Goal: Information Seeking & Learning: Learn about a topic

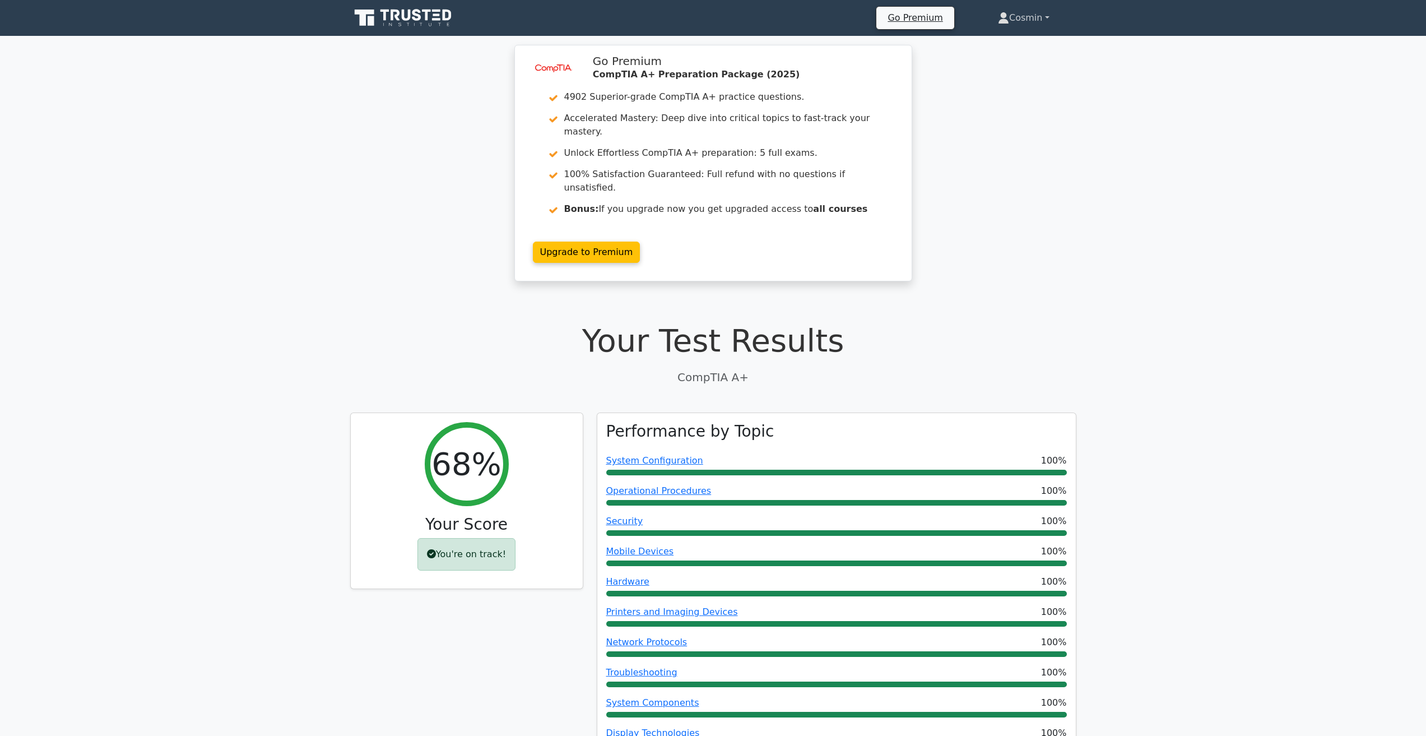
click at [1024, 20] on link "Cosmin" at bounding box center [1023, 18] width 105 height 22
click at [1017, 43] on link "Profile" at bounding box center [1016, 44] width 89 height 18
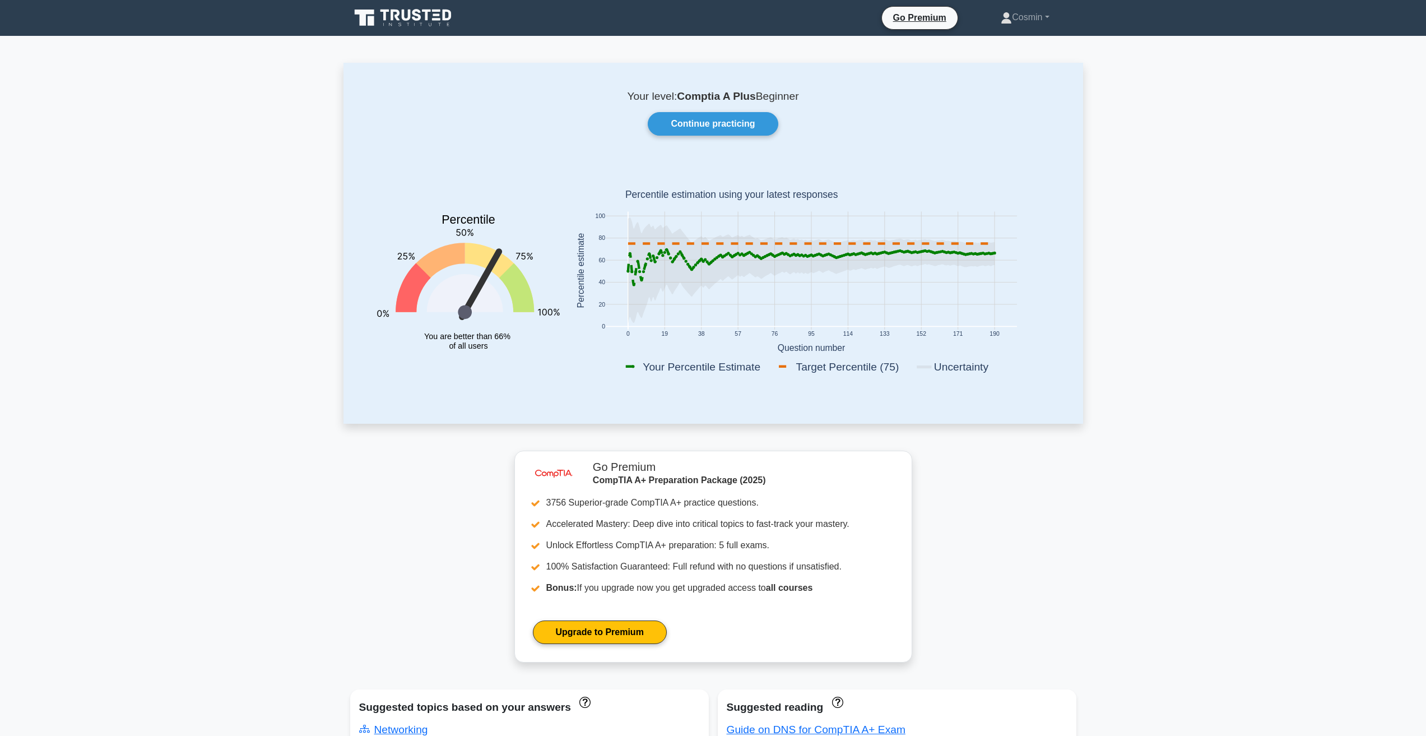
drag, startPoint x: 301, startPoint y: 156, endPoint x: 321, endPoint y: 41, distance: 116.6
click at [429, 25] on icon at bounding box center [404, 17] width 108 height 21
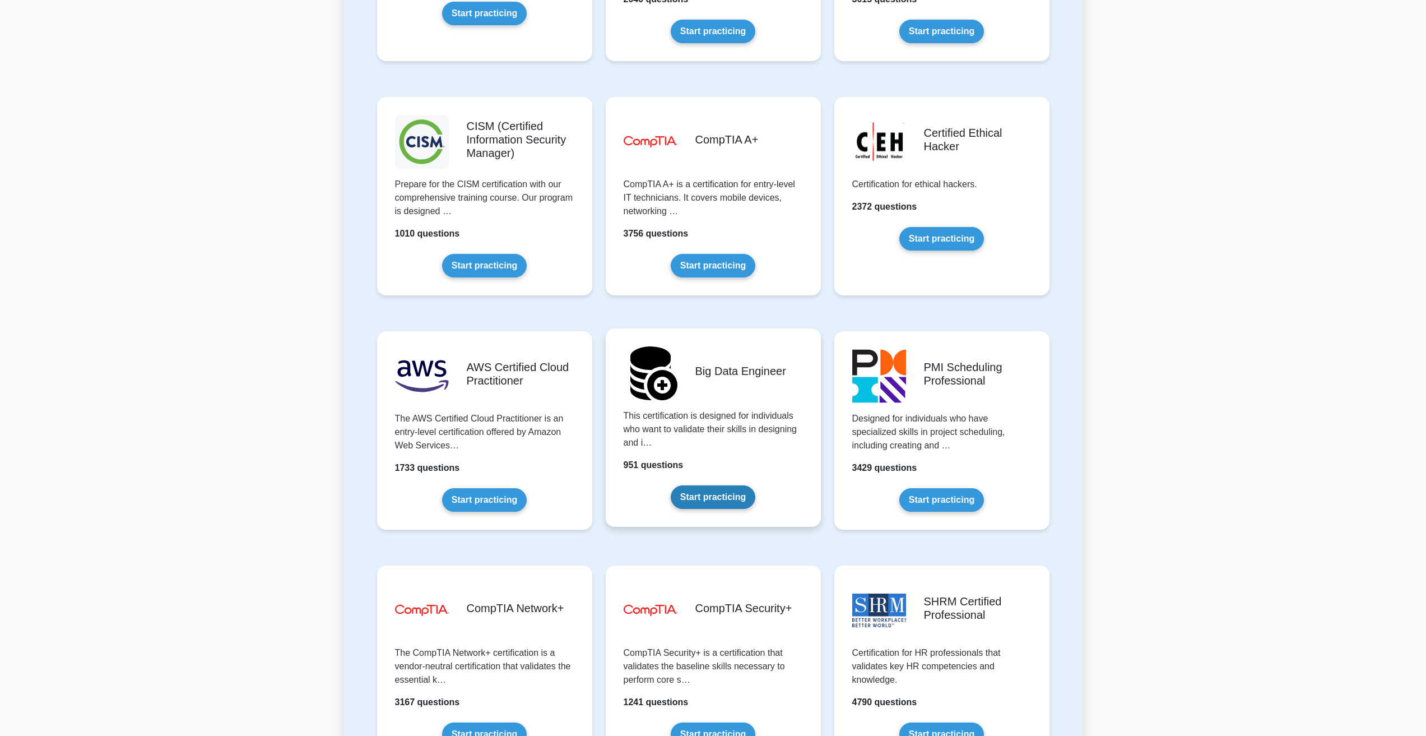
scroll to position [1569, 0]
click at [695, 254] on link "Start practicing" at bounding box center [713, 266] width 85 height 24
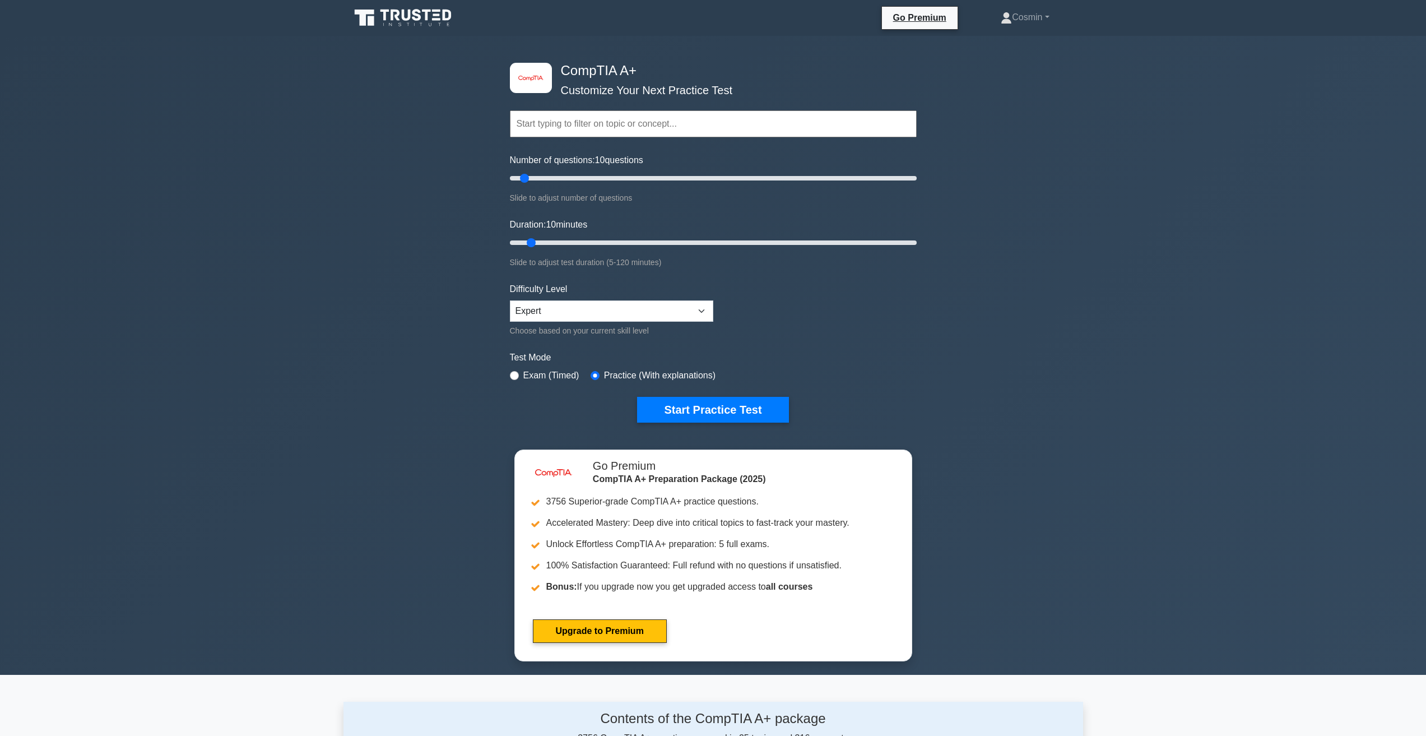
click at [604, 131] on input "text" at bounding box center [713, 123] width 407 height 27
type input "a"
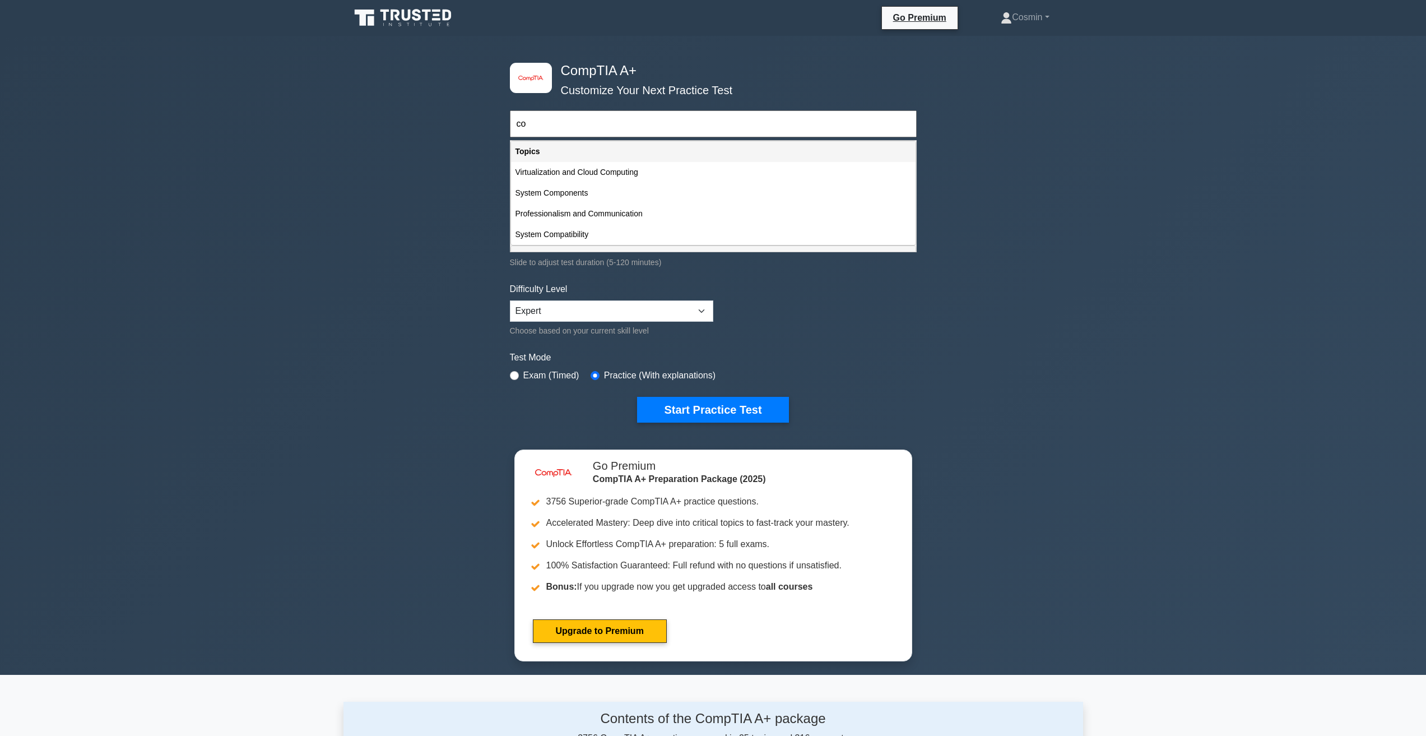
type input "c"
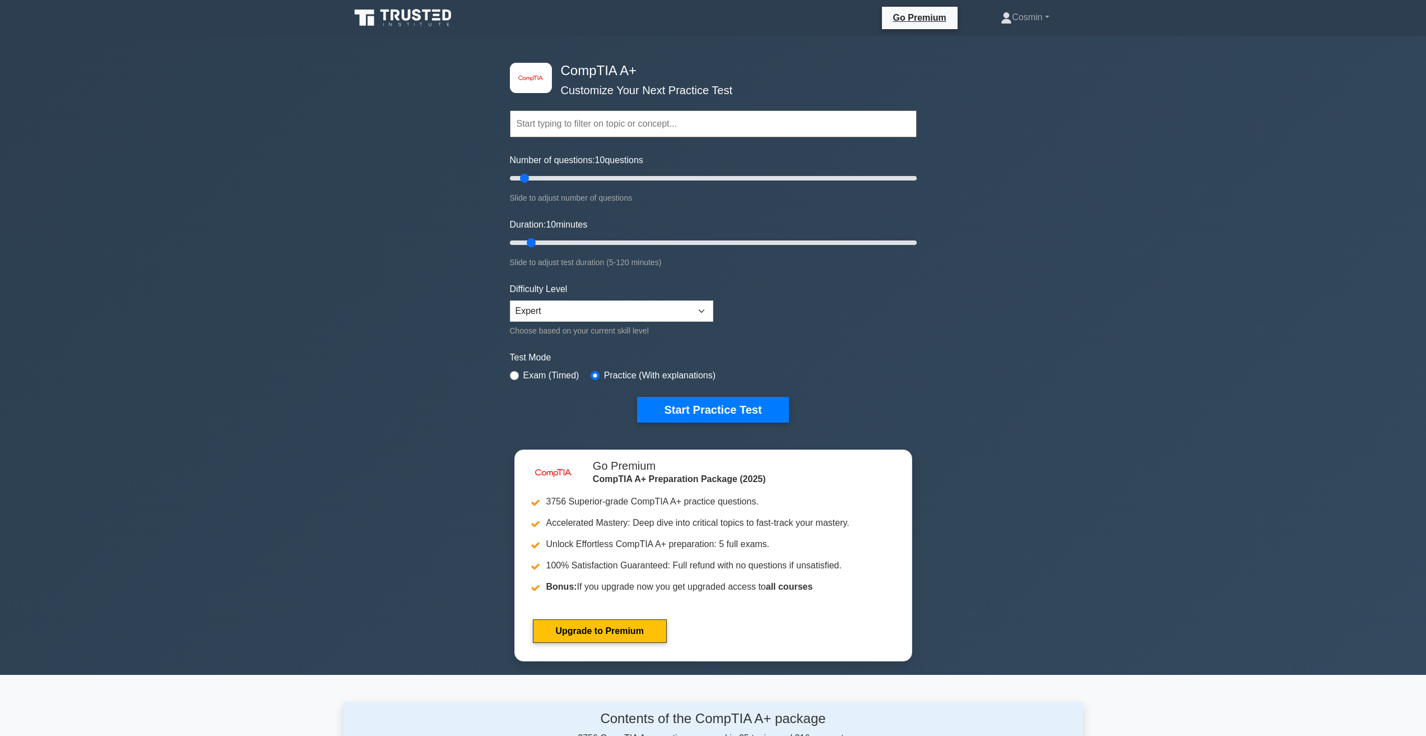
type input "1"
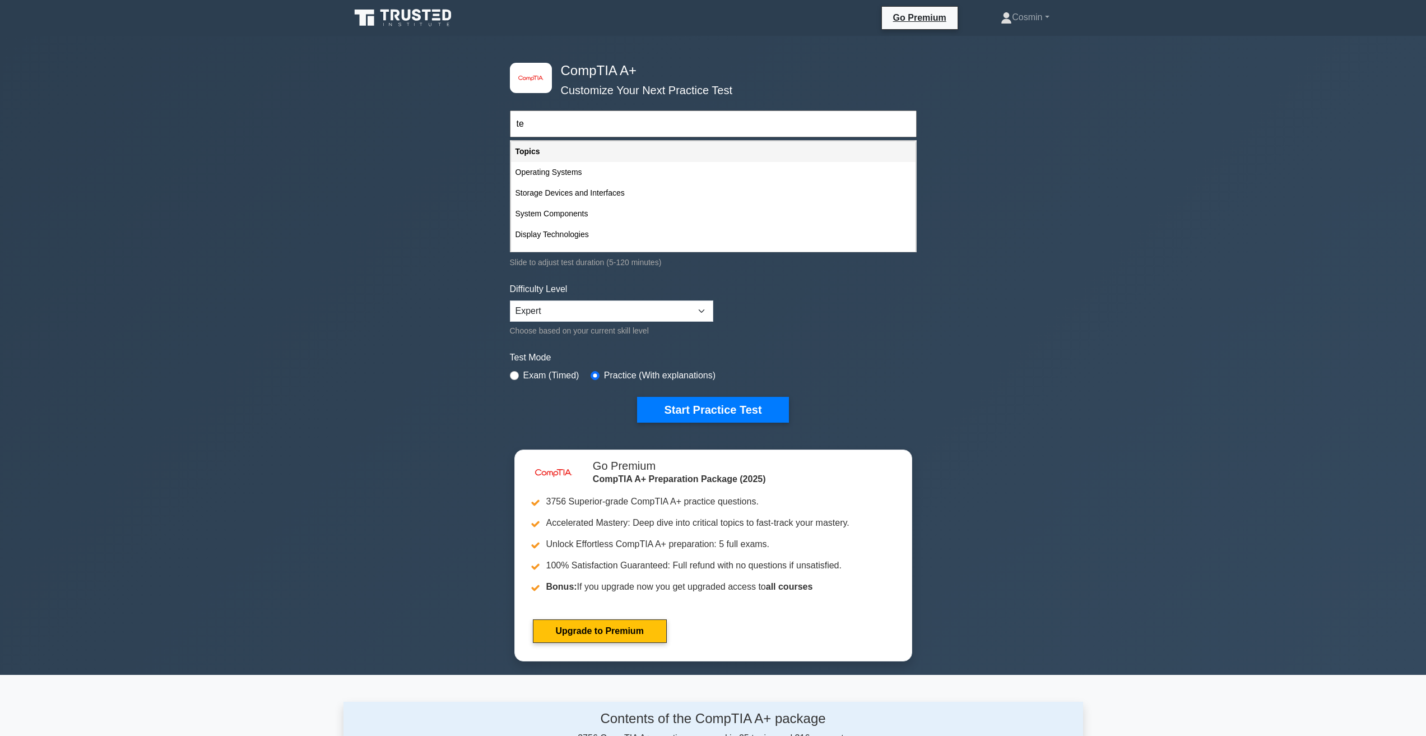
type input "t"
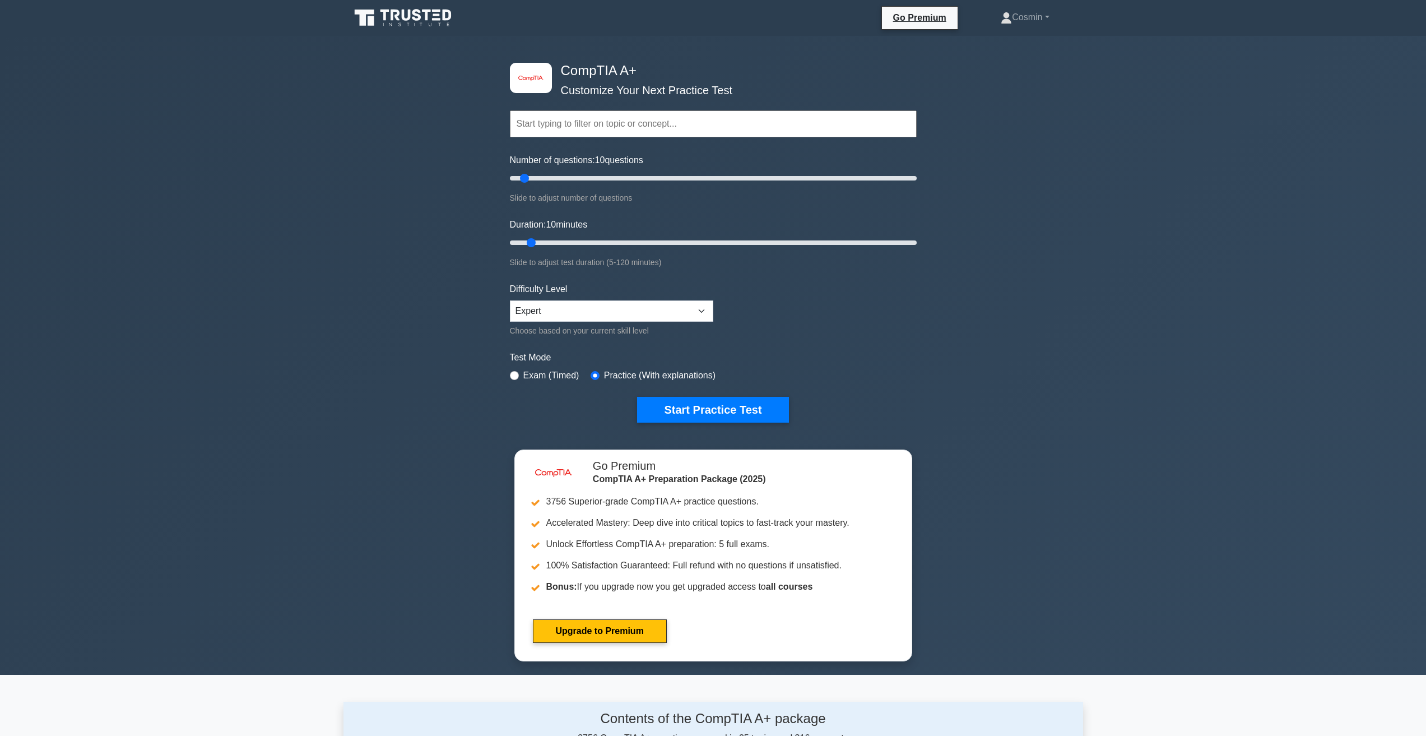
click at [566, 104] on div "Topics Hardware Operating Systems Networking Security Troubleshooting Mobile De…" at bounding box center [713, 108] width 407 height 64
click at [565, 127] on input "text" at bounding box center [713, 123] width 407 height 27
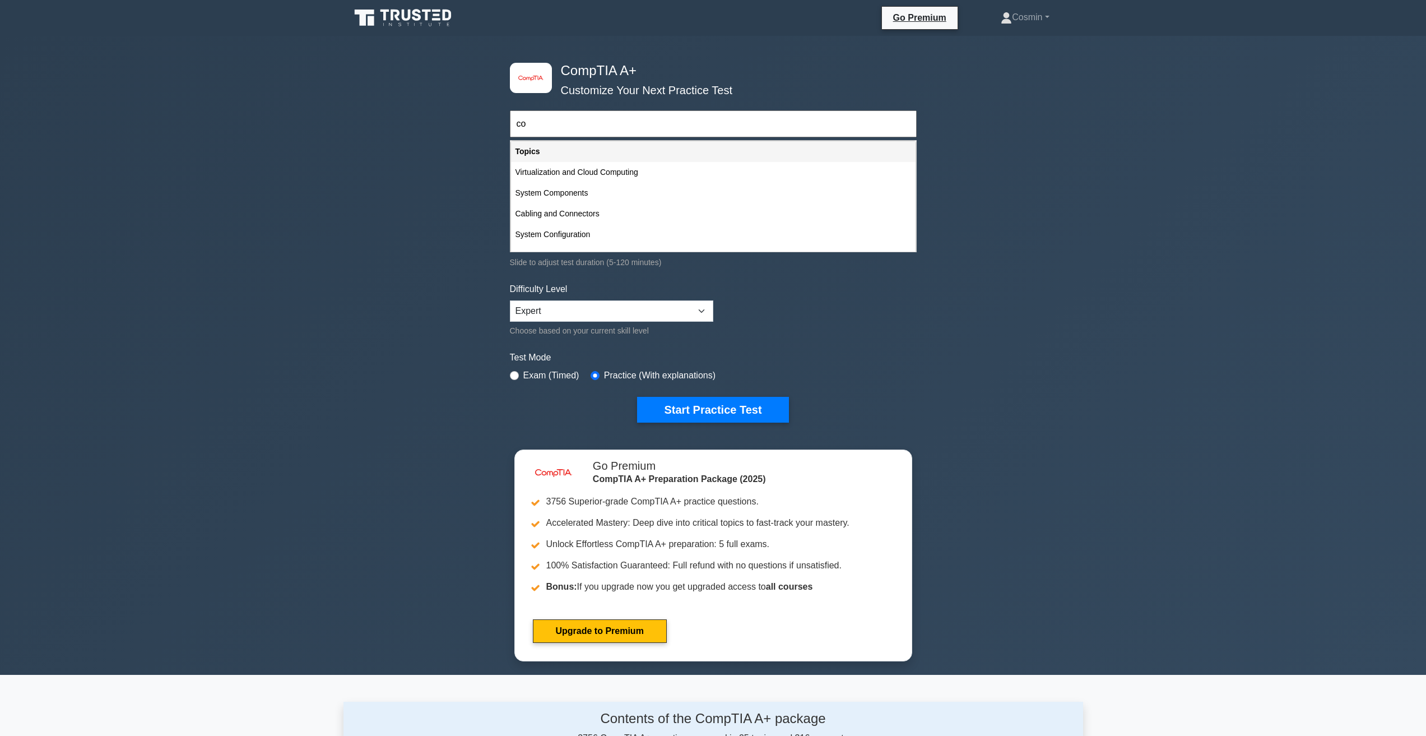
type input "c"
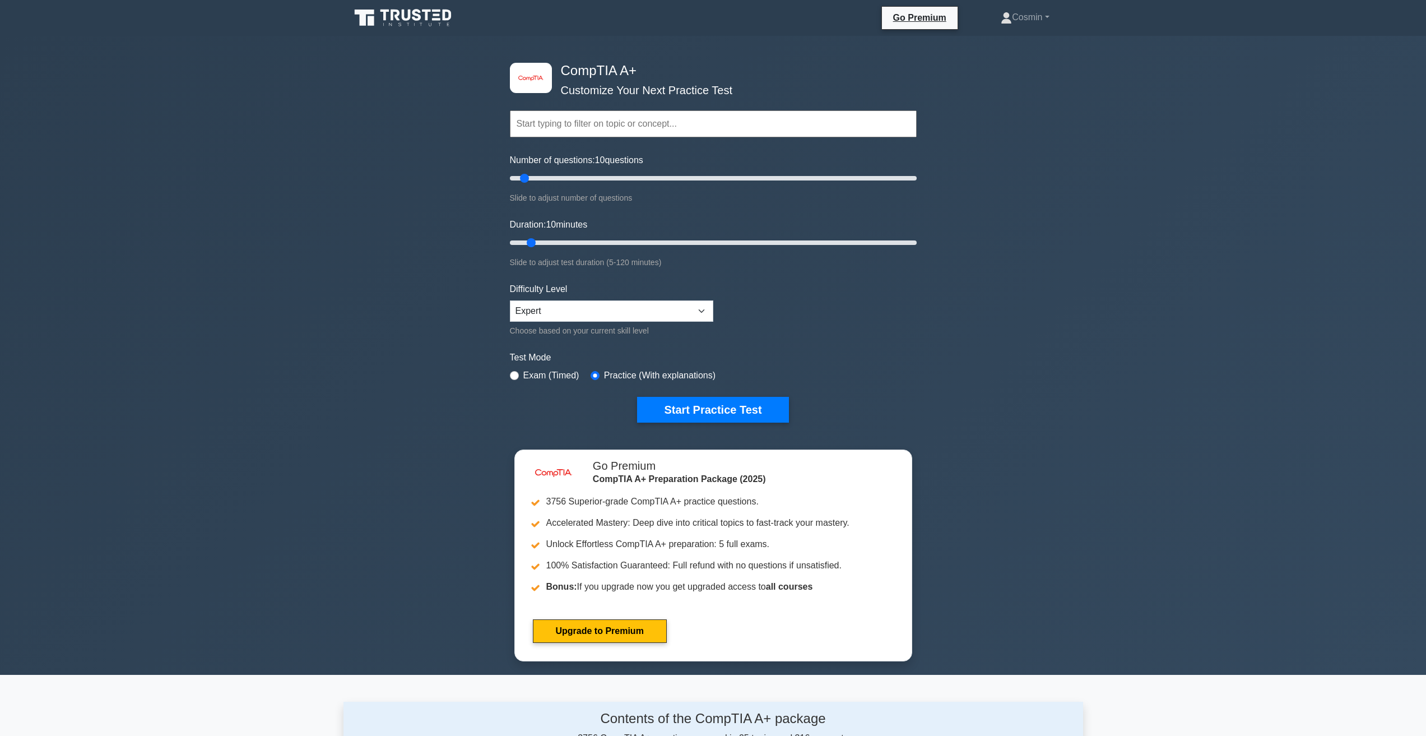
click at [587, 136] on input "text" at bounding box center [713, 123] width 407 height 27
paste input "Peripherals"
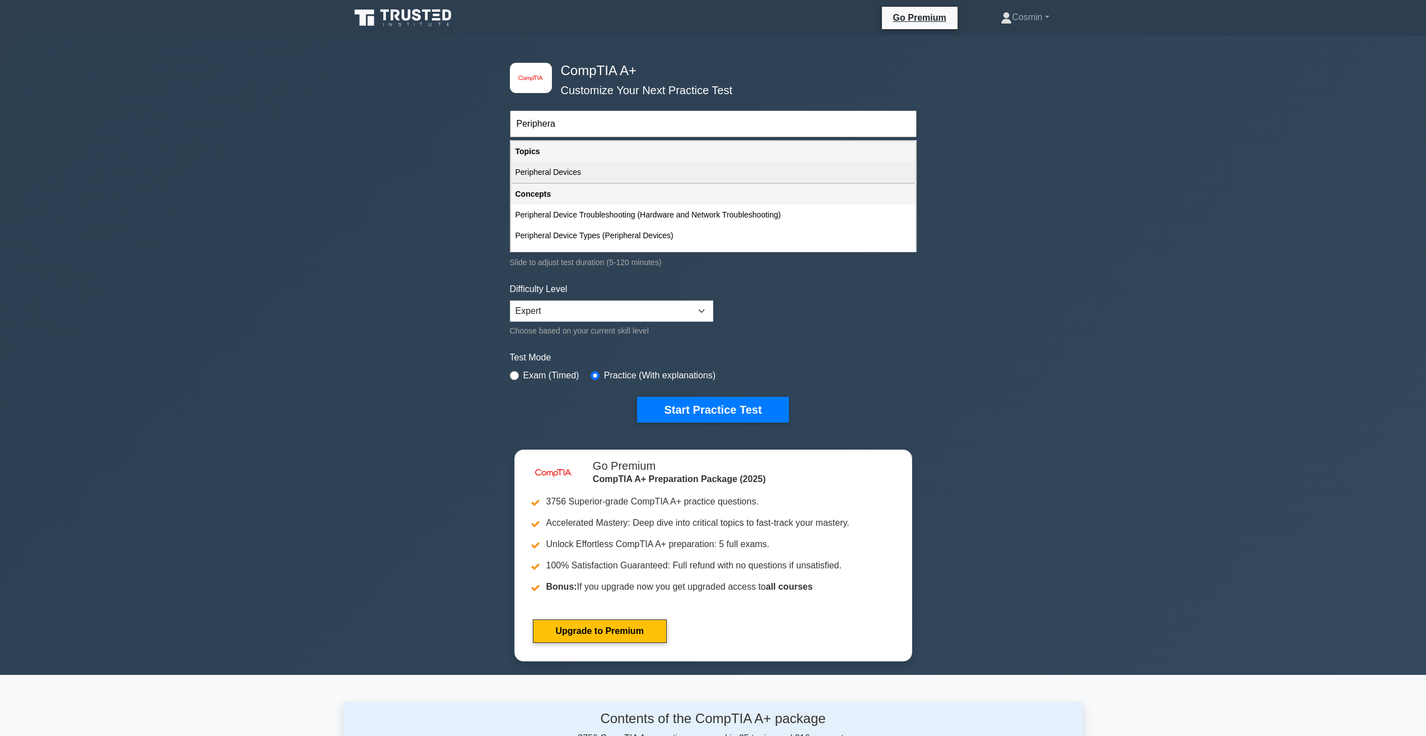
click at [605, 167] on div "Peripheral Devices" at bounding box center [713, 172] width 405 height 21
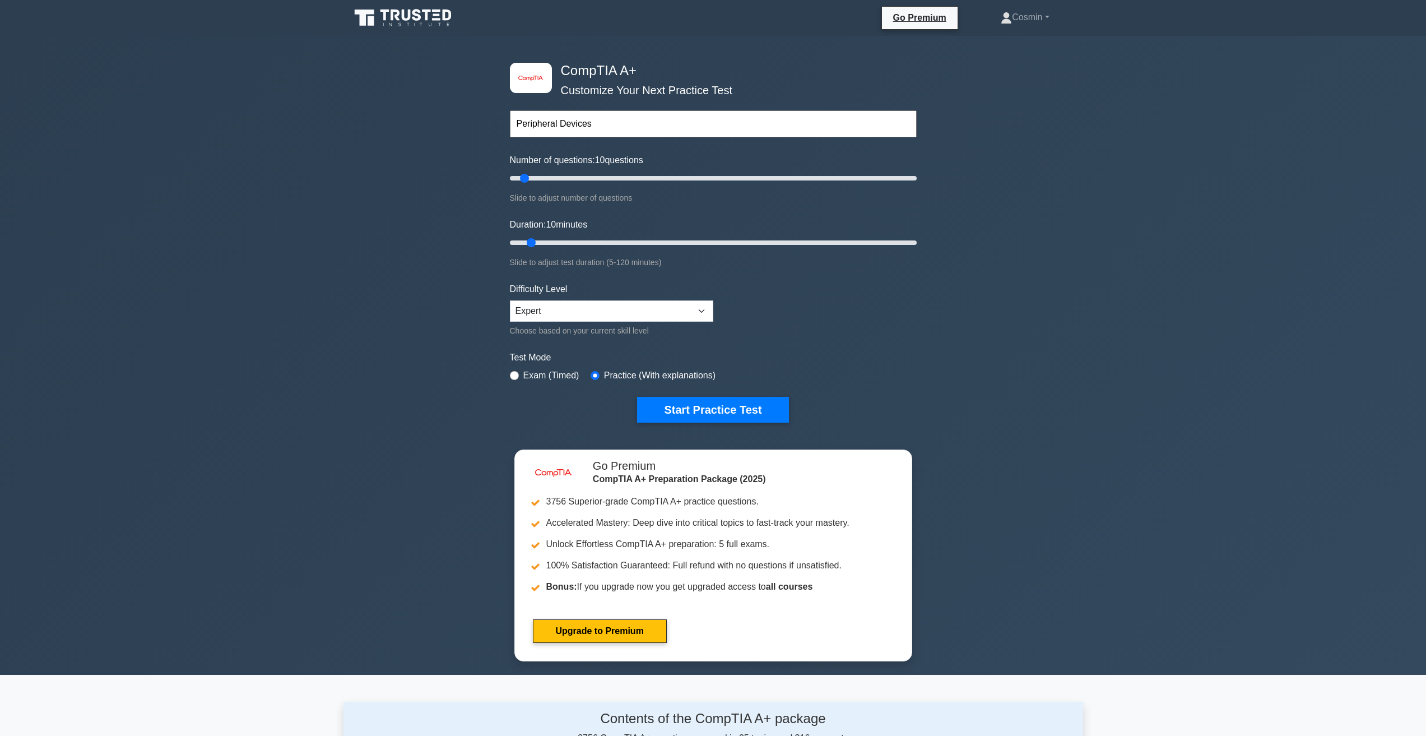
click at [512, 128] on input "Peripheral Devices" at bounding box center [713, 123] width 407 height 27
type input "p"
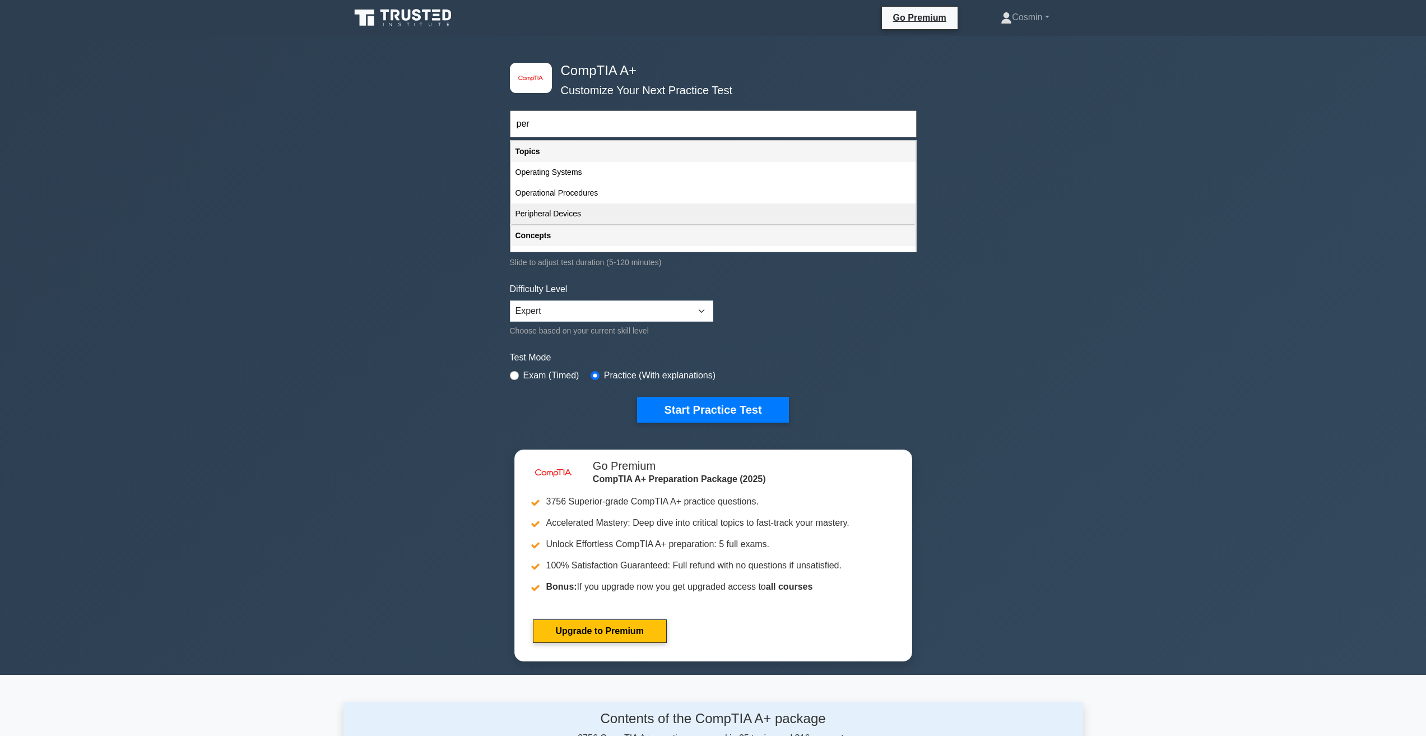
click at [603, 208] on div "Peripheral Devices" at bounding box center [713, 213] width 405 height 21
type input "Peripheral Devices"
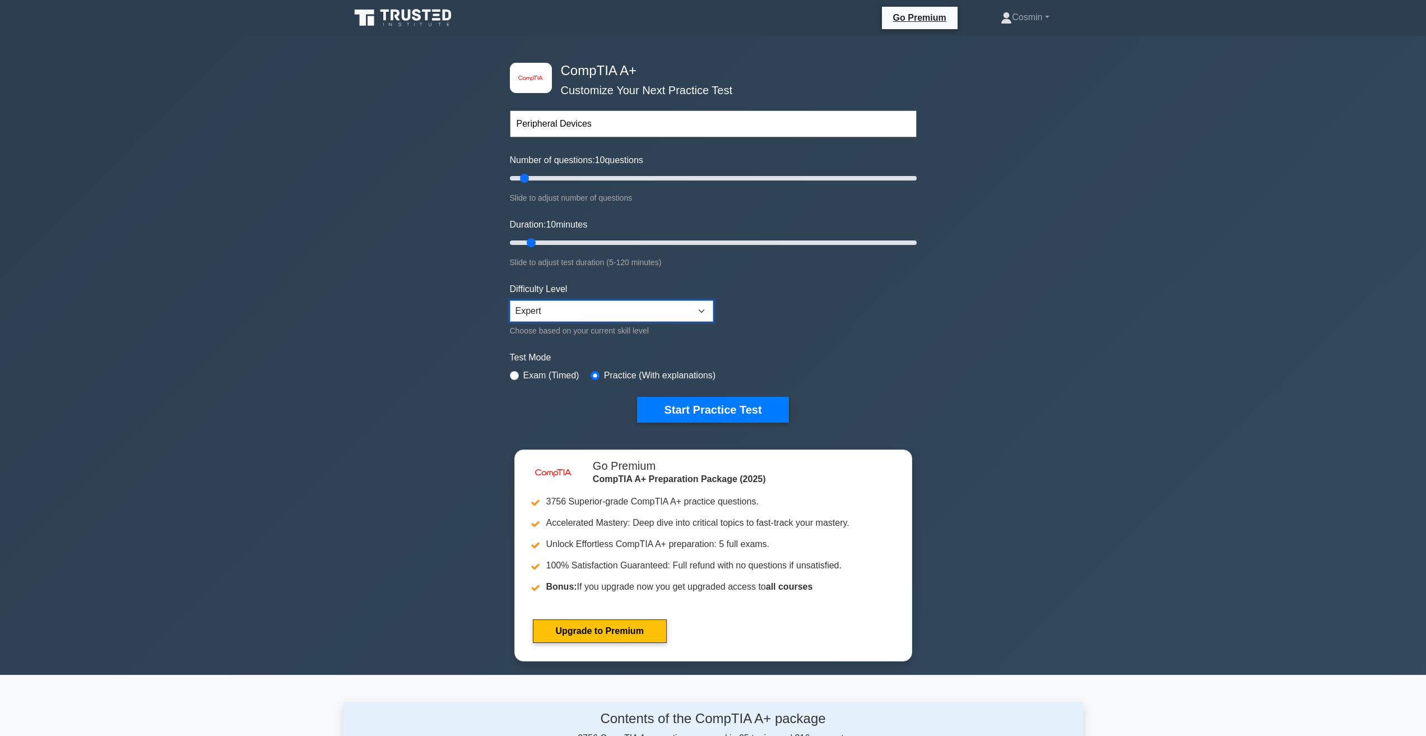
click at [674, 309] on select "Beginner Intermediate Expert" at bounding box center [611, 310] width 203 height 21
select select "beginner"
click at [510, 300] on select "Beginner Intermediate Expert" at bounding box center [611, 310] width 203 height 21
click at [584, 123] on input "text" at bounding box center [713, 123] width 407 height 27
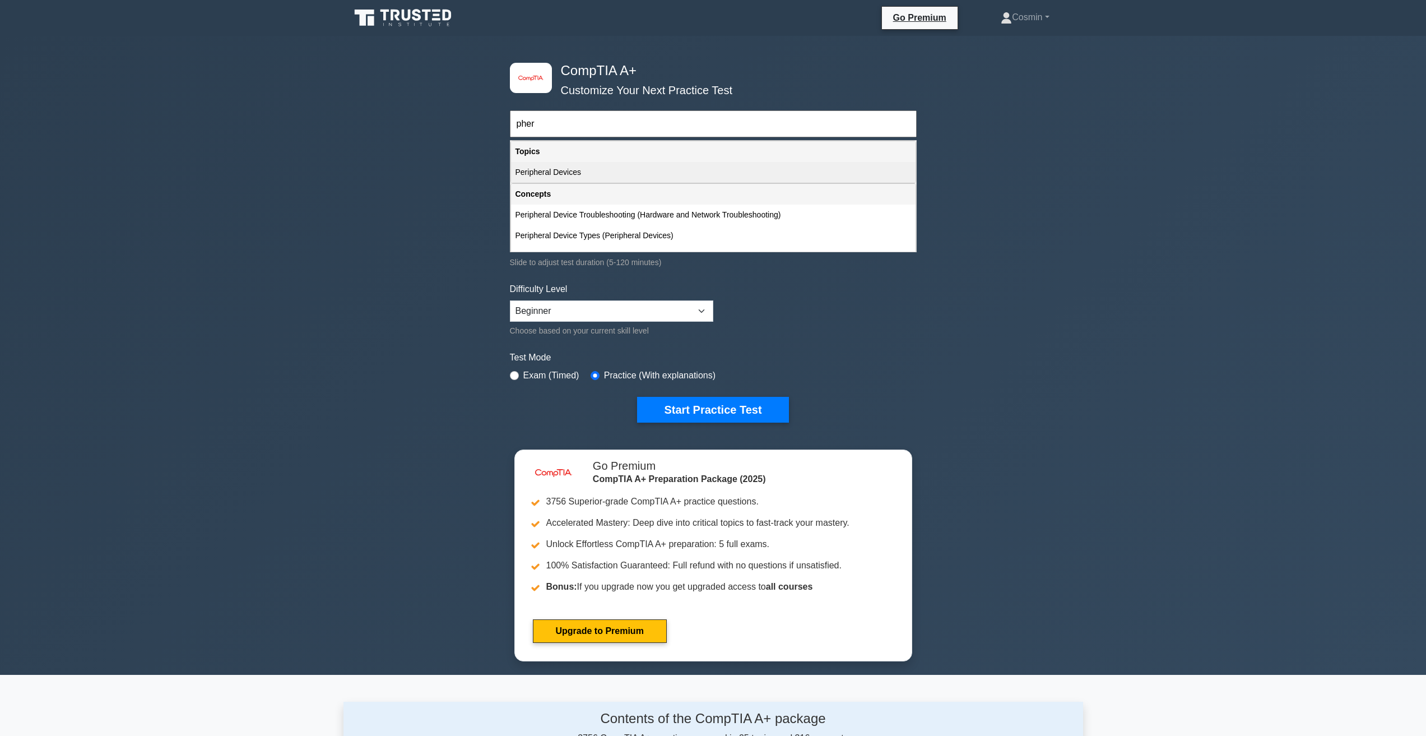
click at [610, 177] on div "Peripheral Devices" at bounding box center [713, 172] width 405 height 21
type input "Peripheral Devices"
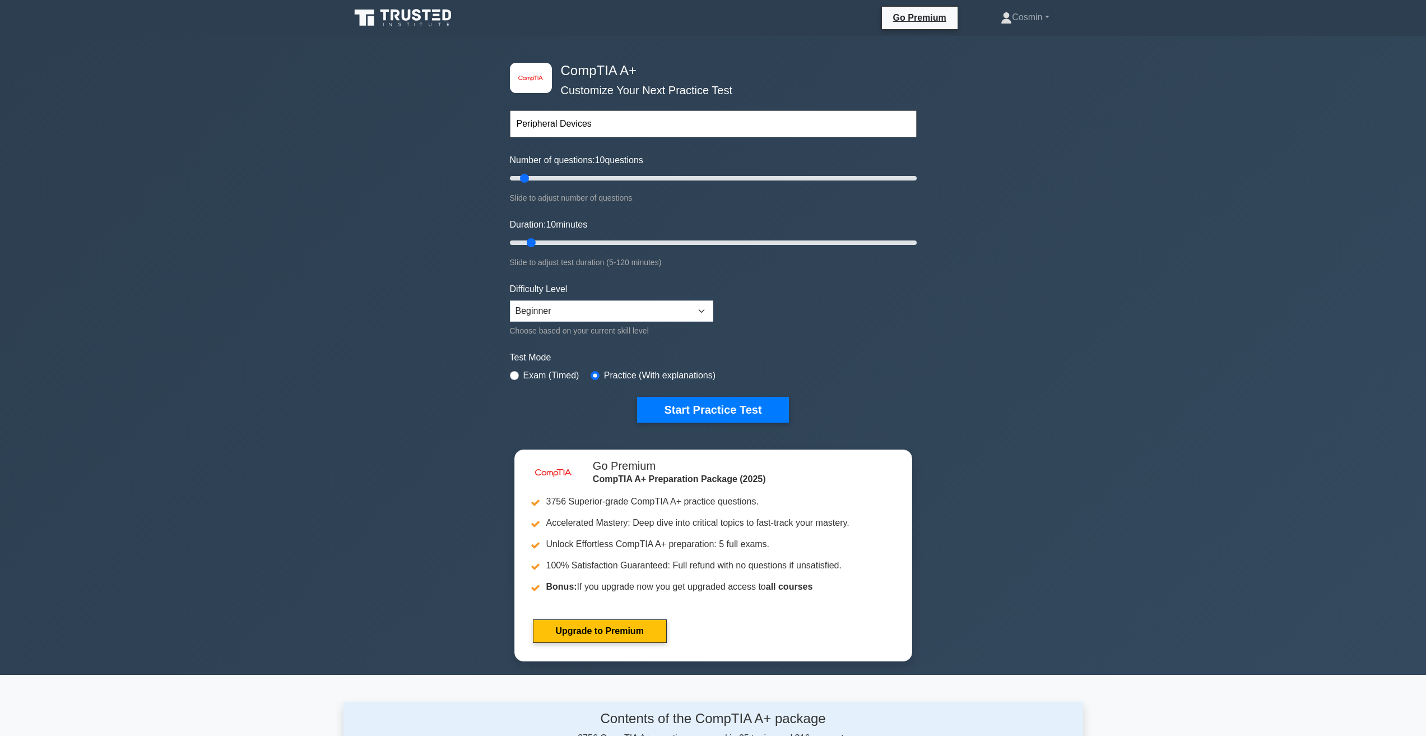
click at [305, 254] on div "image/svg+xml CompTIA A+ Customize Your Next Practice Test Peripheral Devices T…" at bounding box center [713, 355] width 1426 height 639
click at [594, 122] on input "text" at bounding box center [713, 123] width 407 height 27
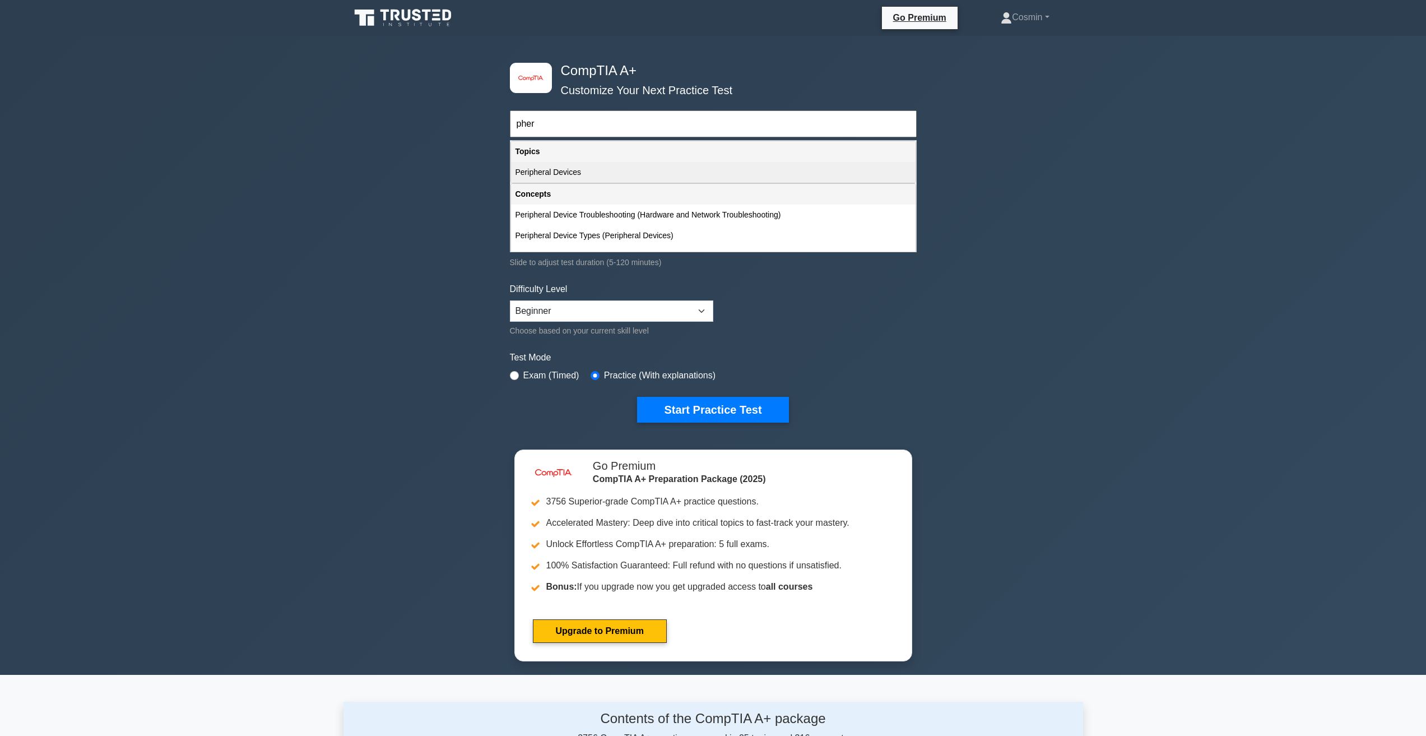
click at [646, 165] on div "Peripheral Devices" at bounding box center [713, 172] width 405 height 21
type input "Peripheral Devices"
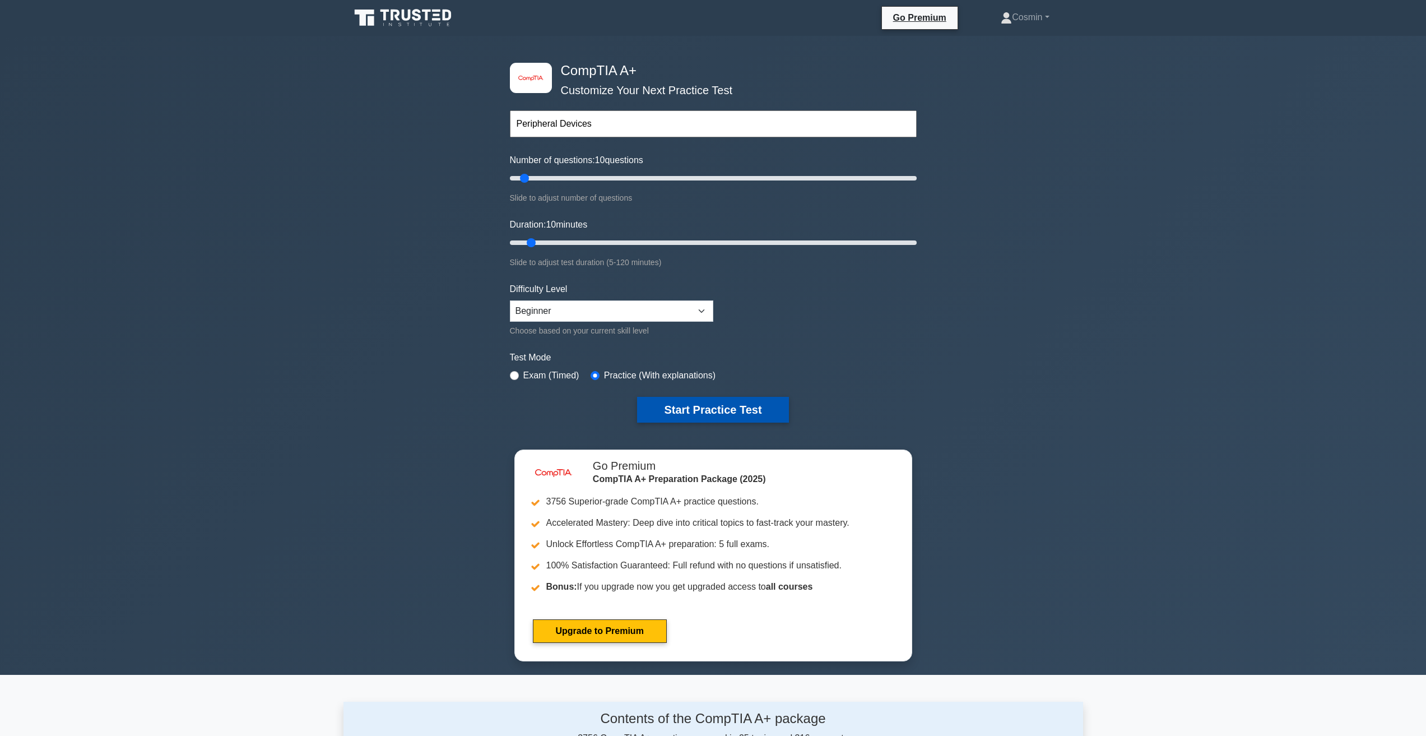
click at [753, 414] on button "Start Practice Test" at bounding box center [712, 410] width 151 height 26
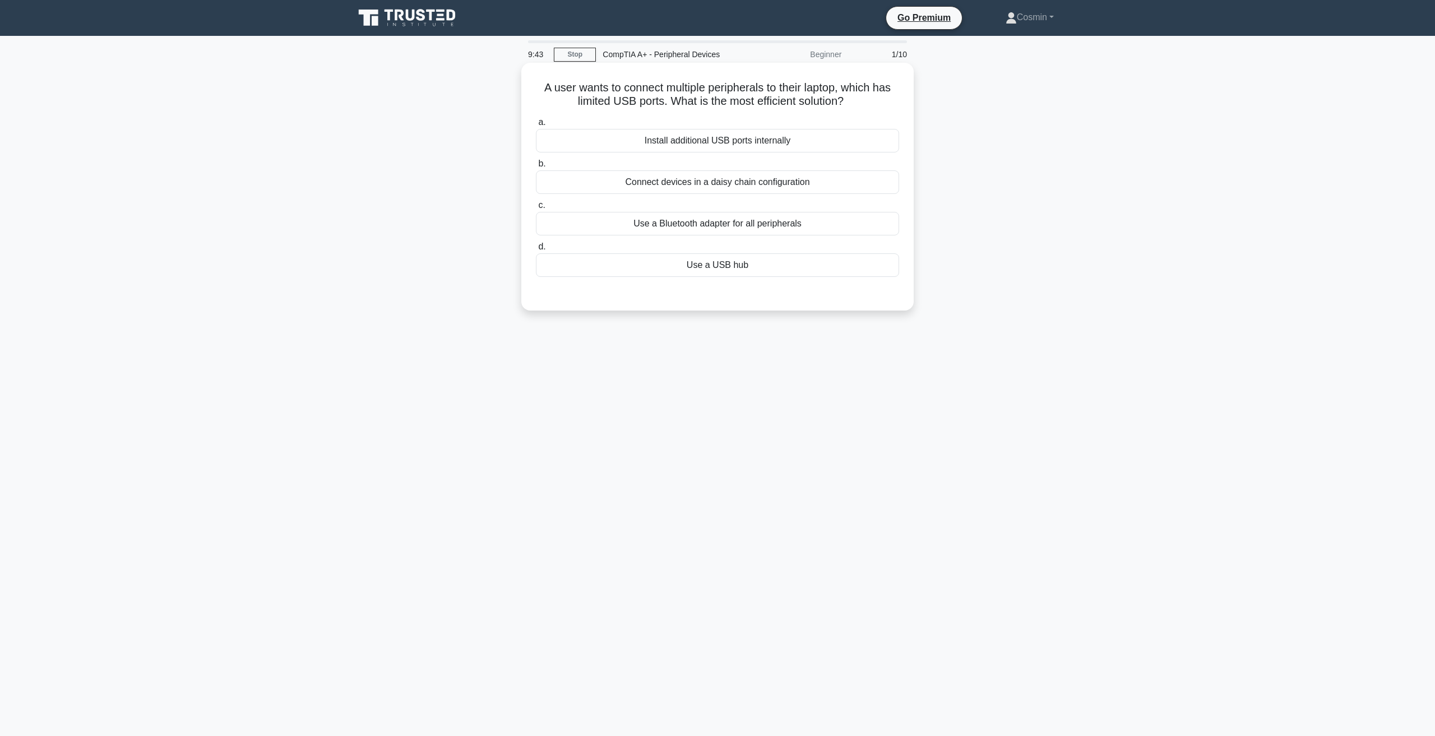
click at [694, 268] on div "Use a USB hub" at bounding box center [717, 265] width 363 height 24
click at [536, 250] on input "d. Use a USB hub" at bounding box center [536, 246] width 0 height 7
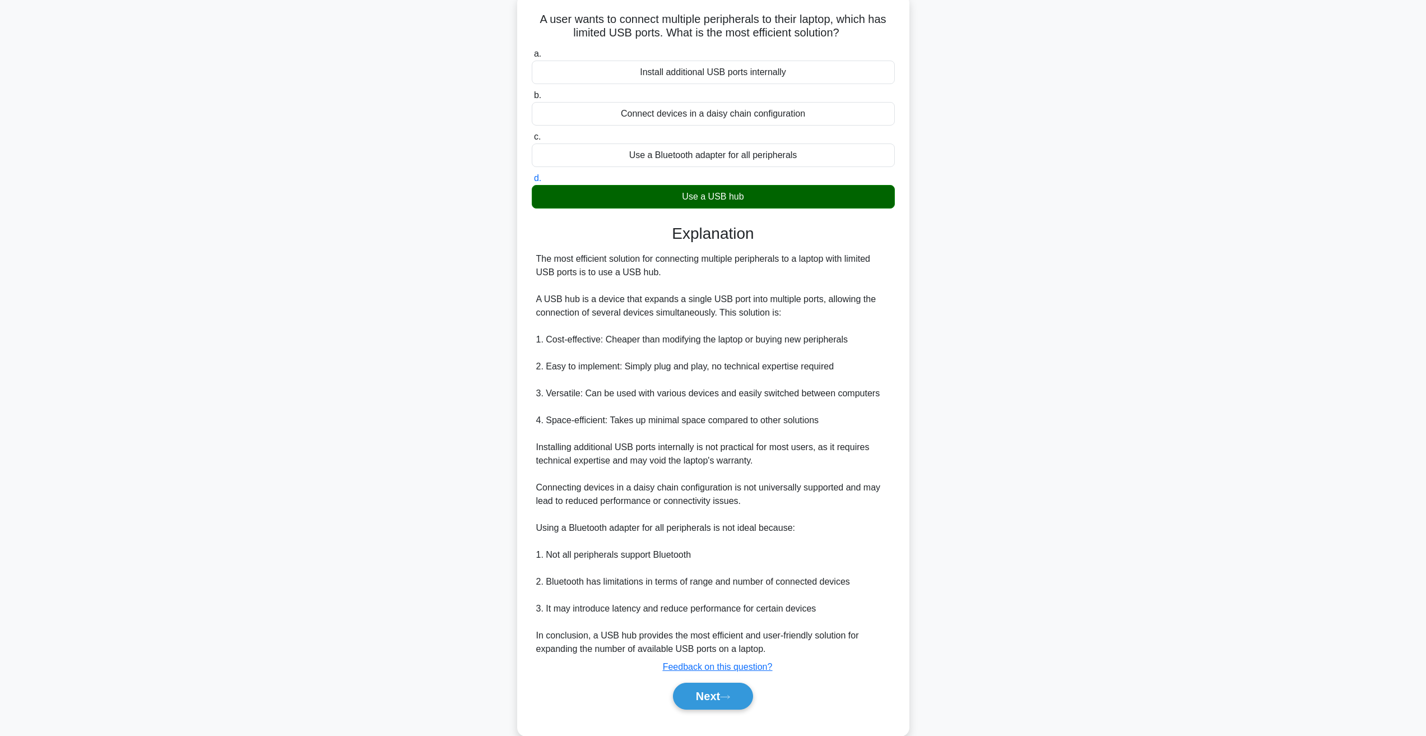
scroll to position [90, 0]
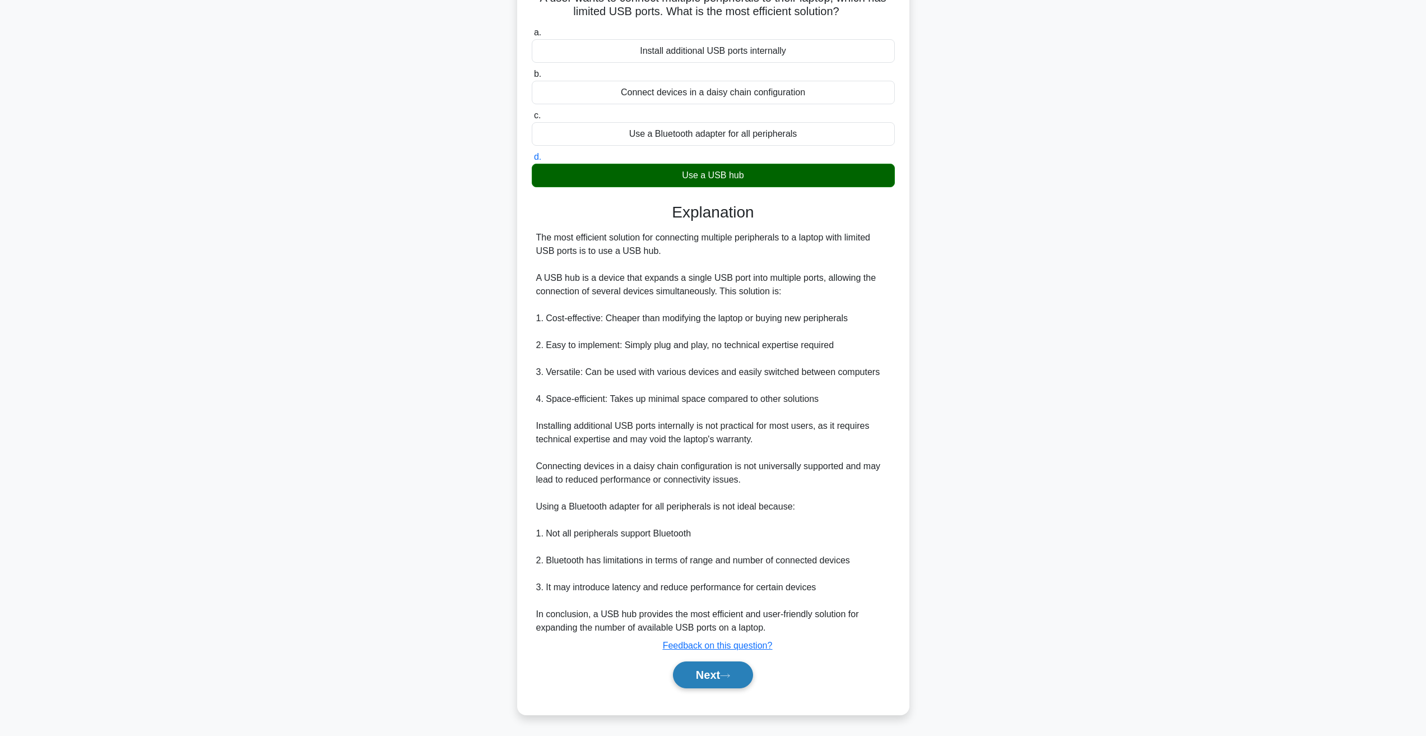
click at [732, 688] on button "Next" at bounding box center [713, 674] width 80 height 27
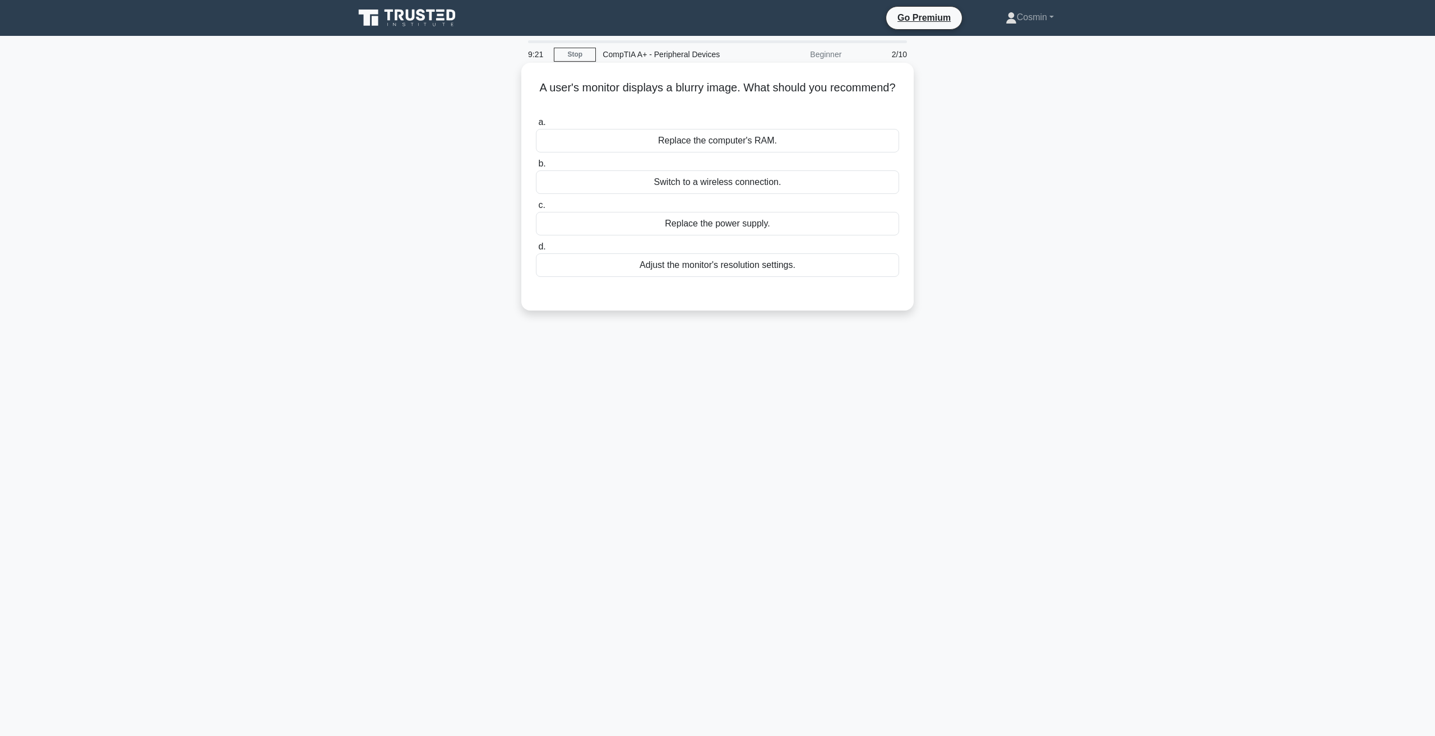
click at [671, 266] on div "Adjust the monitor's resolution settings." at bounding box center [717, 265] width 363 height 24
click at [536, 250] on input "d. Adjust the monitor's resolution settings." at bounding box center [536, 246] width 0 height 7
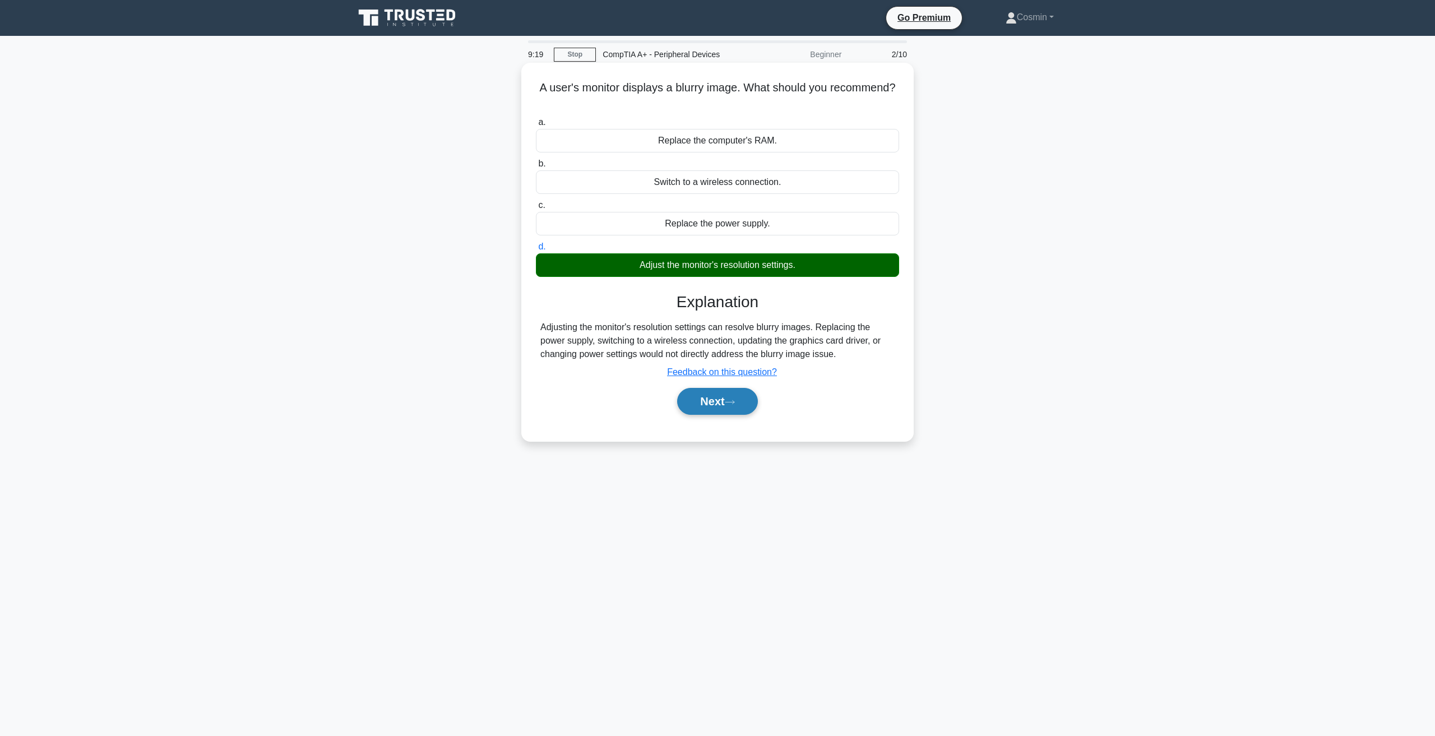
click at [697, 404] on button "Next" at bounding box center [717, 401] width 80 height 27
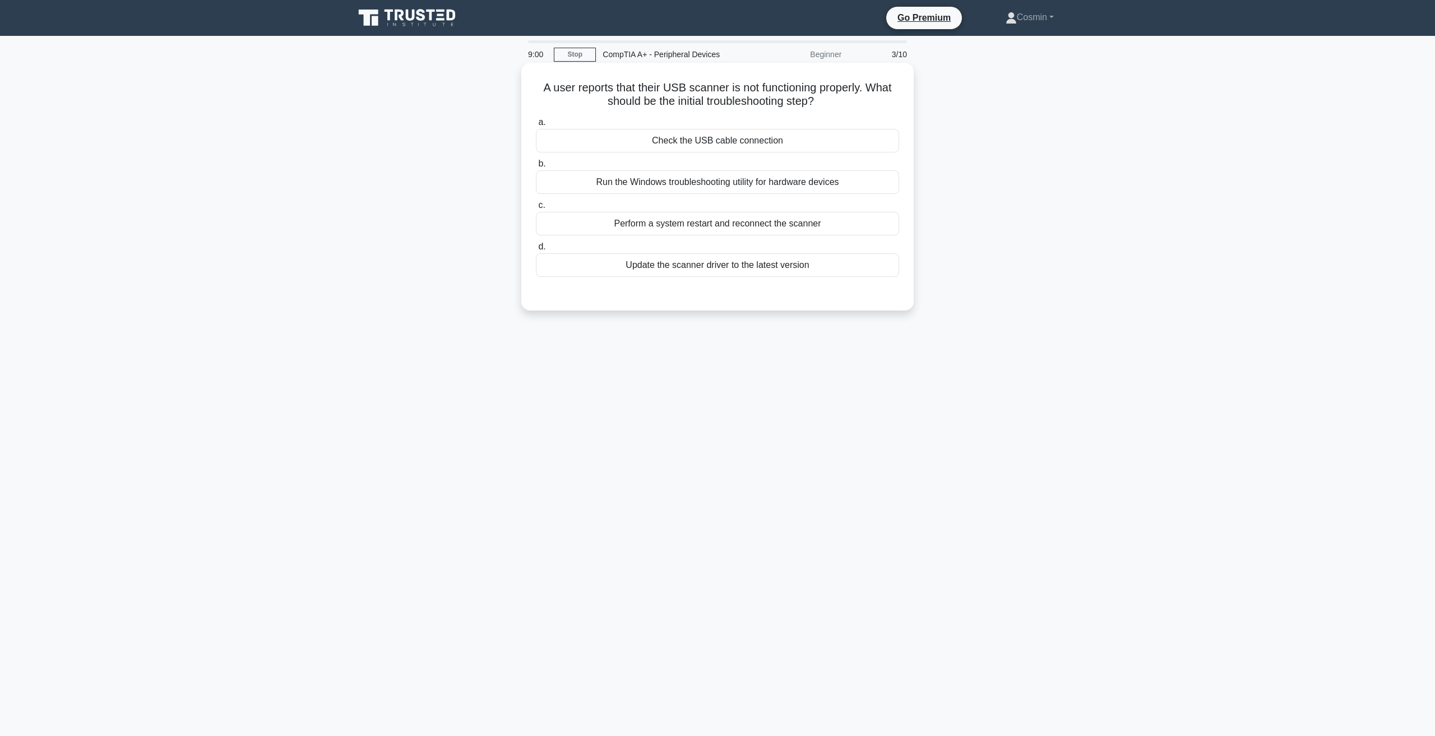
click at [749, 142] on div "Check the USB cable connection" at bounding box center [717, 141] width 363 height 24
click at [536, 126] on input "a. Check the USB cable connection" at bounding box center [536, 122] width 0 height 7
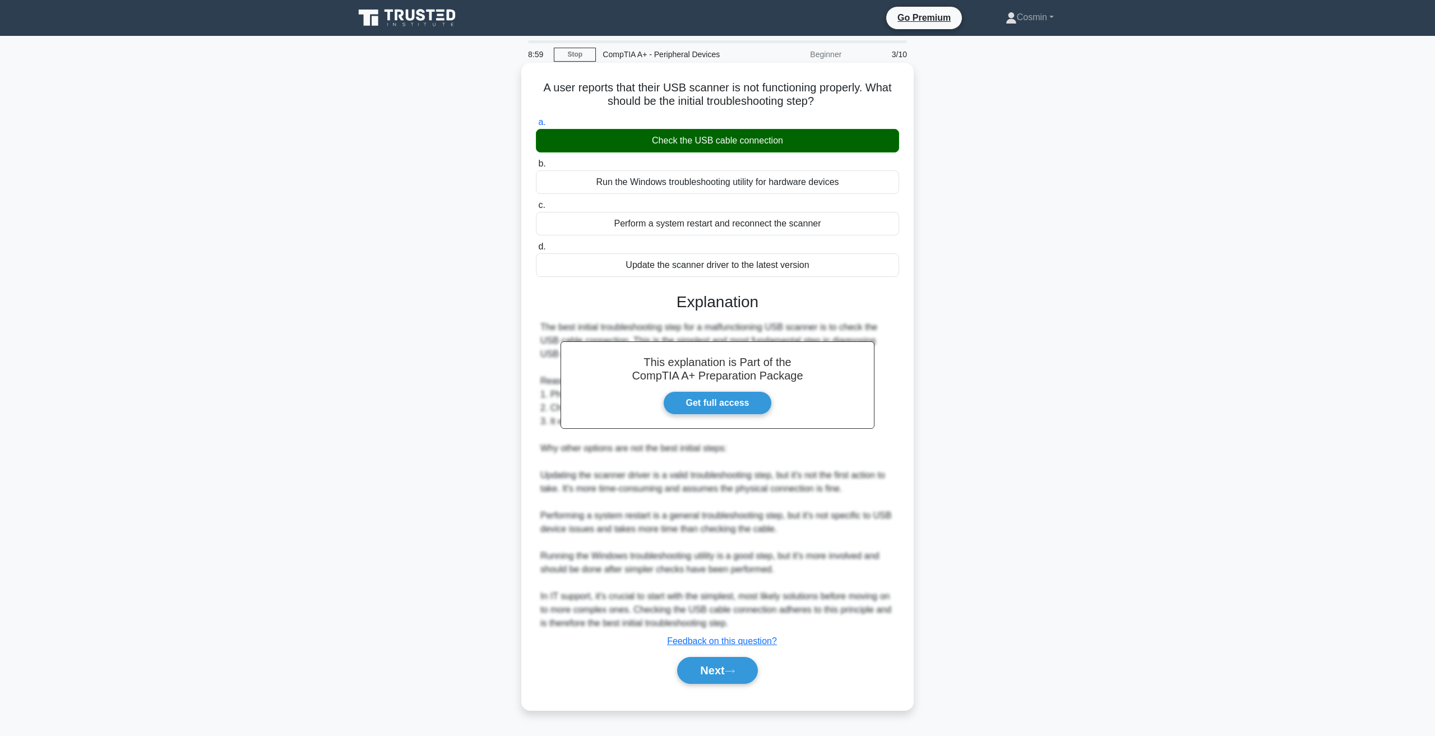
click at [742, 648] on div "Submit feedback Feedback on this question?" at bounding box center [721, 640] width 363 height 13
click at [734, 679] on button "Next" at bounding box center [717, 670] width 80 height 27
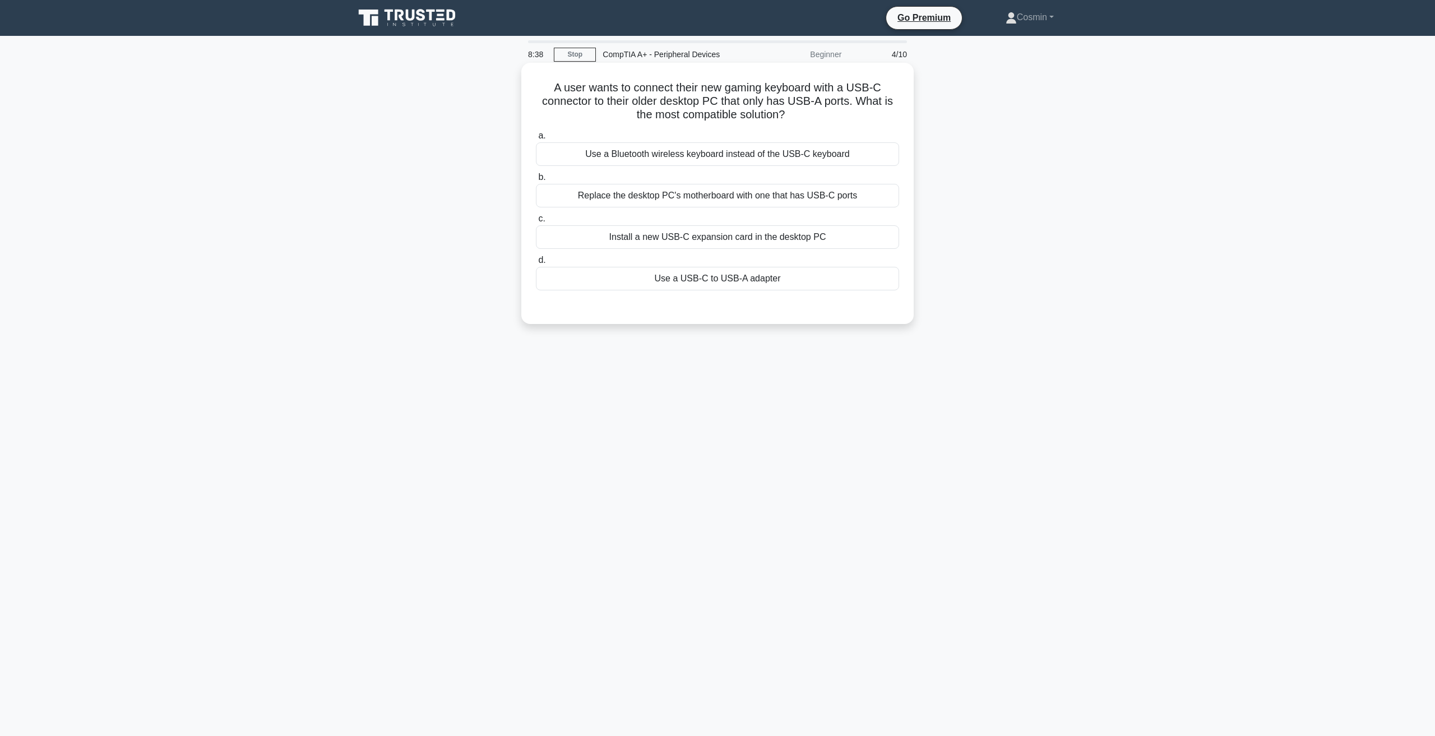
click at [658, 284] on div "Use a USB-C to USB-A adapter" at bounding box center [717, 279] width 363 height 24
click at [536, 264] on input "d. Use a USB-C to USB-A adapter" at bounding box center [536, 260] width 0 height 7
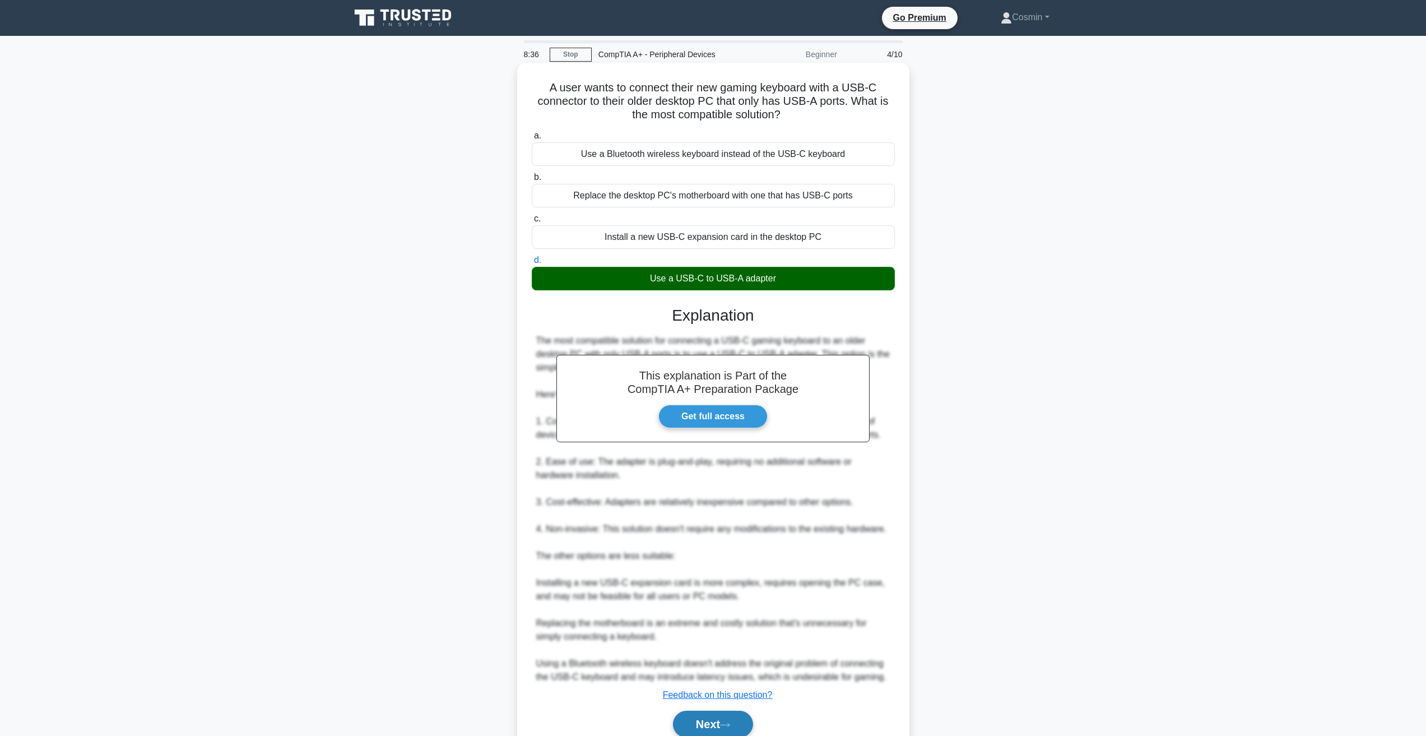
click at [730, 728] on icon at bounding box center [725, 725] width 10 height 6
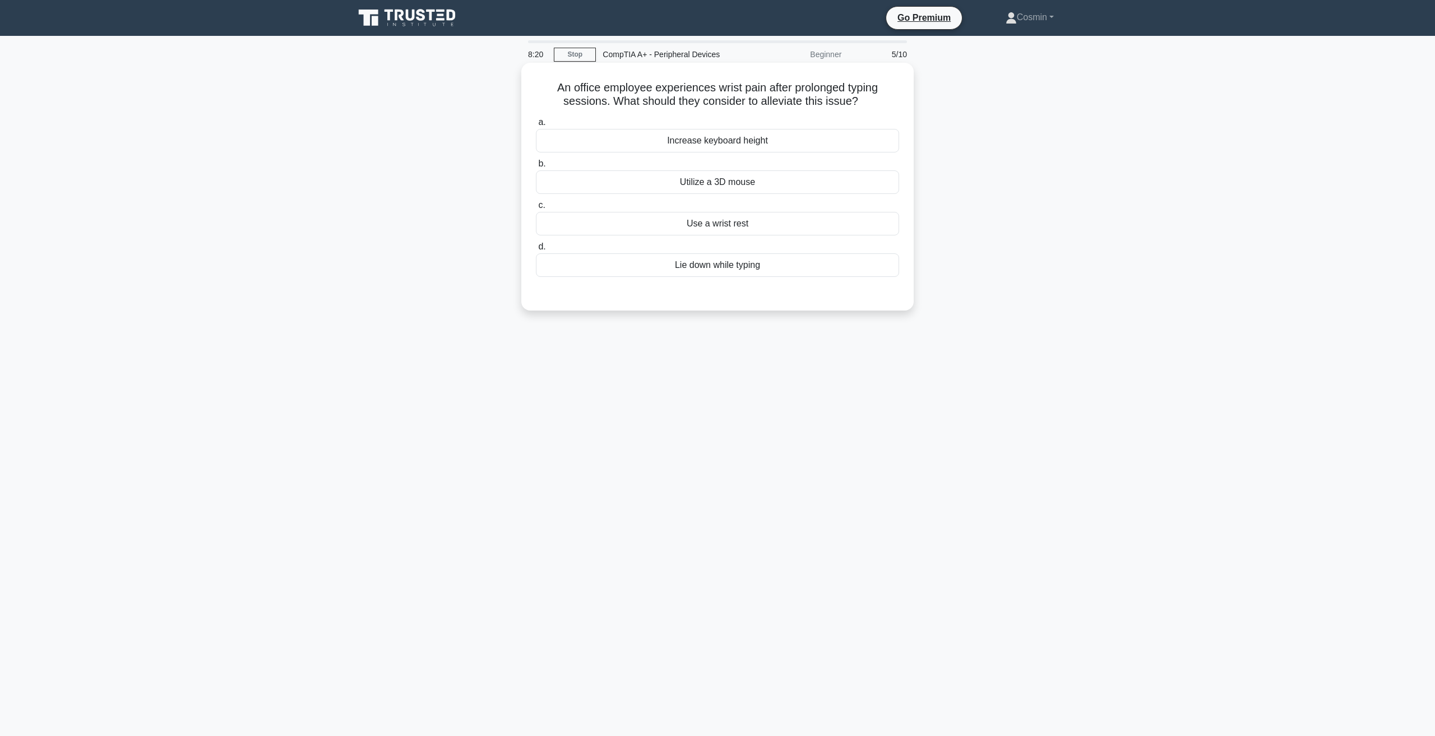
click at [682, 228] on div "Use a wrist rest" at bounding box center [717, 224] width 363 height 24
click at [536, 209] on input "c. Use a wrist rest" at bounding box center [536, 205] width 0 height 7
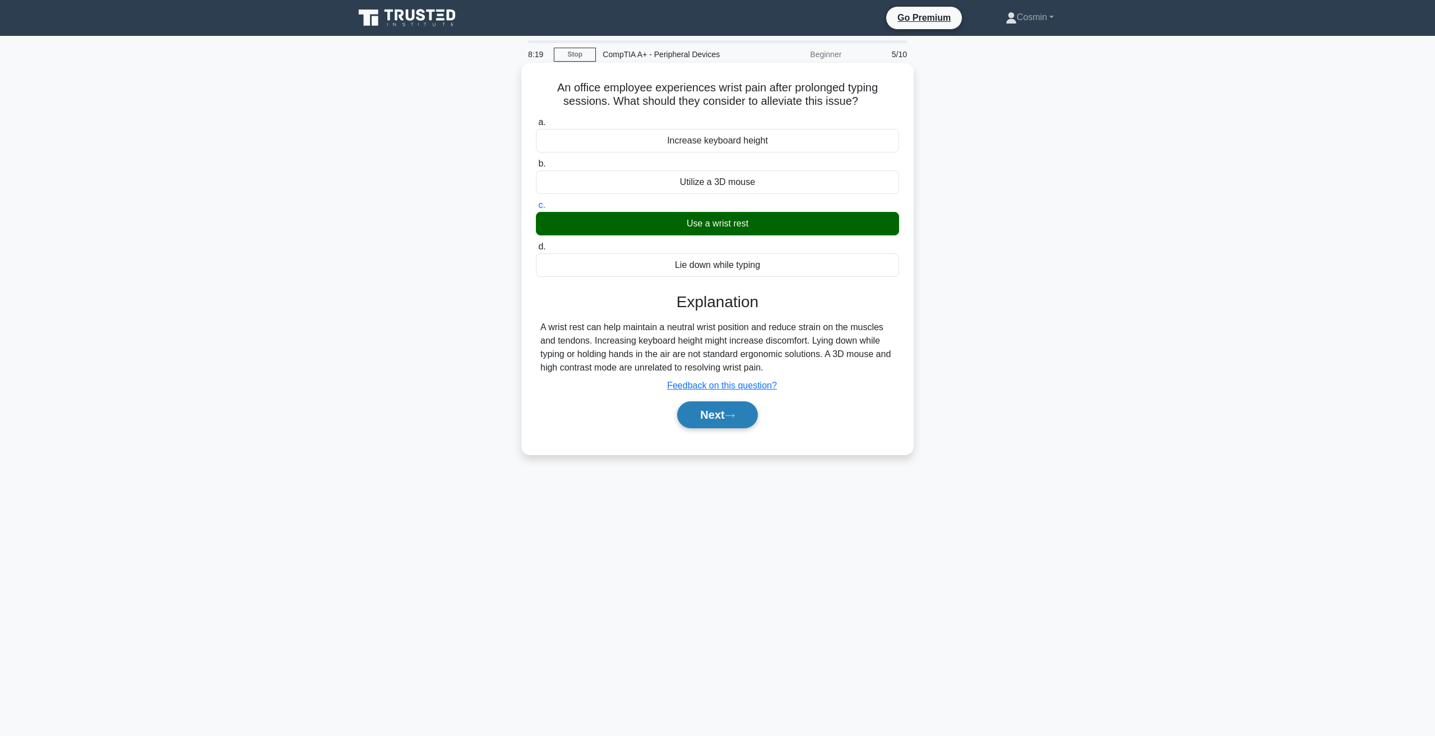
click at [720, 422] on button "Next" at bounding box center [717, 414] width 80 height 27
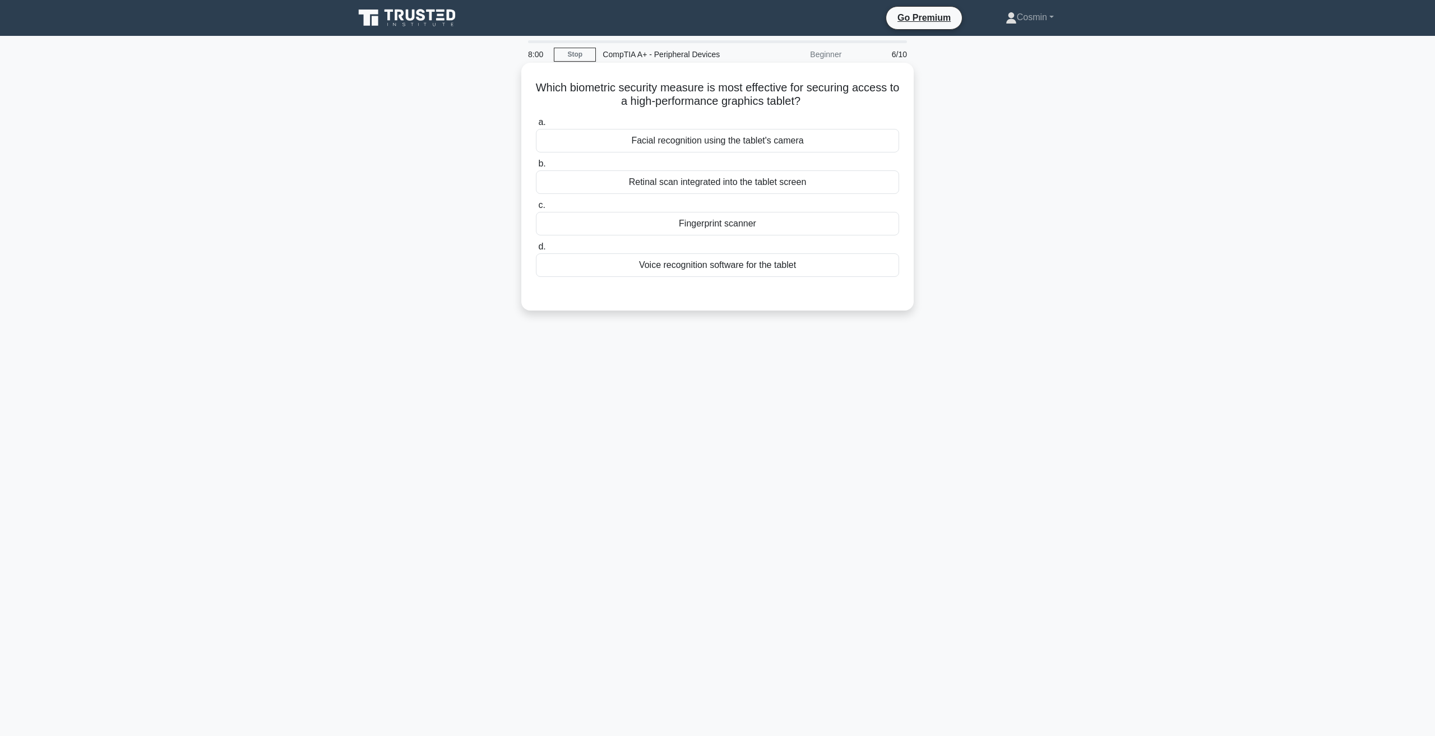
click at [673, 228] on div "Fingerprint scanner" at bounding box center [717, 224] width 363 height 24
click at [536, 209] on input "c. Fingerprint scanner" at bounding box center [536, 205] width 0 height 7
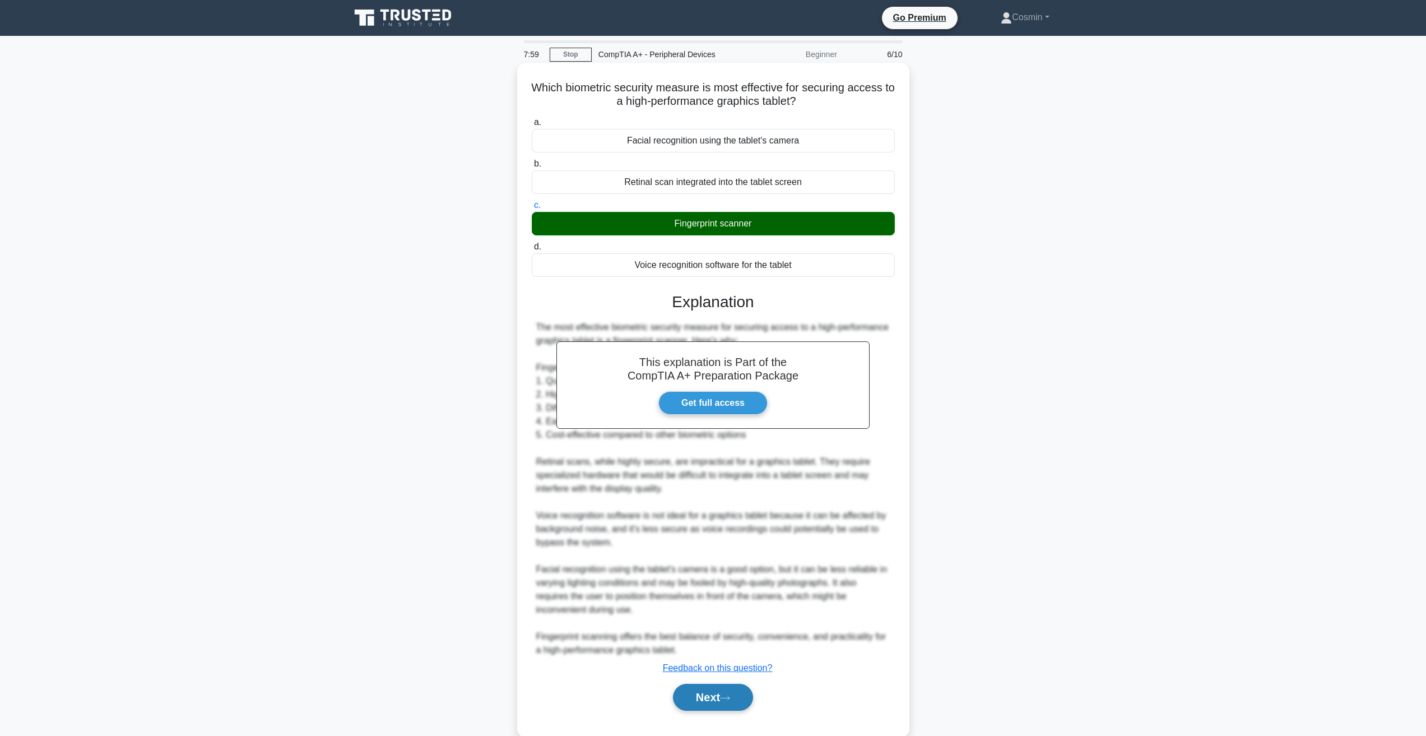
click at [696, 706] on button "Next" at bounding box center [713, 697] width 80 height 27
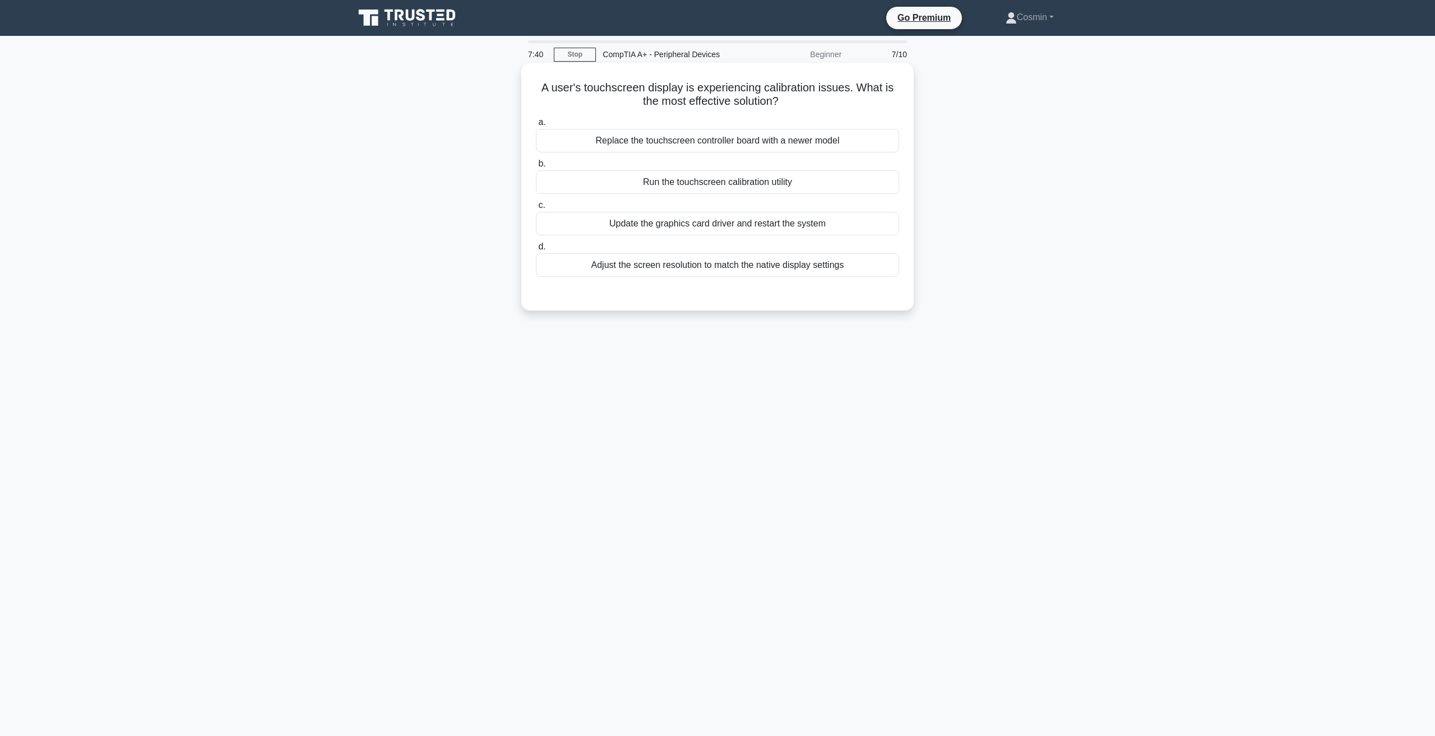
click at [685, 182] on div "Run the touchscreen calibration utility" at bounding box center [717, 182] width 363 height 24
click at [536, 168] on input "b. Run the touchscreen calibration utility" at bounding box center [536, 163] width 0 height 7
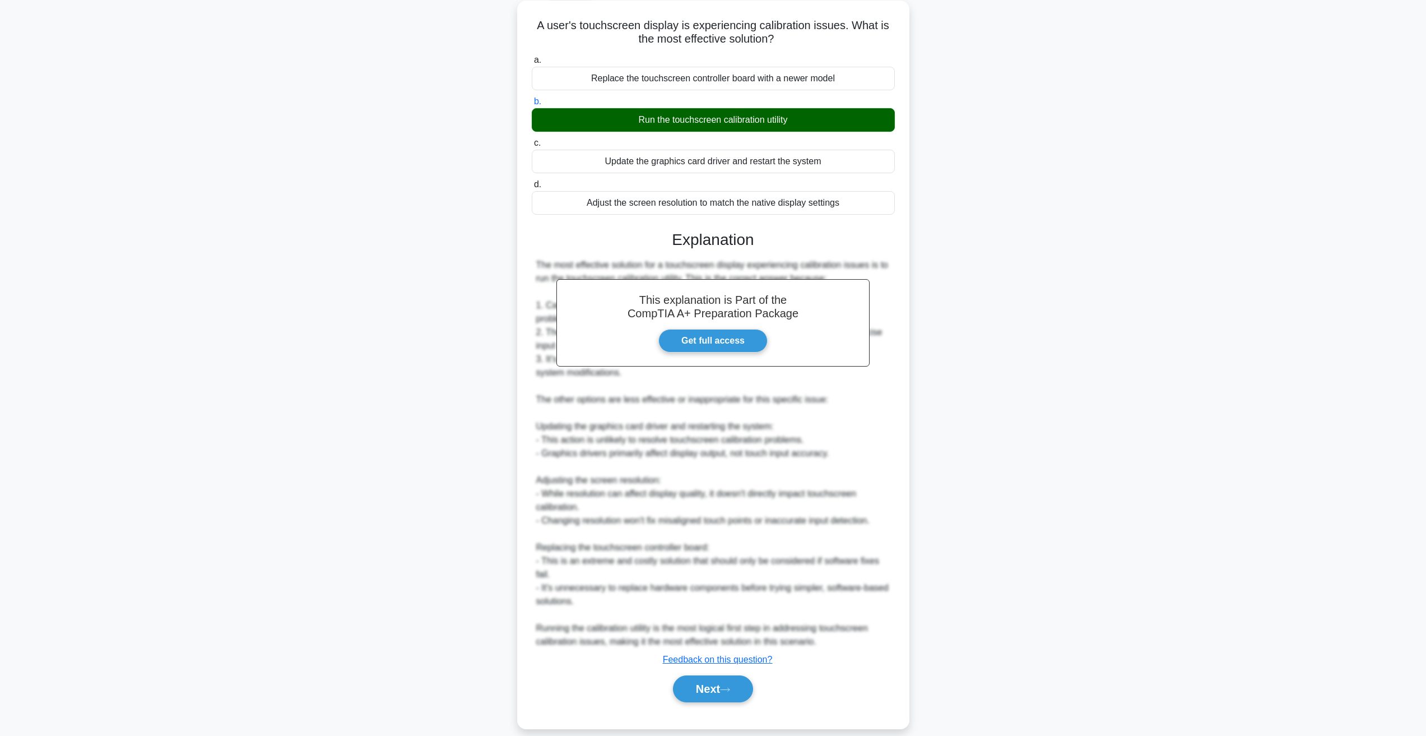
scroll to position [63, 0]
click at [713, 674] on button "Next" at bounding box center [713, 687] width 80 height 27
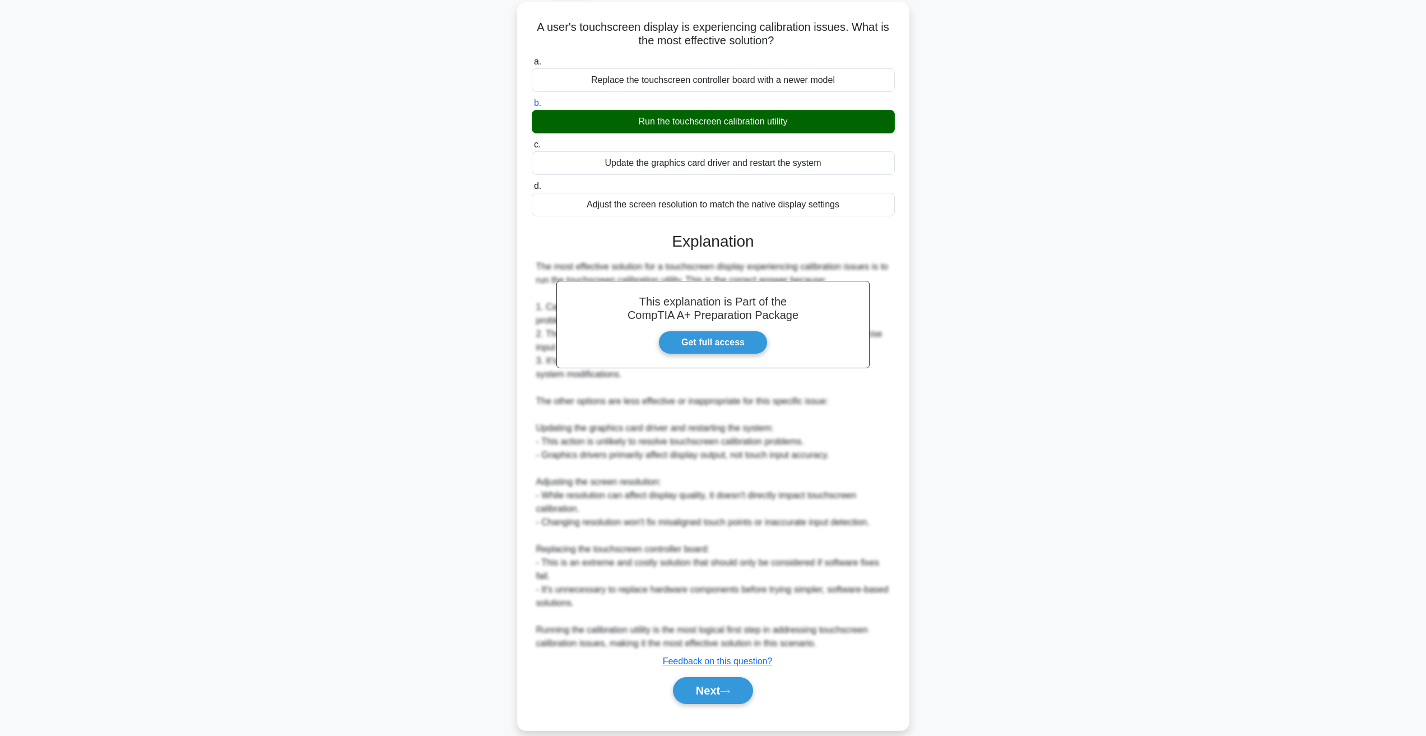
scroll to position [0, 0]
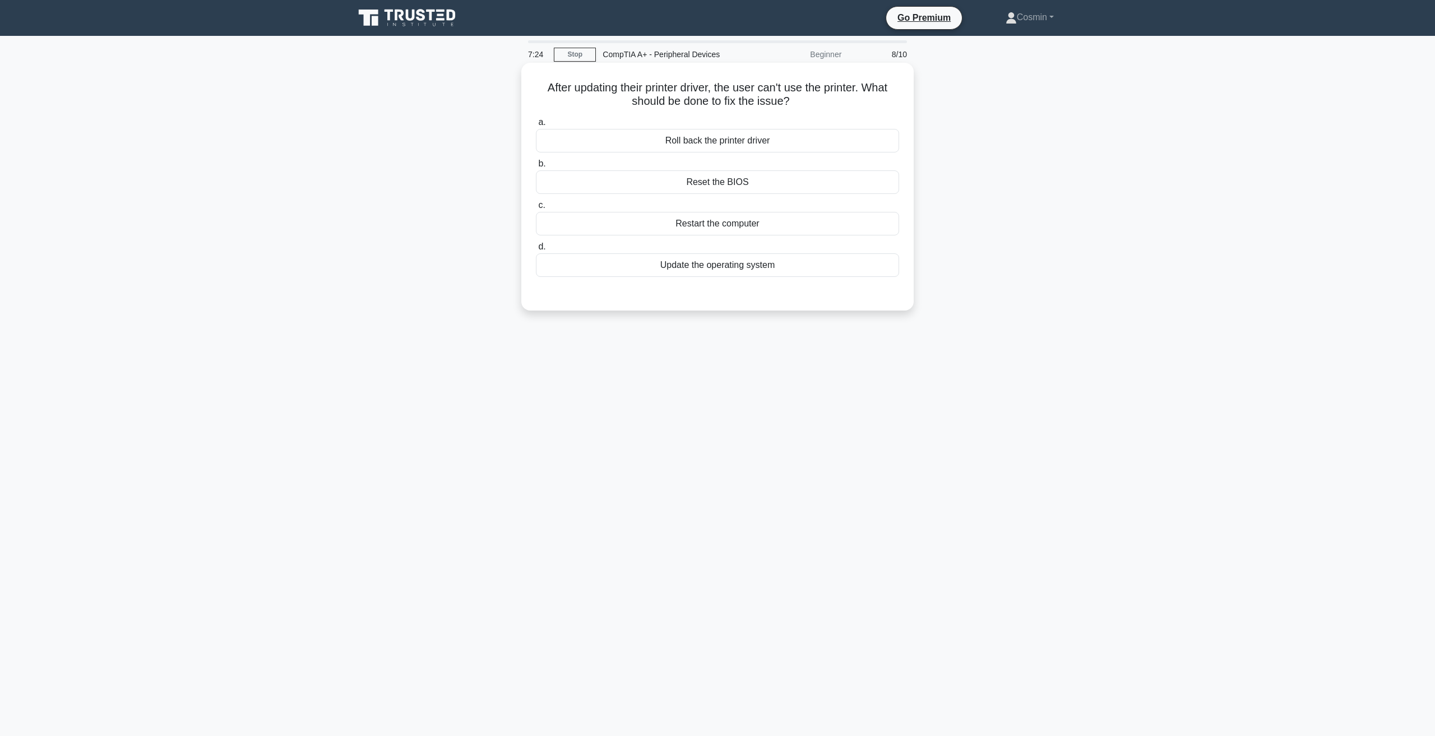
click at [668, 144] on div "Roll back the printer driver" at bounding box center [717, 141] width 363 height 24
click at [536, 126] on input "a. Roll back the printer driver" at bounding box center [536, 122] width 0 height 7
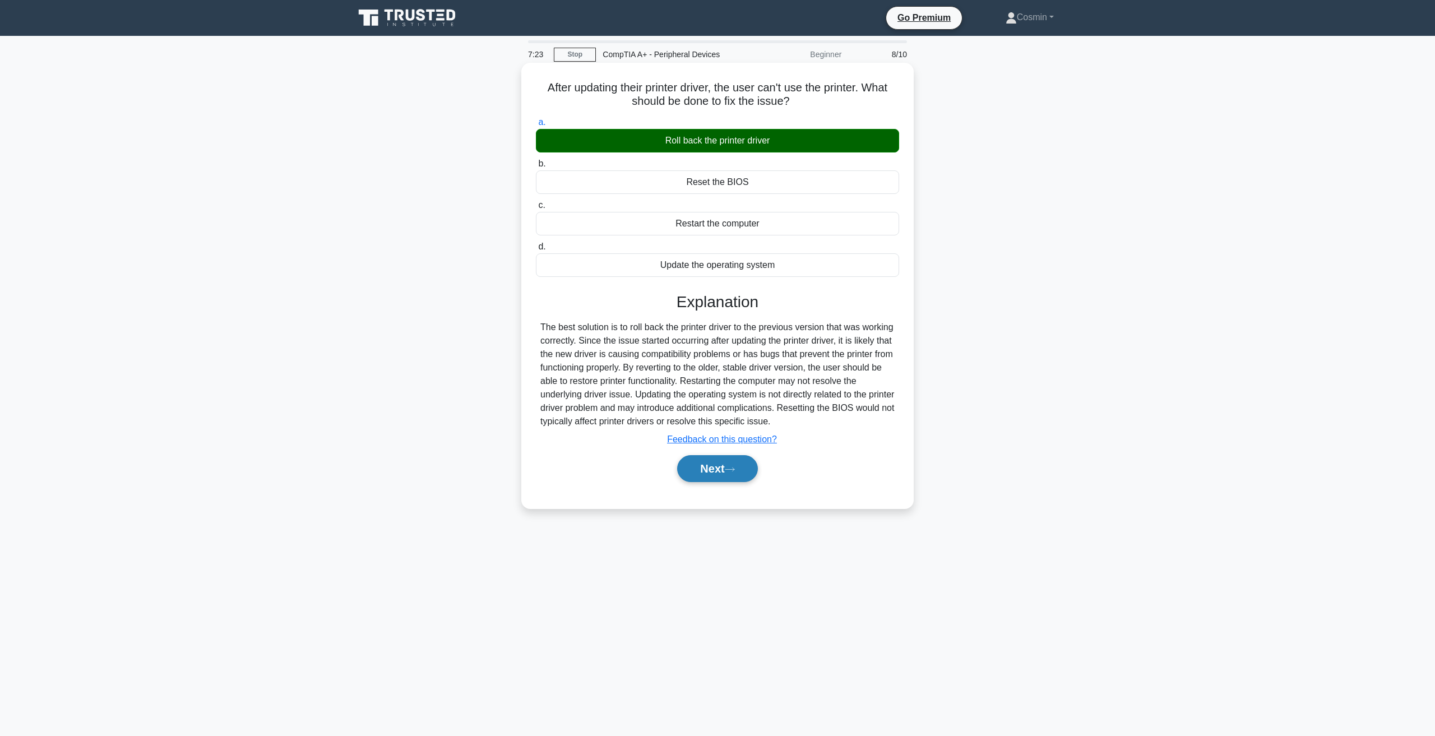
click at [729, 472] on icon at bounding box center [730, 469] width 10 height 6
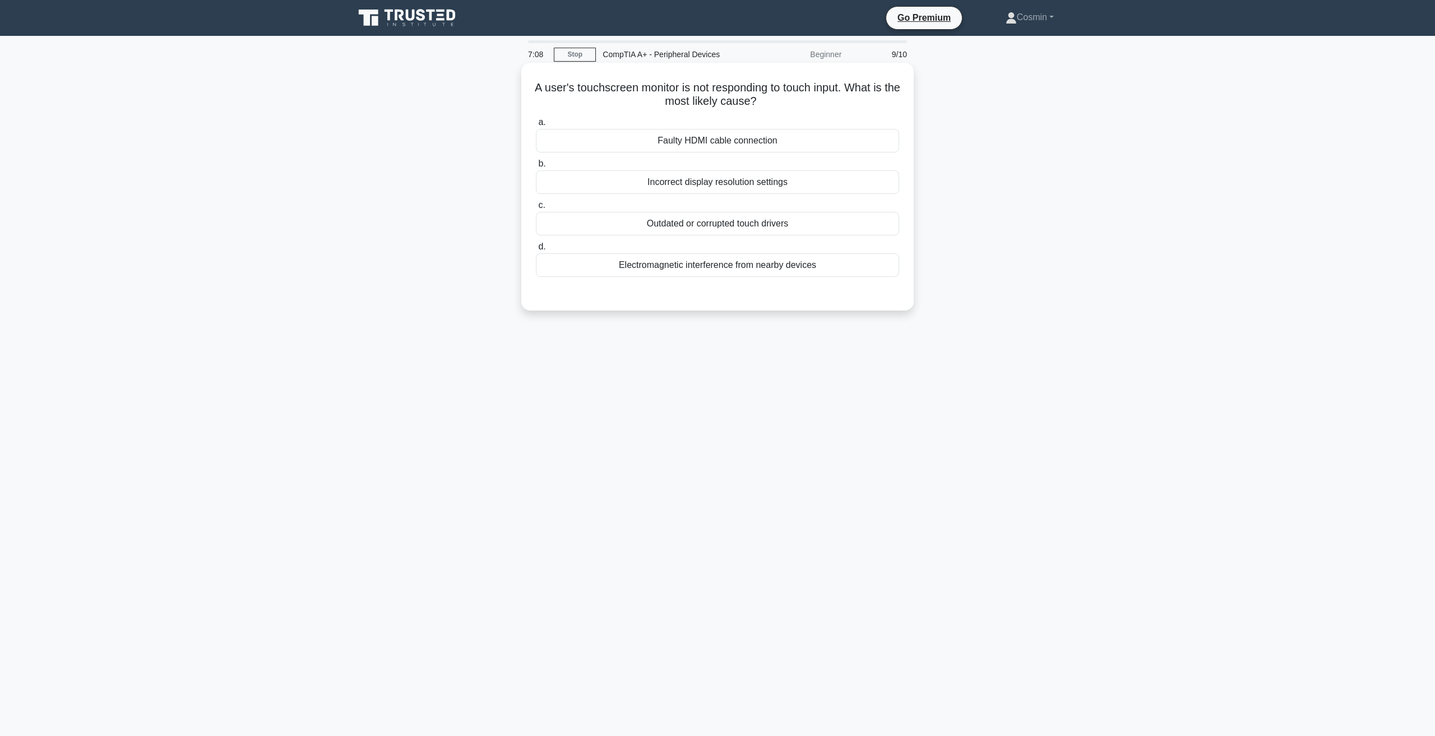
click at [778, 226] on div "Outdated or corrupted touch drivers" at bounding box center [717, 224] width 363 height 24
click at [536, 209] on input "c. Outdated or corrupted touch drivers" at bounding box center [536, 205] width 0 height 7
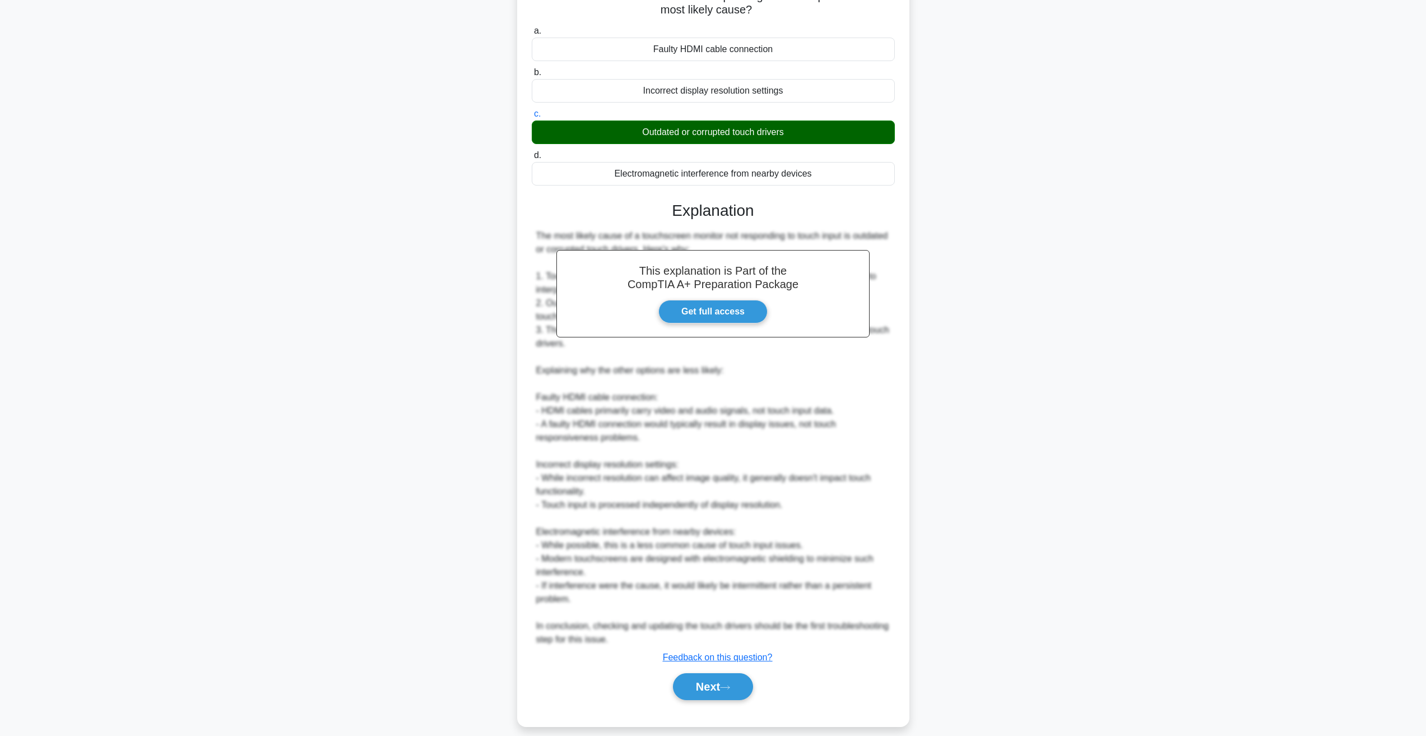
scroll to position [104, 0]
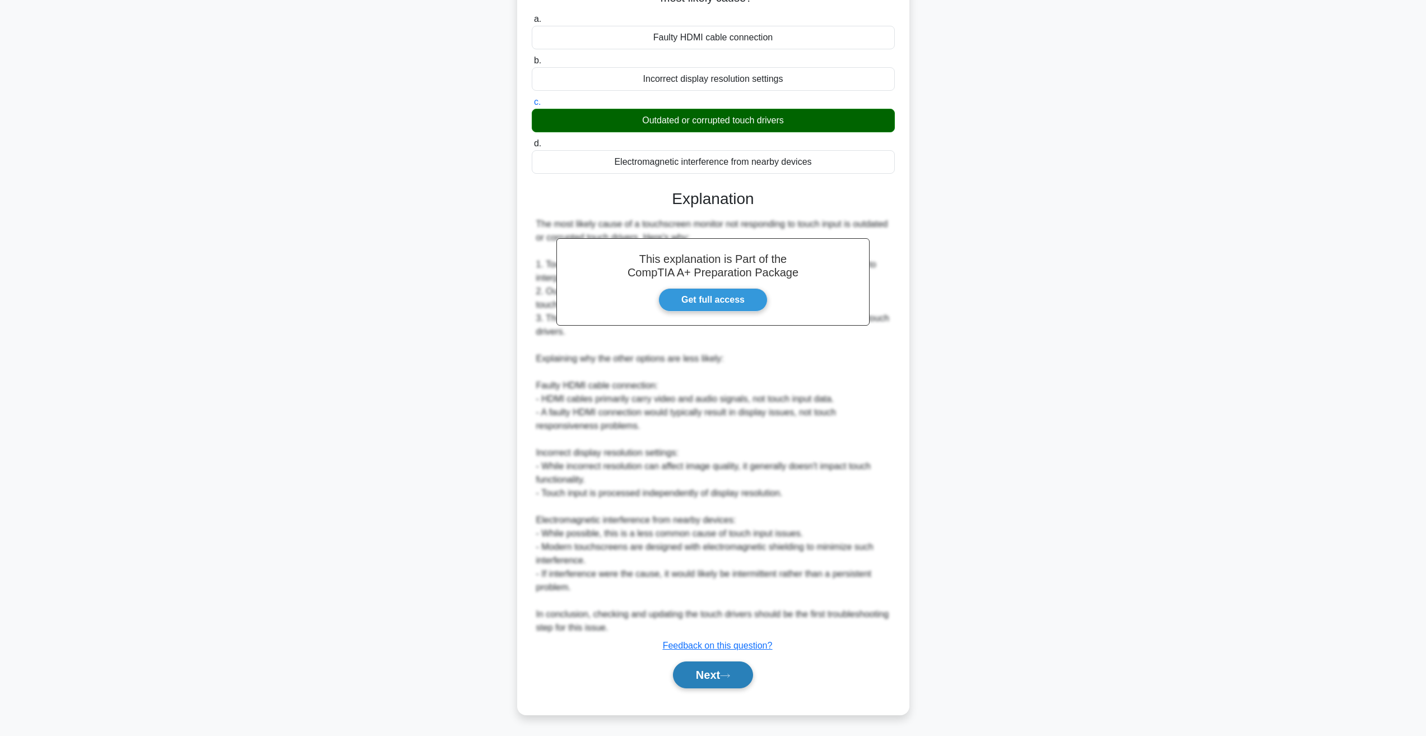
click at [715, 676] on button "Next" at bounding box center [713, 674] width 80 height 27
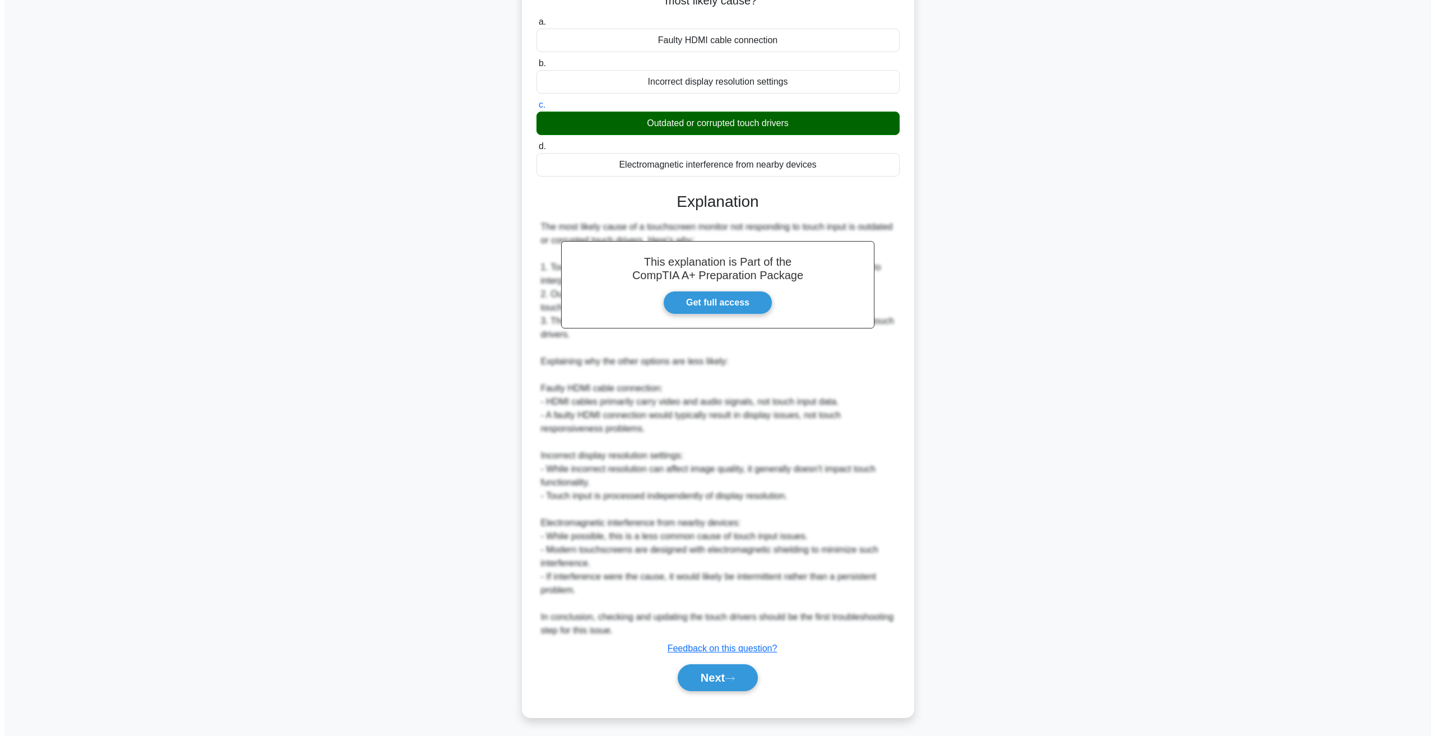
scroll to position [0, 0]
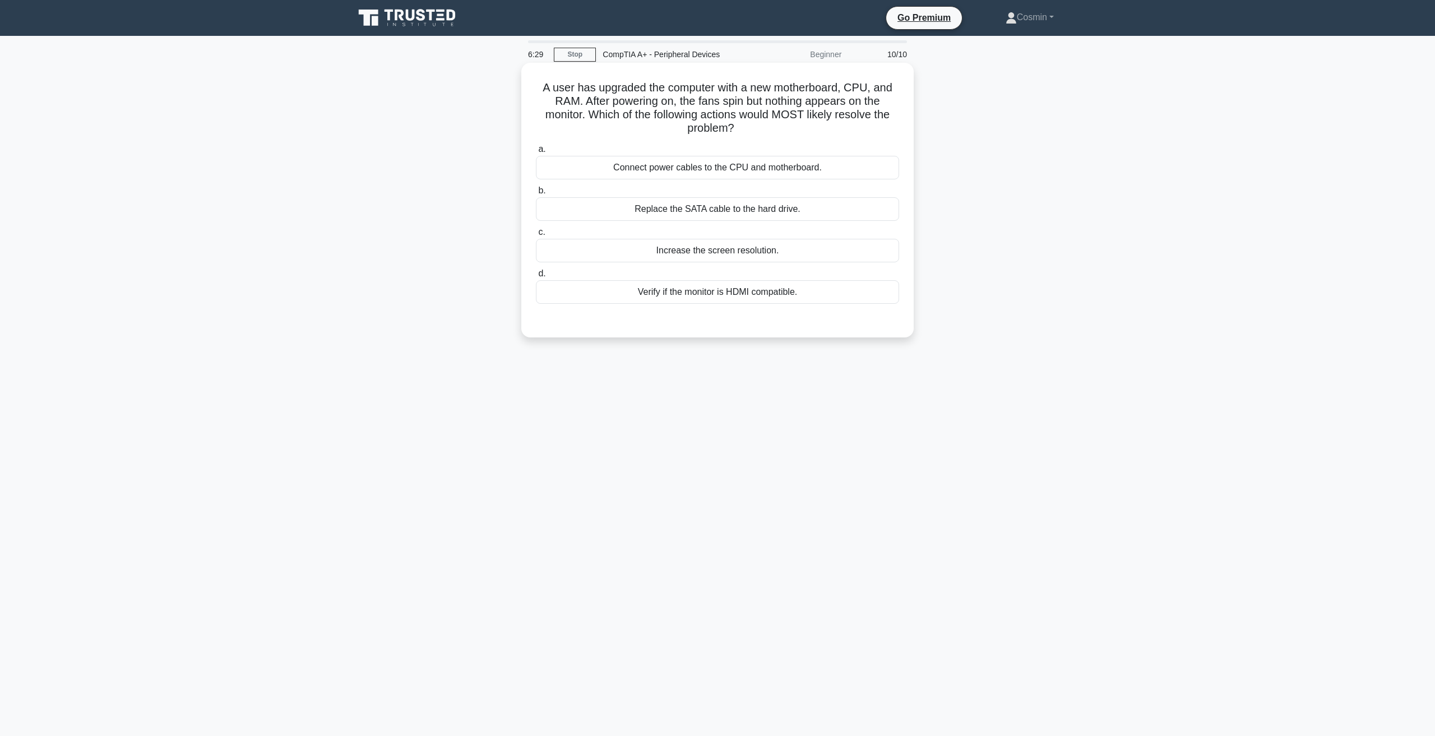
click at [718, 298] on div "Verify if the monitor is HDMI compatible." at bounding box center [717, 292] width 363 height 24
click at [536, 277] on input "d. Verify if the monitor is HDMI compatible." at bounding box center [536, 273] width 0 height 7
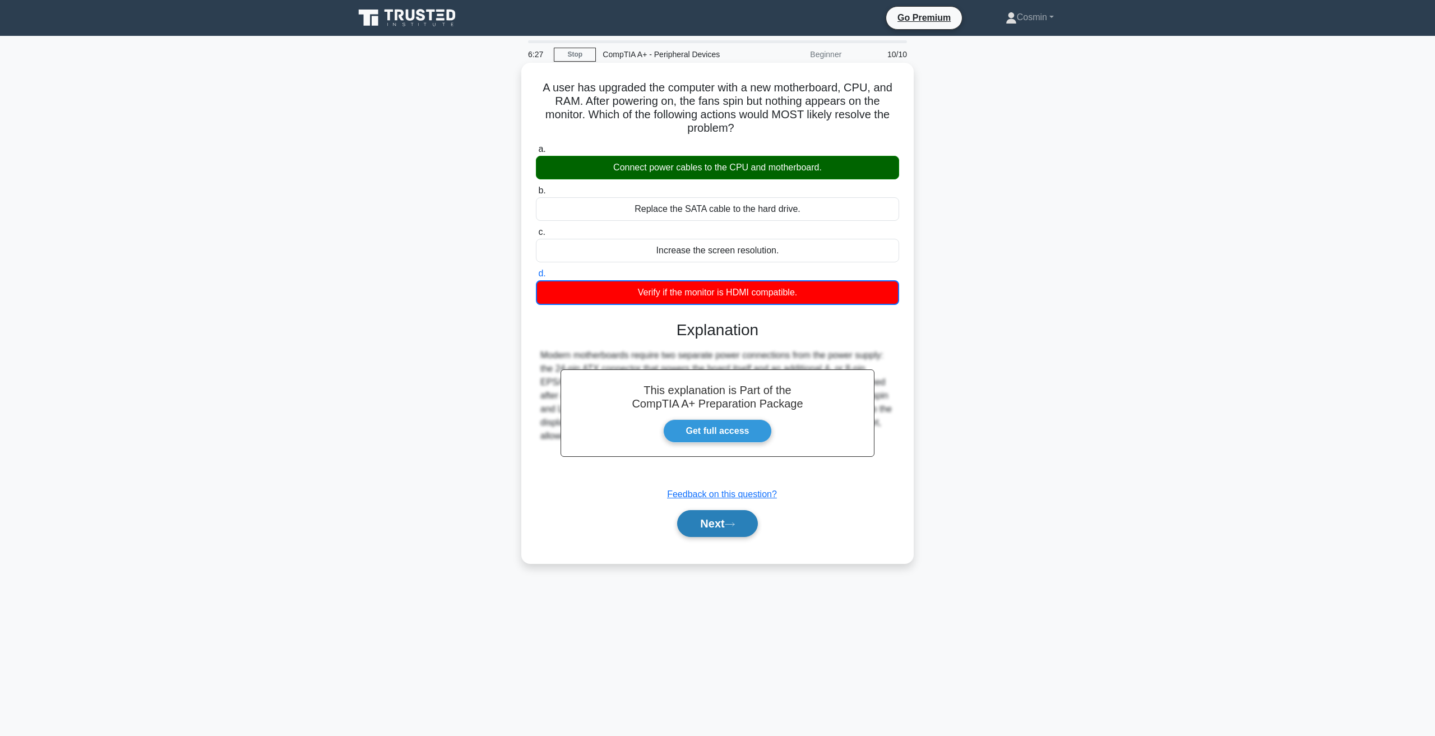
click at [688, 526] on button "Next" at bounding box center [717, 523] width 80 height 27
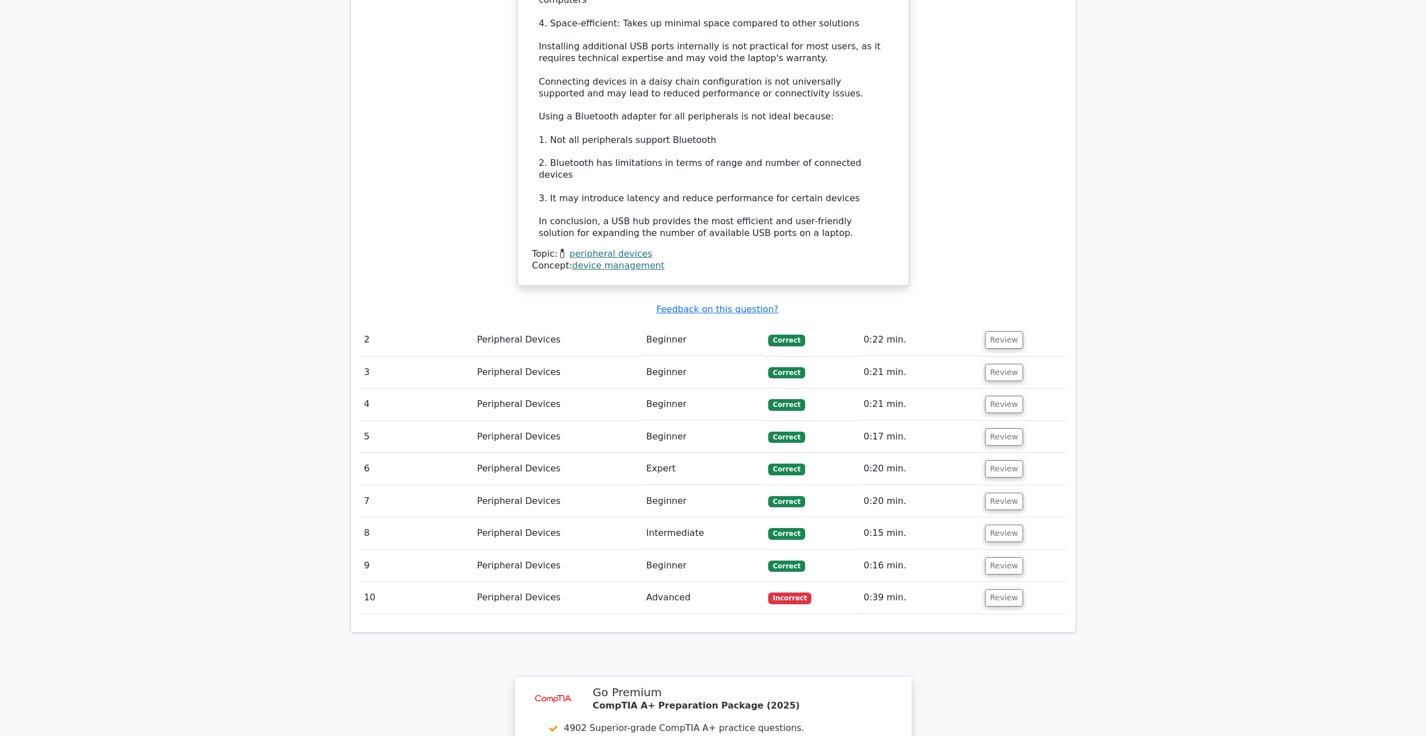
scroll to position [1233, 0]
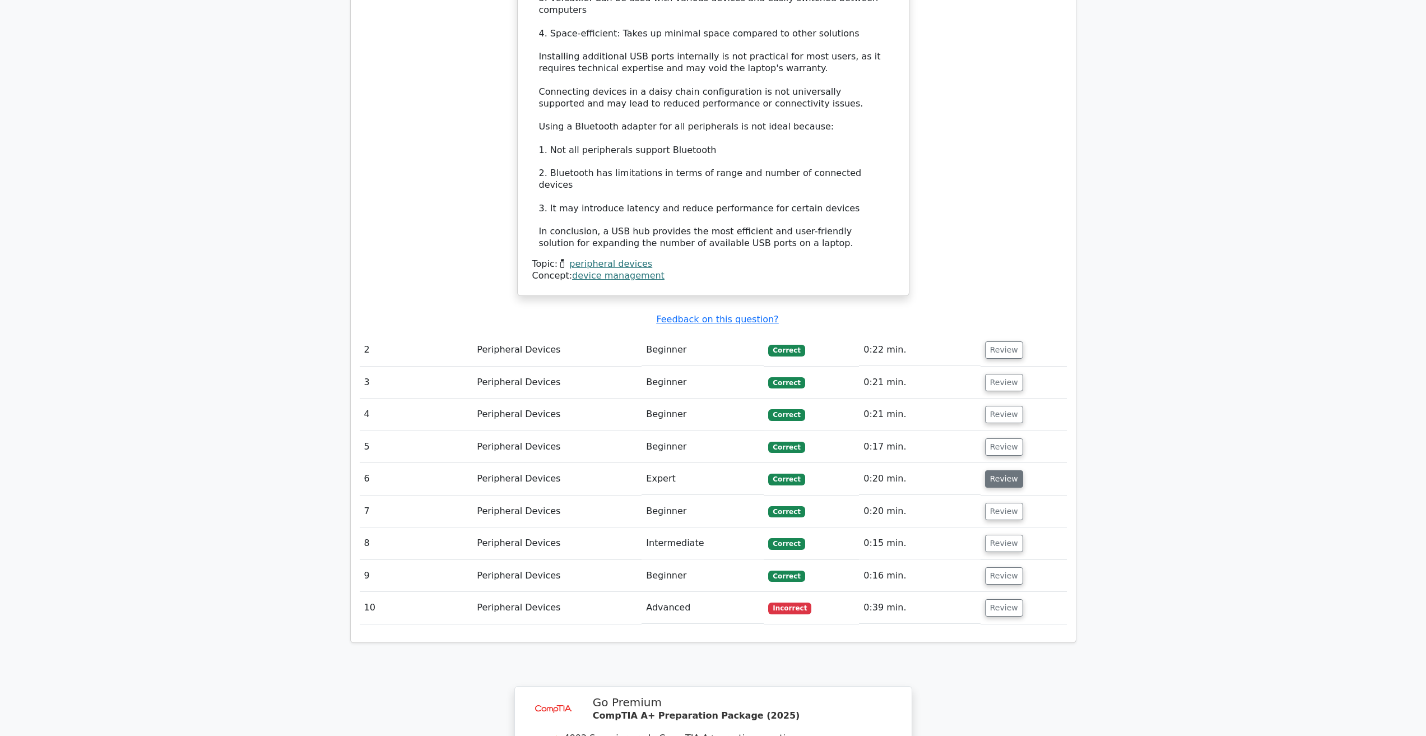
click at [1006, 470] on button "Review" at bounding box center [1004, 478] width 38 height 17
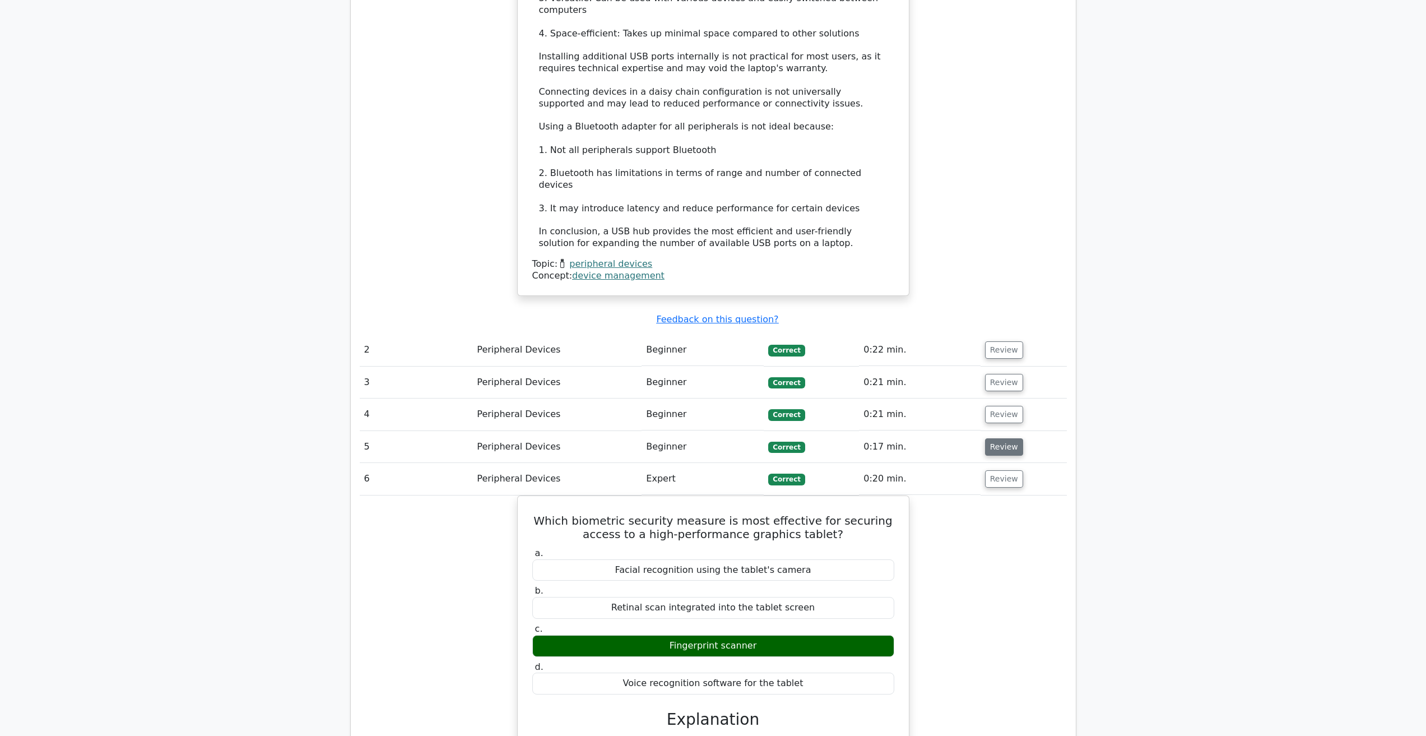
click at [1007, 438] on button "Review" at bounding box center [1004, 446] width 38 height 17
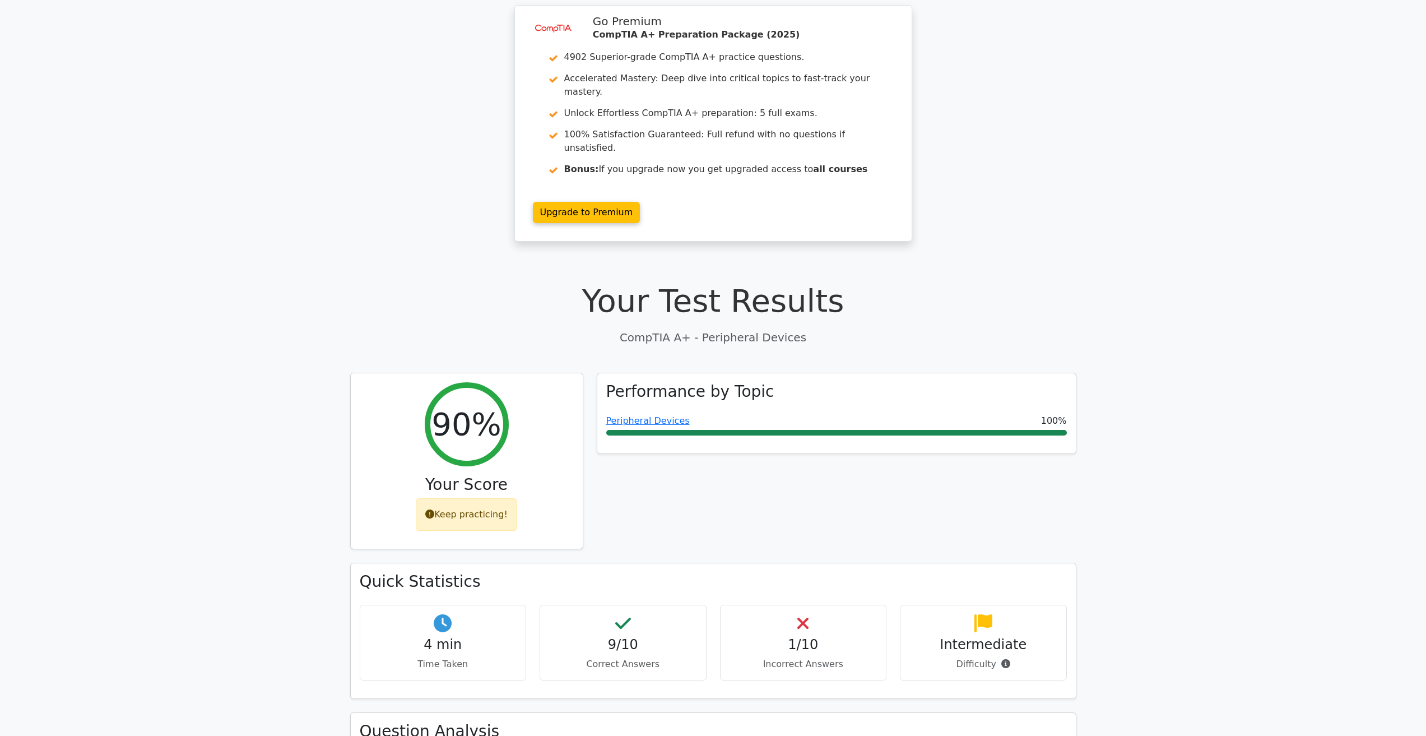
scroll to position [0, 0]
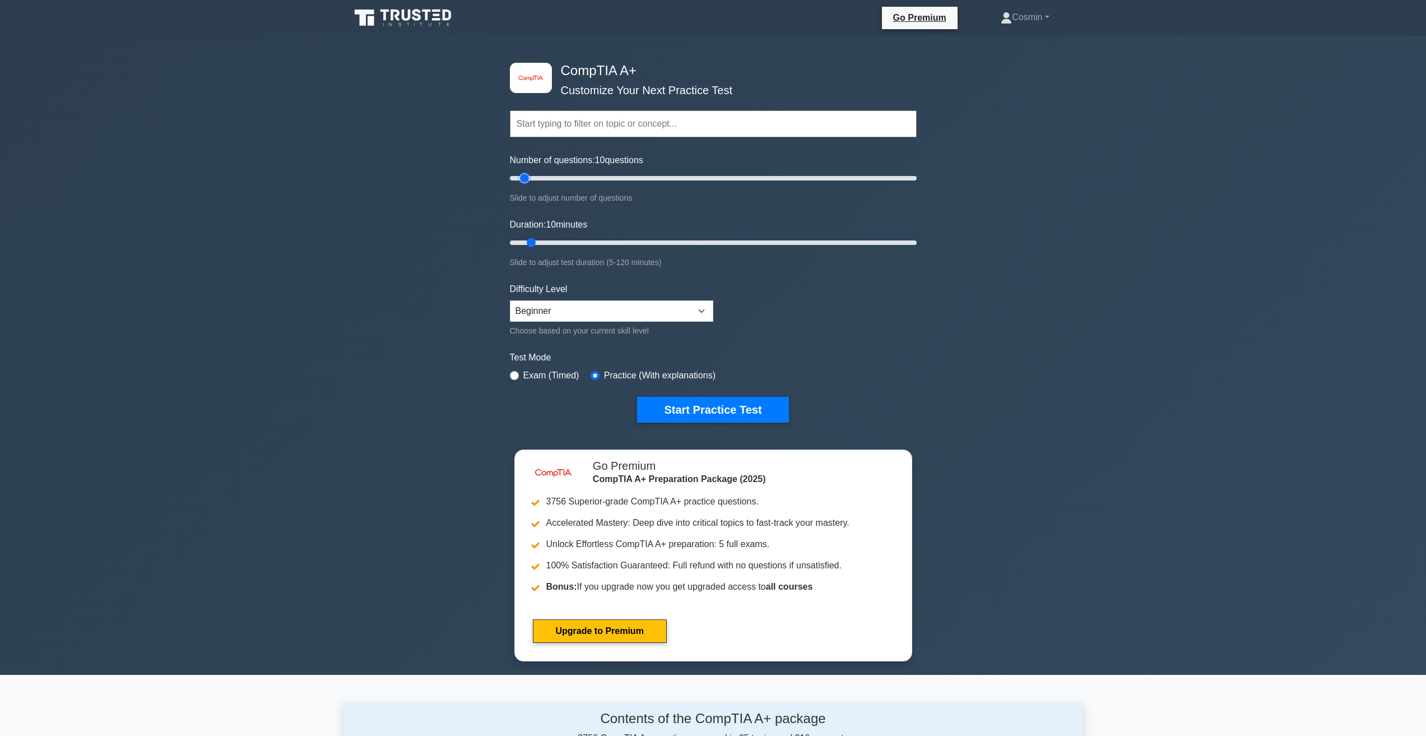
click at [527, 176] on input "Number of questions: 10 questions" at bounding box center [713, 177] width 407 height 13
type input "15"
click at [531, 177] on input "Number of questions: 15 questions" at bounding box center [713, 177] width 407 height 13
drag, startPoint x: 530, startPoint y: 243, endPoint x: 567, endPoint y: 245, distance: 37.1
type input "20"
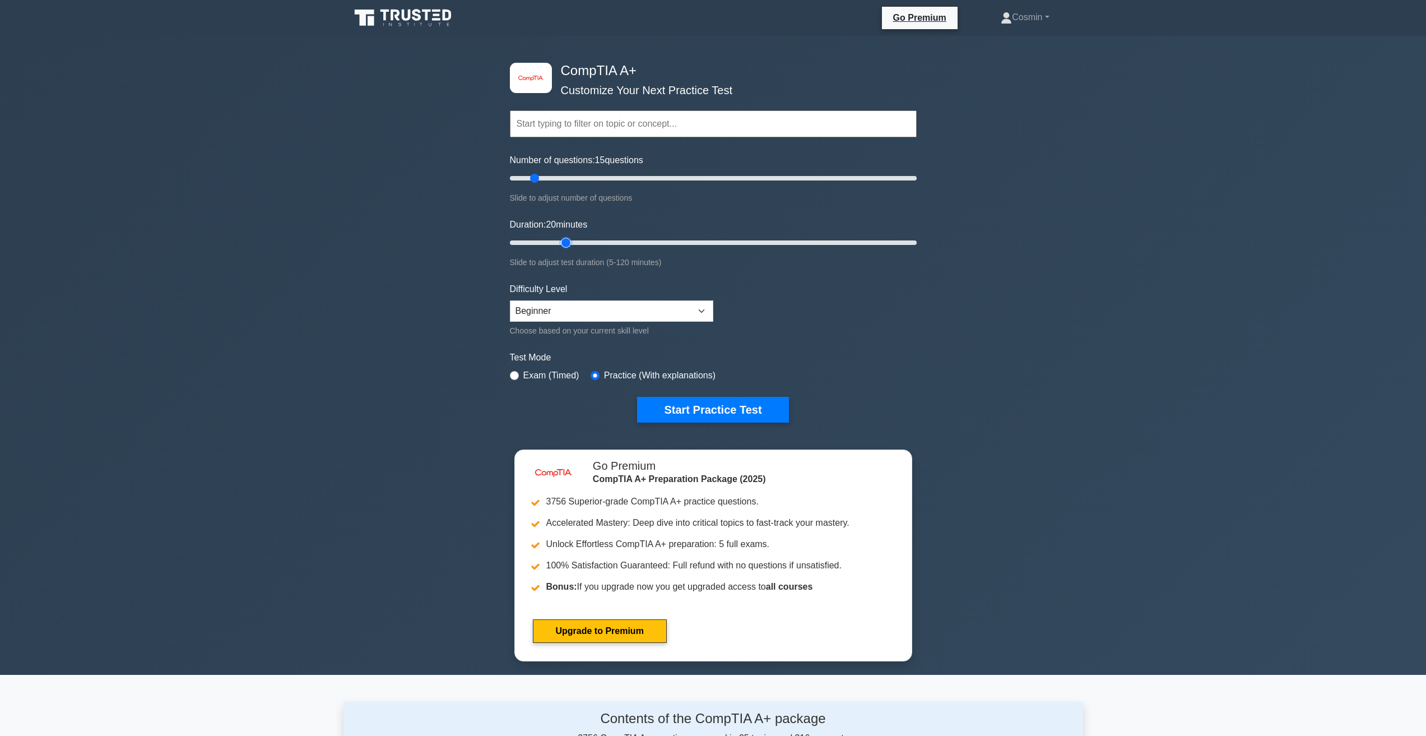
click at [567, 245] on input "Duration: 20 minutes" at bounding box center [713, 242] width 407 height 13
click at [571, 309] on select "Beginner Intermediate Expert" at bounding box center [611, 310] width 203 height 21
select select "expert"
click at [510, 300] on select "Beginner Intermediate Expert" at bounding box center [611, 310] width 203 height 21
click at [689, 405] on button "Start Practice Test" at bounding box center [712, 410] width 151 height 26
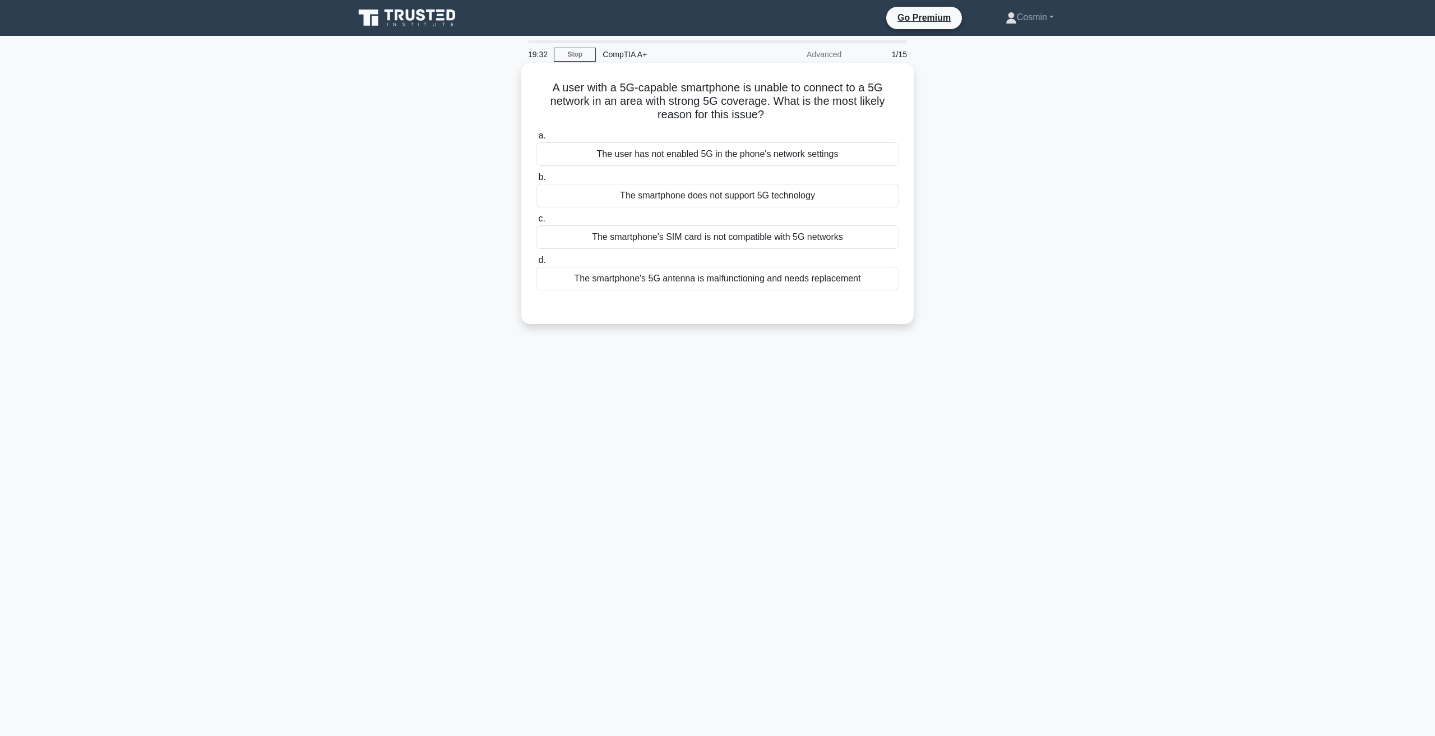
click at [621, 155] on div "The user has not enabled 5G in the phone's network settings" at bounding box center [717, 154] width 363 height 24
click at [536, 140] on input "a. The user has not enabled 5G in the phone's network settings" at bounding box center [536, 135] width 0 height 7
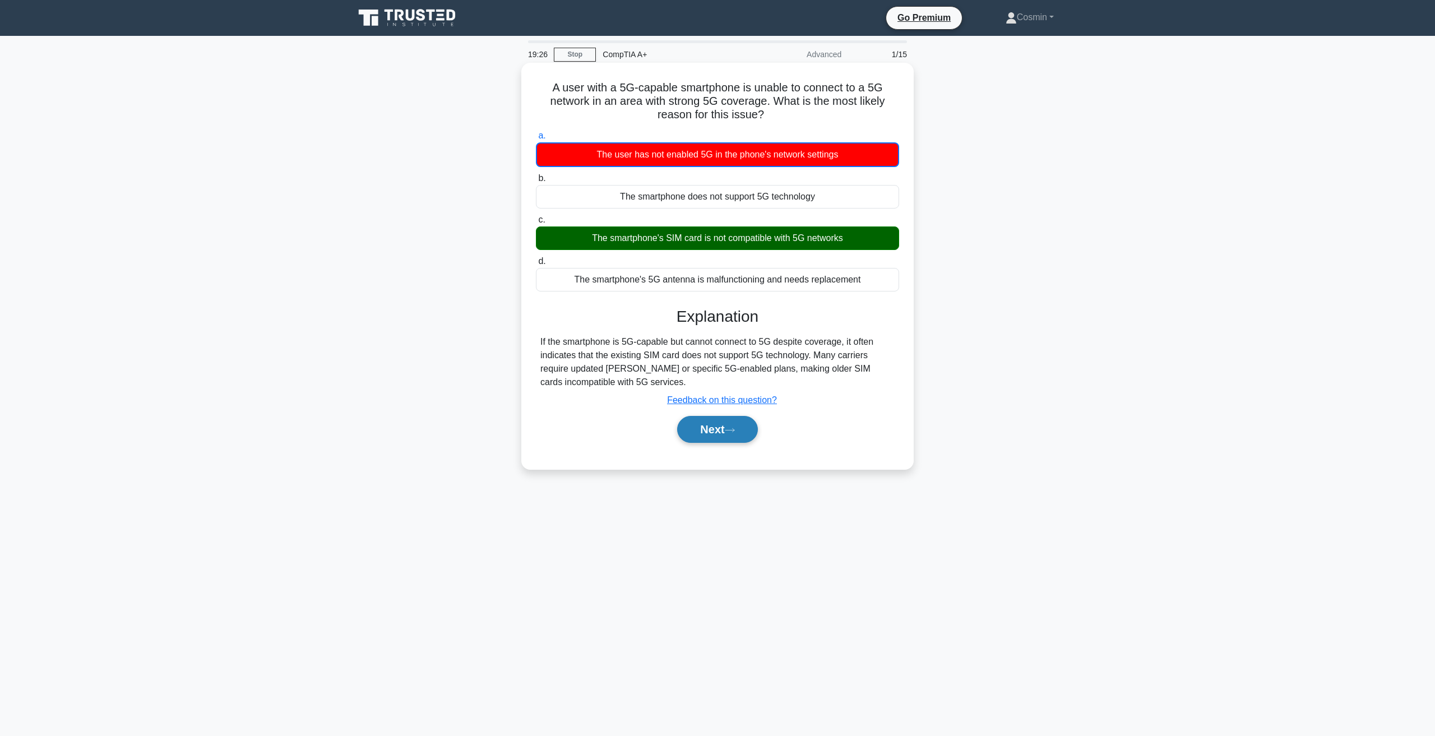
click at [735, 432] on icon at bounding box center [730, 430] width 10 height 6
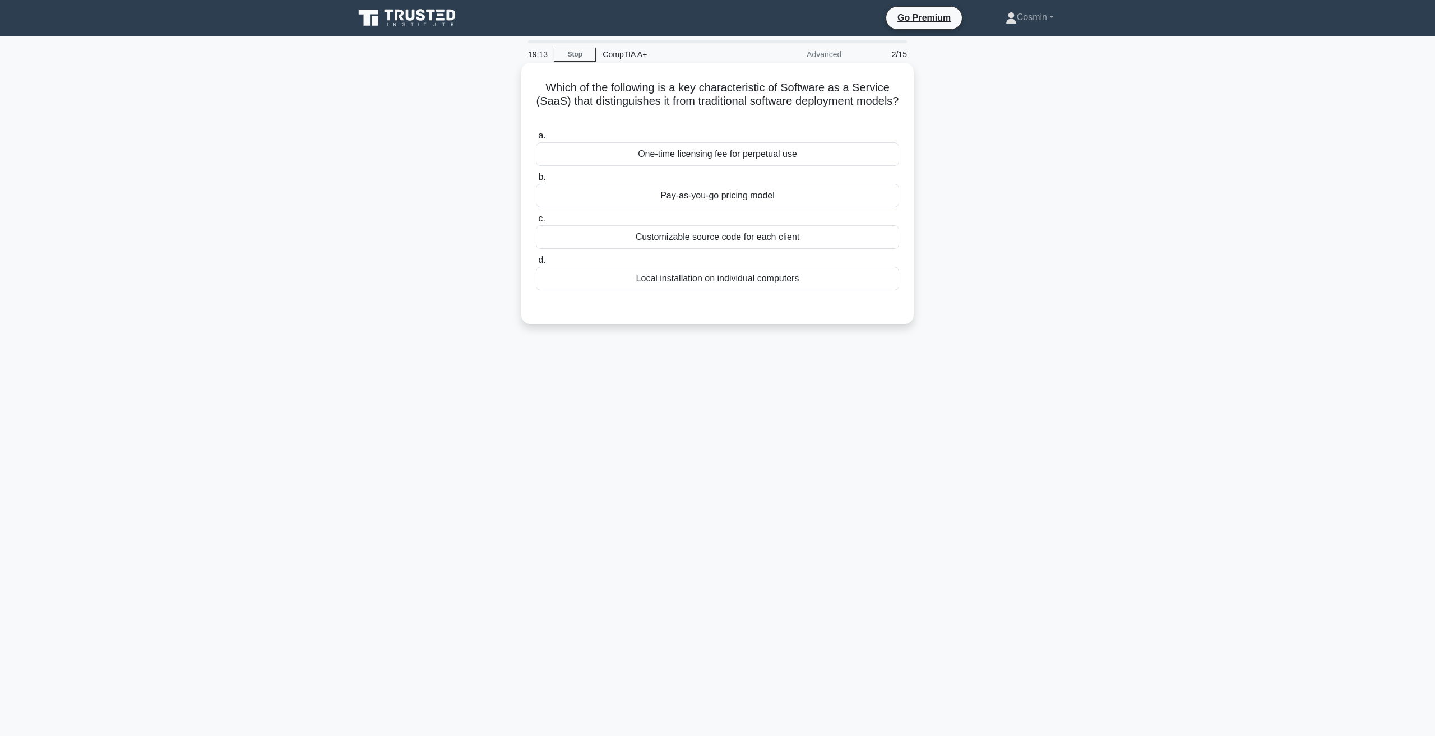
click at [675, 201] on div "Pay-as-you-go pricing model" at bounding box center [717, 196] width 363 height 24
click at [536, 181] on input "b. Pay-as-you-go pricing model" at bounding box center [536, 177] width 0 height 7
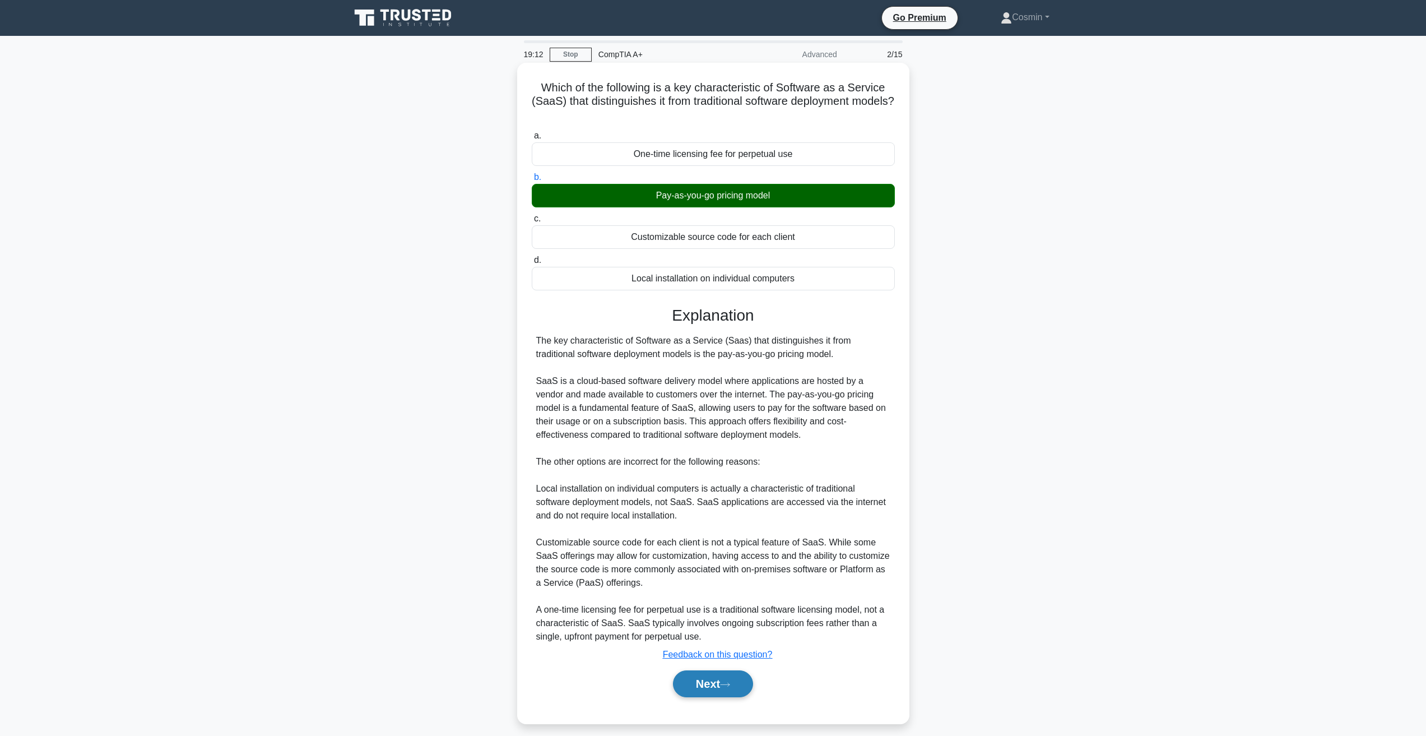
click at [709, 695] on button "Next" at bounding box center [713, 683] width 80 height 27
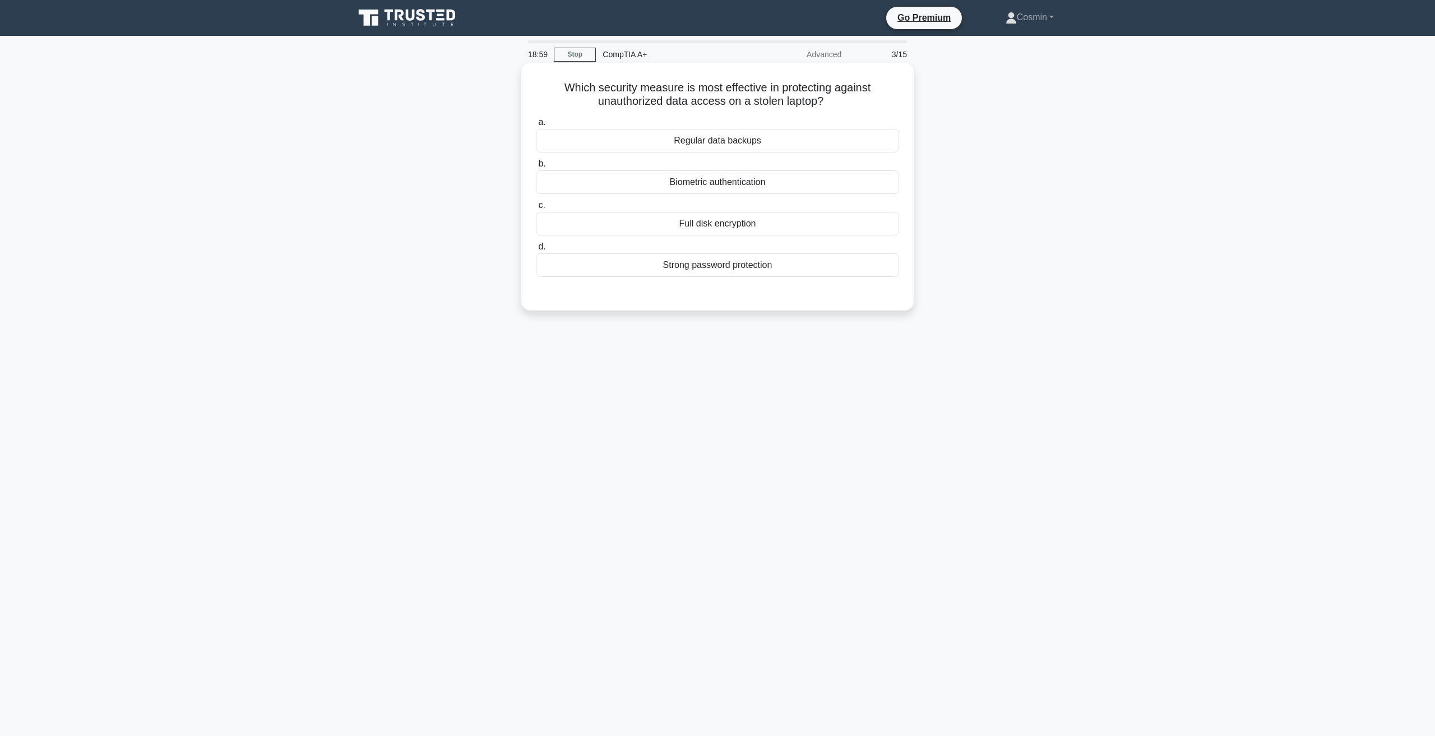
click at [682, 183] on div "Biometric authentication" at bounding box center [717, 182] width 363 height 24
click at [536, 168] on input "b. Biometric authentication" at bounding box center [536, 163] width 0 height 7
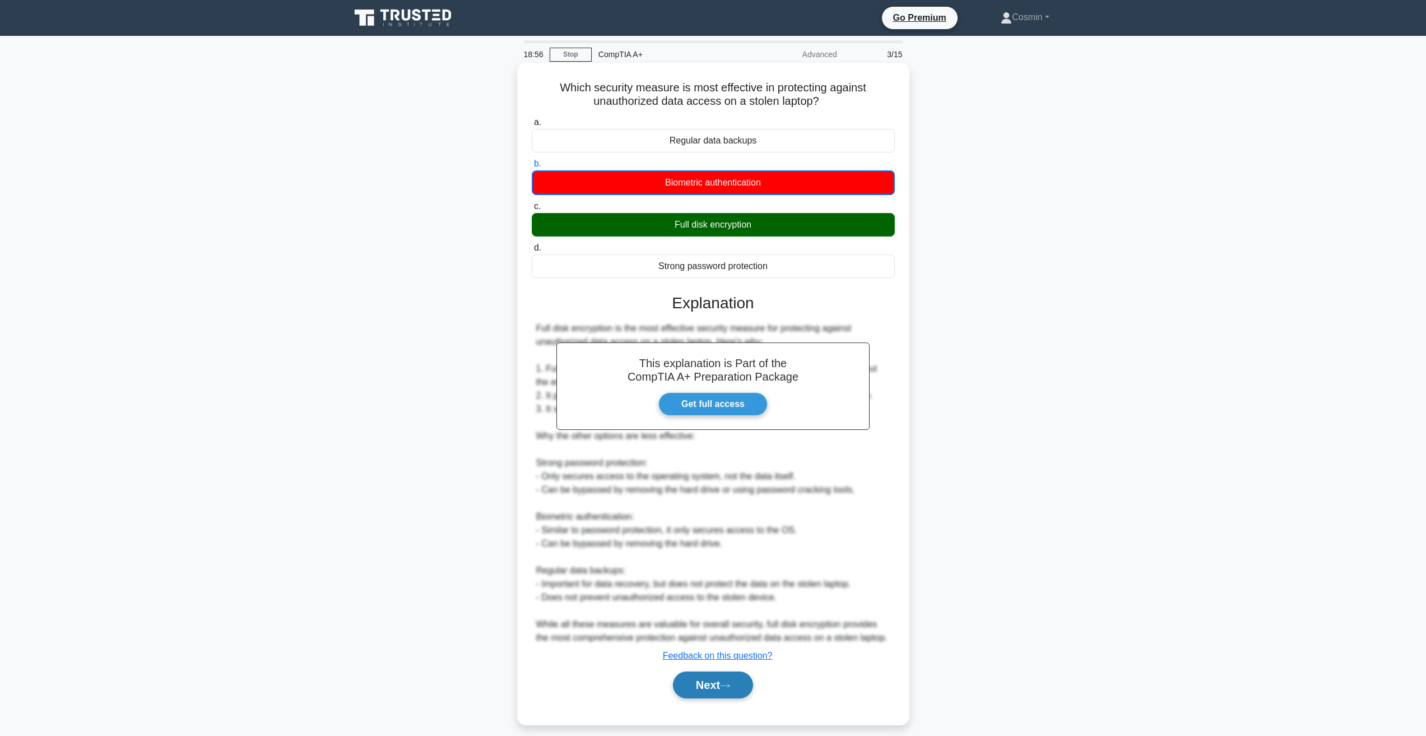
click at [699, 685] on button "Next" at bounding box center [713, 684] width 80 height 27
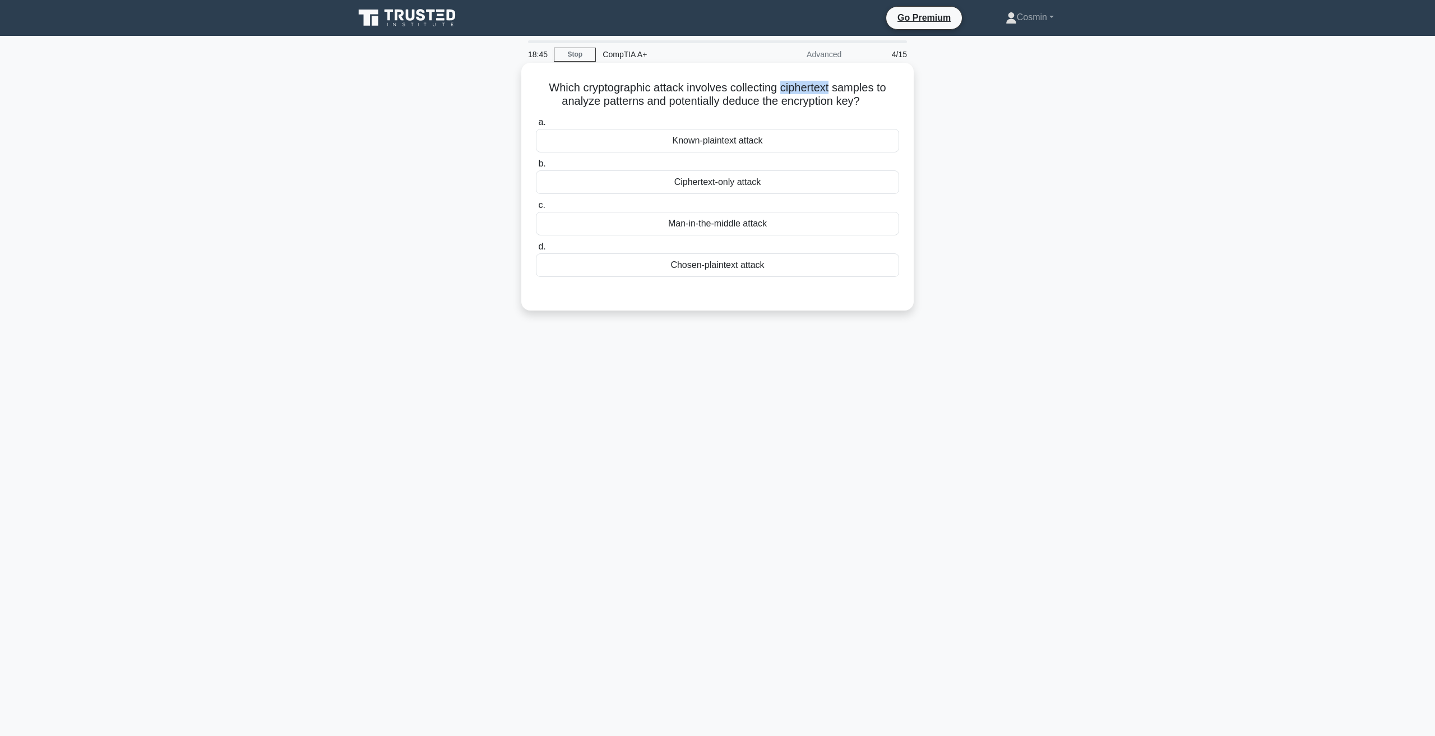
drag, startPoint x: 785, startPoint y: 87, endPoint x: 835, endPoint y: 92, distance: 50.2
click at [835, 92] on h5 "Which cryptographic attack involves collecting ciphertext samples to analyze pa…" at bounding box center [717, 95] width 365 height 28
click at [852, 90] on h5 "Which cryptographic attack involves collecting ciphertext samples to analyze pa…" at bounding box center [717, 95] width 365 height 28
click at [732, 183] on div "Ciphertext-only attack" at bounding box center [717, 182] width 363 height 24
click at [536, 168] on input "b. Ciphertext-only attack" at bounding box center [536, 163] width 0 height 7
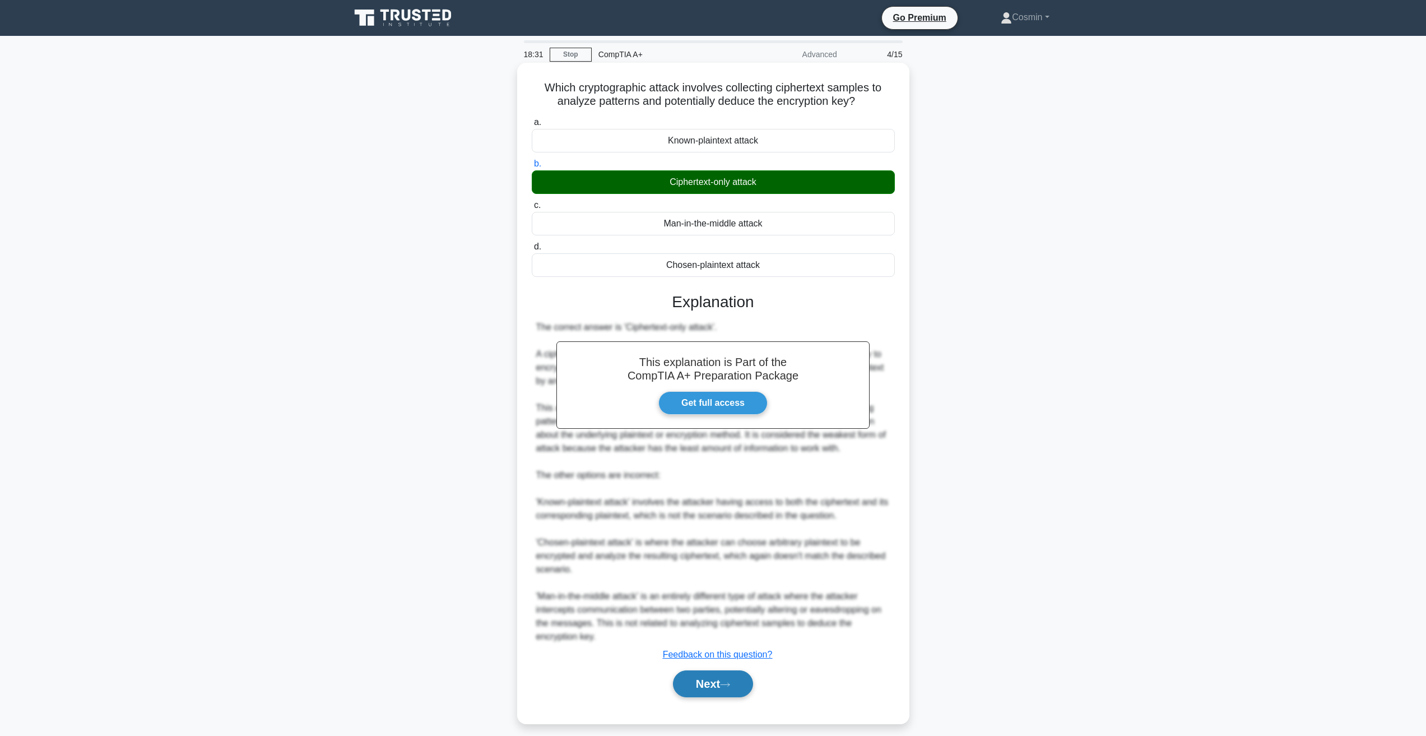
click at [719, 680] on button "Next" at bounding box center [713, 683] width 80 height 27
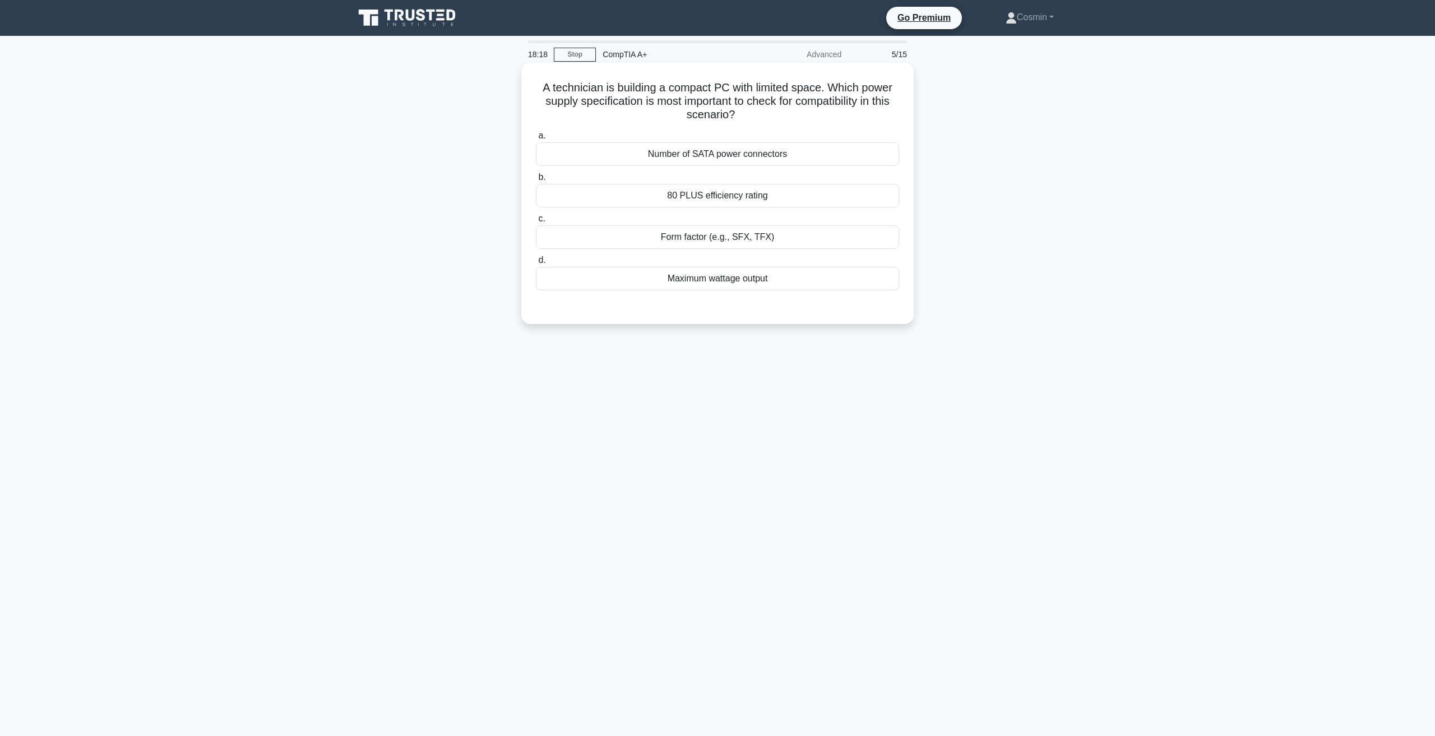
click at [695, 245] on div "Form factor (e.g., SFX, TFX)" at bounding box center [717, 237] width 363 height 24
click at [536, 222] on input "c. Form factor (e.g., SFX, TFX)" at bounding box center [536, 218] width 0 height 7
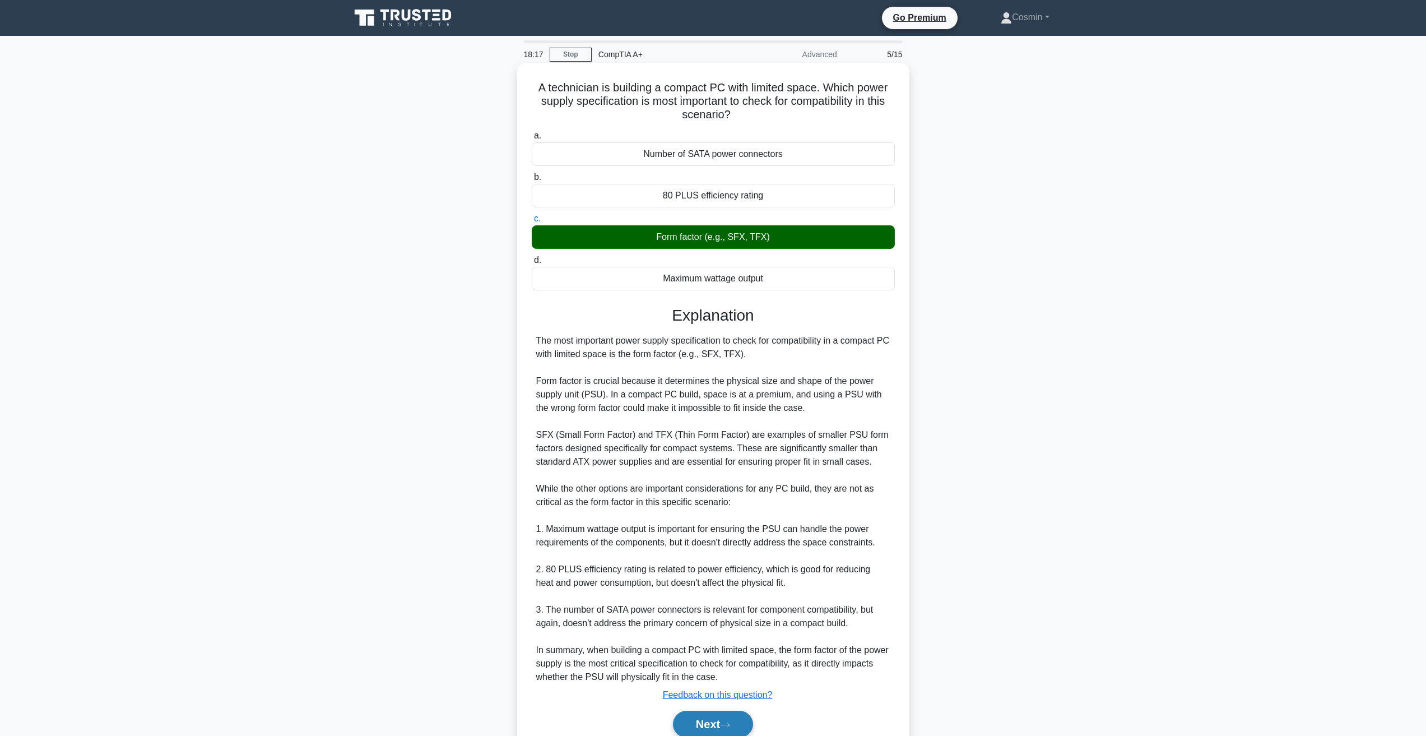
click at [724, 726] on button "Next" at bounding box center [713, 724] width 80 height 27
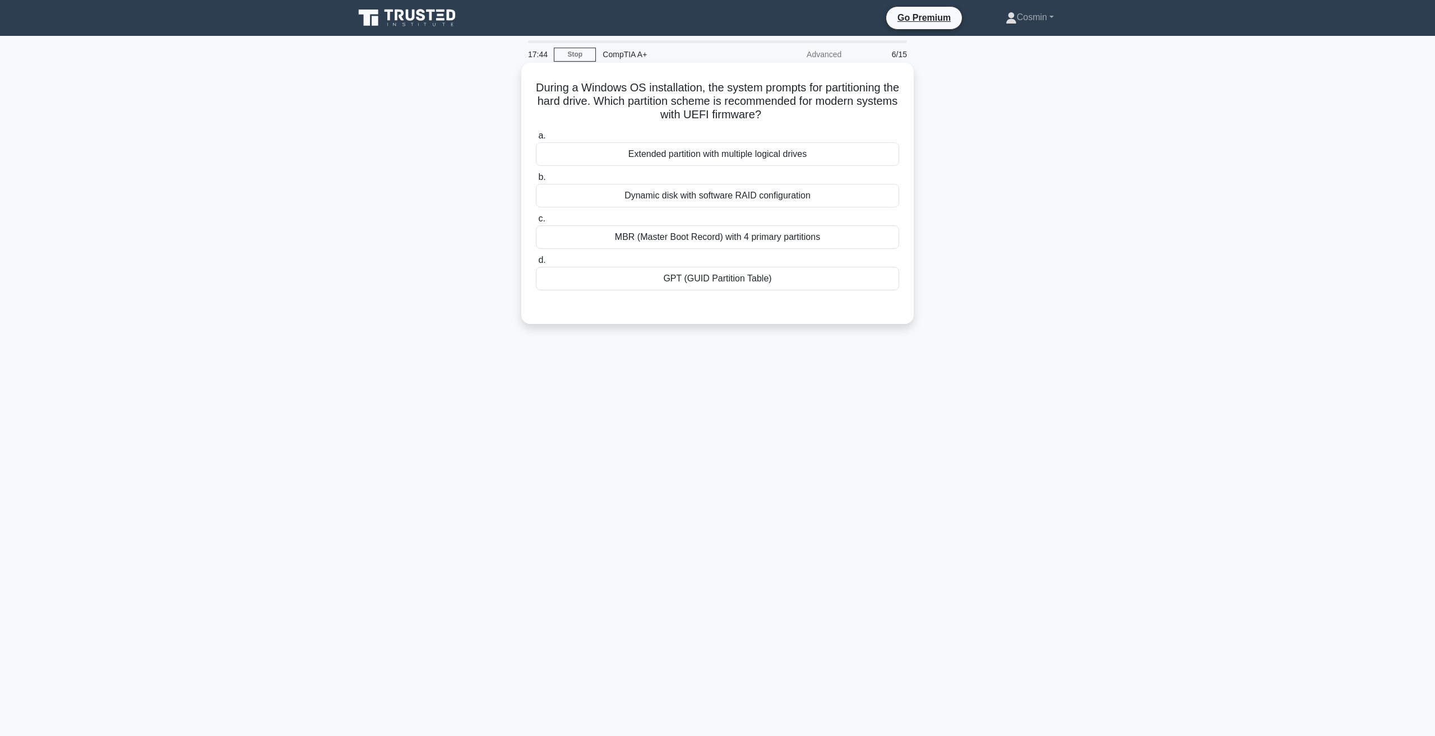
click at [670, 283] on div "GPT (GUID Partition Table)" at bounding box center [717, 279] width 363 height 24
click at [536, 264] on input "d. GPT (GUID Partition Table)" at bounding box center [536, 260] width 0 height 7
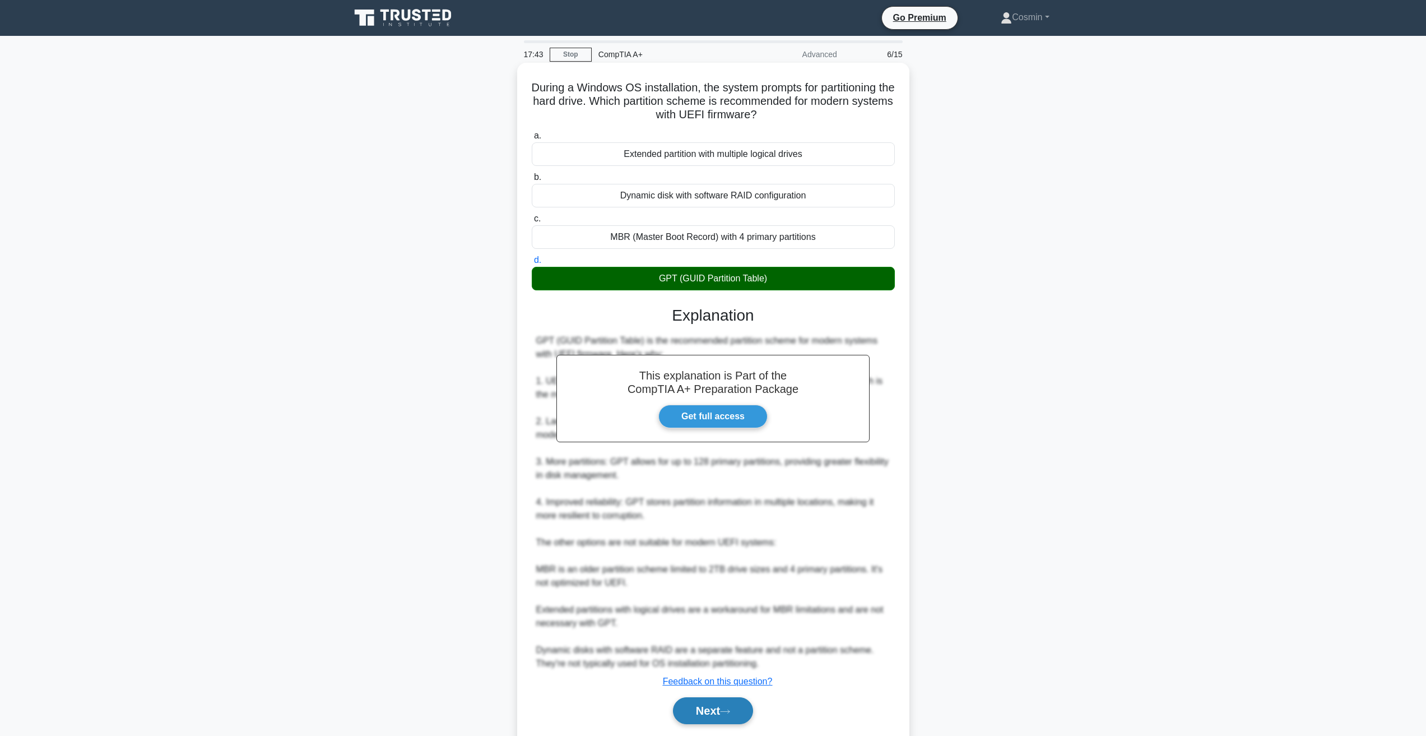
click at [695, 721] on button "Next" at bounding box center [713, 710] width 80 height 27
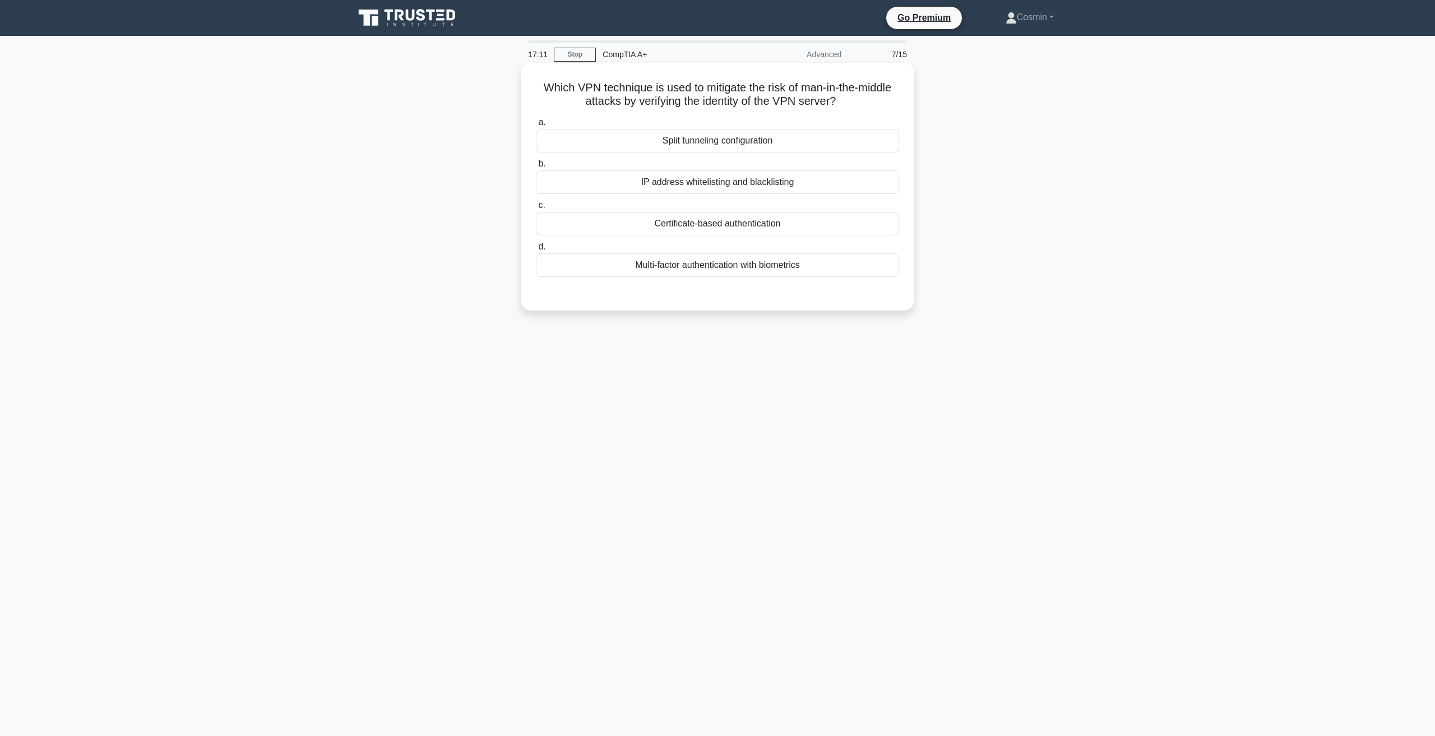
click at [723, 139] on div "Split tunneling configuration" at bounding box center [717, 141] width 363 height 24
click at [721, 142] on div "Split tunneling configuration" at bounding box center [717, 141] width 363 height 24
click at [536, 126] on input "a. Split tunneling configuration" at bounding box center [536, 122] width 0 height 7
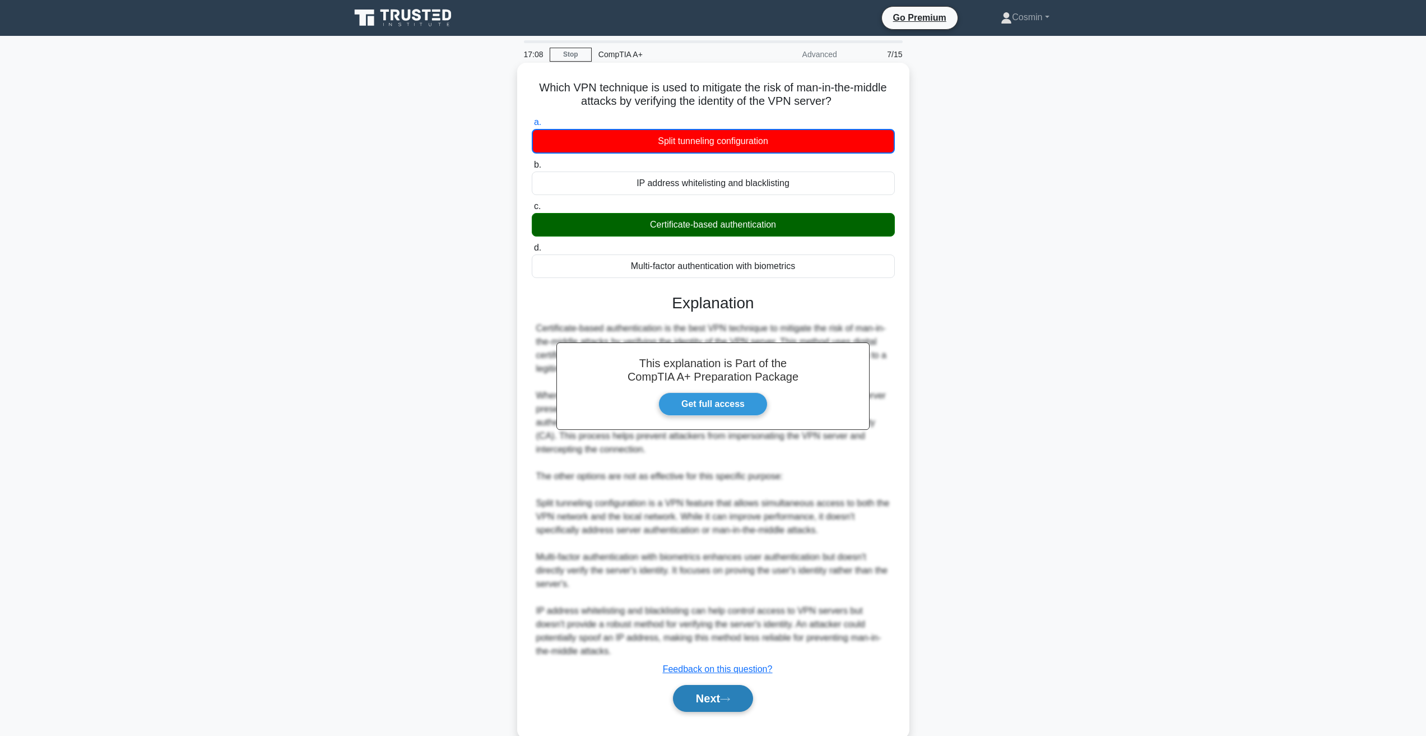
click at [704, 695] on button "Next" at bounding box center [713, 698] width 80 height 27
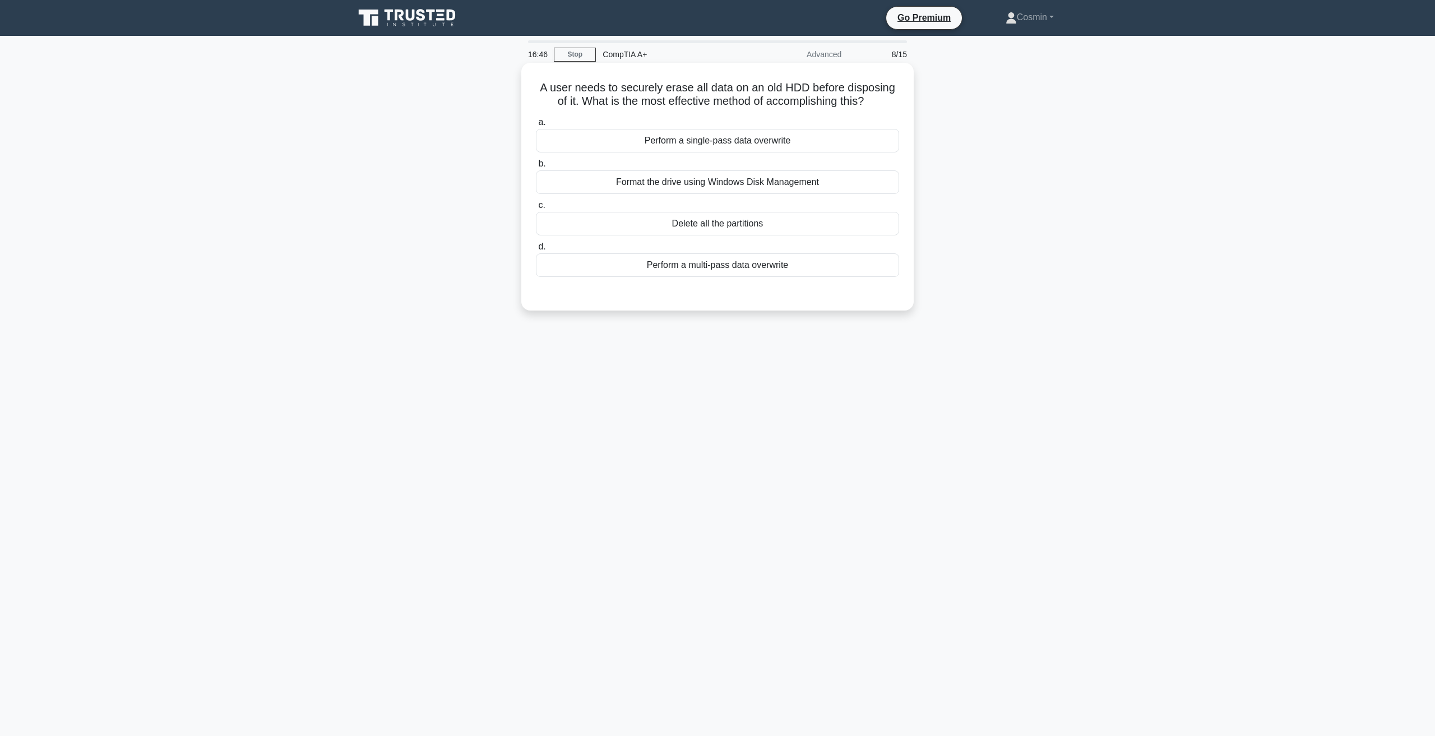
click at [674, 265] on div "Perform a multi-pass data overwrite" at bounding box center [717, 265] width 363 height 24
click at [536, 250] on input "d. Perform a multi-pass data overwrite" at bounding box center [536, 246] width 0 height 7
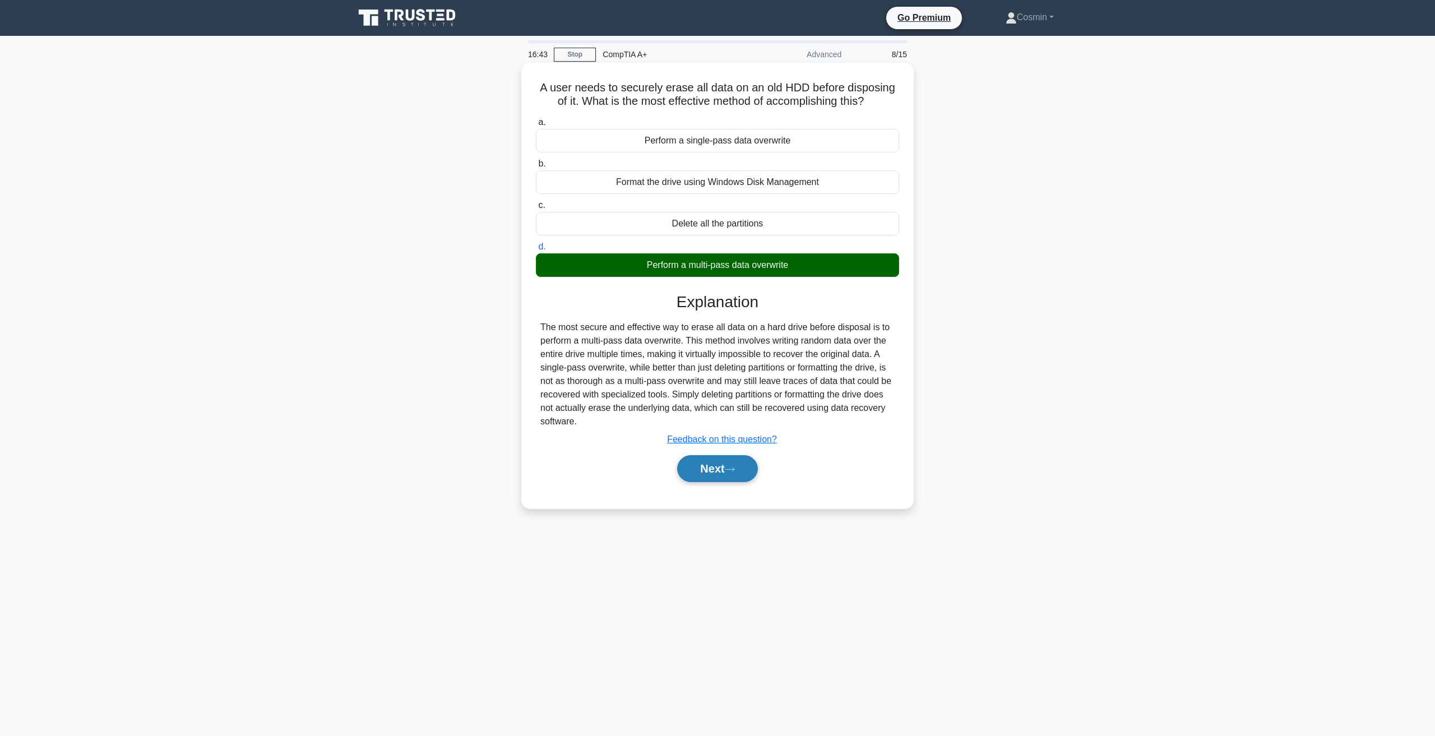
click at [703, 477] on button "Next" at bounding box center [717, 468] width 80 height 27
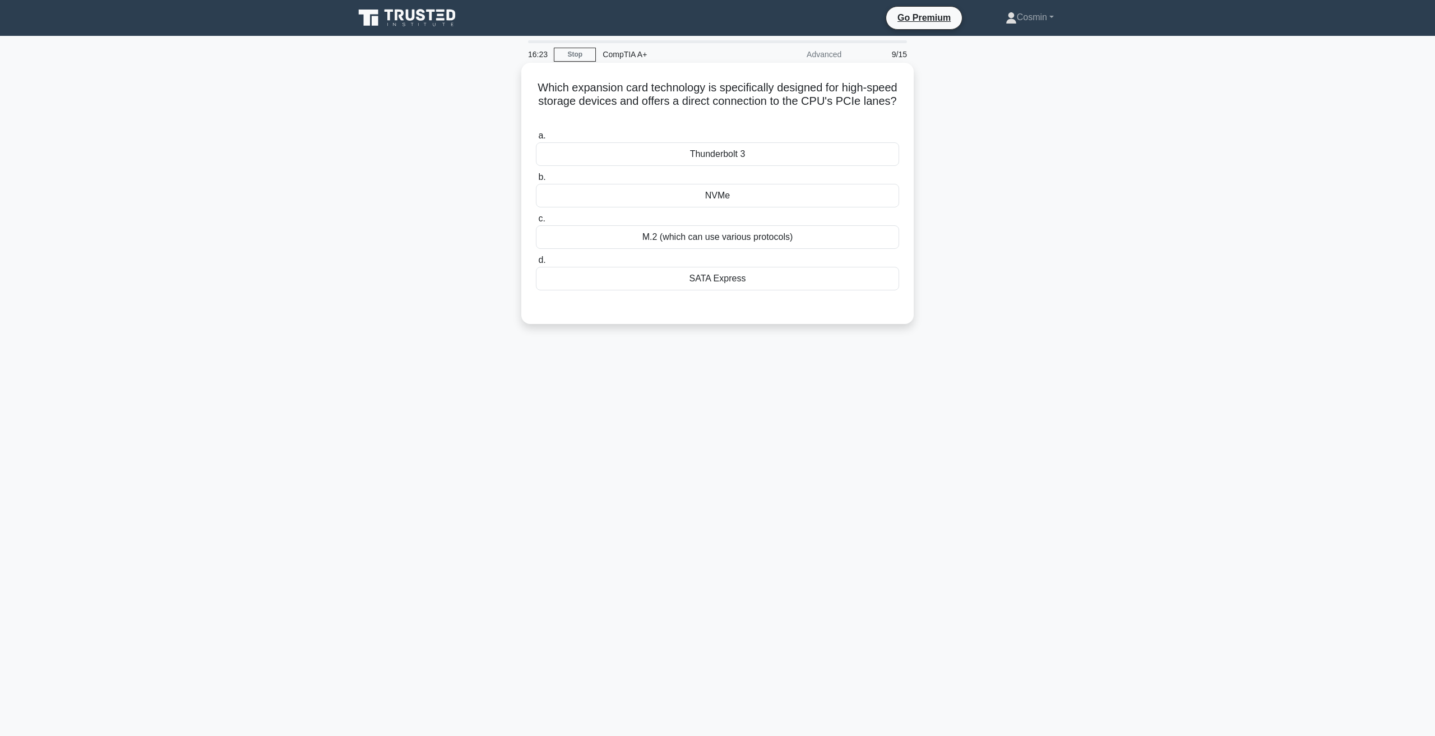
click at [723, 245] on div "M.2 (which can use various protocols)" at bounding box center [717, 237] width 363 height 24
click at [536, 222] on input "c. M.2 (which can use various protocols)" at bounding box center [536, 218] width 0 height 7
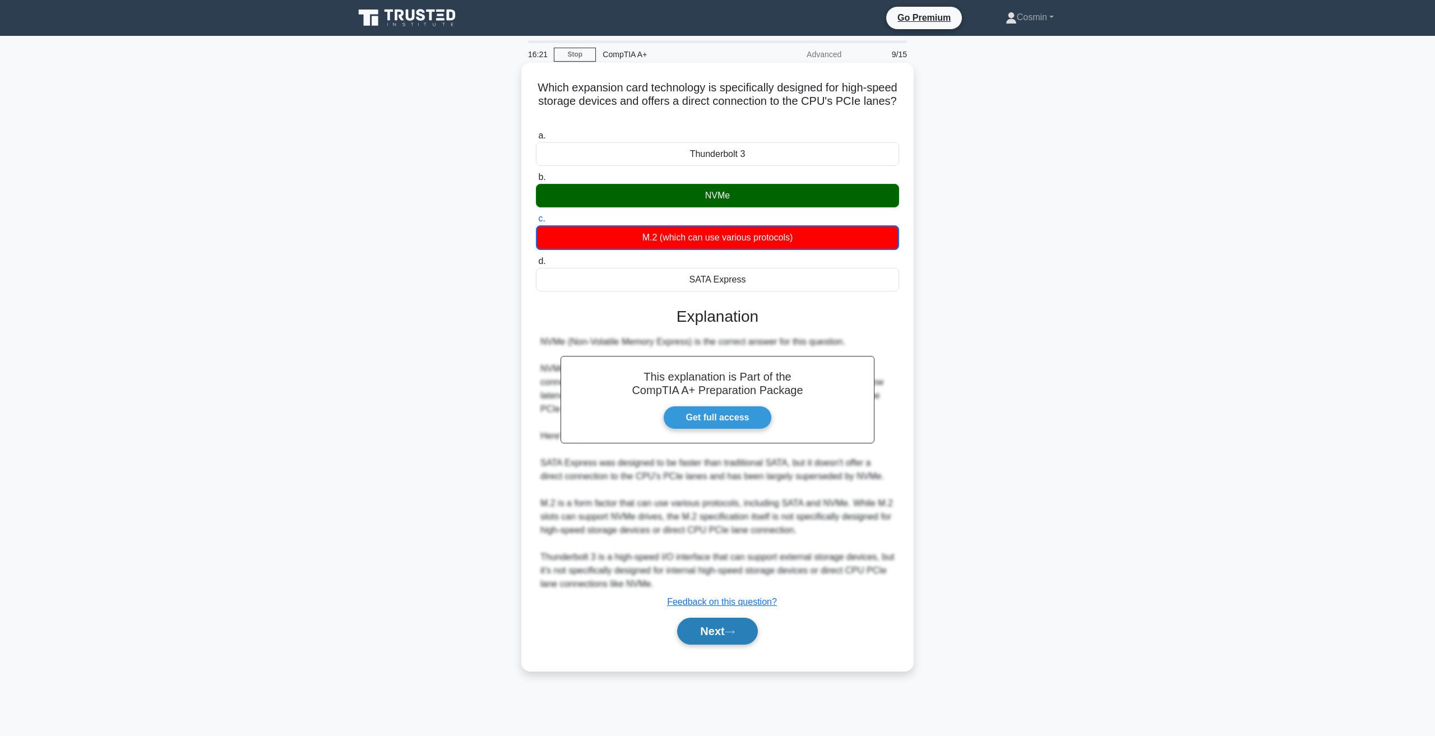
click at [701, 630] on button "Next" at bounding box center [717, 631] width 80 height 27
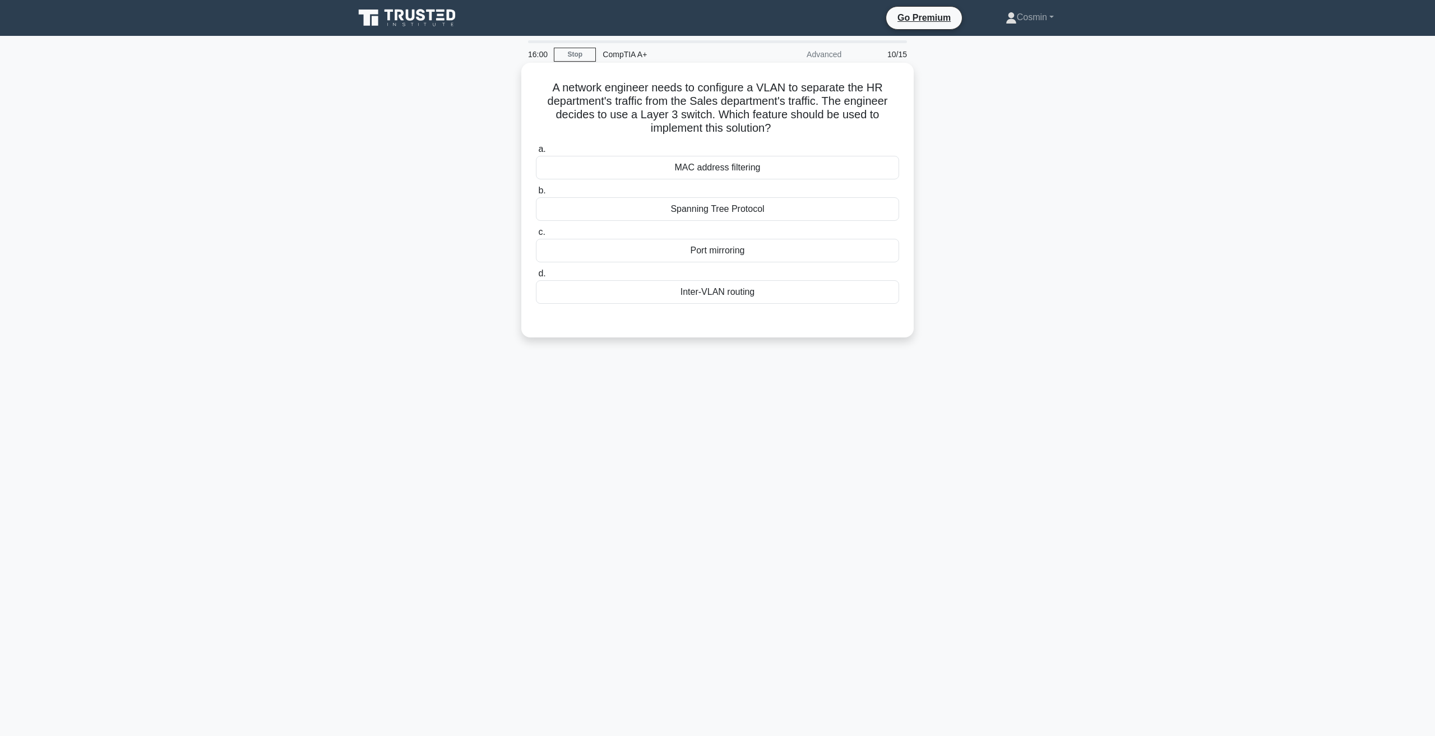
click at [688, 294] on div "Inter-VLAN routing" at bounding box center [717, 292] width 363 height 24
click at [536, 277] on input "d. Inter-VLAN routing" at bounding box center [536, 273] width 0 height 7
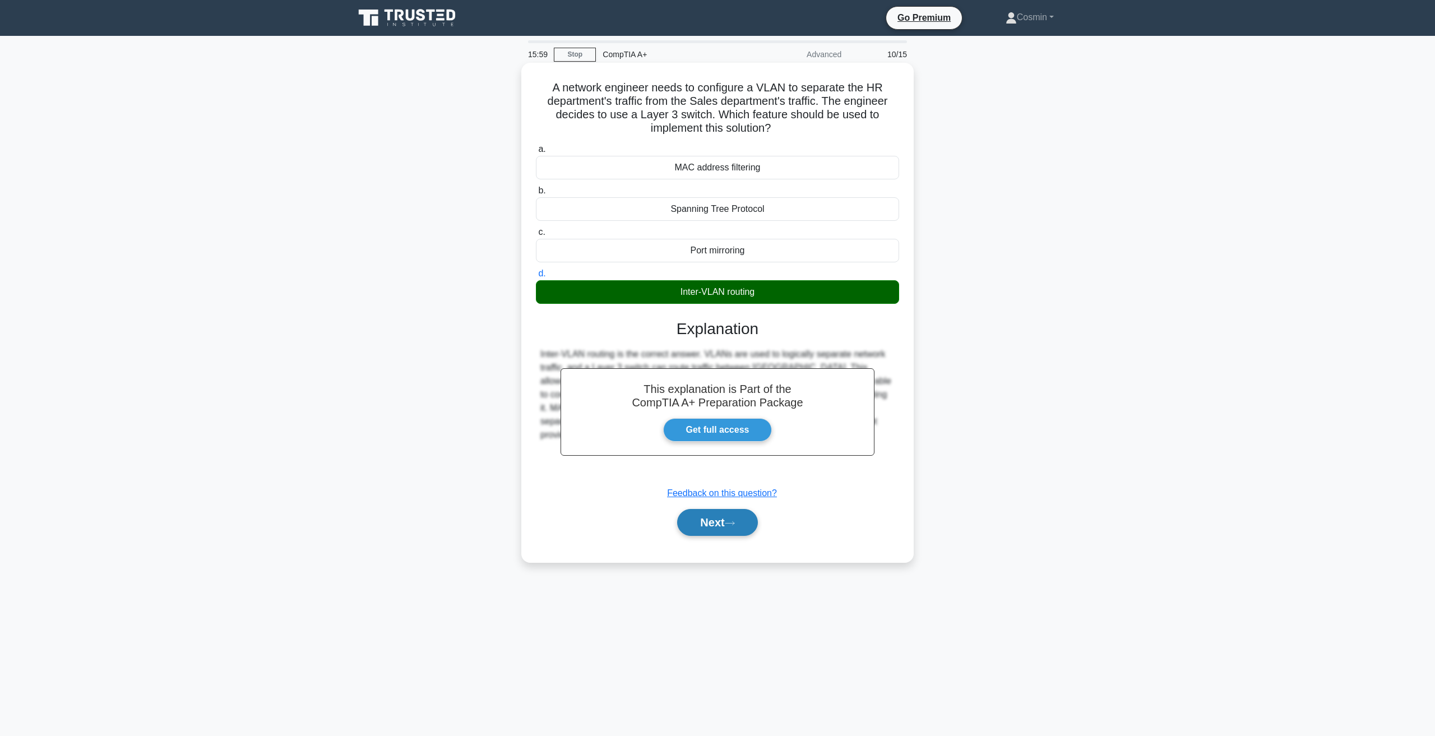
click at [734, 513] on button "Next" at bounding box center [717, 522] width 80 height 27
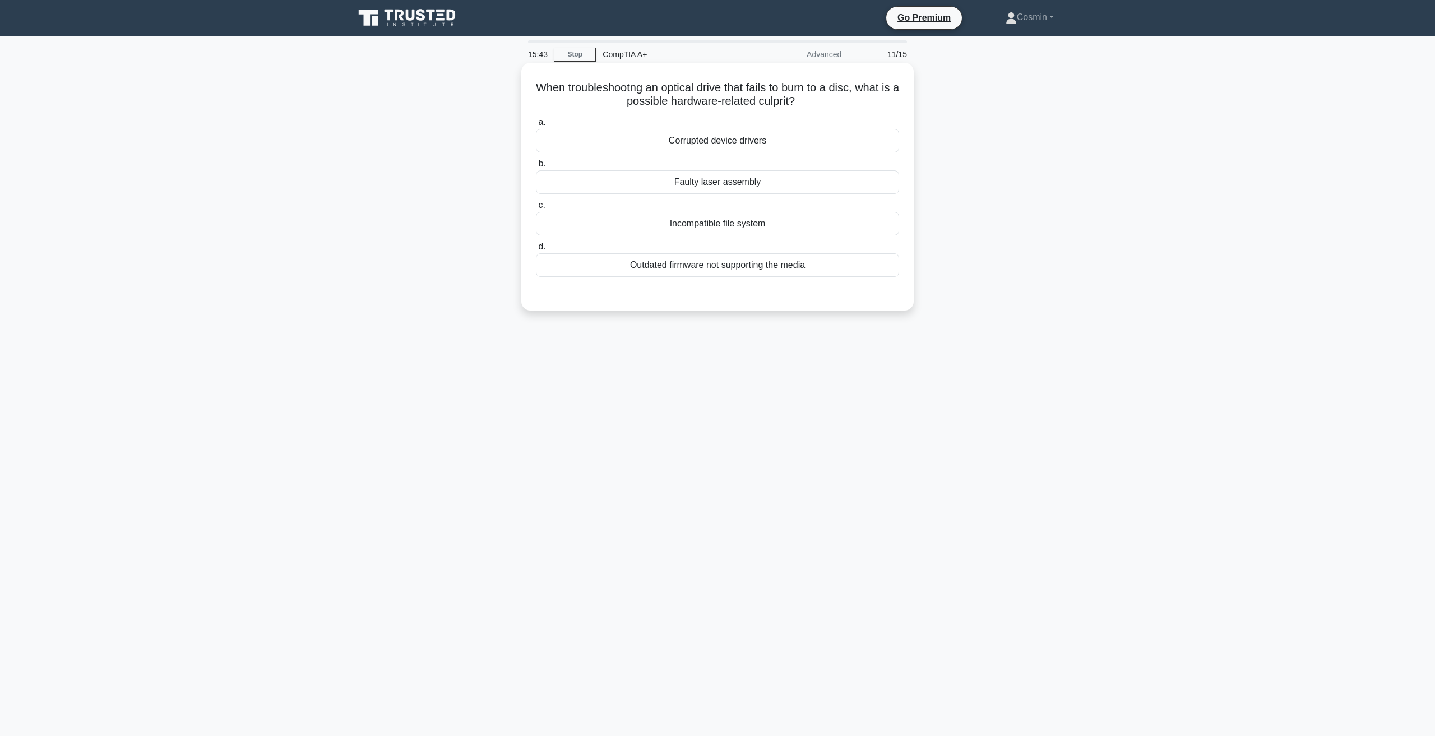
click at [794, 267] on div "Outdated firmware not supporting the media" at bounding box center [717, 265] width 363 height 24
click at [536, 250] on input "d. Outdated firmware not supporting the media" at bounding box center [536, 246] width 0 height 7
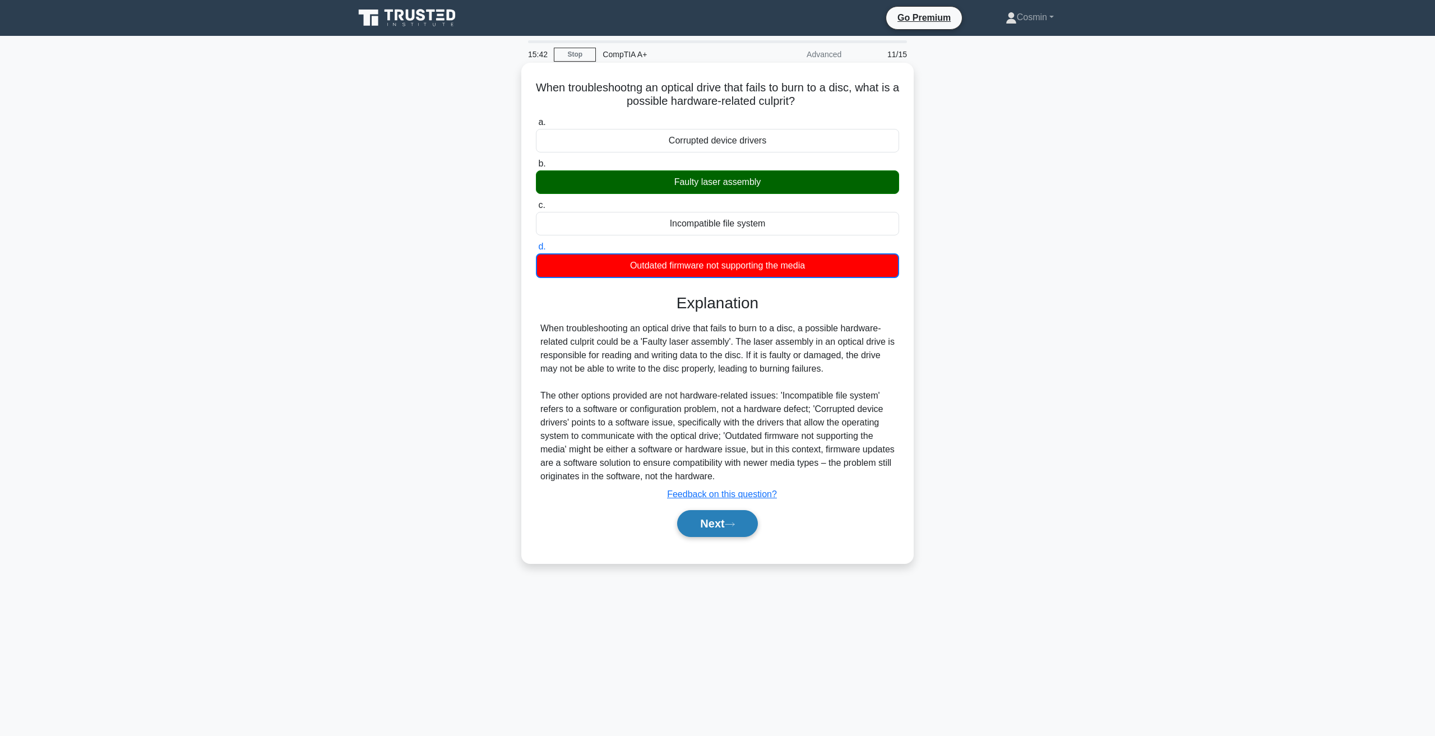
click at [713, 514] on button "Next" at bounding box center [717, 523] width 80 height 27
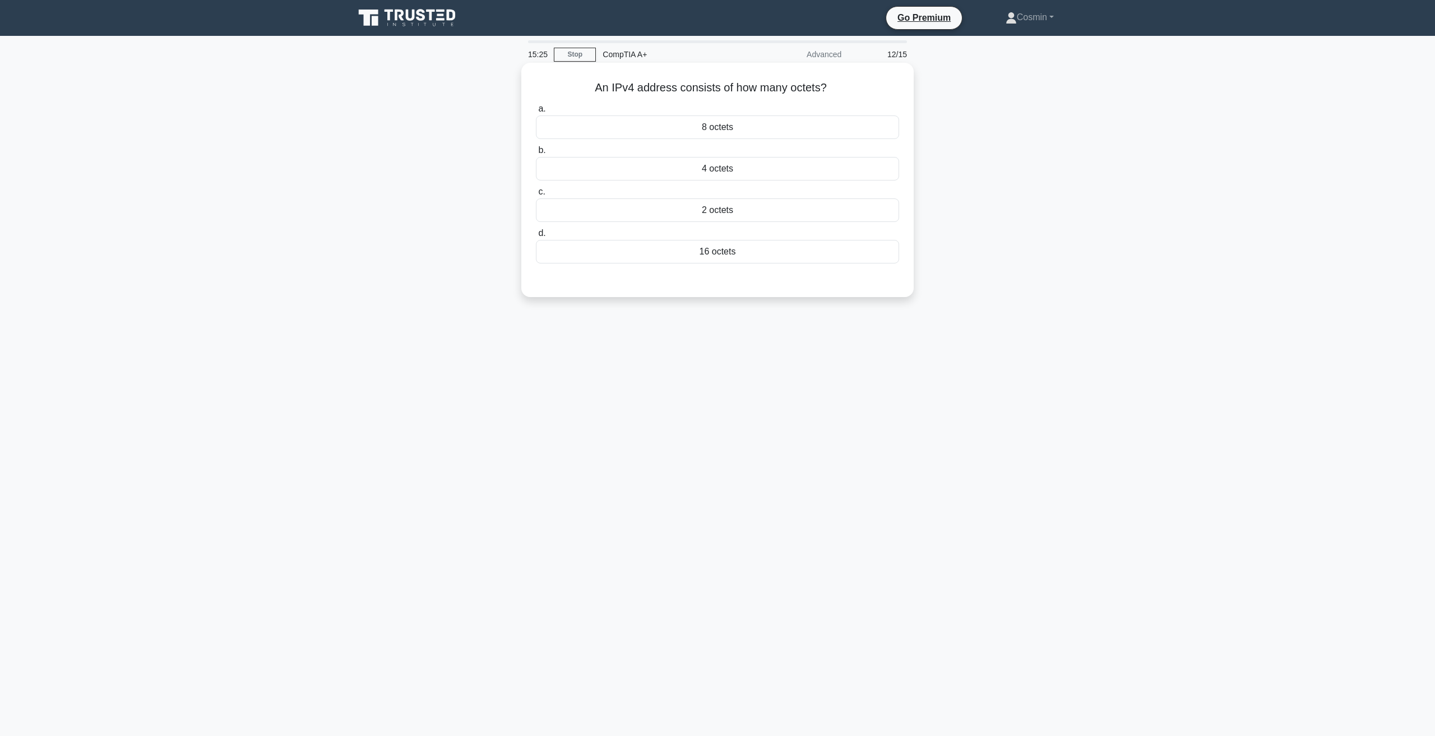
click at [681, 167] on div "4 octets" at bounding box center [717, 169] width 363 height 24
click at [536, 154] on input "b. 4 octets" at bounding box center [536, 150] width 0 height 7
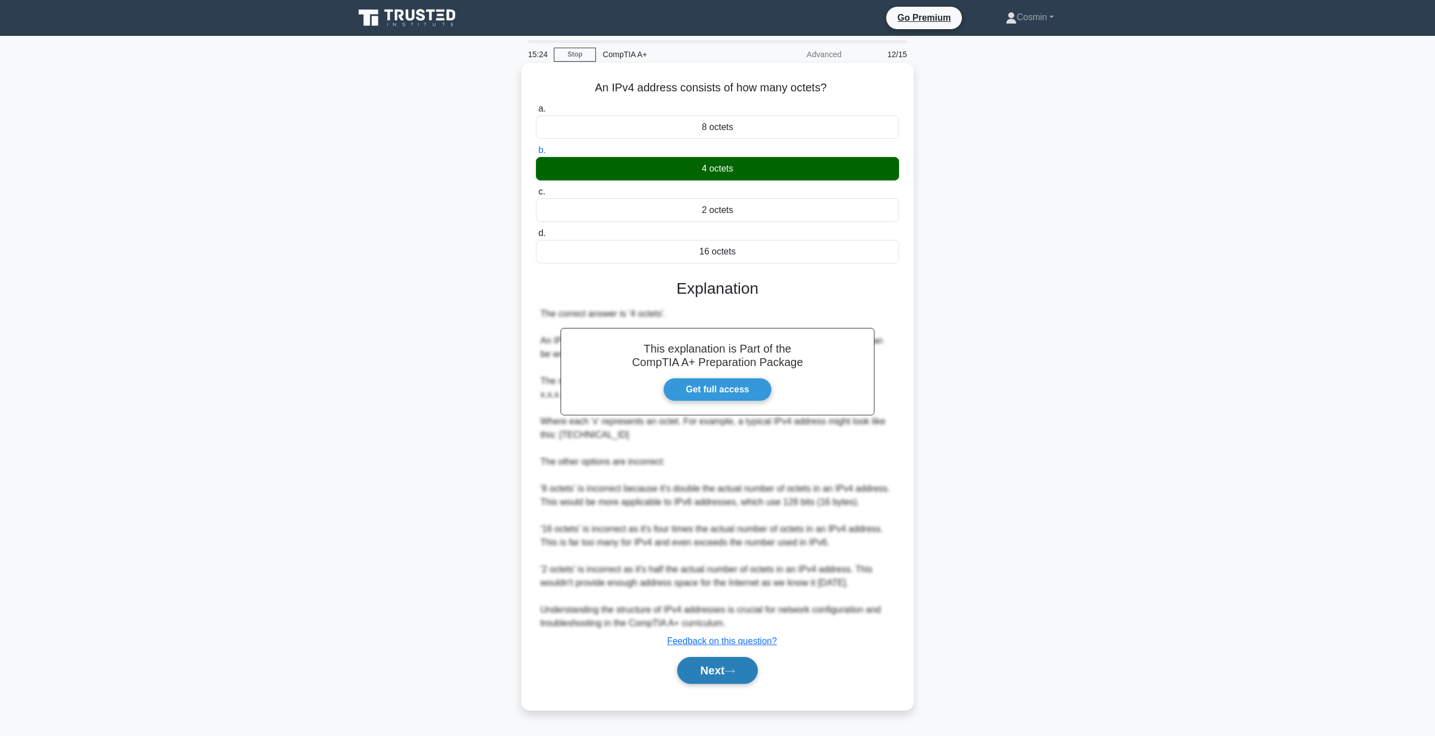
click at [706, 672] on button "Next" at bounding box center [717, 670] width 80 height 27
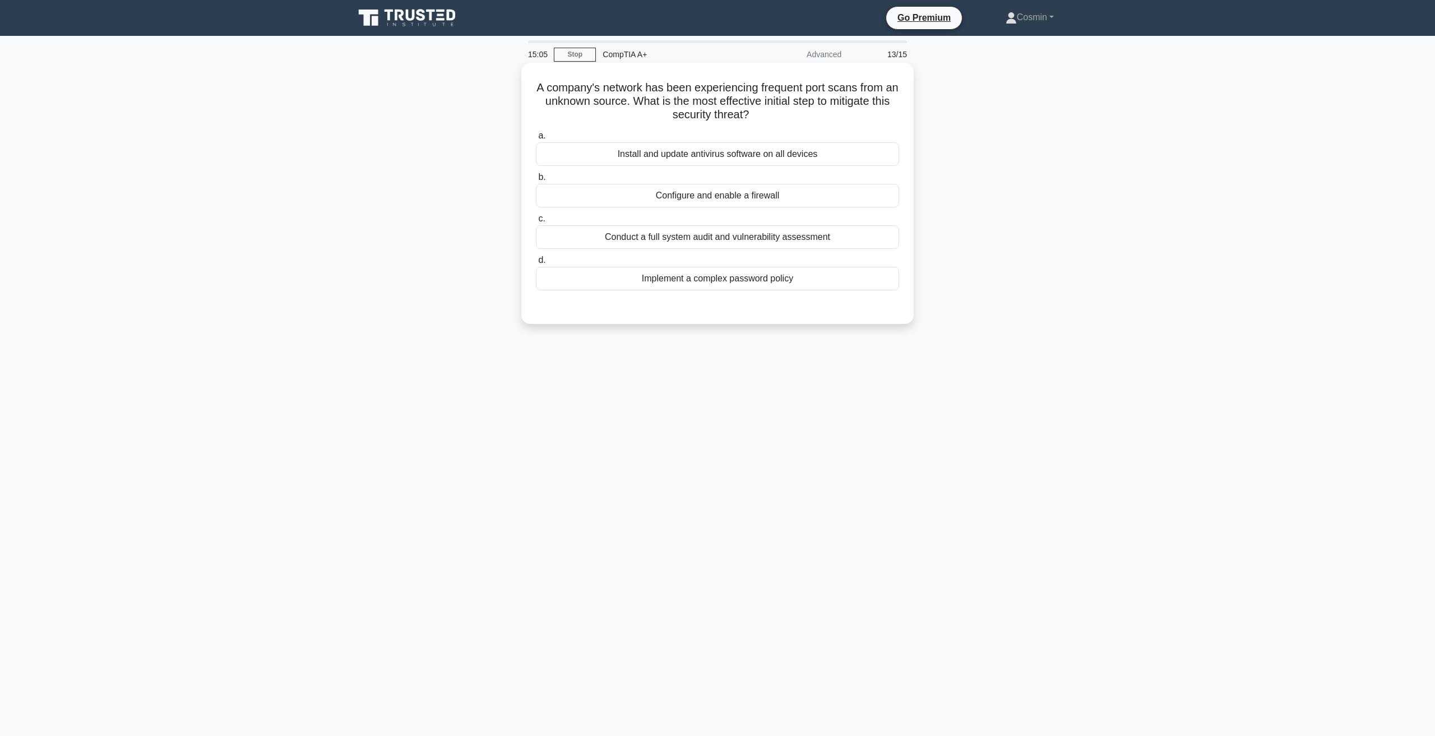
click at [751, 235] on div "Conduct a full system audit and vulnerability assessment" at bounding box center [717, 237] width 363 height 24
click at [536, 222] on input "c. Conduct a full system audit and vulnerability assessment" at bounding box center [536, 218] width 0 height 7
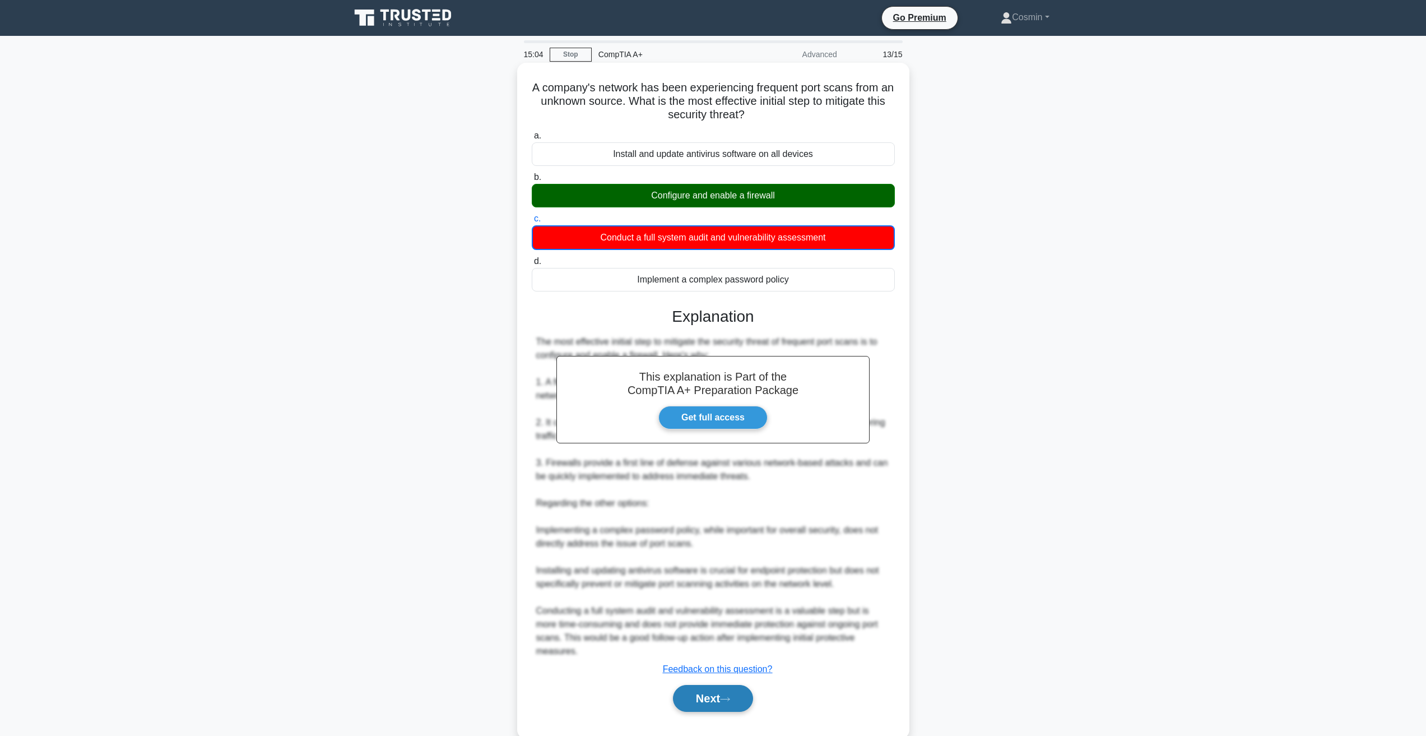
click at [679, 692] on button "Next" at bounding box center [713, 698] width 80 height 27
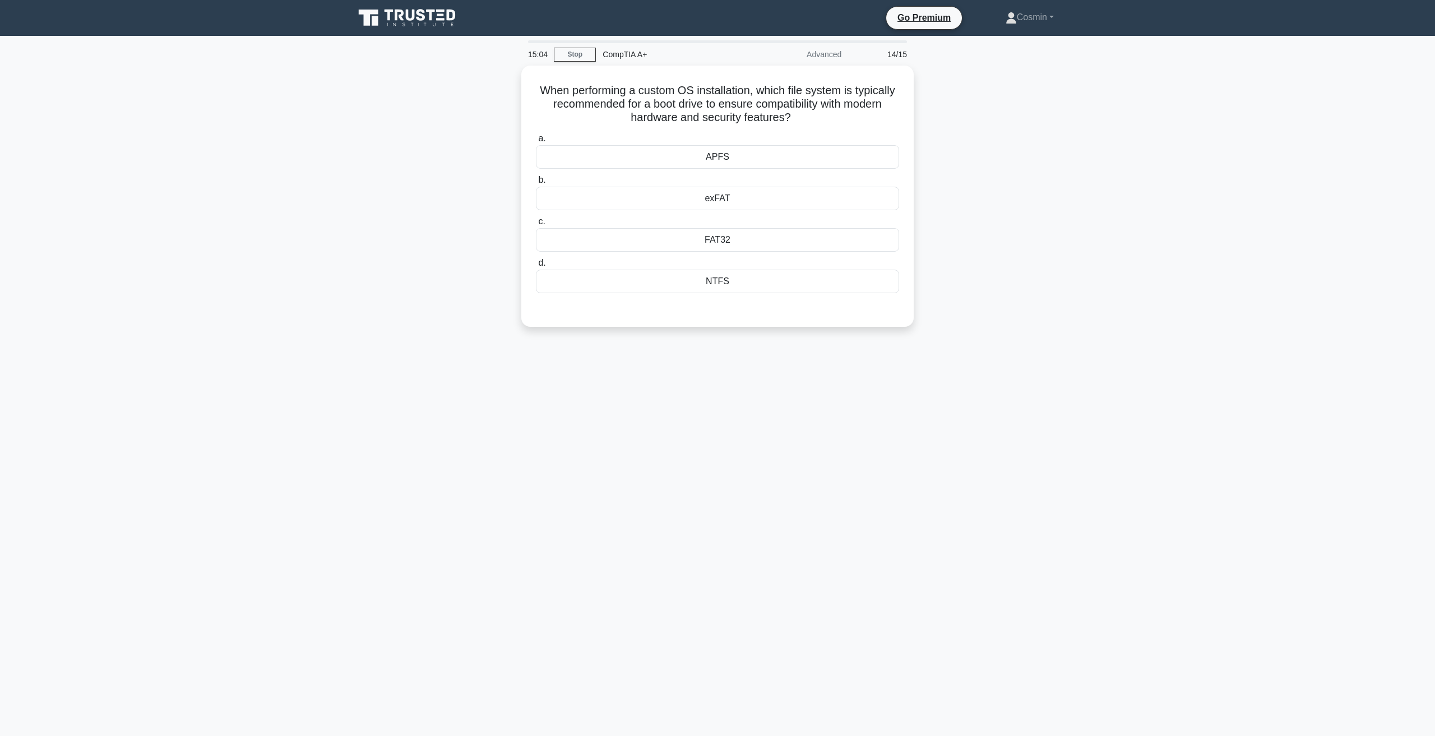
click at [693, 699] on main "15:04 Stop CompTIA A+ Advanced 14/15 When performing a custom OS installation, …" at bounding box center [717, 386] width 1435 height 700
click at [735, 236] on div "FAT32" at bounding box center [717, 237] width 363 height 24
click at [536, 222] on input "c. FAT32" at bounding box center [536, 218] width 0 height 7
click at [735, 236] on div "FAT32" at bounding box center [717, 237] width 363 height 25
click at [536, 222] on input "c. FAT32" at bounding box center [536, 218] width 0 height 7
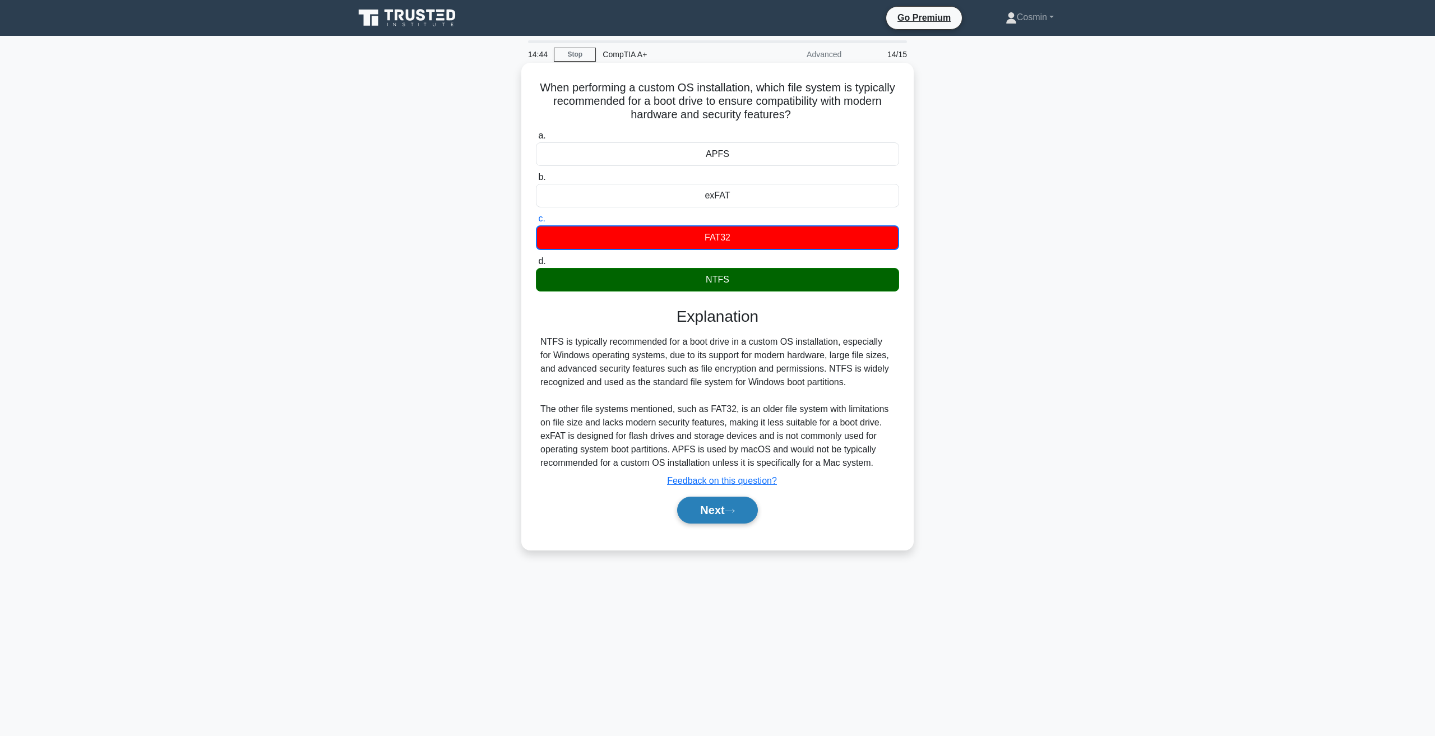
click at [730, 509] on icon at bounding box center [730, 511] width 10 height 6
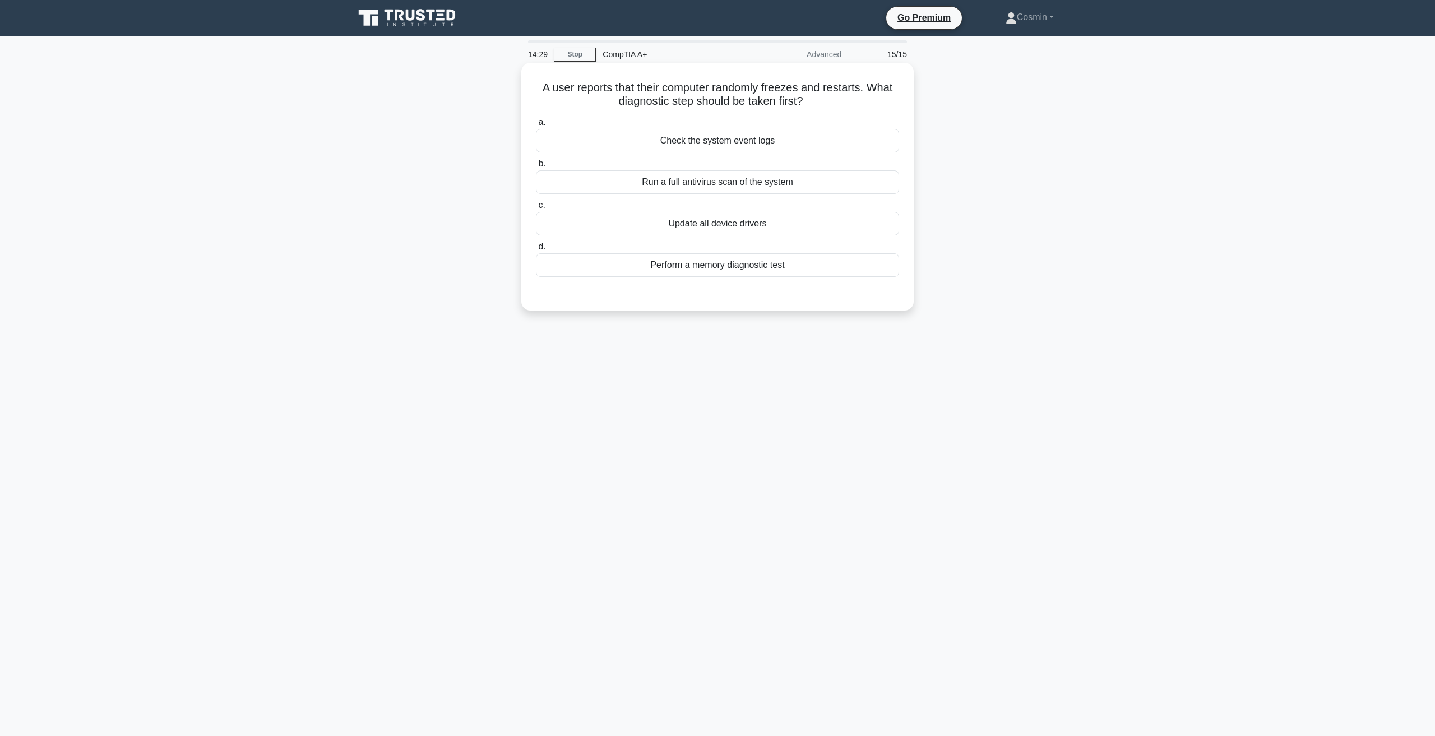
click at [762, 137] on div "Check the system event logs" at bounding box center [717, 141] width 363 height 24
click at [536, 126] on input "a. Check the system event logs" at bounding box center [536, 122] width 0 height 7
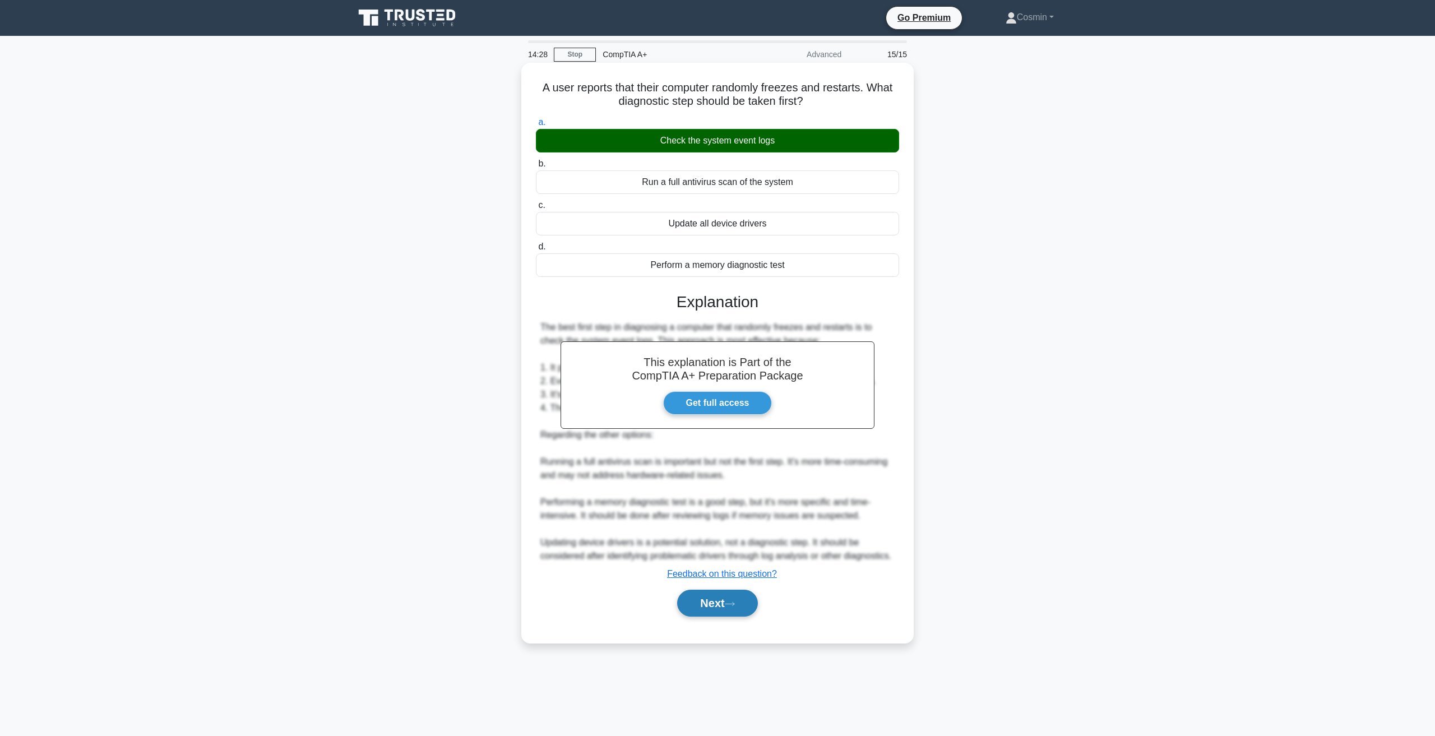
click at [741, 598] on button "Next" at bounding box center [717, 603] width 80 height 27
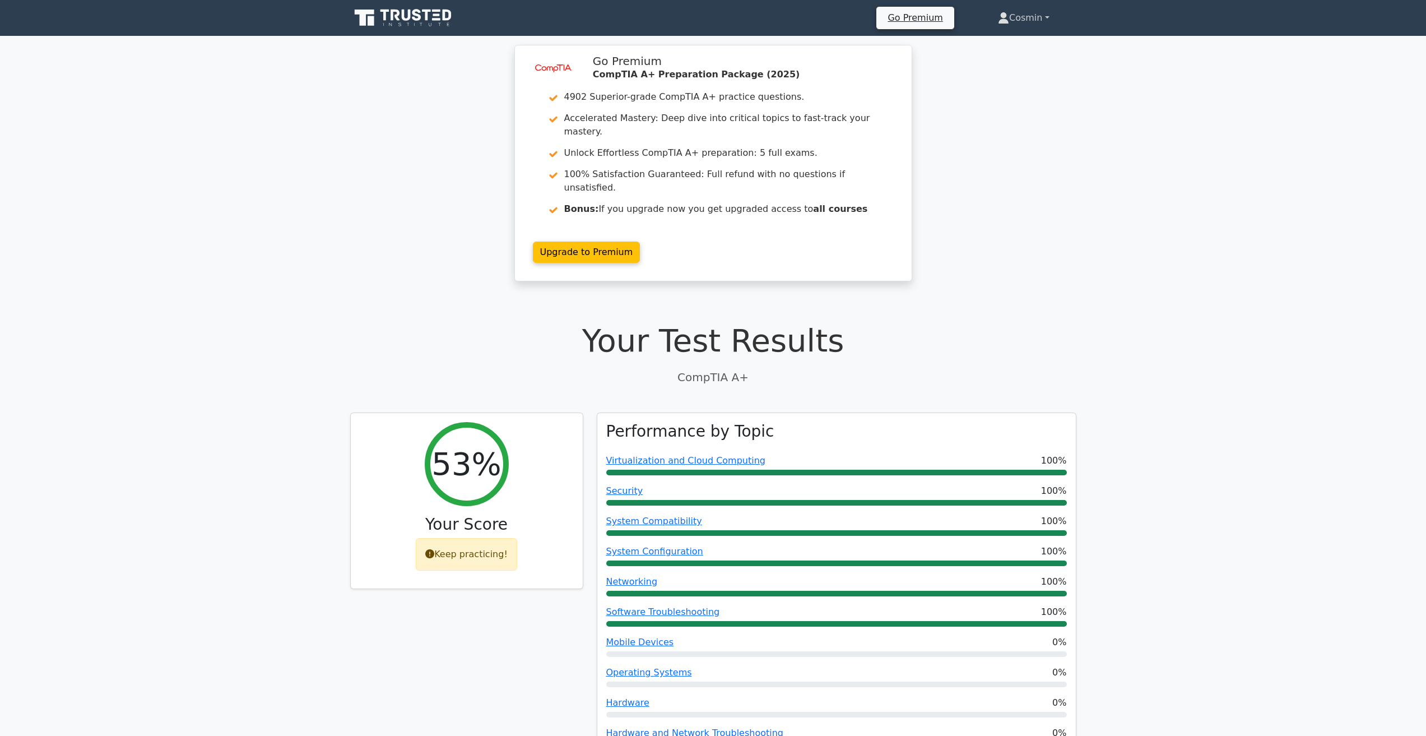
click at [1038, 14] on link "Cosmin" at bounding box center [1023, 18] width 105 height 22
click at [1015, 45] on link "Profile" at bounding box center [1016, 44] width 89 height 18
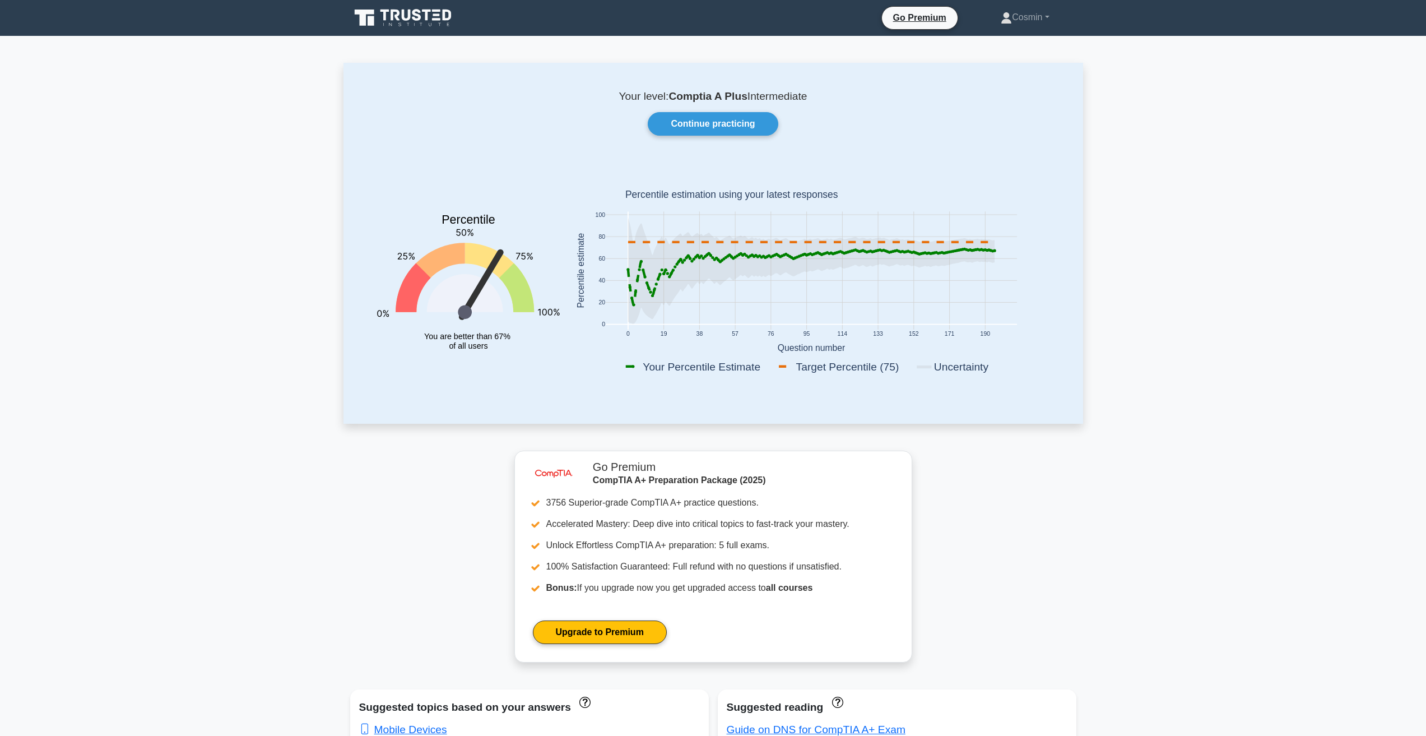
drag, startPoint x: 270, startPoint y: 184, endPoint x: 331, endPoint y: -47, distance: 238.7
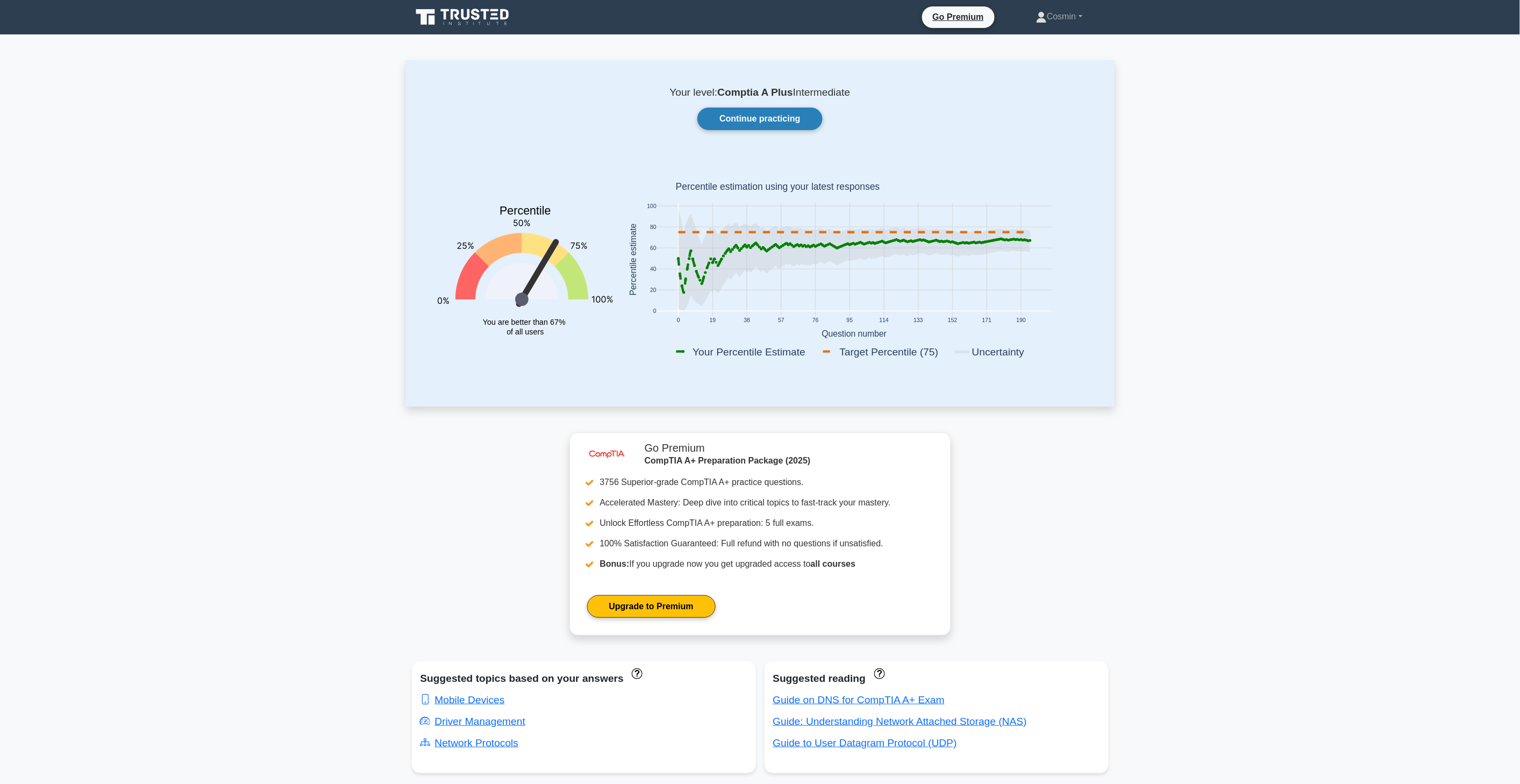
click at [805, 119] on link "Continue practicing" at bounding box center [760, 119] width 125 height 23
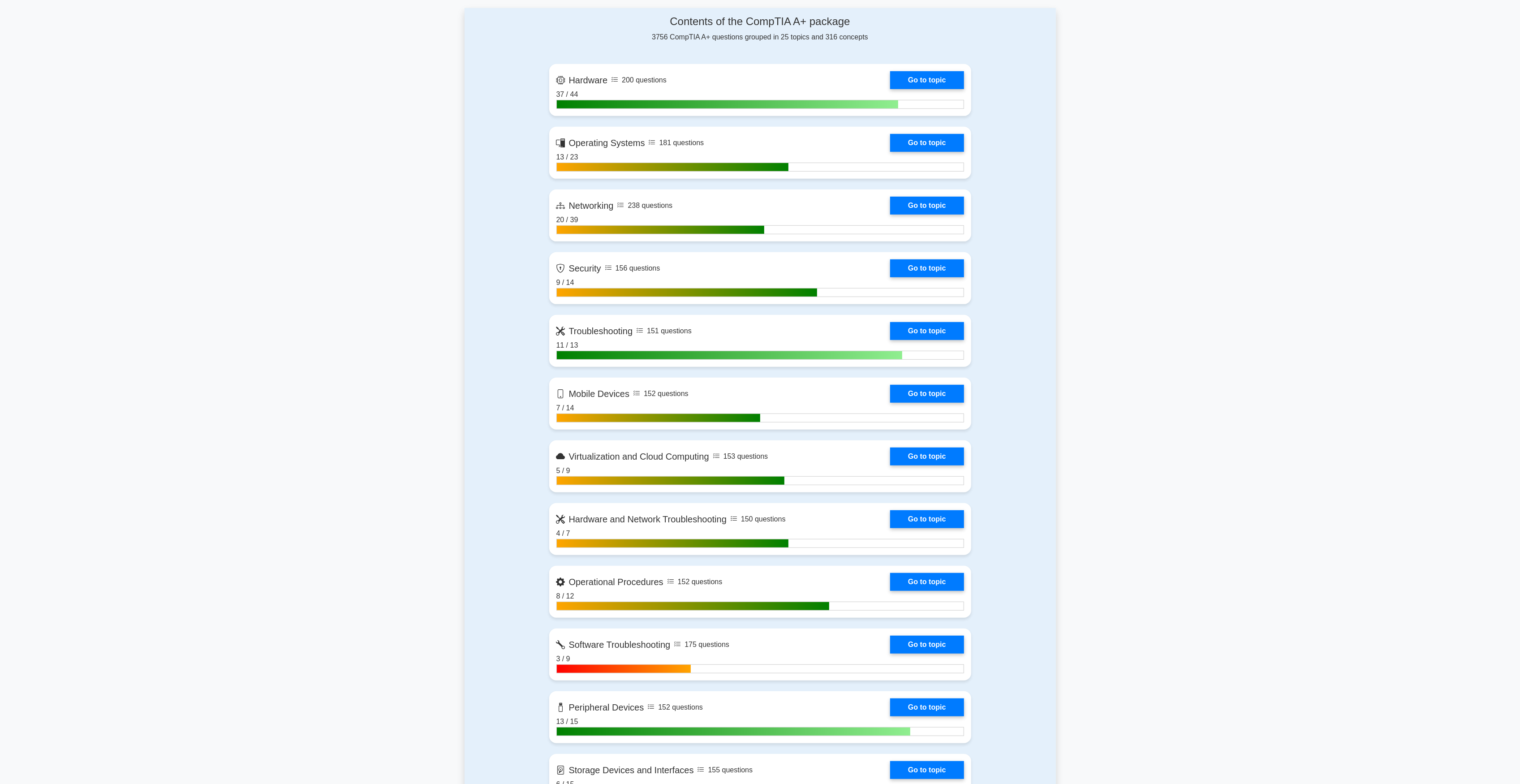
scroll to position [543, 0]
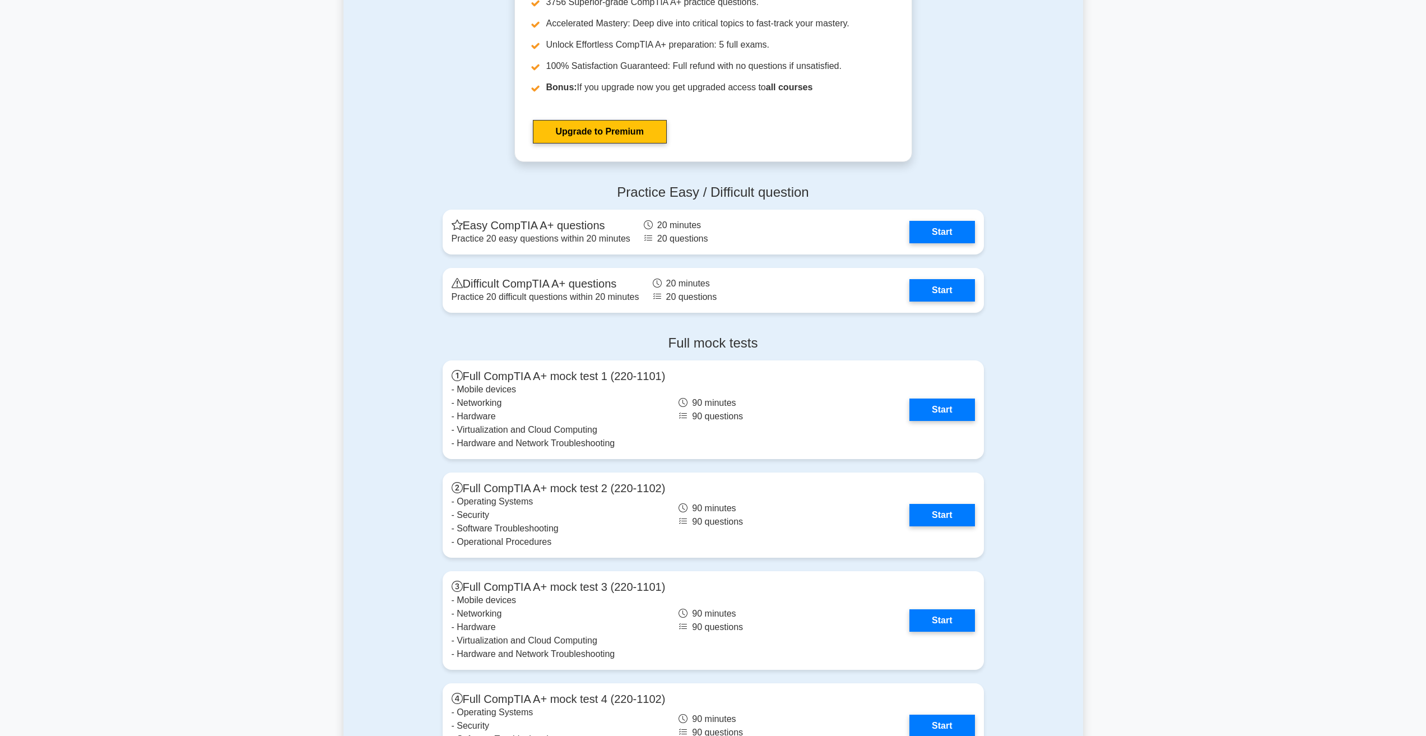
scroll to position [2801, 0]
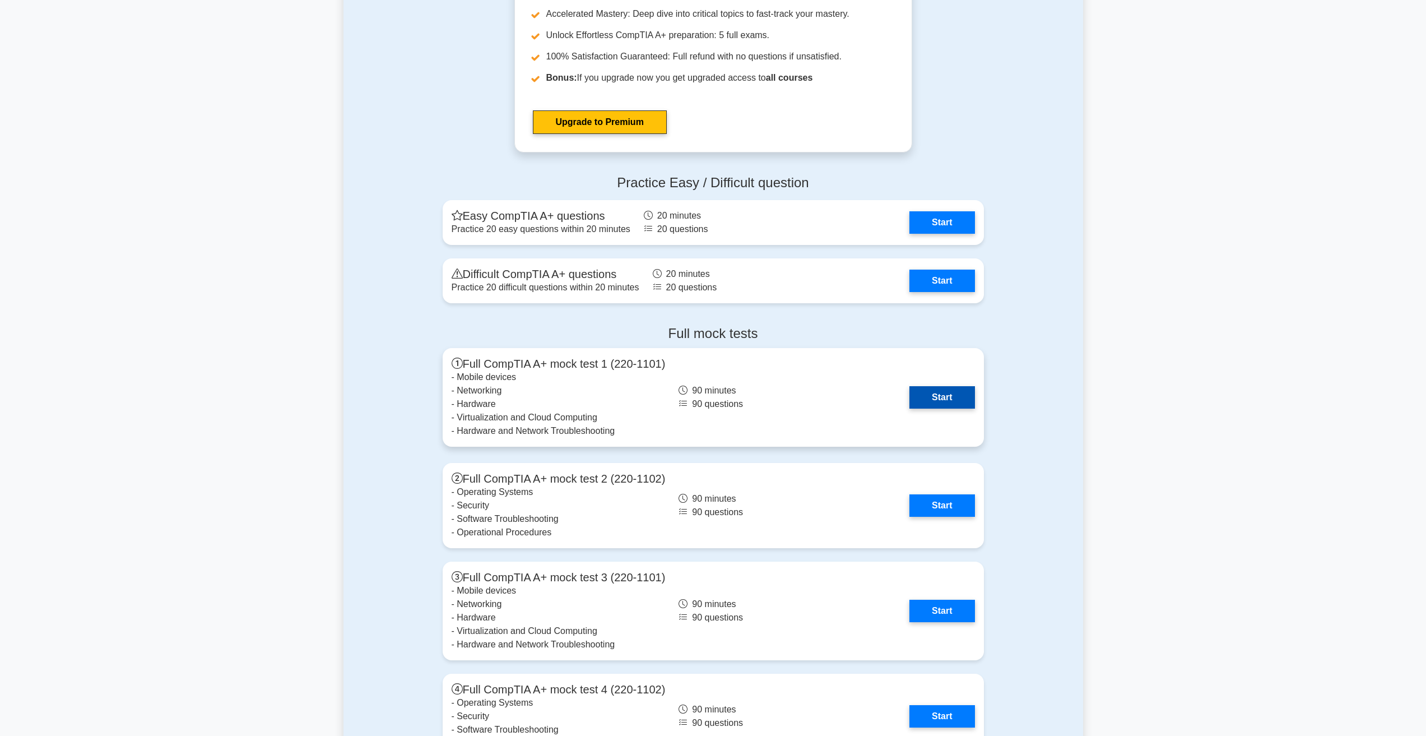
click at [931, 398] on link "Start" at bounding box center [942, 397] width 65 height 22
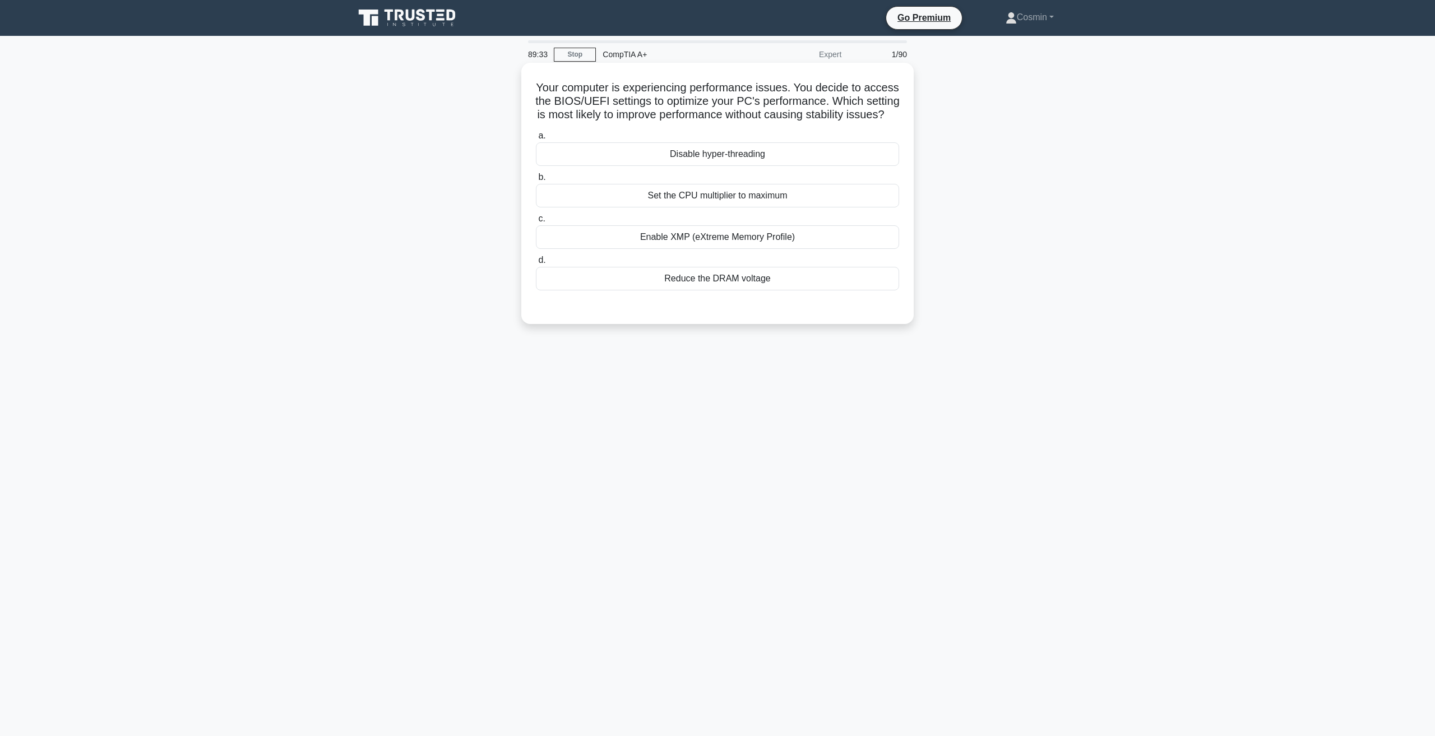
click at [666, 249] on div "Enable XMP (eXtreme Memory Profile)" at bounding box center [717, 237] width 363 height 24
click at [536, 222] on input "c. Enable XMP (eXtreme Memory Profile)" at bounding box center [536, 218] width 0 height 7
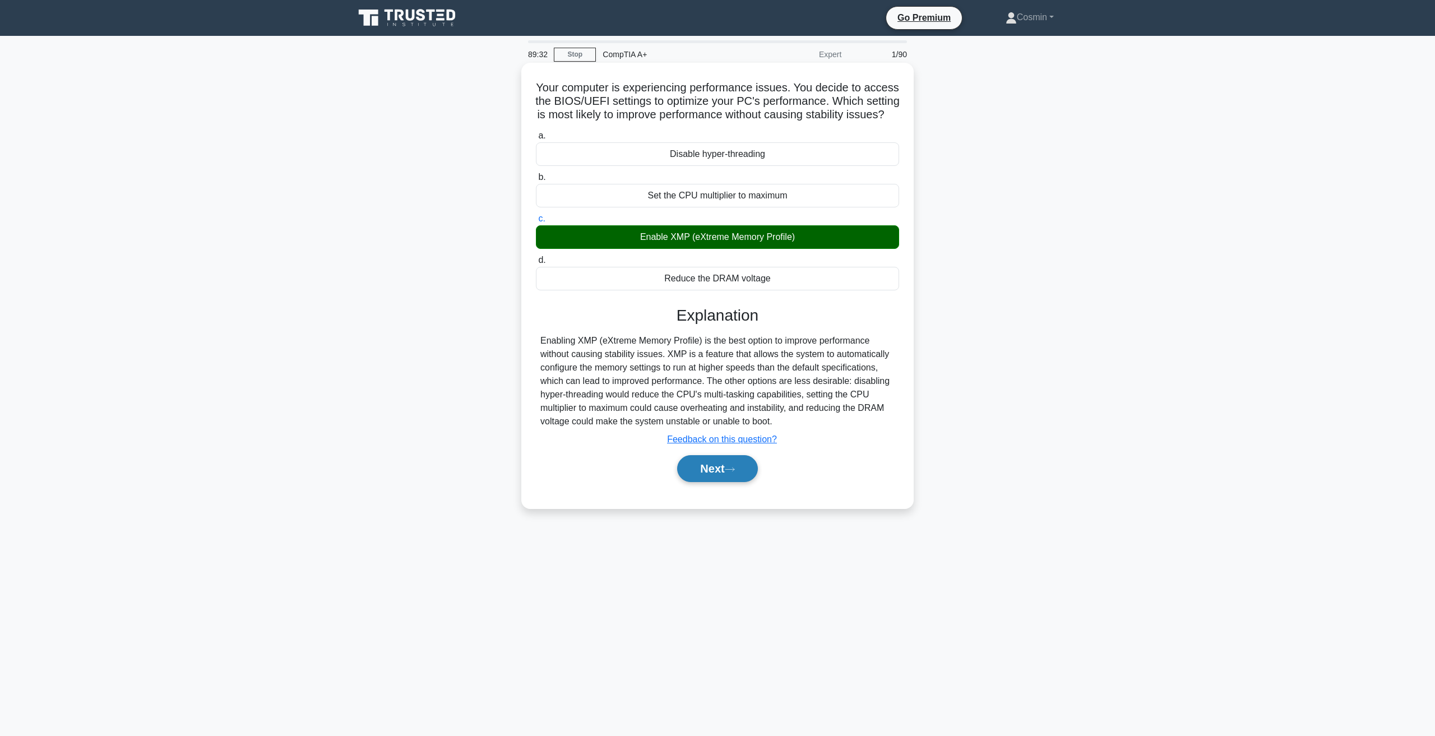
click at [703, 482] on button "Next" at bounding box center [717, 468] width 80 height 27
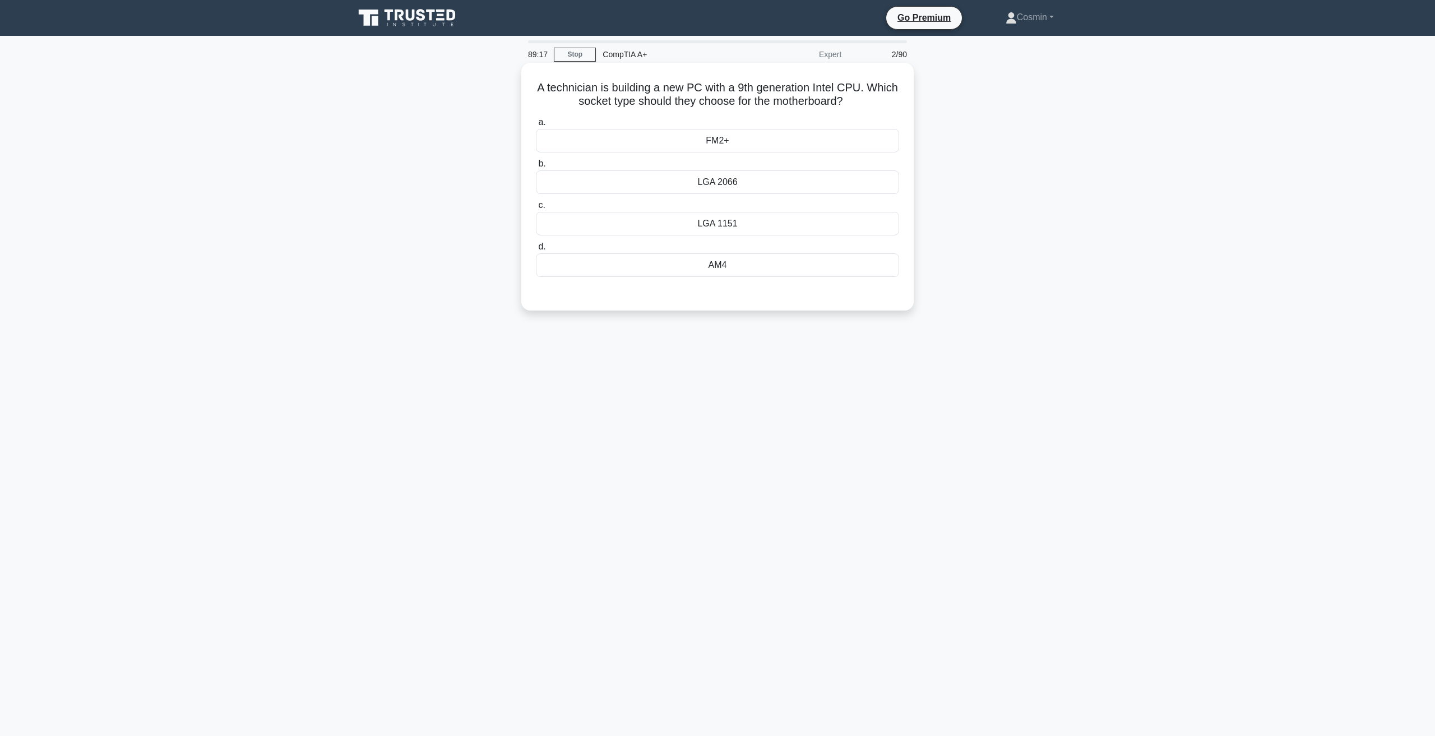
click at [776, 224] on div "LGA 1151" at bounding box center [717, 224] width 363 height 24
click at [536, 209] on input "c. LGA 1151" at bounding box center [536, 205] width 0 height 7
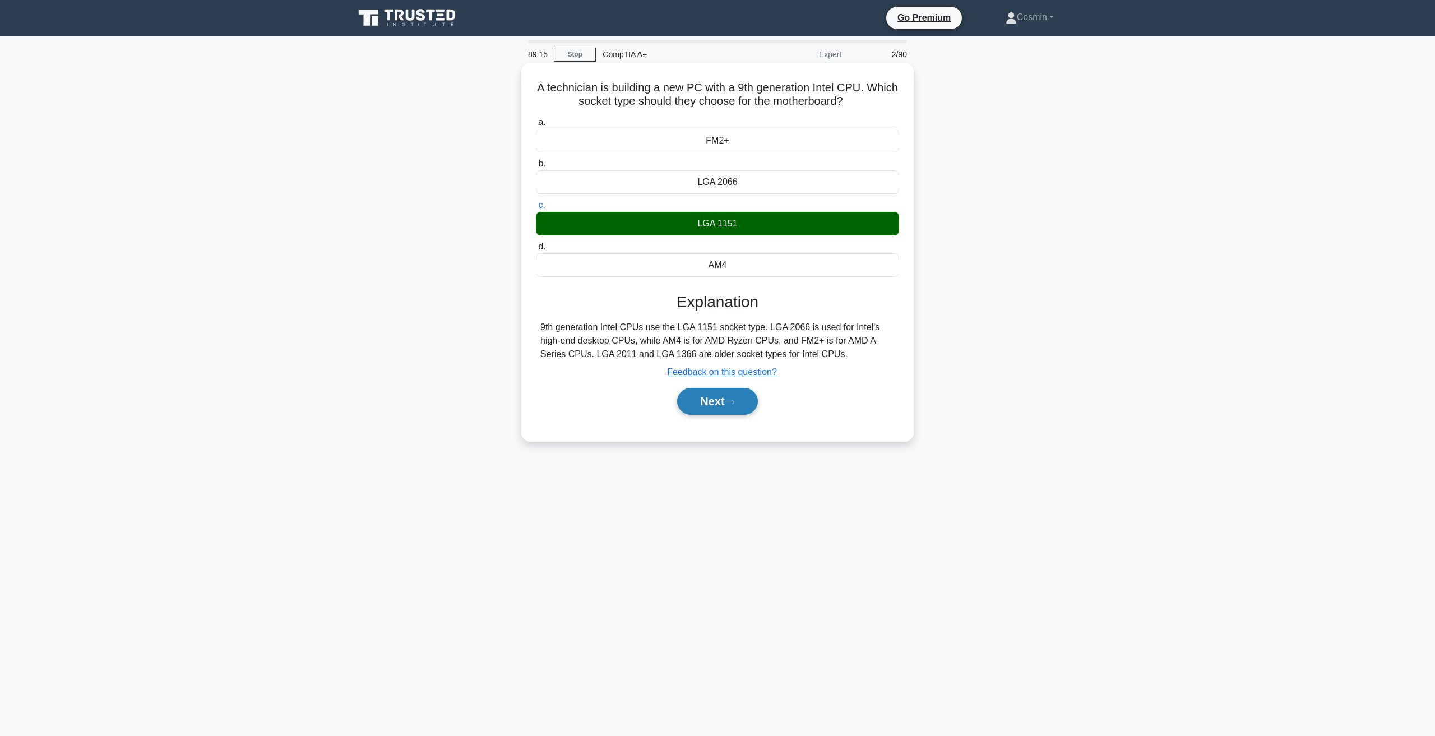
click at [721, 406] on button "Next" at bounding box center [717, 401] width 80 height 27
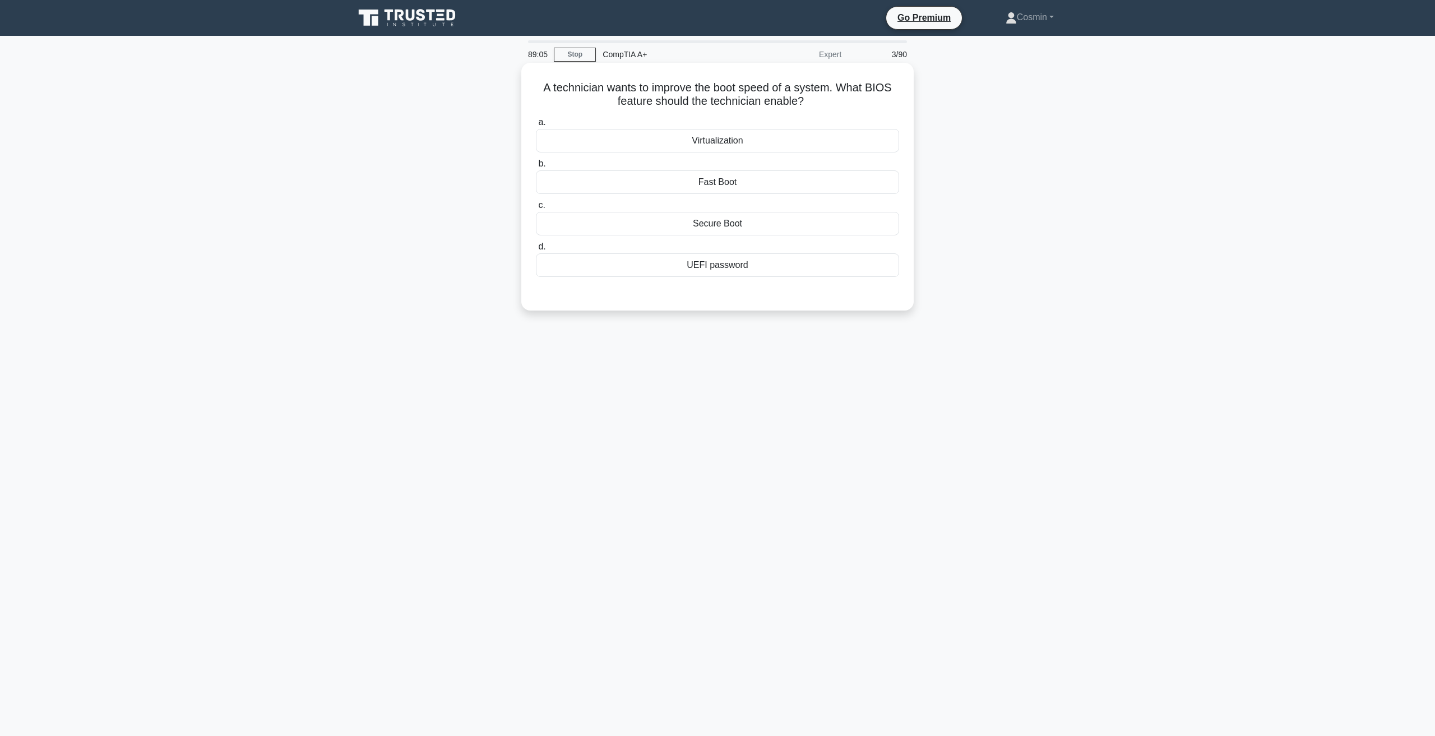
click at [693, 188] on div "Fast Boot" at bounding box center [717, 182] width 363 height 24
click at [536, 168] on input "b. Fast Boot" at bounding box center [536, 163] width 0 height 7
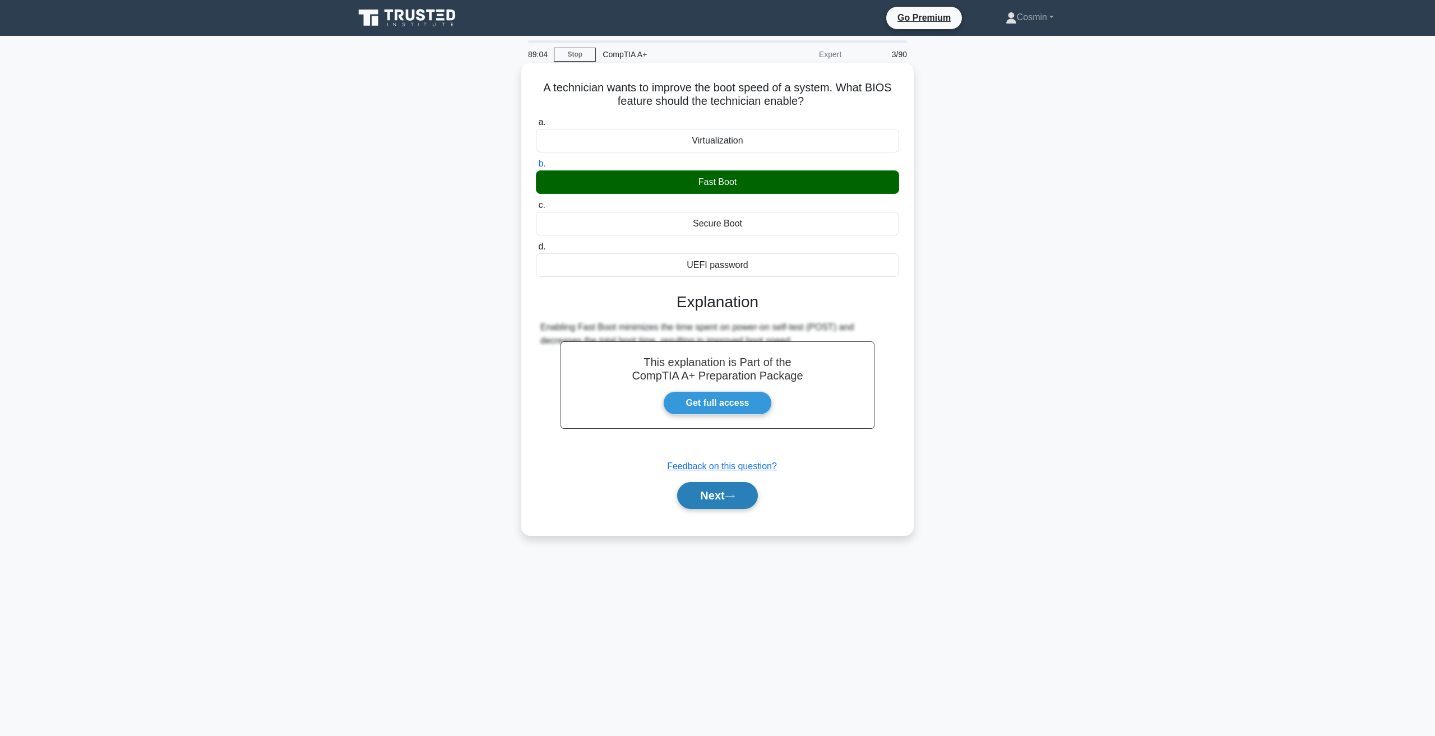
click at [723, 507] on button "Next" at bounding box center [717, 495] width 80 height 27
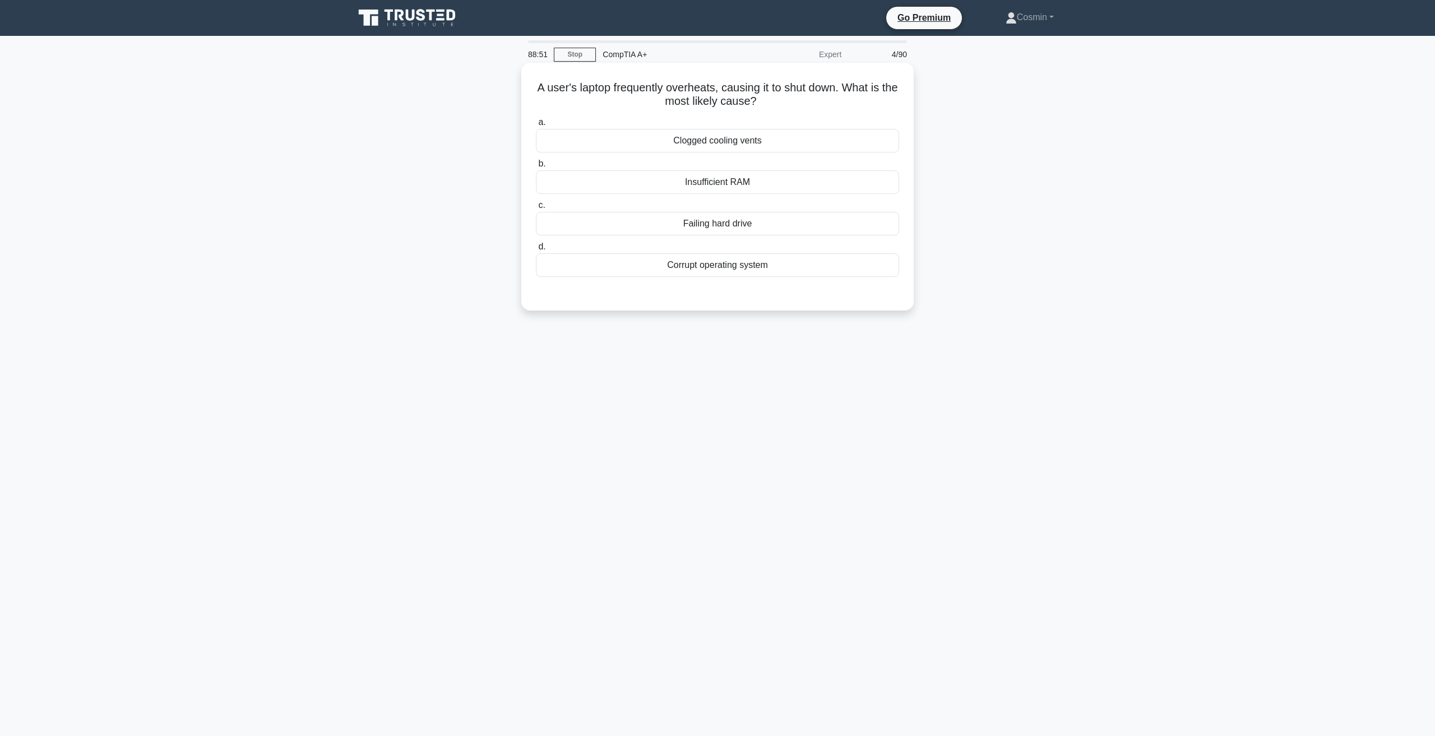
click at [681, 143] on div "Clogged cooling vents" at bounding box center [717, 141] width 363 height 24
click at [536, 126] on input "a. Clogged cooling vents" at bounding box center [536, 122] width 0 height 7
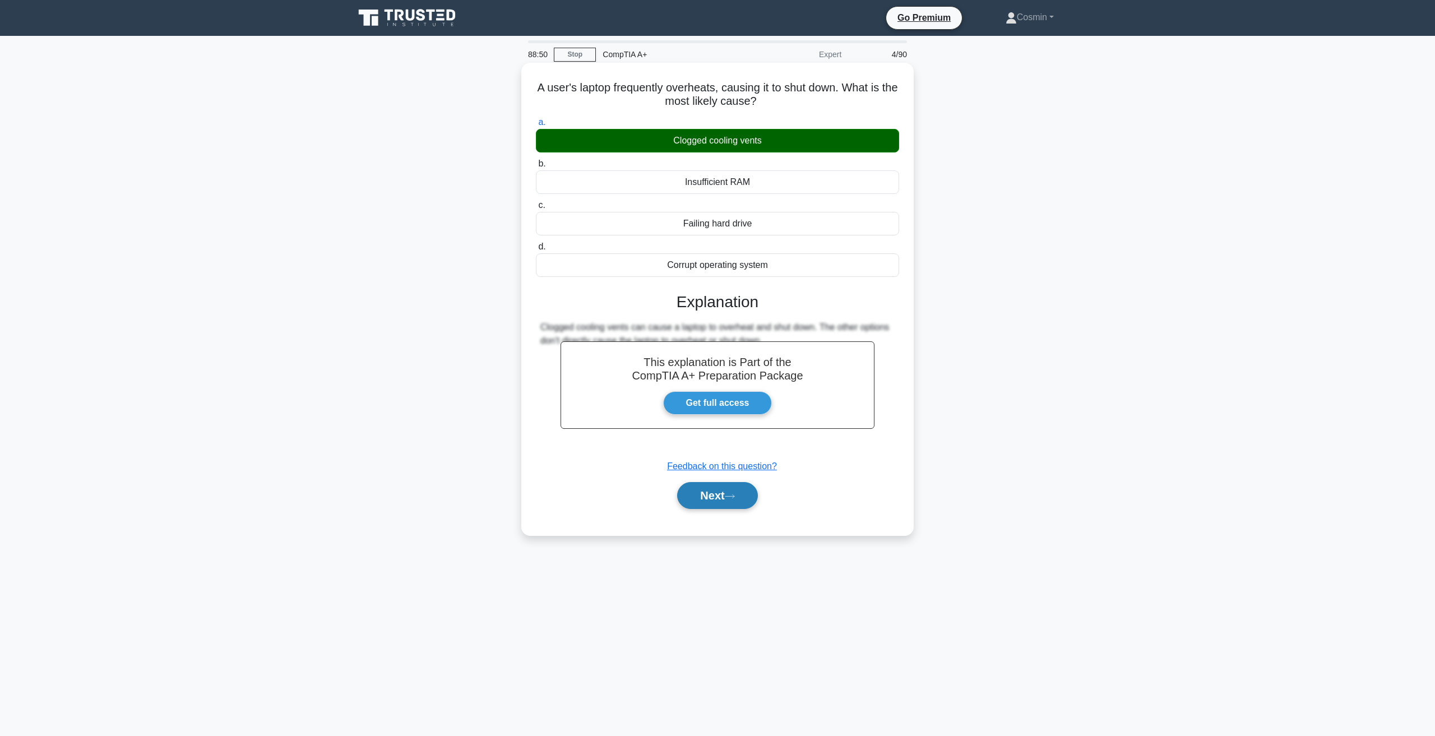
click at [729, 483] on button "Next" at bounding box center [717, 495] width 80 height 27
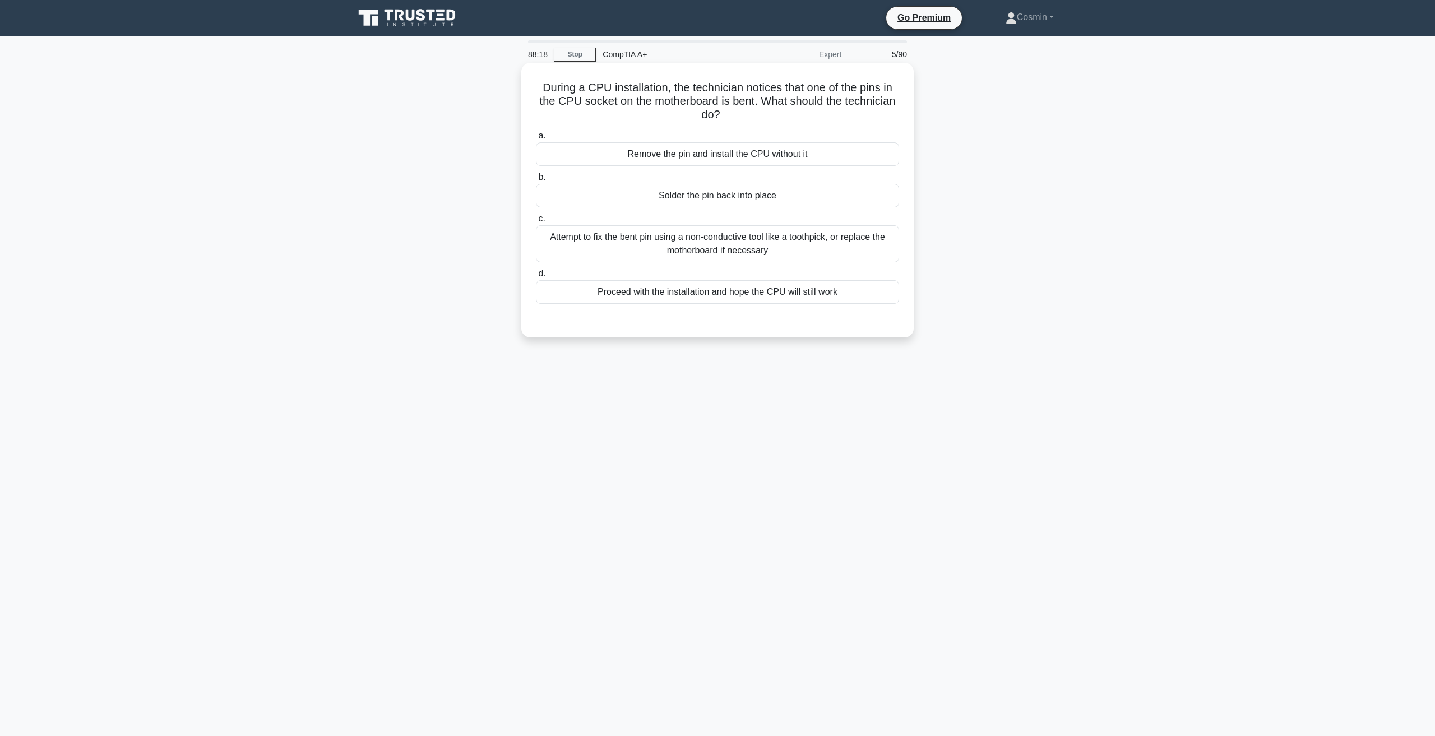
click at [704, 240] on div "Attempt to fix the bent pin using a non-conductive tool like a toothpick, or re…" at bounding box center [717, 243] width 363 height 37
click at [536, 222] on input "c. Attempt to fix the bent pin using a non-conductive tool like a toothpick, or…" at bounding box center [536, 218] width 0 height 7
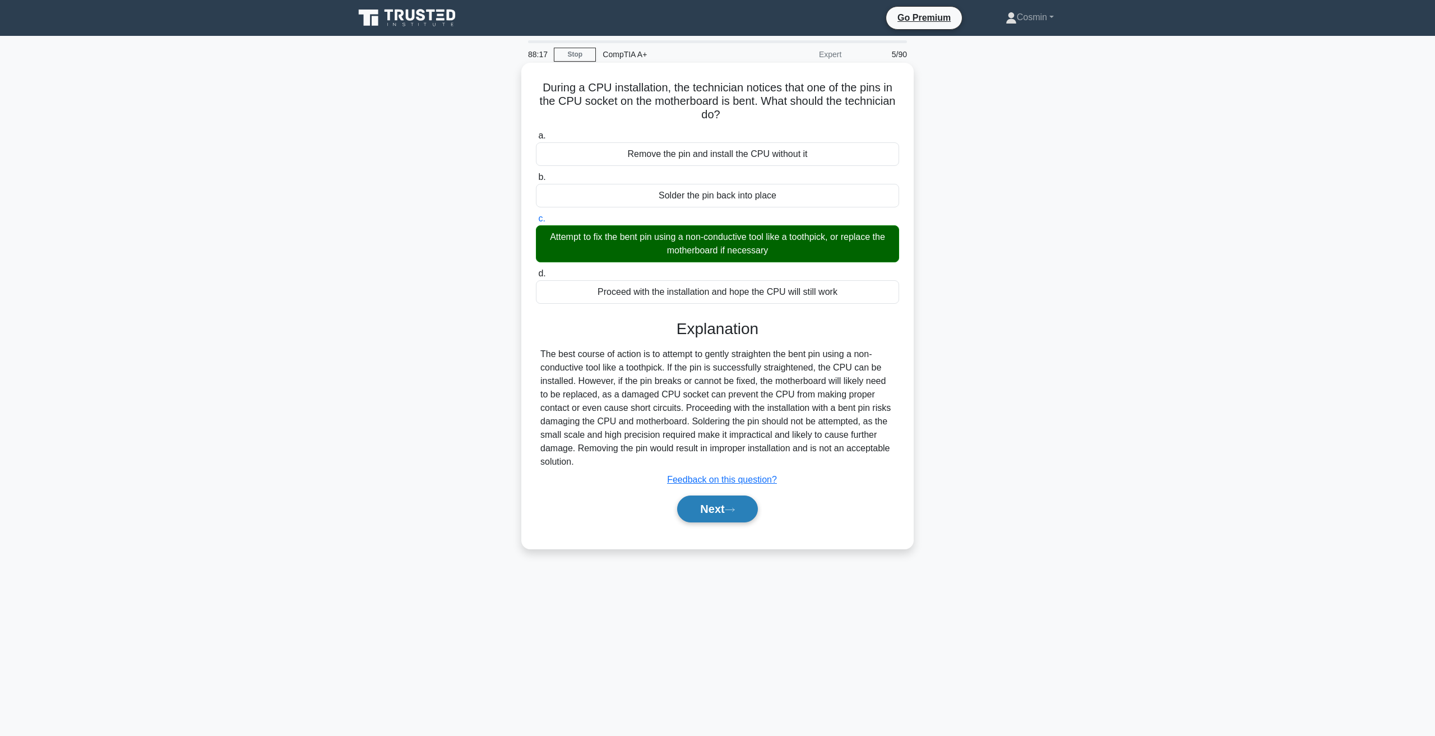
click at [709, 505] on button "Next" at bounding box center [717, 508] width 80 height 27
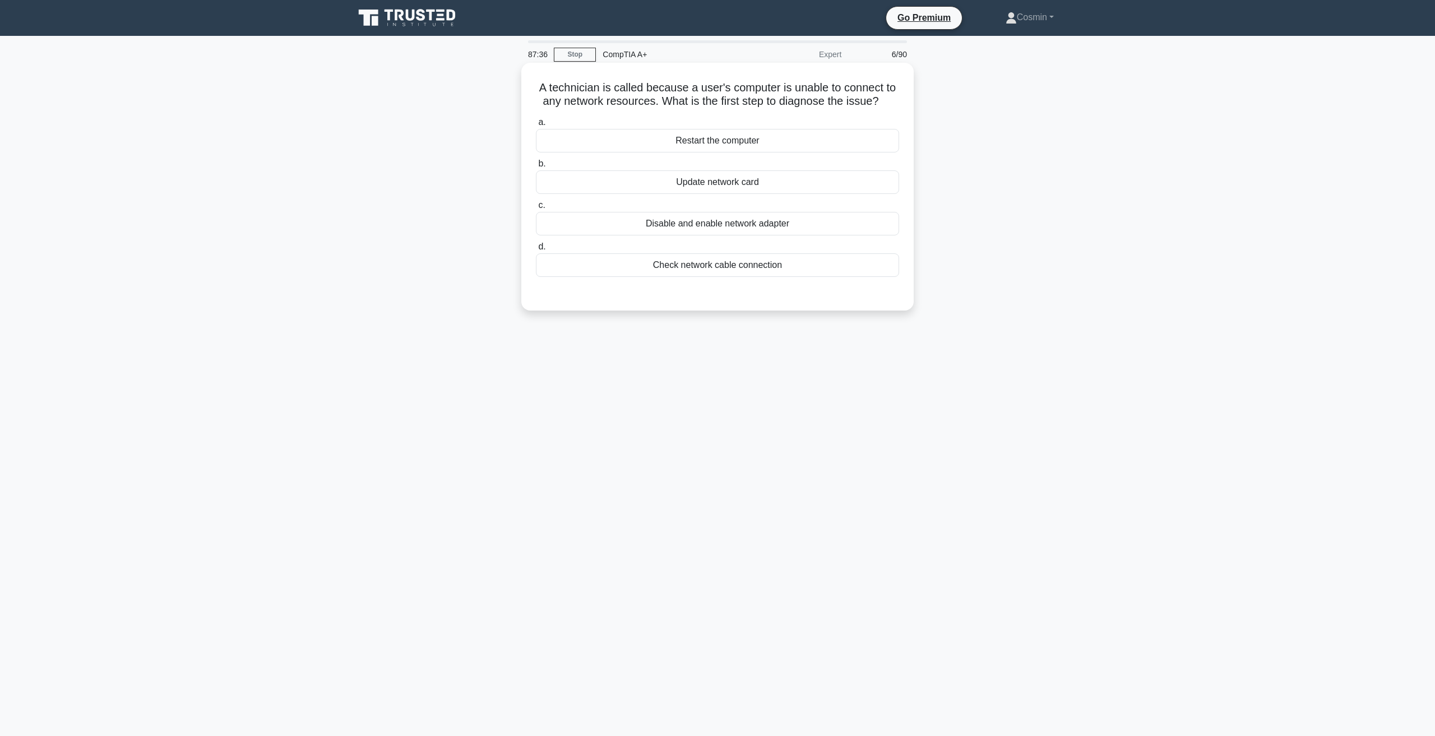
click at [745, 270] on div "Check network cable connection" at bounding box center [717, 265] width 363 height 24
click at [536, 250] on input "d. Check network cable connection" at bounding box center [536, 246] width 0 height 7
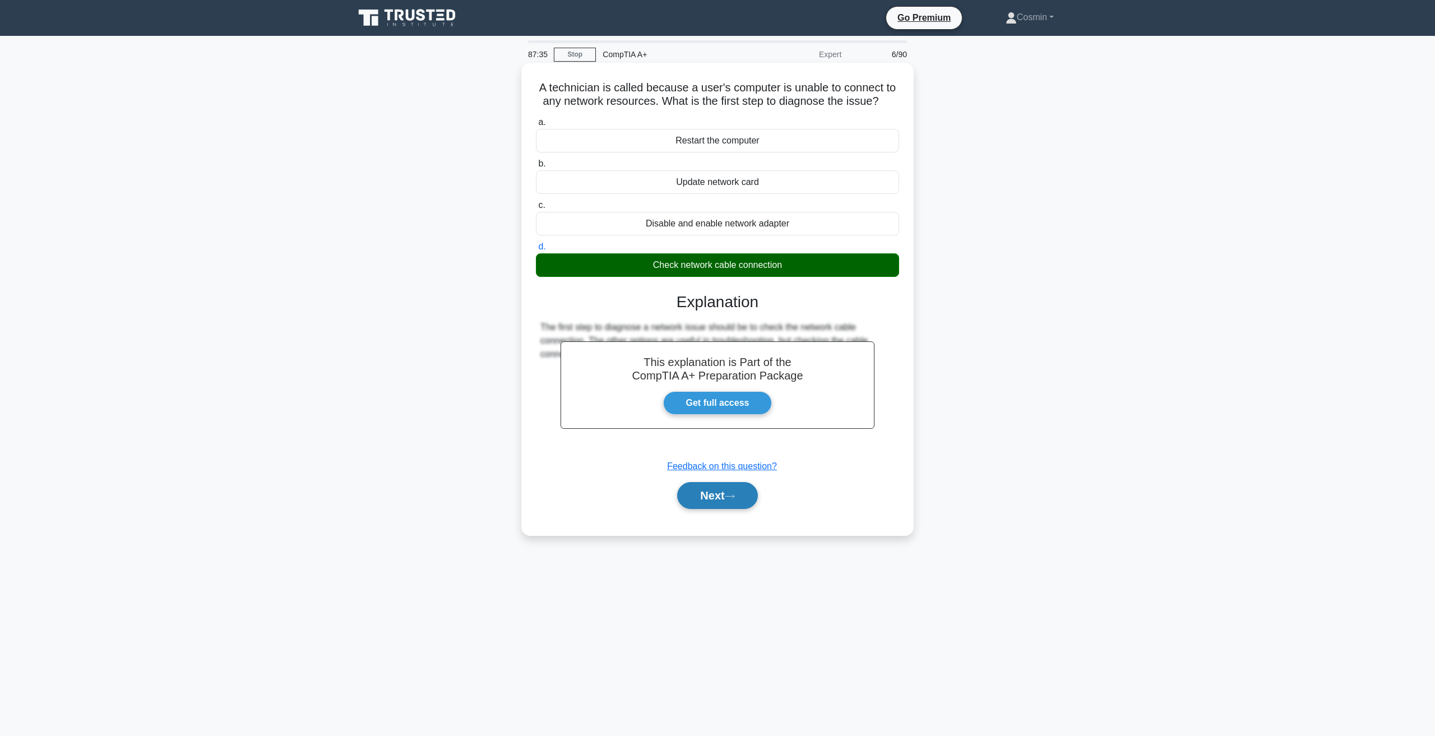
drag, startPoint x: 726, startPoint y: 483, endPoint x: 718, endPoint y: 499, distance: 18.6
click at [721, 494] on button "Next" at bounding box center [717, 495] width 80 height 27
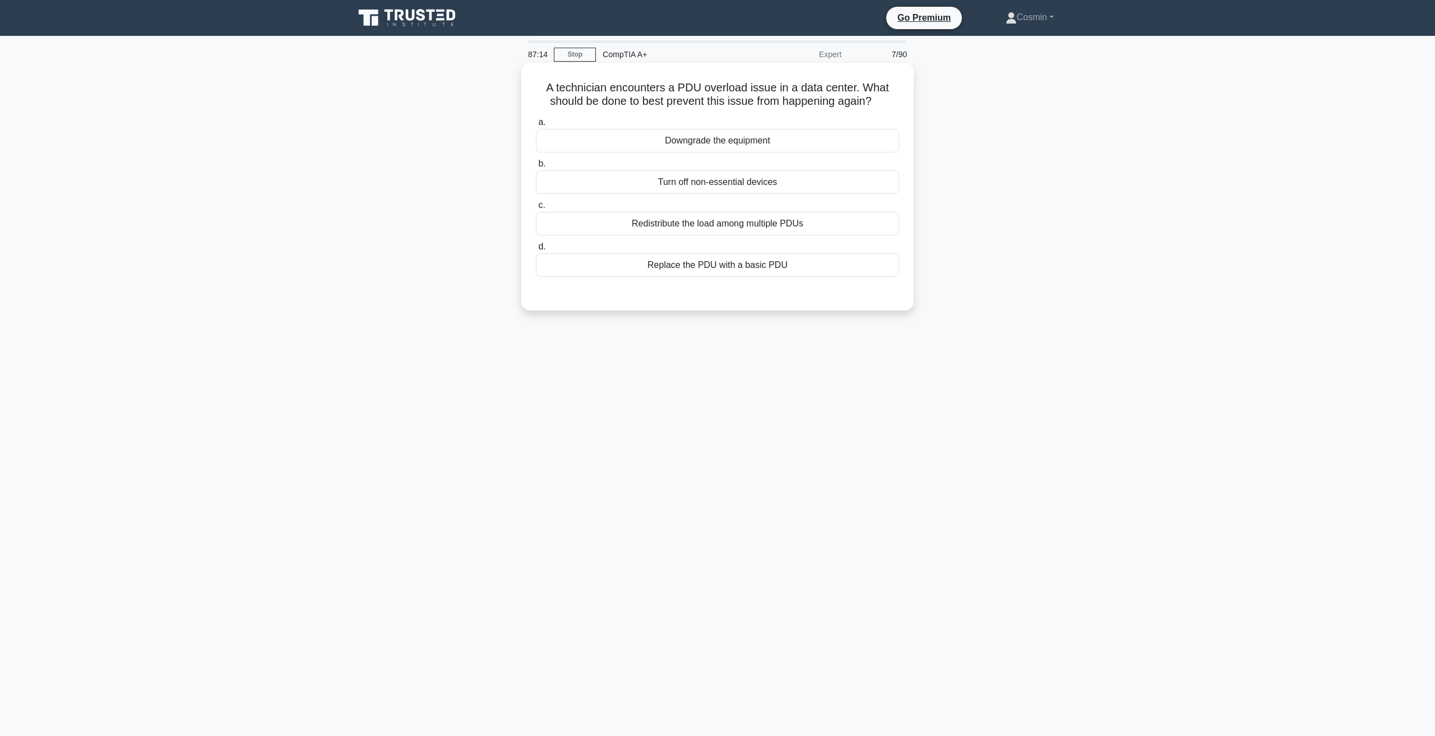
click at [777, 228] on div "Redistribute the load among multiple PDUs" at bounding box center [717, 224] width 363 height 24
click at [536, 209] on input "c. Redistribute the load among multiple PDUs" at bounding box center [536, 205] width 0 height 7
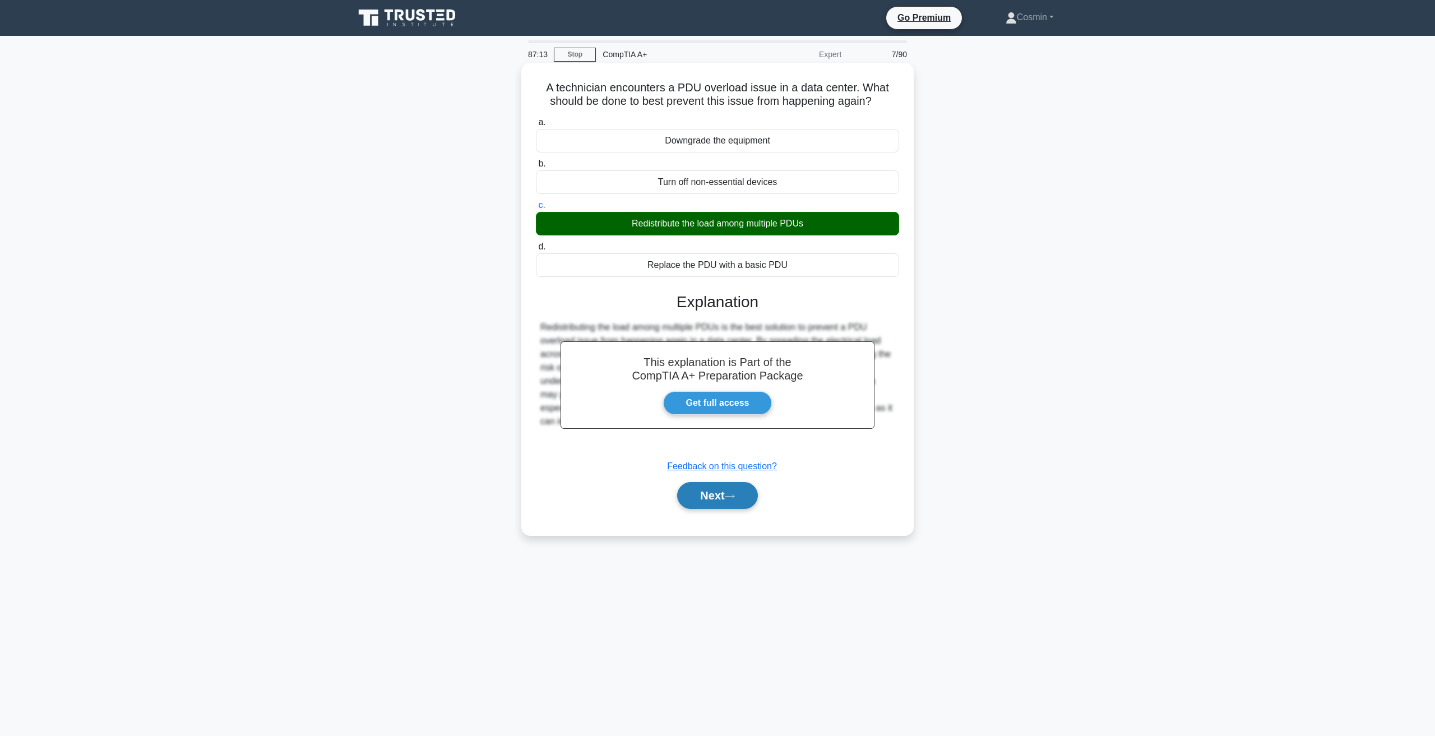
click at [735, 493] on button "Next" at bounding box center [717, 495] width 80 height 27
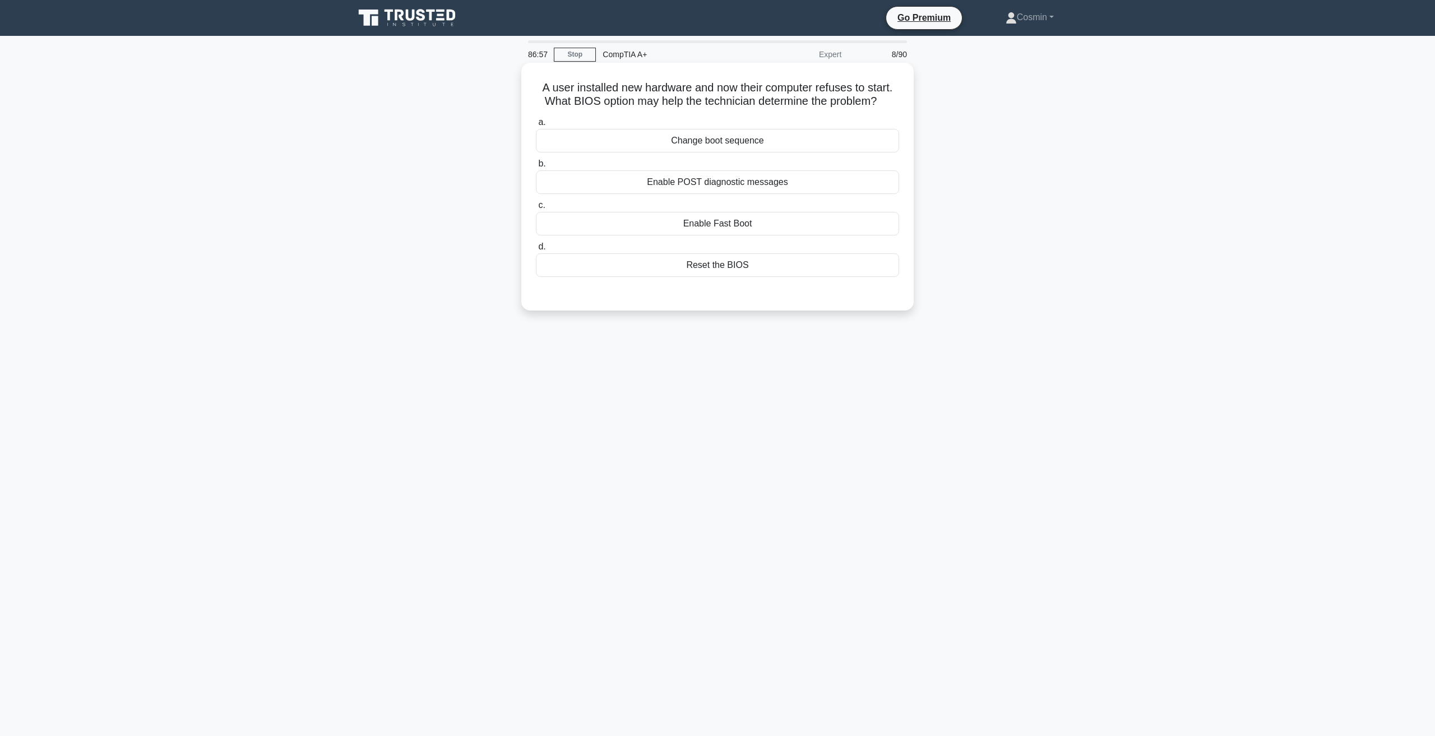
click at [726, 182] on div "Enable POST diagnostic messages" at bounding box center [717, 182] width 363 height 24
click at [536, 168] on input "b. Enable POST diagnostic messages" at bounding box center [536, 163] width 0 height 7
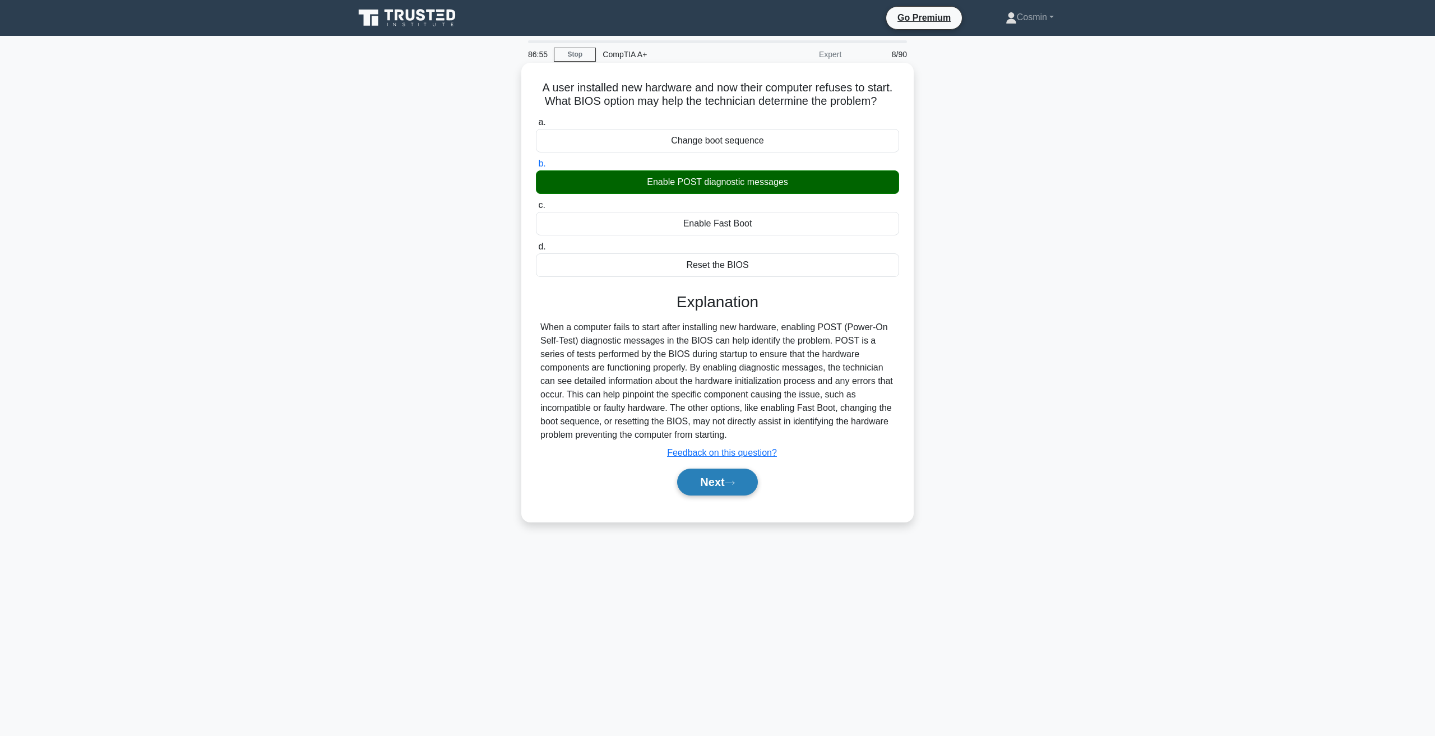
click at [735, 484] on icon at bounding box center [730, 483] width 10 height 6
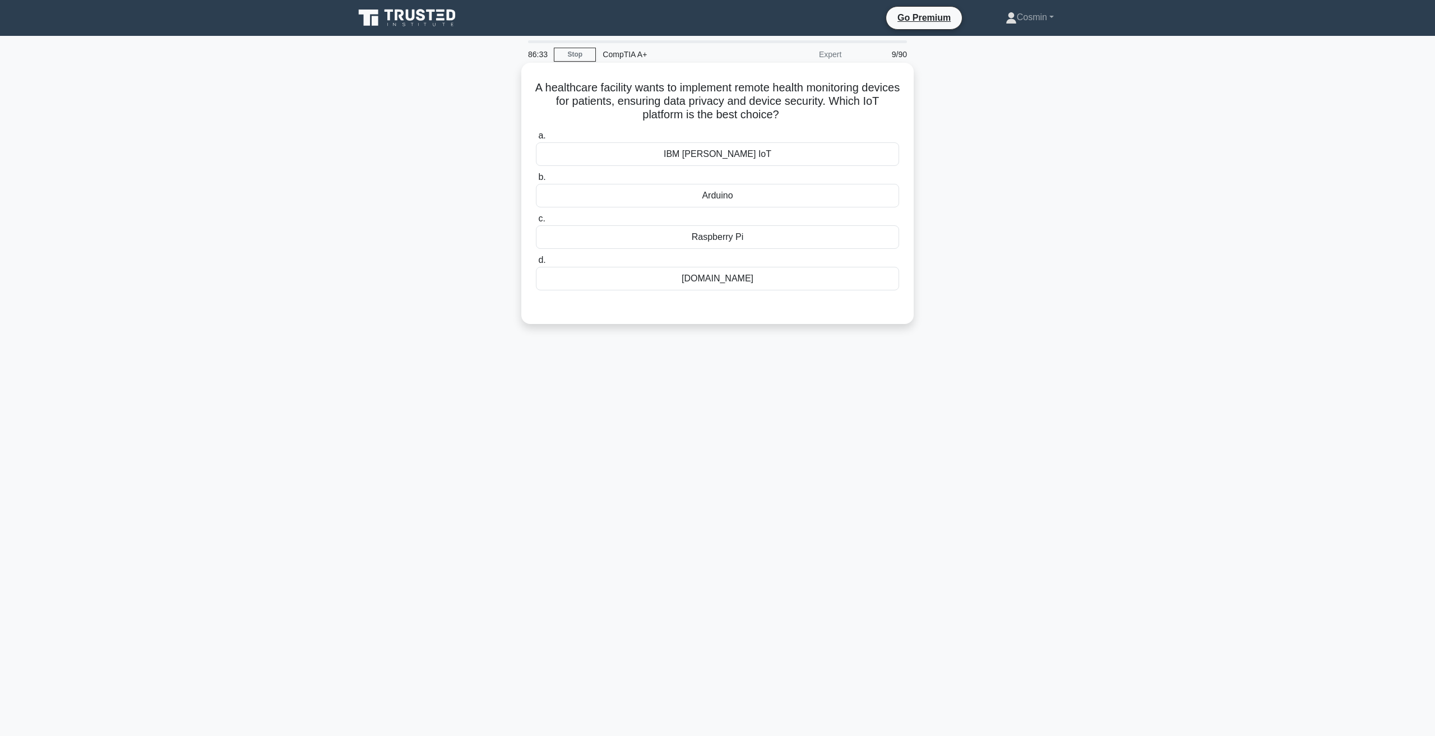
click at [716, 160] on div "IBM Watson IoT" at bounding box center [717, 154] width 363 height 24
click at [536, 140] on input "a. IBM Watson IoT" at bounding box center [536, 135] width 0 height 7
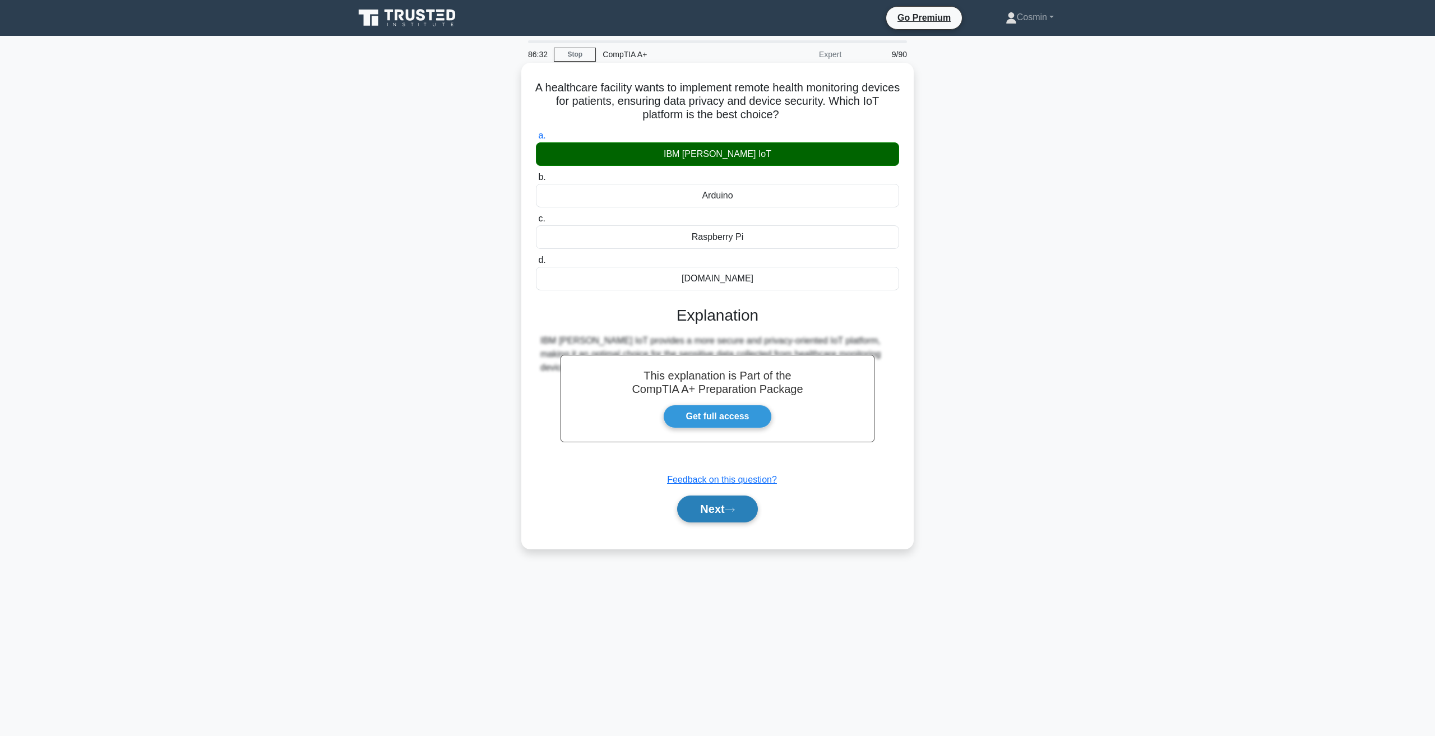
click at [728, 515] on button "Next" at bounding box center [717, 508] width 80 height 27
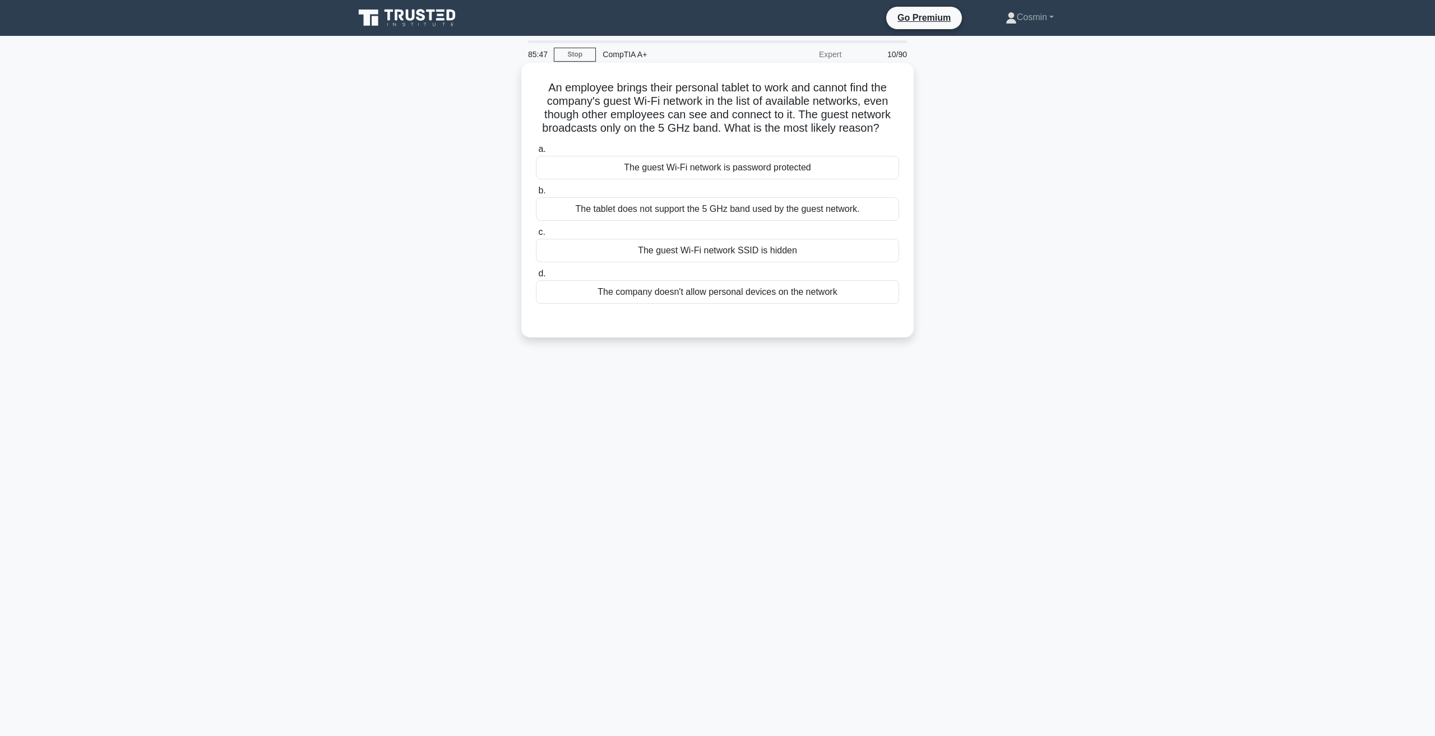
click at [839, 211] on div "The tablet does not support the 5 GHz band used by the guest network." at bounding box center [717, 209] width 363 height 24
click at [536, 194] on input "b. The tablet does not support the 5 GHz band used by the guest network." at bounding box center [536, 190] width 0 height 7
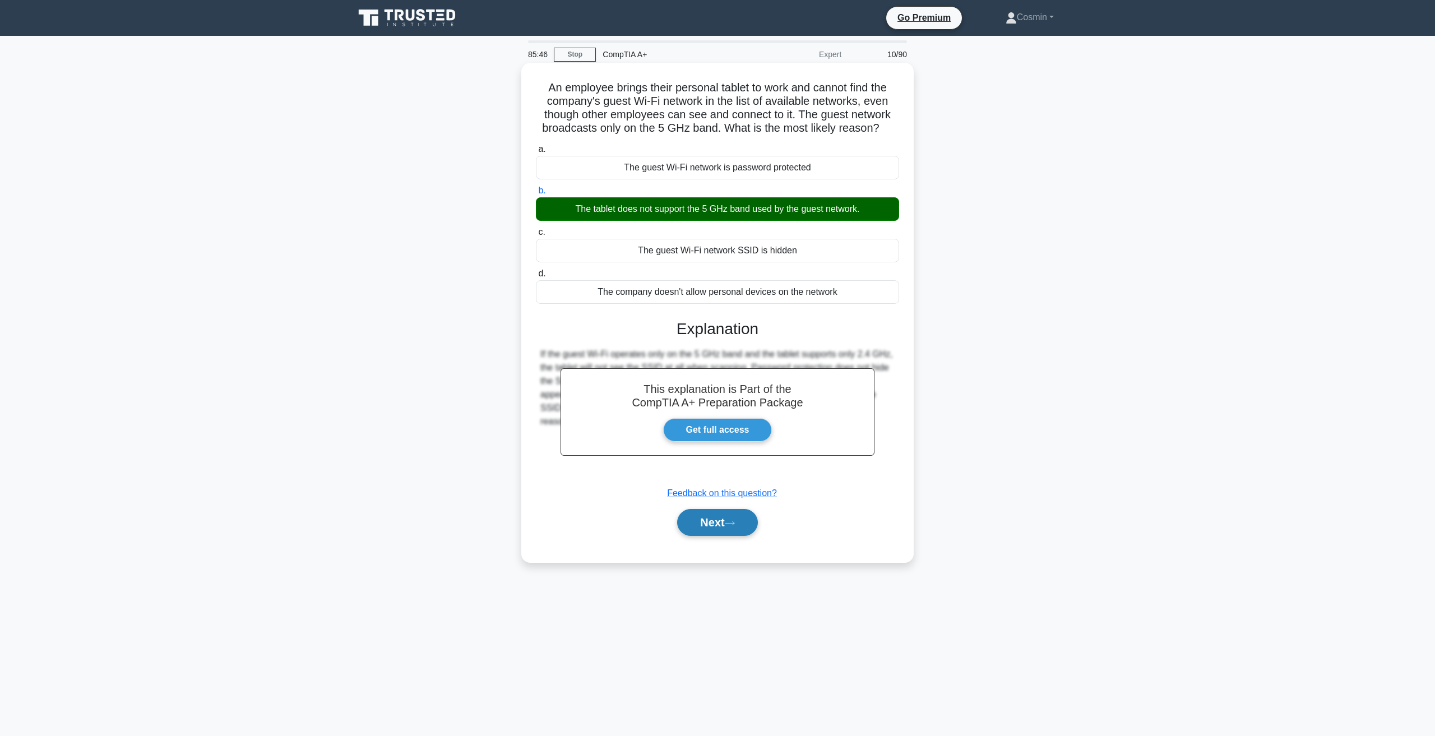
click at [740, 520] on button "Next" at bounding box center [717, 522] width 80 height 27
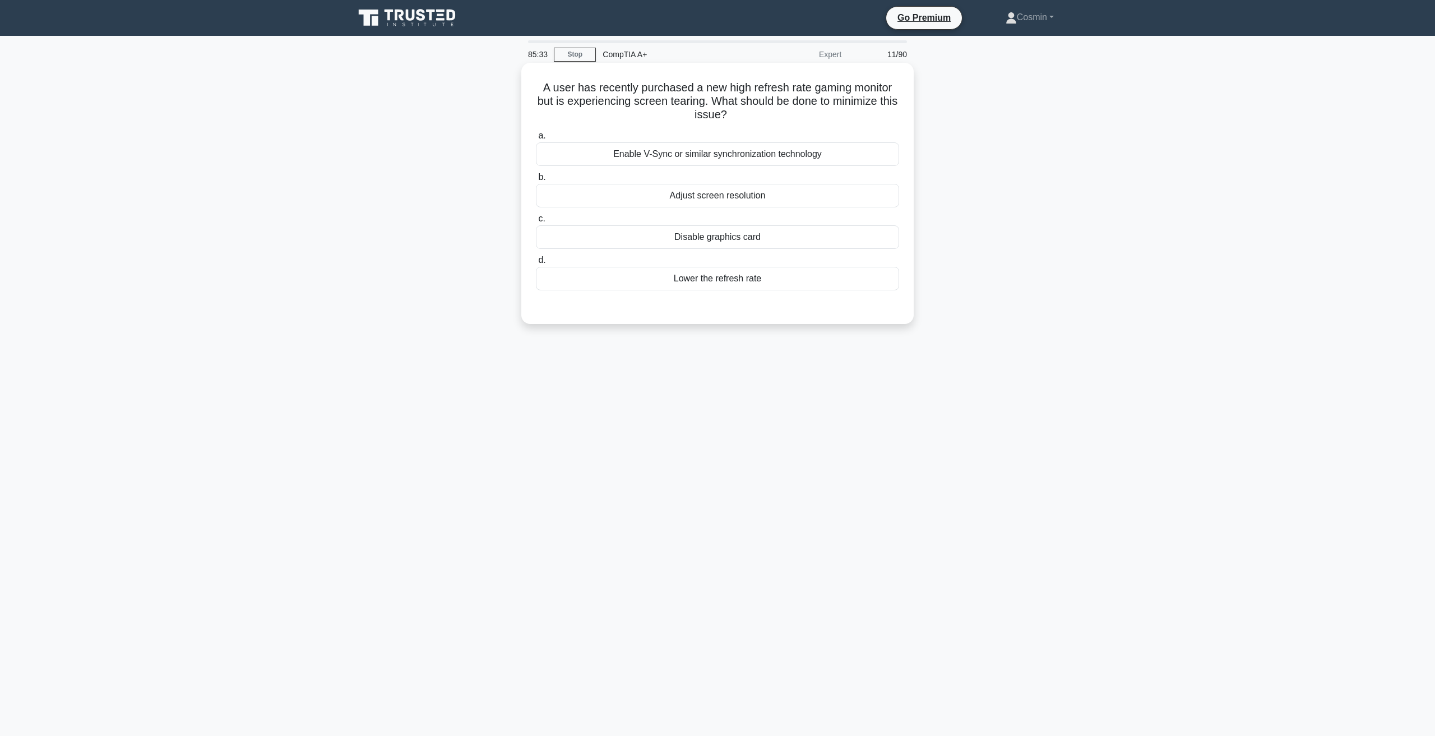
click at [661, 164] on div "Enable V-Sync or similar synchronization technology" at bounding box center [717, 154] width 363 height 24
click at [536, 140] on input "a. Enable V-Sync or similar synchronization technology" at bounding box center [536, 135] width 0 height 7
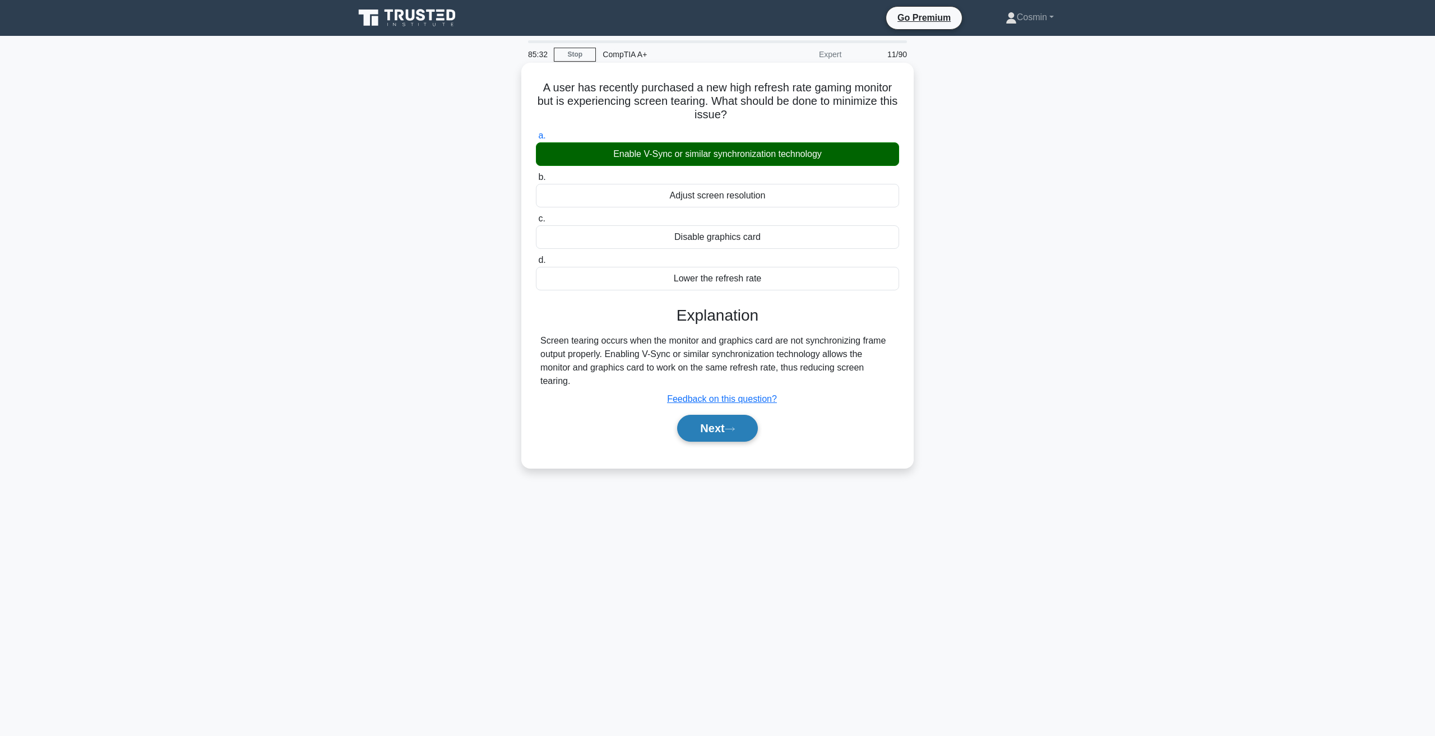
click at [740, 432] on button "Next" at bounding box center [717, 428] width 80 height 27
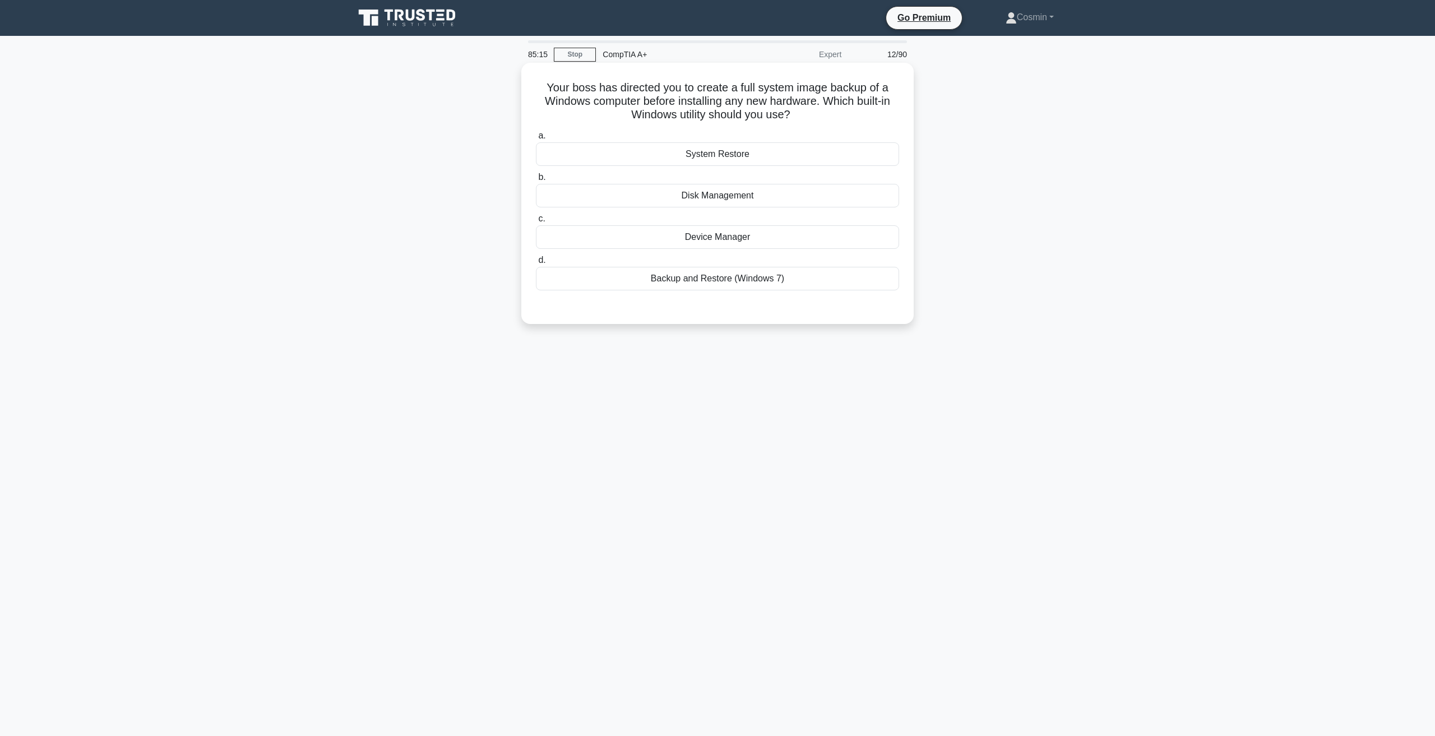
click at [694, 159] on div "System Restore" at bounding box center [717, 154] width 363 height 24
click at [536, 140] on input "a. System Restore" at bounding box center [536, 135] width 0 height 7
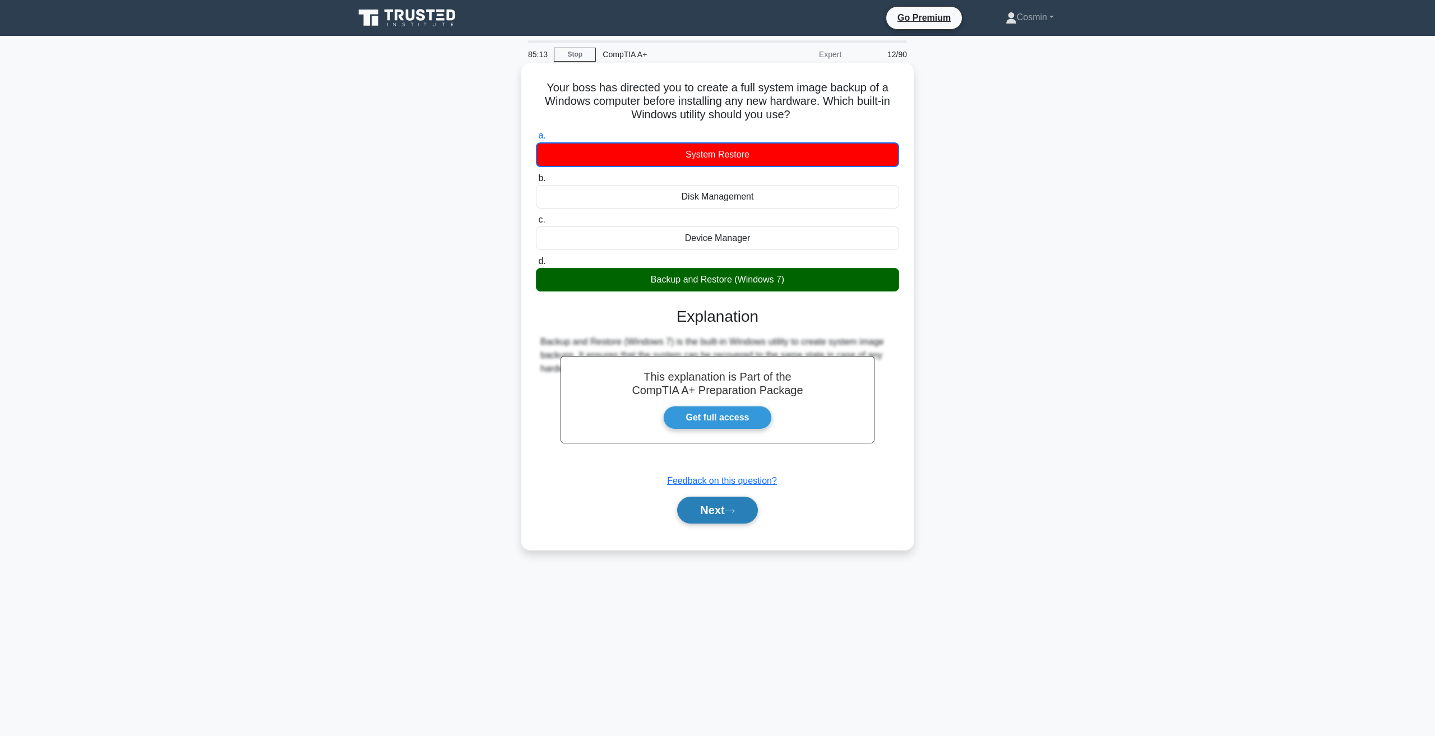
click at [727, 516] on button "Next" at bounding box center [717, 510] width 80 height 27
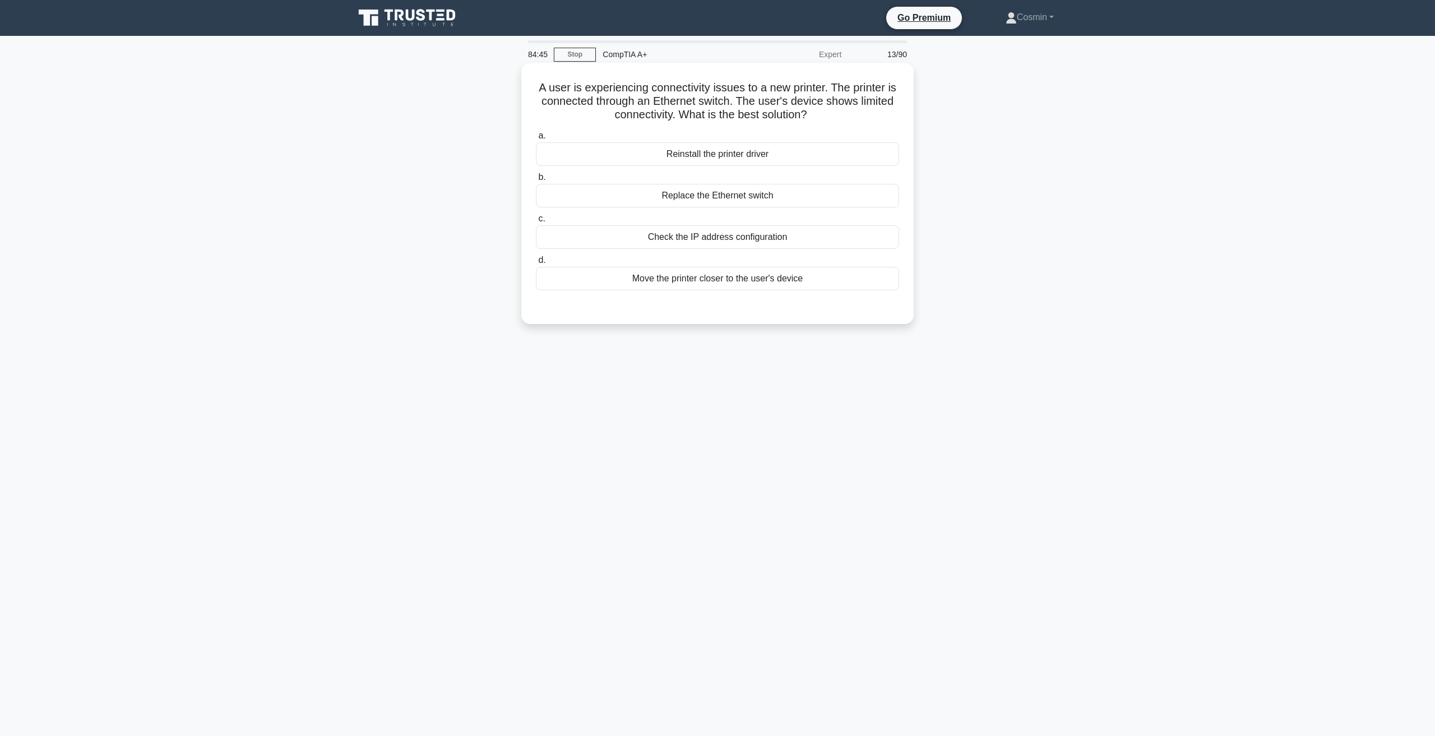
click at [743, 157] on div "Reinstall the printer driver" at bounding box center [717, 154] width 363 height 24
click at [536, 140] on input "a. Reinstall the printer driver" at bounding box center [536, 135] width 0 height 7
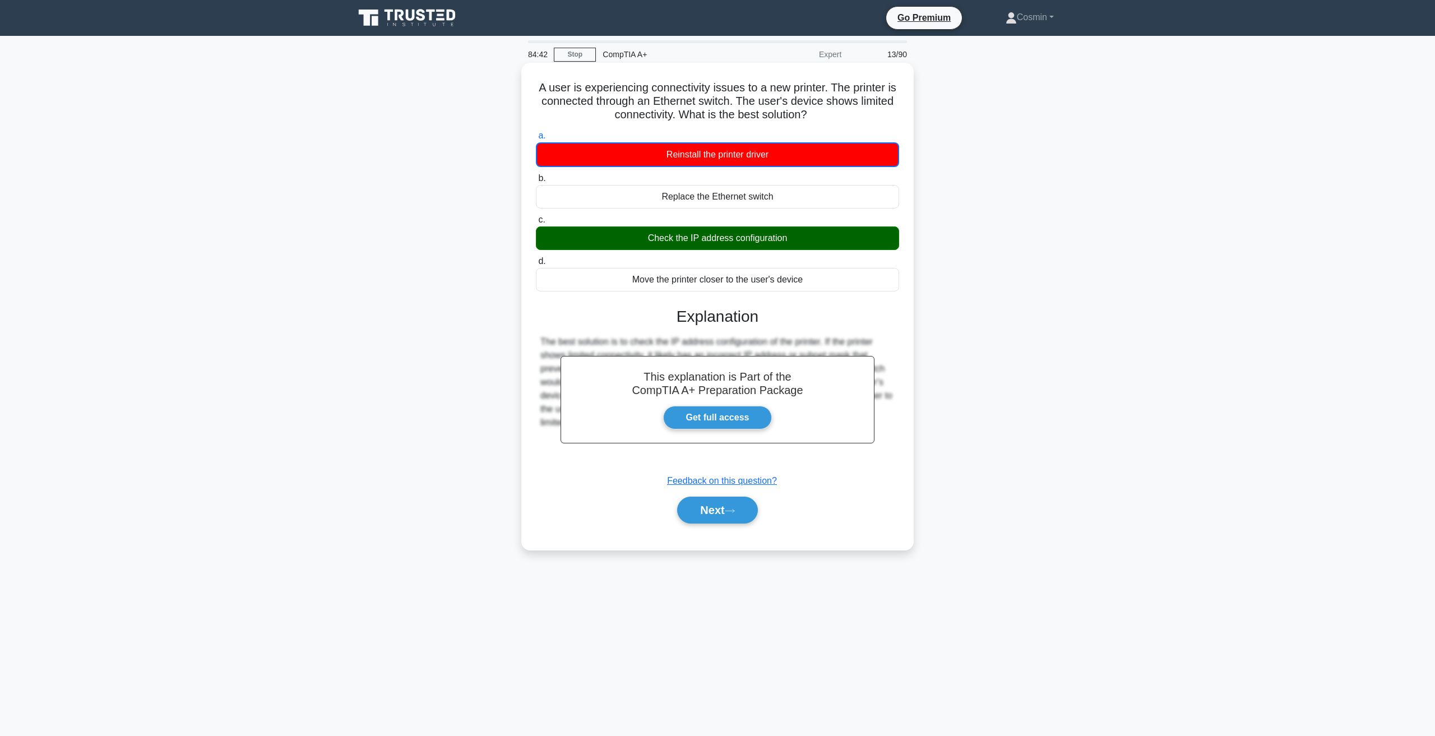
click at [733, 532] on div "a. Reinstall the printer driver b. Replace the Ethernet switch c. d." at bounding box center [717, 332] width 365 height 410
click at [692, 508] on button "Next" at bounding box center [717, 510] width 80 height 27
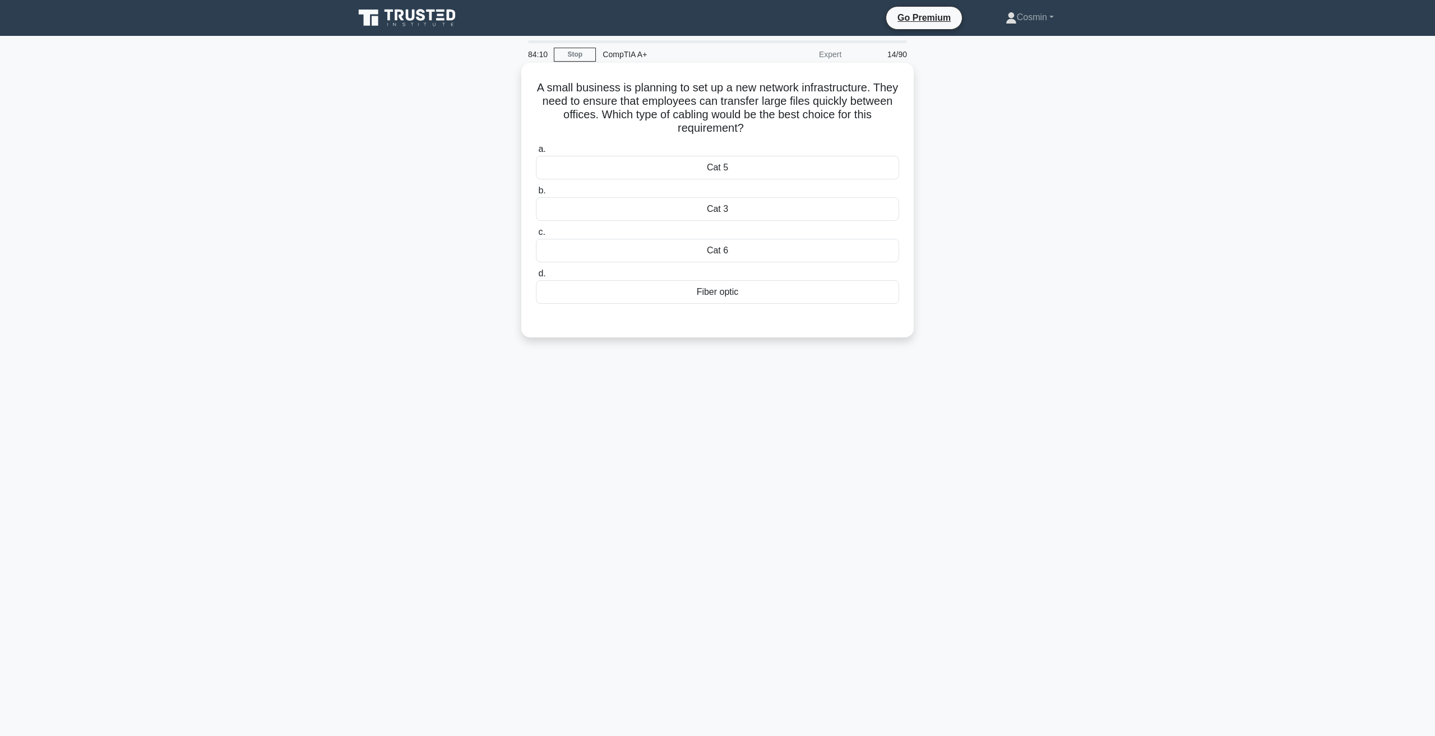
click at [730, 293] on div "Fiber optic" at bounding box center [717, 292] width 363 height 24
click at [536, 277] on input "d. Fiber optic" at bounding box center [536, 273] width 0 height 7
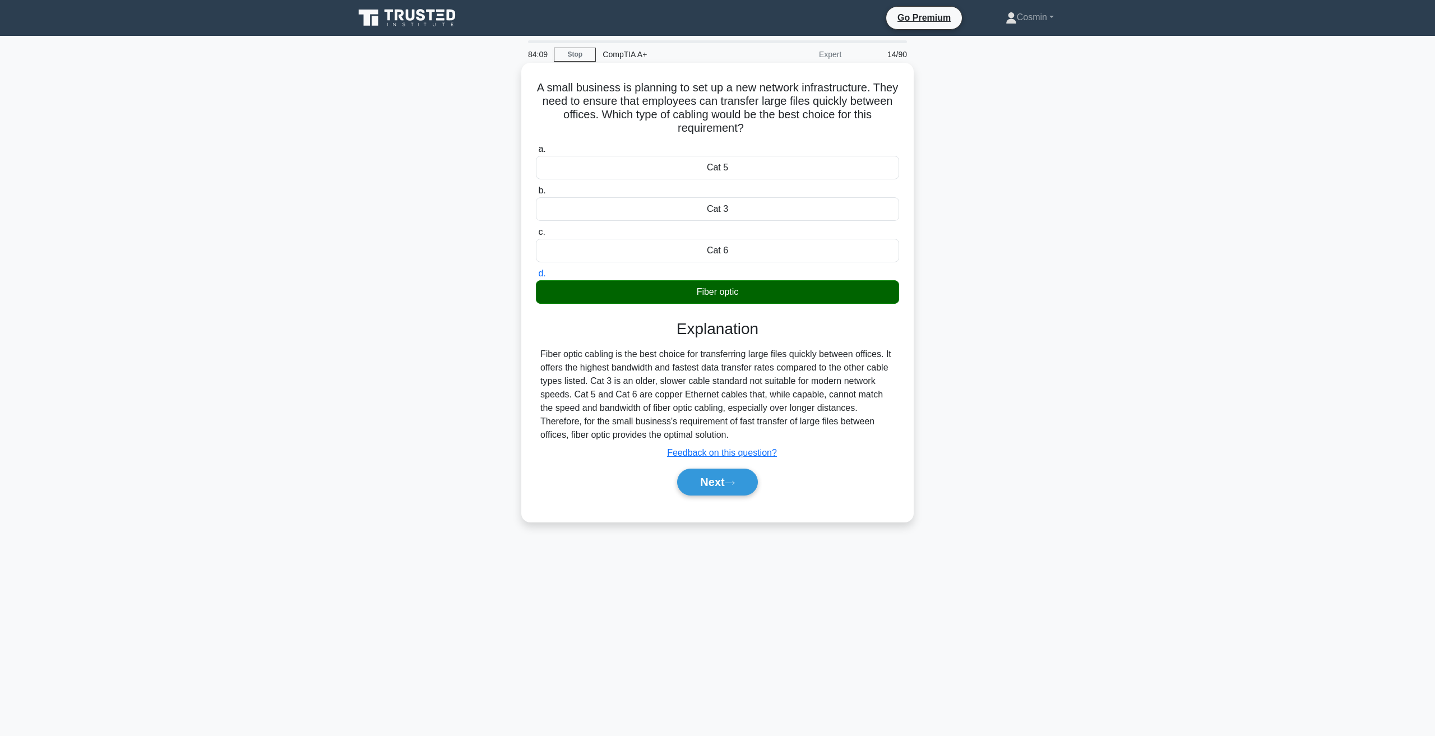
click at [720, 501] on div "a. Cat 5 b. Cat 3 c. d." at bounding box center [717, 324] width 365 height 369
click at [709, 494] on button "Next" at bounding box center [717, 481] width 80 height 27
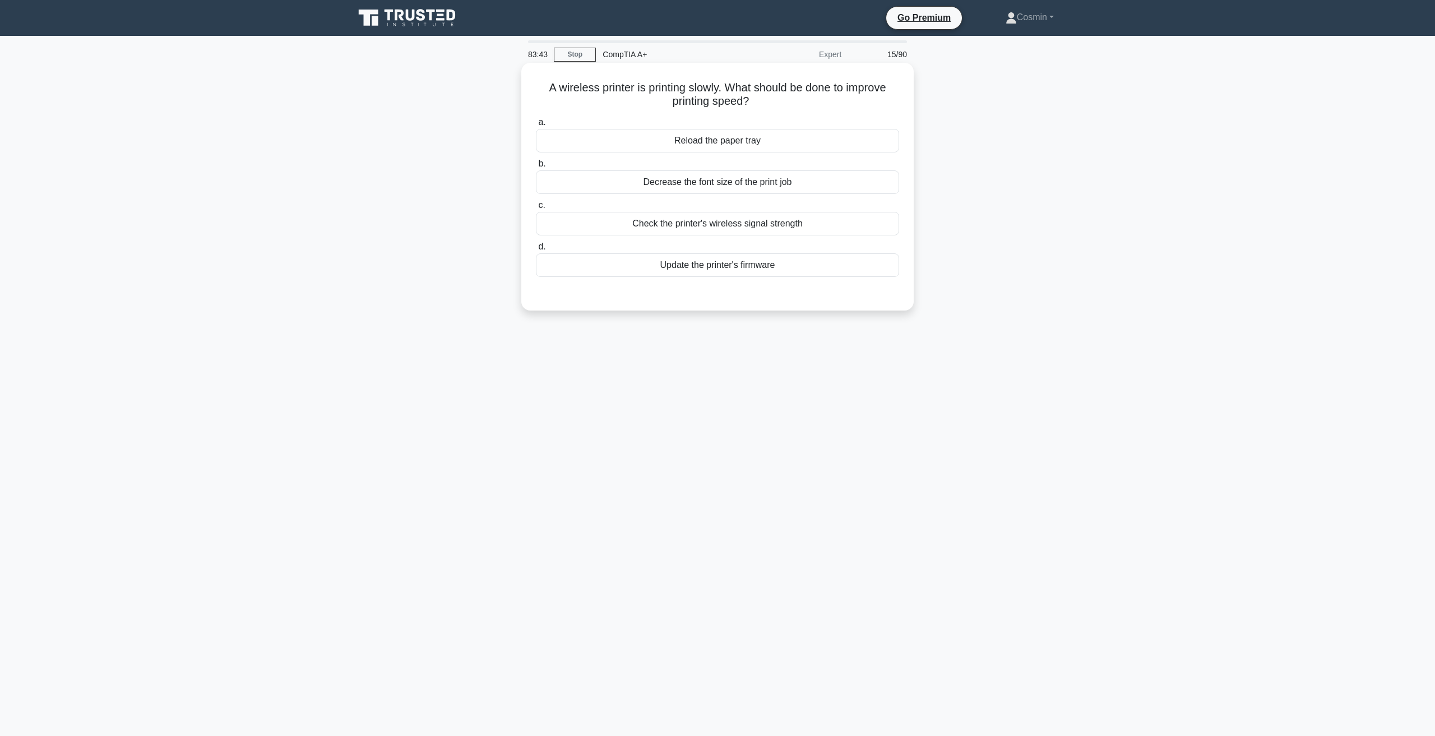
click at [693, 270] on div "Update the printer's firmware" at bounding box center [717, 265] width 363 height 24
click at [536, 250] on input "d. Update the printer's firmware" at bounding box center [536, 246] width 0 height 7
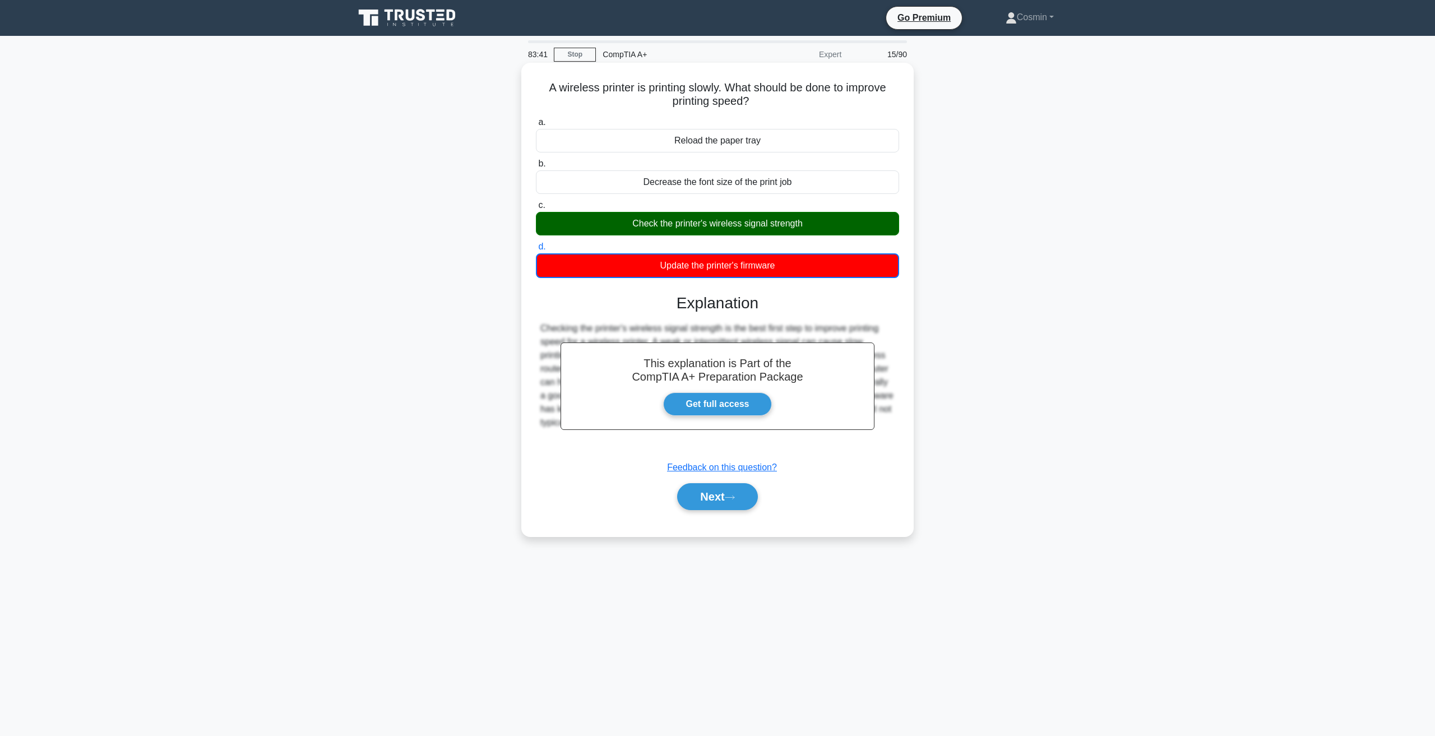
click at [719, 518] on div "a. Reload the paper tray b. Decrease the font size of the print job c. d." at bounding box center [717, 318] width 365 height 410
click at [727, 497] on button "Next" at bounding box center [717, 496] width 80 height 27
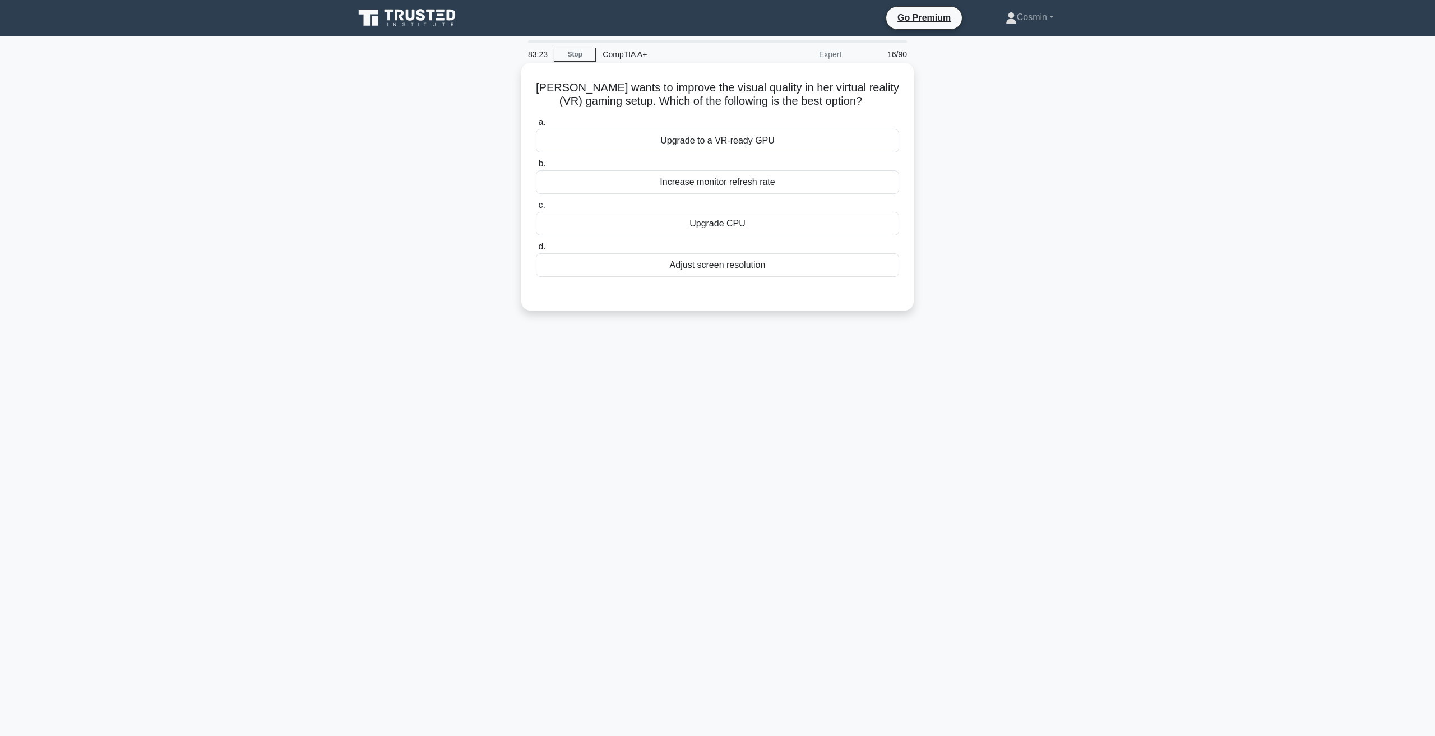
click at [727, 268] on div "Adjust screen resolution" at bounding box center [717, 265] width 363 height 24
click at [536, 250] on input "d. Adjust screen resolution" at bounding box center [536, 246] width 0 height 7
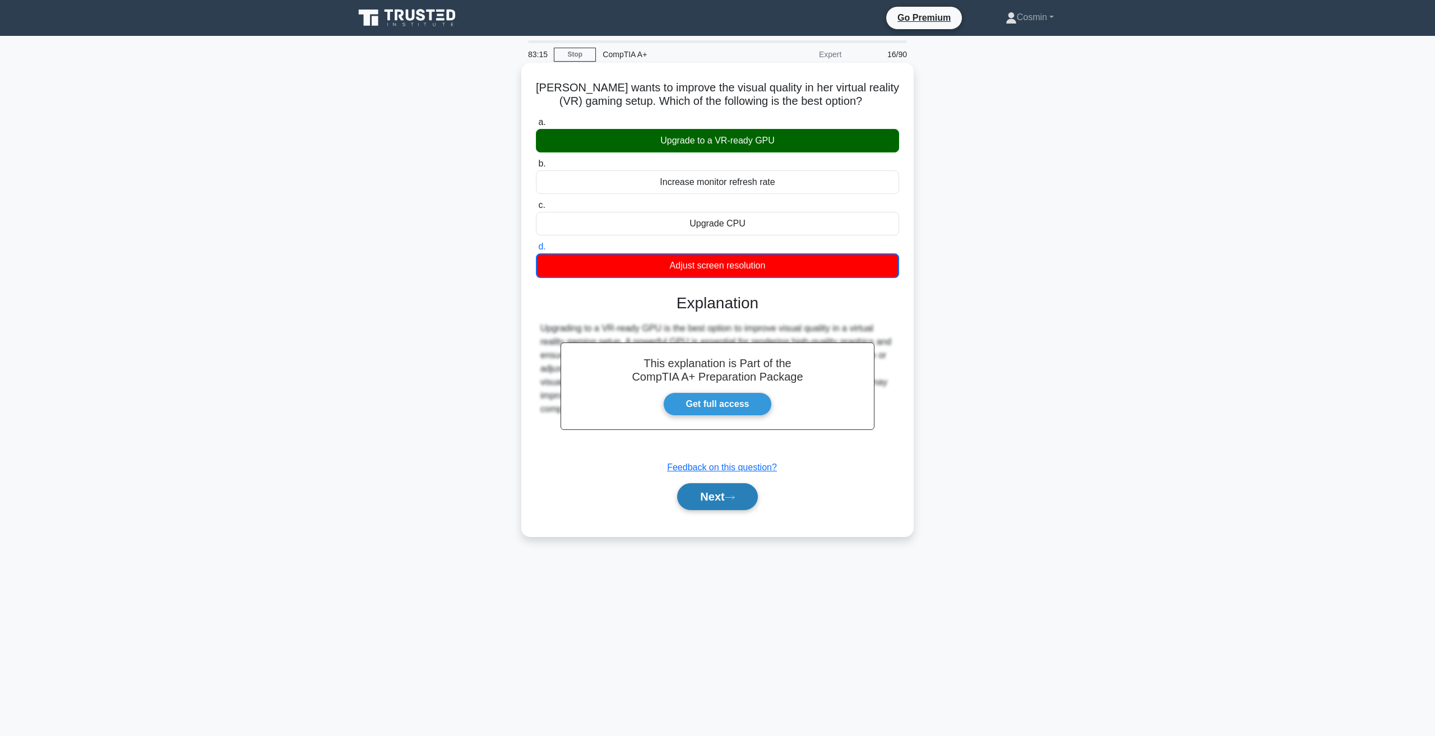
click at [730, 500] on icon at bounding box center [730, 497] width 10 height 6
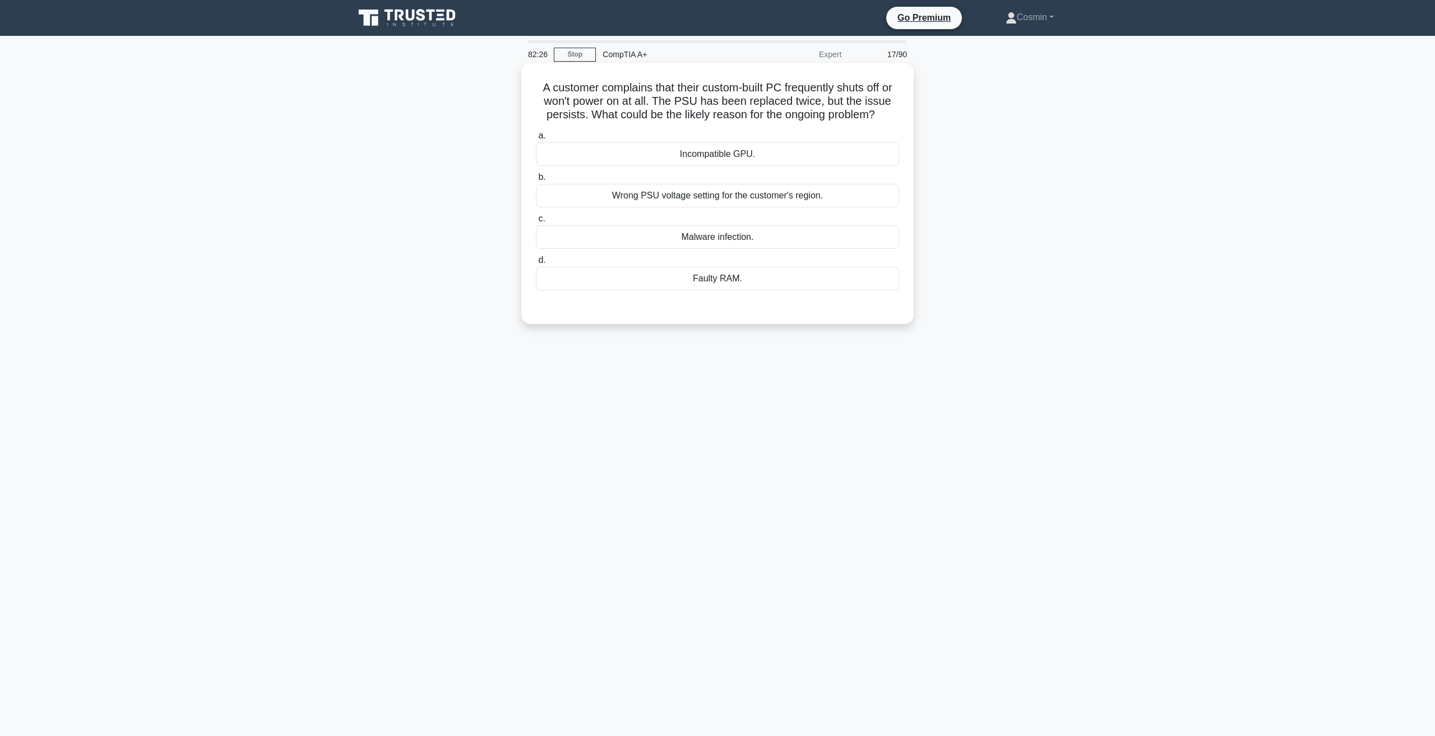
click at [631, 200] on div "Wrong PSU voltage setting for the customer's region." at bounding box center [717, 196] width 363 height 24
click at [536, 181] on input "b. Wrong PSU voltage setting for the customer's region." at bounding box center [536, 177] width 0 height 7
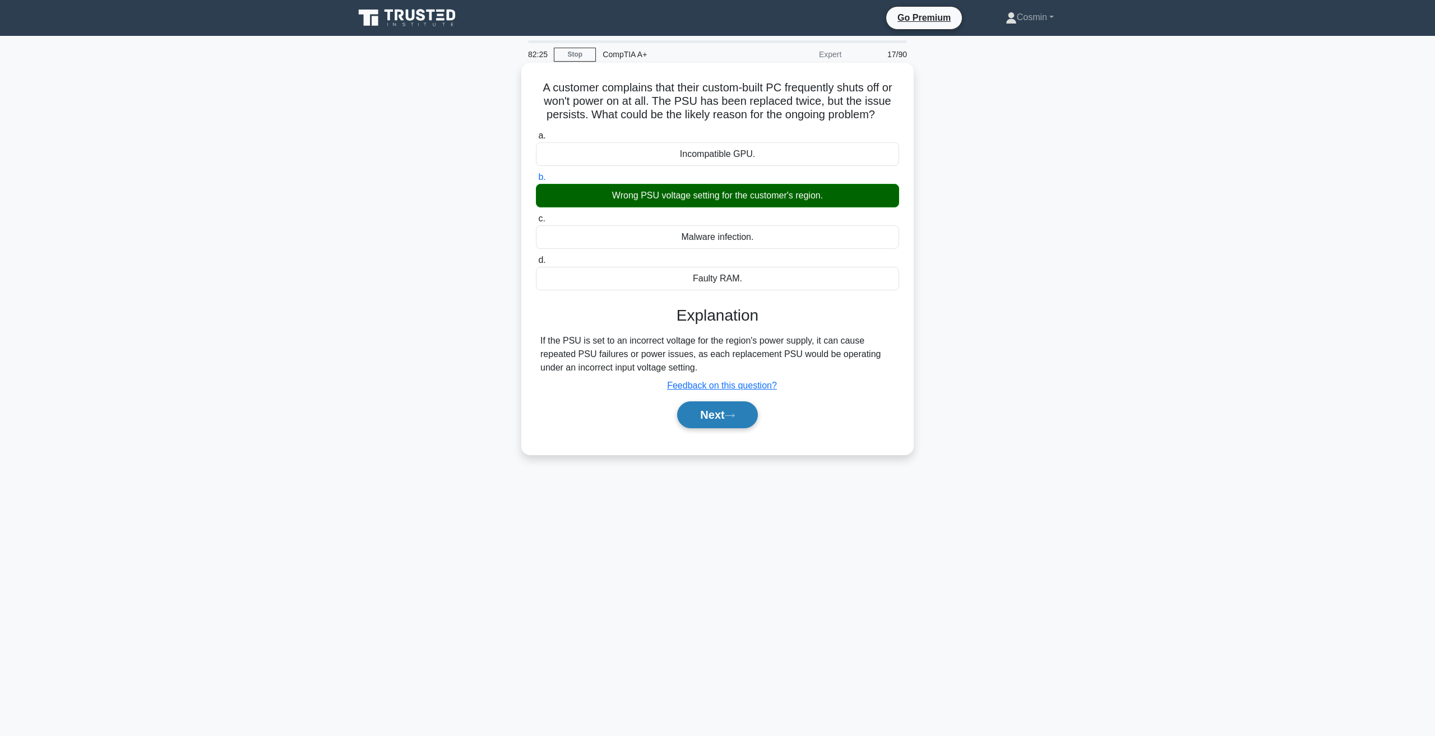
click at [704, 419] on button "Next" at bounding box center [717, 414] width 80 height 27
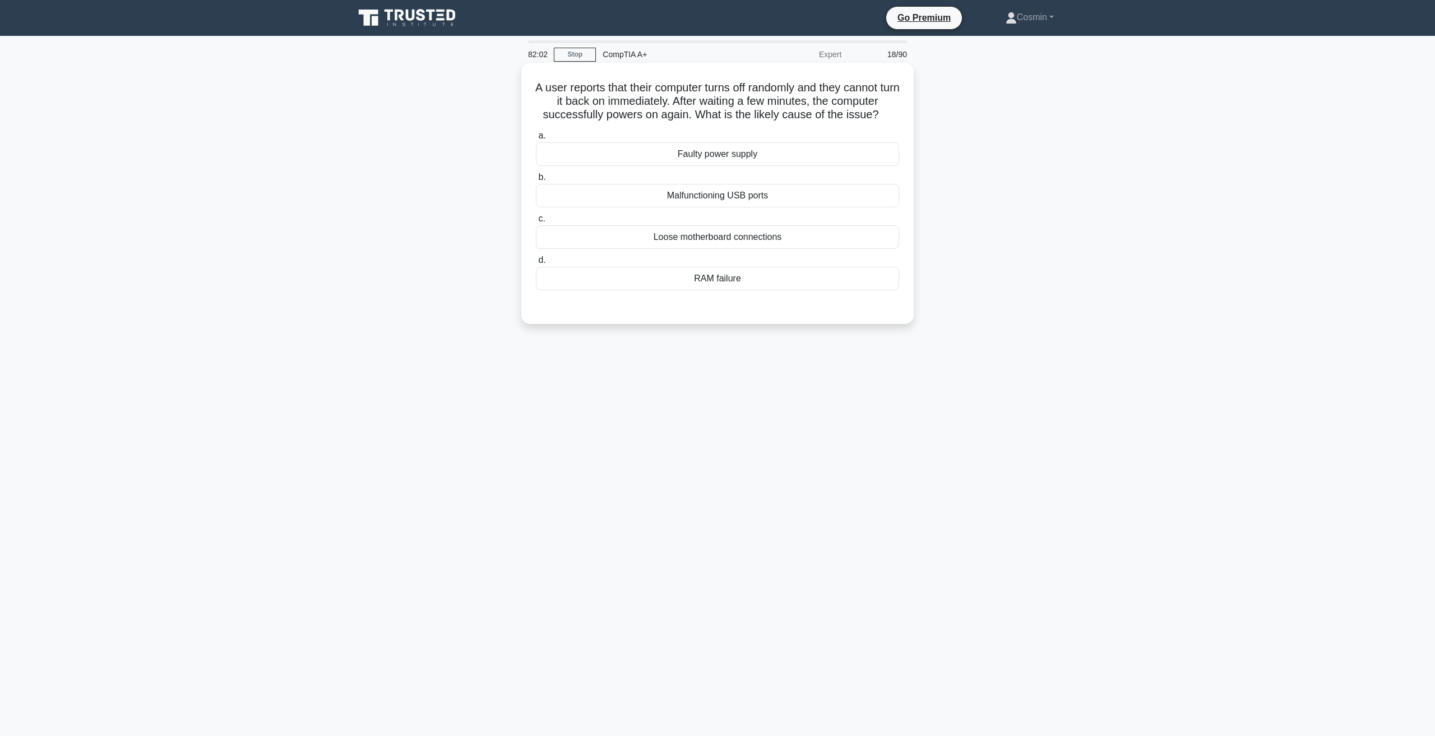
click at [709, 161] on div "Faulty power supply" at bounding box center [717, 154] width 363 height 24
click at [536, 140] on input "a. Faulty power supply" at bounding box center [536, 135] width 0 height 7
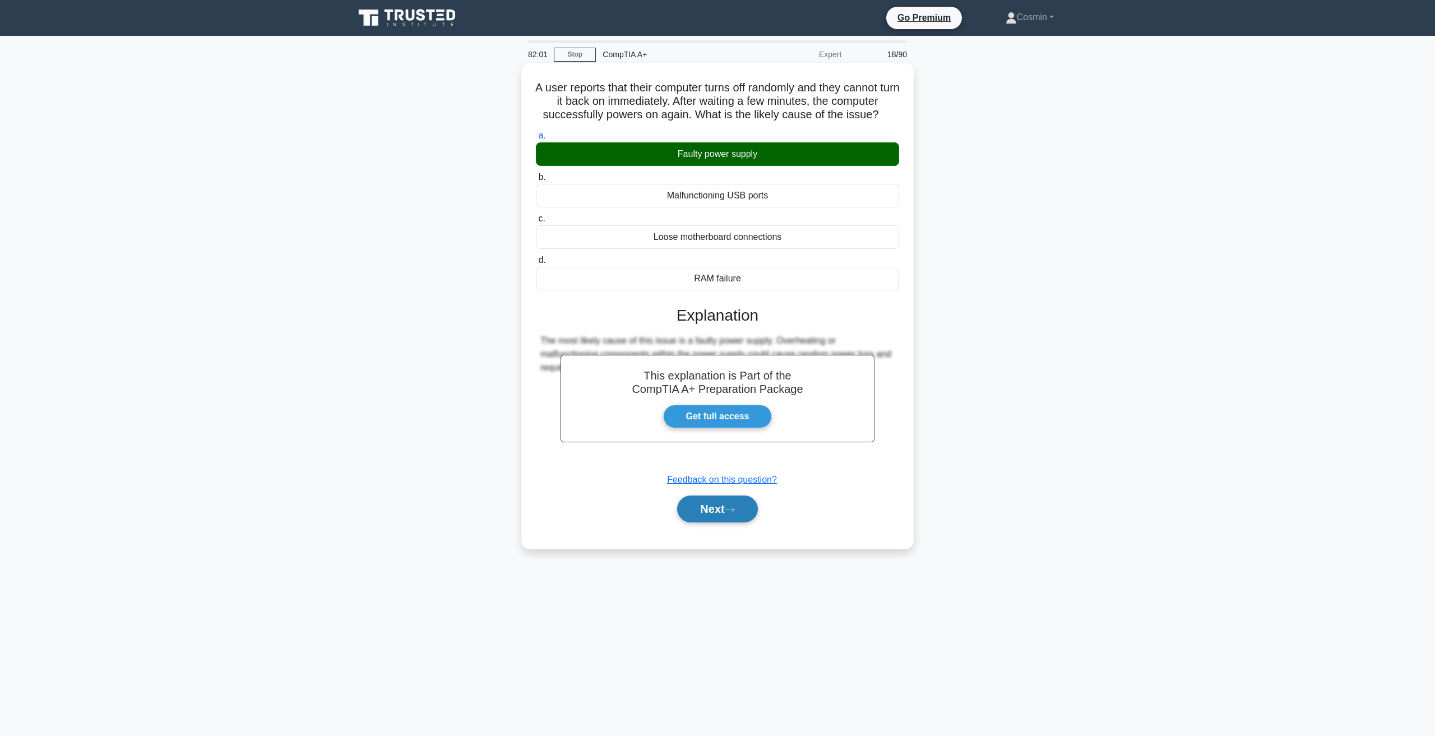
click at [729, 517] on button "Next" at bounding box center [717, 508] width 80 height 27
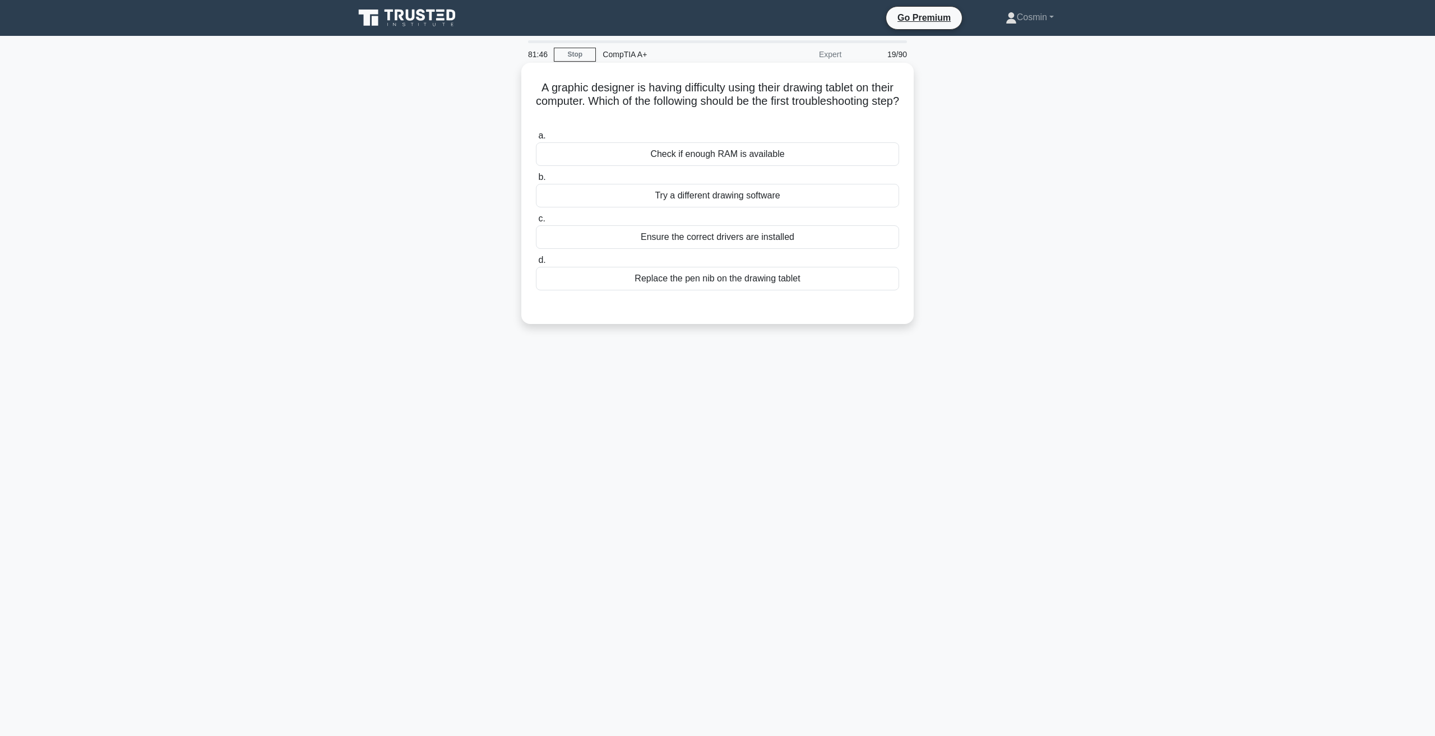
click at [690, 242] on div "Ensure the correct drivers are installed" at bounding box center [717, 237] width 363 height 24
click at [536, 222] on input "c. Ensure the correct drivers are installed" at bounding box center [536, 218] width 0 height 7
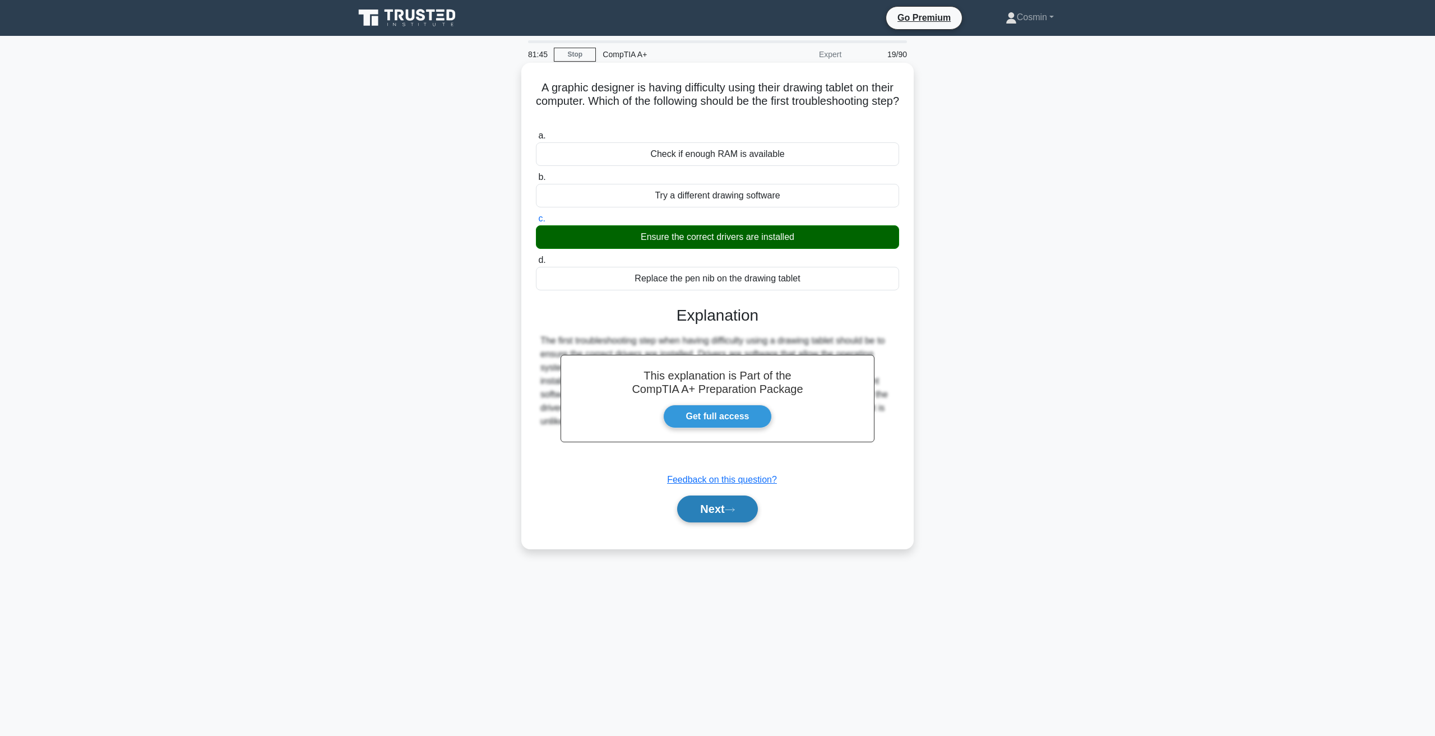
click at [721, 518] on button "Next" at bounding box center [717, 508] width 80 height 27
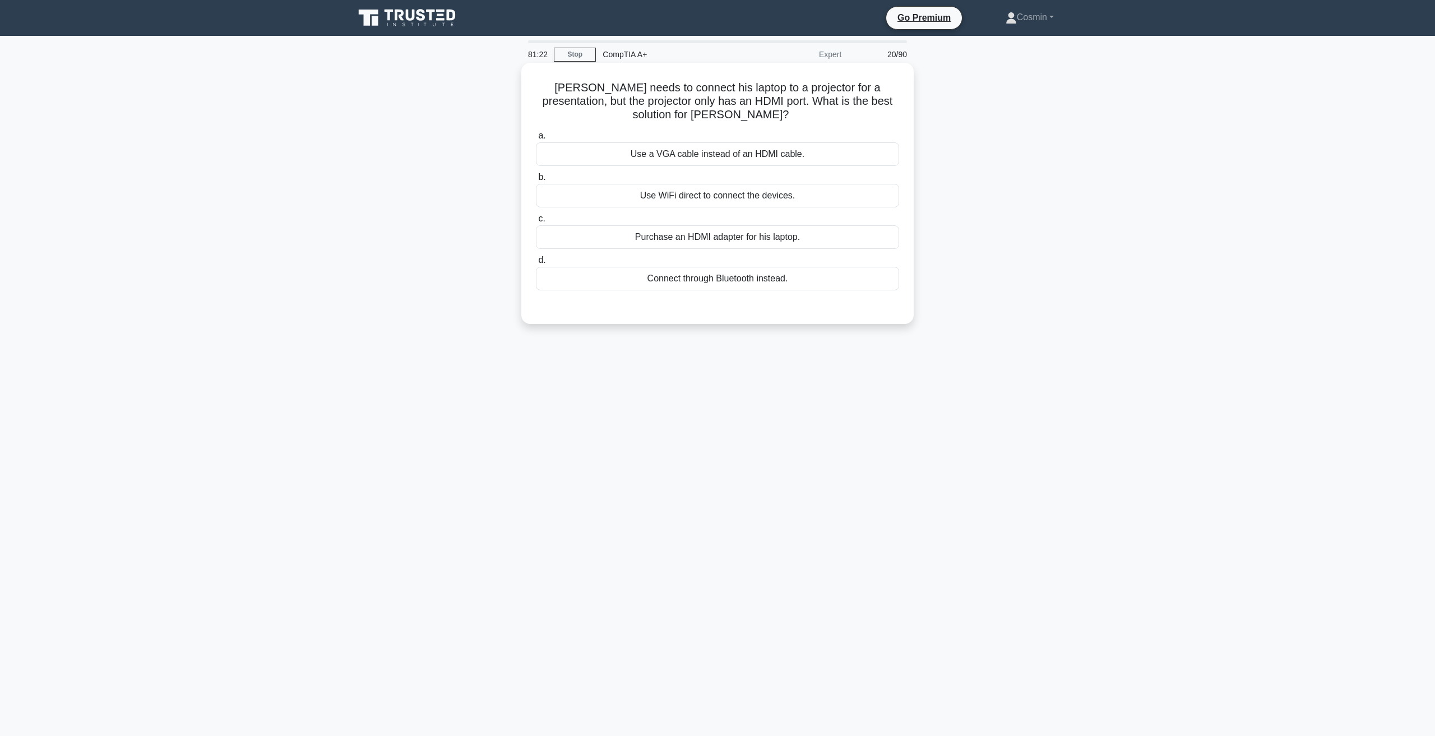
click at [675, 234] on div "Purchase an HDMI adapter for his laptop." at bounding box center [717, 237] width 363 height 24
click at [536, 222] on input "c. Purchase an HDMI adapter for his laptop." at bounding box center [536, 218] width 0 height 7
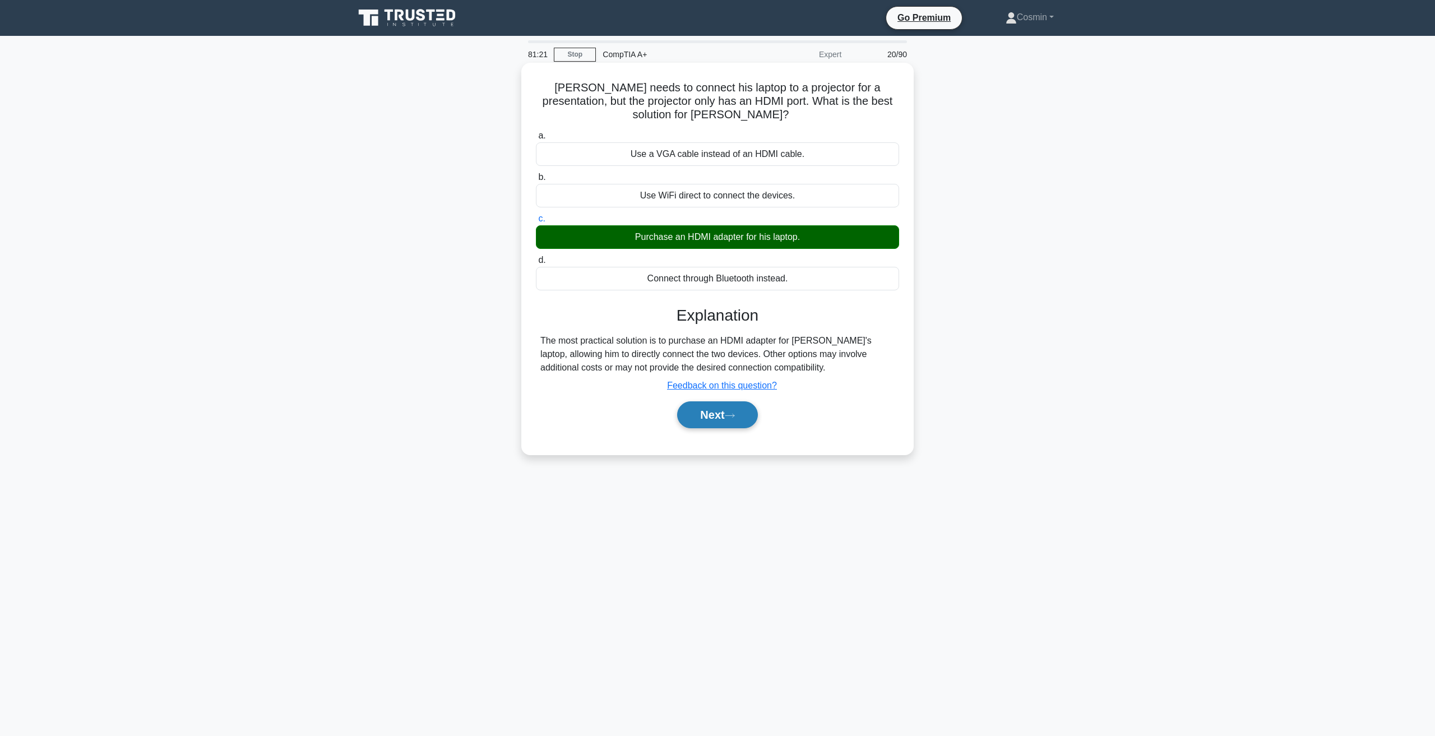
click at [713, 407] on button "Next" at bounding box center [717, 414] width 80 height 27
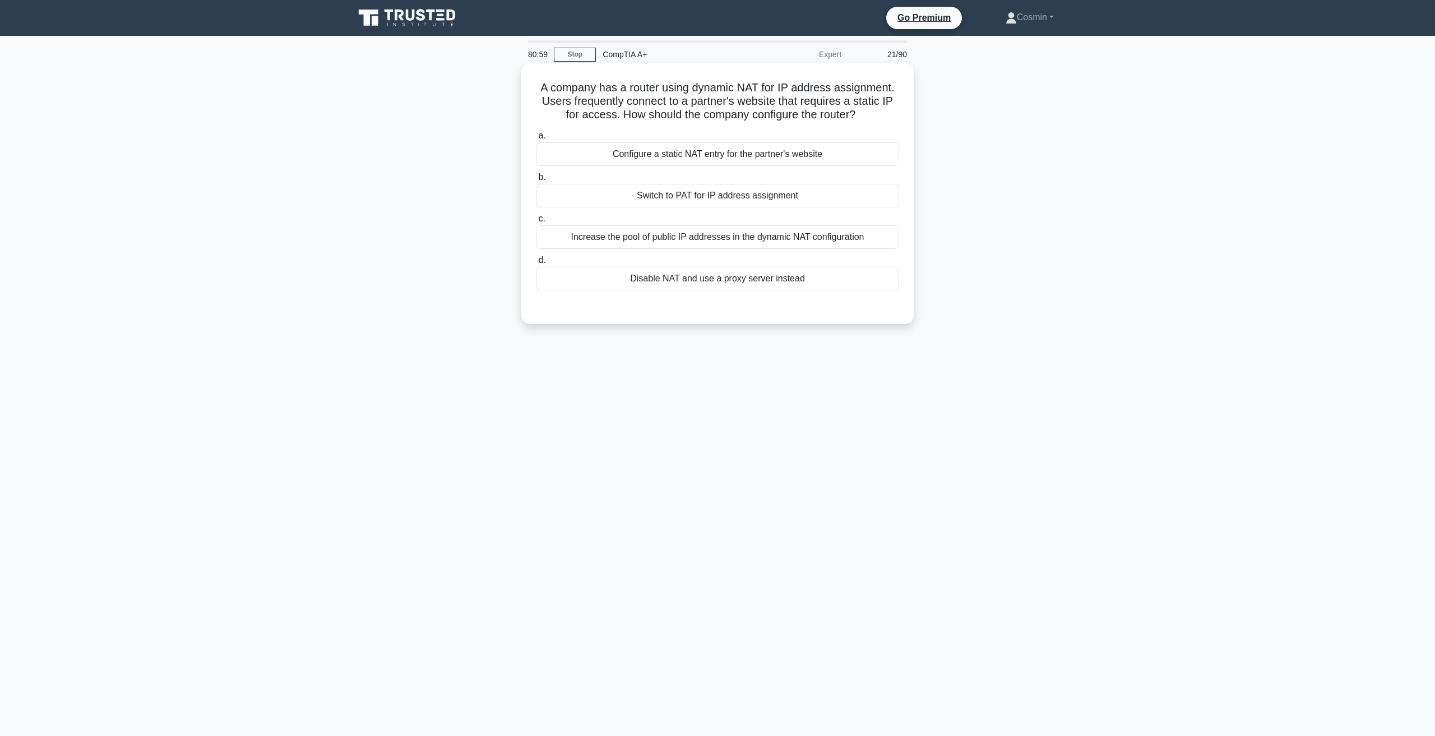
click at [744, 83] on h5 "A company has a router using dynamic NAT for IP address assignment. Users frequ…" at bounding box center [717, 101] width 365 height 41
copy h5 "NAT"
click at [702, 155] on div "Configure a static NAT entry for the partner's website" at bounding box center [717, 154] width 363 height 24
click at [536, 140] on input "a. Configure a static NAT entry for the partner's website" at bounding box center [536, 135] width 0 height 7
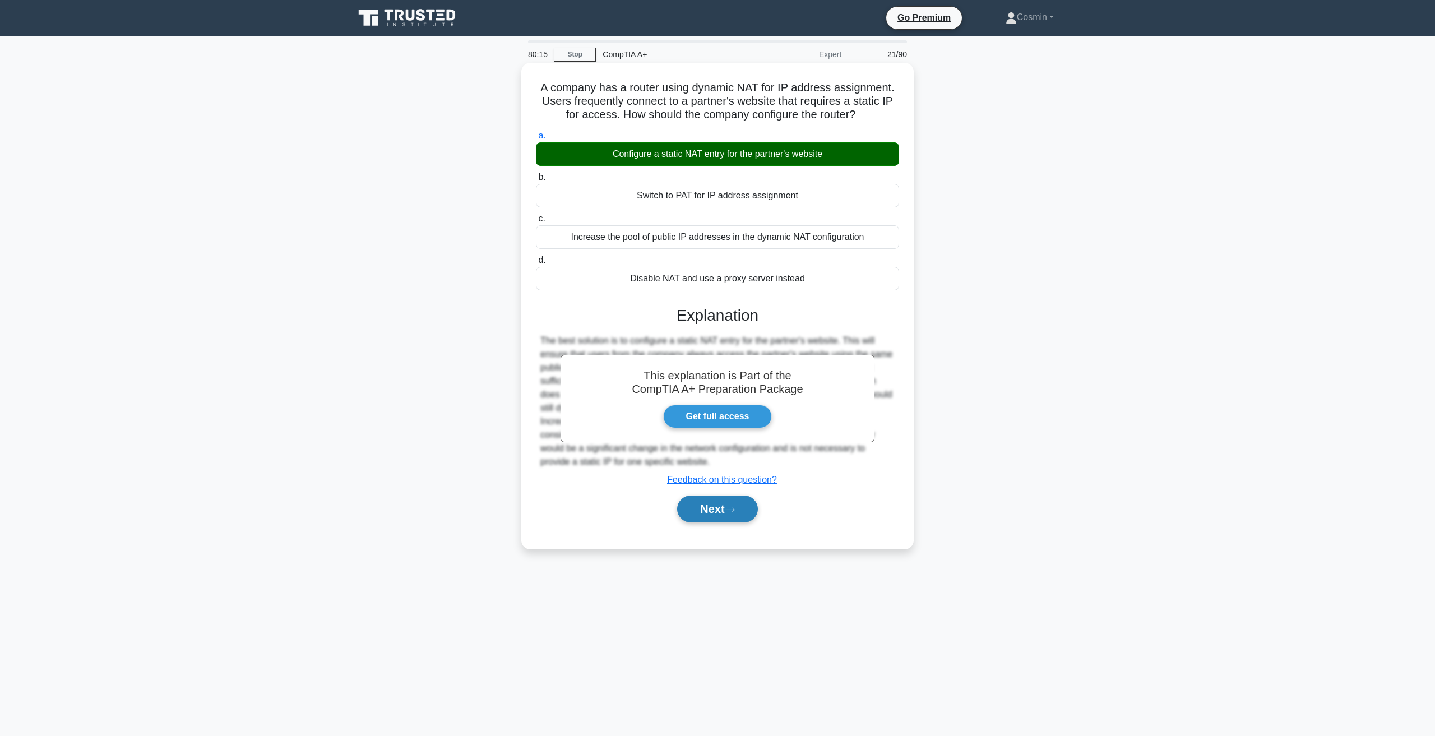
click at [727, 508] on button "Next" at bounding box center [717, 508] width 80 height 27
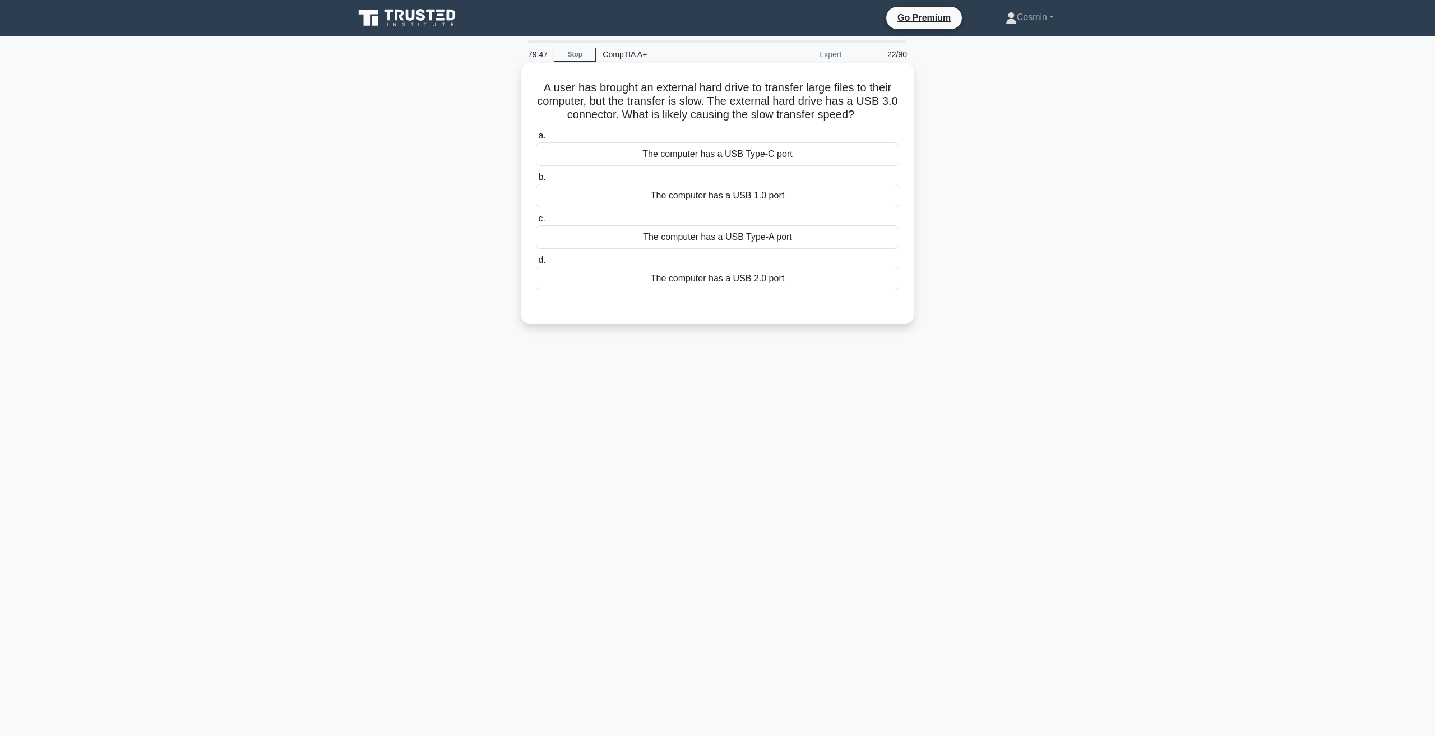
click at [700, 200] on div "The computer has a USB 1.0 port" at bounding box center [717, 196] width 363 height 24
click at [536, 181] on input "b. The computer has a USB 1.0 port" at bounding box center [536, 177] width 0 height 7
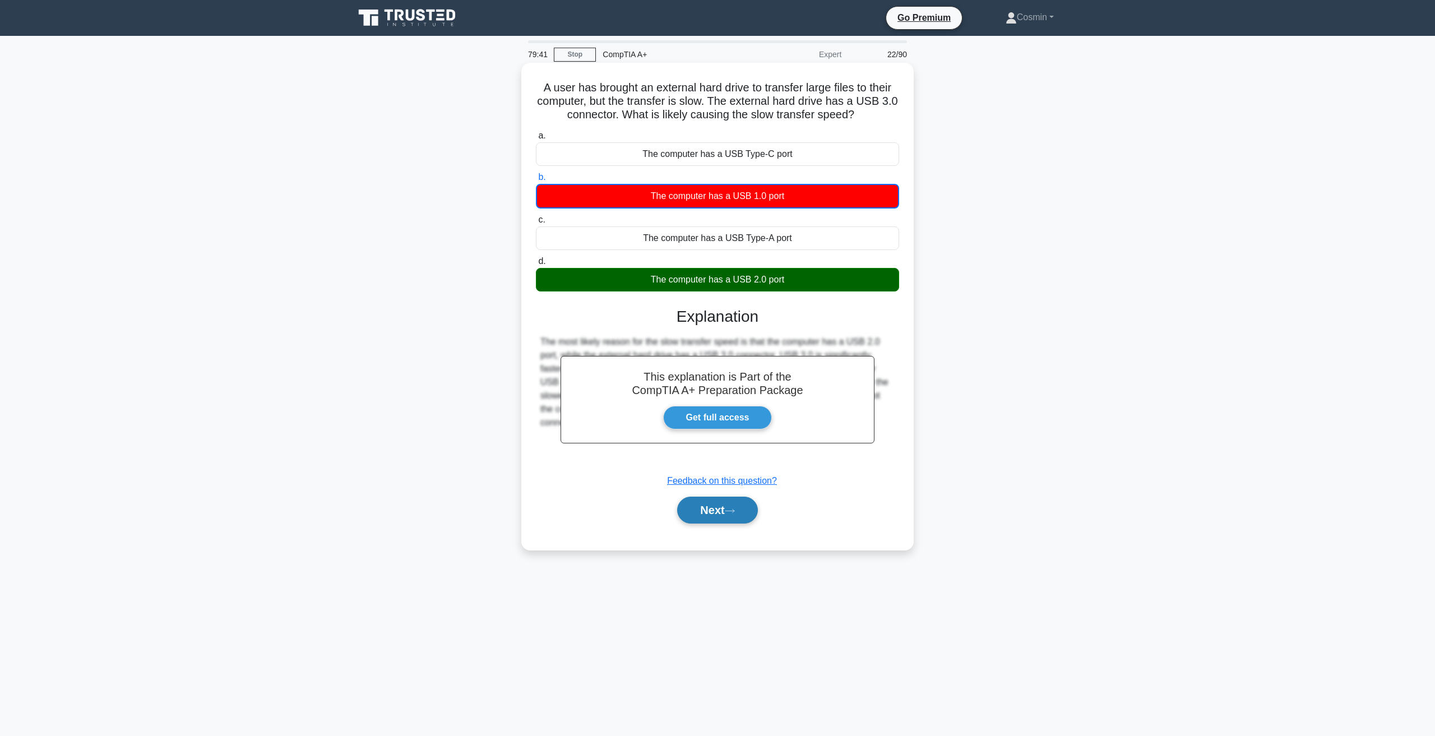
click at [732, 513] on icon at bounding box center [730, 511] width 10 height 6
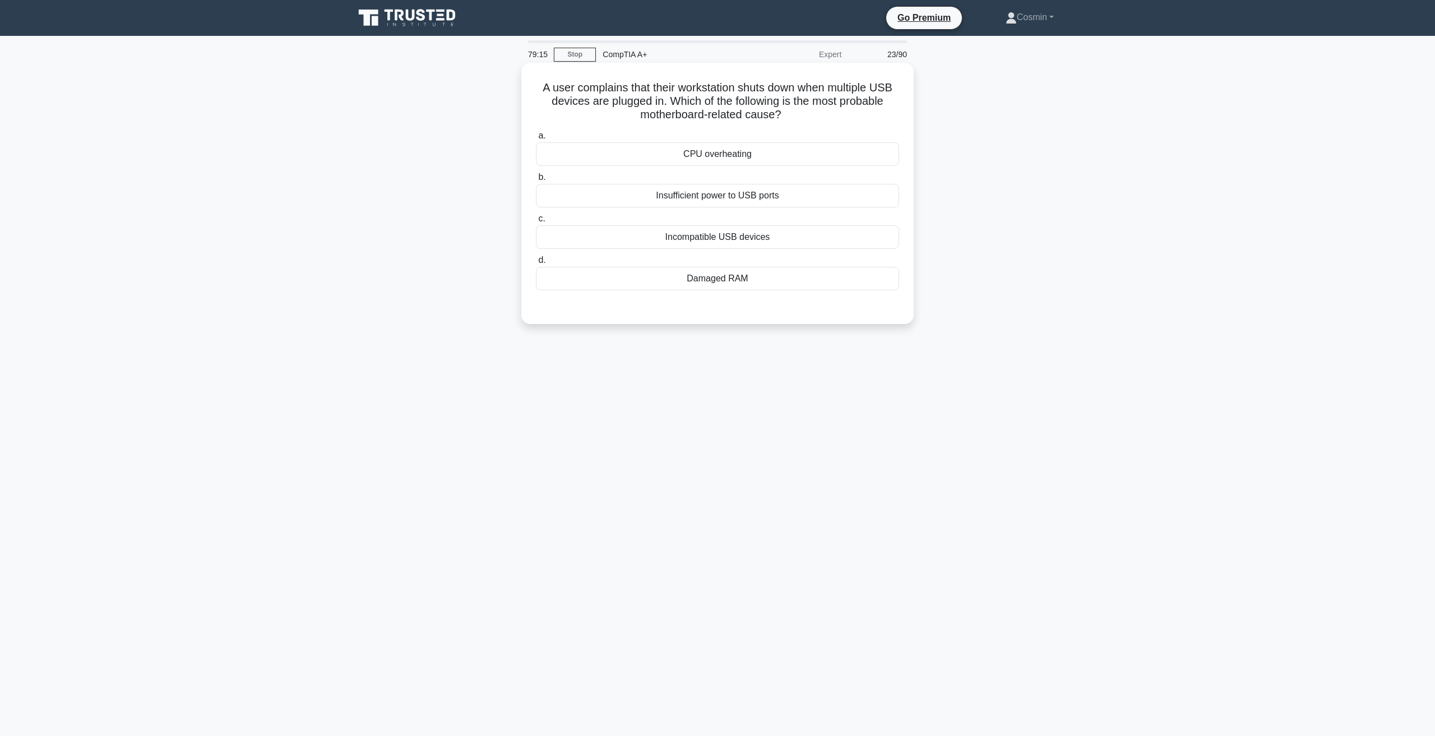
click at [778, 242] on div "Incompatible USB devices" at bounding box center [717, 237] width 363 height 24
click at [536, 222] on input "c. Incompatible USB devices" at bounding box center [536, 218] width 0 height 7
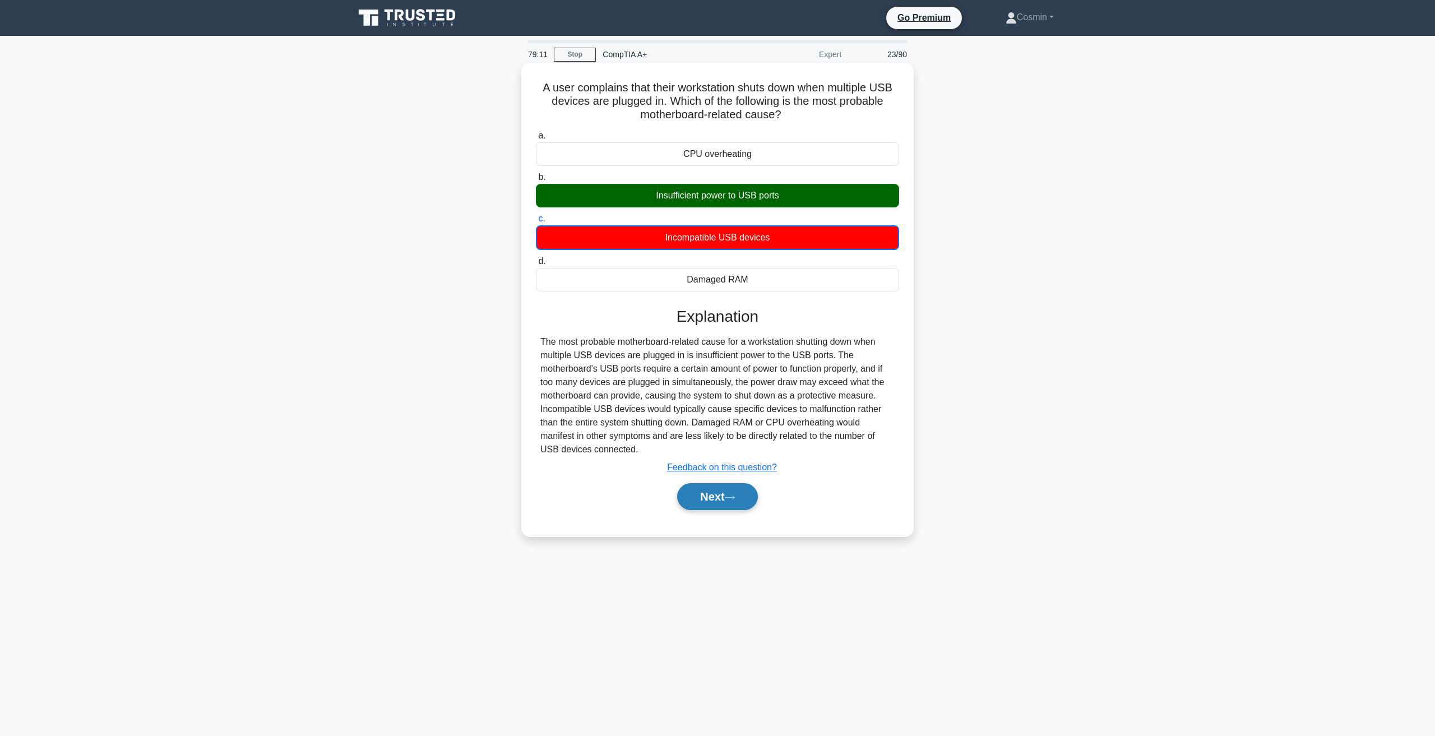
click at [708, 502] on button "Next" at bounding box center [717, 496] width 80 height 27
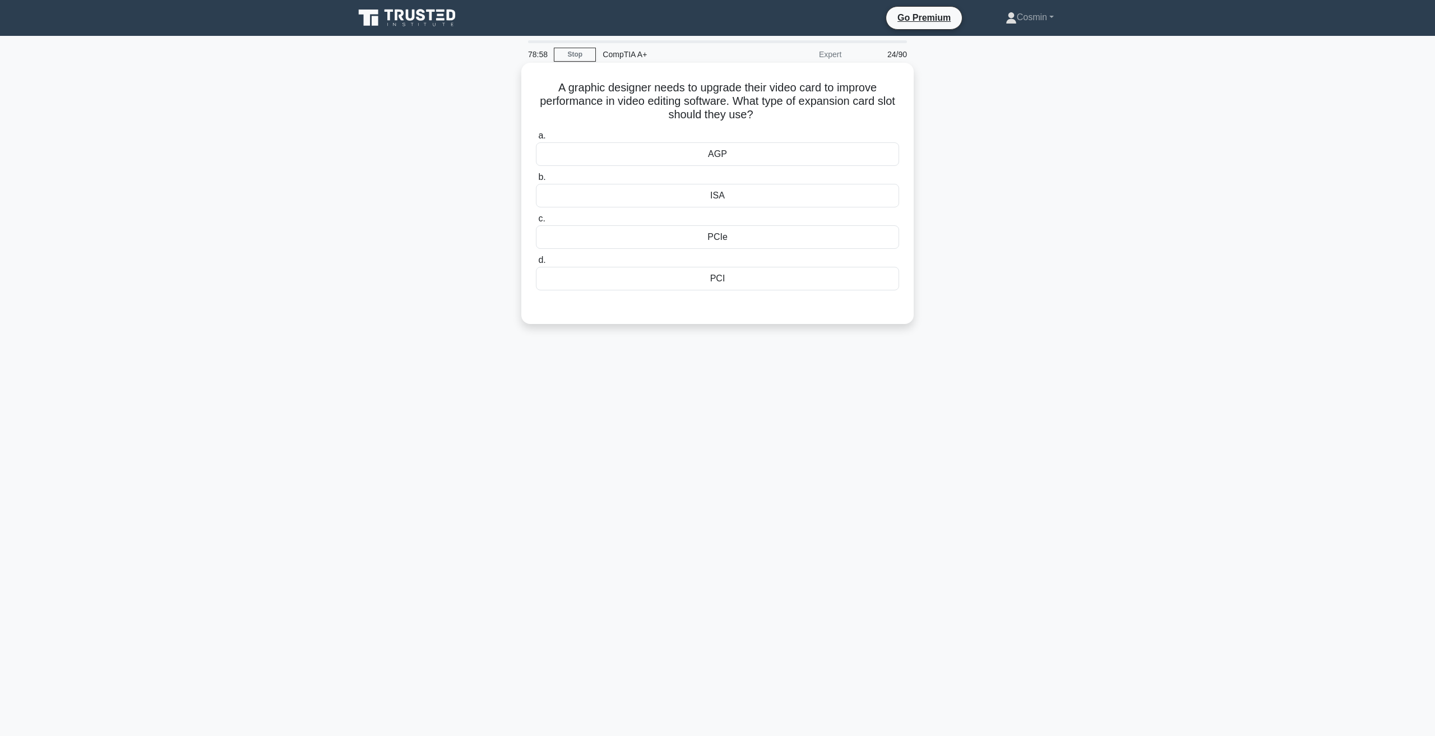
click at [740, 242] on div "PCIe" at bounding box center [717, 237] width 363 height 24
click at [536, 222] on input "c. PCIe" at bounding box center [536, 218] width 0 height 7
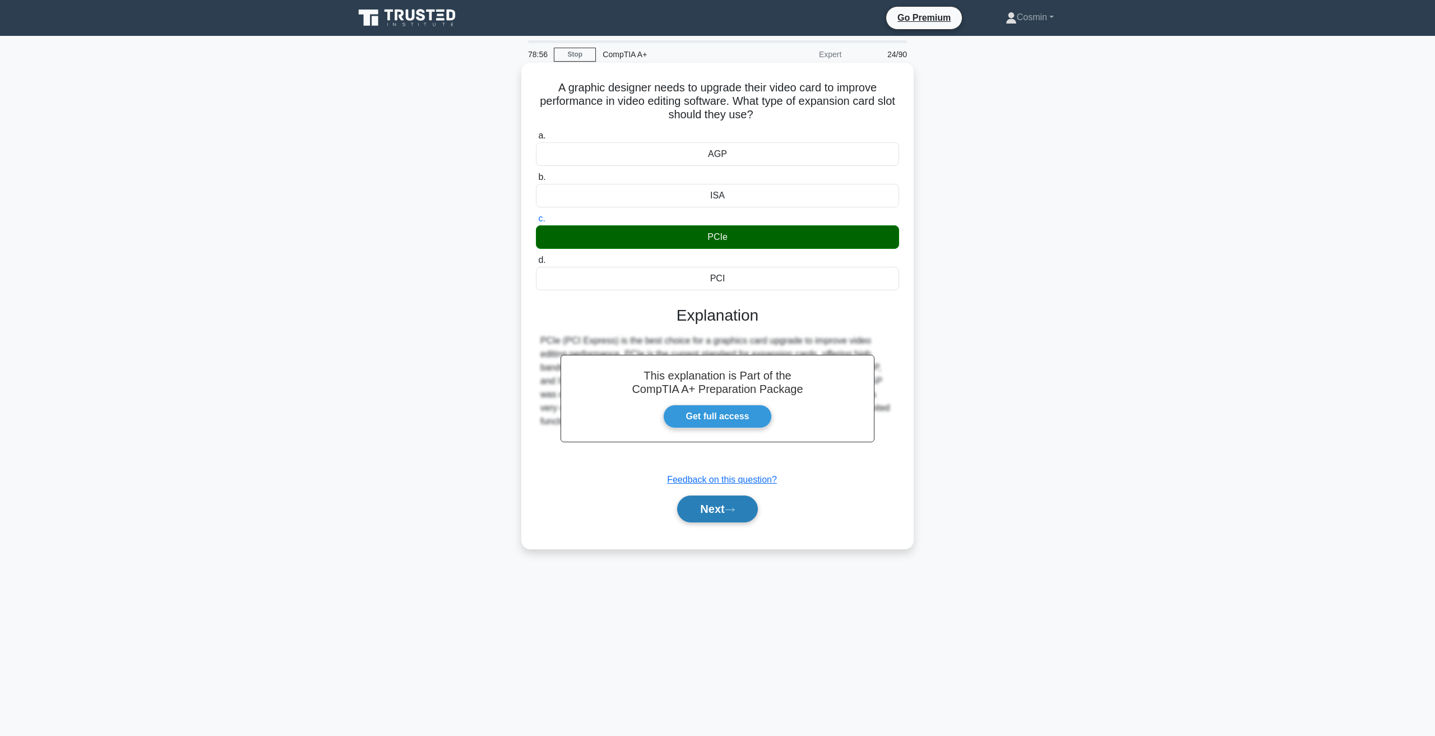
click at [734, 516] on button "Next" at bounding box center [717, 508] width 80 height 27
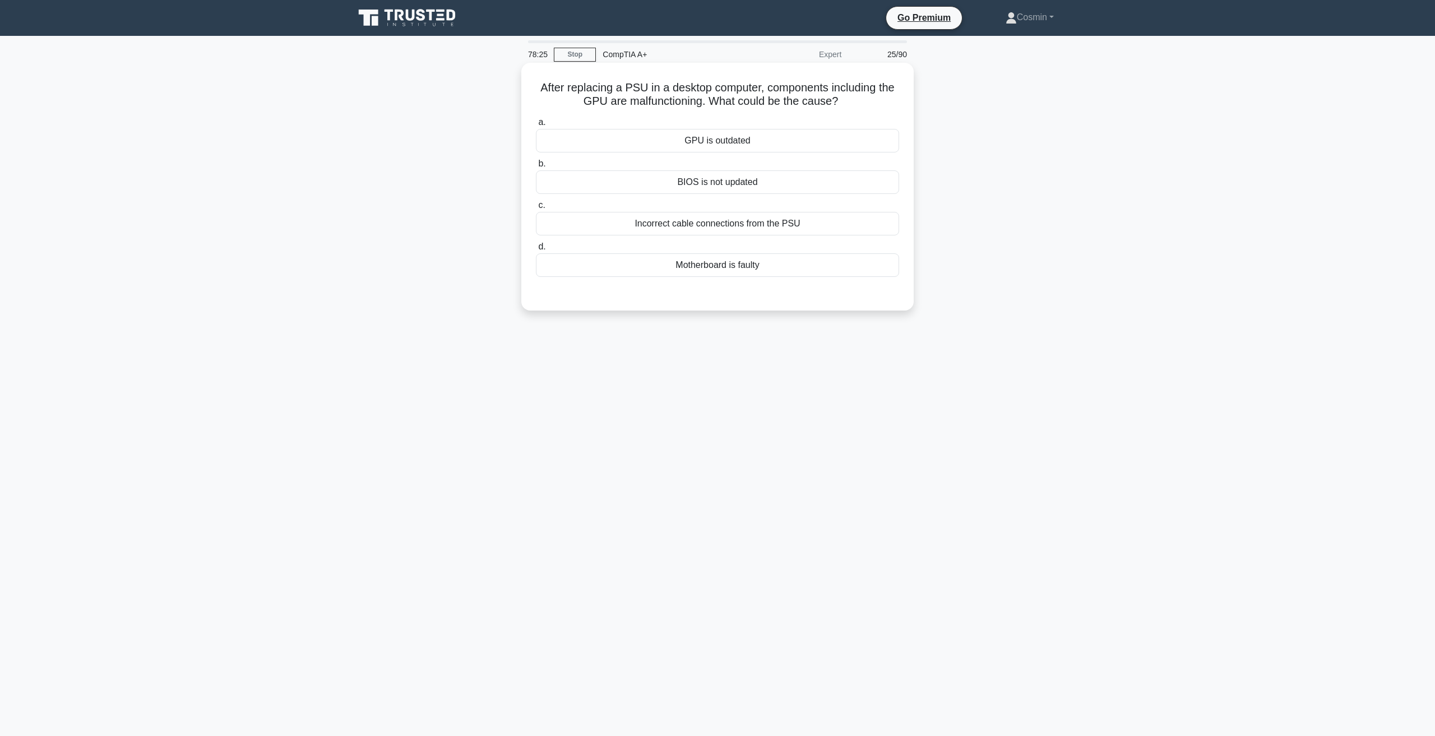
click at [682, 226] on div "Incorrect cable connections from the PSU" at bounding box center [717, 224] width 363 height 24
click at [536, 209] on input "c. Incorrect cable connections from the PSU" at bounding box center [536, 205] width 0 height 7
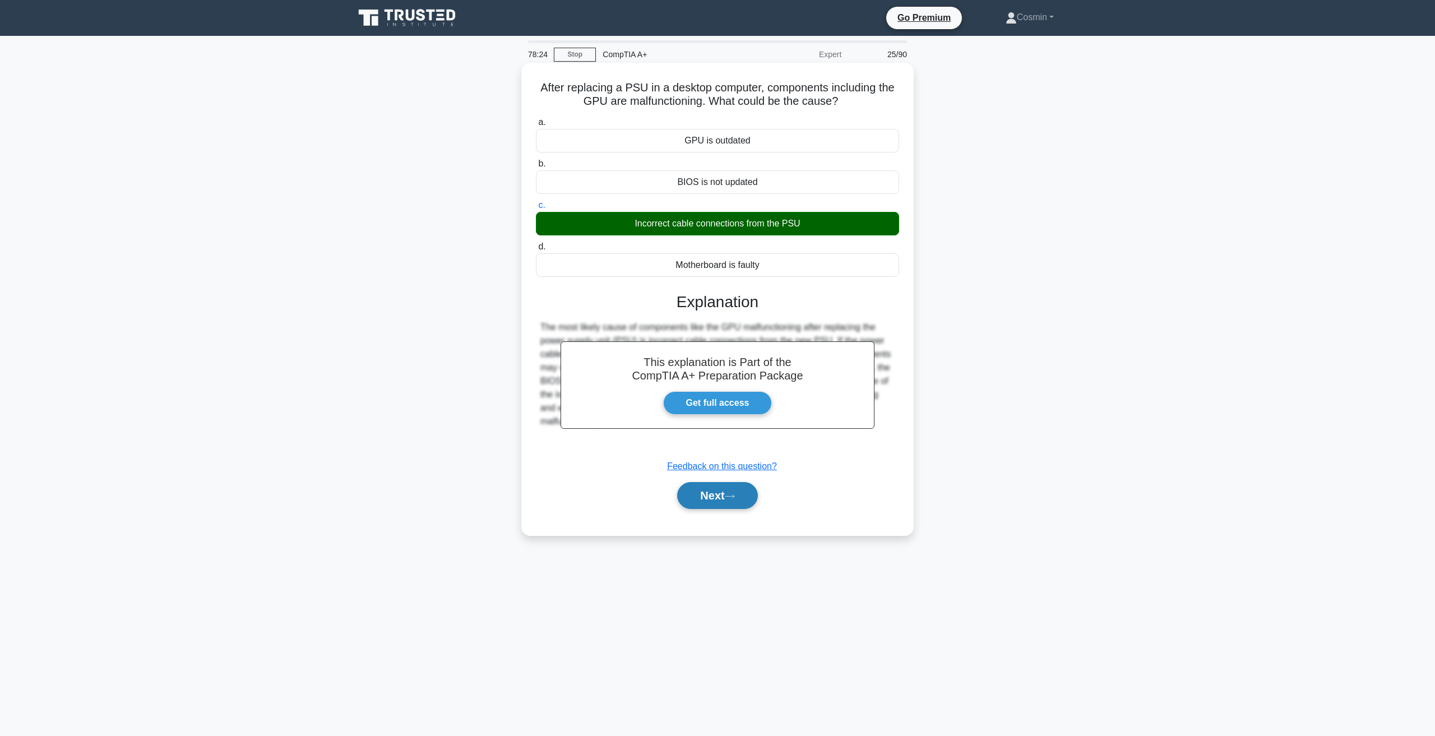
click at [726, 497] on button "Next" at bounding box center [717, 495] width 80 height 27
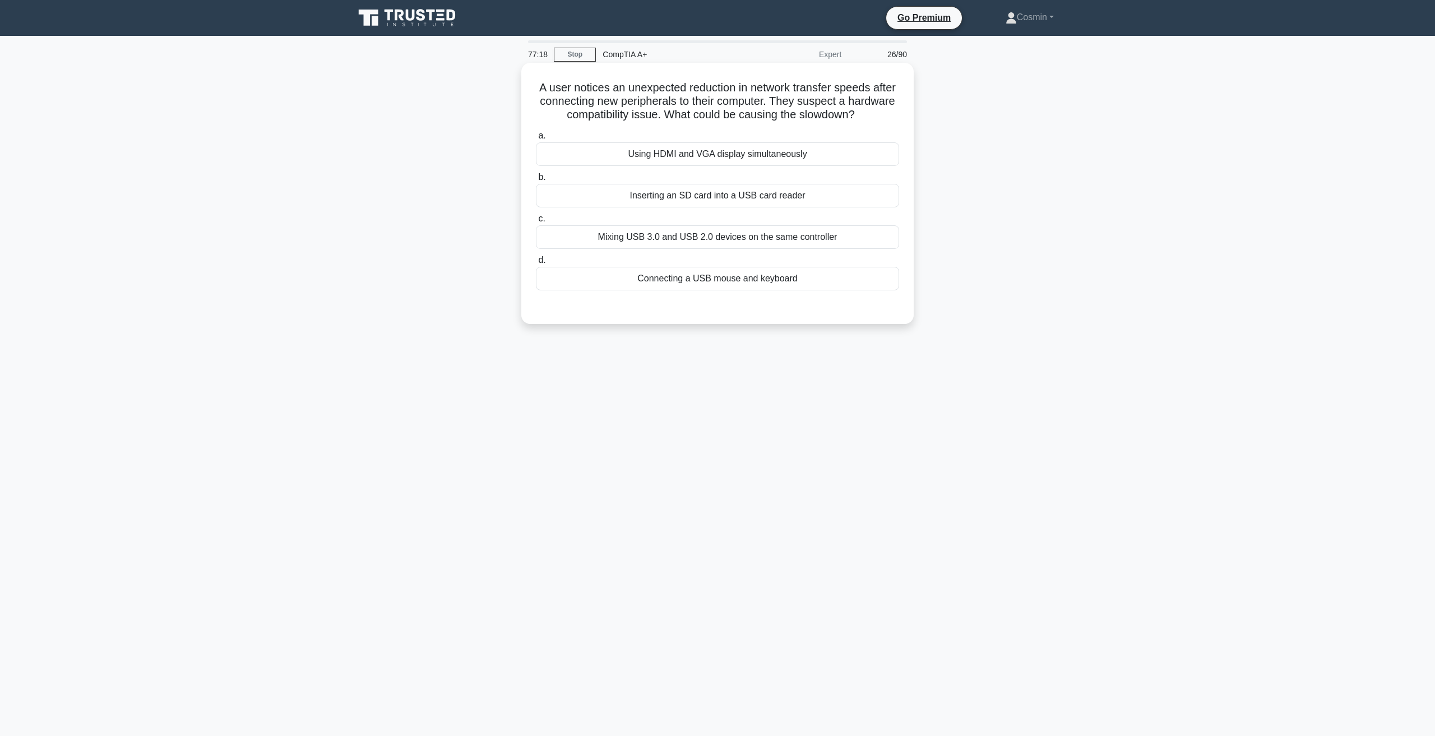
click at [699, 234] on div "Mixing USB 3.0 and USB 2.0 devices on the same controller" at bounding box center [717, 237] width 363 height 24
click at [536, 222] on input "c. Mixing USB 3.0 and USB 2.0 devices on the same controller" at bounding box center [536, 218] width 0 height 7
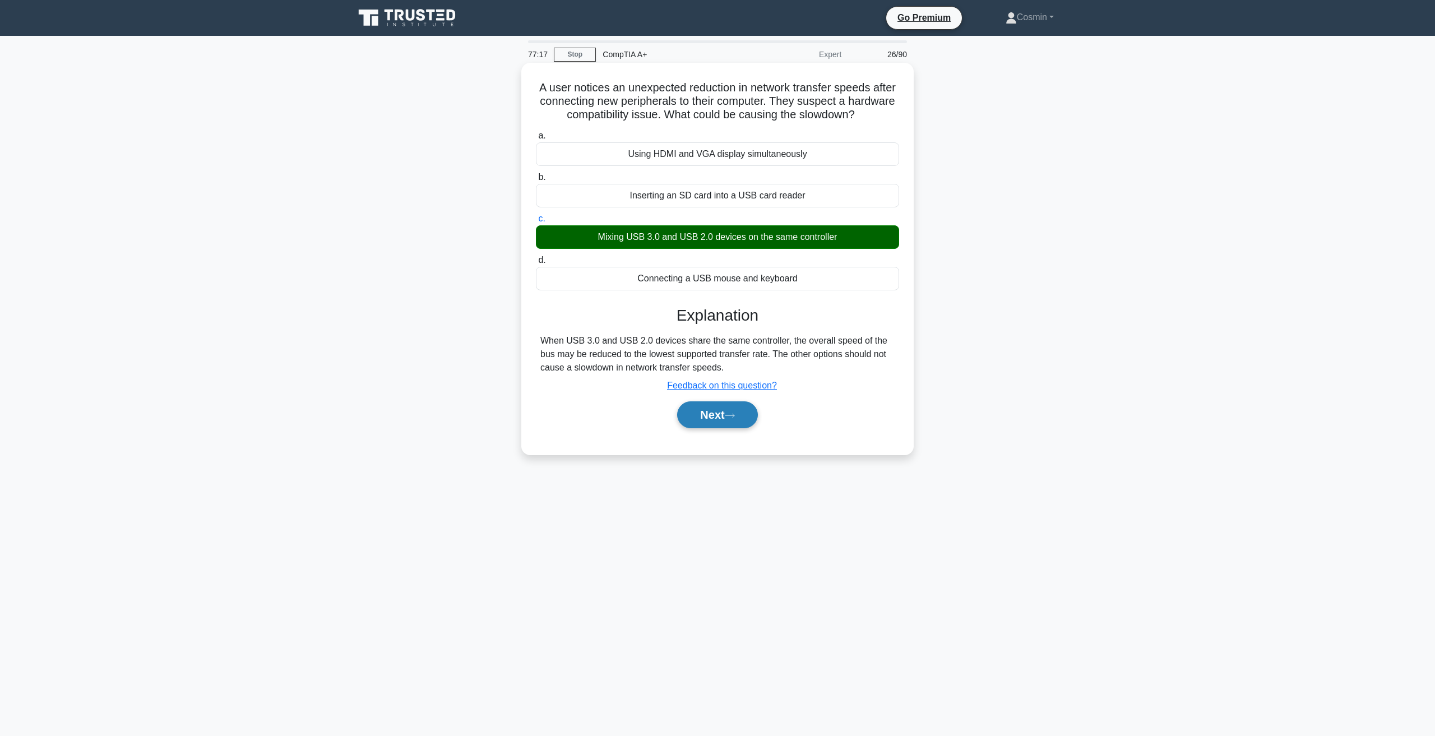
click at [741, 411] on button "Next" at bounding box center [717, 414] width 80 height 27
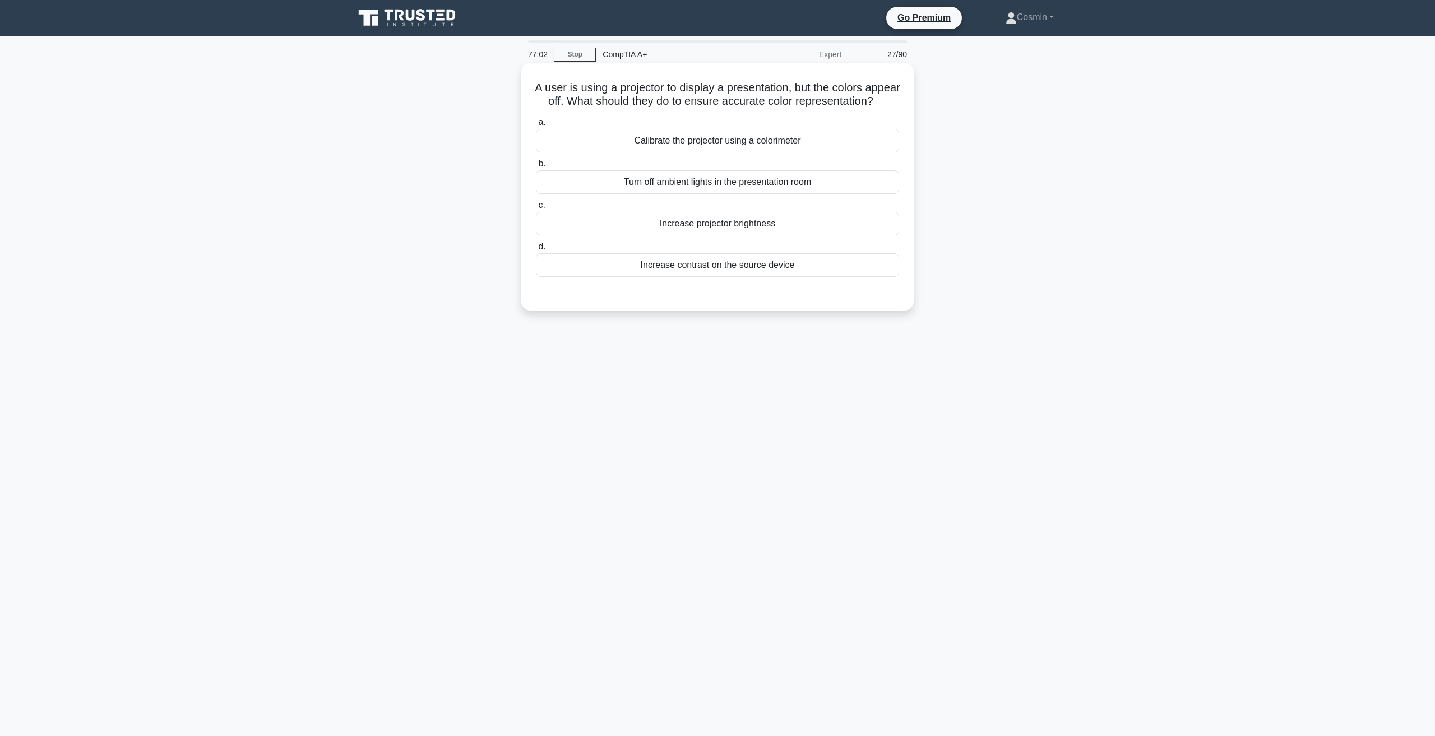
click at [771, 152] on div "Calibrate the projector using a colorimeter" at bounding box center [717, 141] width 363 height 24
click at [536, 126] on input "a. Calibrate the projector using a colorimeter" at bounding box center [536, 122] width 0 height 7
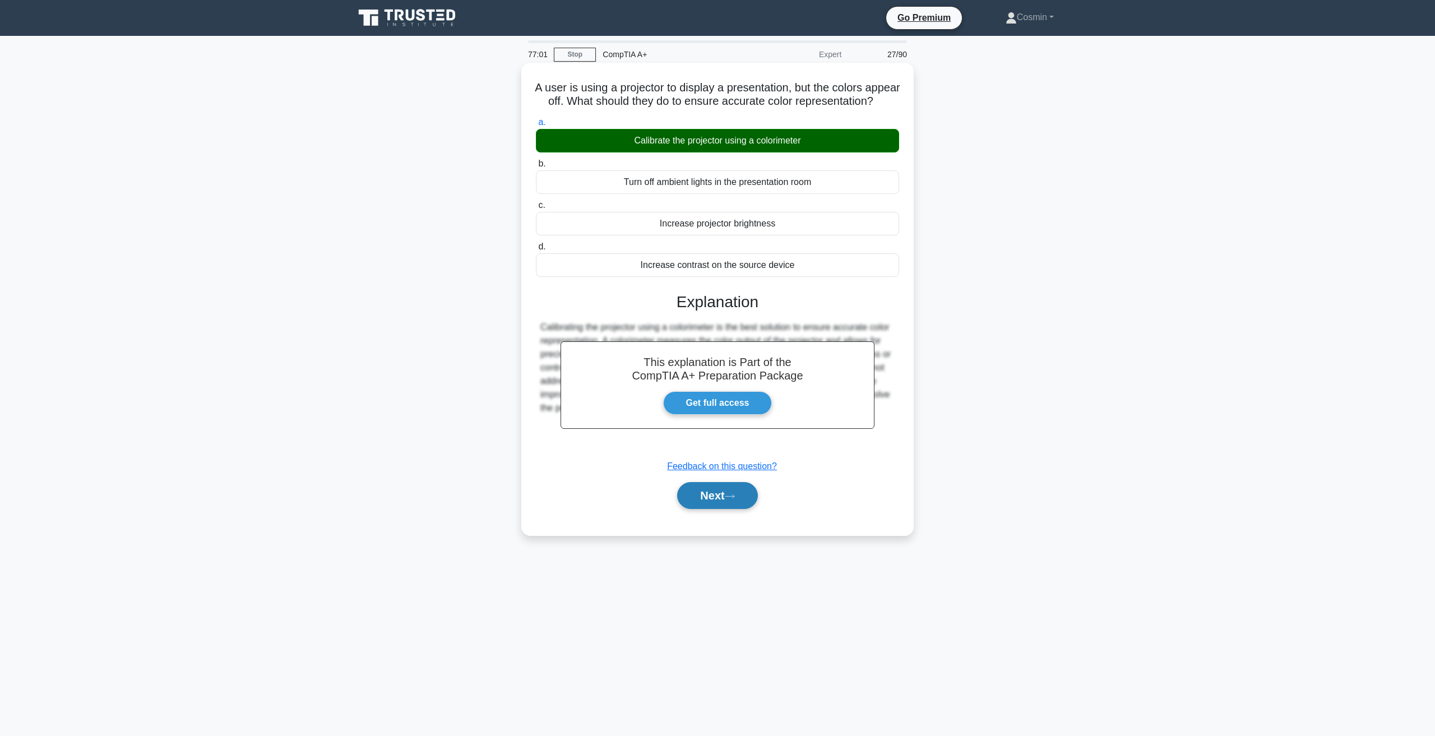
click at [727, 506] on button "Next" at bounding box center [717, 495] width 80 height 27
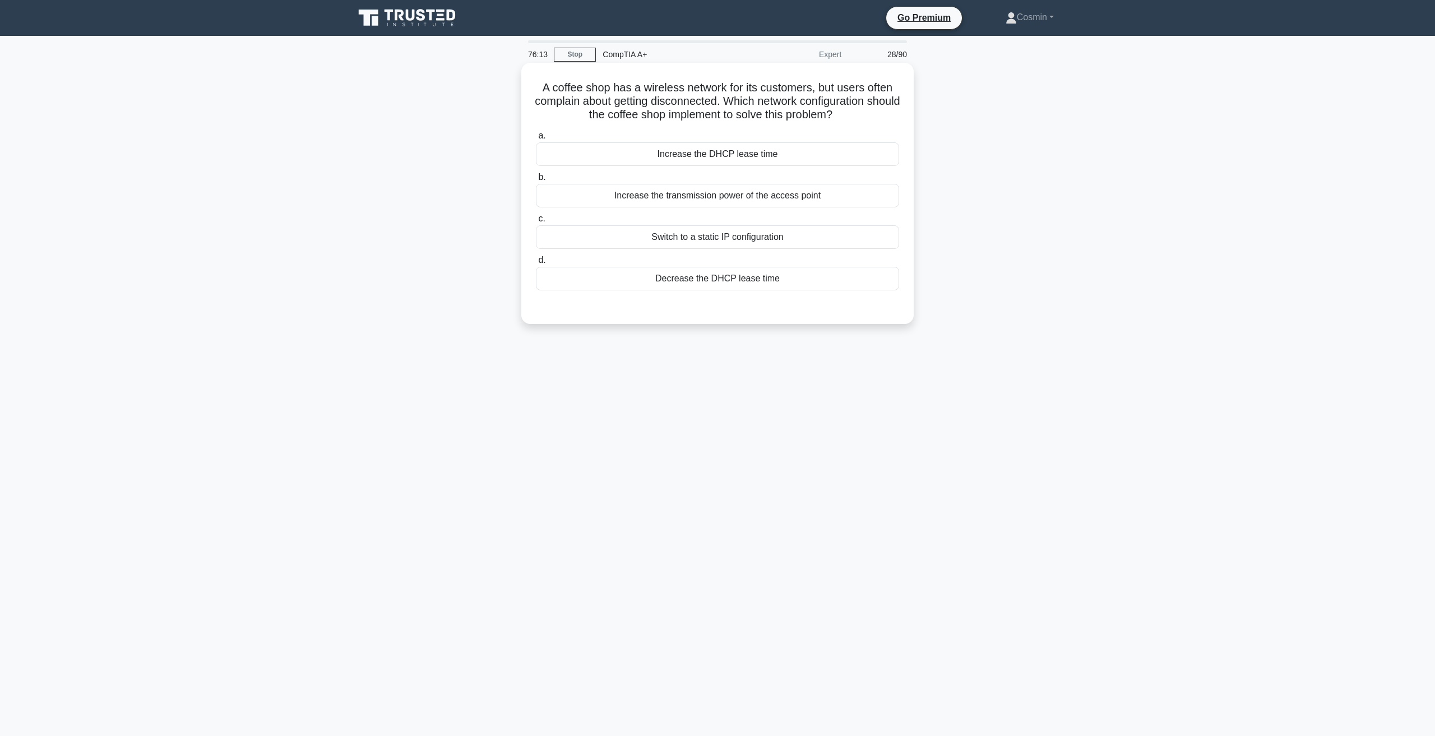
click at [688, 157] on div "Increase the DHCP lease time" at bounding box center [717, 154] width 363 height 24
click at [536, 140] on input "a. Increase the DHCP lease time" at bounding box center [536, 135] width 0 height 7
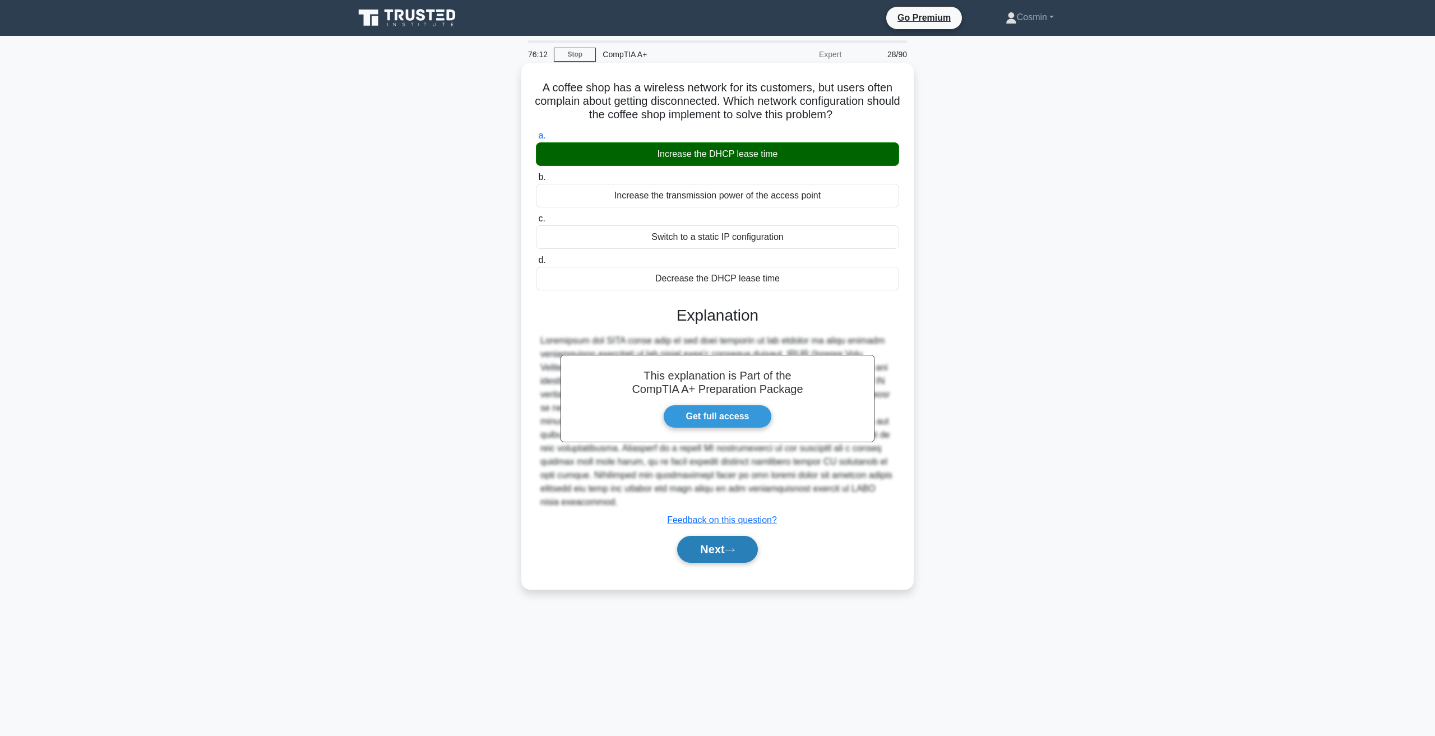
click at [736, 546] on button "Next" at bounding box center [717, 549] width 80 height 27
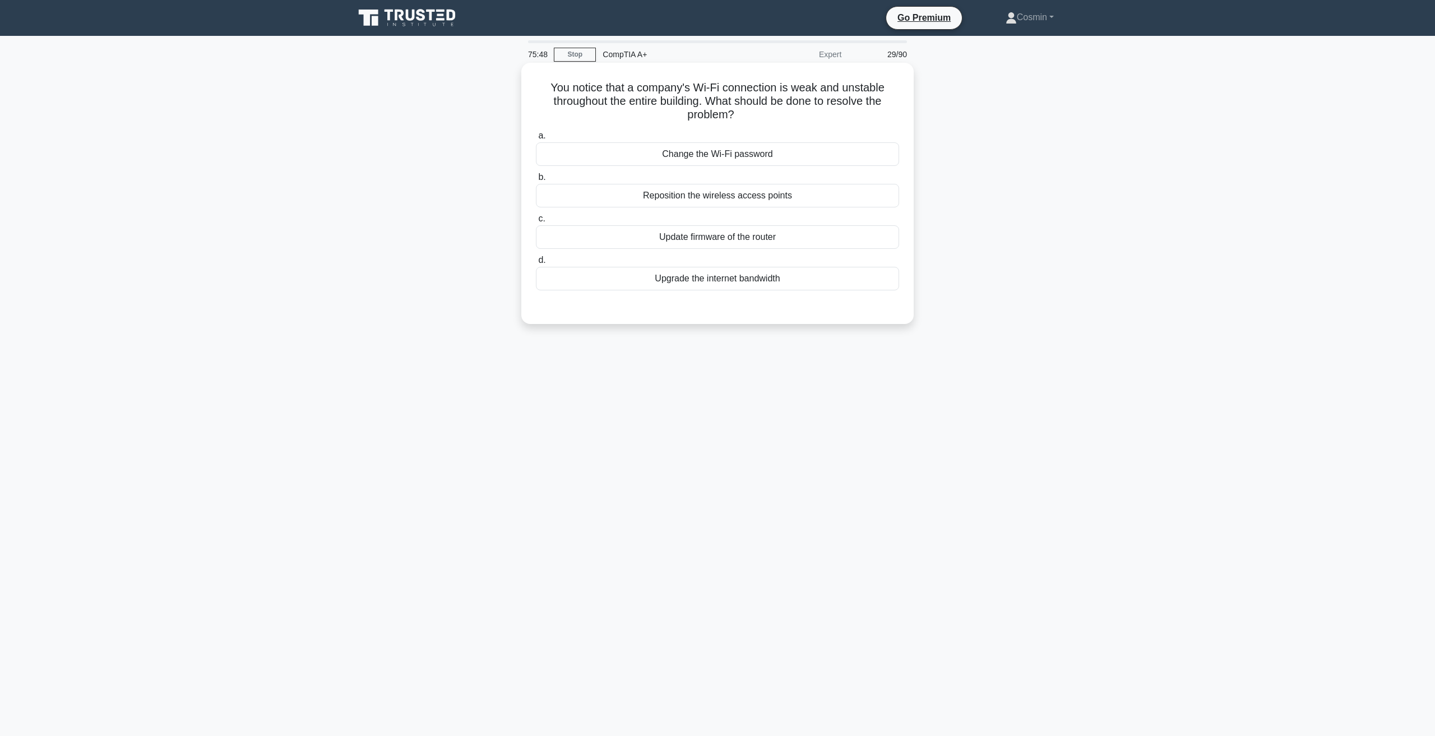
click at [734, 238] on div "Update firmware of the router" at bounding box center [717, 237] width 363 height 24
click at [536, 222] on input "c. Update firmware of the router" at bounding box center [536, 218] width 0 height 7
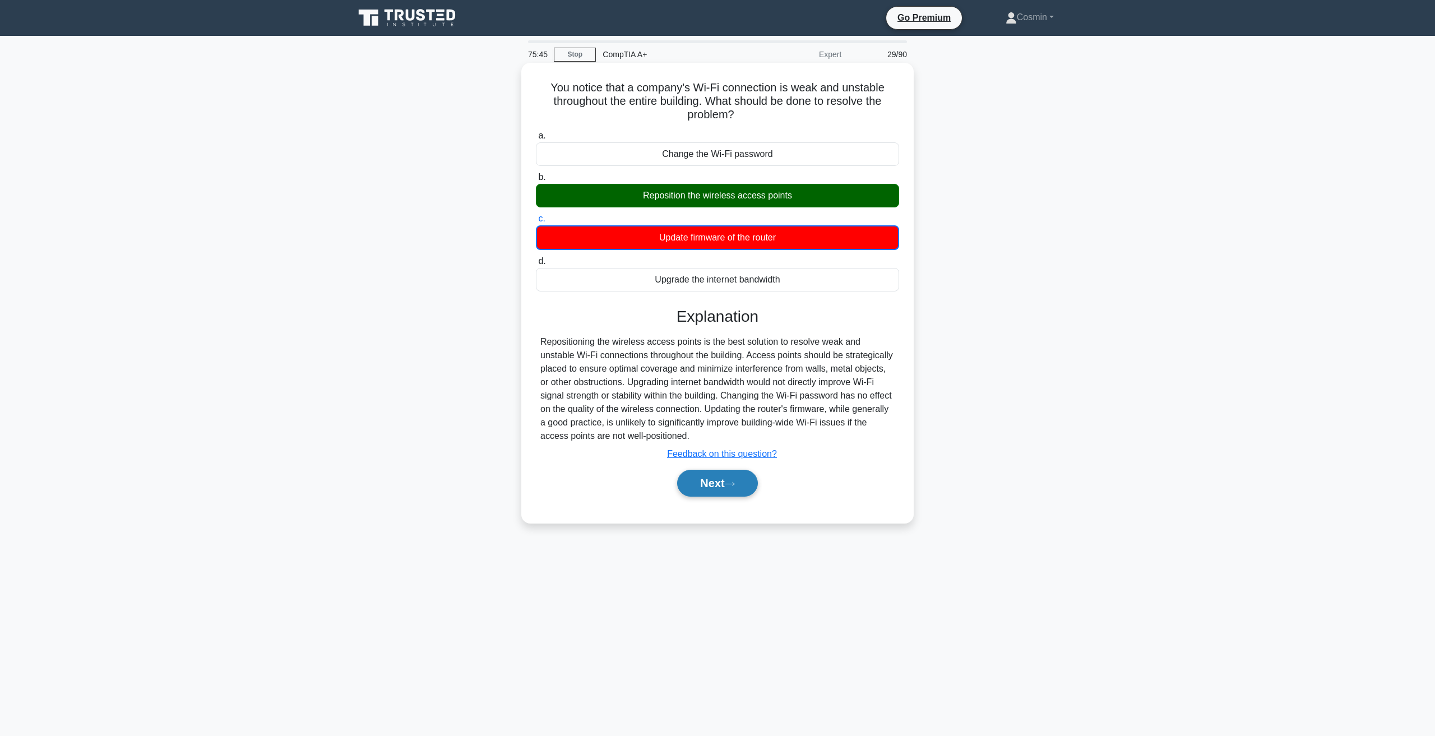
click at [735, 484] on icon at bounding box center [730, 484] width 10 height 6
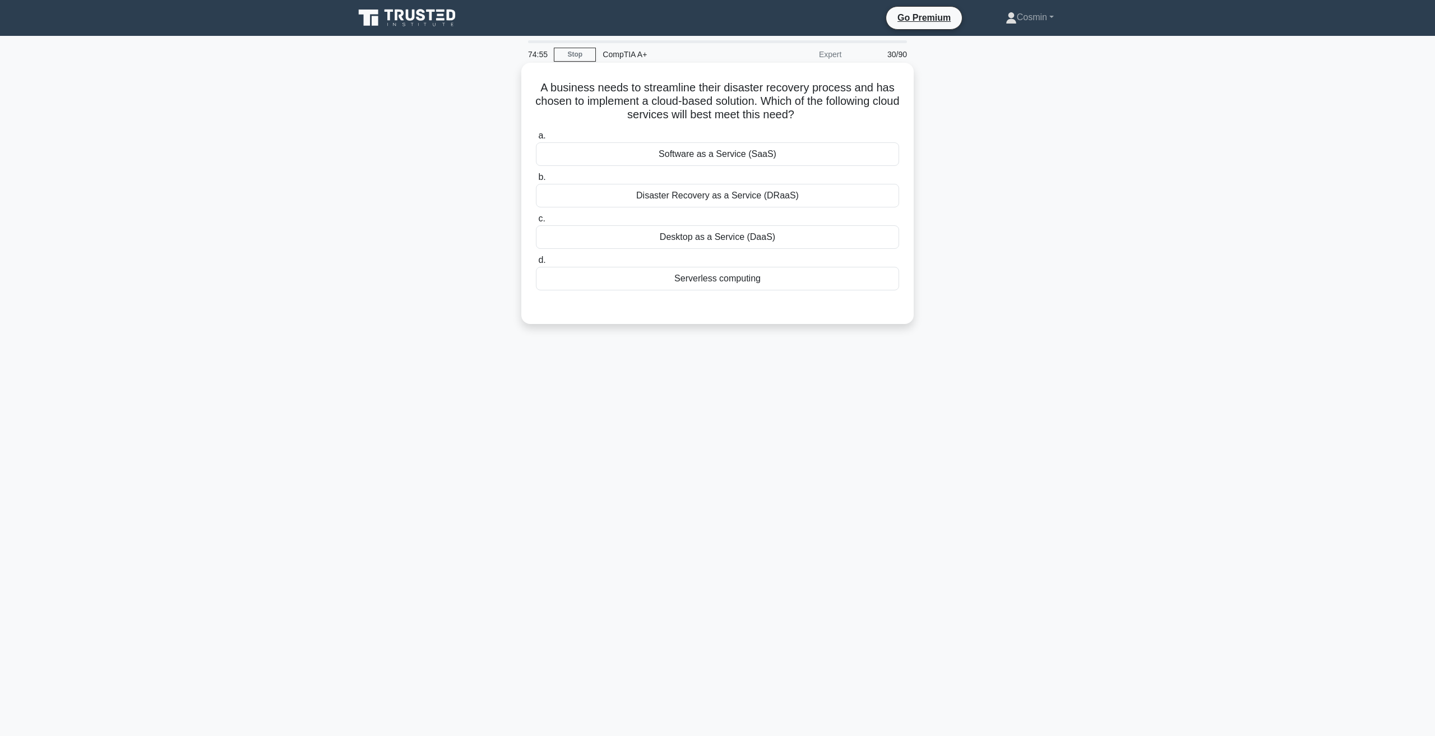
click at [718, 197] on div "Disaster Recovery as a Service (DRaaS)" at bounding box center [717, 196] width 363 height 24
click at [536, 181] on input "b. Disaster Recovery as a Service (DRaaS)" at bounding box center [536, 177] width 0 height 7
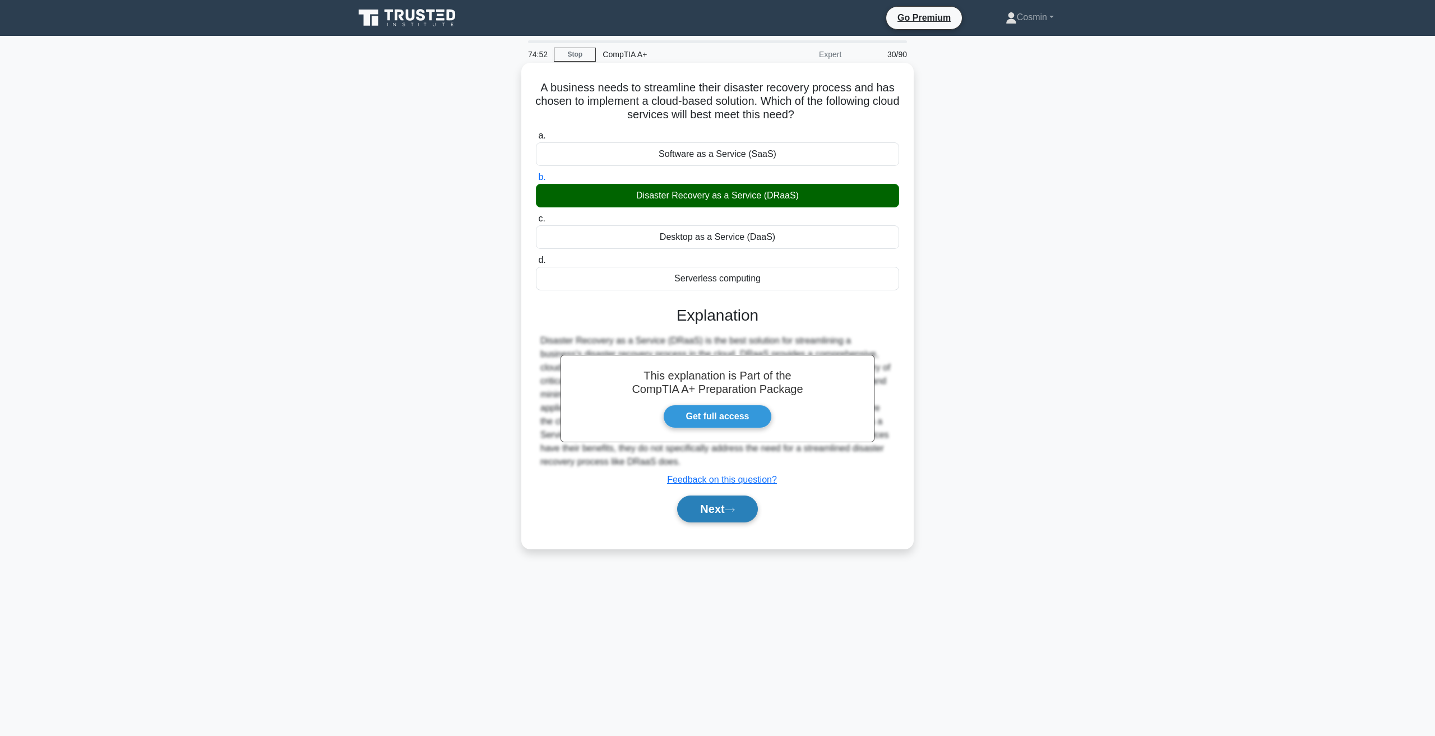
click at [712, 512] on button "Next" at bounding box center [717, 508] width 80 height 27
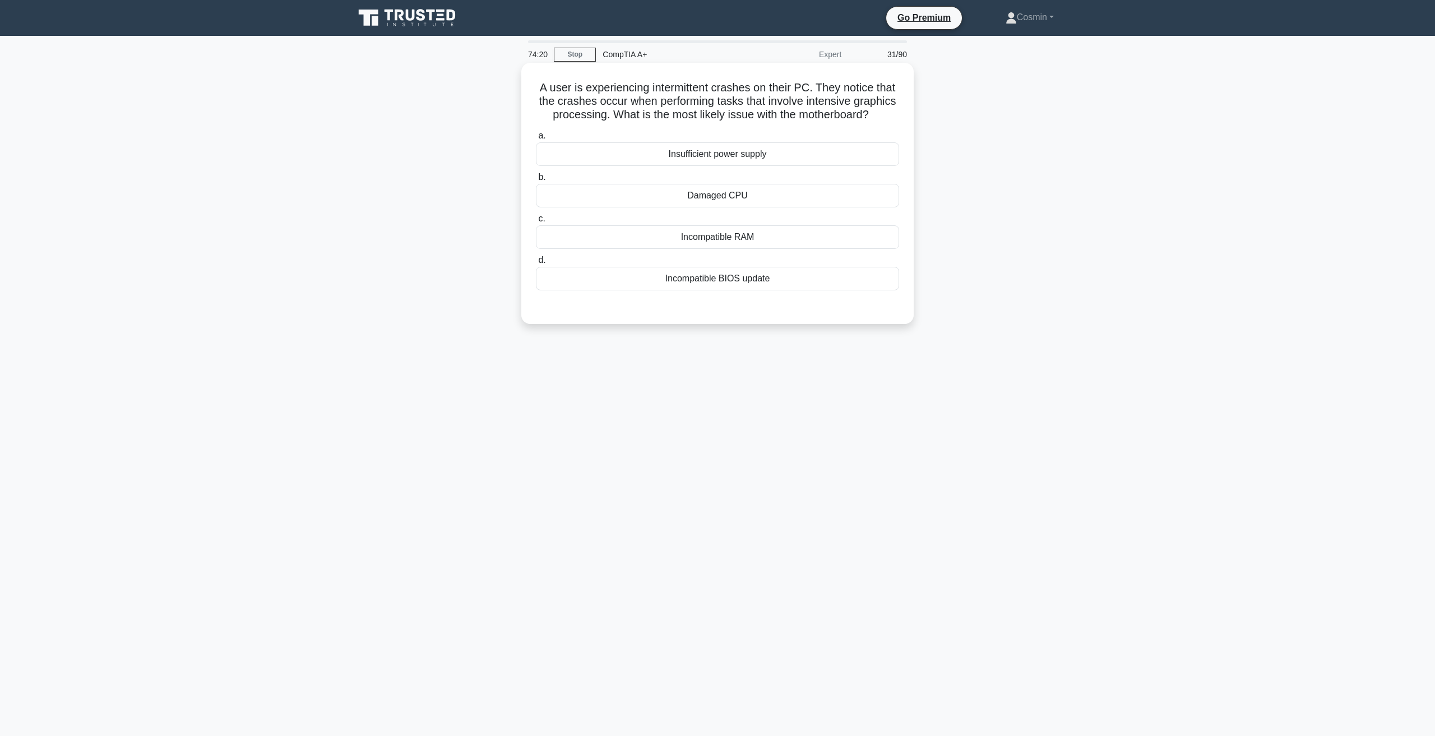
click at [692, 166] on div "Insufficient power supply" at bounding box center [717, 154] width 363 height 24
click at [536, 140] on input "a. Insufficient power supply" at bounding box center [536, 135] width 0 height 7
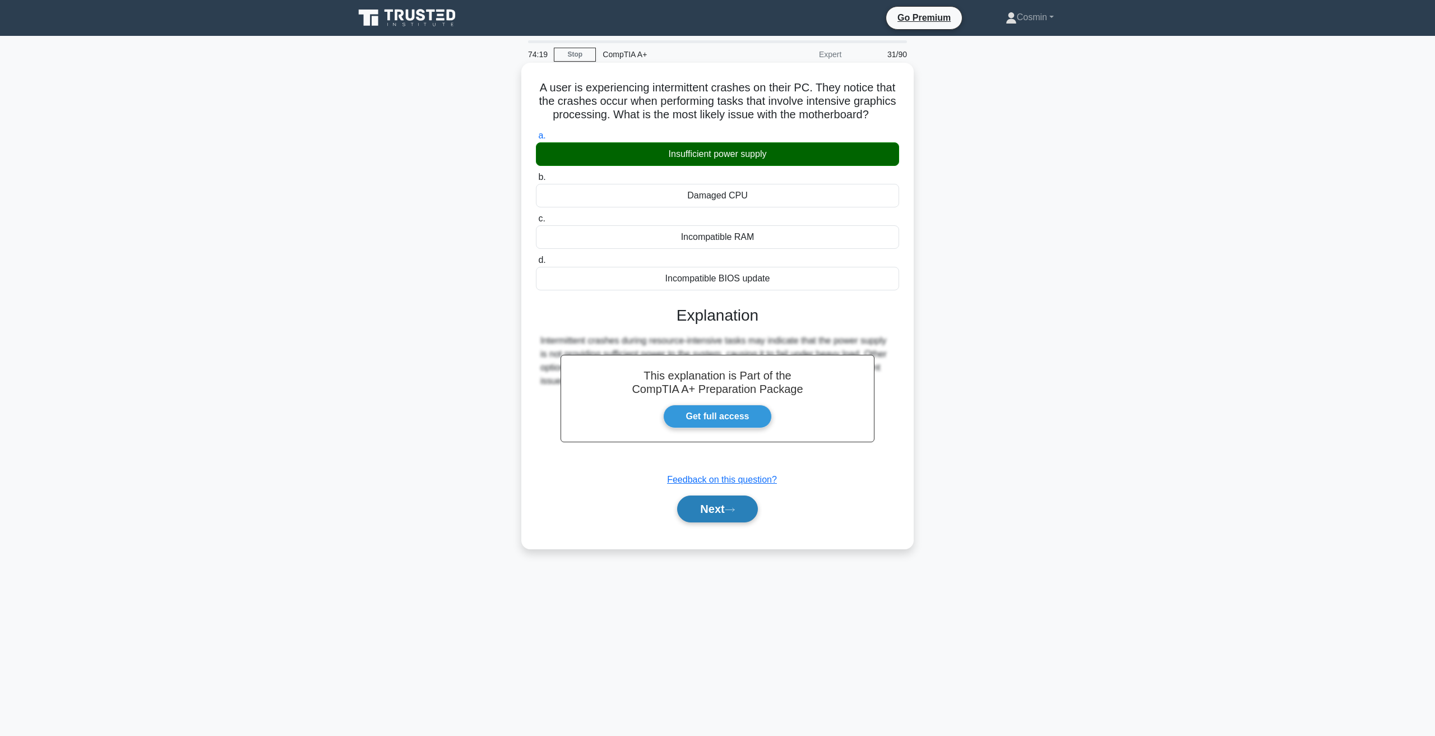
click at [734, 511] on icon at bounding box center [729, 509] width 9 height 3
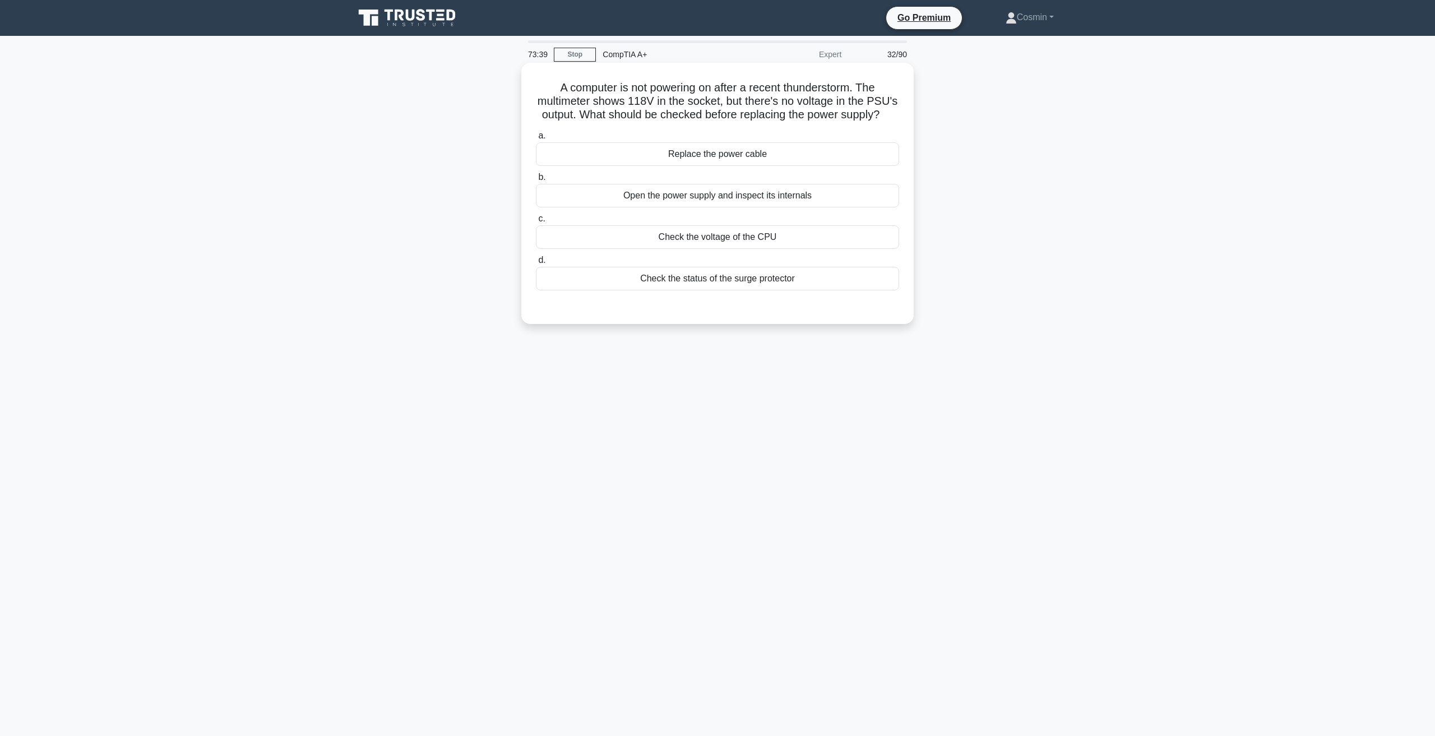
click at [684, 282] on div "Check the status of the surge protector" at bounding box center [717, 279] width 363 height 24
click at [536, 264] on input "d. Check the status of the surge protector" at bounding box center [536, 260] width 0 height 7
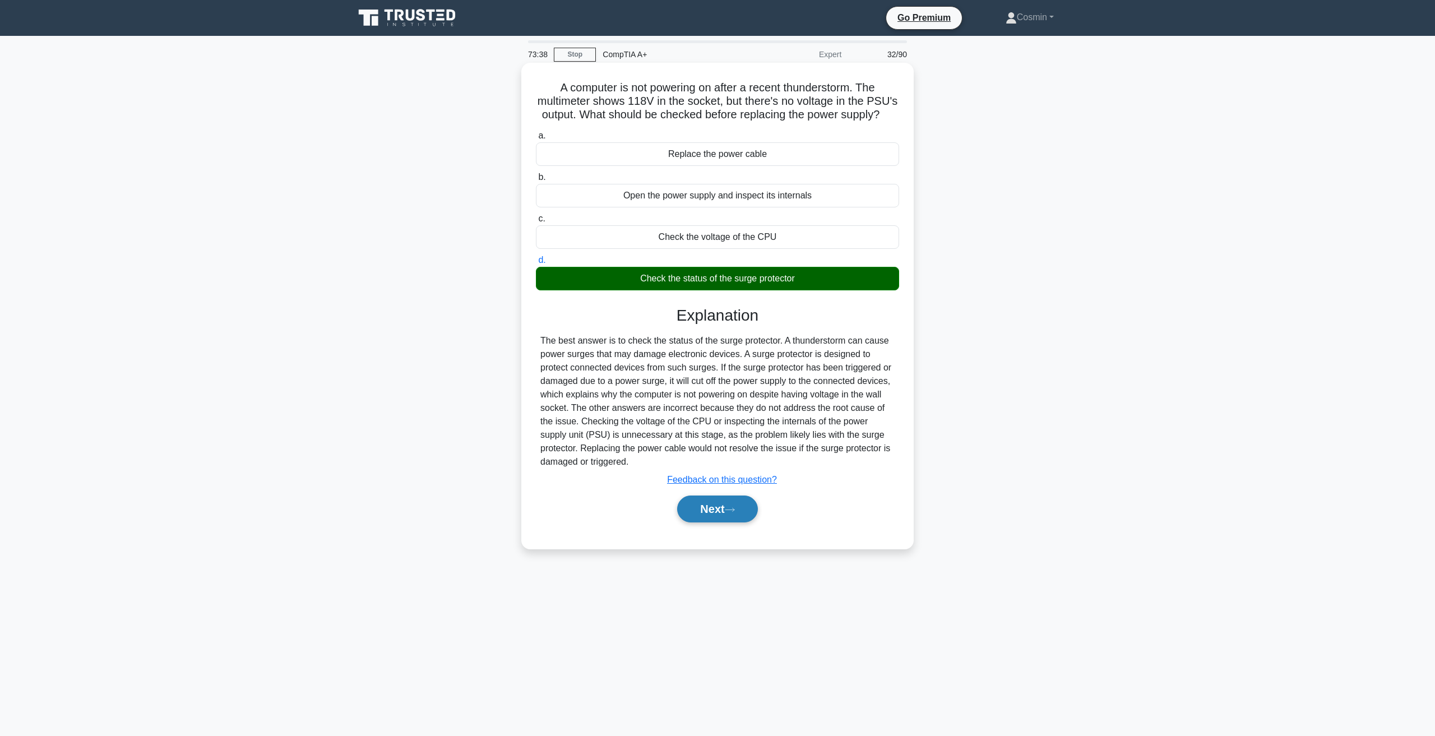
click at [695, 514] on button "Next" at bounding box center [717, 508] width 80 height 27
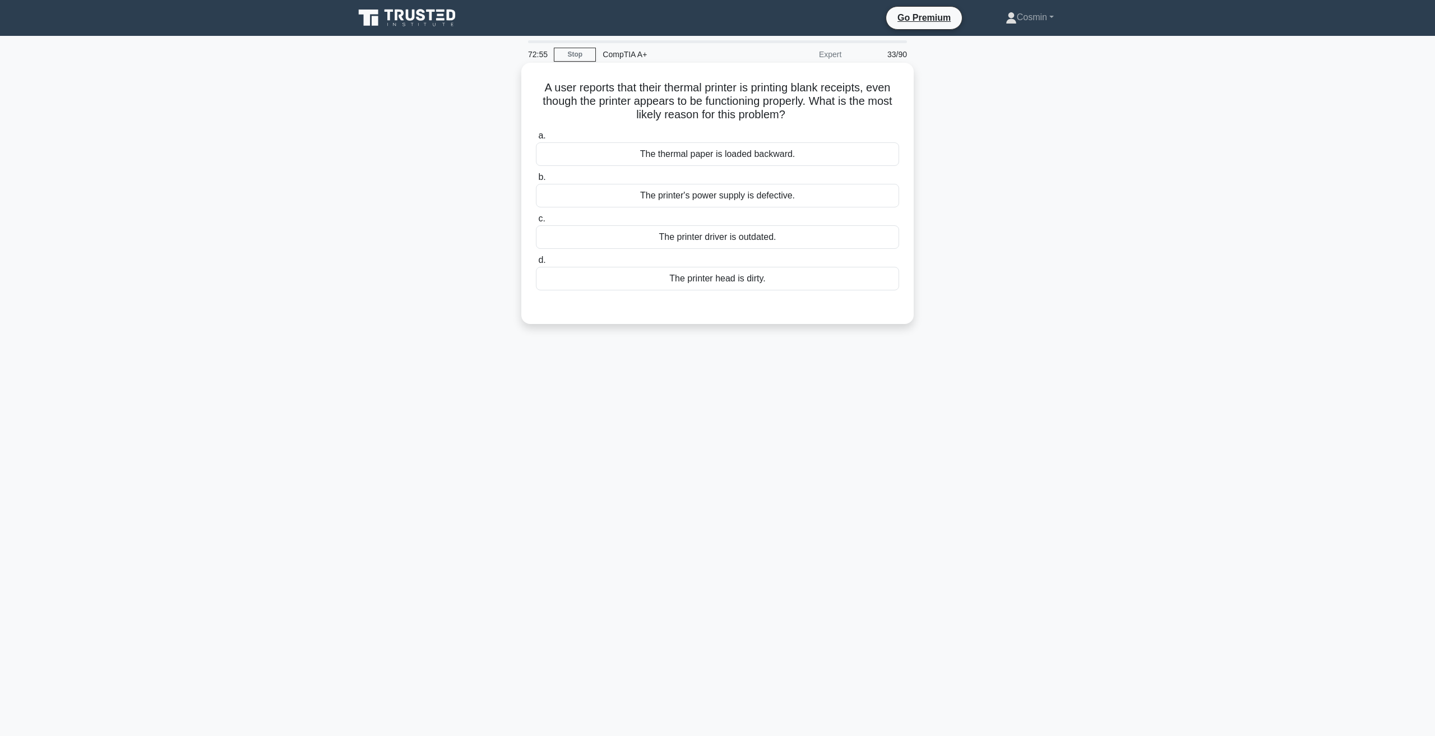
click at [711, 155] on div "The thermal paper is loaded backward." at bounding box center [717, 154] width 363 height 24
click at [536, 140] on input "a. The thermal paper is loaded backward." at bounding box center [536, 135] width 0 height 7
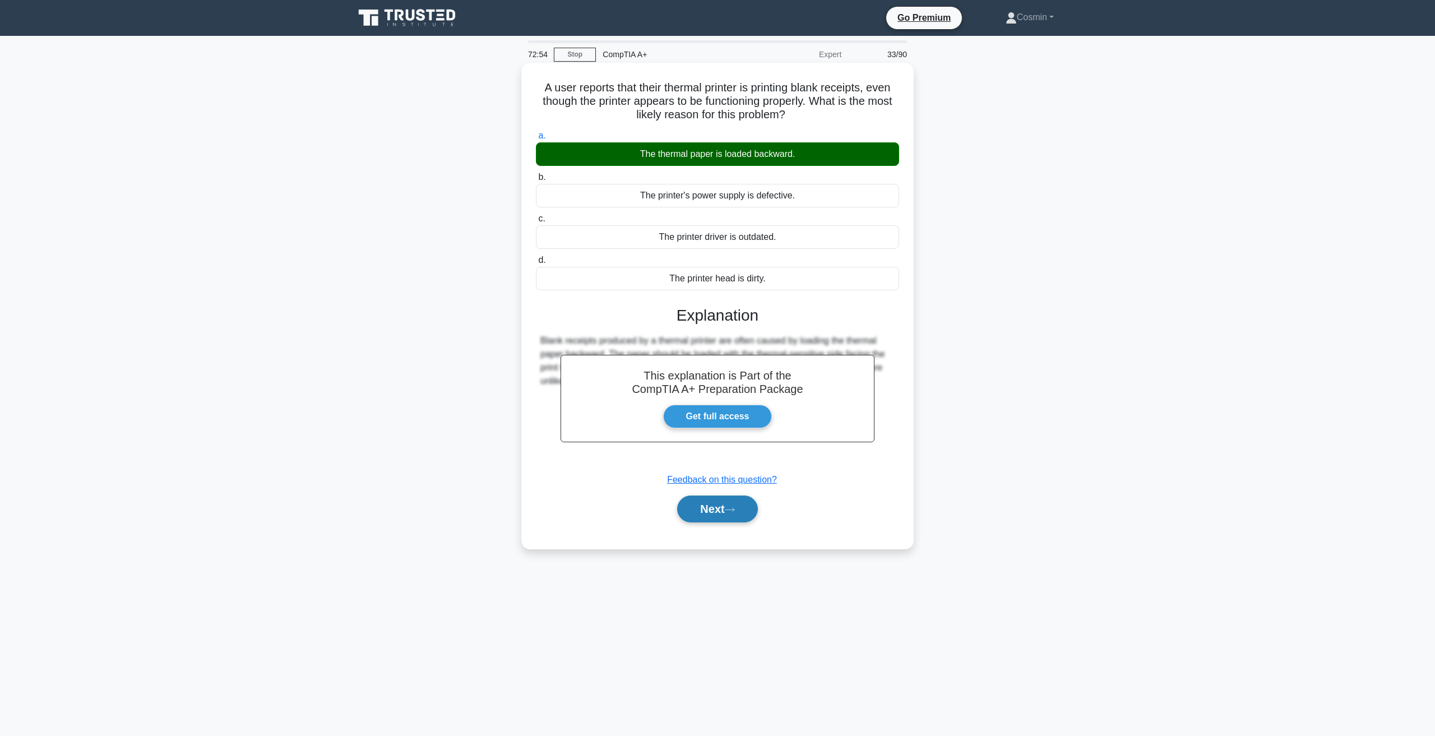
click at [702, 512] on button "Next" at bounding box center [717, 508] width 80 height 27
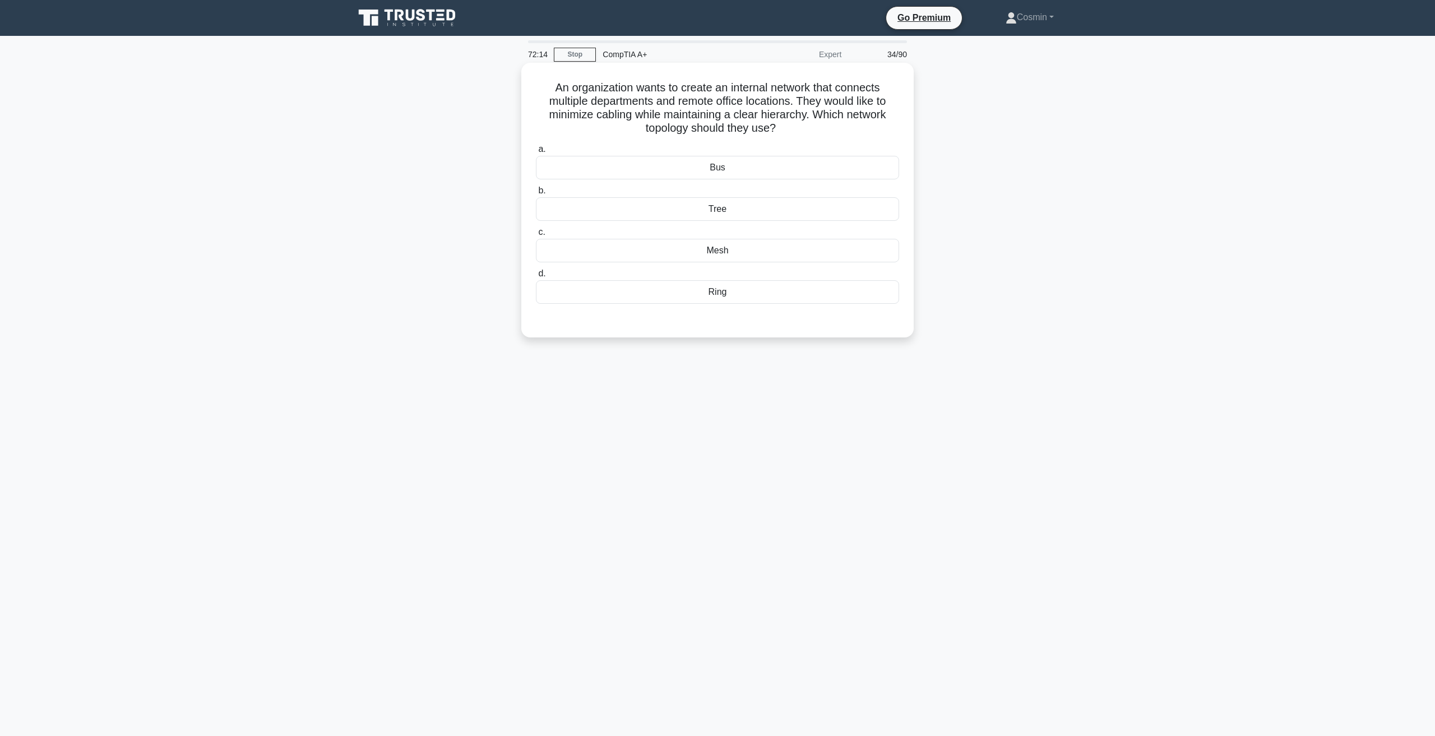
click at [716, 214] on div "Tree" at bounding box center [717, 209] width 363 height 24
click at [536, 194] on input "b. Tree" at bounding box center [536, 190] width 0 height 7
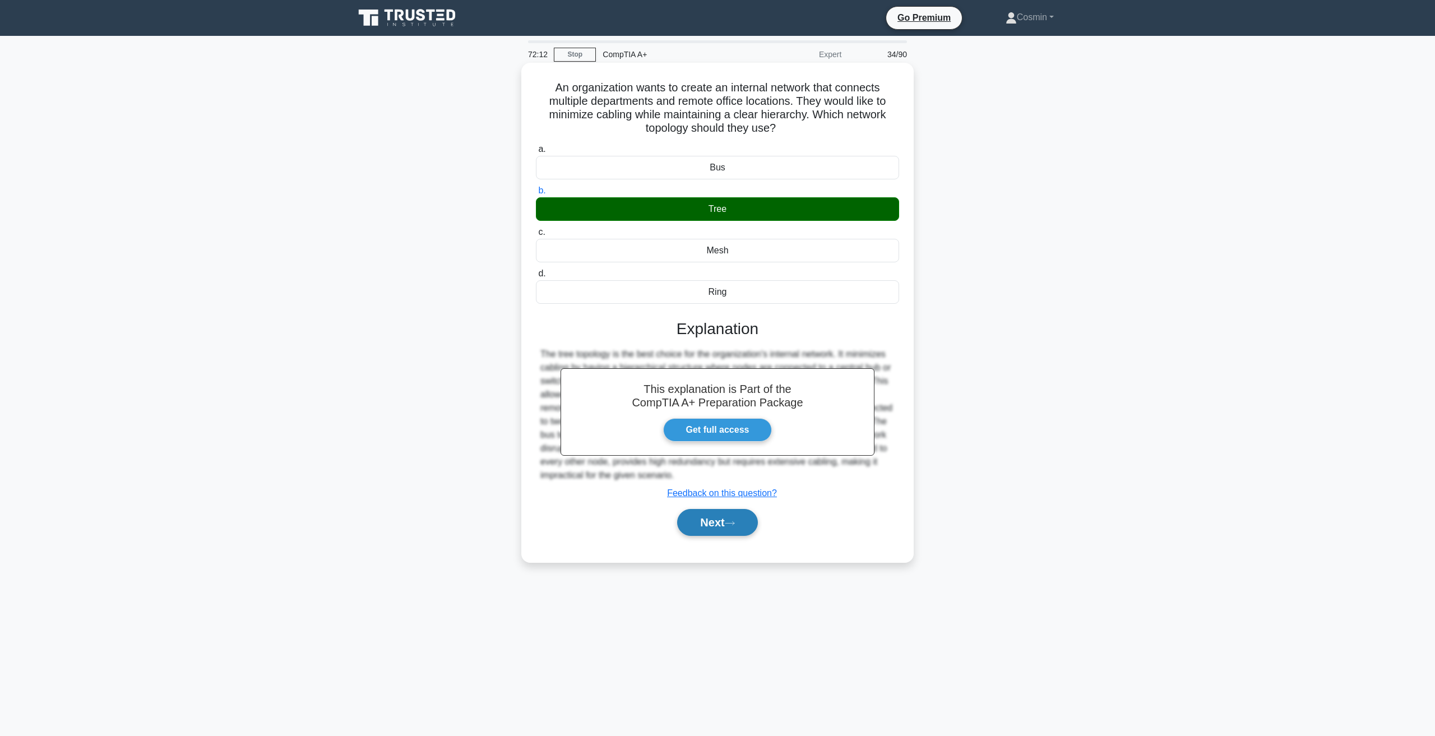
click at [732, 522] on icon at bounding box center [730, 523] width 10 height 6
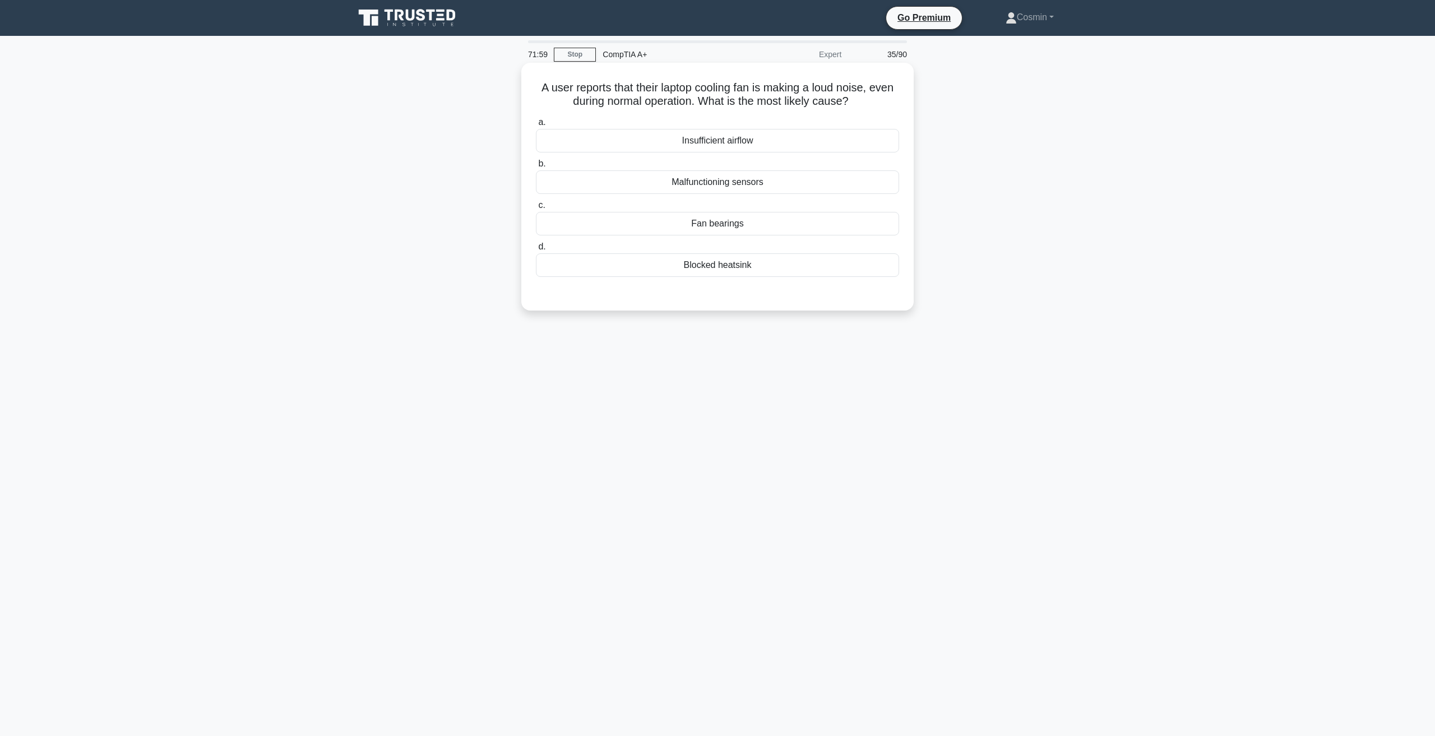
click at [732, 225] on div "Fan bearings" at bounding box center [717, 224] width 363 height 24
click at [536, 209] on input "c. Fan bearings" at bounding box center [536, 205] width 0 height 7
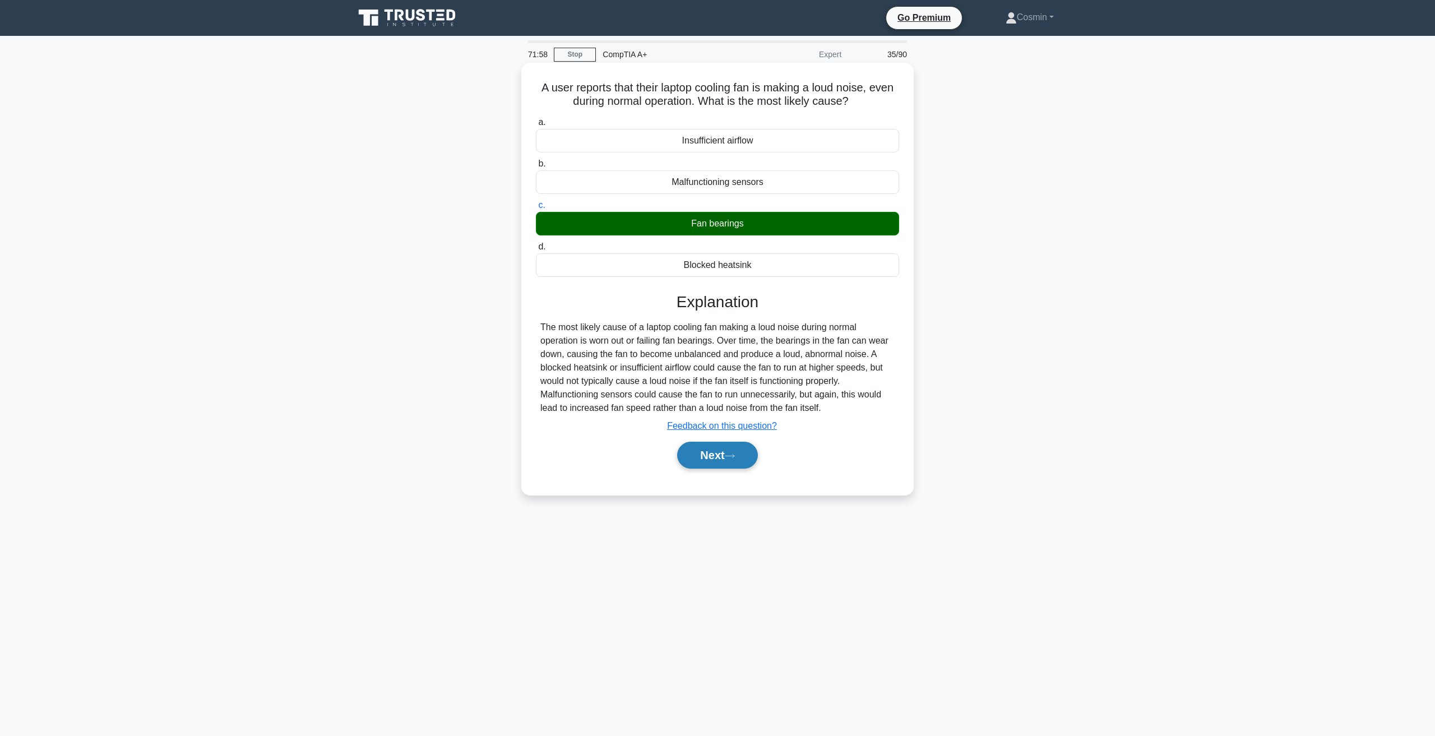
click at [726, 451] on button "Next" at bounding box center [717, 455] width 80 height 27
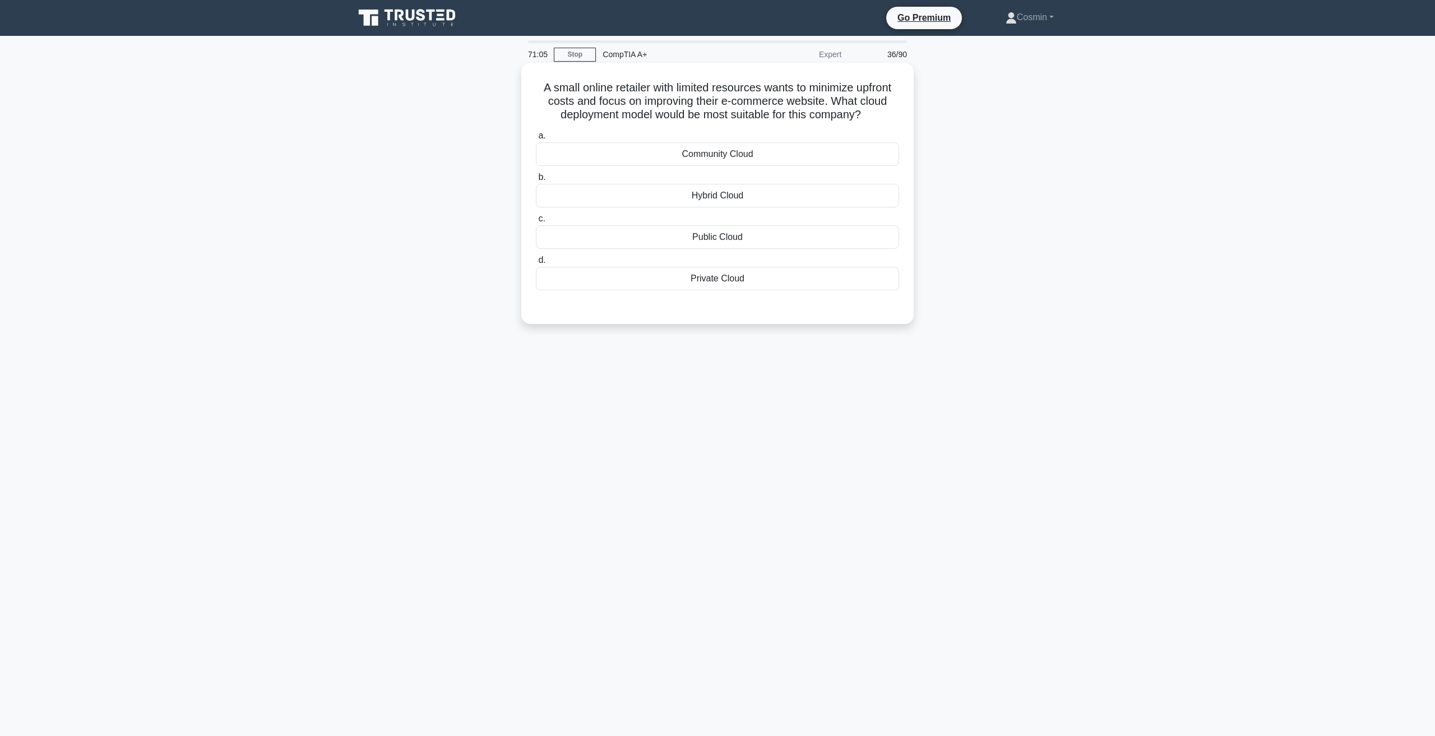
click at [735, 238] on div "Public Cloud" at bounding box center [717, 237] width 363 height 24
click at [536, 222] on input "c. Public Cloud" at bounding box center [536, 218] width 0 height 7
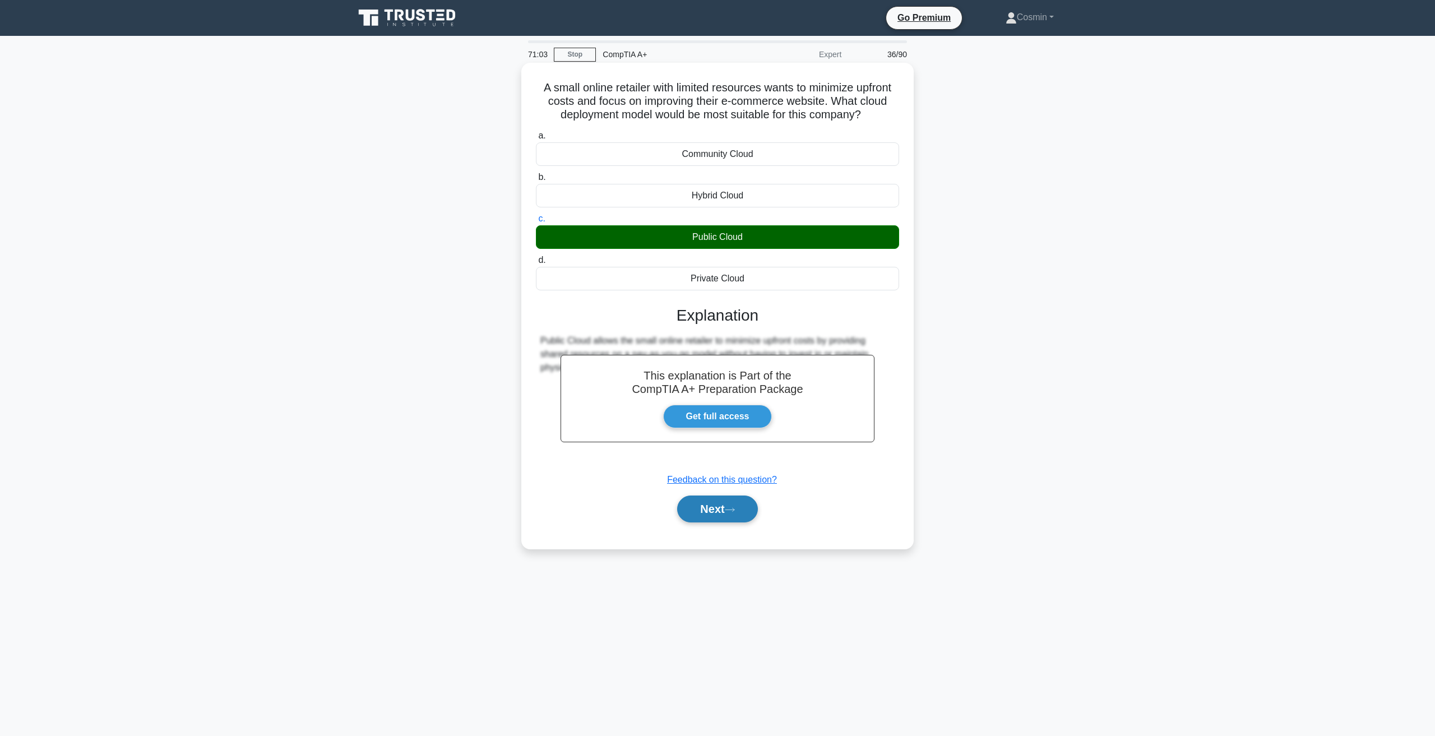
click at [741, 512] on button "Next" at bounding box center [717, 508] width 80 height 27
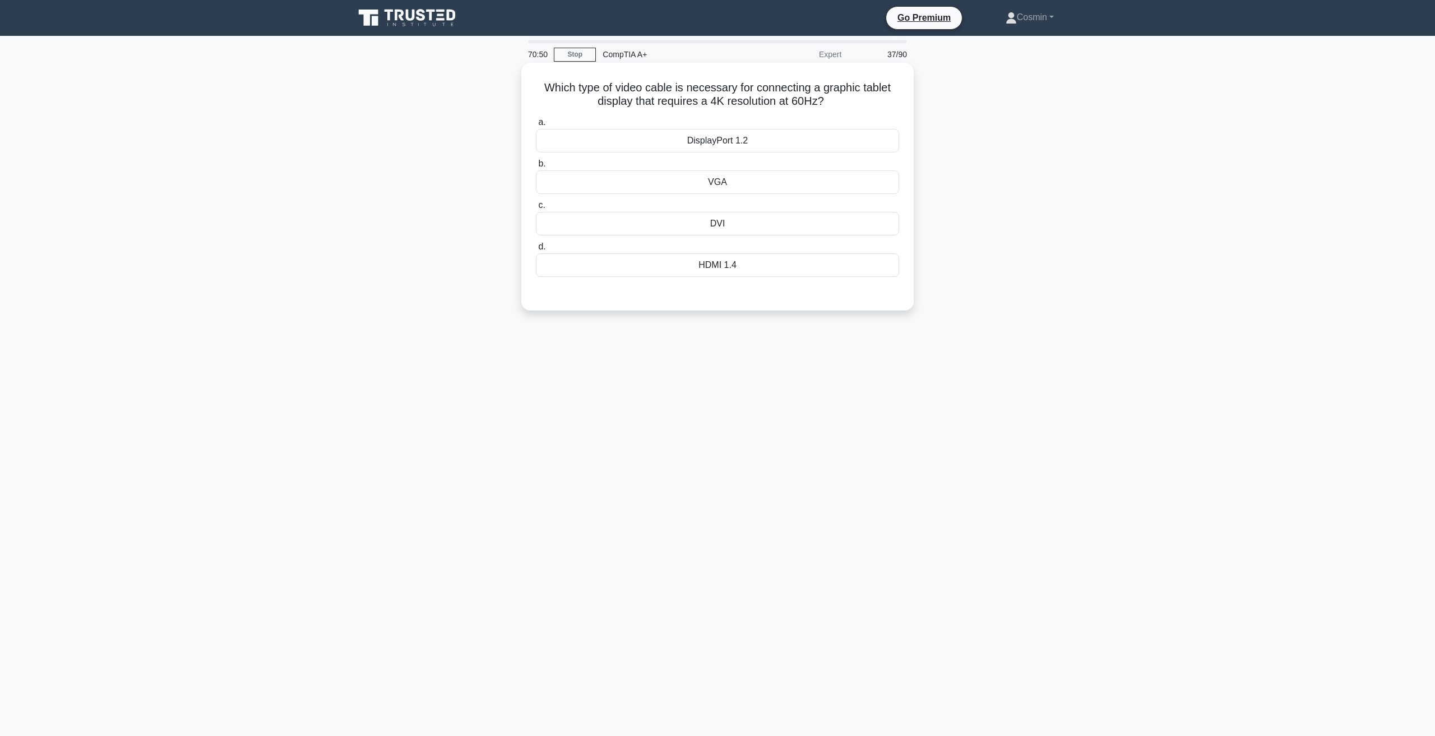
click at [738, 144] on div "DisplayPort 1.2" at bounding box center [717, 141] width 363 height 24
click at [536, 126] on input "a. DisplayPort 1.2" at bounding box center [536, 122] width 0 height 7
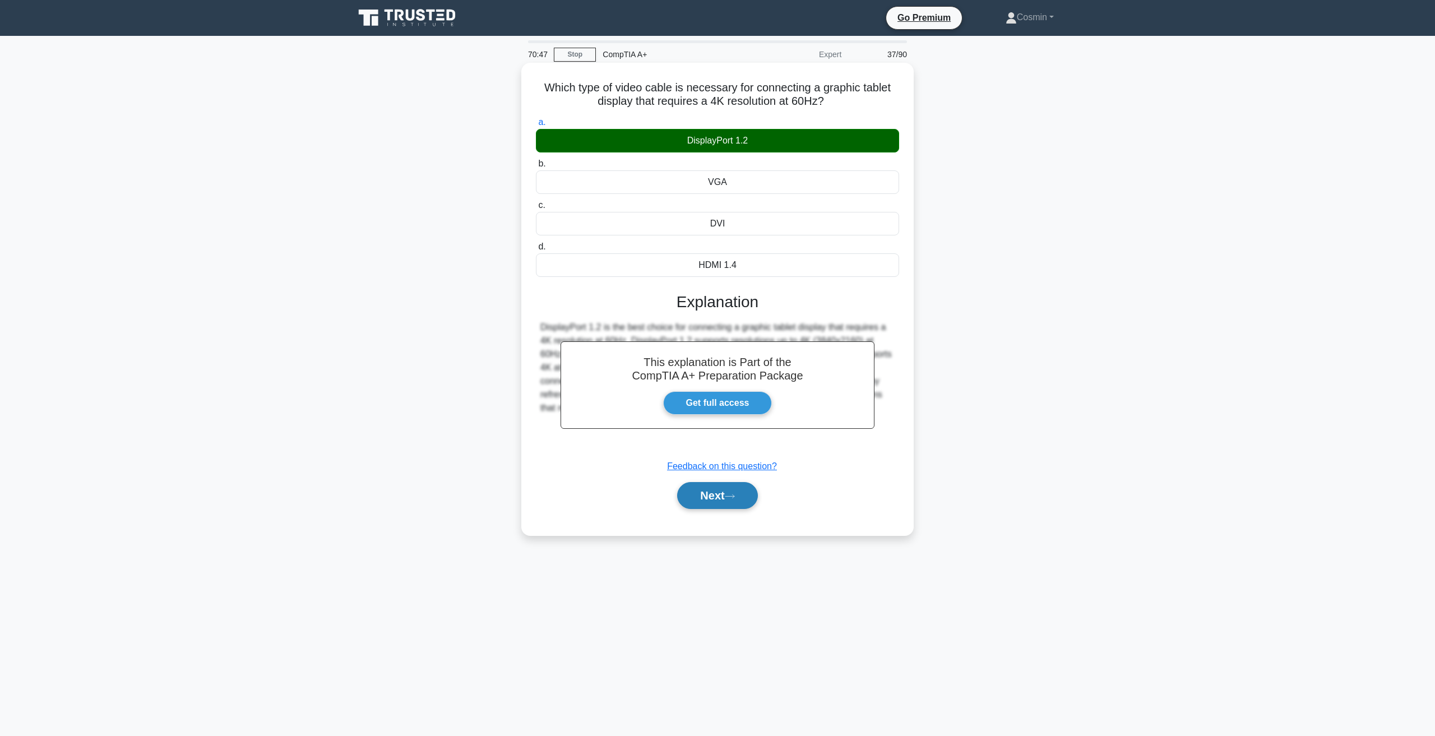
click at [712, 502] on button "Next" at bounding box center [717, 495] width 80 height 27
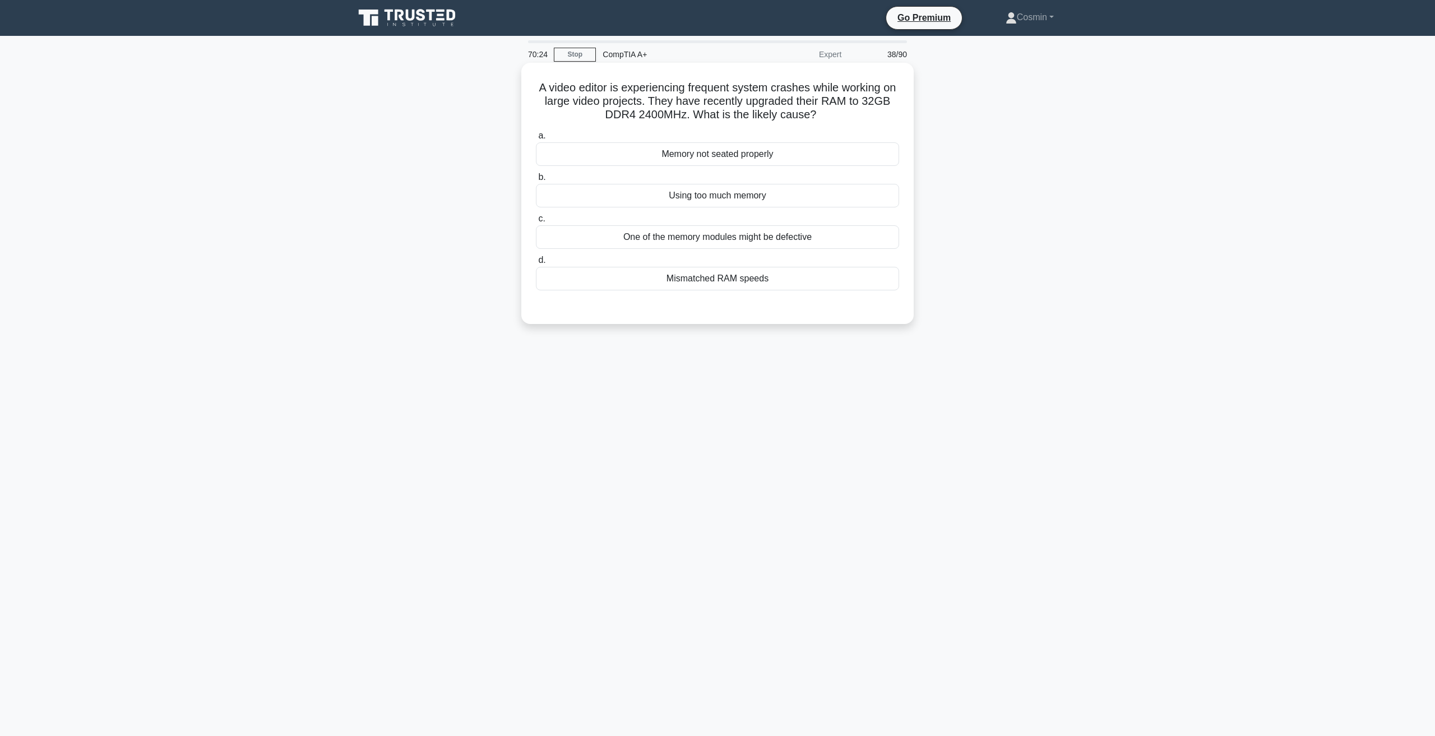
click at [717, 155] on div "Memory not seated properly" at bounding box center [717, 154] width 363 height 24
click at [751, 150] on div "Memory not seated properly" at bounding box center [717, 154] width 363 height 24
click at [536, 140] on input "a. Memory not seated properly" at bounding box center [536, 135] width 0 height 7
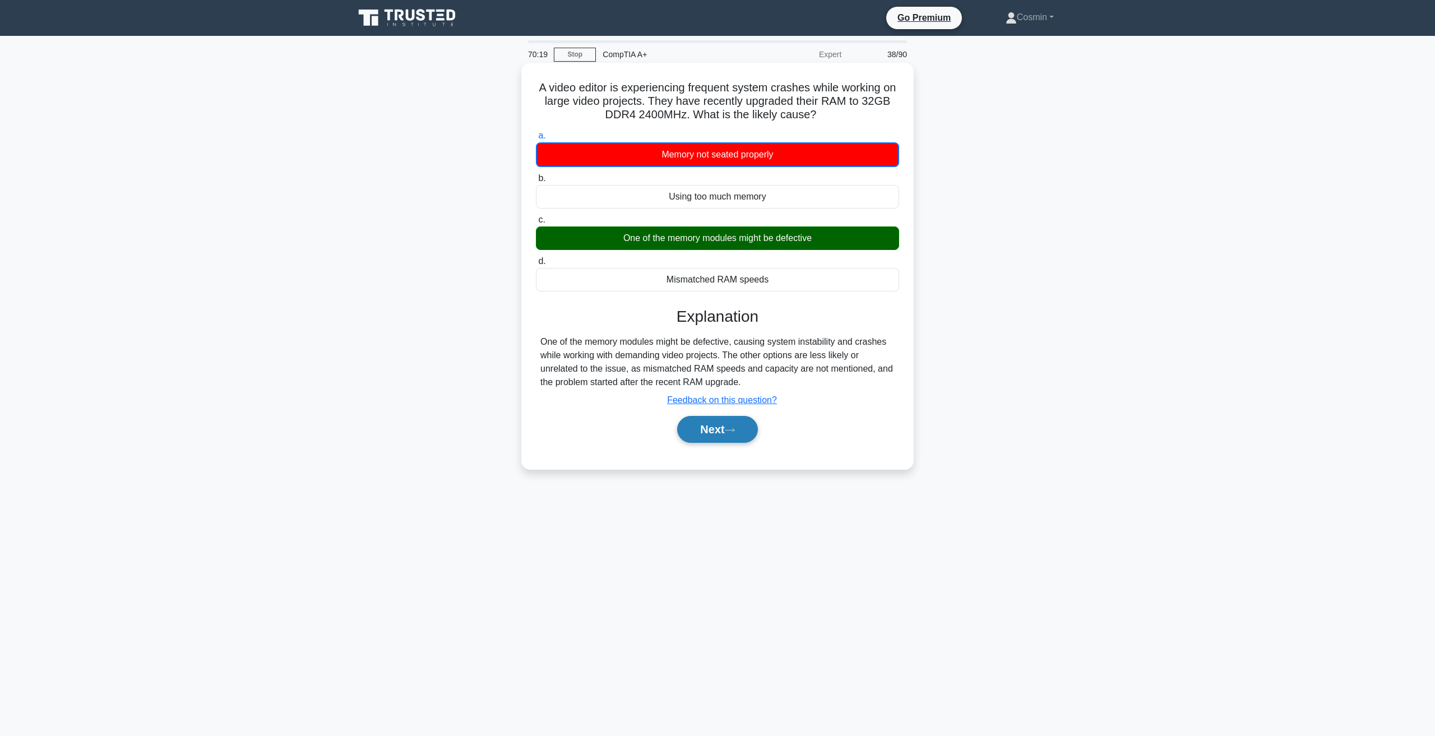
click at [732, 425] on button "Next" at bounding box center [717, 429] width 80 height 27
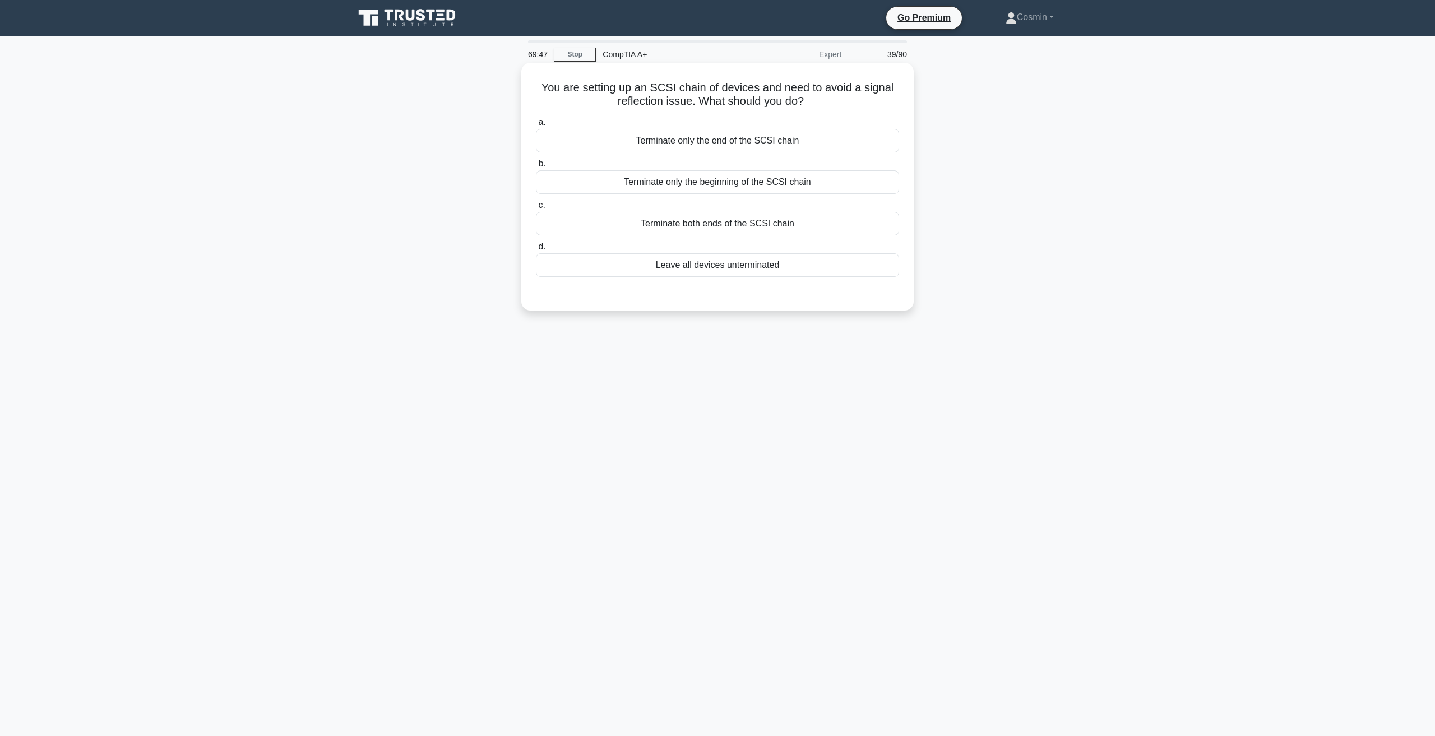
click at [689, 222] on div "Terminate both ends of the SCSI chain" at bounding box center [717, 224] width 363 height 24
click at [536, 209] on input "c. Terminate both ends of the SCSI chain" at bounding box center [536, 205] width 0 height 7
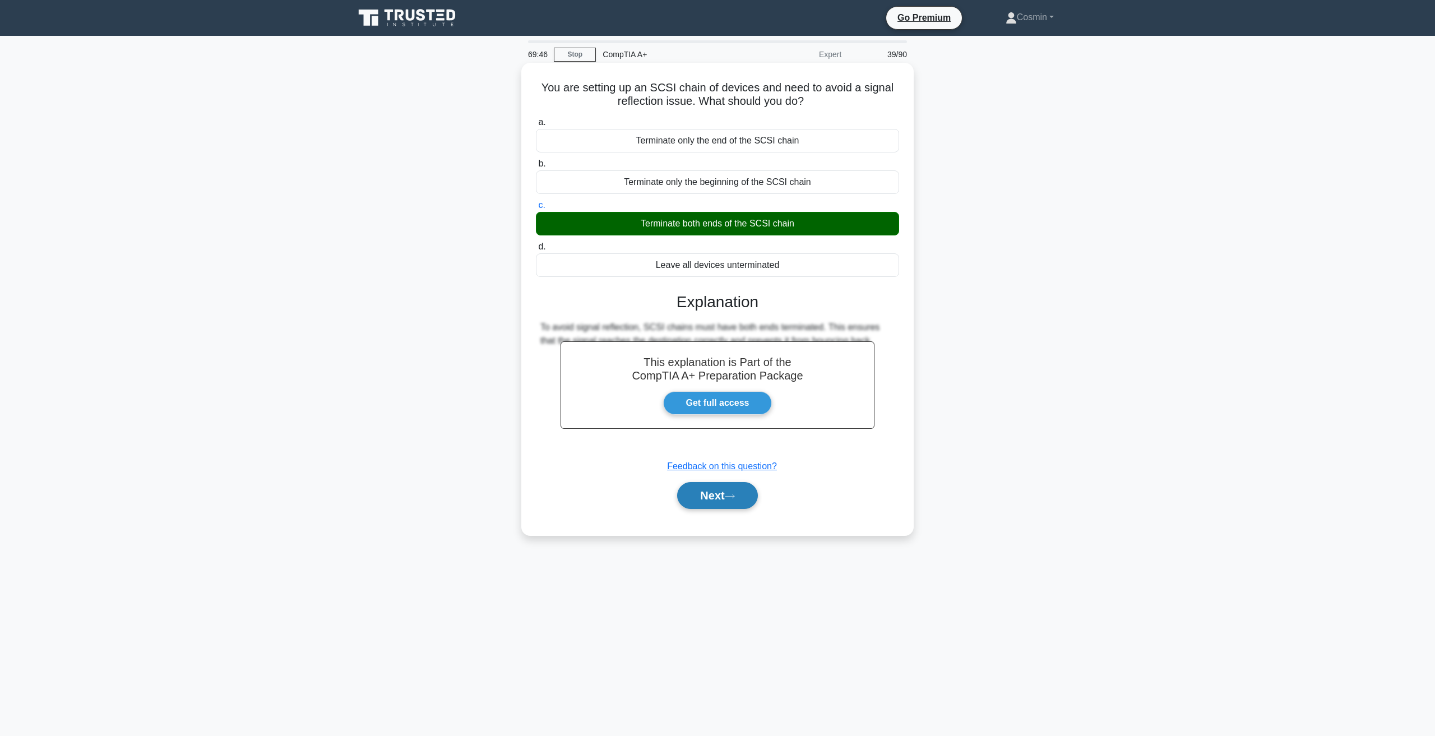
click at [719, 507] on button "Next" at bounding box center [717, 495] width 80 height 27
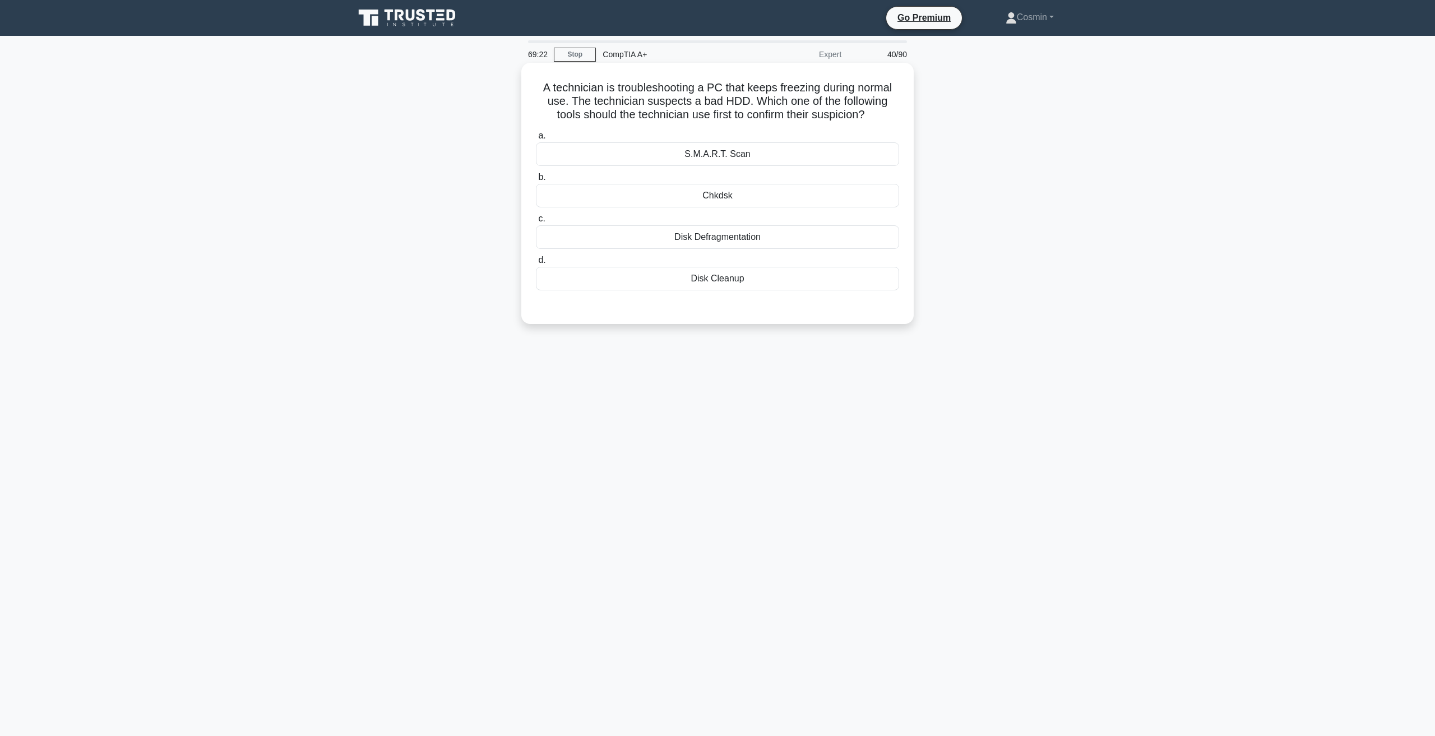
click at [706, 196] on div "Chkdsk" at bounding box center [717, 196] width 363 height 24
click at [536, 181] on input "b. Chkdsk" at bounding box center [536, 177] width 0 height 7
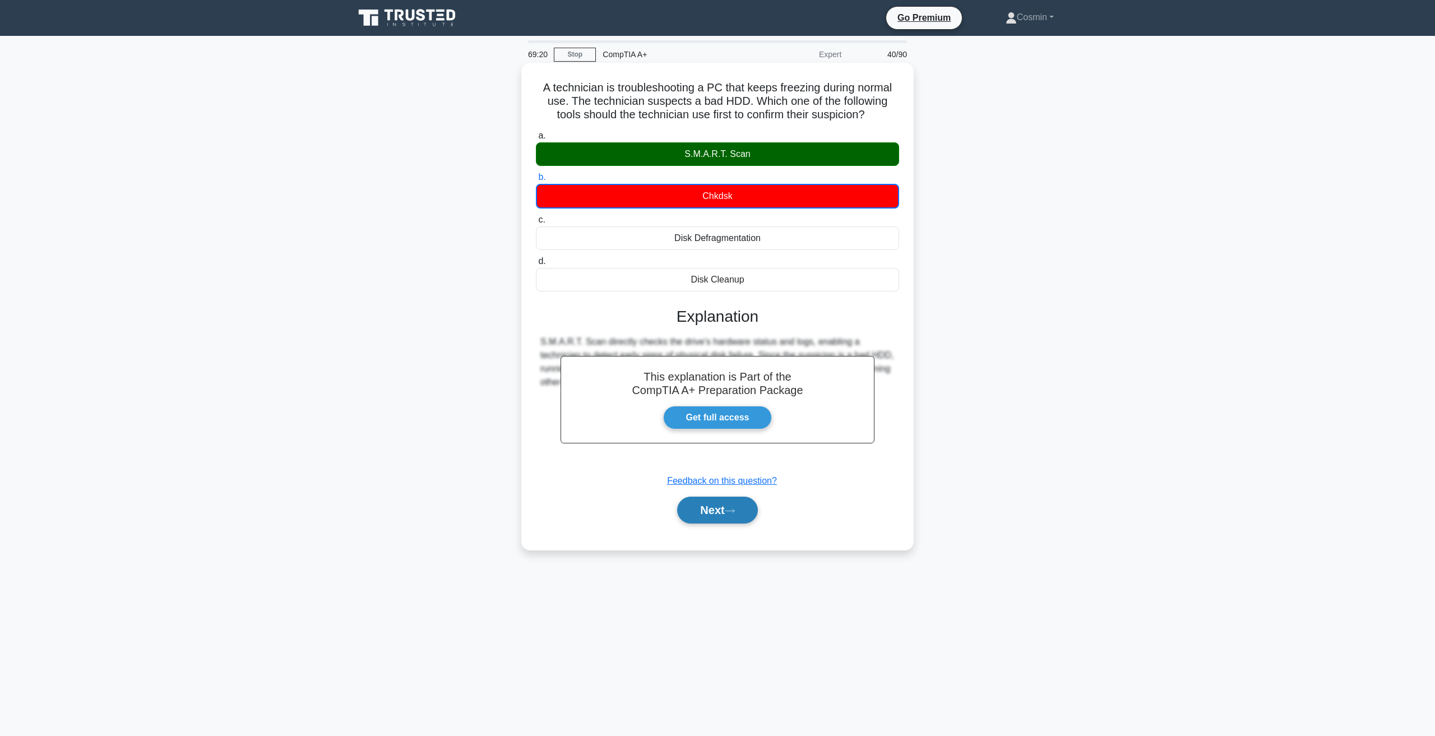
click at [719, 520] on button "Next" at bounding box center [717, 510] width 80 height 27
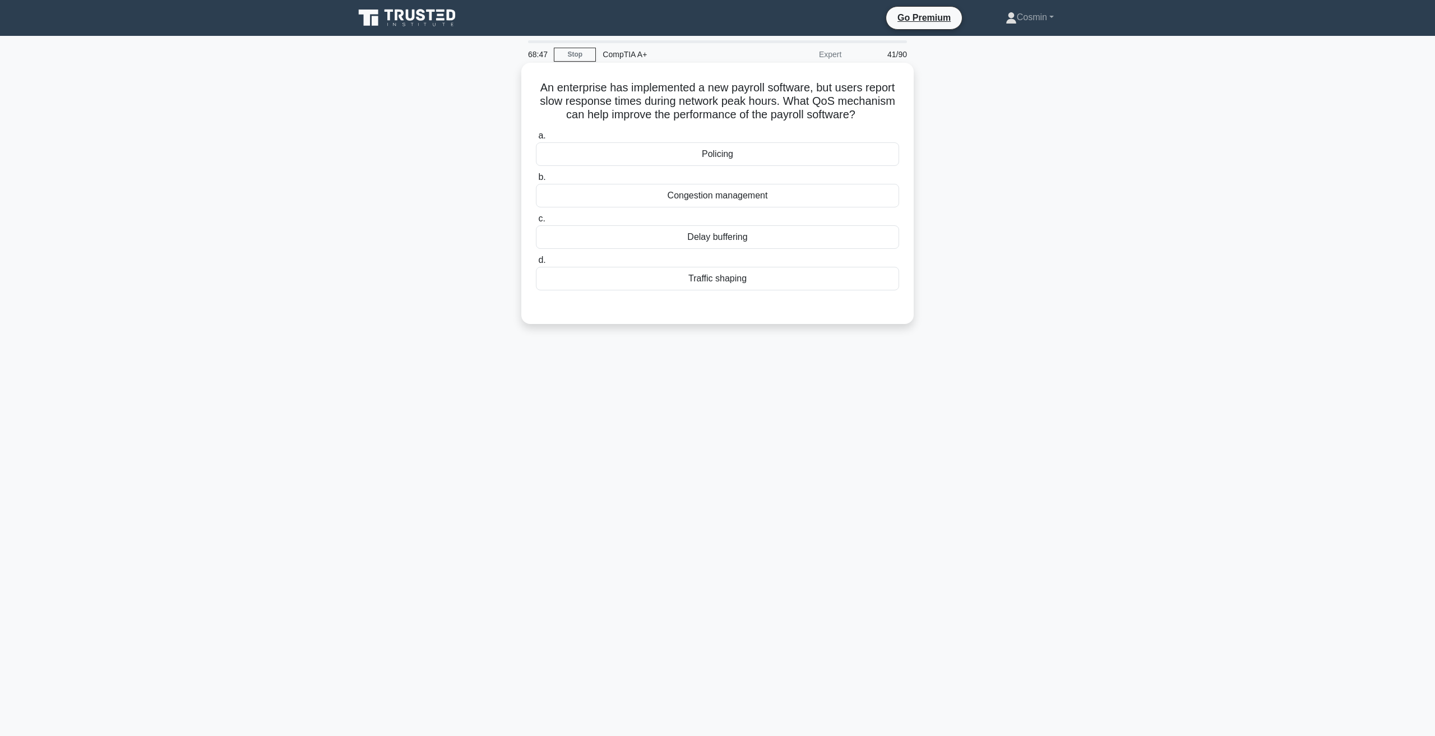
click at [729, 282] on div "Traffic shaping" at bounding box center [717, 279] width 363 height 24
click at [536, 264] on input "d. Traffic shaping" at bounding box center [536, 260] width 0 height 7
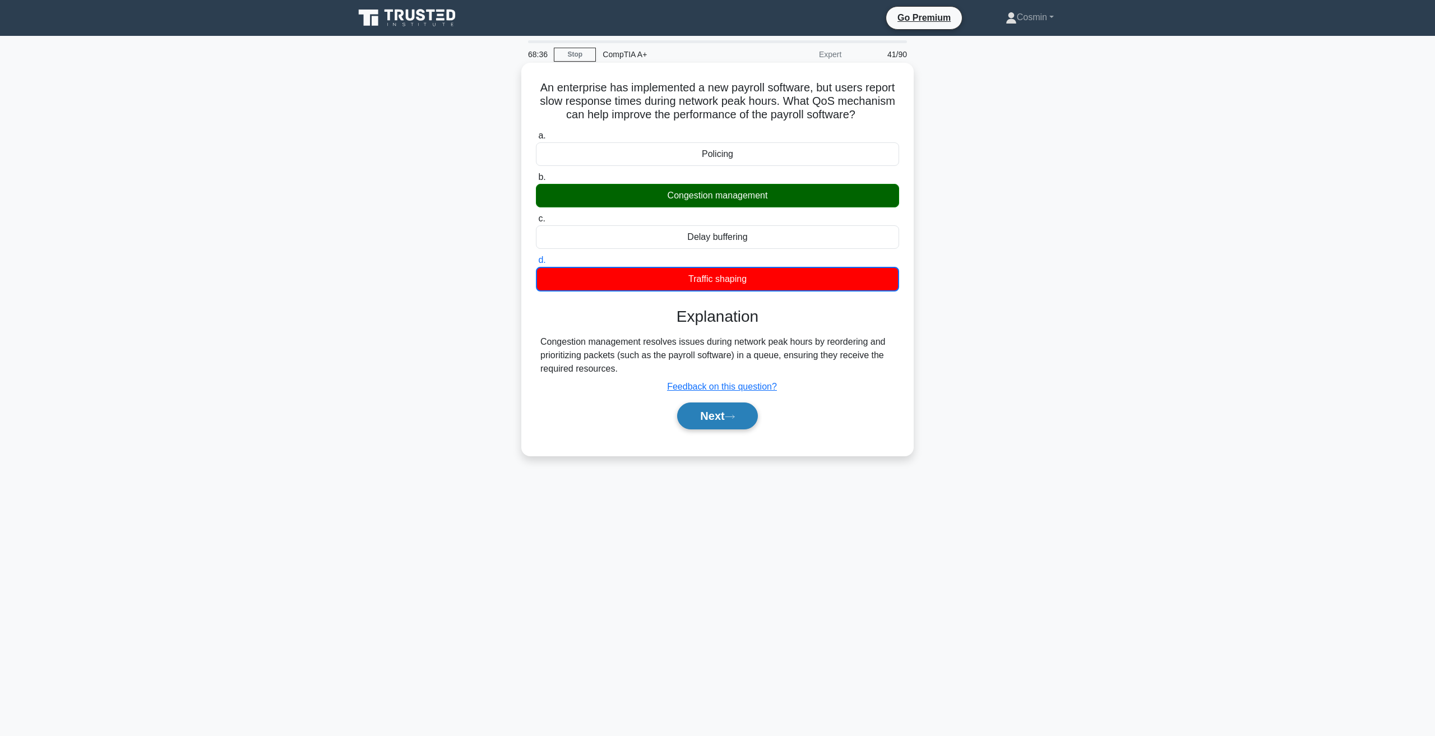
click at [726, 427] on button "Next" at bounding box center [717, 415] width 80 height 27
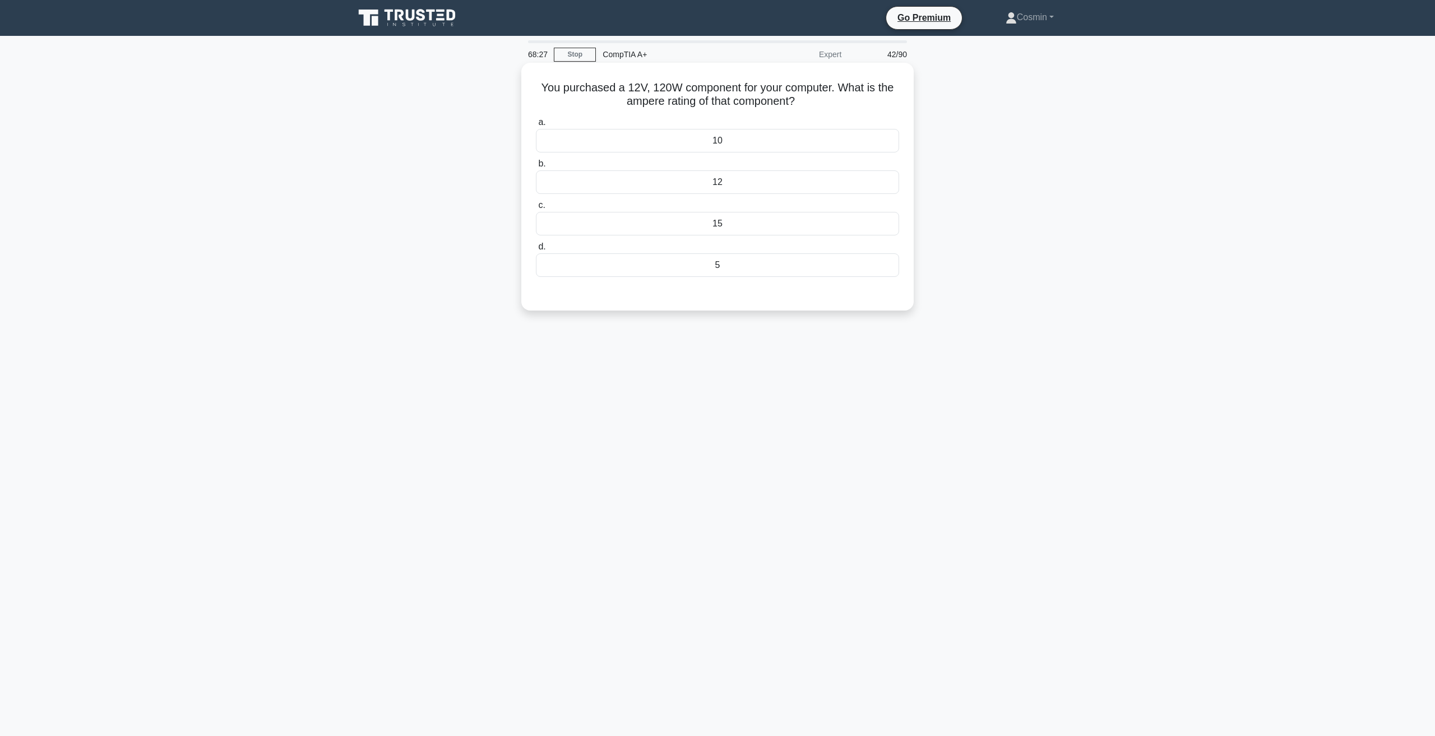
click at [703, 143] on div "10" at bounding box center [717, 141] width 363 height 24
click at [536, 126] on input "a. 10" at bounding box center [536, 122] width 0 height 7
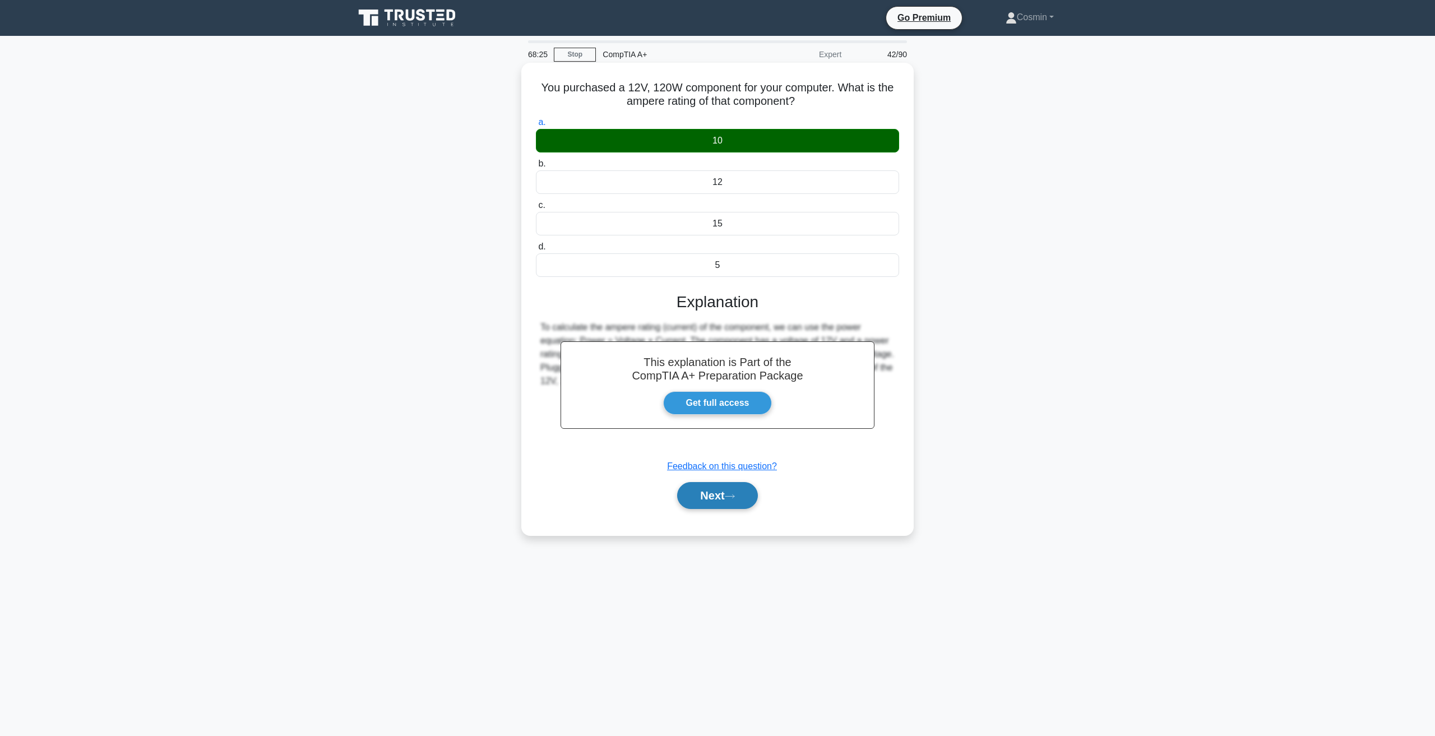
click at [735, 486] on button "Next" at bounding box center [717, 495] width 80 height 27
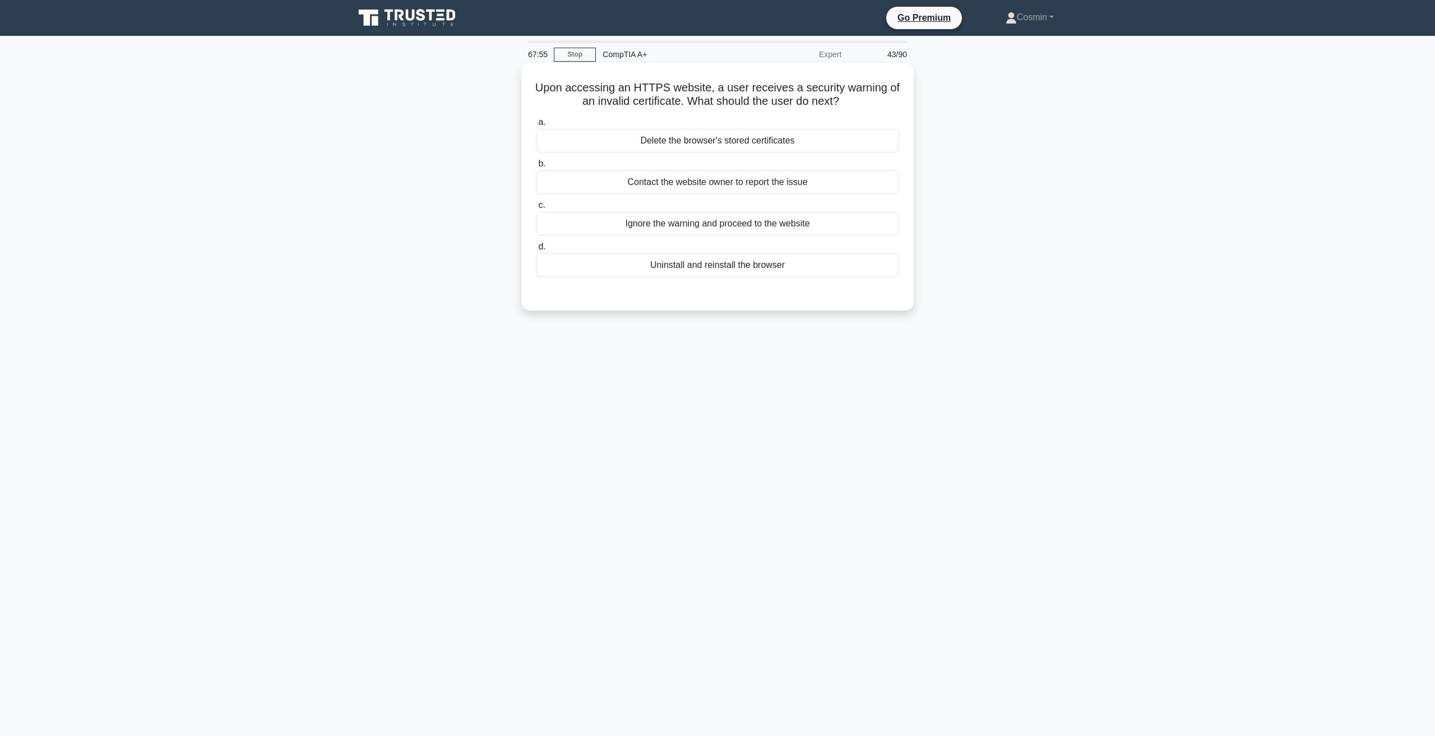
click at [690, 180] on div "Contact the website owner to report the issue" at bounding box center [717, 182] width 363 height 24
click at [536, 168] on input "b. Contact the website owner to report the issue" at bounding box center [536, 163] width 0 height 7
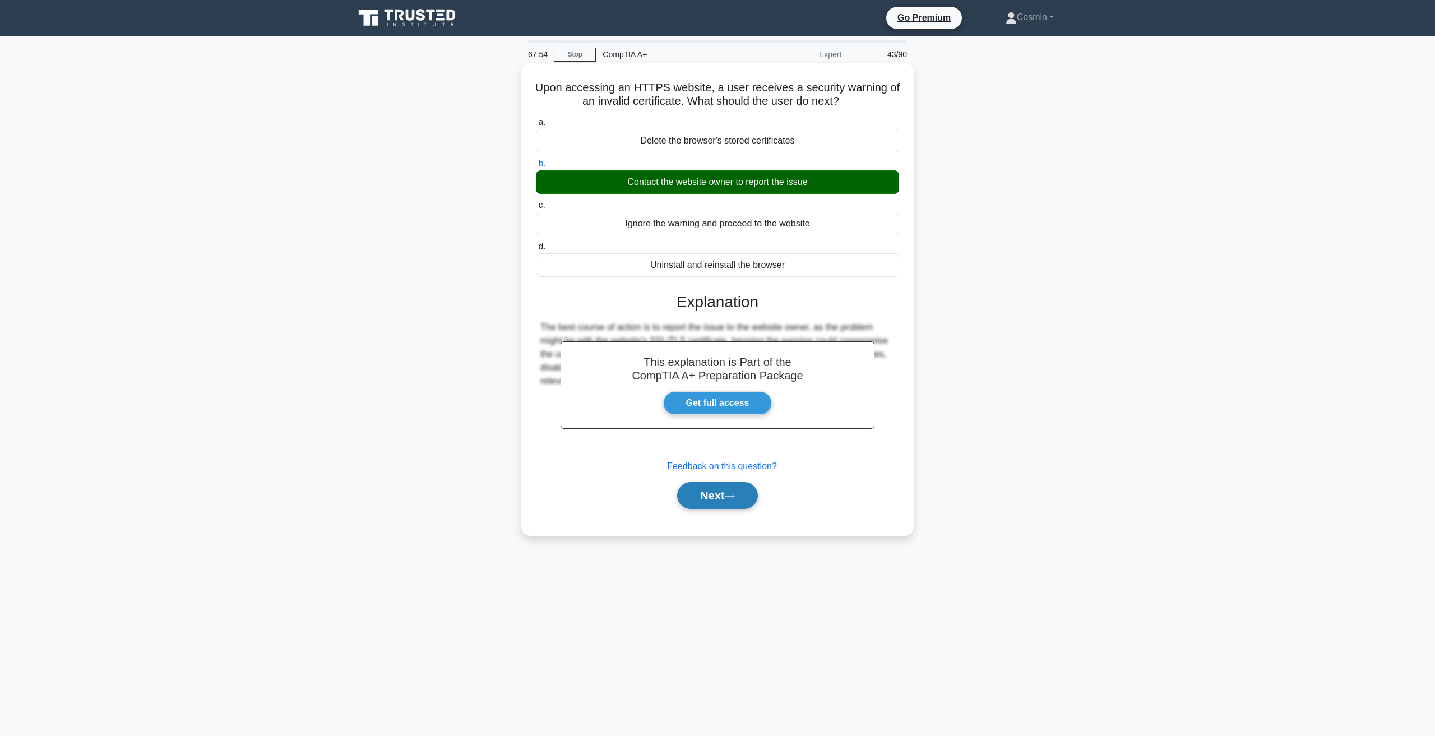
click at [708, 497] on button "Next" at bounding box center [717, 495] width 80 height 27
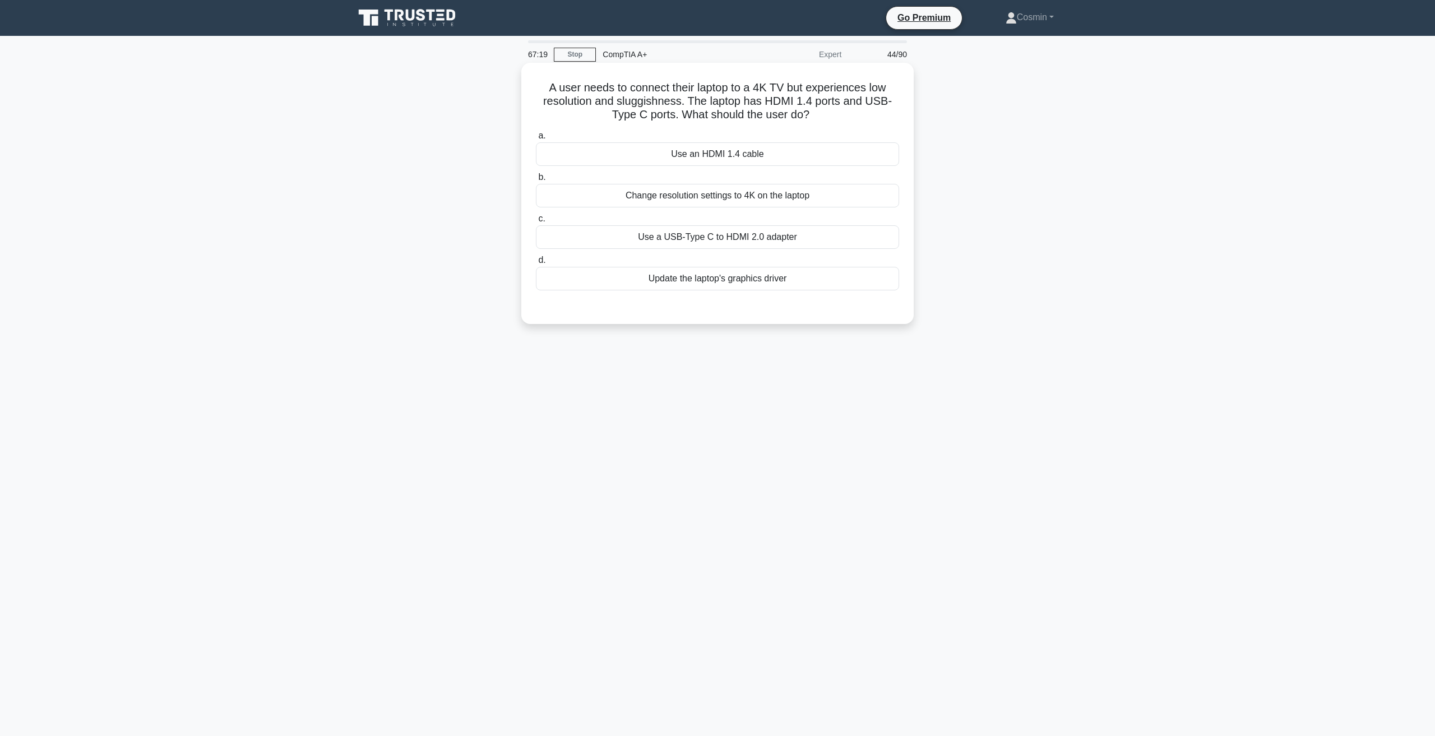
click at [715, 238] on div "Use a USB-Type C to HDMI 2.0 adapter" at bounding box center [717, 237] width 363 height 24
click at [536, 222] on input "c. Use a USB-Type C to HDMI 2.0 adapter" at bounding box center [536, 218] width 0 height 7
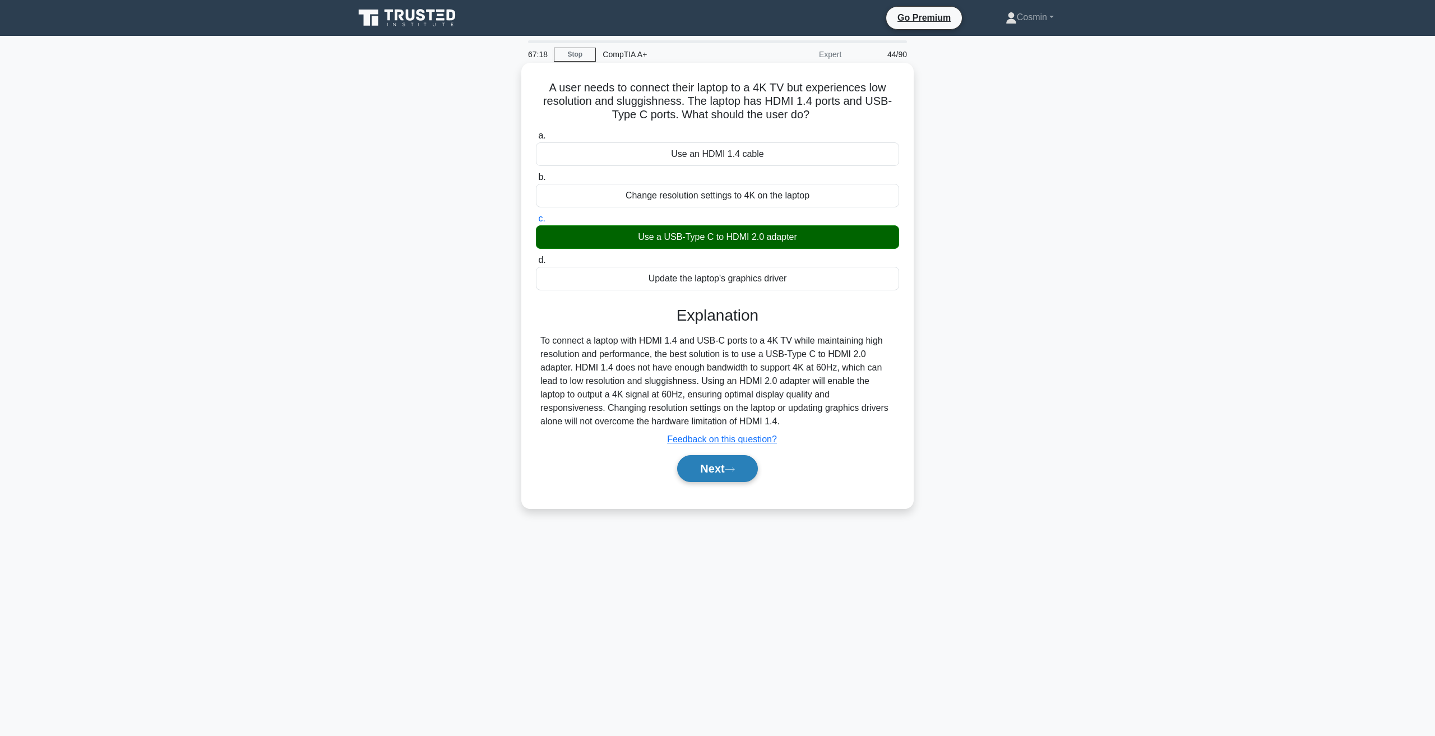
click at [724, 475] on button "Next" at bounding box center [717, 468] width 80 height 27
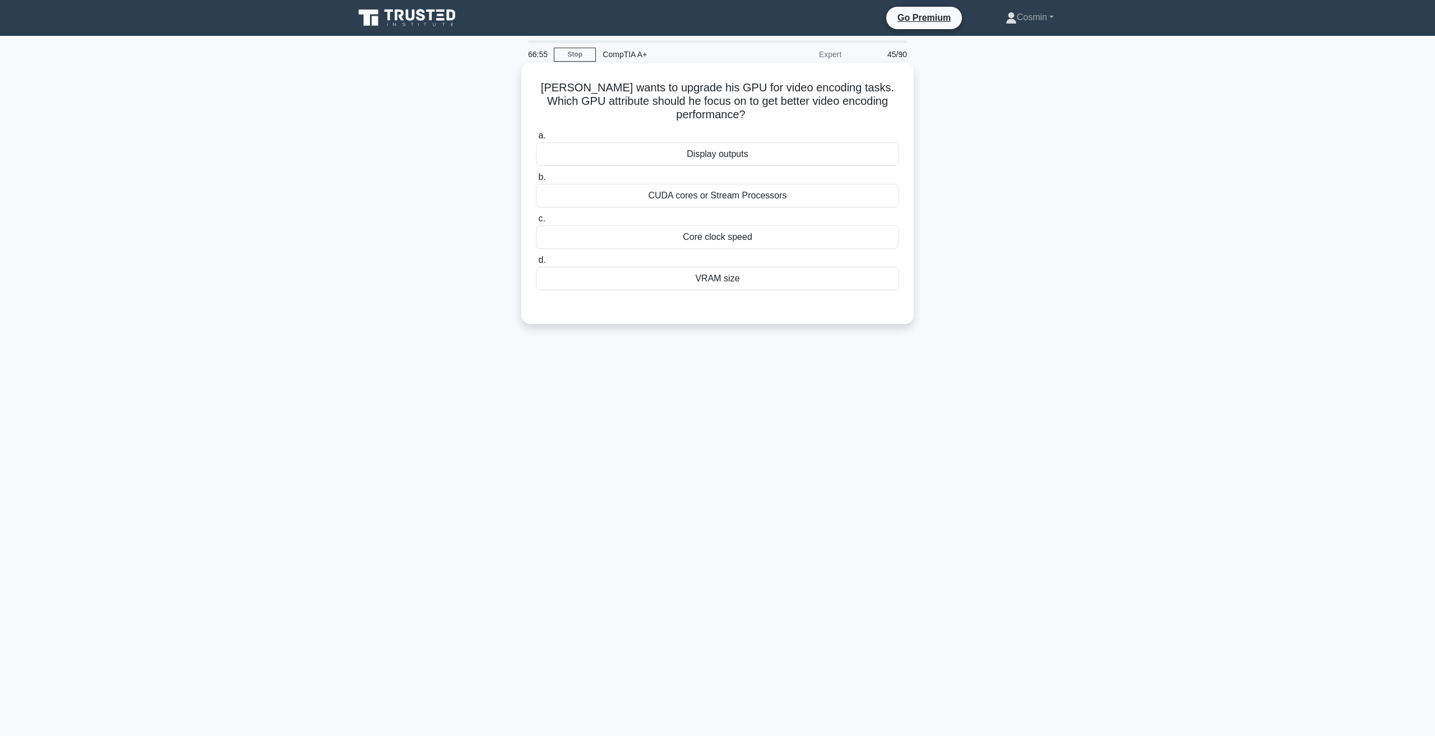
click at [757, 196] on div "CUDA cores or Stream Processors" at bounding box center [717, 196] width 363 height 24
click at [536, 181] on input "b. CUDA cores or Stream Processors" at bounding box center [536, 177] width 0 height 7
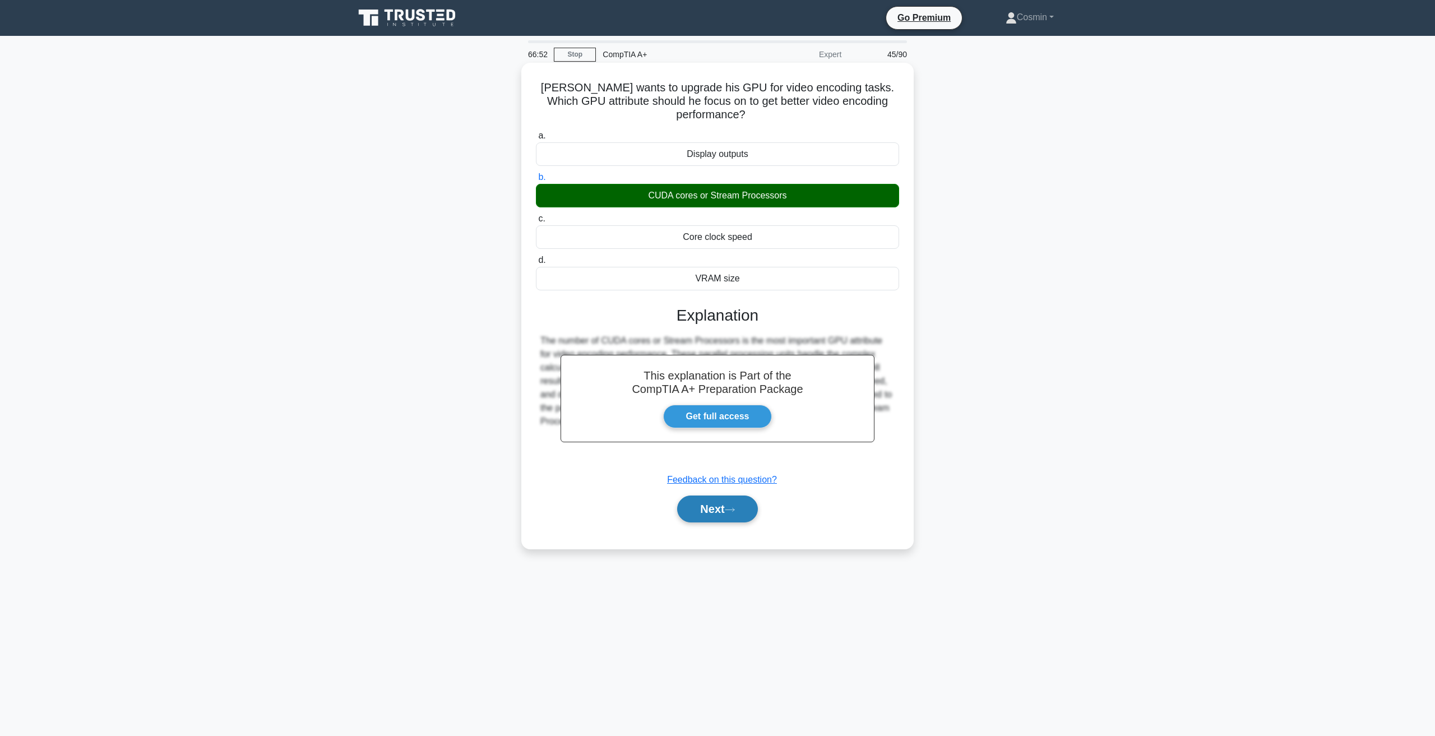
click at [731, 498] on button "Next" at bounding box center [717, 508] width 80 height 27
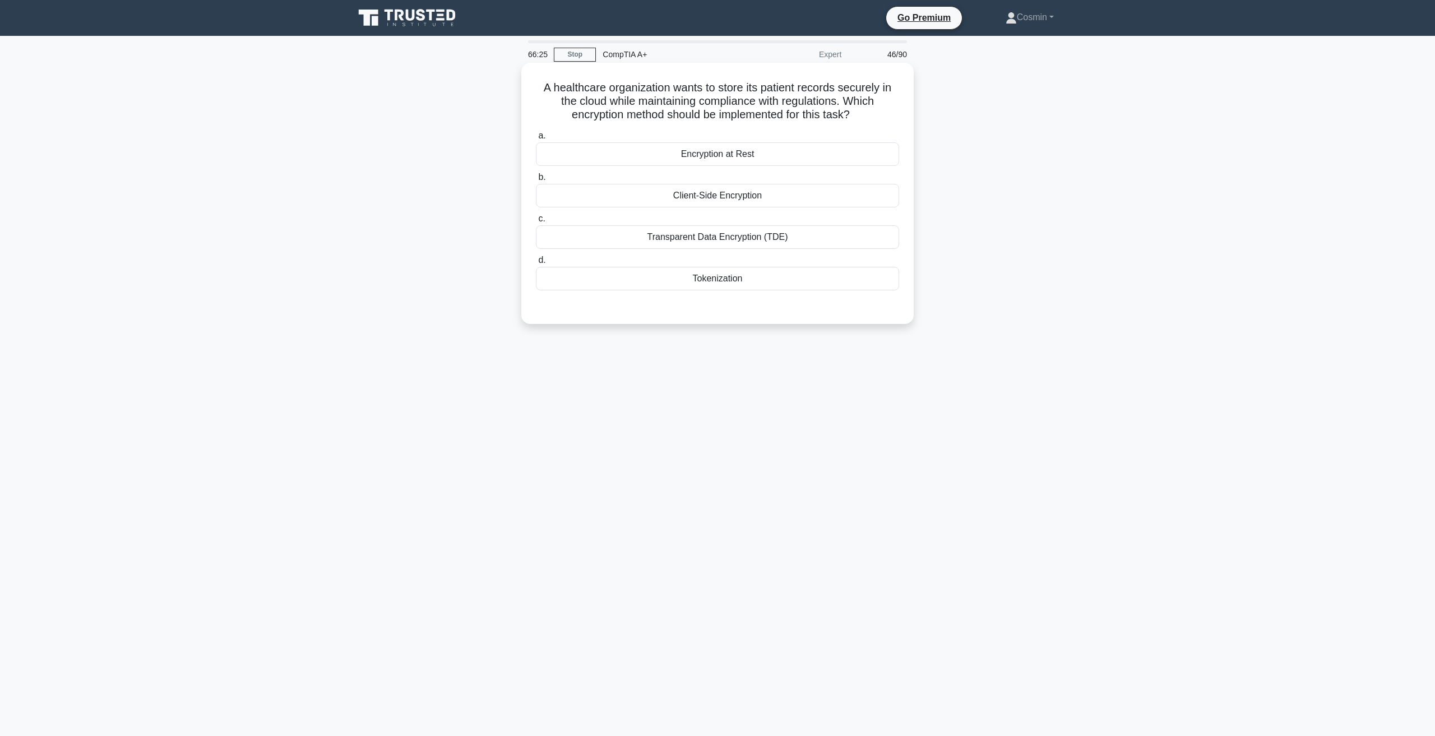
click at [717, 281] on div "Tokenization" at bounding box center [717, 279] width 363 height 24
click at [536, 264] on input "d. Tokenization" at bounding box center [536, 260] width 0 height 7
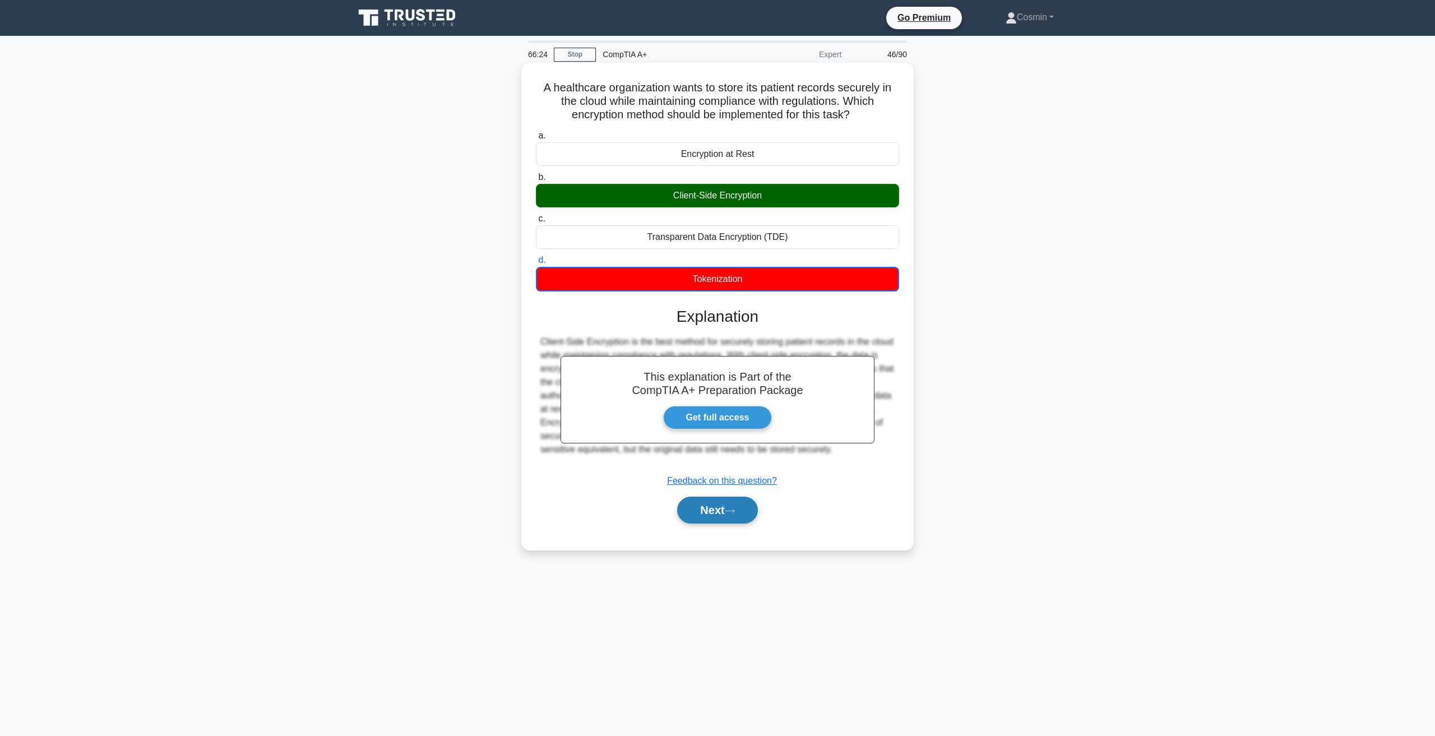
click at [723, 500] on button "Next" at bounding box center [717, 510] width 80 height 27
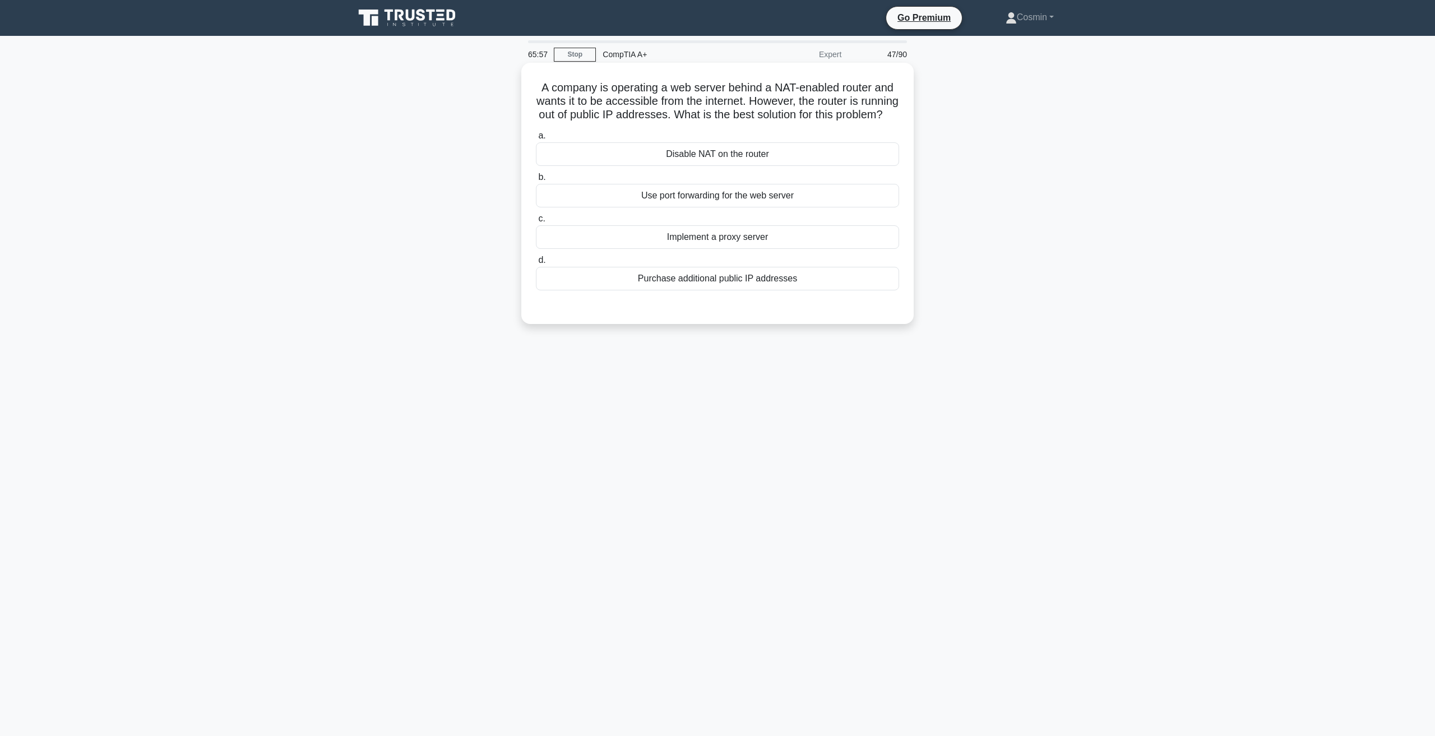
click at [705, 263] on div "a. Disable NAT on the router b. Use port forwarding for the web server c. d." at bounding box center [717, 210] width 377 height 166
click at [712, 249] on div "Implement a proxy server" at bounding box center [717, 237] width 363 height 24
click at [536, 222] on input "c. Implement a proxy server" at bounding box center [536, 218] width 0 height 7
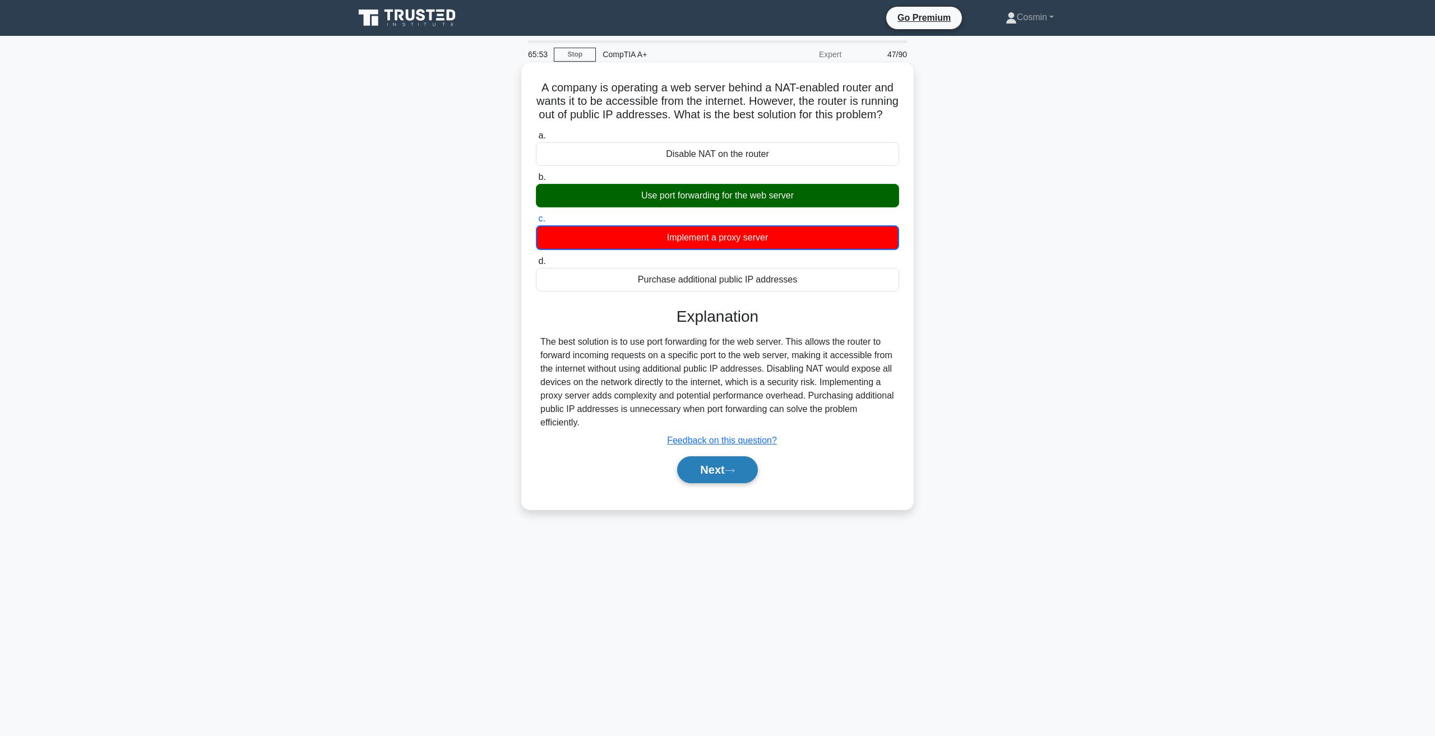
click at [722, 483] on button "Next" at bounding box center [717, 469] width 80 height 27
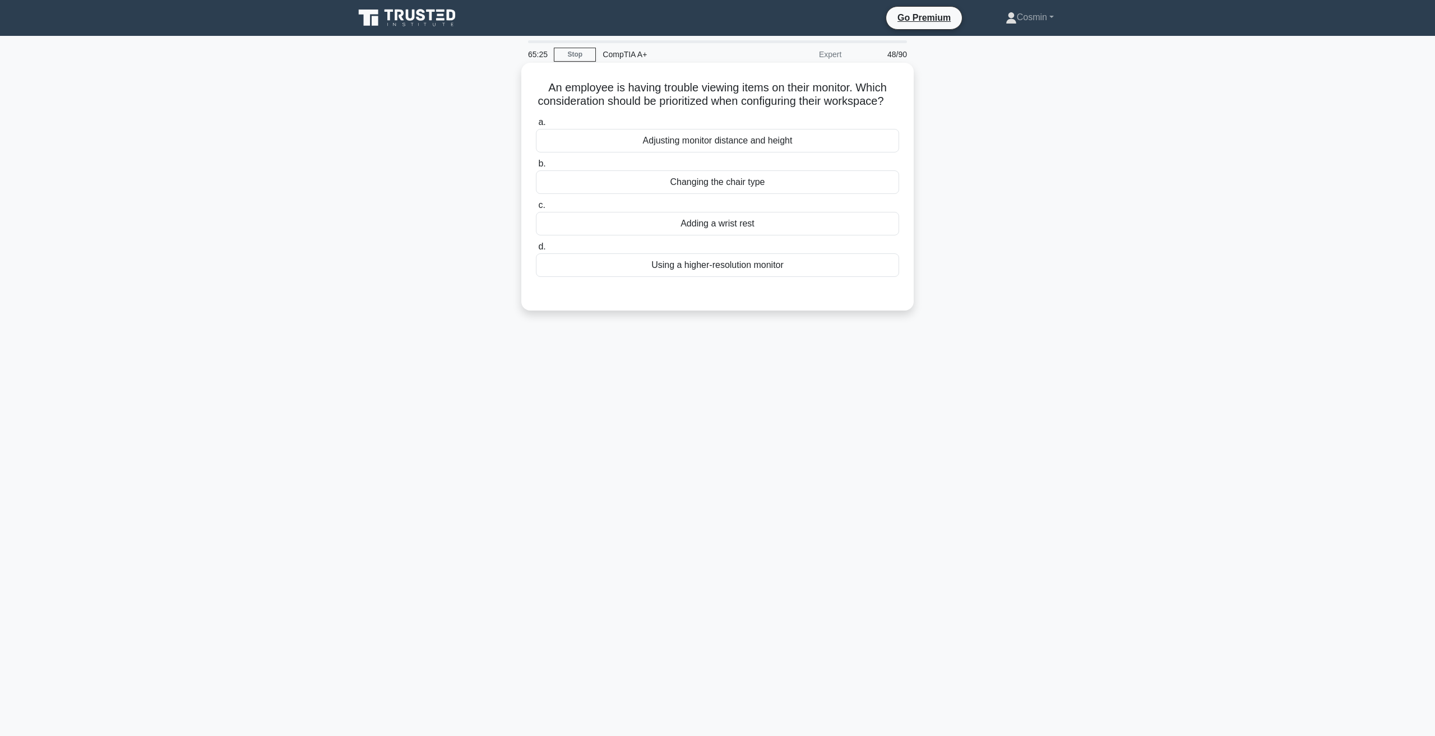
click at [736, 146] on div "Adjusting monitor distance and height" at bounding box center [717, 141] width 363 height 24
click at [536, 126] on input "a. Adjusting monitor distance and height" at bounding box center [536, 122] width 0 height 7
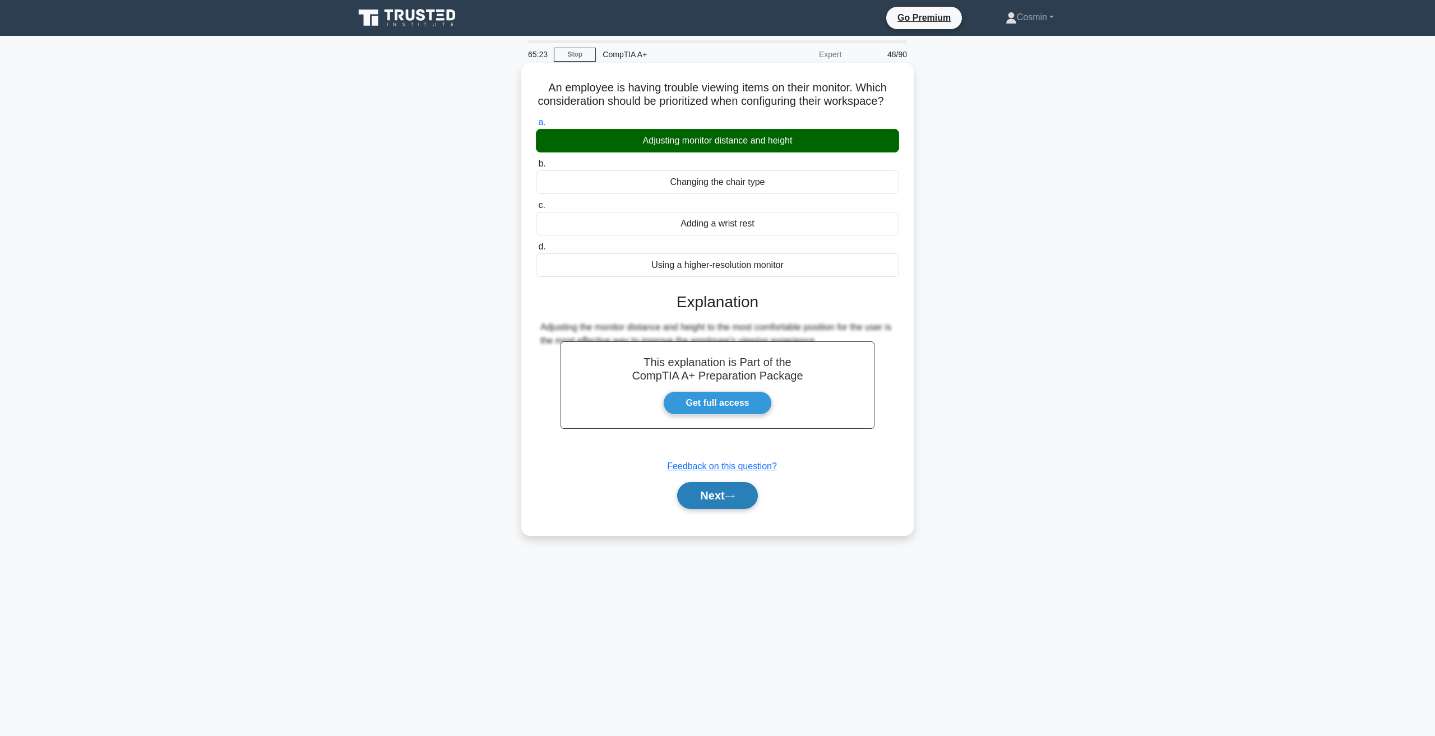
click at [715, 507] on button "Next" at bounding box center [717, 495] width 80 height 27
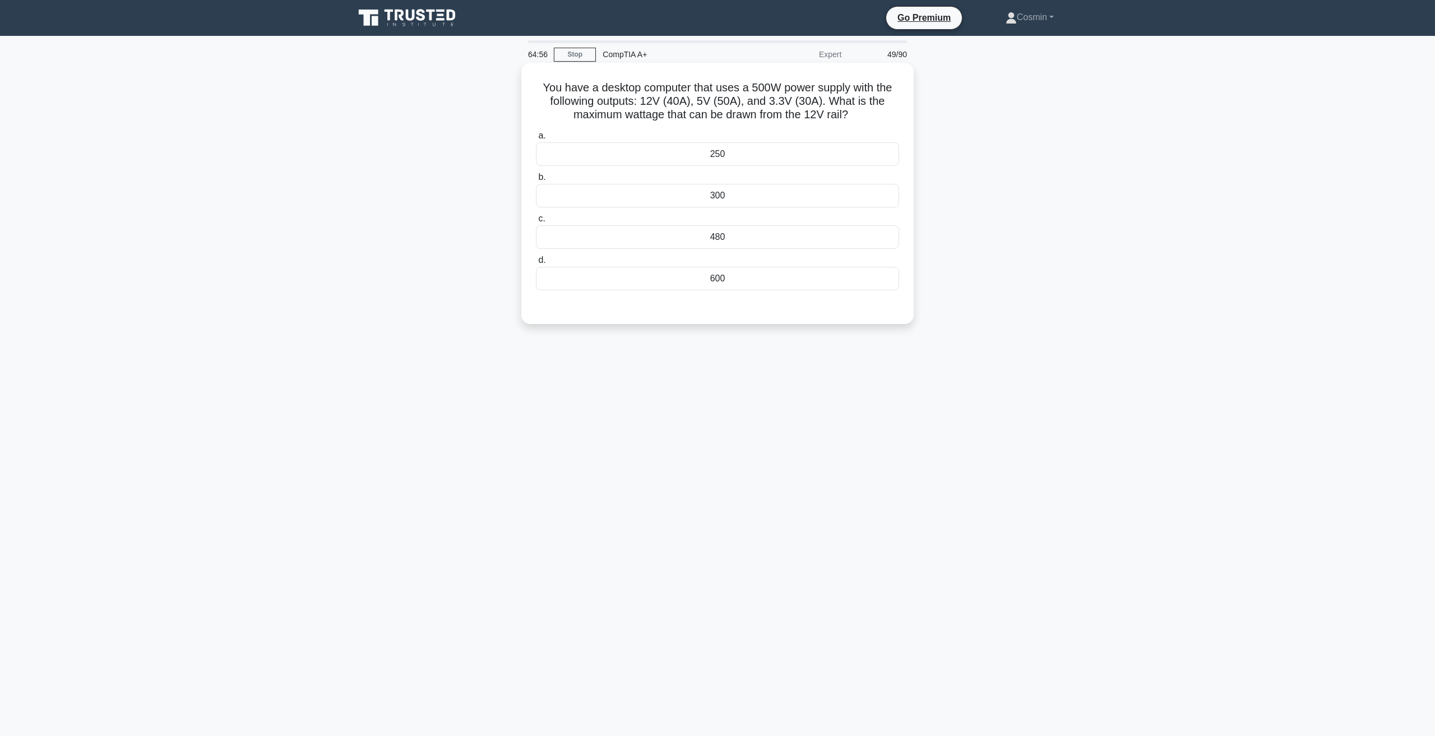
click at [726, 236] on div "480" at bounding box center [717, 237] width 363 height 24
click at [536, 222] on input "c. 480" at bounding box center [536, 218] width 0 height 7
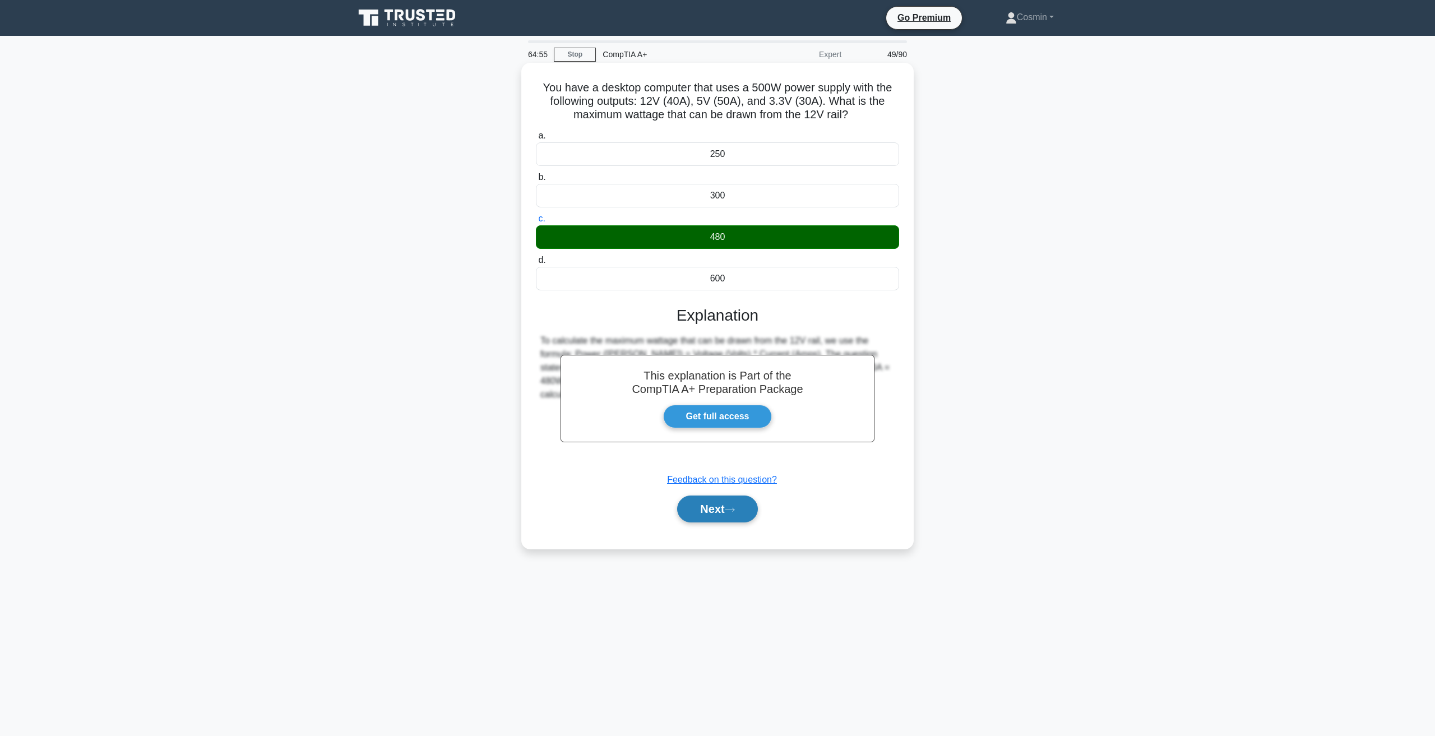
click at [722, 516] on button "Next" at bounding box center [717, 508] width 80 height 27
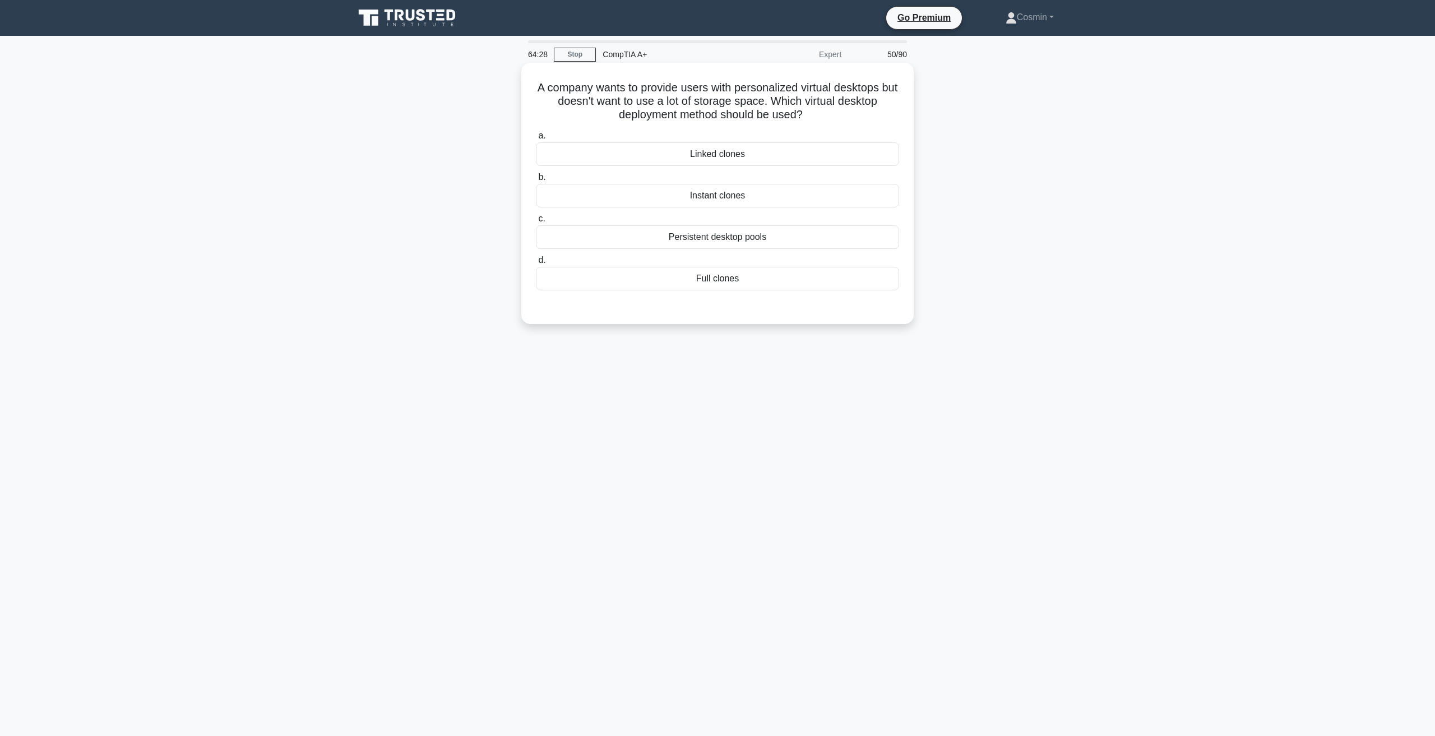
click at [711, 240] on div "Persistent desktop pools" at bounding box center [717, 237] width 363 height 24
click at [536, 222] on input "c. Persistent desktop pools" at bounding box center [536, 218] width 0 height 7
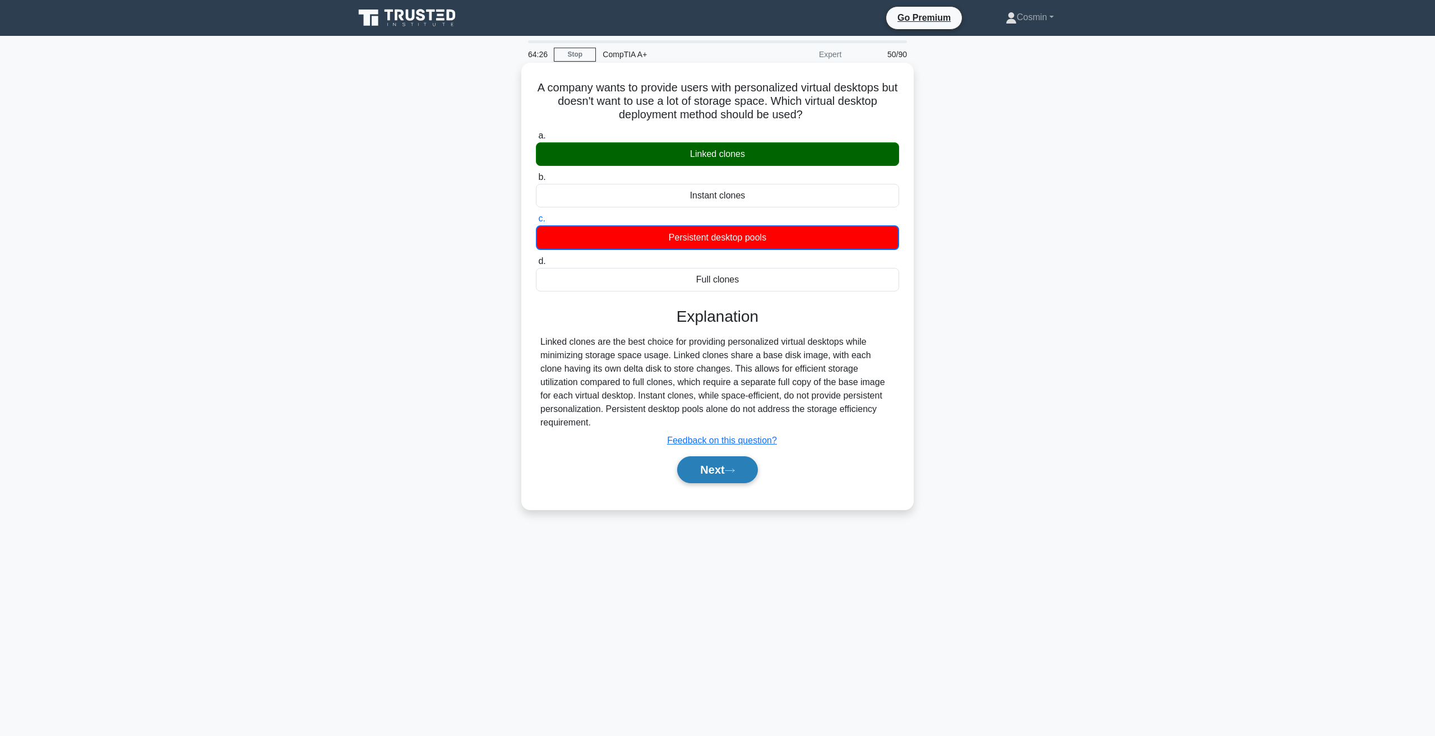
click at [739, 464] on button "Next" at bounding box center [717, 469] width 80 height 27
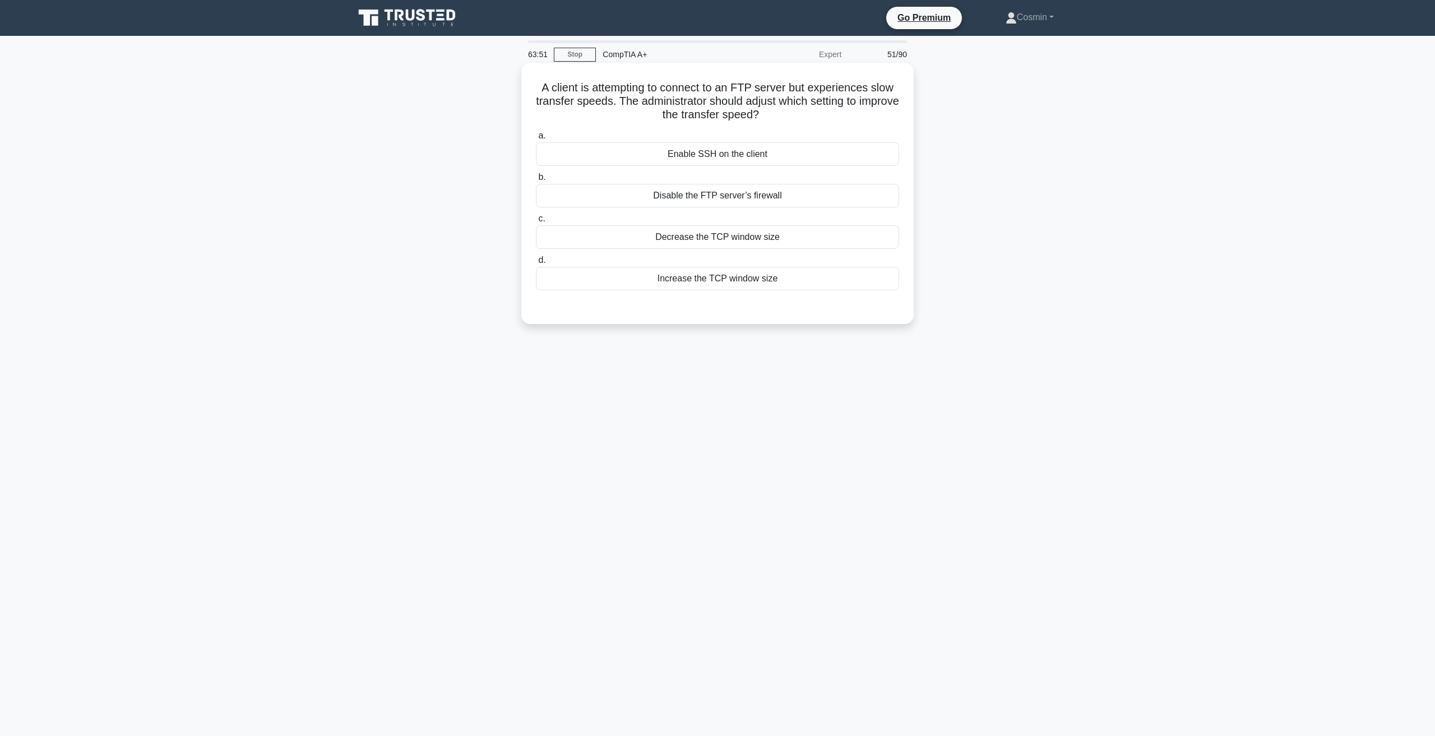
click at [735, 284] on div "Increase the TCP window size" at bounding box center [717, 279] width 363 height 24
click at [536, 264] on input "d. Increase the TCP window size" at bounding box center [536, 260] width 0 height 7
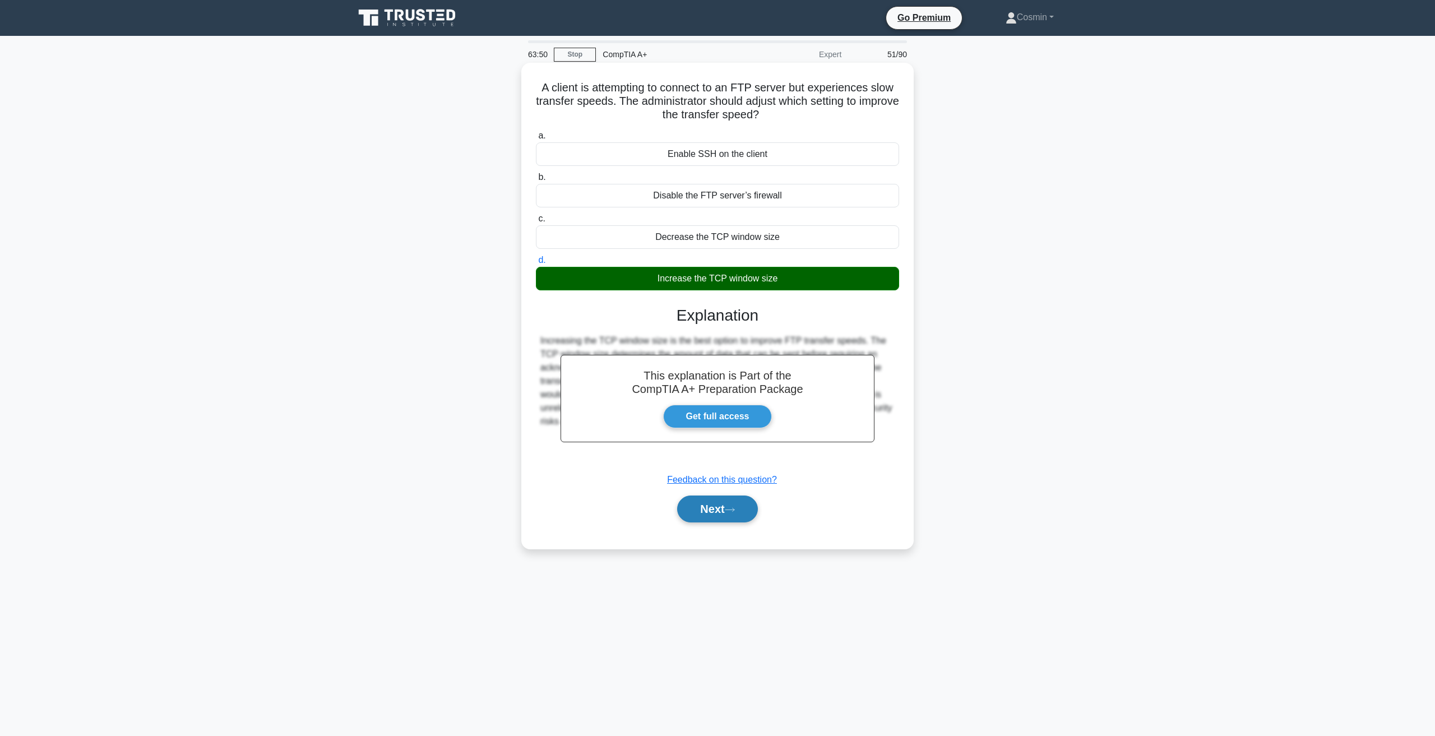
click at [742, 511] on button "Next" at bounding box center [717, 508] width 80 height 27
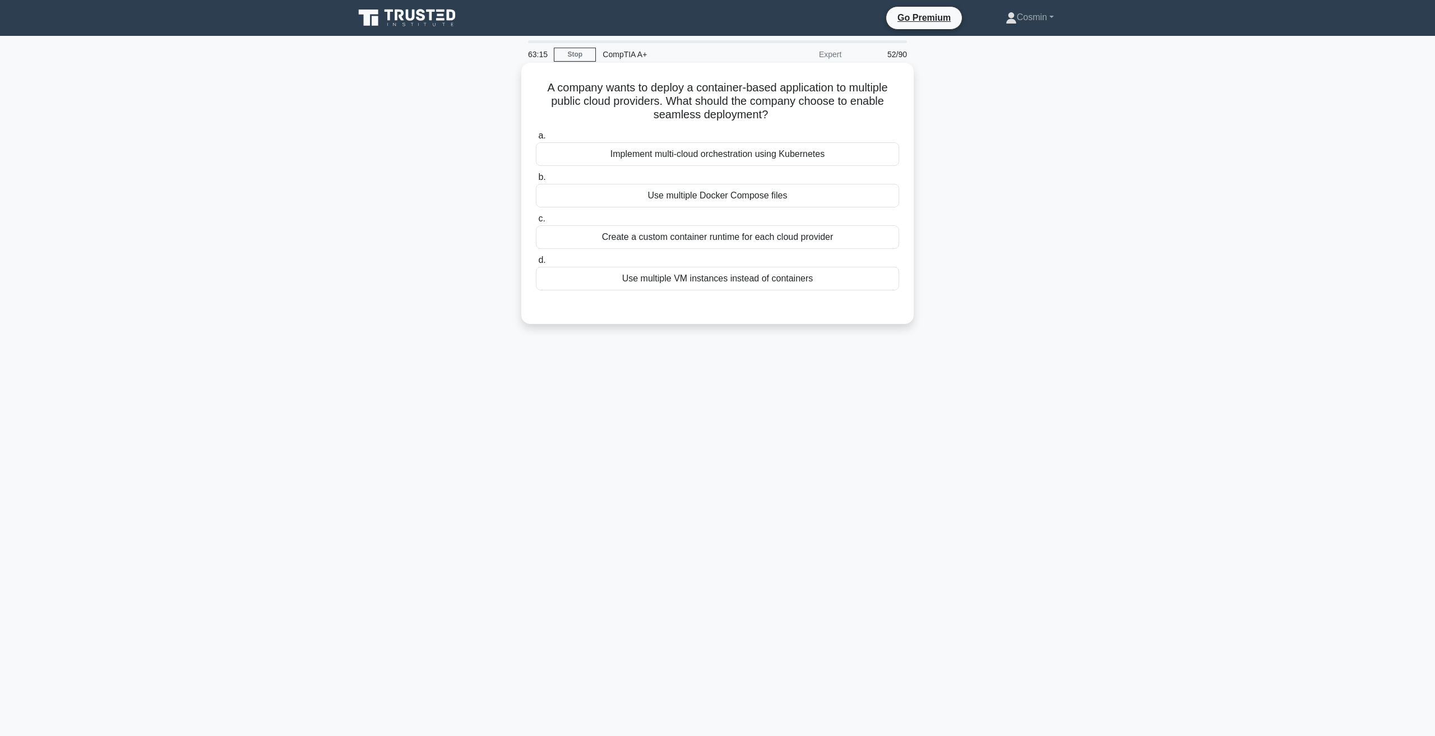
click at [744, 237] on div "Create a custom container runtime for each cloud provider" at bounding box center [717, 237] width 363 height 24
click at [536, 222] on input "c. Create a custom container runtime for each cloud provider" at bounding box center [536, 218] width 0 height 7
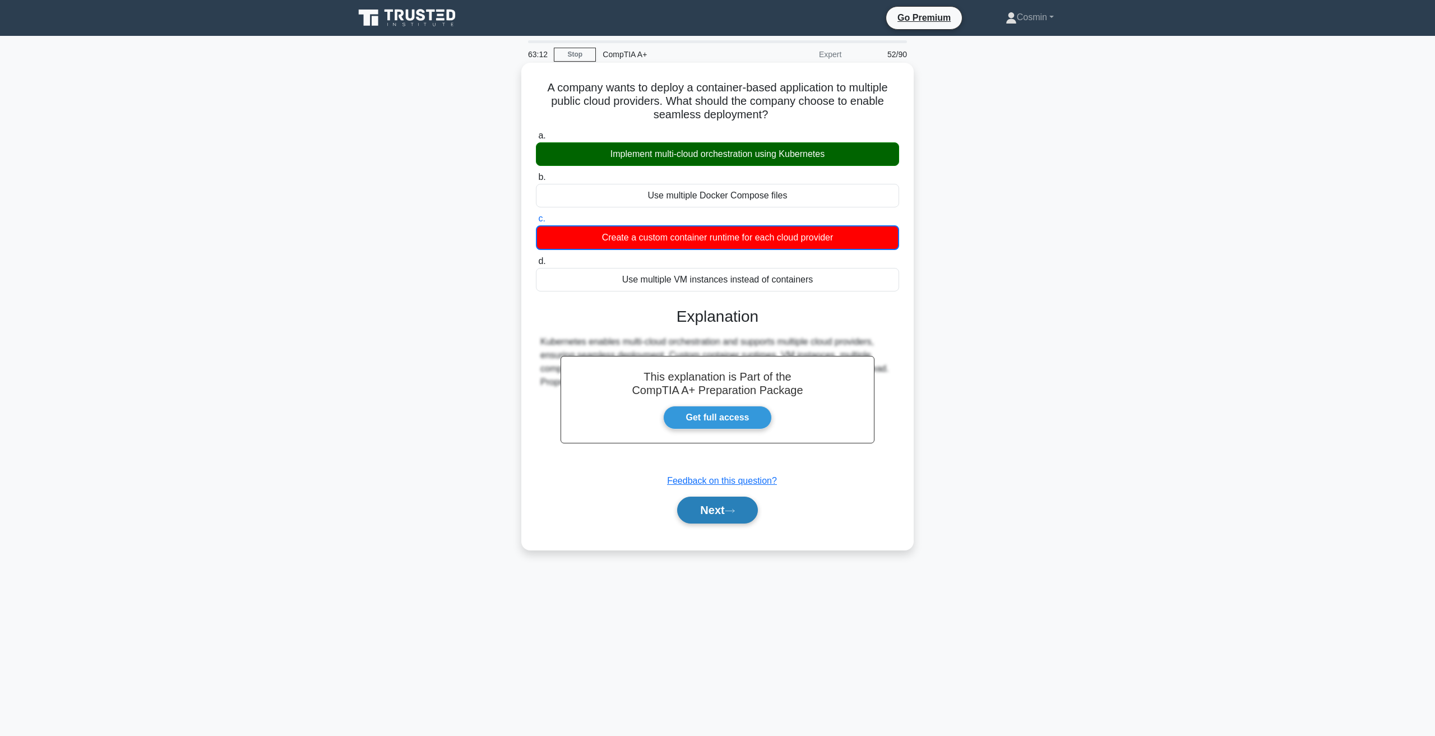
click at [698, 508] on button "Next" at bounding box center [717, 510] width 80 height 27
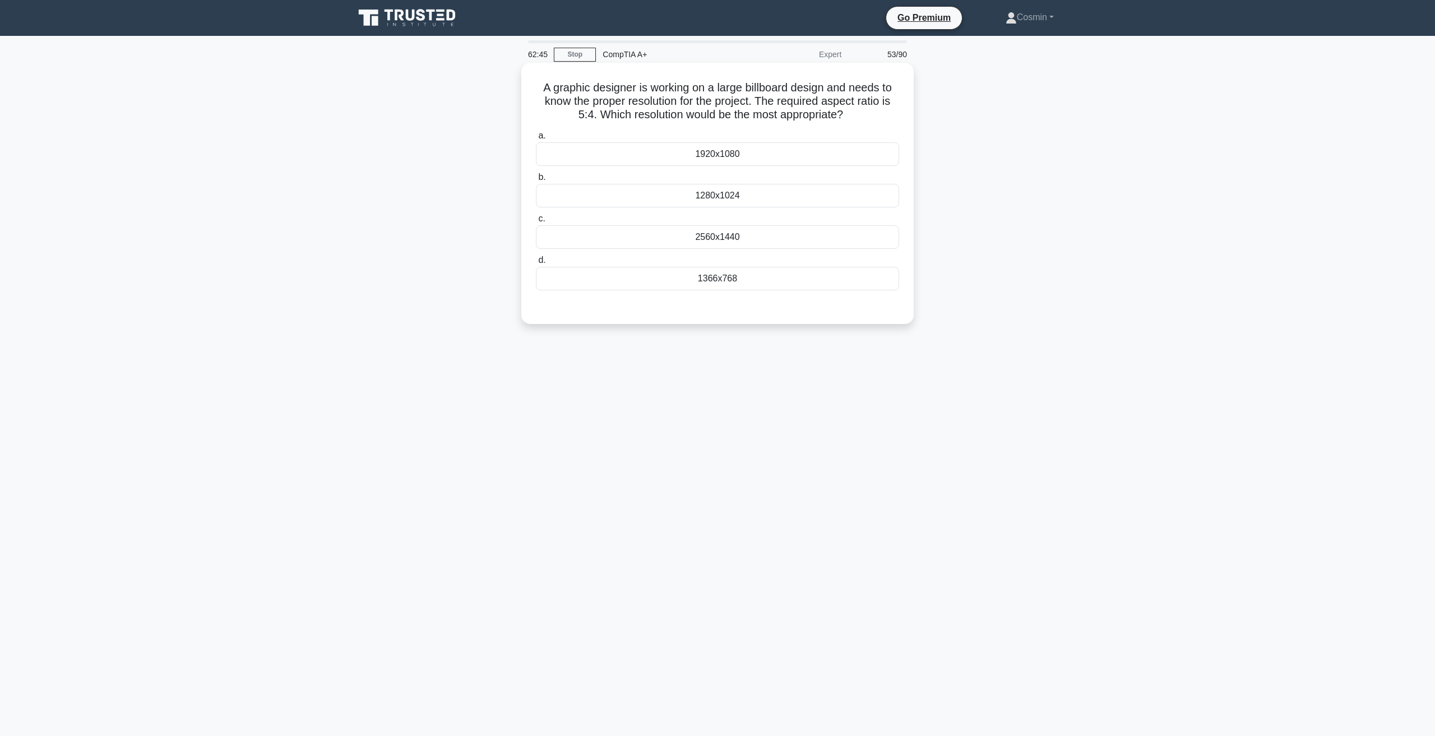
click at [739, 201] on div "1280x1024" at bounding box center [717, 196] width 363 height 24
click at [536, 181] on input "b. 1280x1024" at bounding box center [536, 177] width 0 height 7
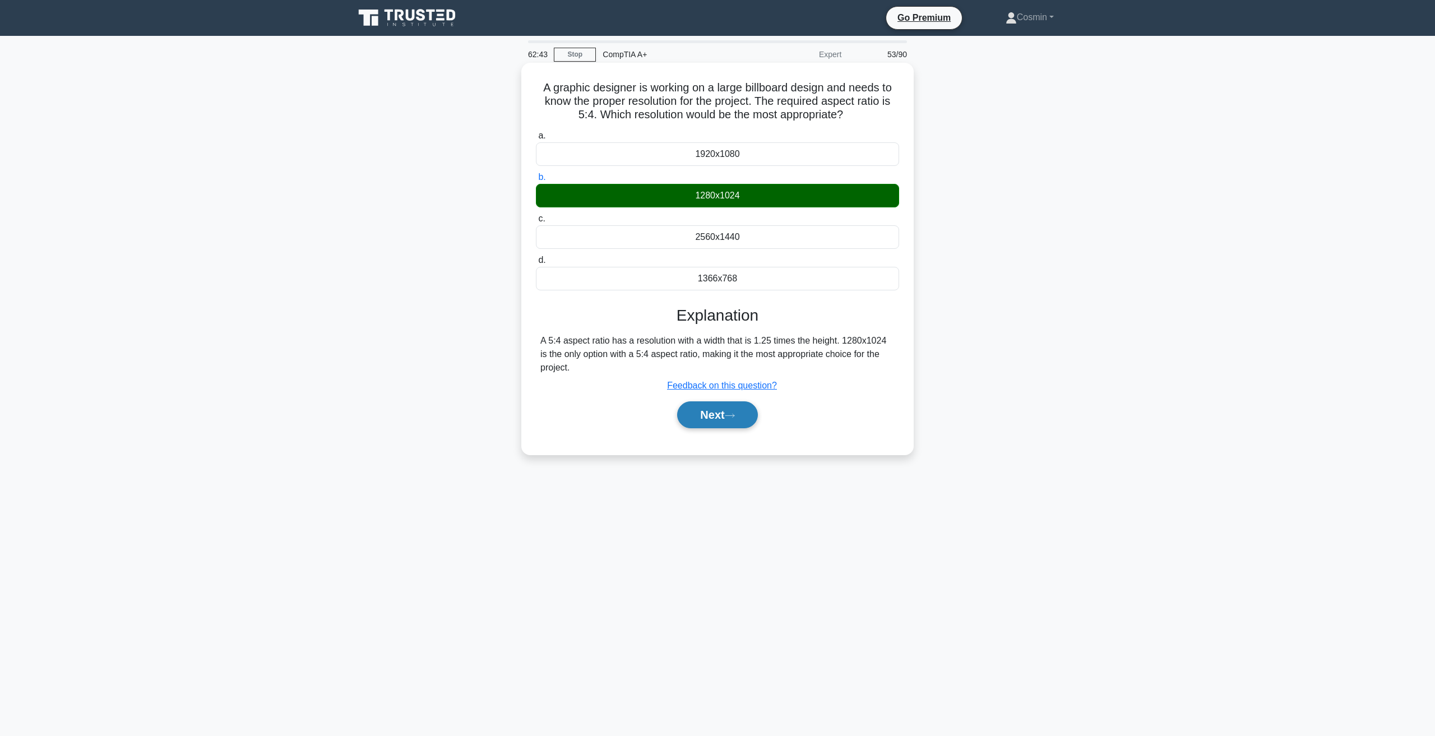
click at [726, 416] on button "Next" at bounding box center [717, 414] width 80 height 27
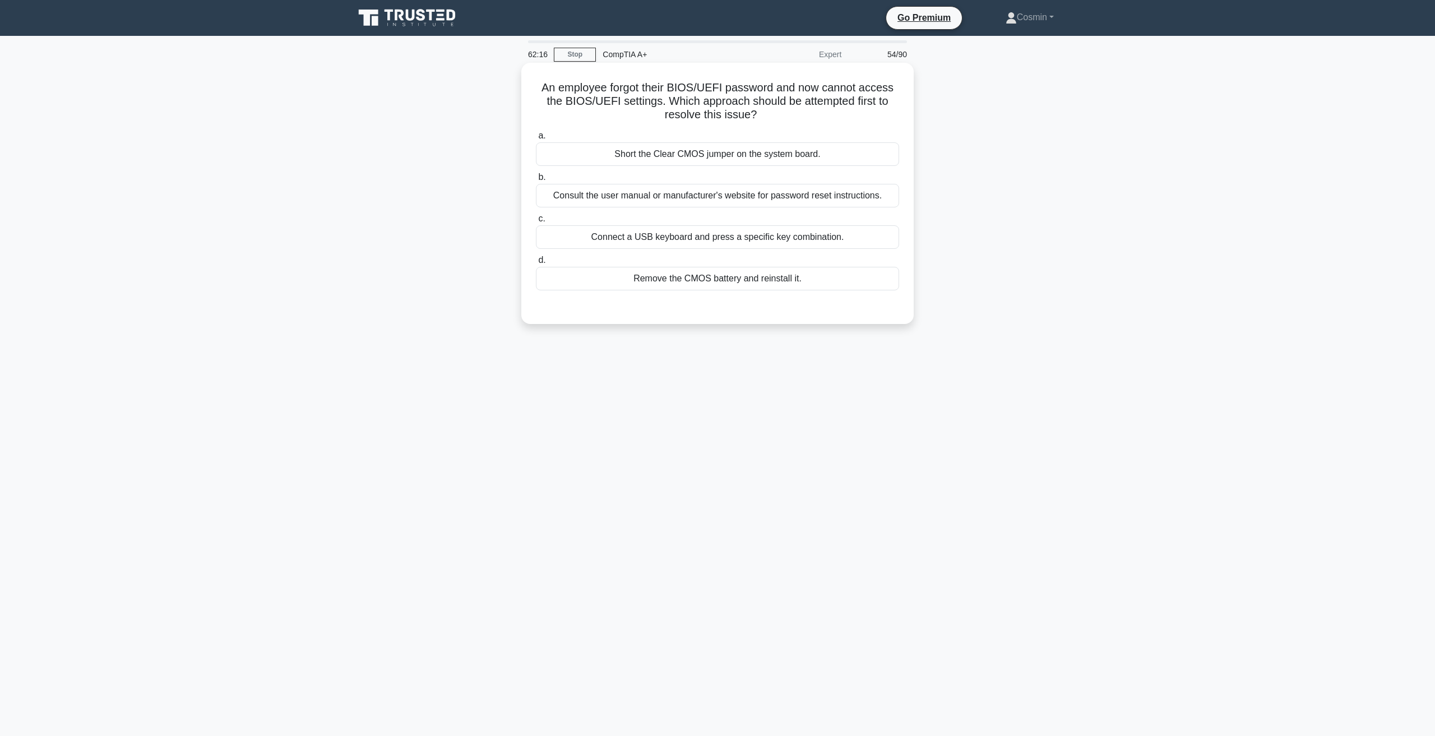
click at [790, 190] on div "Consult the user manual or manufacturer's website for password reset instructio…" at bounding box center [717, 196] width 363 height 24
click at [536, 181] on input "b. Consult the user manual or manufacturer's website for password reset instruc…" at bounding box center [536, 177] width 0 height 7
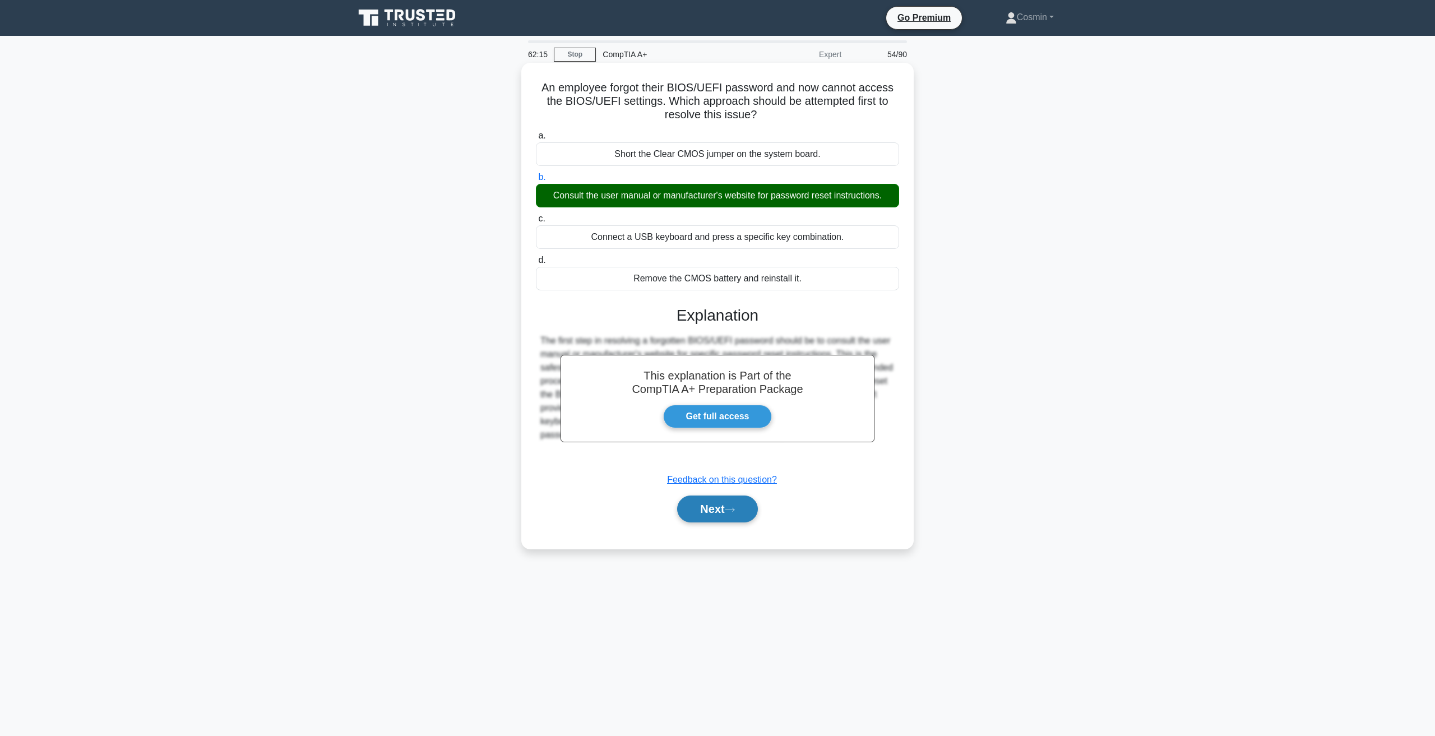
click at [741, 502] on button "Next" at bounding box center [717, 508] width 80 height 27
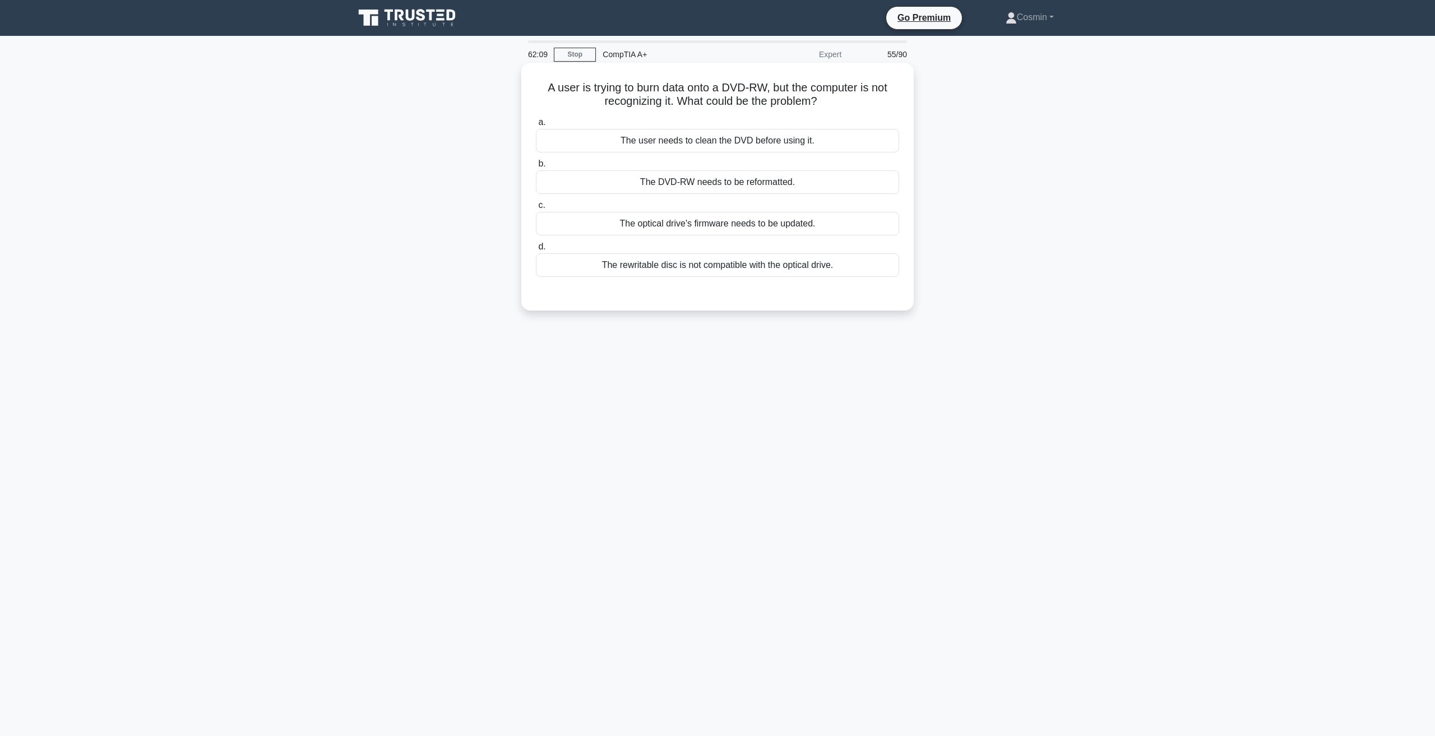
click at [750, 86] on h5 "A user is trying to burn data onto a DVD-RW, but the computer is not recognizin…" at bounding box center [717, 95] width 365 height 28
drag, startPoint x: 722, startPoint y: 87, endPoint x: 763, endPoint y: 92, distance: 41.2
click at [763, 92] on h5 "A user is trying to burn data onto a DVD-RW, but the computer is not recognizin…" at bounding box center [717, 95] width 365 height 28
copy h5 "DVD-RW"
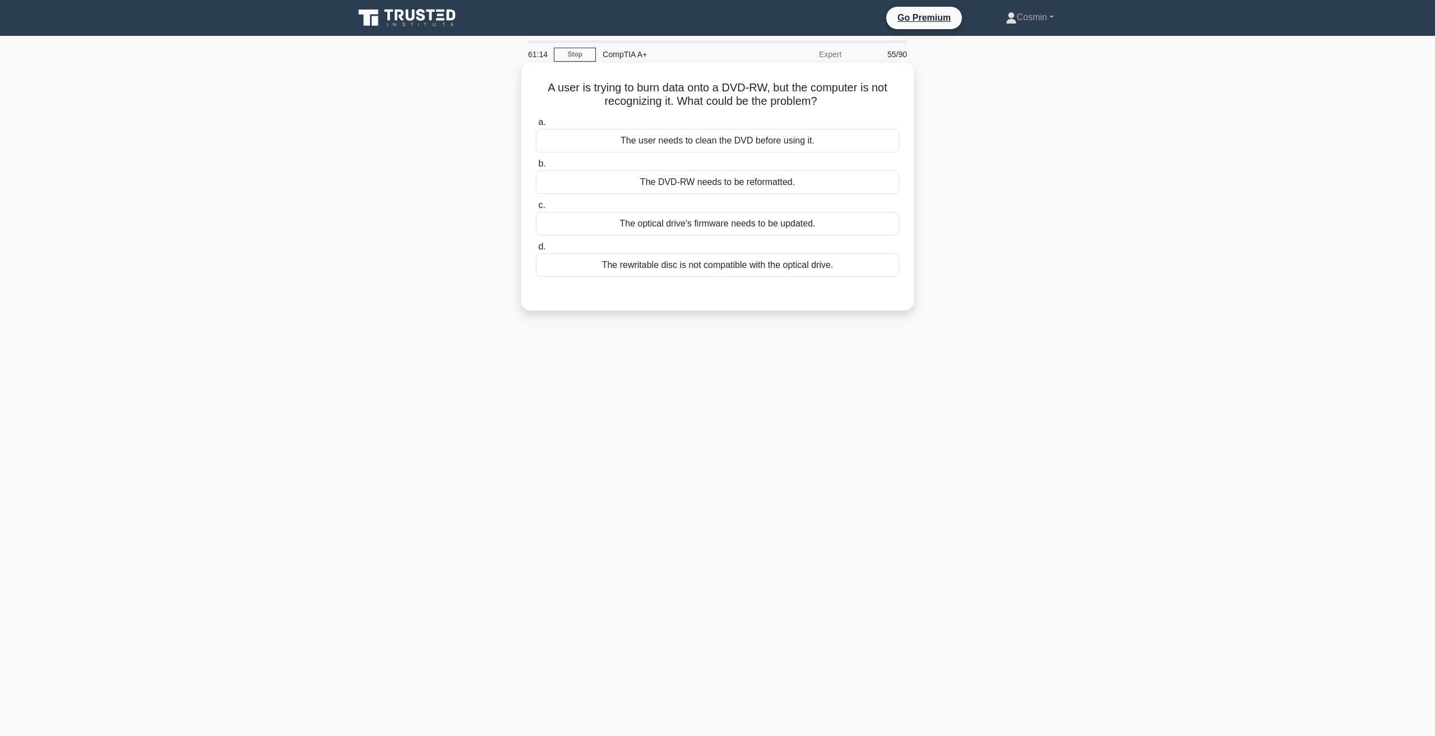
click at [782, 218] on div "The optical drive's firmware needs to be updated." at bounding box center [717, 224] width 363 height 24
click at [536, 209] on input "c. The optical drive's firmware needs to be updated." at bounding box center [536, 205] width 0 height 7
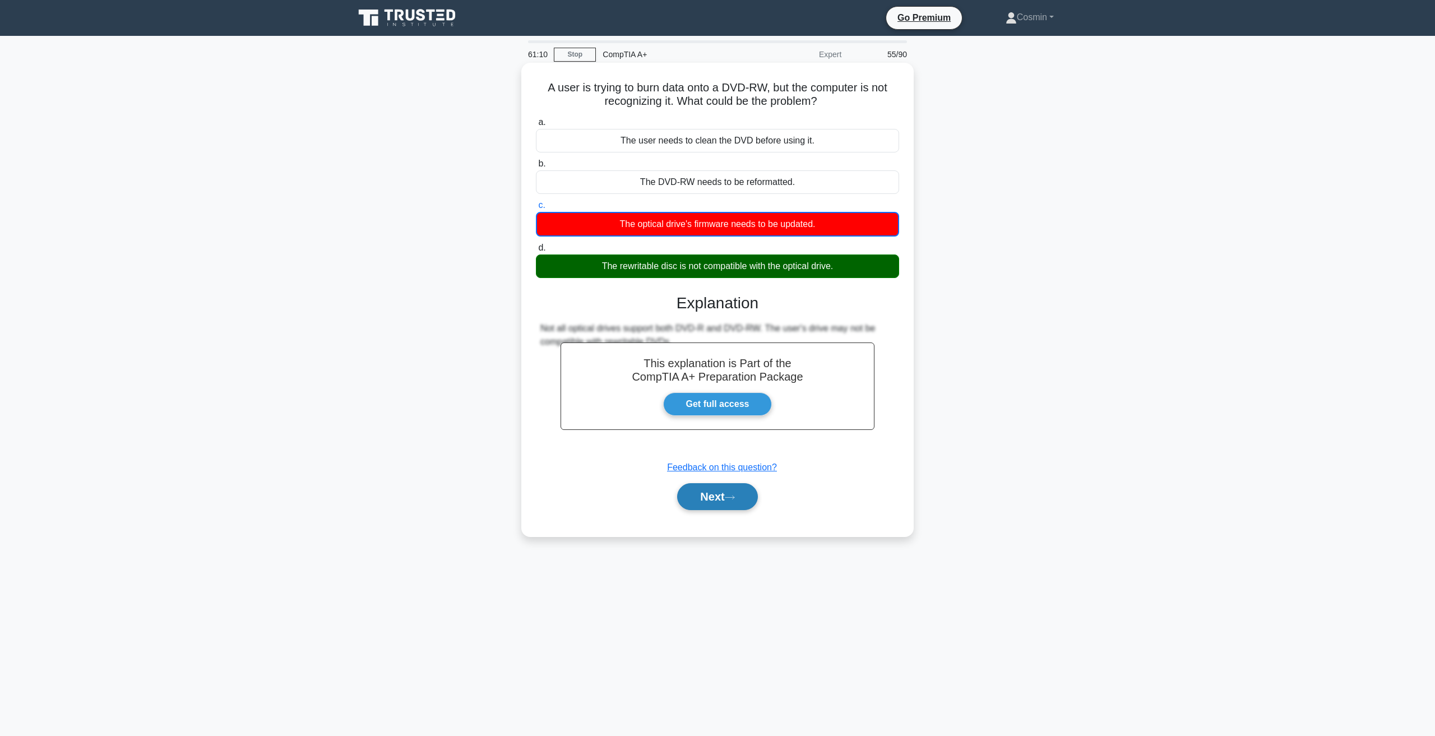
click at [718, 502] on button "Next" at bounding box center [717, 496] width 80 height 27
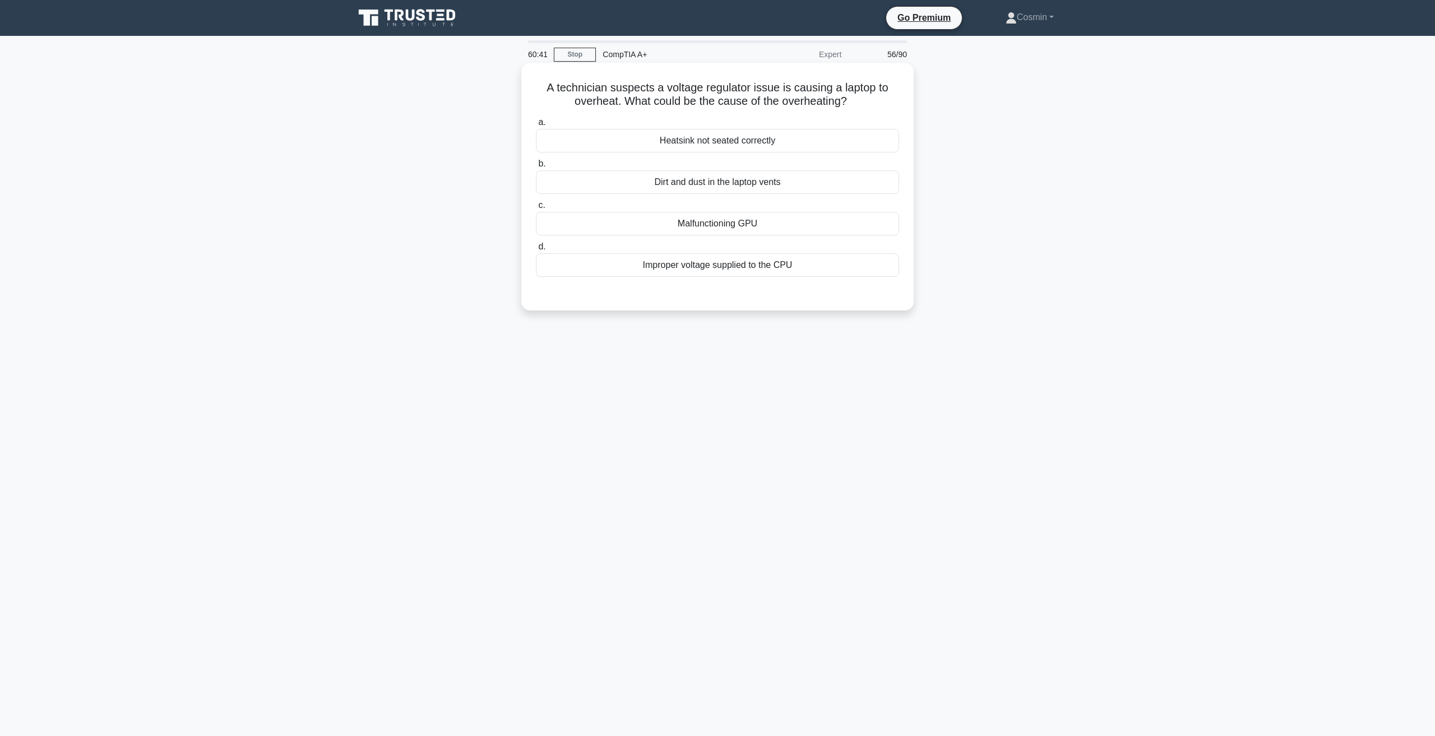
click at [667, 271] on div "Improper voltage supplied to the CPU" at bounding box center [717, 265] width 363 height 24
click at [536, 250] on input "d. Improper voltage supplied to the CPU" at bounding box center [536, 246] width 0 height 7
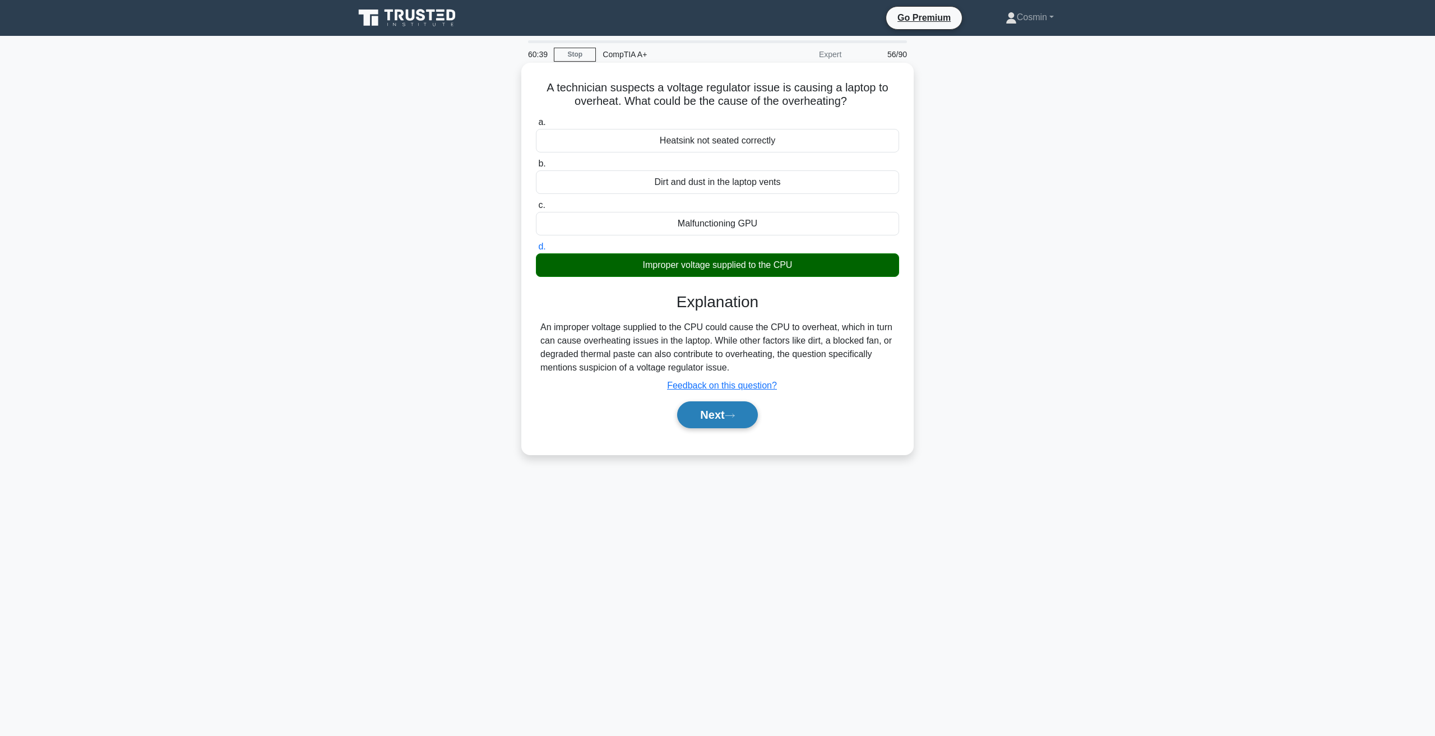
click at [708, 421] on button "Next" at bounding box center [717, 414] width 80 height 27
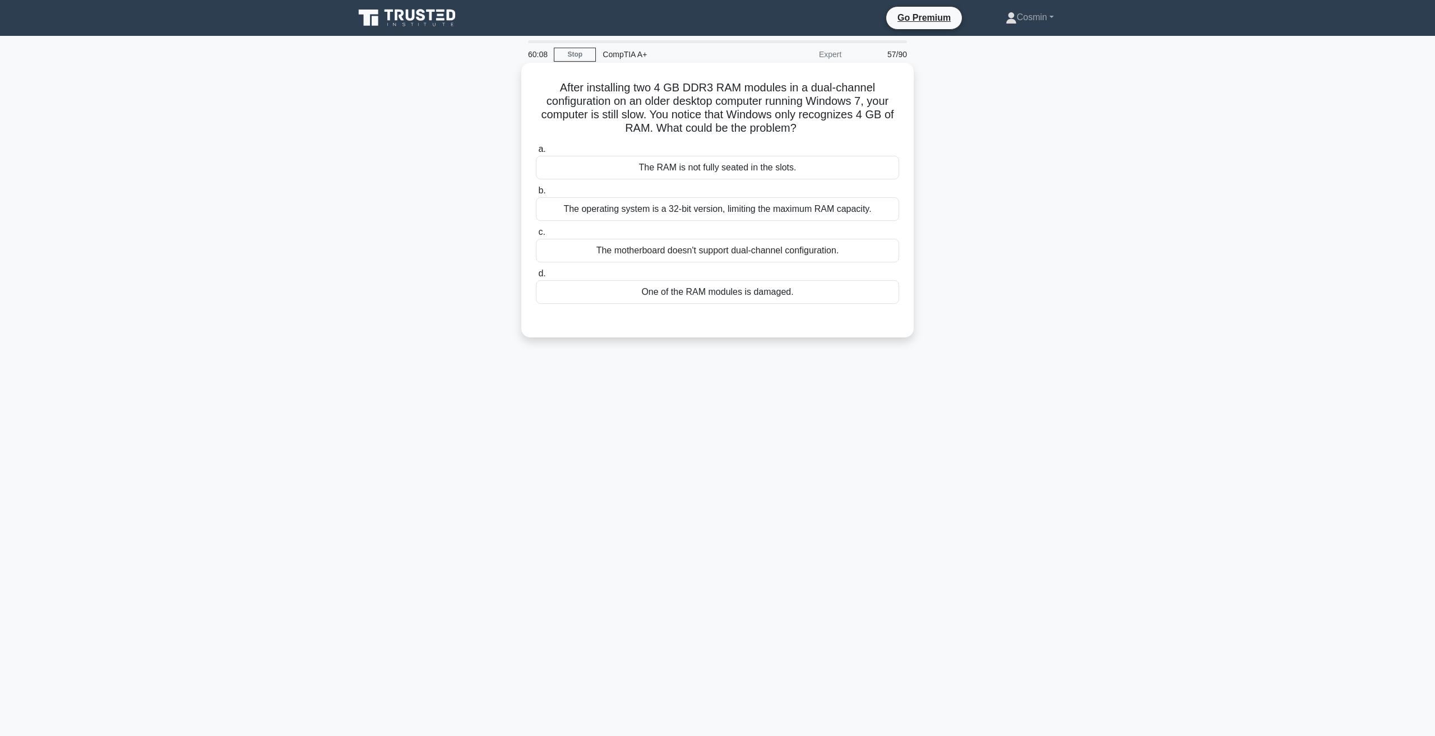
click at [760, 215] on div "The operating system is a 32-bit version, limiting the maximum RAM capacity." at bounding box center [717, 209] width 363 height 24
click at [536, 194] on input "b. The operating system is a 32-bit version, limiting the maximum RAM capacity." at bounding box center [536, 190] width 0 height 7
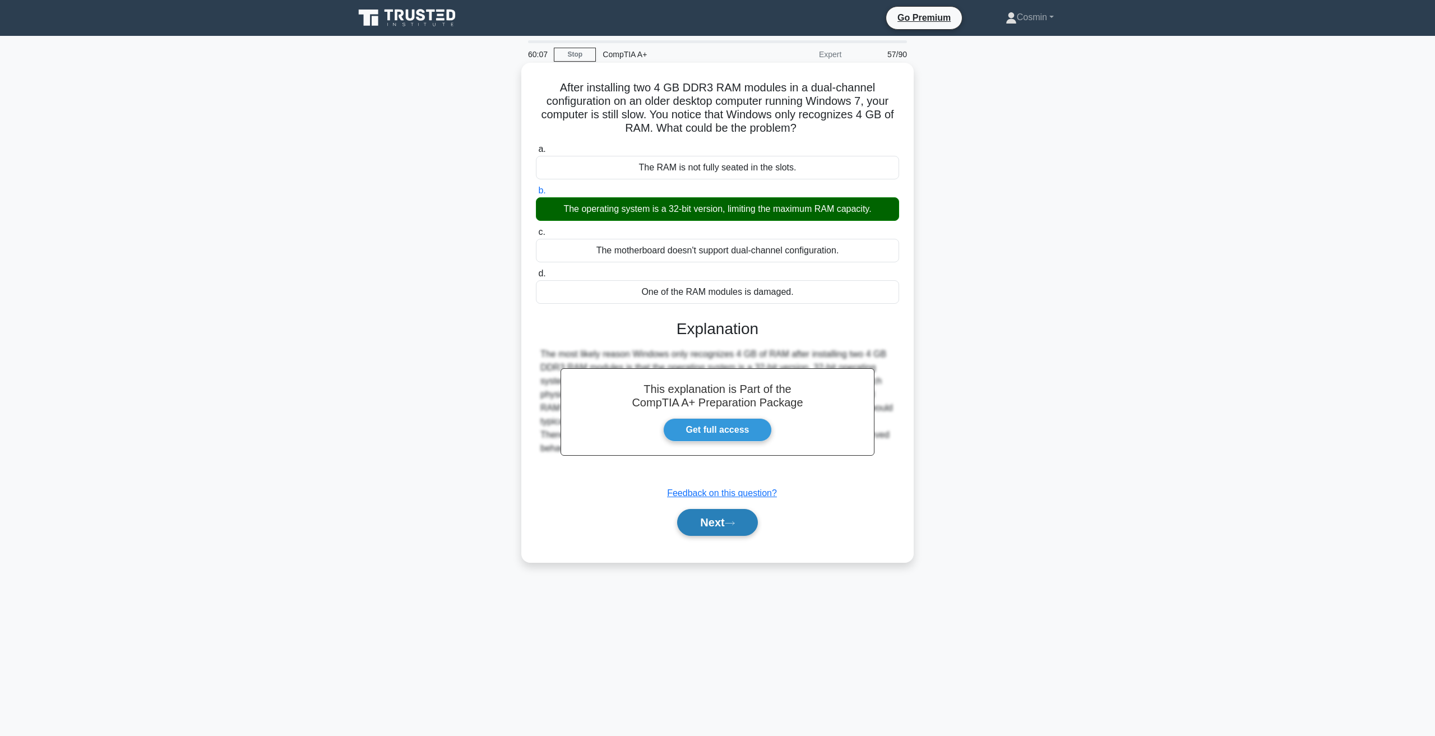
click at [731, 525] on icon at bounding box center [730, 523] width 10 height 6
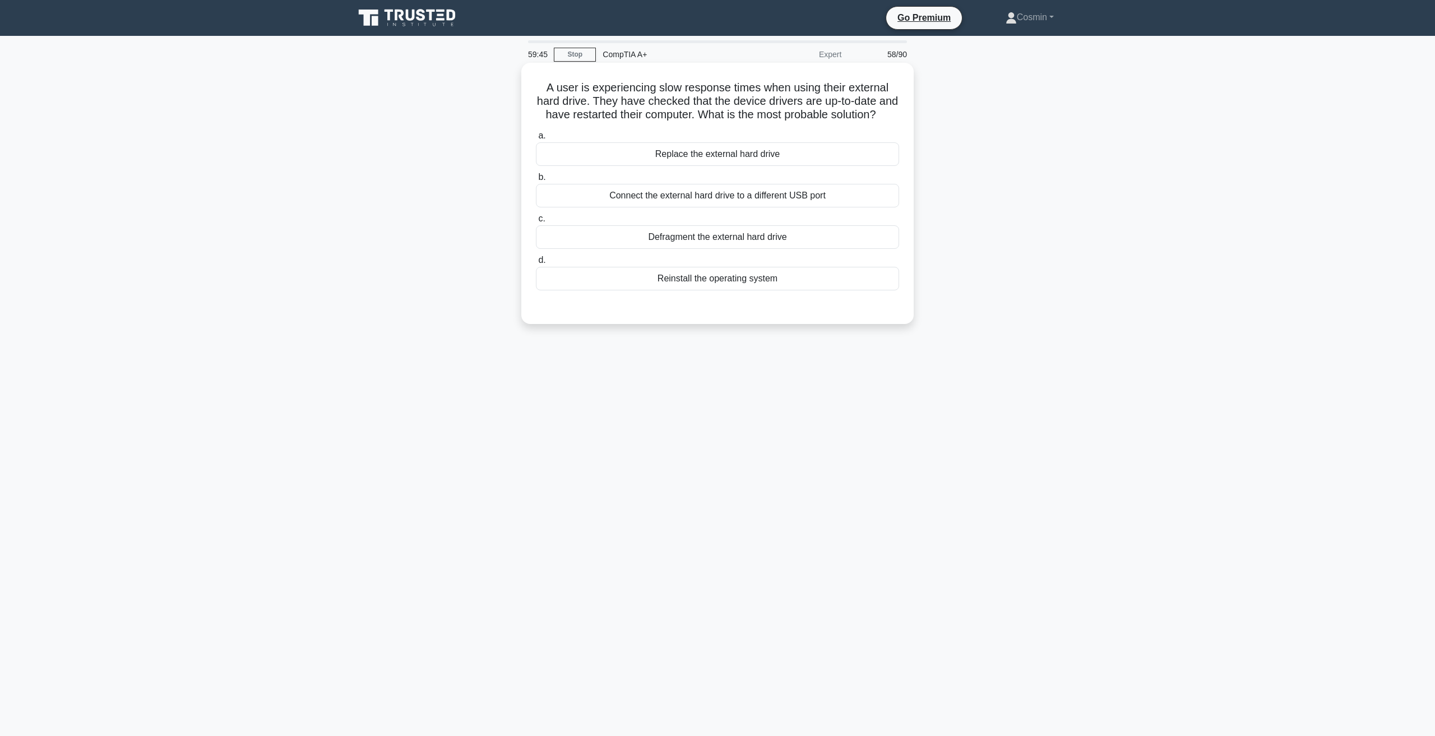
click at [672, 207] on div "Connect the external hard drive to a different USB port" at bounding box center [717, 196] width 363 height 24
click at [536, 181] on input "b. Connect the external hard drive to a different USB port" at bounding box center [536, 177] width 0 height 7
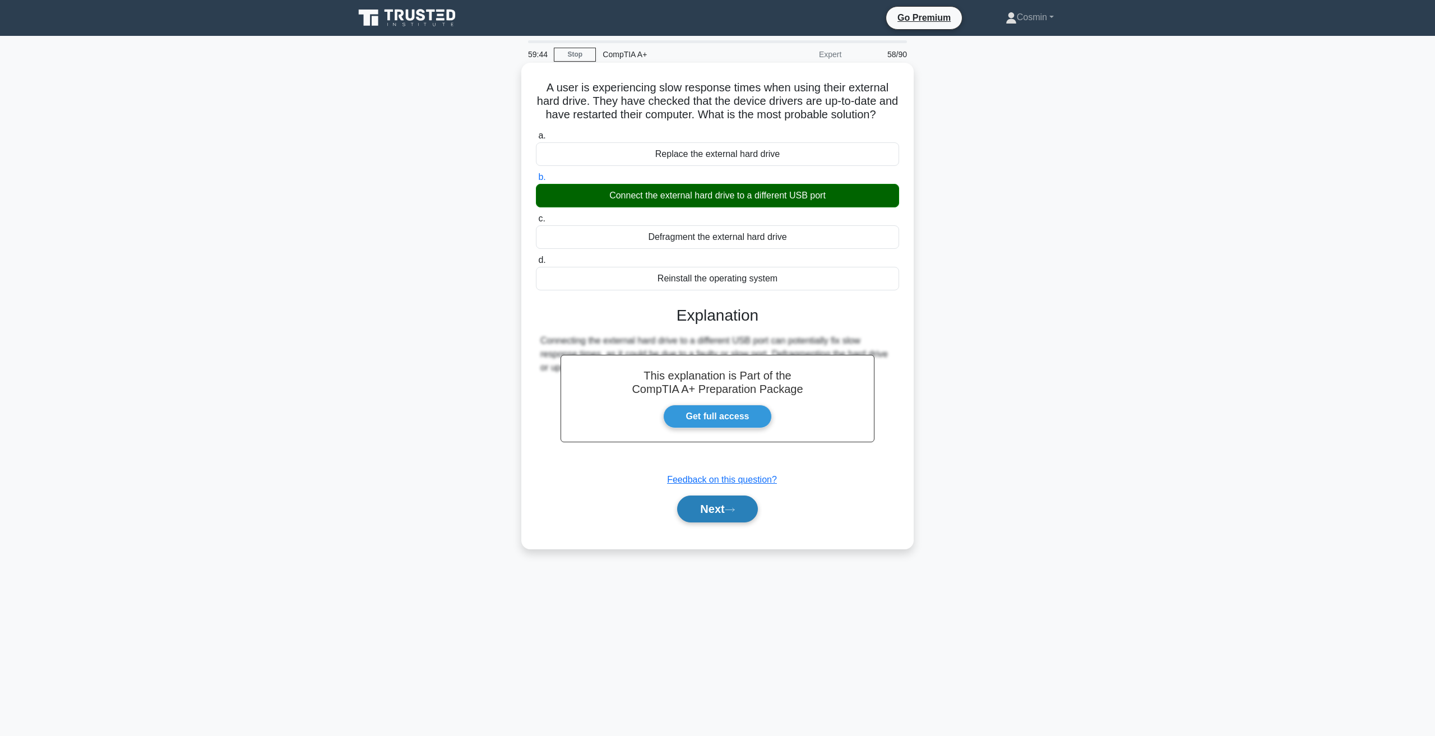
click at [694, 519] on button "Next" at bounding box center [717, 508] width 80 height 27
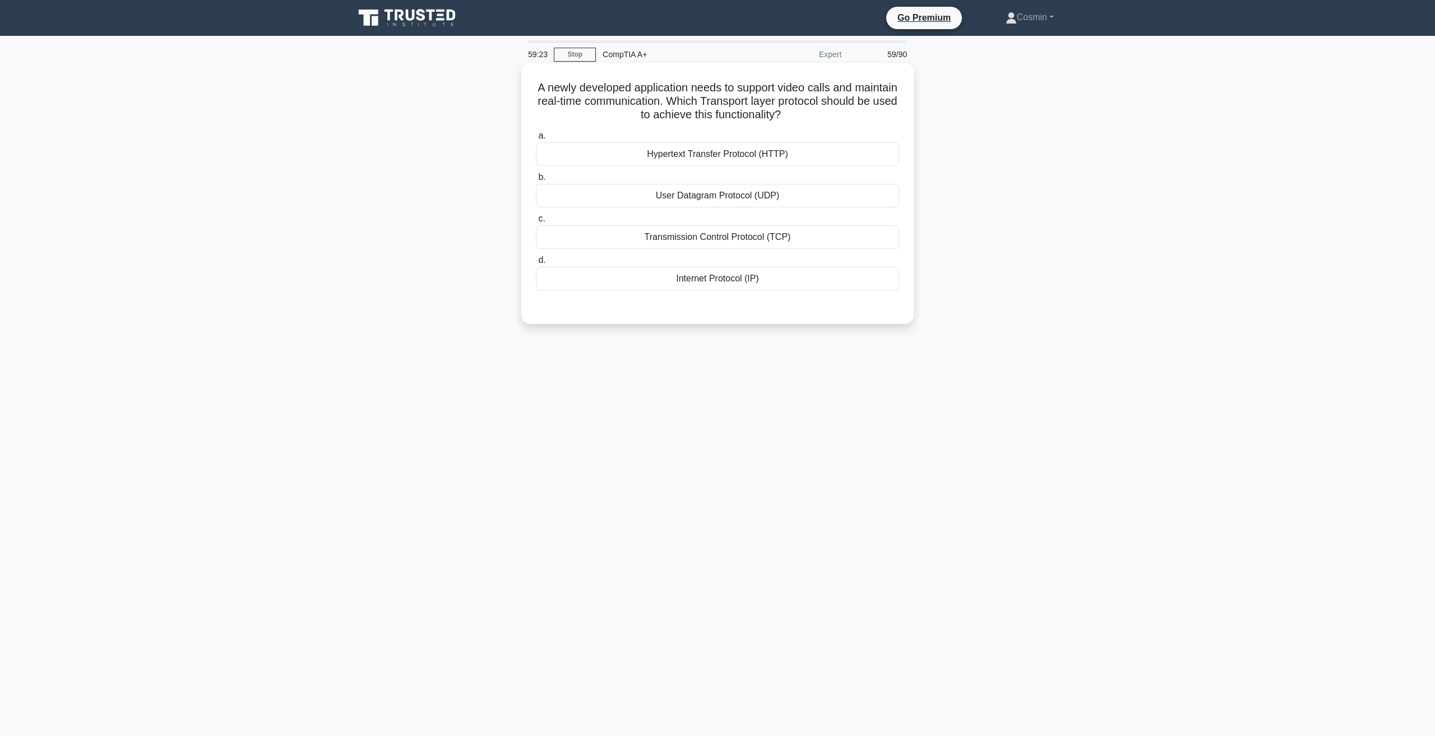
click at [710, 236] on div "Transmission Control Protocol (TCP)" at bounding box center [717, 237] width 363 height 24
click at [536, 222] on input "c. Transmission Control Protocol (TCP)" at bounding box center [536, 218] width 0 height 7
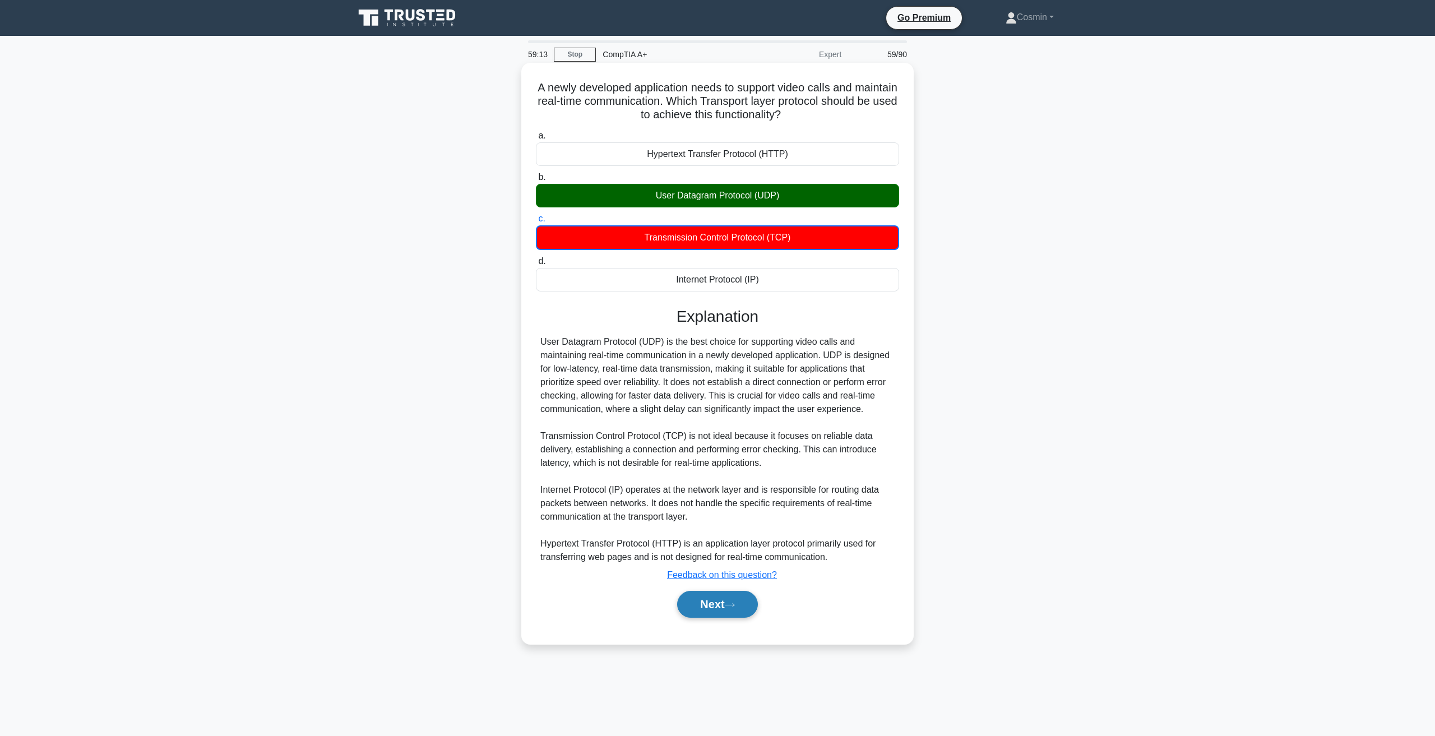
click at [723, 604] on button "Next" at bounding box center [717, 604] width 80 height 27
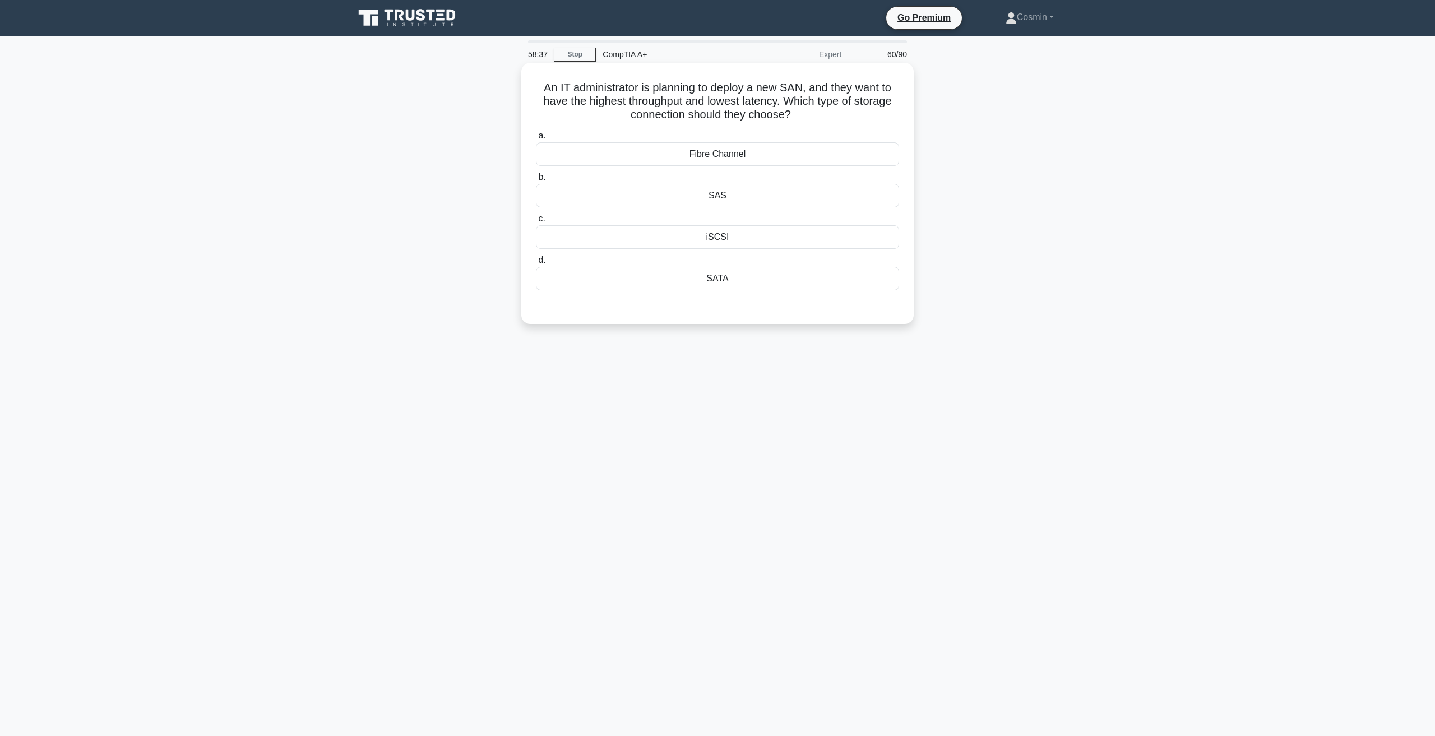
click at [736, 155] on div "Fibre Channel" at bounding box center [717, 154] width 363 height 24
click at [536, 140] on input "a. Fibre Channel" at bounding box center [536, 135] width 0 height 7
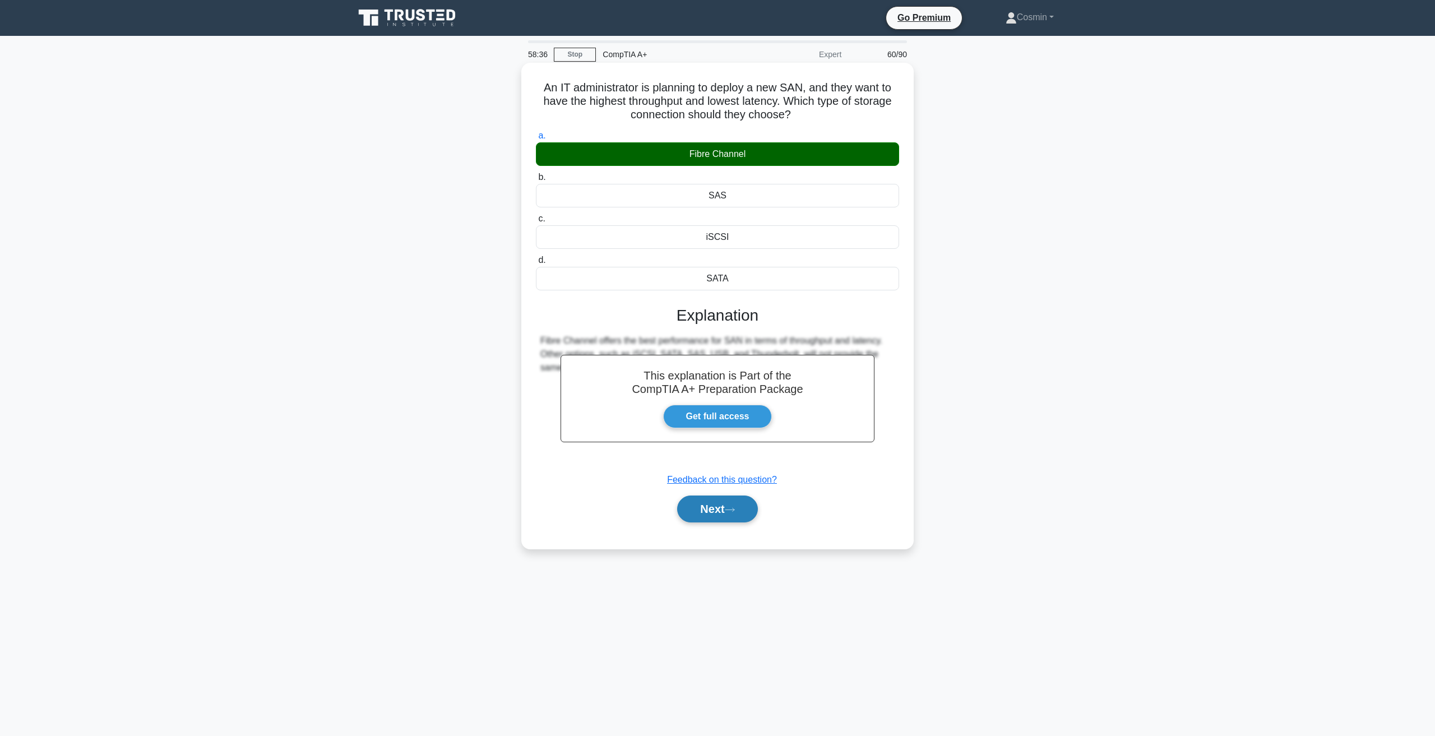
click at [689, 511] on button "Next" at bounding box center [717, 508] width 80 height 27
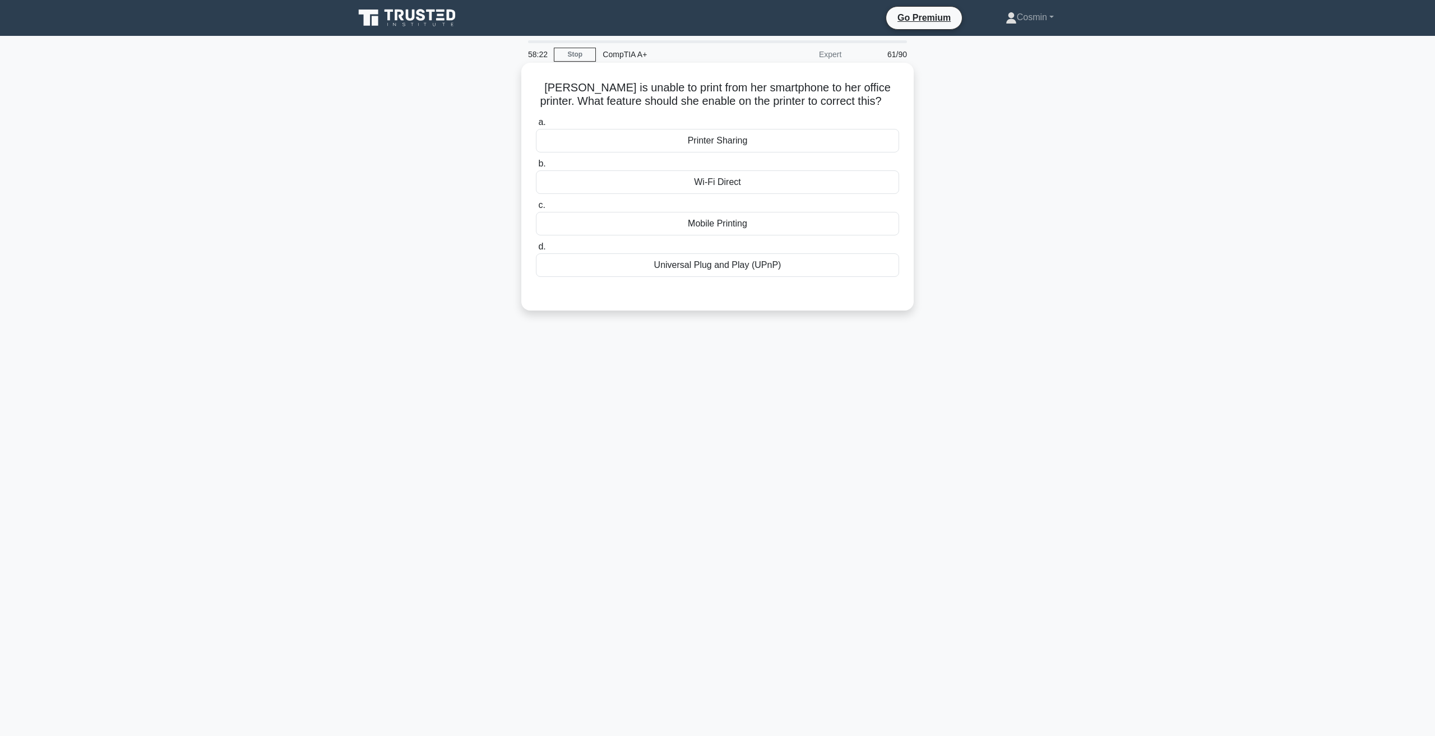
click at [702, 224] on div "Mobile Printing" at bounding box center [717, 224] width 363 height 24
click at [536, 209] on input "c. Mobile Printing" at bounding box center [536, 205] width 0 height 7
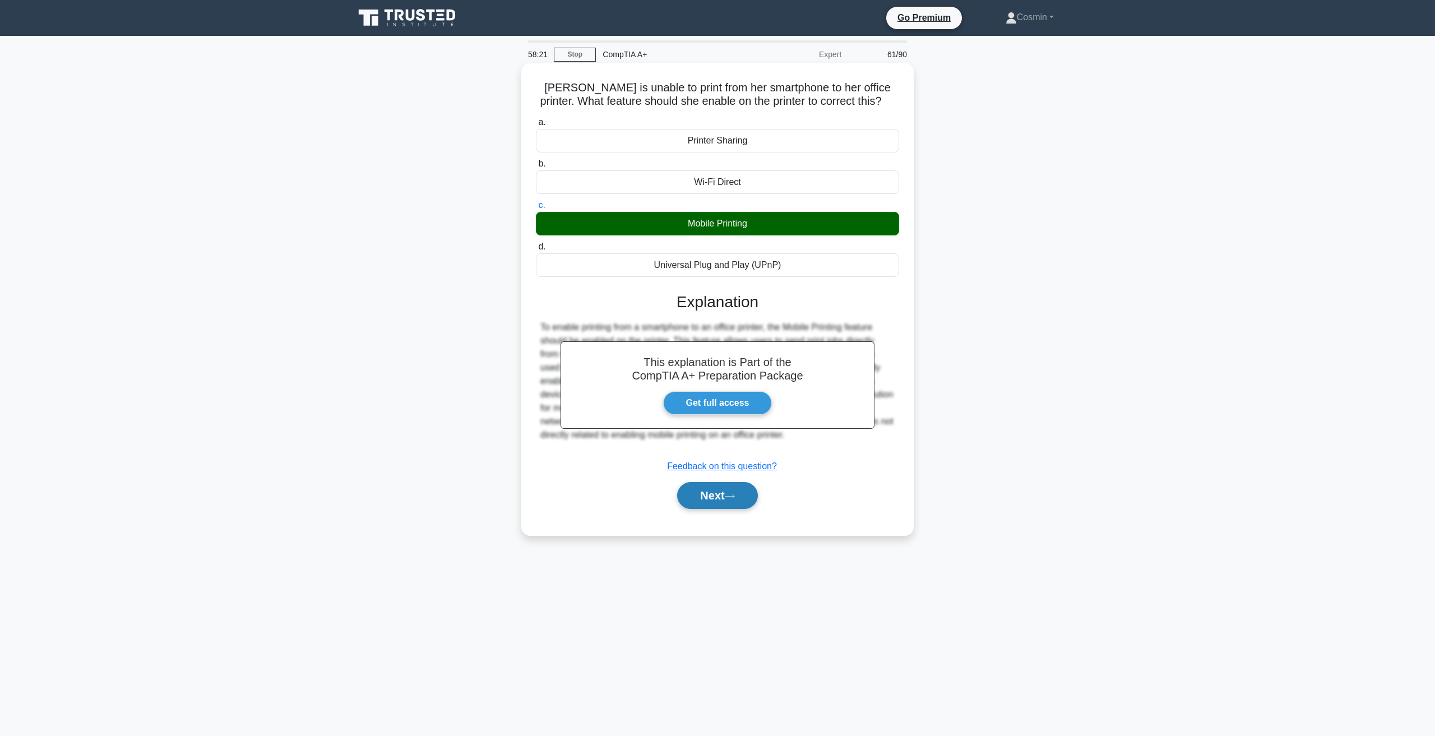
click at [726, 485] on button "Next" at bounding box center [717, 495] width 80 height 27
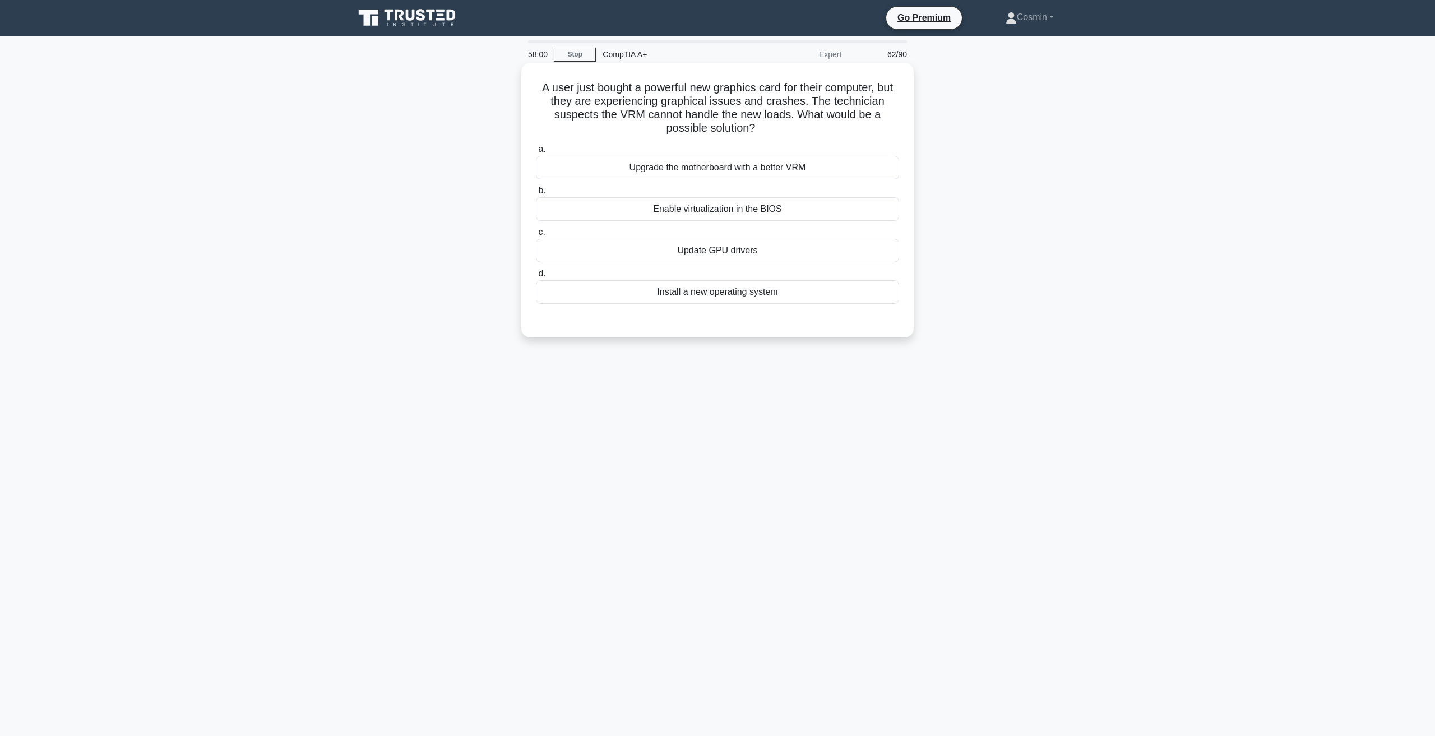
click at [630, 119] on h5 "A user just bought a powerful new graphics card for their computer, but they ar…" at bounding box center [717, 108] width 365 height 55
click at [649, 168] on div "Upgrade the motherboard with a better VRM" at bounding box center [717, 168] width 363 height 24
click at [536, 153] on input "a. Upgrade the motherboard with a better VRM" at bounding box center [536, 149] width 0 height 7
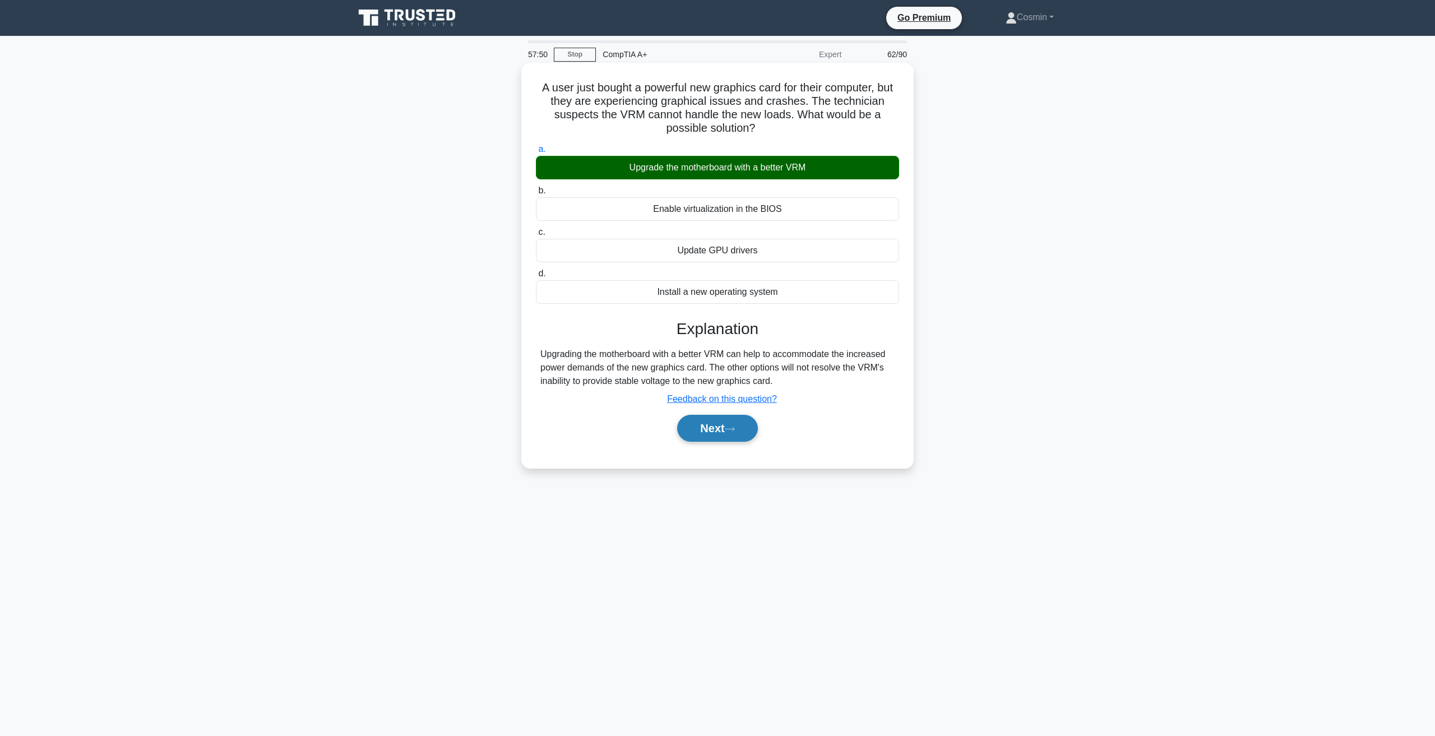
click at [732, 424] on button "Next" at bounding box center [717, 428] width 80 height 27
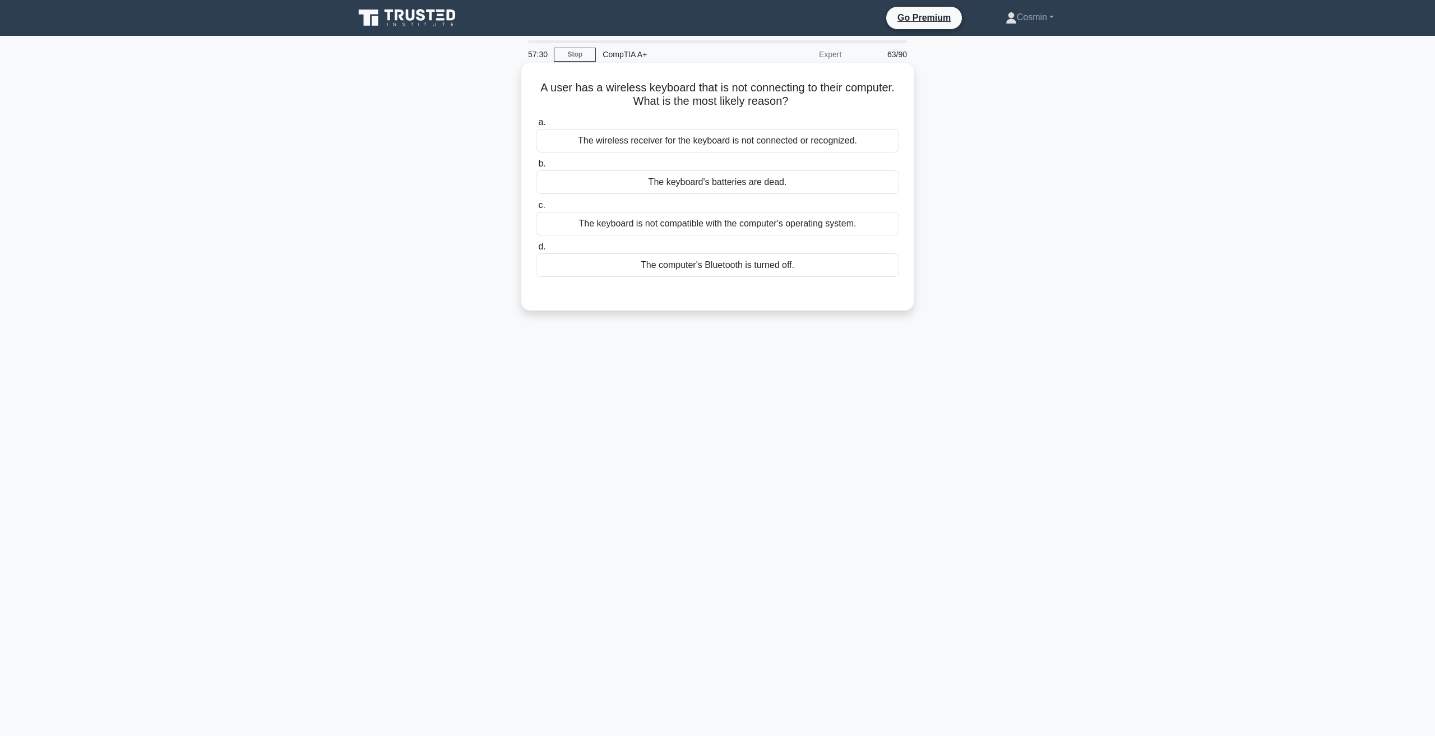
click at [781, 270] on div "The computer's Bluetooth is turned off." at bounding box center [717, 265] width 363 height 24
click at [536, 250] on input "d. The computer's Bluetooth is turned off." at bounding box center [536, 246] width 0 height 7
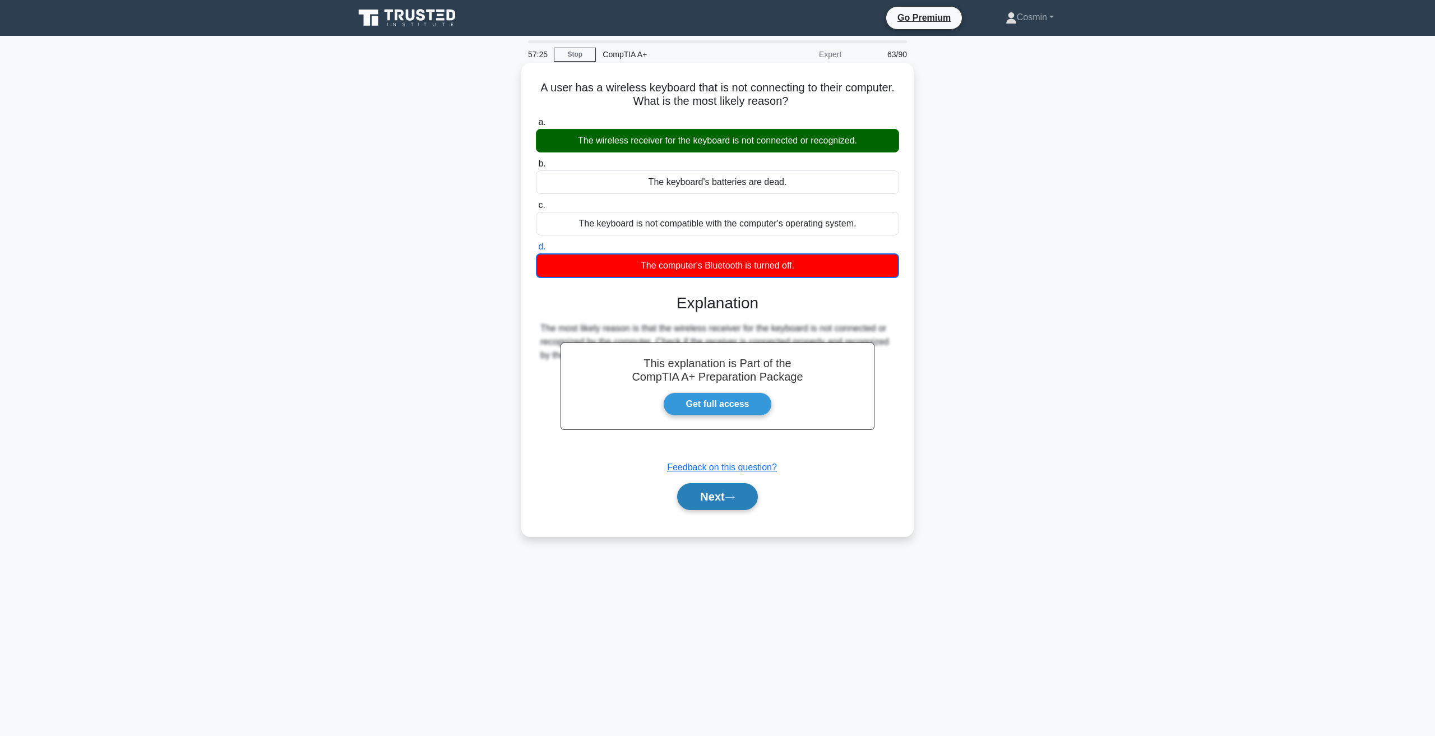
click at [727, 500] on button "Next" at bounding box center [717, 496] width 80 height 27
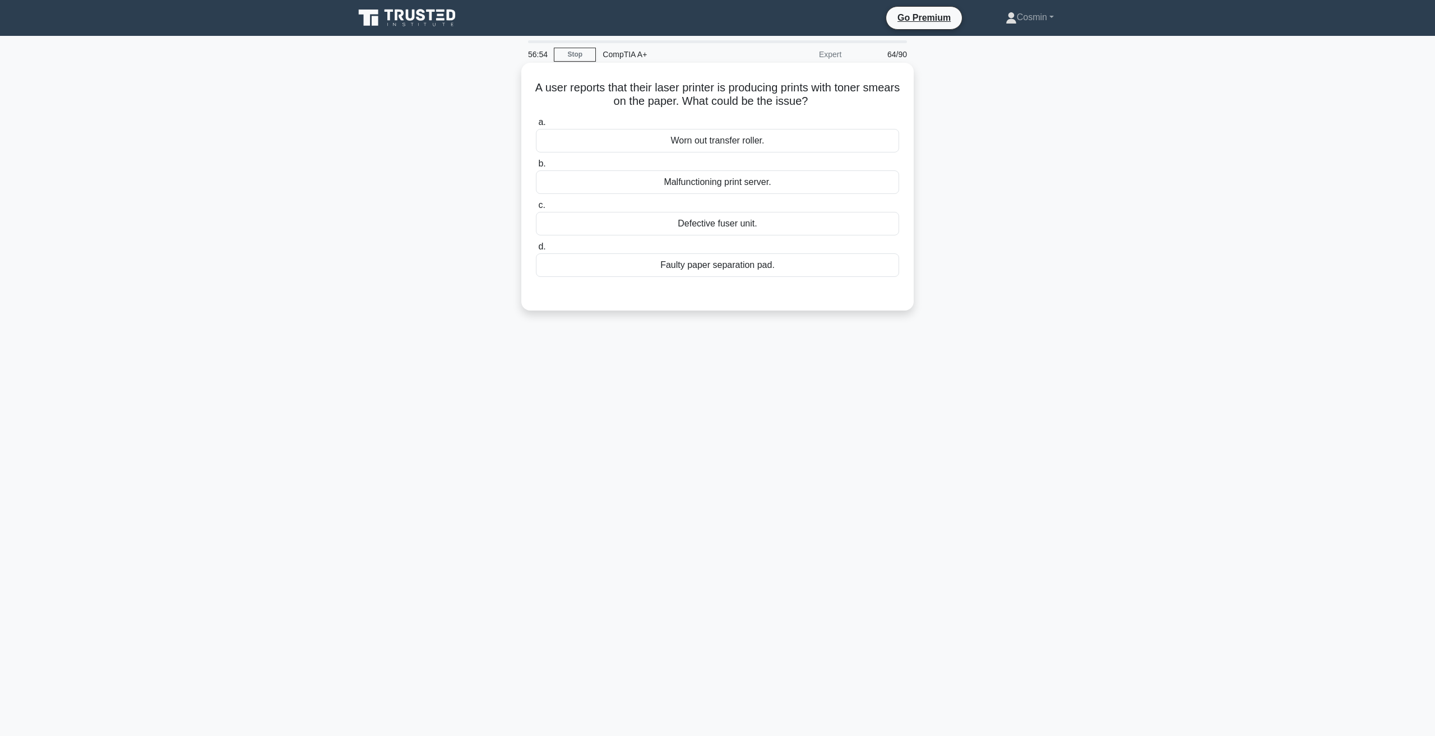
click at [638, 224] on div "Defective fuser unit." at bounding box center [717, 224] width 363 height 24
click at [536, 209] on input "c. Defective fuser unit." at bounding box center [536, 205] width 0 height 7
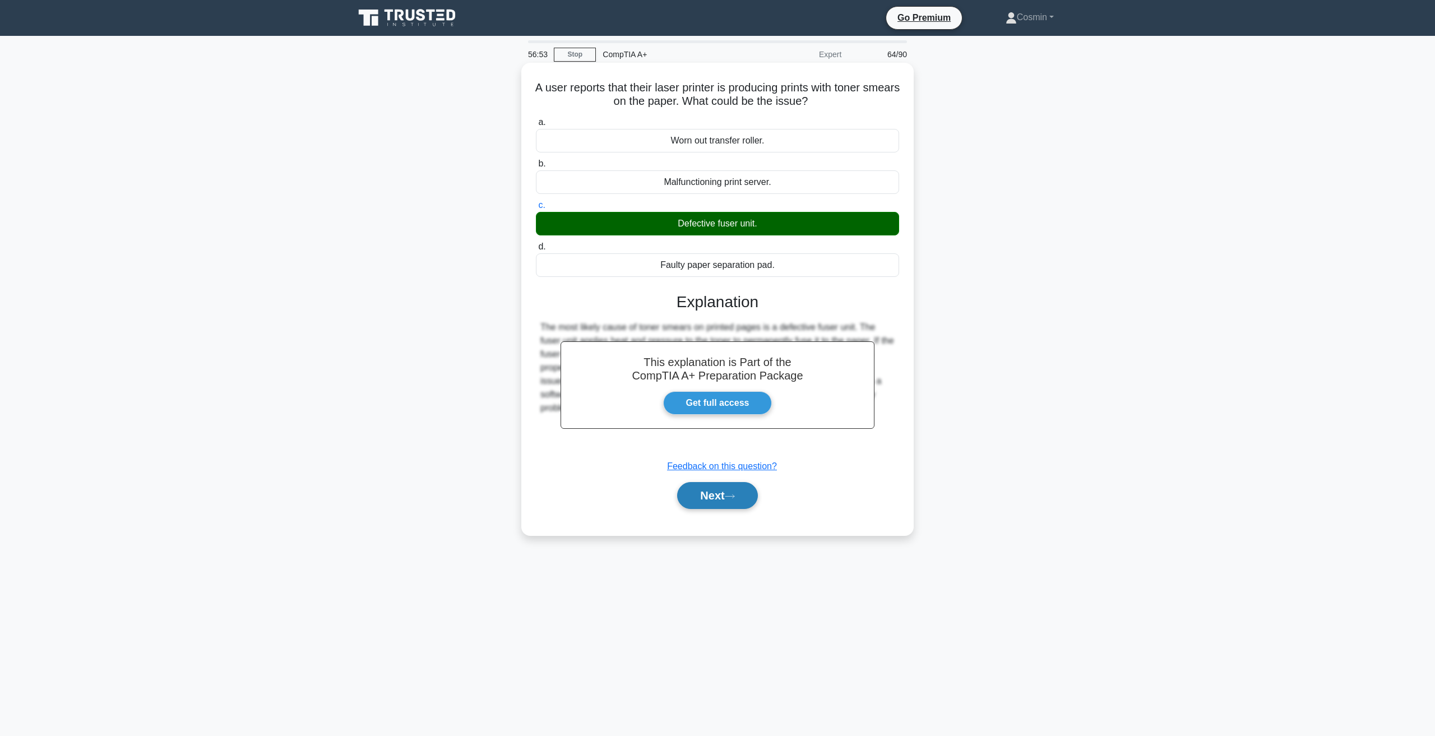
click at [709, 488] on button "Next" at bounding box center [717, 495] width 80 height 27
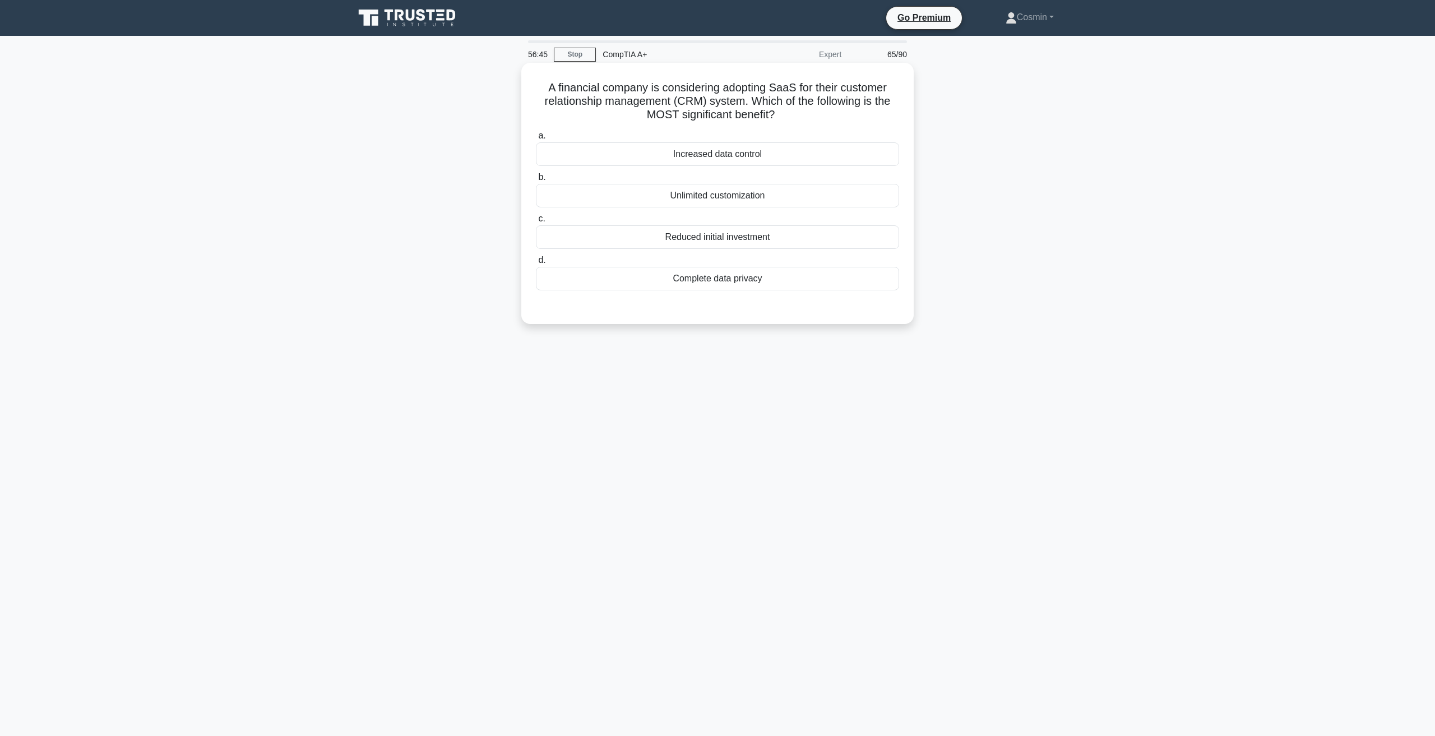
click at [777, 92] on h5 "A financial company is considering adopting SaaS for their customer relationshi…" at bounding box center [717, 101] width 365 height 41
copy h5 "SaaS"
click at [702, 245] on div "Reduced initial investment" at bounding box center [717, 237] width 363 height 24
click at [536, 222] on input "c. Reduced initial investment" at bounding box center [536, 218] width 0 height 7
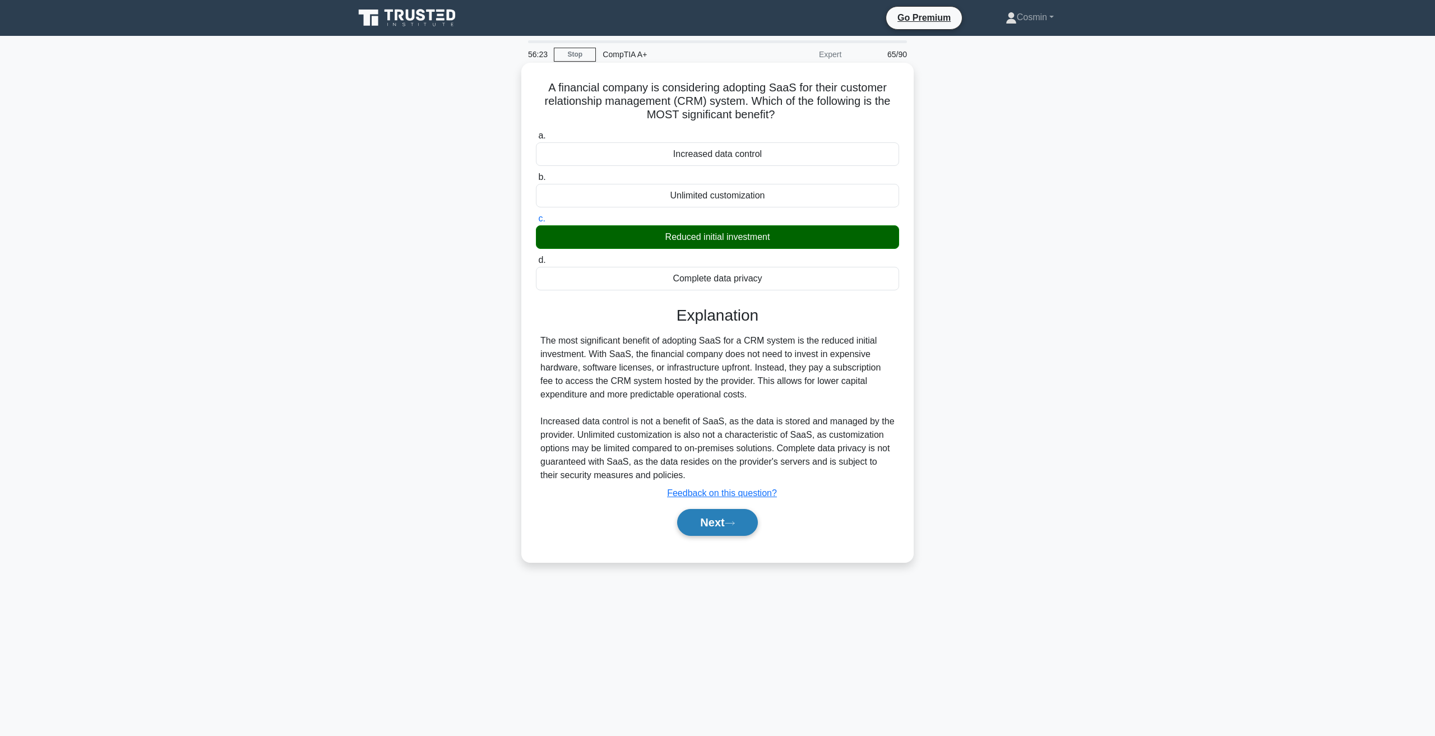
click at [714, 532] on button "Next" at bounding box center [717, 522] width 80 height 27
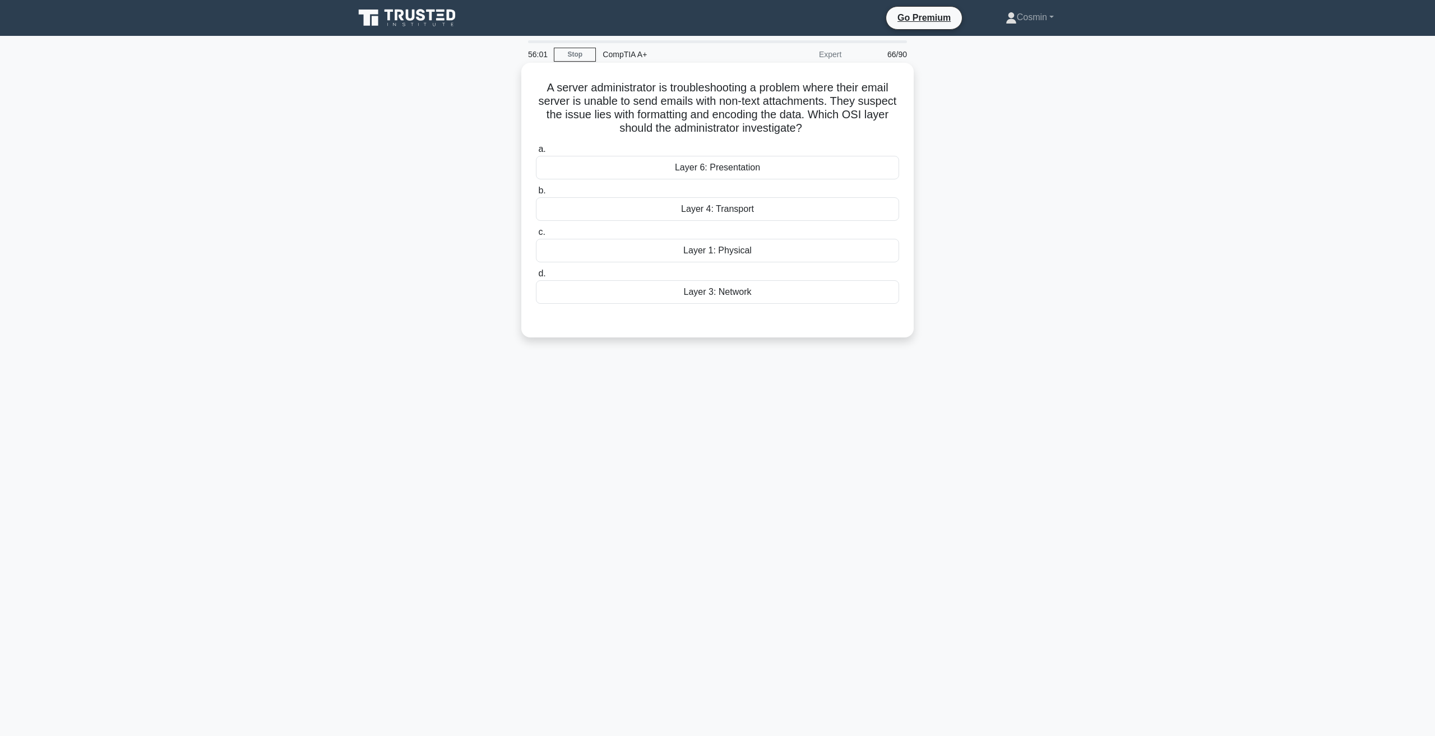
click at [706, 173] on div "Layer 6: Presentation" at bounding box center [717, 168] width 363 height 24
click at [536, 153] on input "a. Layer 6: Presentation" at bounding box center [536, 149] width 0 height 7
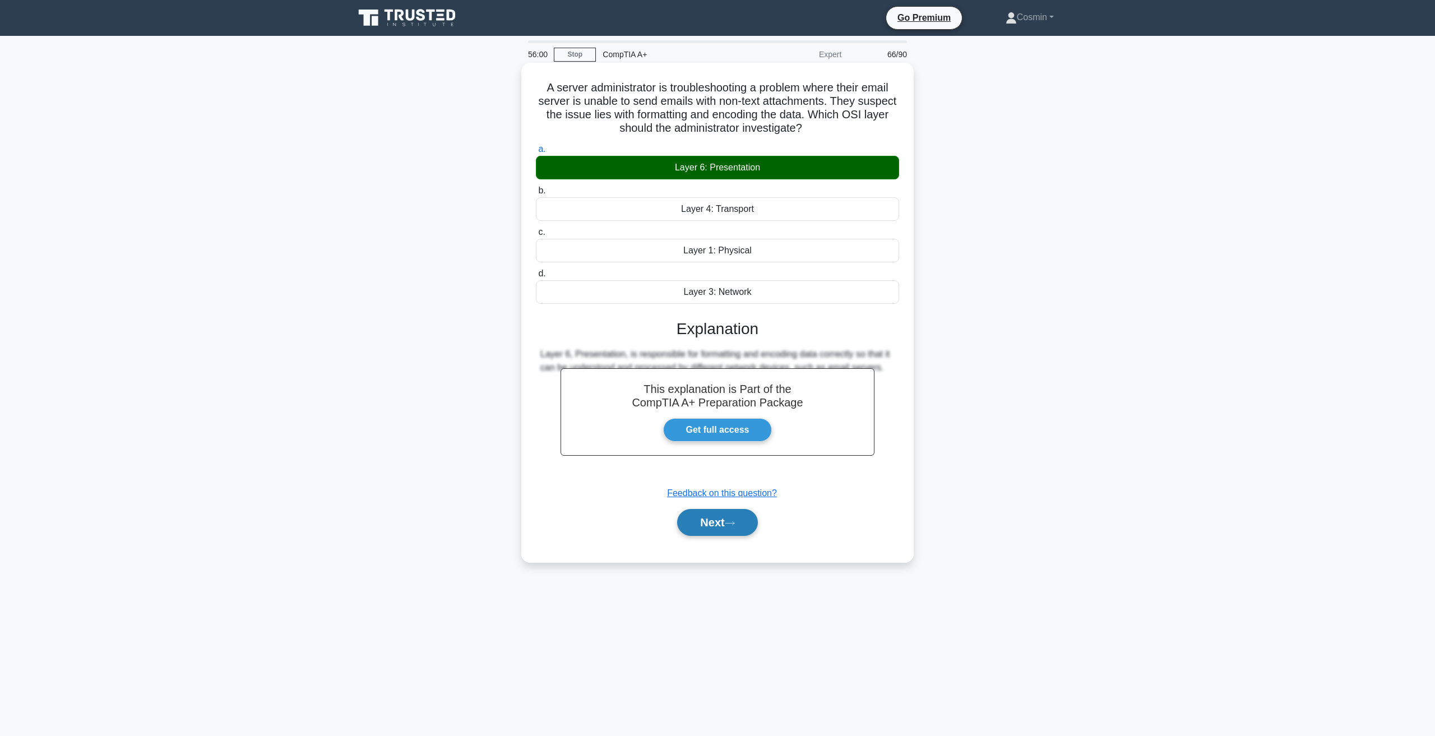
click at [715, 523] on button "Next" at bounding box center [717, 522] width 80 height 27
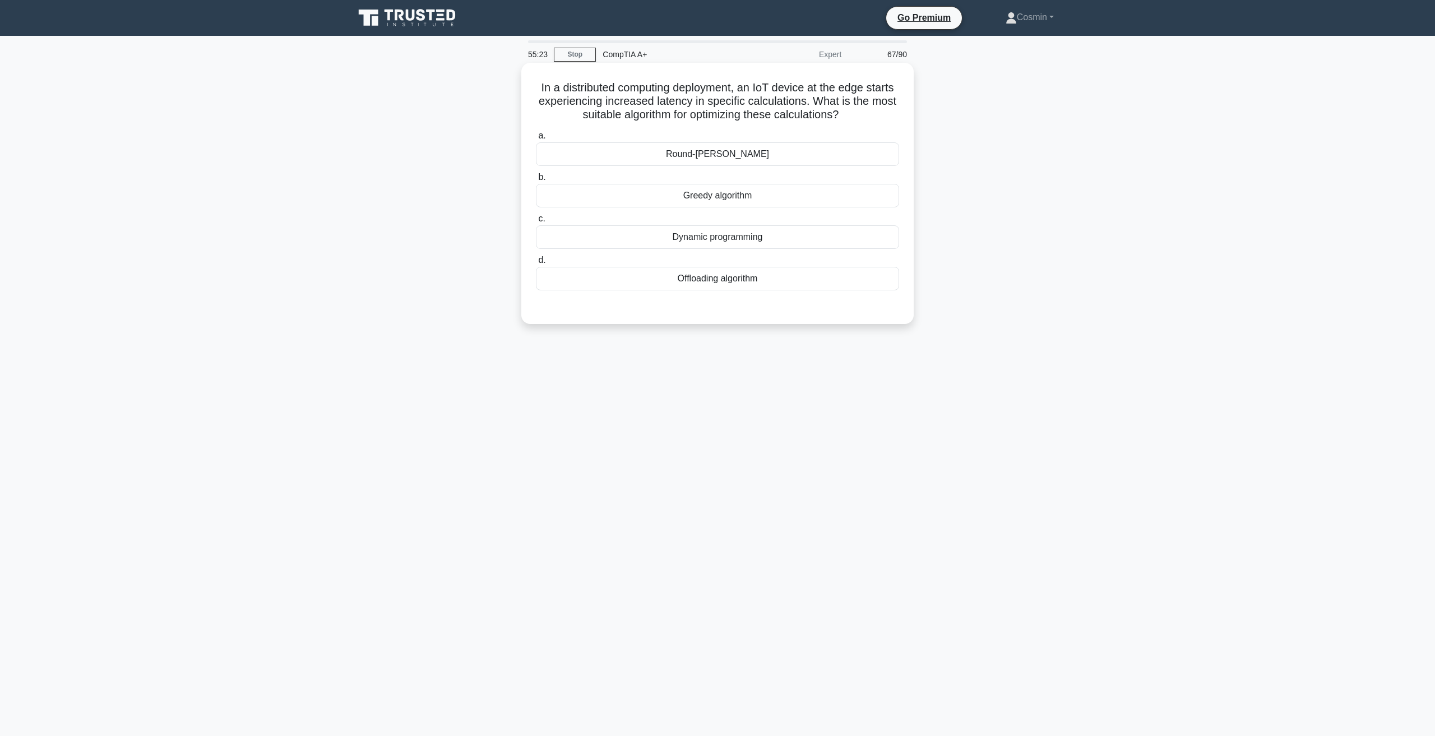
click at [724, 240] on div "Dynamic programming" at bounding box center [717, 237] width 363 height 24
click at [536, 222] on input "c. Dynamic programming" at bounding box center [536, 218] width 0 height 7
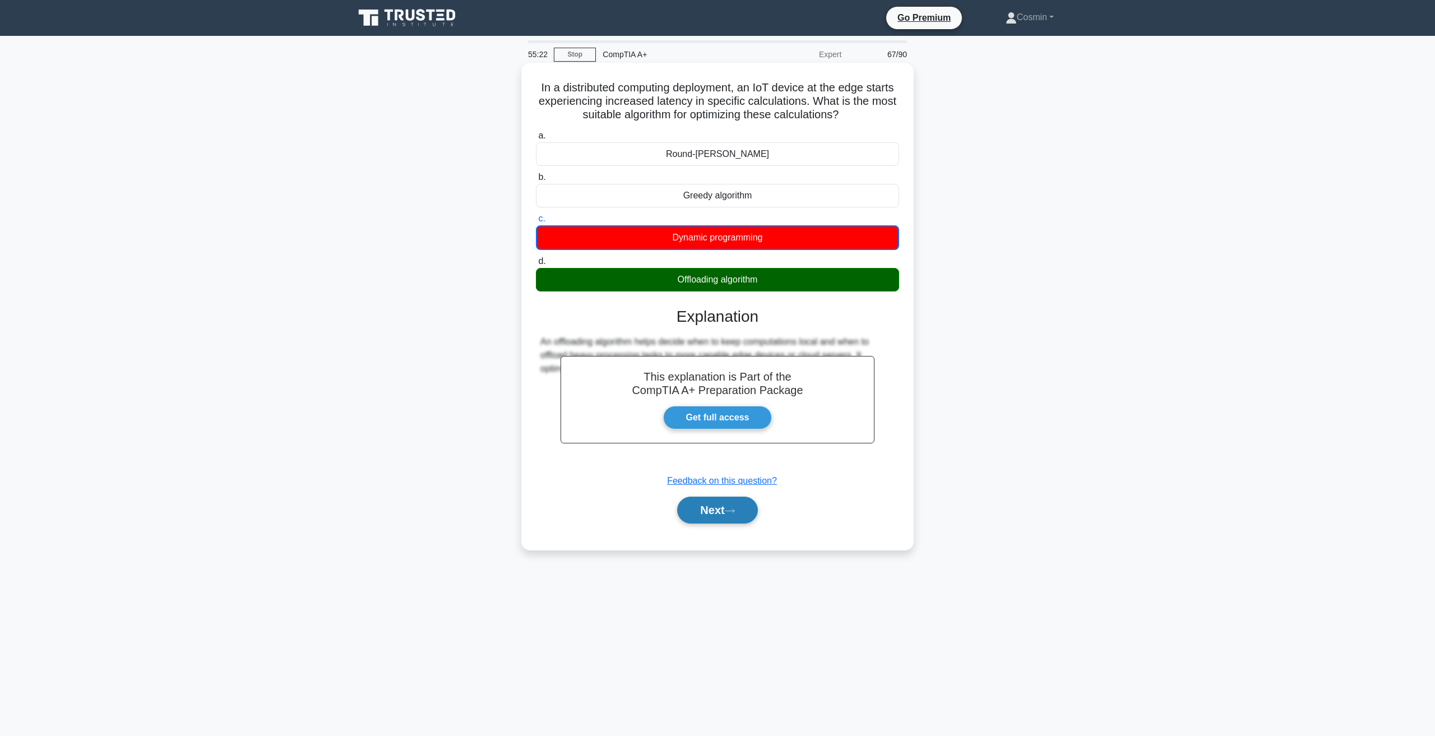
click at [690, 512] on button "Next" at bounding box center [717, 510] width 80 height 27
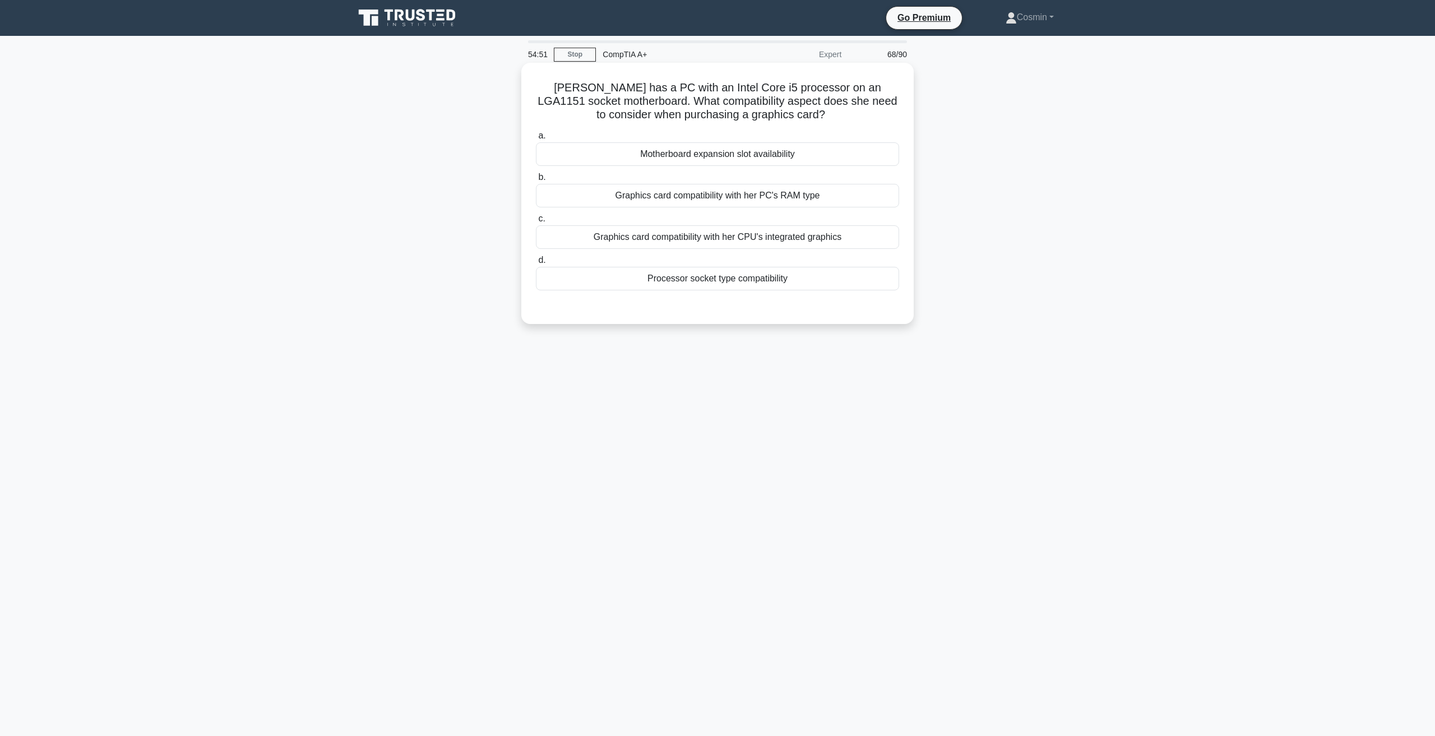
click at [623, 154] on div "Motherboard expansion slot availability" at bounding box center [717, 154] width 363 height 24
click at [536, 140] on input "a. Motherboard expansion slot availability" at bounding box center [536, 135] width 0 height 7
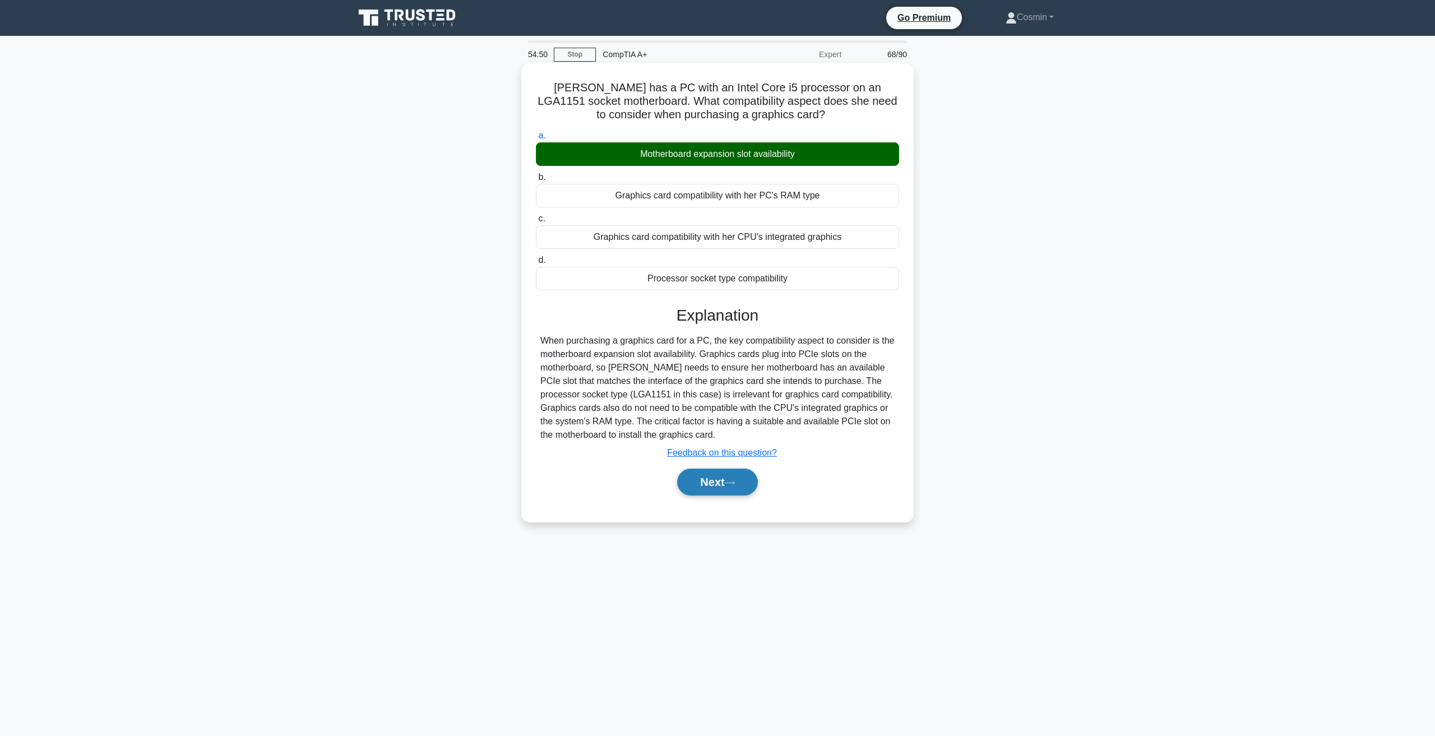
click at [722, 480] on button "Next" at bounding box center [717, 481] width 80 height 27
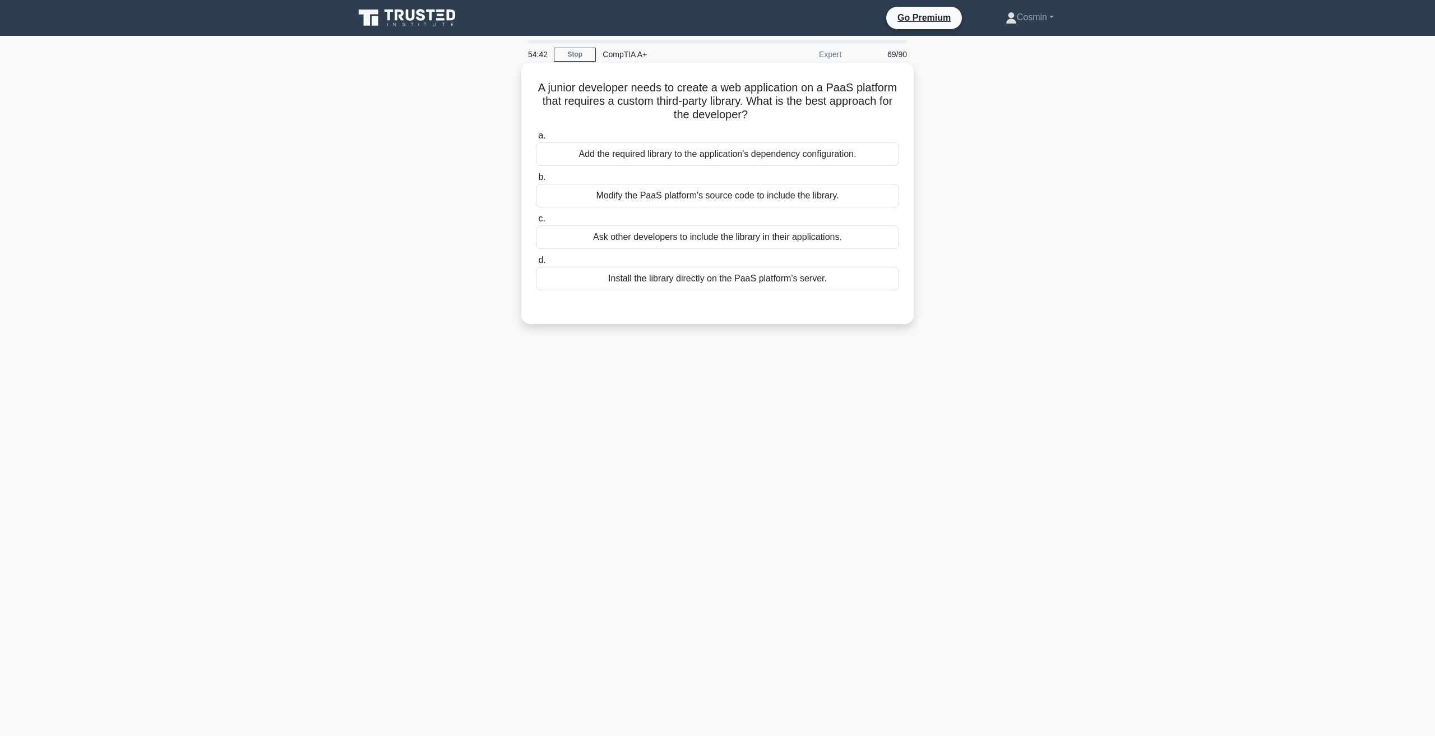
click at [856, 91] on h5 "A junior developer needs to create a web application on a PaaS platform that re…" at bounding box center [717, 101] width 365 height 41
copy h5 "PaaS"
click at [605, 157] on div "Add the required library to the application's dependency configuration." at bounding box center [717, 154] width 363 height 24
click at [536, 140] on input "a. Add the required library to the application's dependency configuration." at bounding box center [536, 135] width 0 height 7
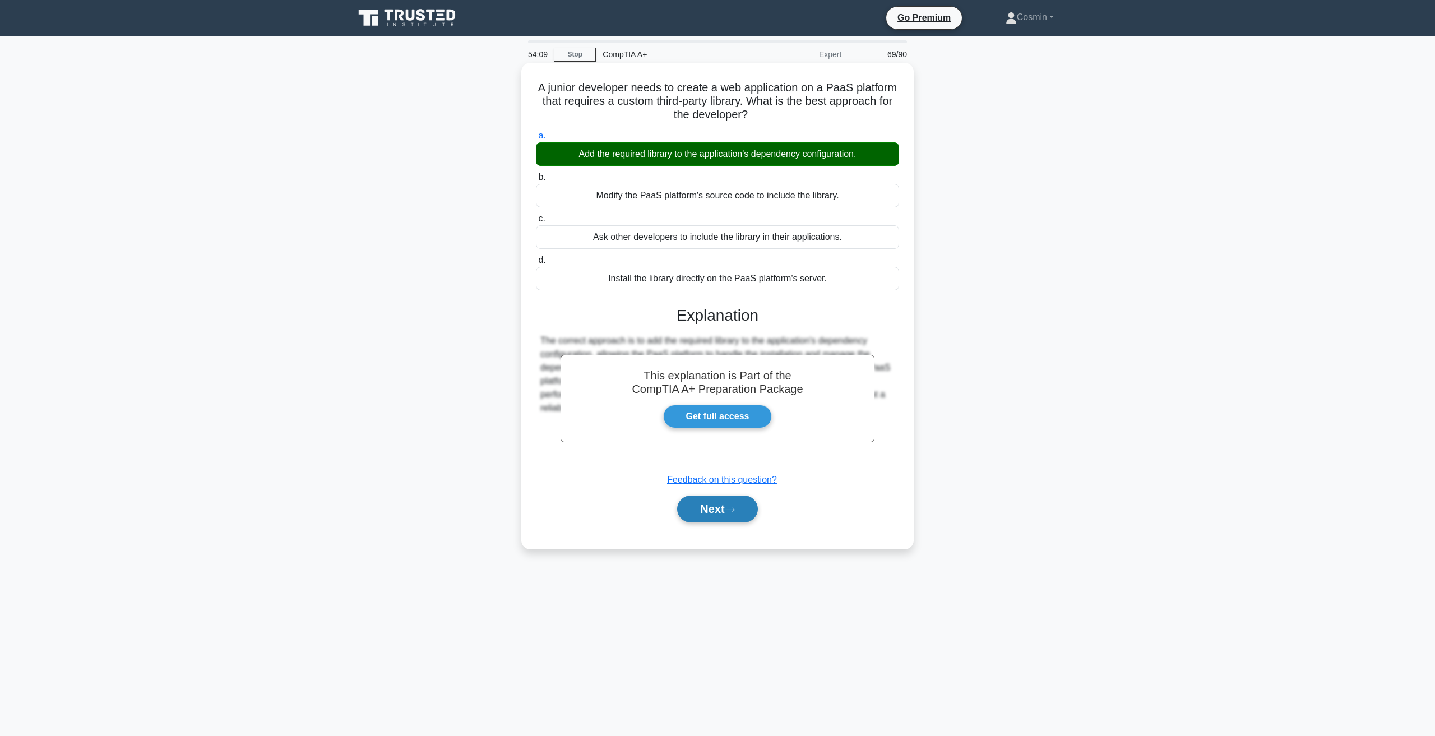
click at [711, 522] on button "Next" at bounding box center [717, 508] width 80 height 27
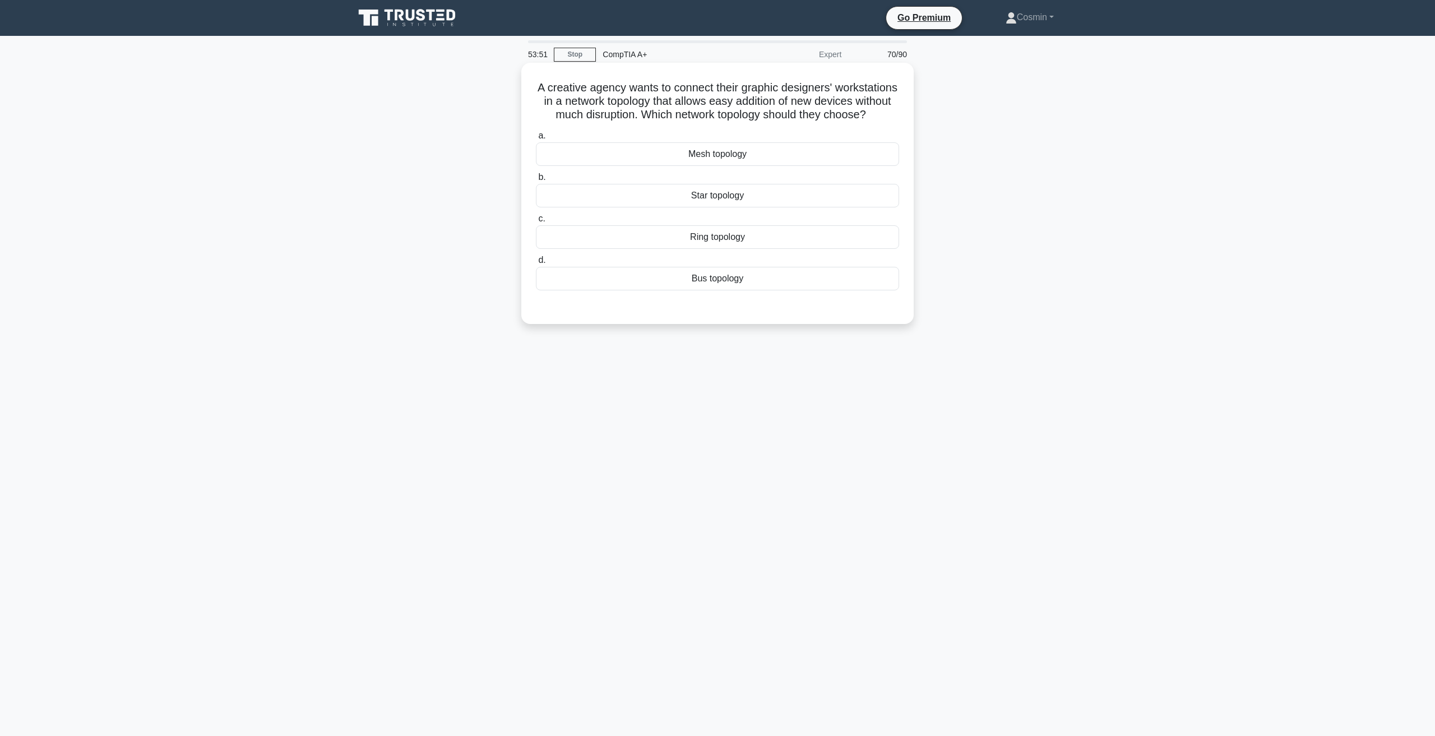
click at [709, 166] on div "Mesh topology" at bounding box center [717, 154] width 363 height 24
click at [536, 140] on input "a. Mesh topology" at bounding box center [536, 135] width 0 height 7
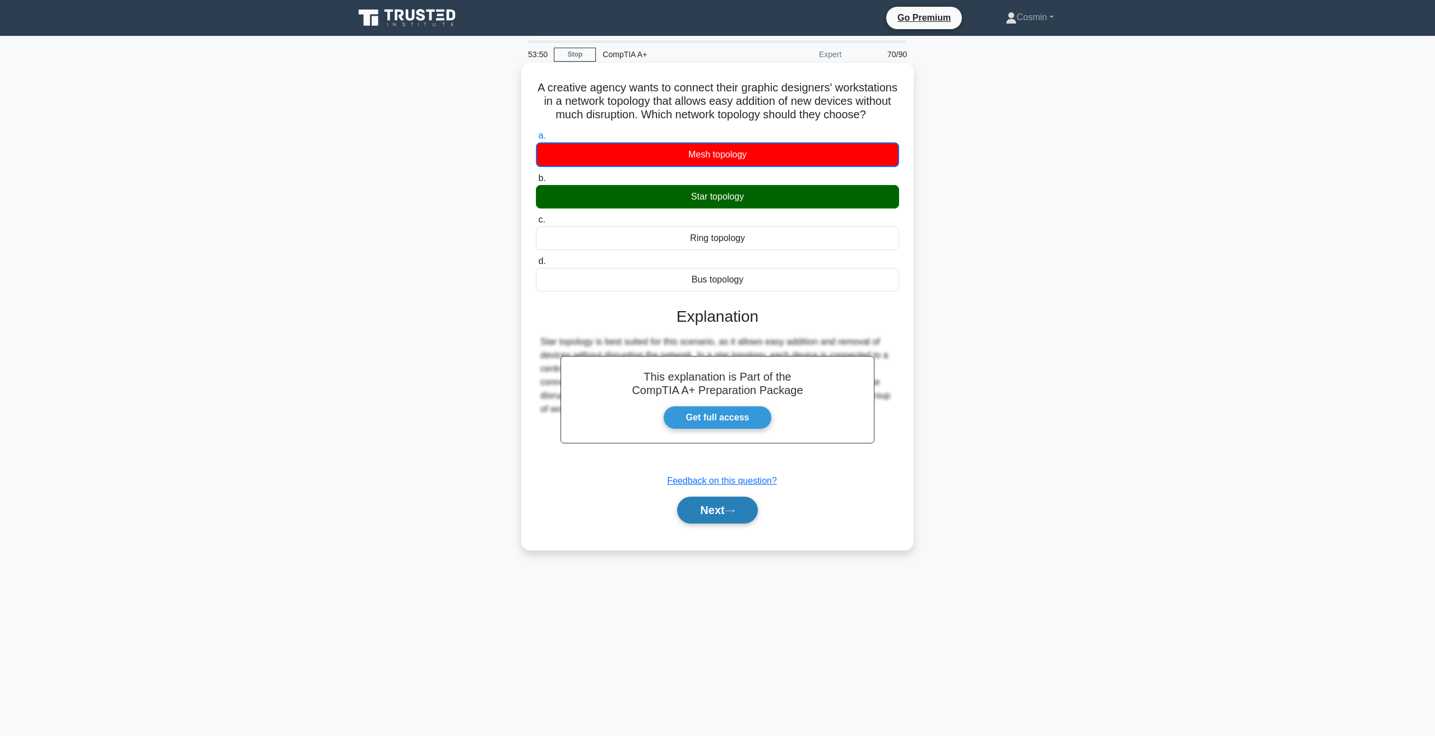
click at [737, 516] on button "Next" at bounding box center [717, 510] width 80 height 27
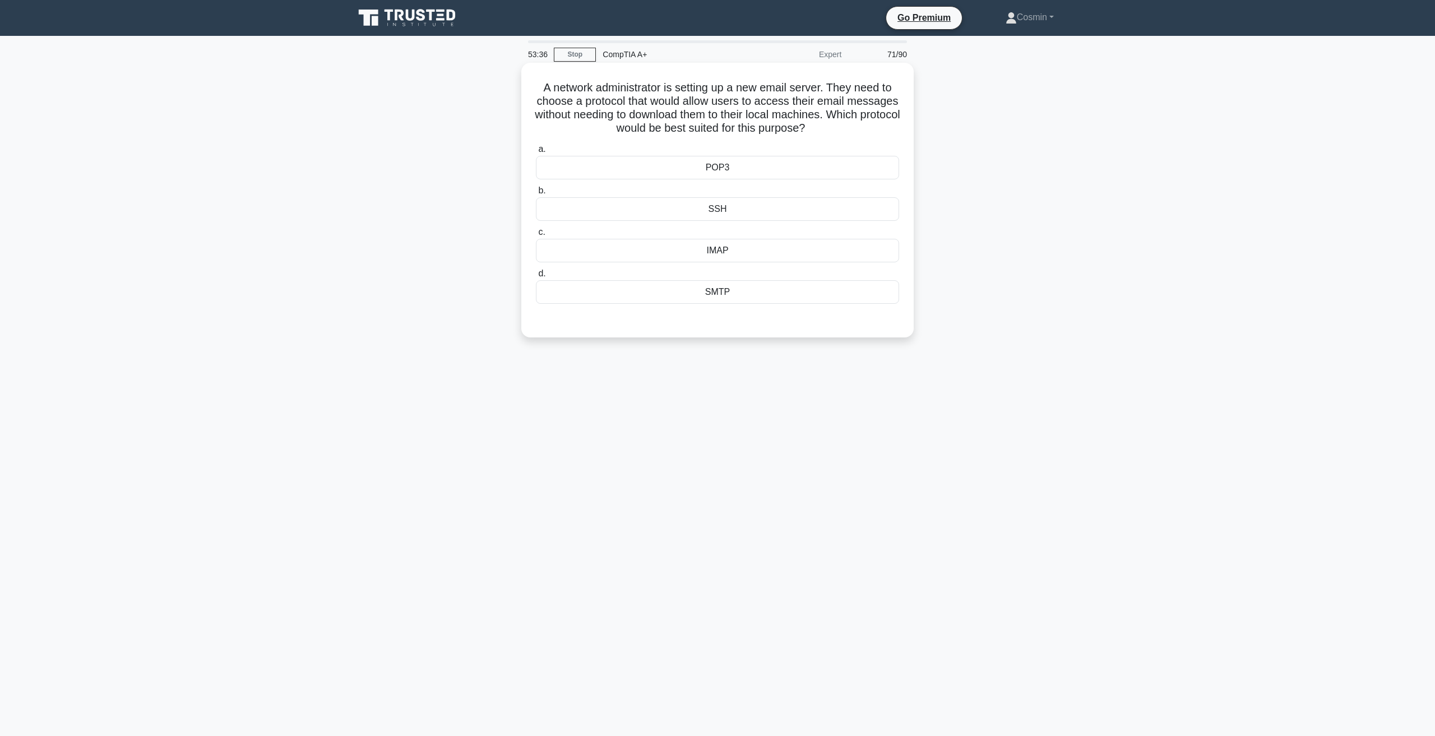
click at [653, 164] on div "POP3" at bounding box center [717, 168] width 363 height 24
click at [536, 153] on input "a. POP3" at bounding box center [536, 149] width 0 height 7
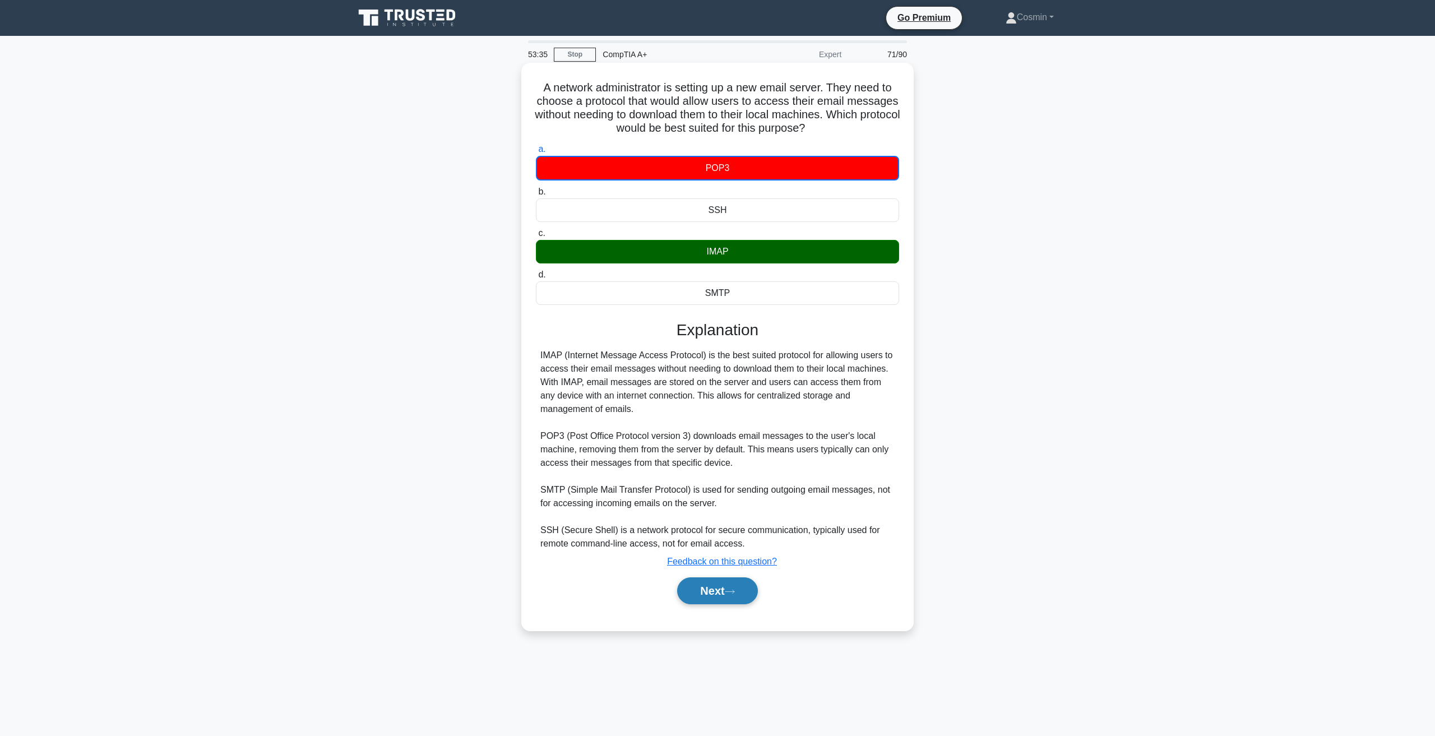
click at [703, 597] on button "Next" at bounding box center [717, 590] width 80 height 27
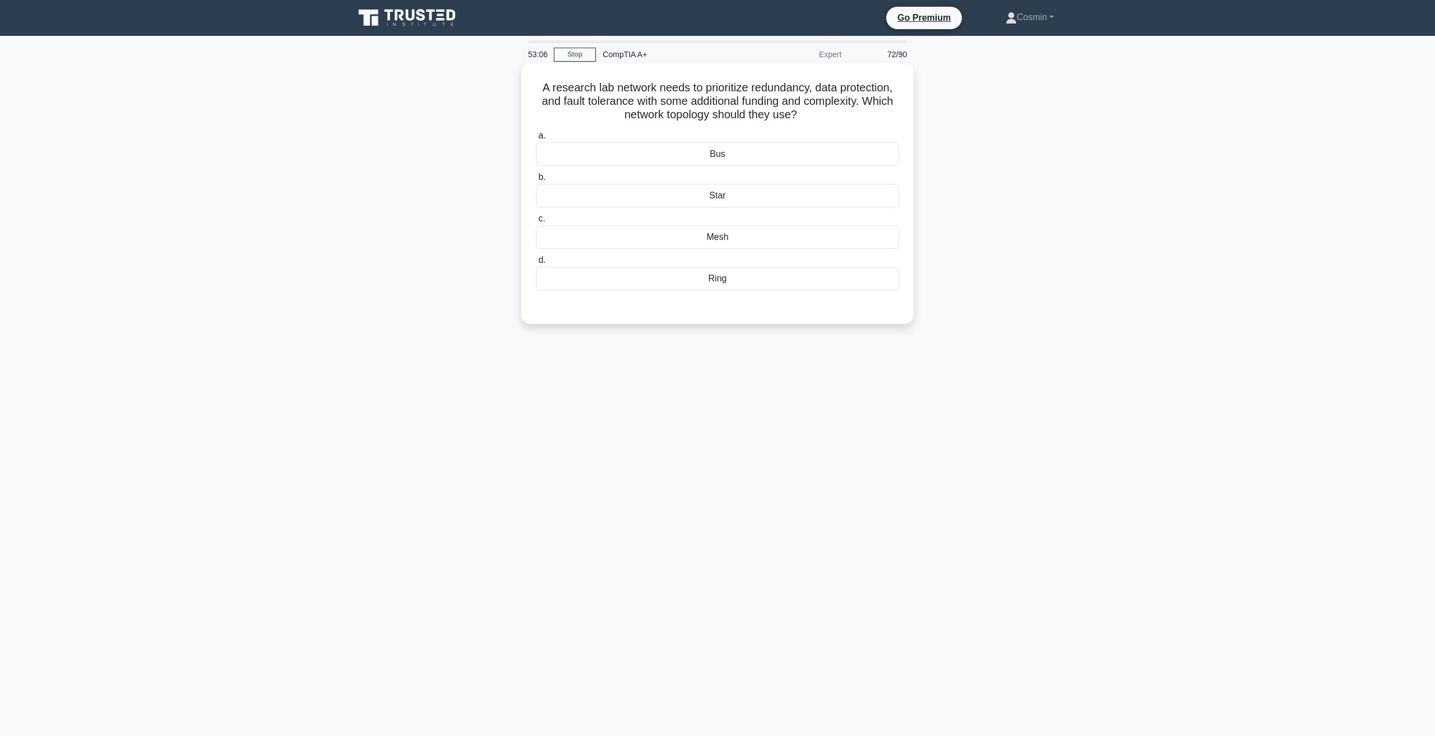
click at [746, 245] on div "Mesh" at bounding box center [717, 237] width 363 height 24
click at [536, 222] on input "c. Mesh" at bounding box center [536, 218] width 0 height 7
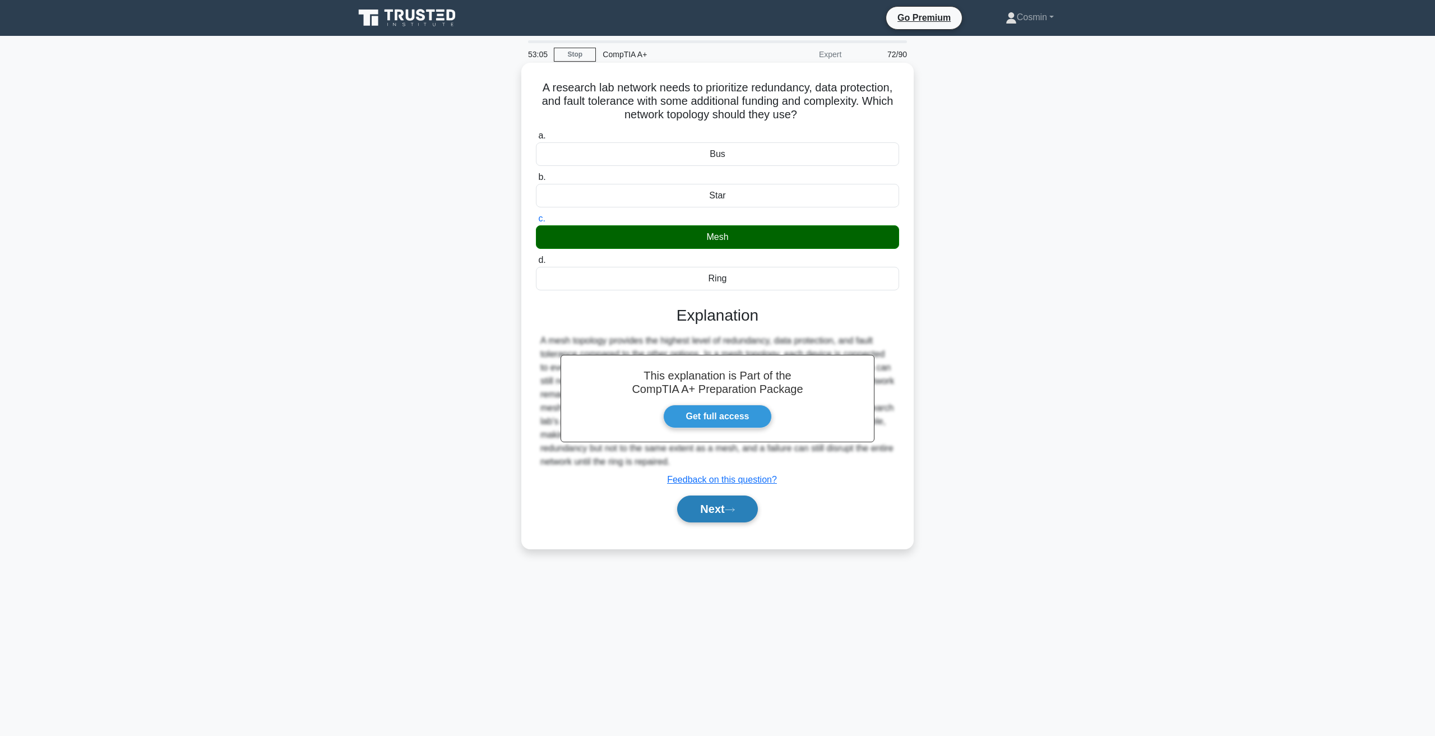
click at [717, 511] on button "Next" at bounding box center [717, 508] width 80 height 27
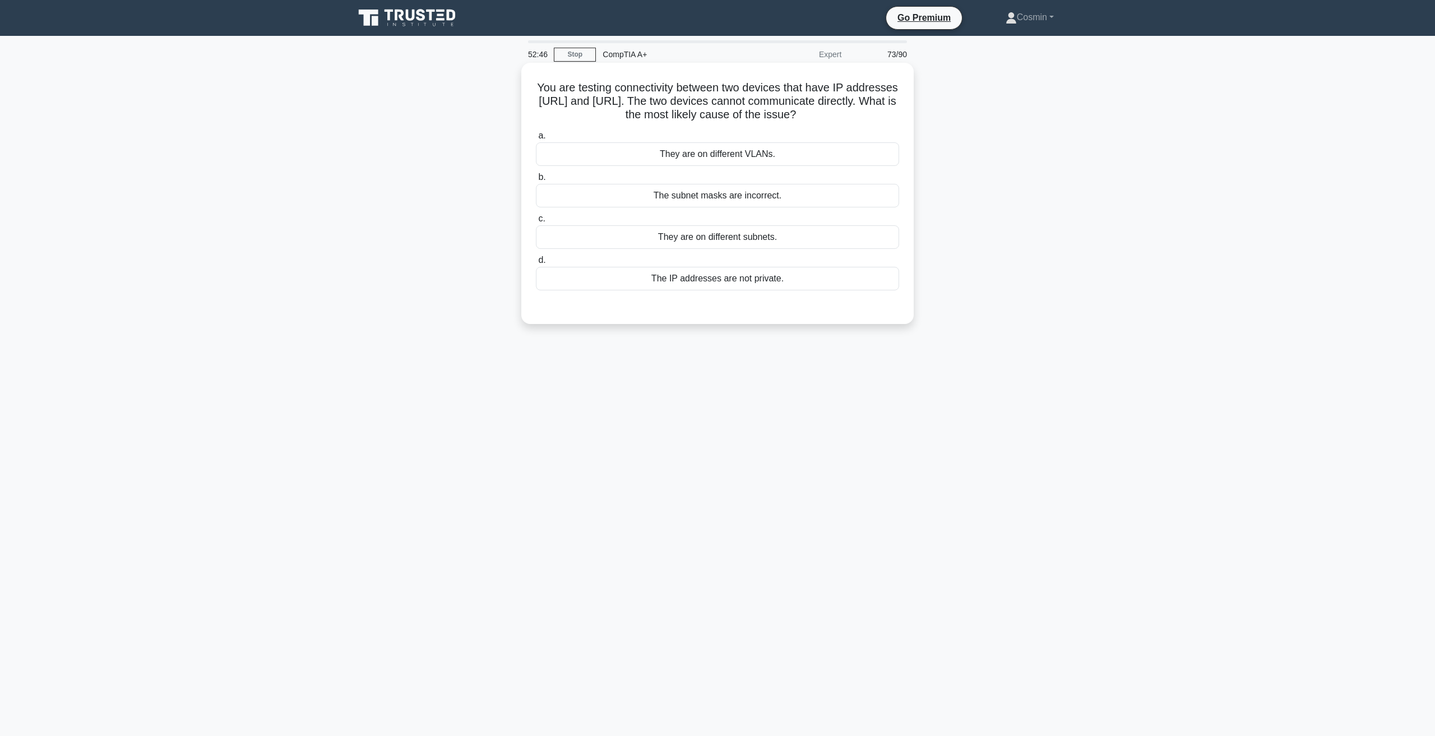
click at [765, 202] on div "The subnet masks are incorrect." at bounding box center [717, 196] width 363 height 24
click at [536, 181] on input "b. The subnet masks are incorrect." at bounding box center [536, 177] width 0 height 7
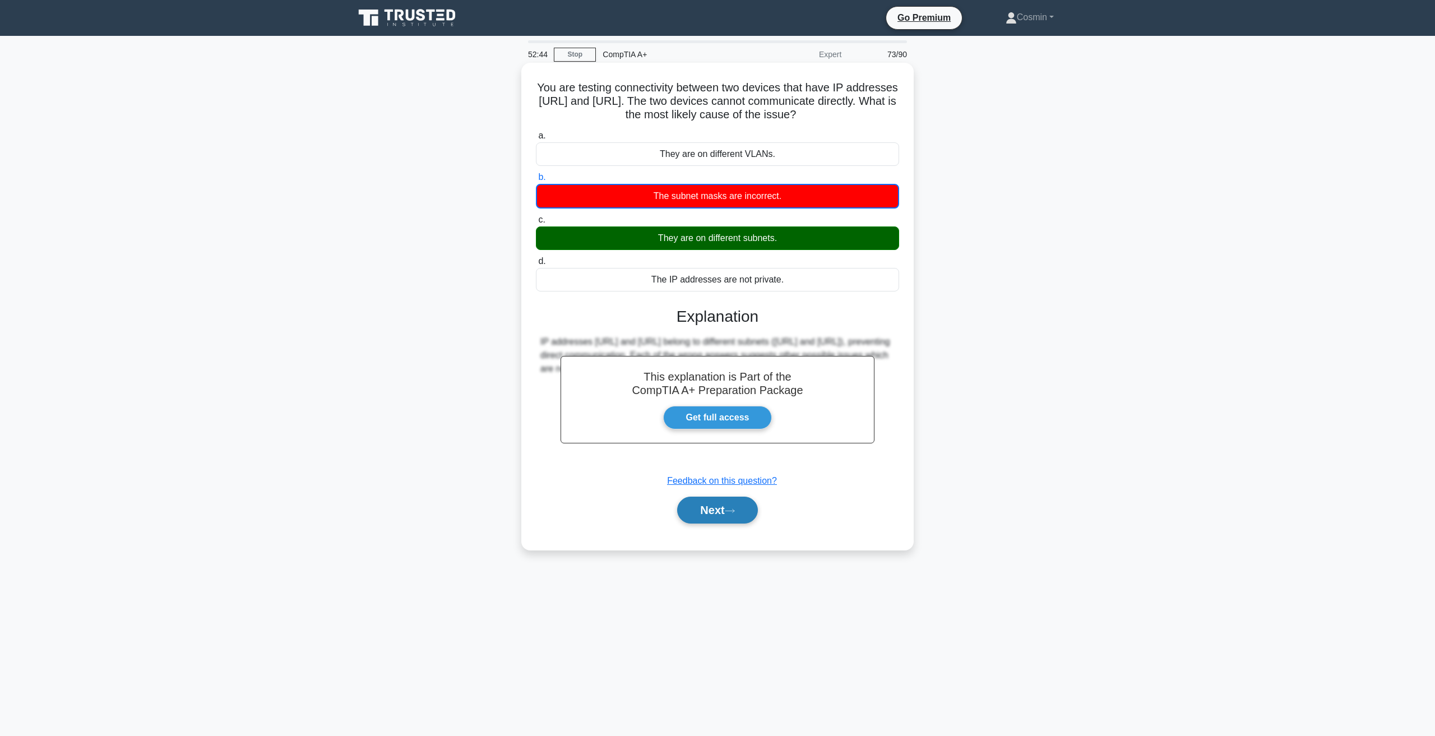
click at [702, 503] on button "Next" at bounding box center [717, 510] width 80 height 27
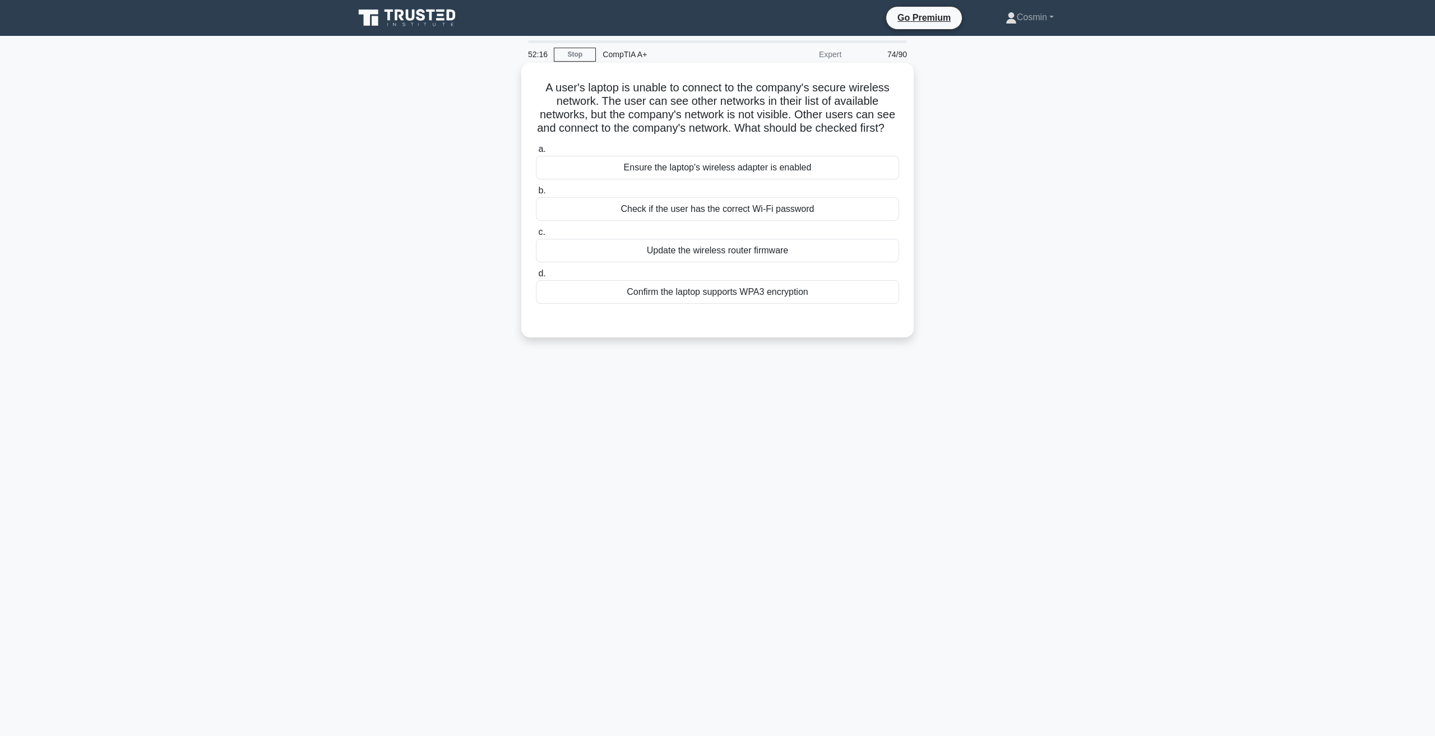
click at [692, 221] on div "Check if the user has the correct Wi-Fi password" at bounding box center [717, 209] width 363 height 24
click at [536, 194] on input "b. Check if the user has the correct Wi-Fi password" at bounding box center [536, 190] width 0 height 7
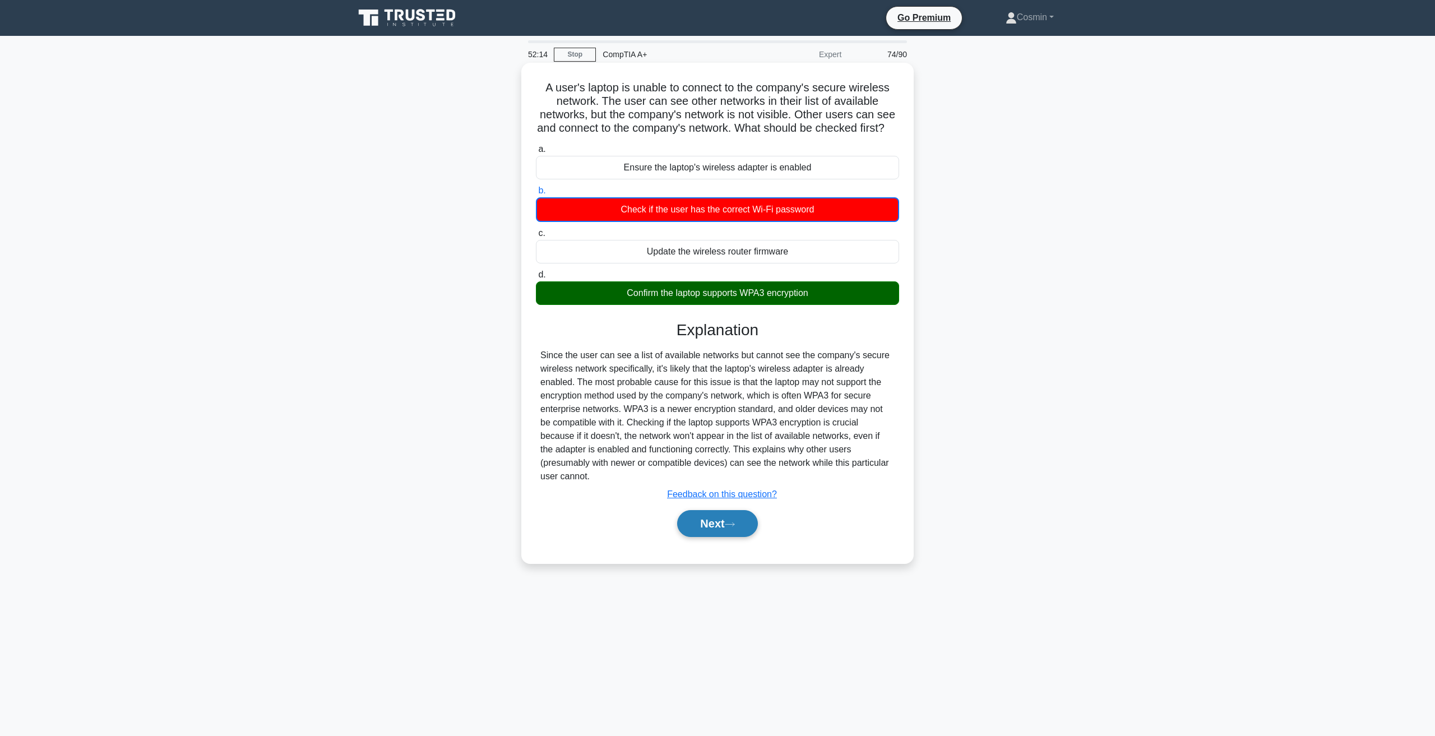
click at [711, 524] on button "Next" at bounding box center [717, 523] width 80 height 27
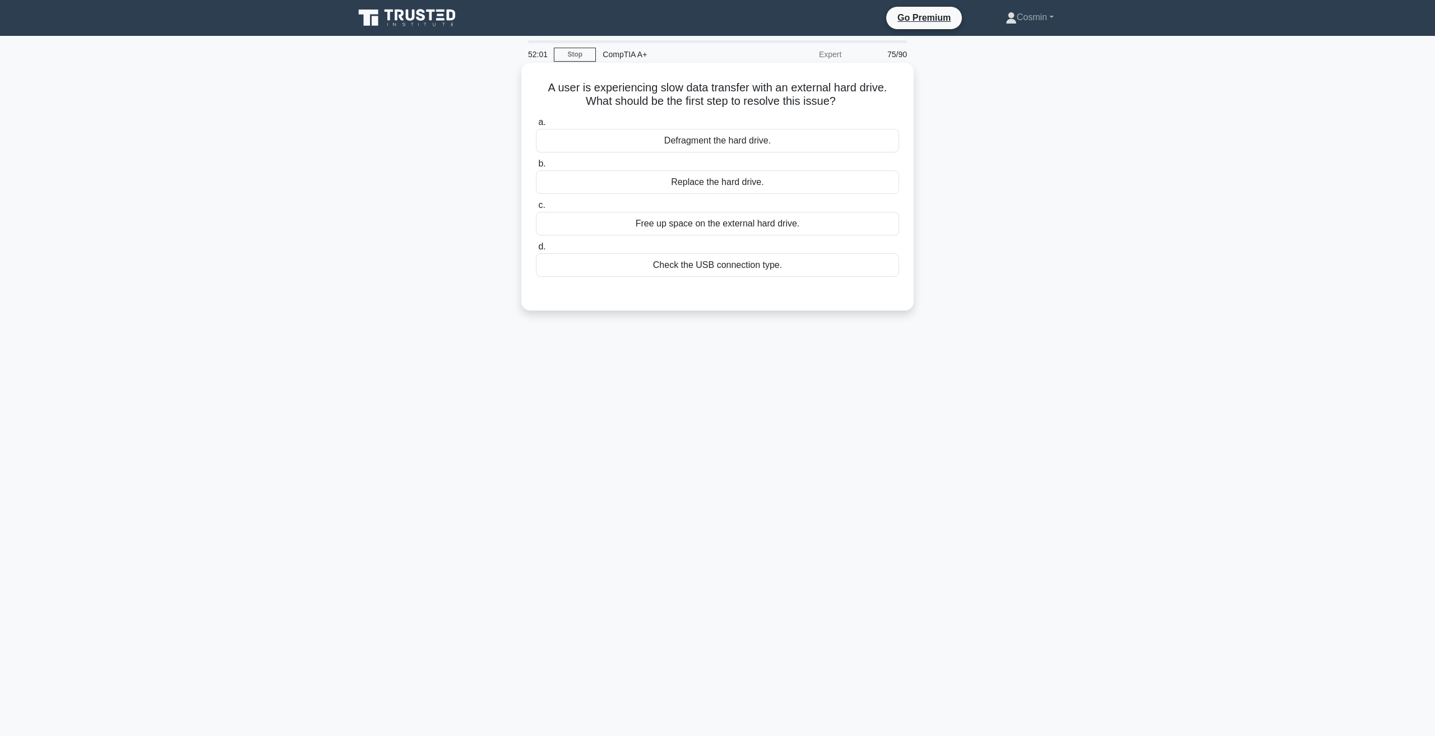
click at [707, 273] on div "Check the USB connection type." at bounding box center [717, 265] width 363 height 24
click at [536, 250] on input "d. Check the USB connection type." at bounding box center [536, 246] width 0 height 7
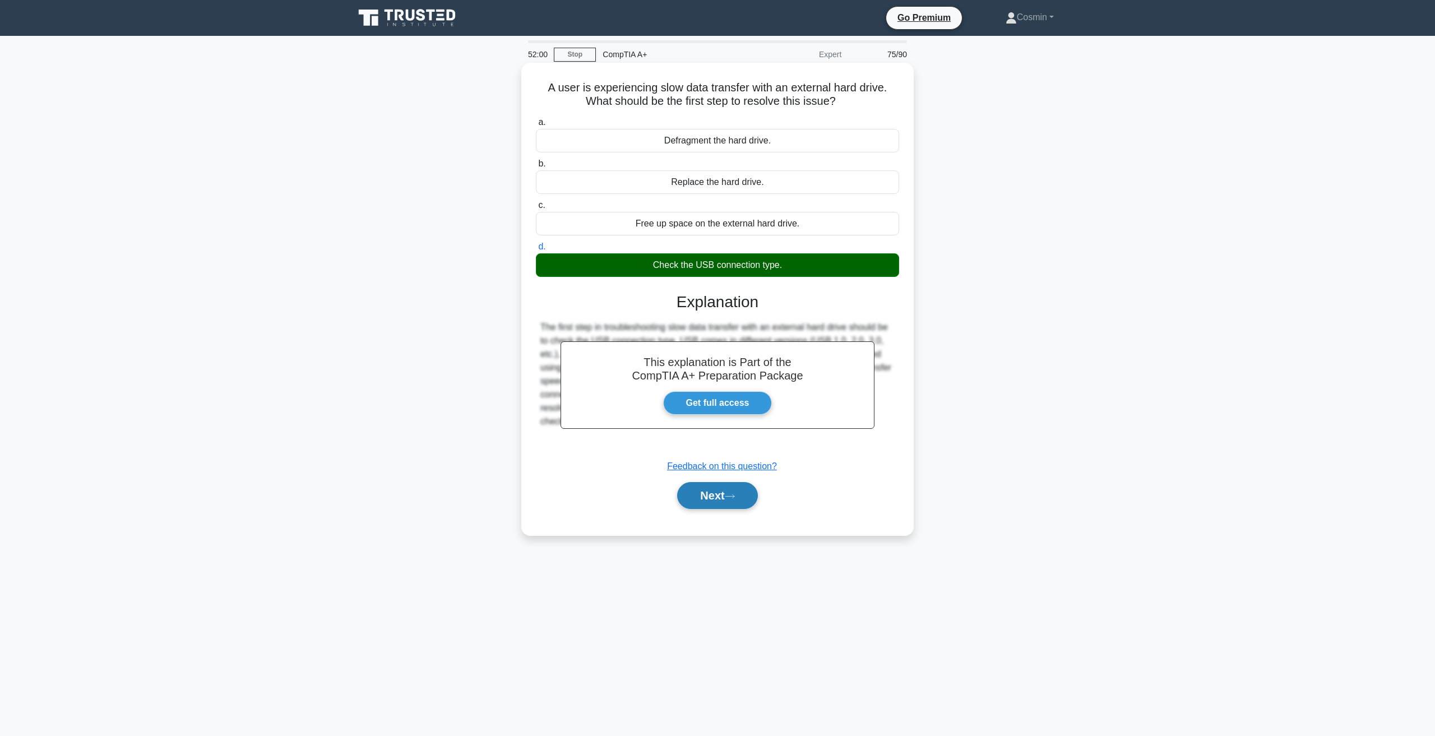
click at [712, 506] on button "Next" at bounding box center [717, 495] width 80 height 27
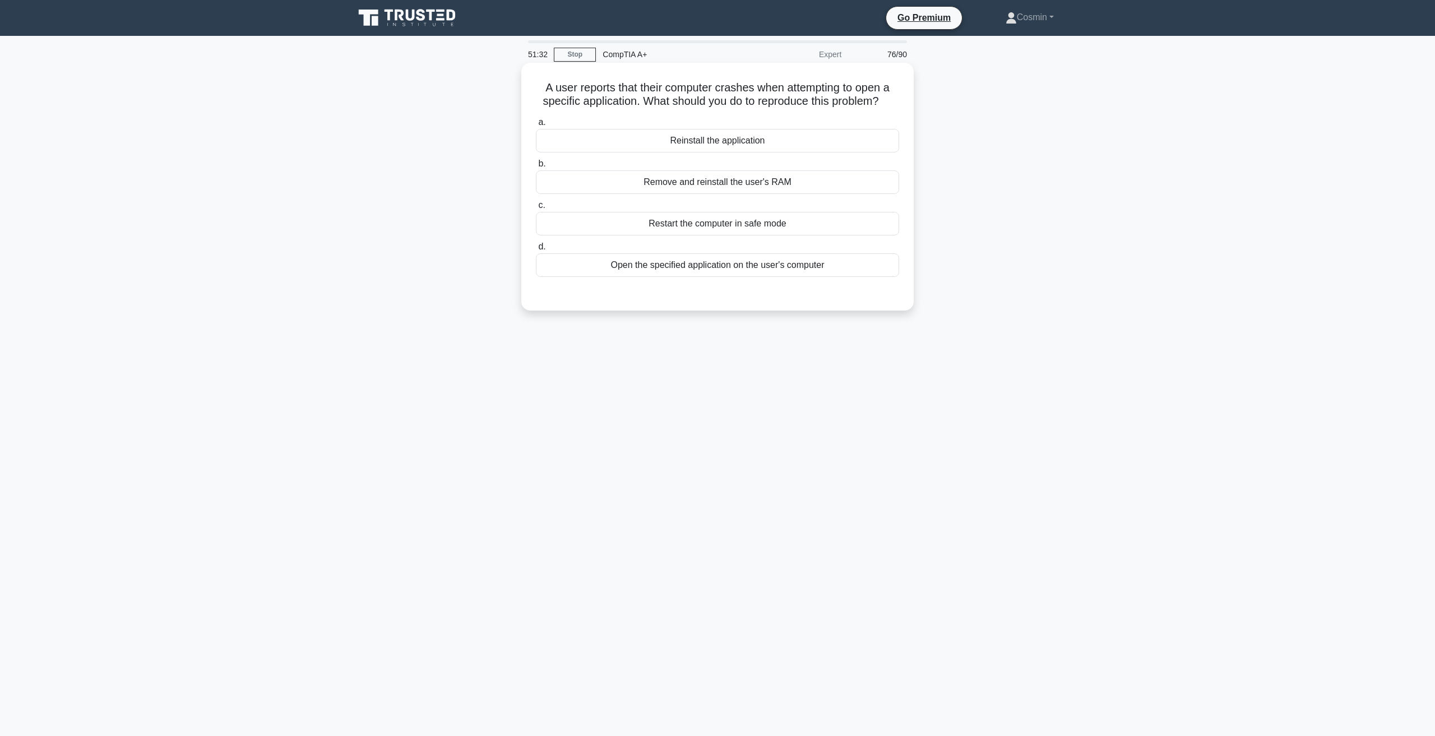
click at [695, 218] on div "Restart the computer in safe mode" at bounding box center [717, 224] width 363 height 24
click at [536, 209] on input "c. Restart the computer in safe mode" at bounding box center [536, 205] width 0 height 7
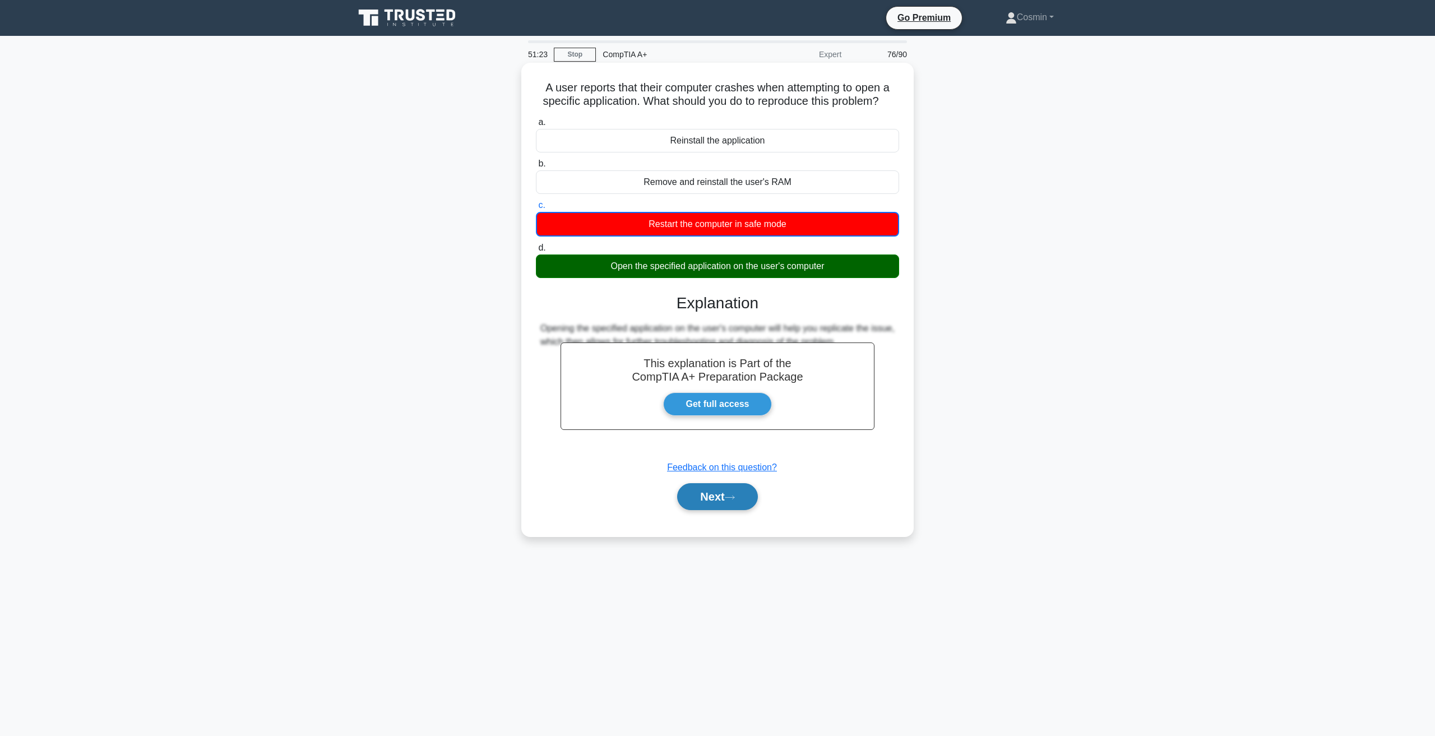
click at [700, 491] on button "Next" at bounding box center [717, 496] width 80 height 27
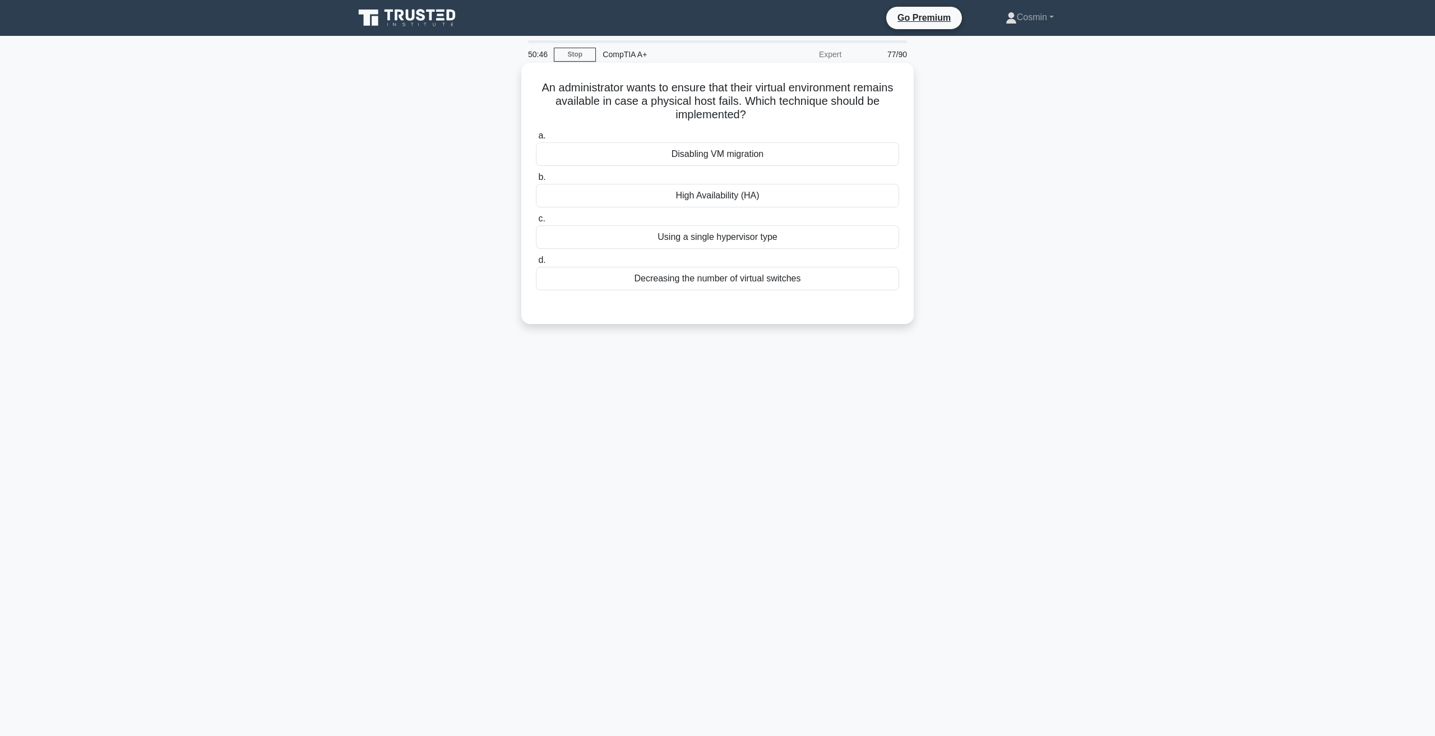
click at [748, 201] on div "High Availability (HA)" at bounding box center [717, 196] width 363 height 24
click at [536, 181] on input "b. High Availability (HA)" at bounding box center [536, 177] width 0 height 7
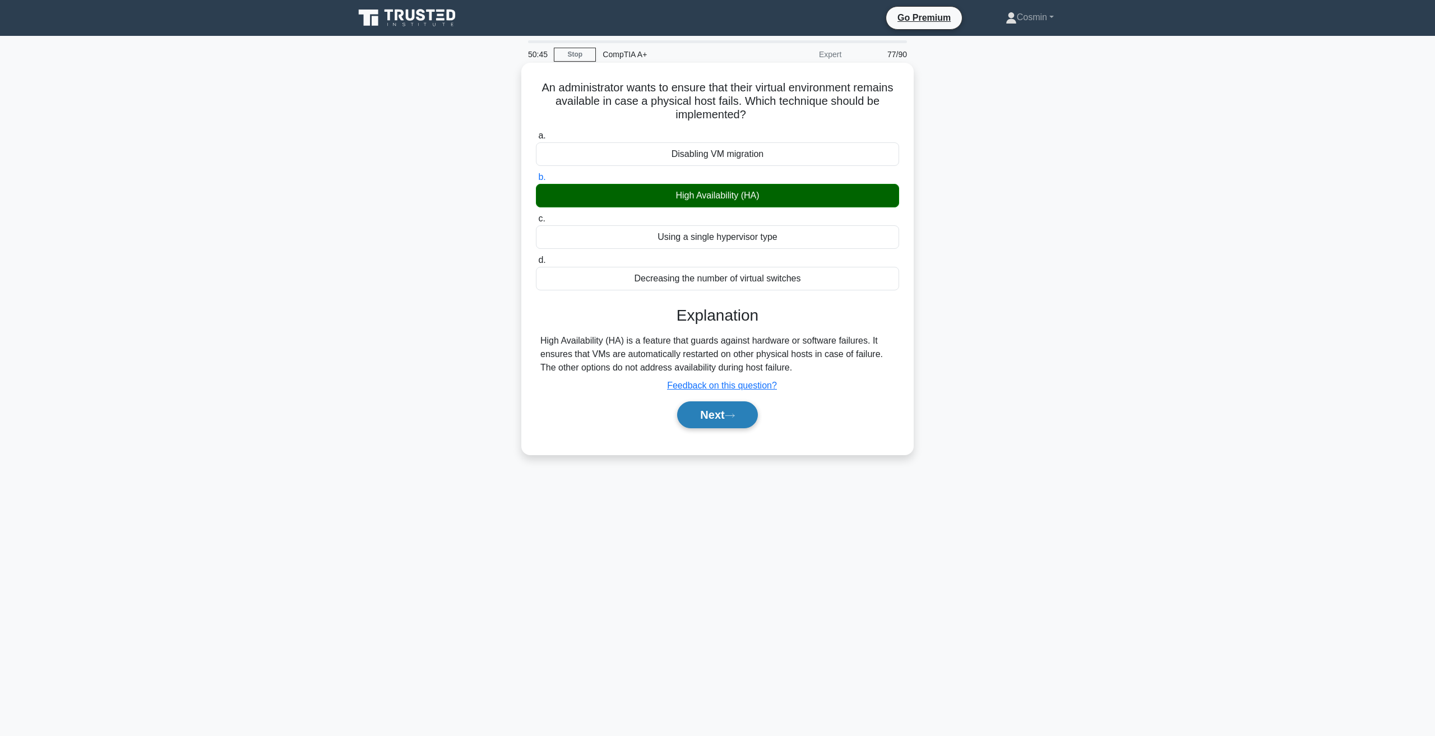
click at [728, 407] on button "Next" at bounding box center [717, 414] width 80 height 27
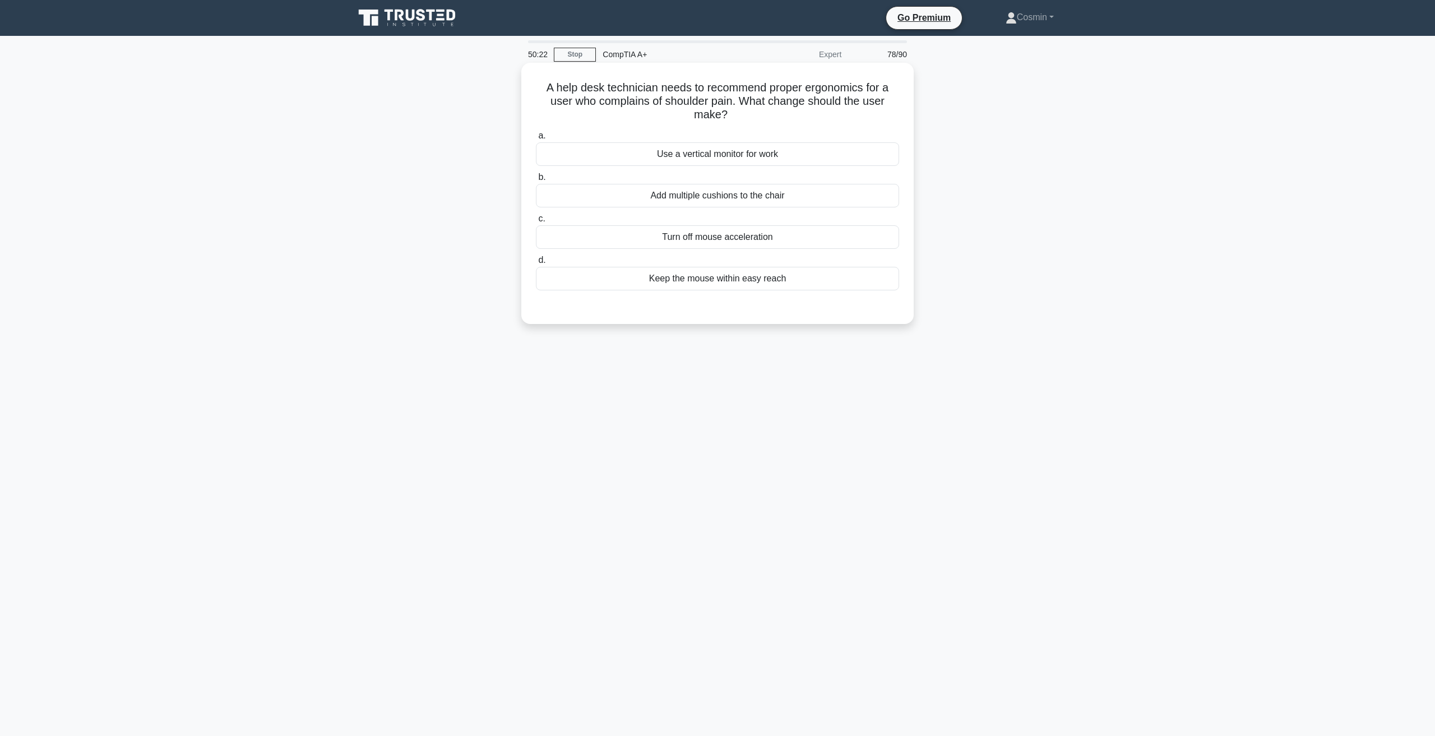
click at [785, 284] on div "Keep the mouse within easy reach" at bounding box center [717, 279] width 363 height 24
click at [536, 264] on input "d. Keep the mouse within easy reach" at bounding box center [536, 260] width 0 height 7
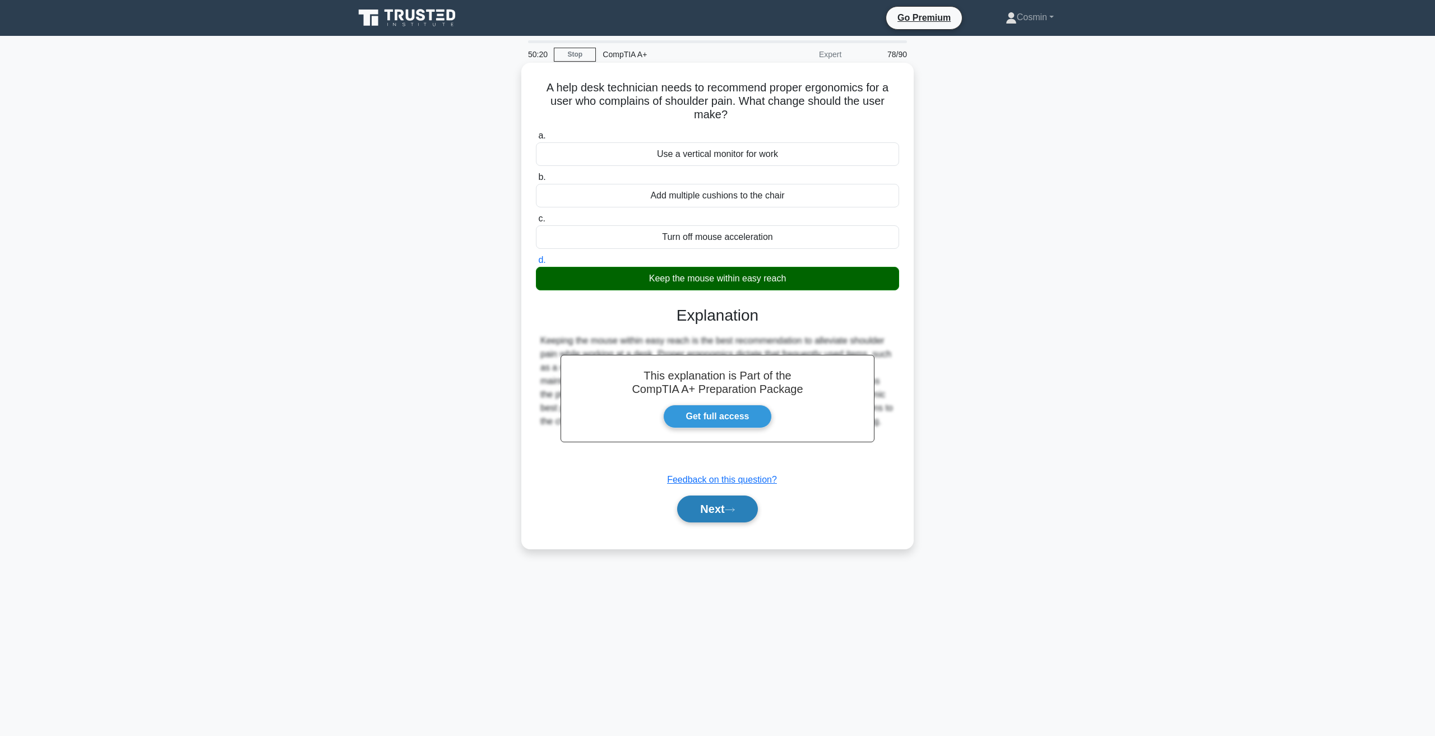
click at [719, 513] on button "Next" at bounding box center [717, 508] width 80 height 27
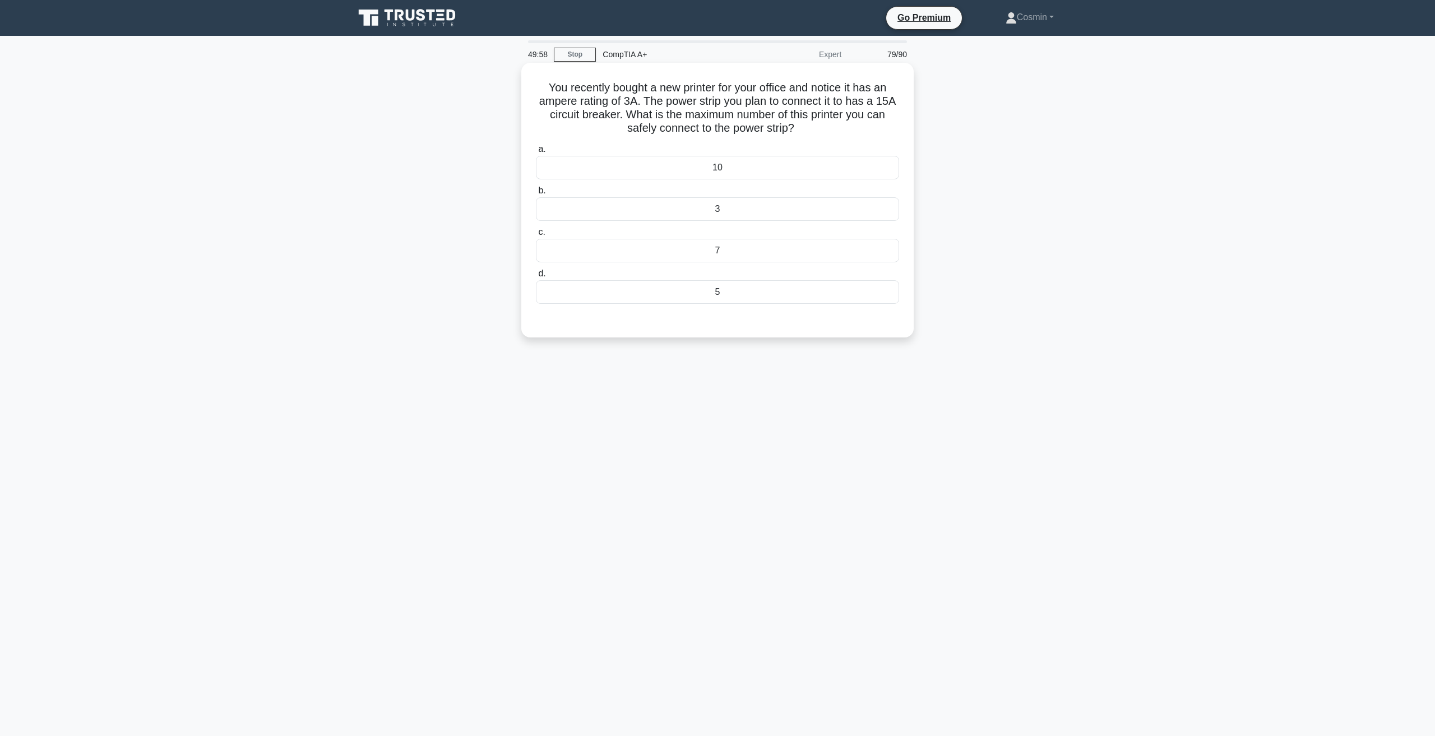
click at [741, 295] on div "5" at bounding box center [717, 292] width 363 height 24
click at [536, 277] on input "d. 5" at bounding box center [536, 273] width 0 height 7
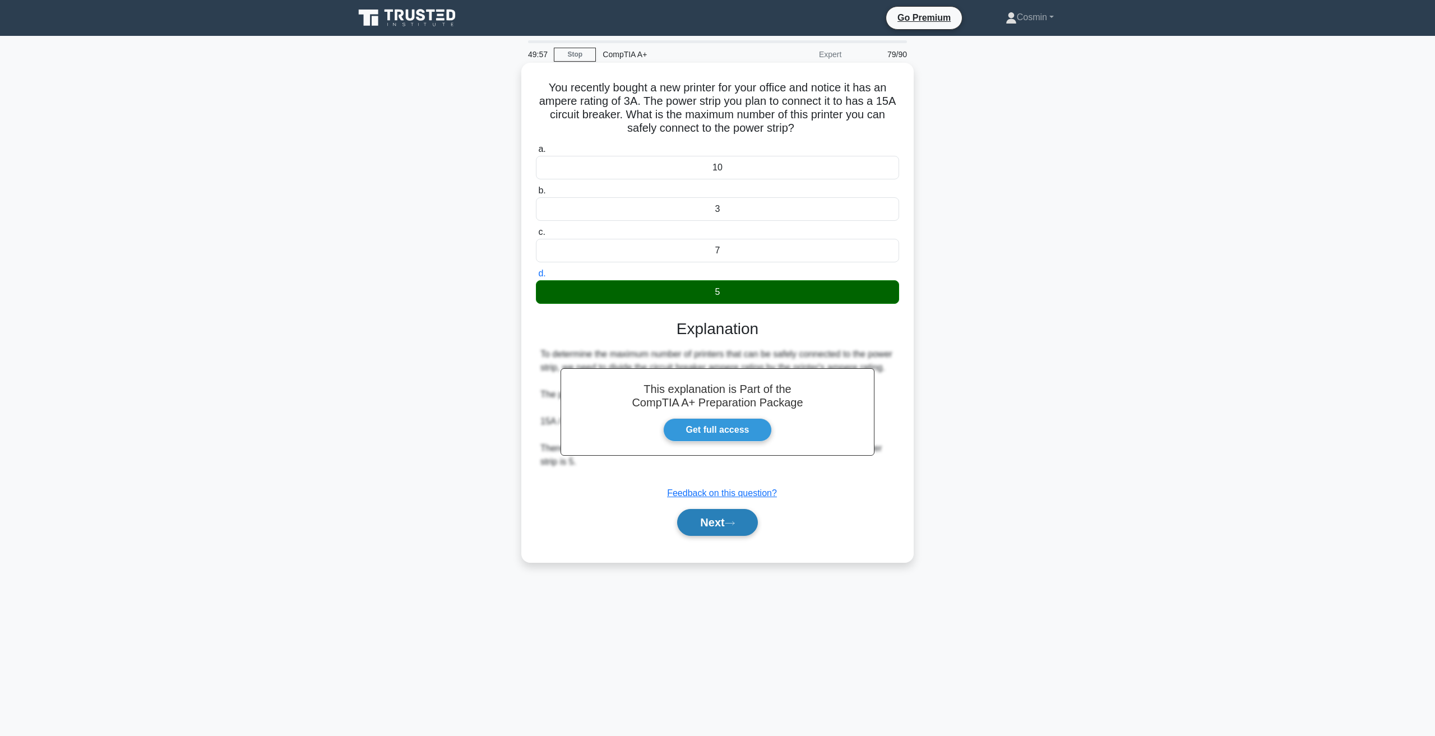
click at [735, 532] on button "Next" at bounding box center [717, 522] width 80 height 27
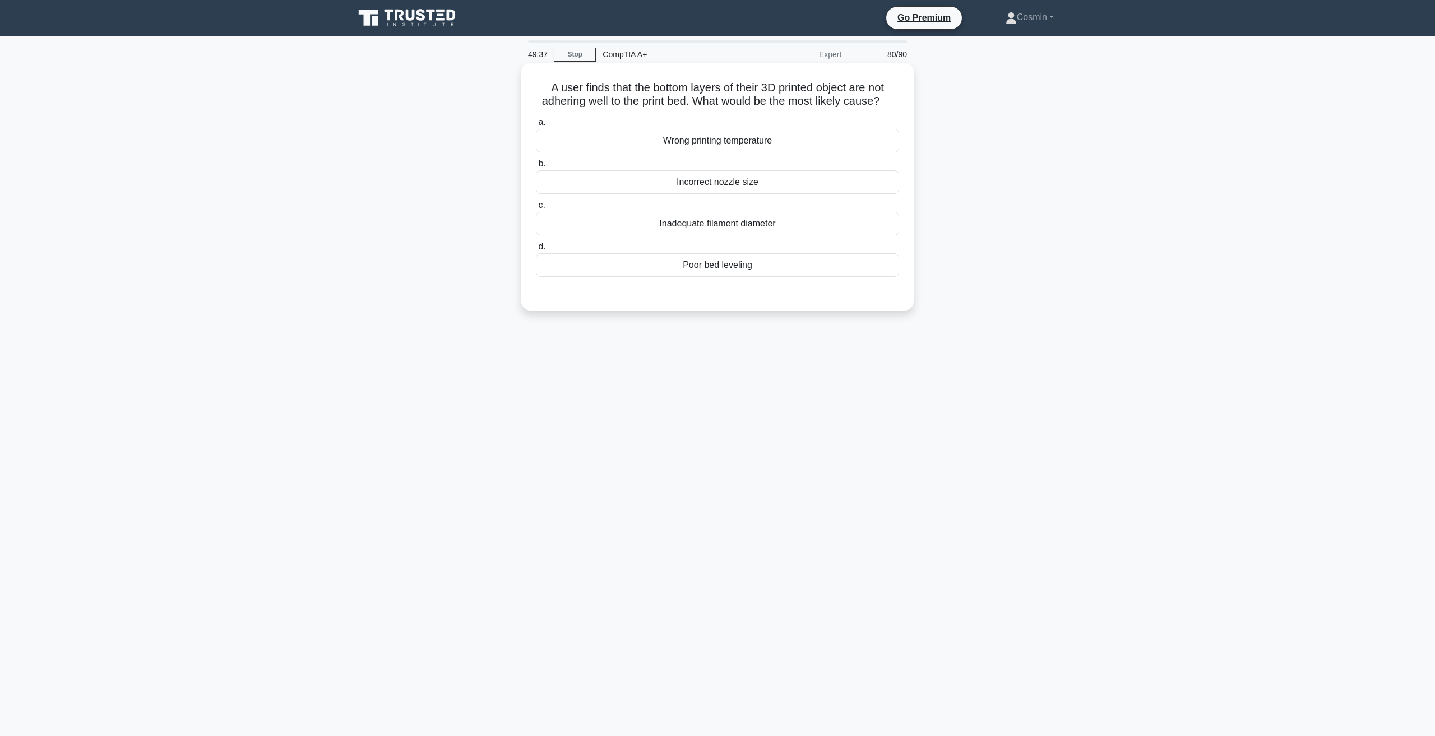
click at [699, 277] on div "Poor bed leveling" at bounding box center [717, 265] width 363 height 24
click at [536, 250] on input "d. Poor bed leveling" at bounding box center [536, 246] width 0 height 7
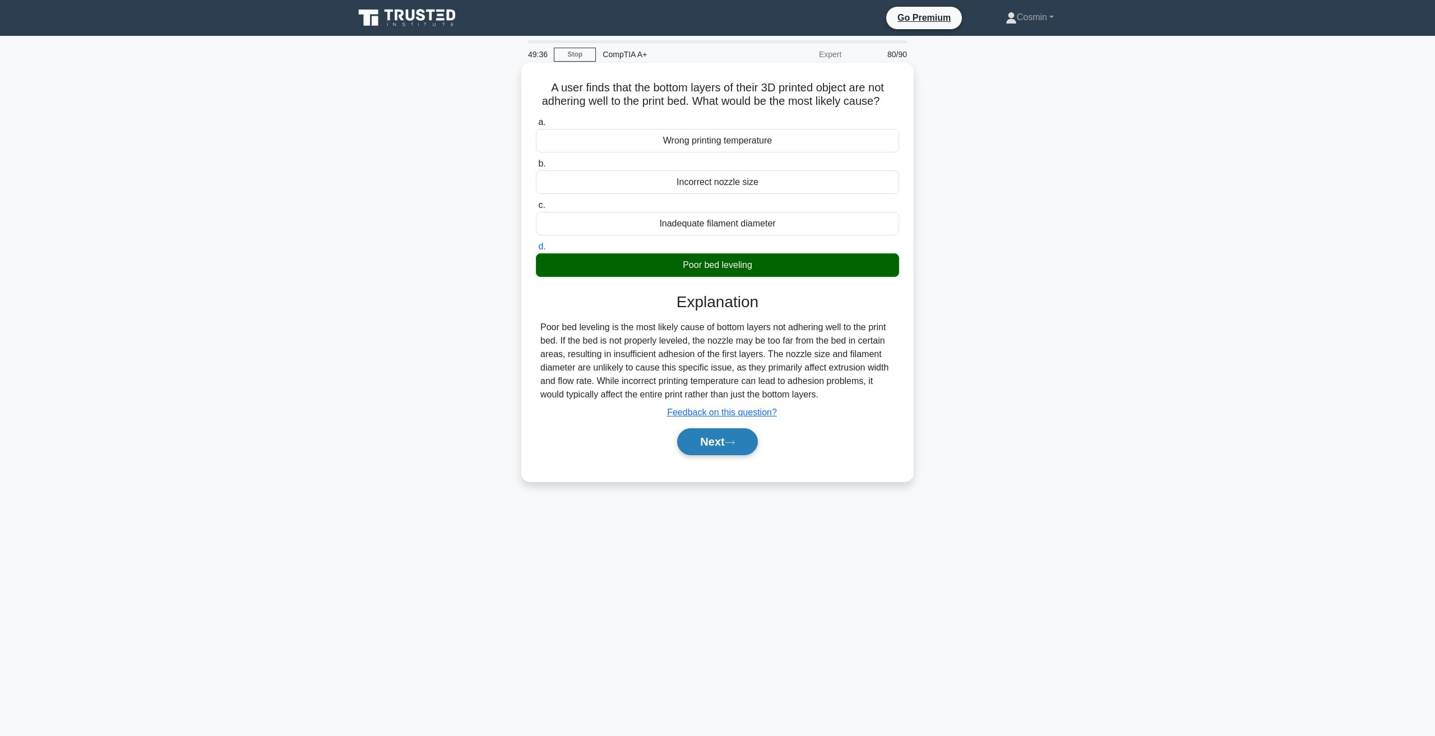
click at [702, 455] on button "Next" at bounding box center [717, 441] width 80 height 27
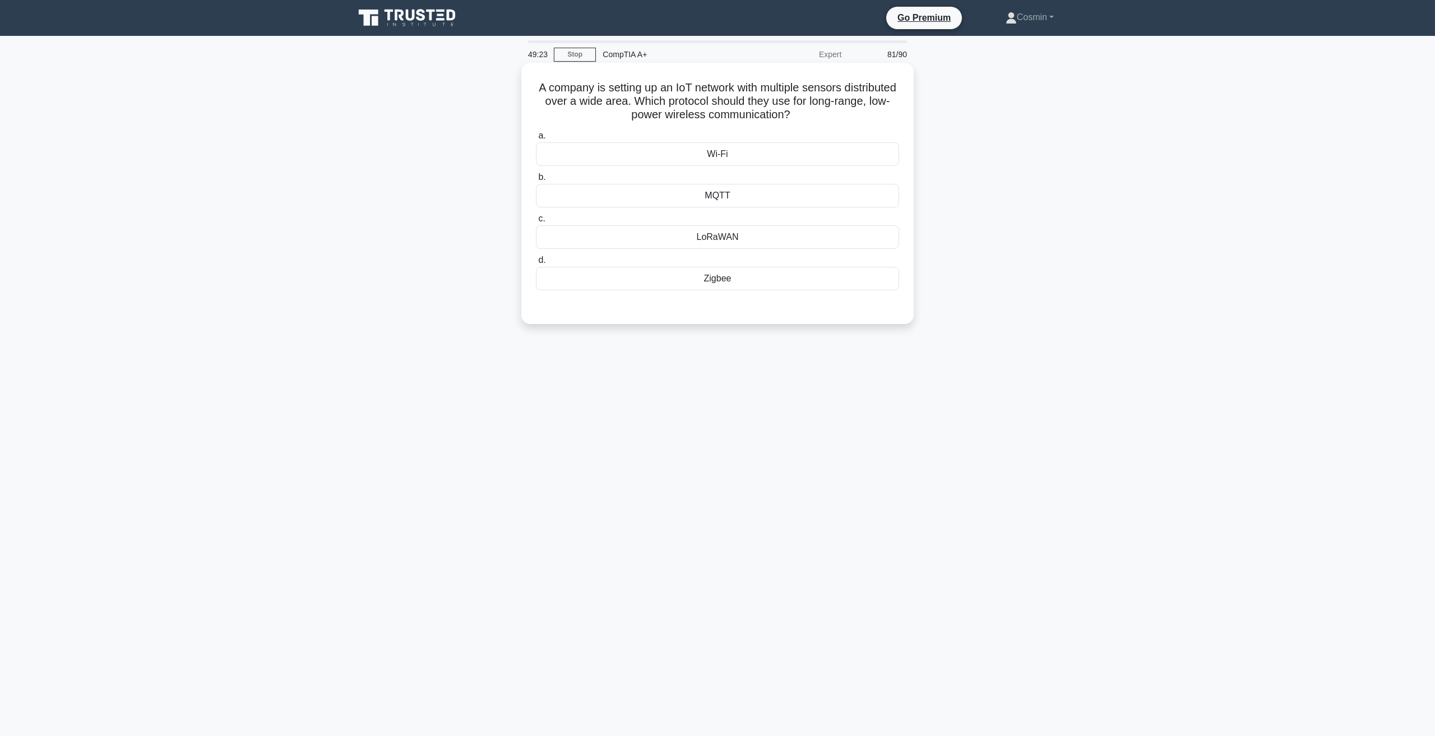
click at [713, 160] on div "Wi-Fi" at bounding box center [717, 154] width 363 height 24
click at [536, 140] on input "a. Wi-Fi" at bounding box center [536, 135] width 0 height 7
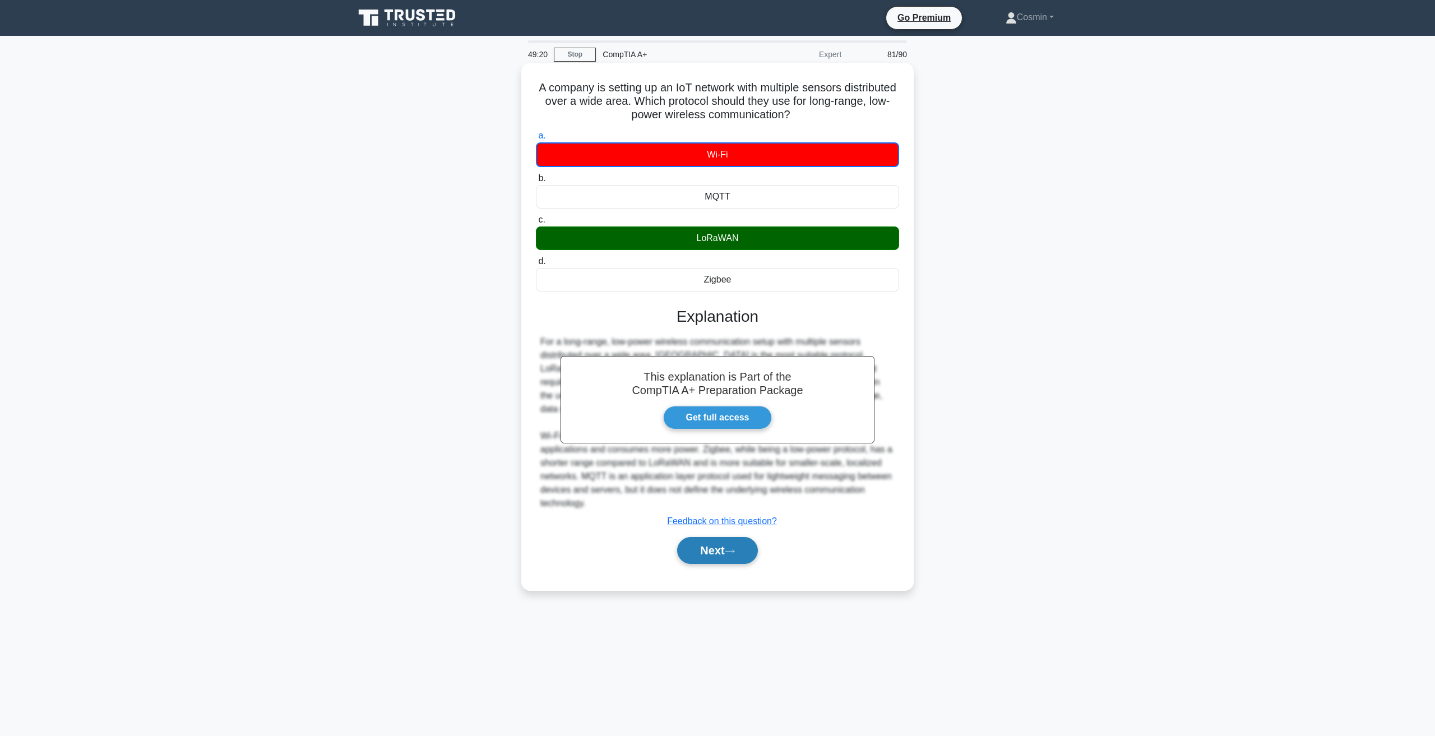
click at [722, 548] on button "Next" at bounding box center [717, 550] width 80 height 27
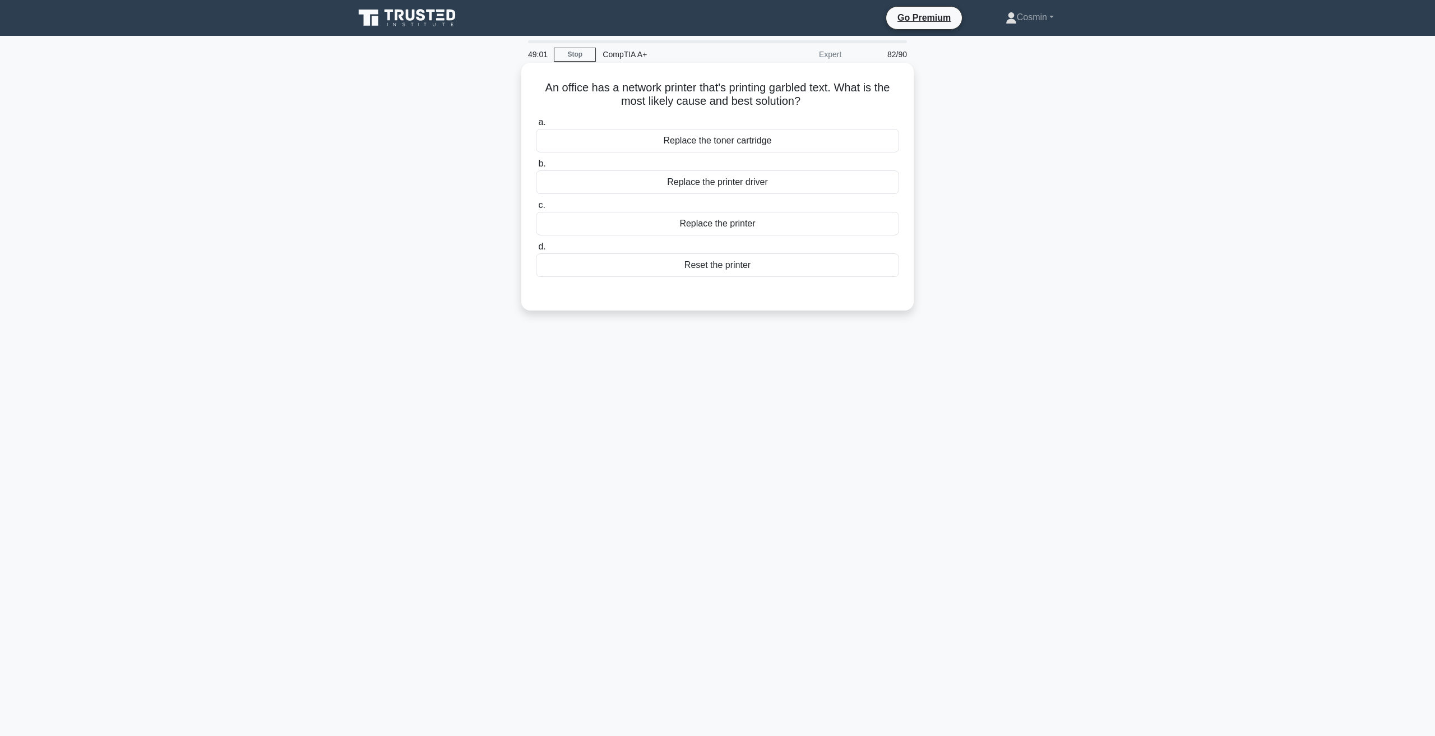
click at [740, 179] on div "Replace the printer driver" at bounding box center [717, 182] width 363 height 24
click at [536, 168] on input "b. Replace the printer driver" at bounding box center [536, 163] width 0 height 7
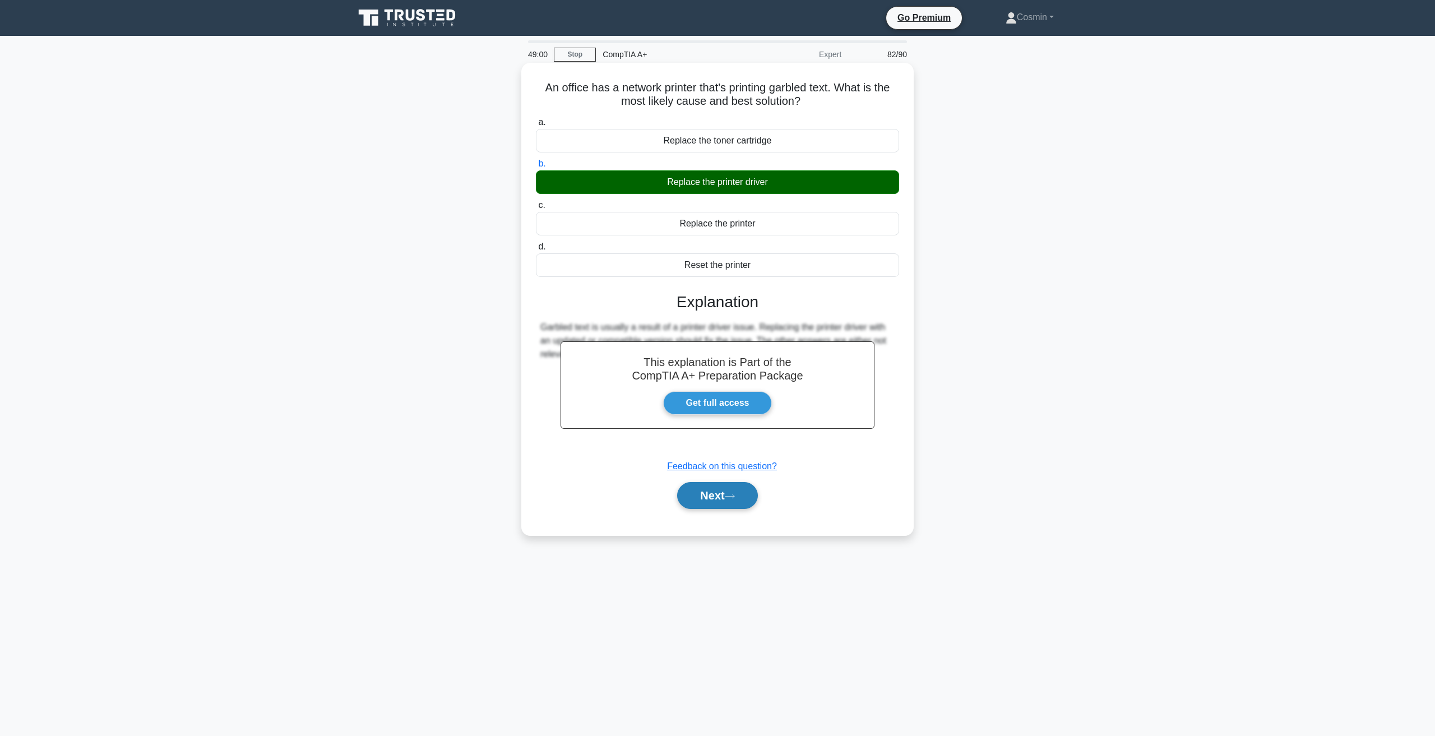
click at [726, 500] on button "Next" at bounding box center [717, 495] width 80 height 27
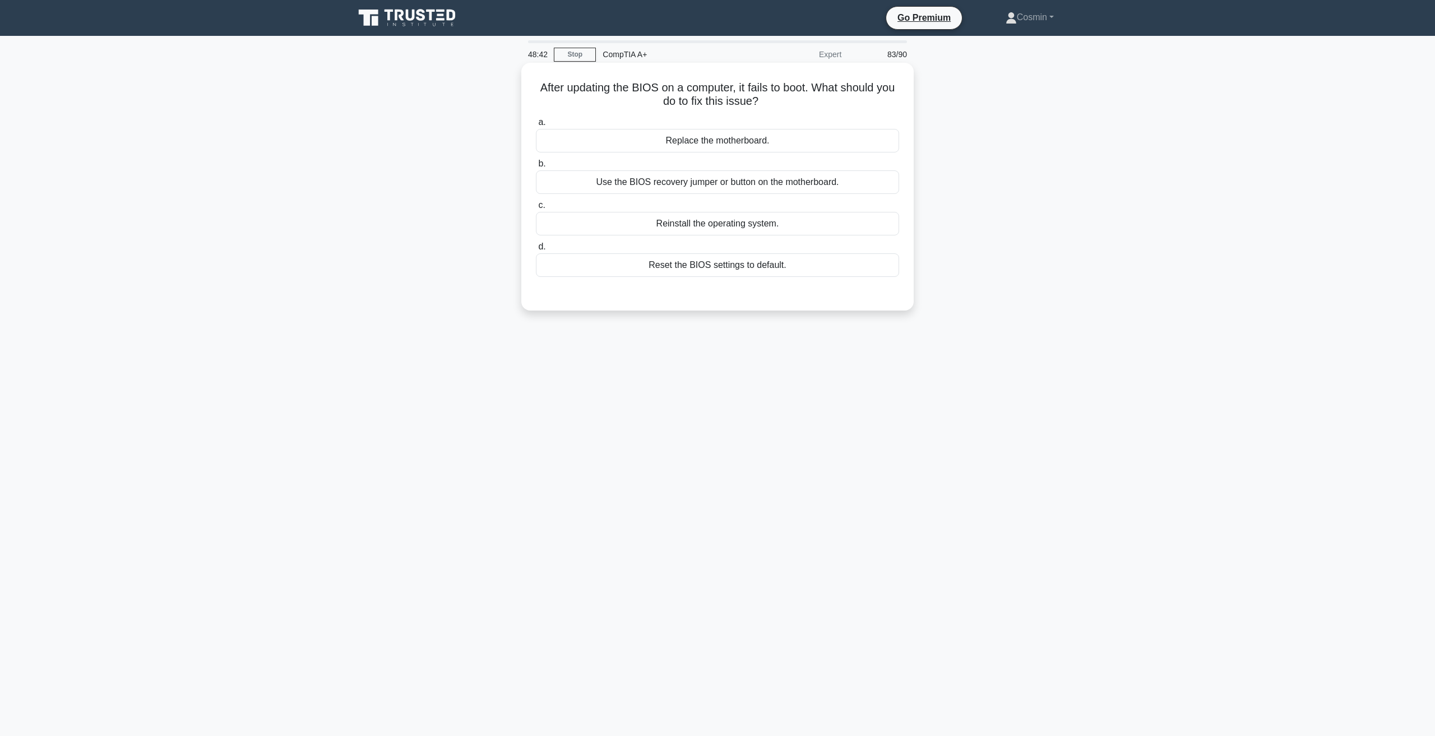
click at [681, 190] on div "Use the BIOS recovery jumper or button on the motherboard." at bounding box center [717, 182] width 363 height 24
click at [536, 168] on input "b. Use the BIOS recovery jumper or button on the motherboard." at bounding box center [536, 163] width 0 height 7
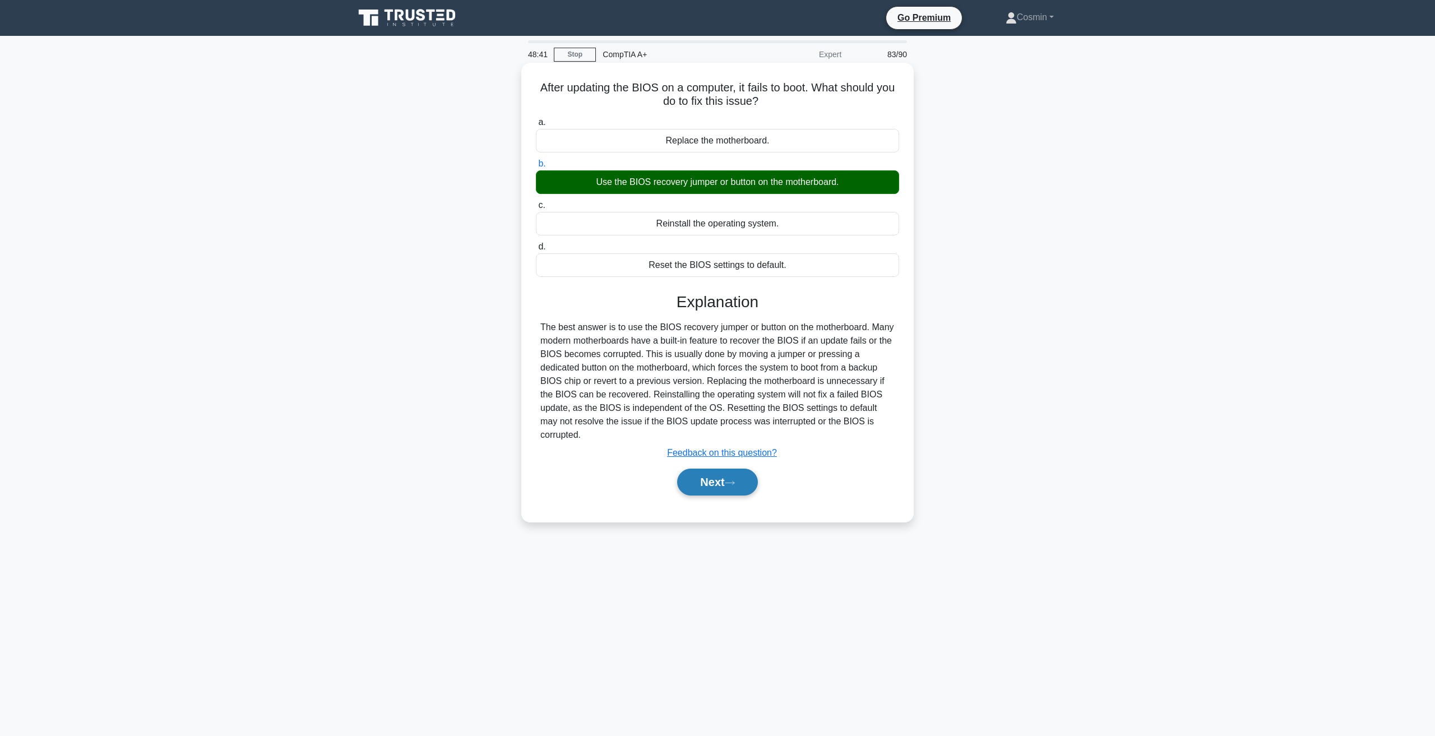
click at [698, 468] on button "Next" at bounding box center [717, 481] width 80 height 27
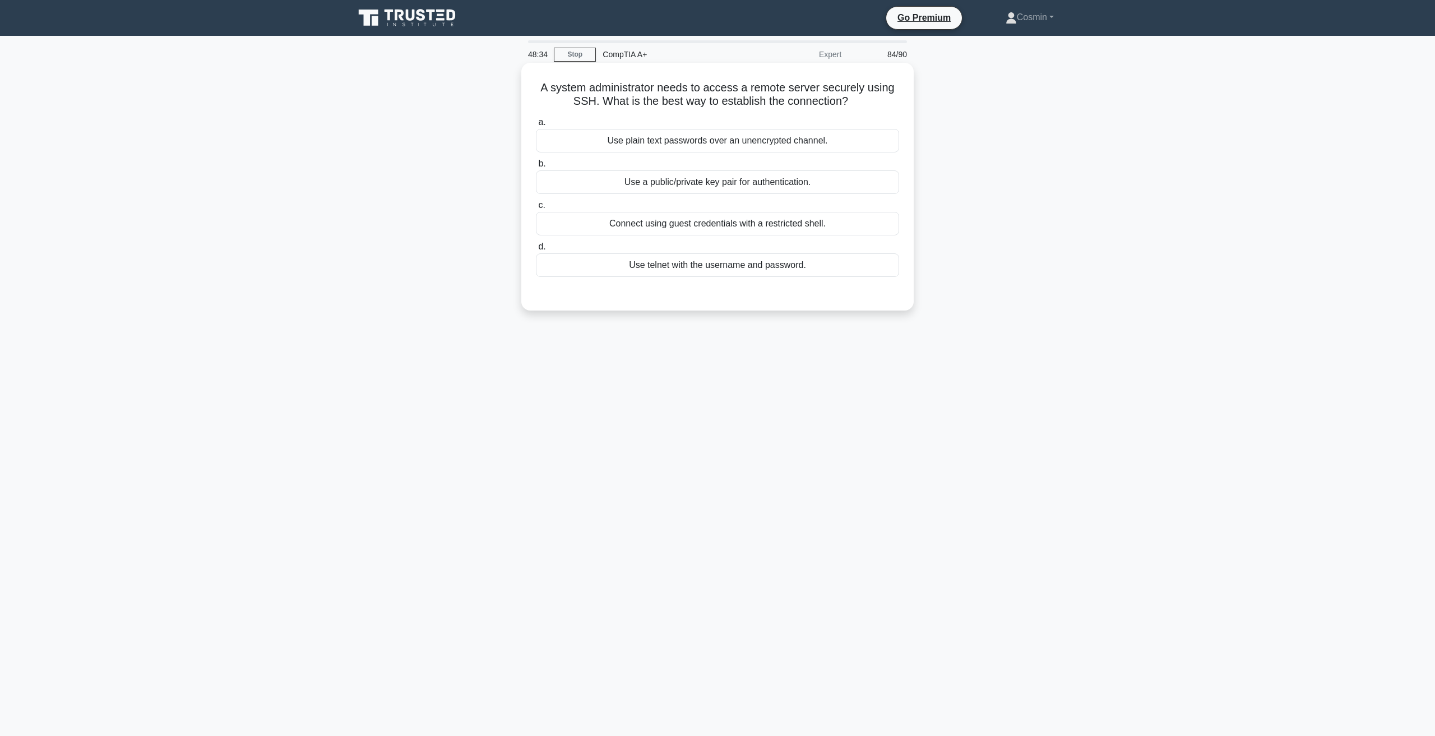
click at [586, 102] on h5 "A system administrator needs to access a remote server securely using SSH. What…" at bounding box center [717, 95] width 365 height 28
copy h5 "SSH"
click at [655, 266] on div "Use telnet with the username and password." at bounding box center [717, 265] width 363 height 24
click at [536, 250] on input "d. Use telnet with the username and password." at bounding box center [536, 246] width 0 height 7
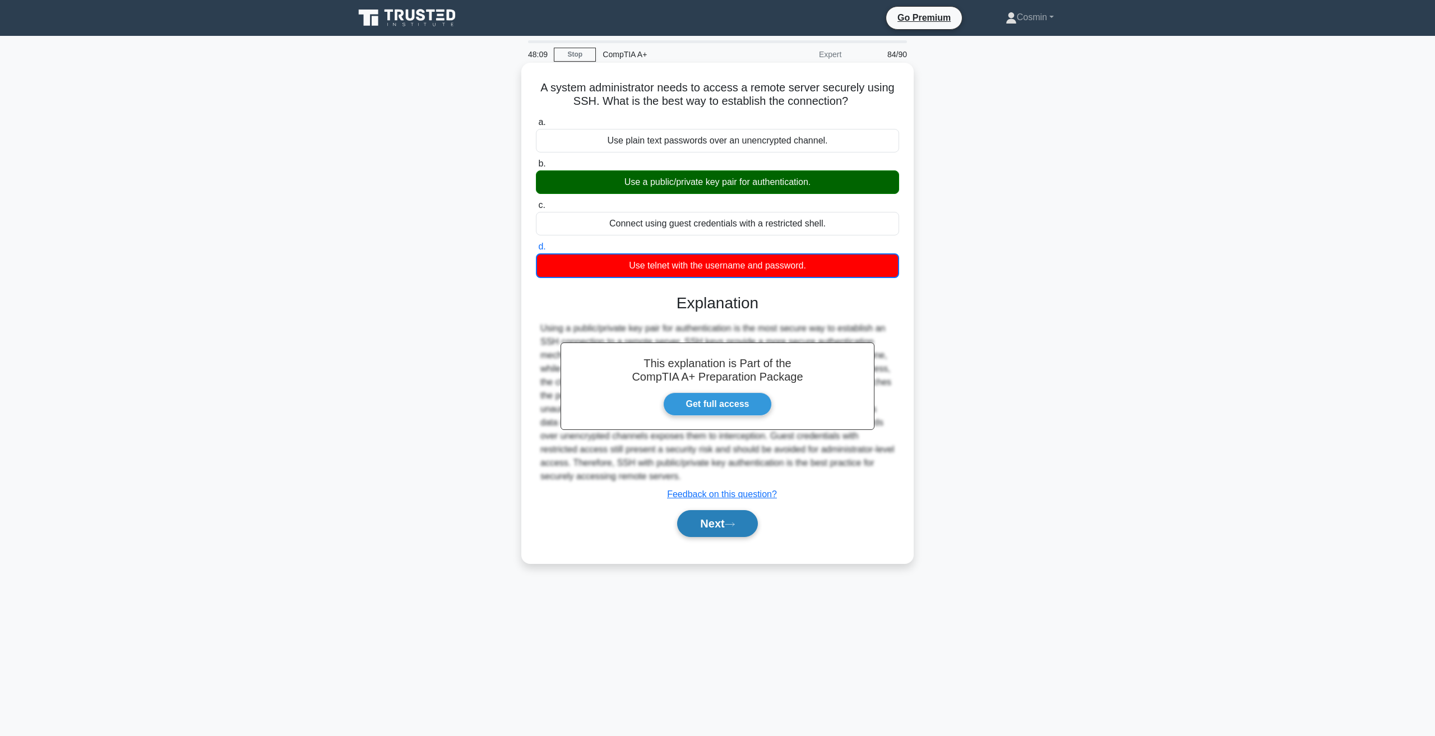
click at [729, 533] on button "Next" at bounding box center [717, 523] width 80 height 27
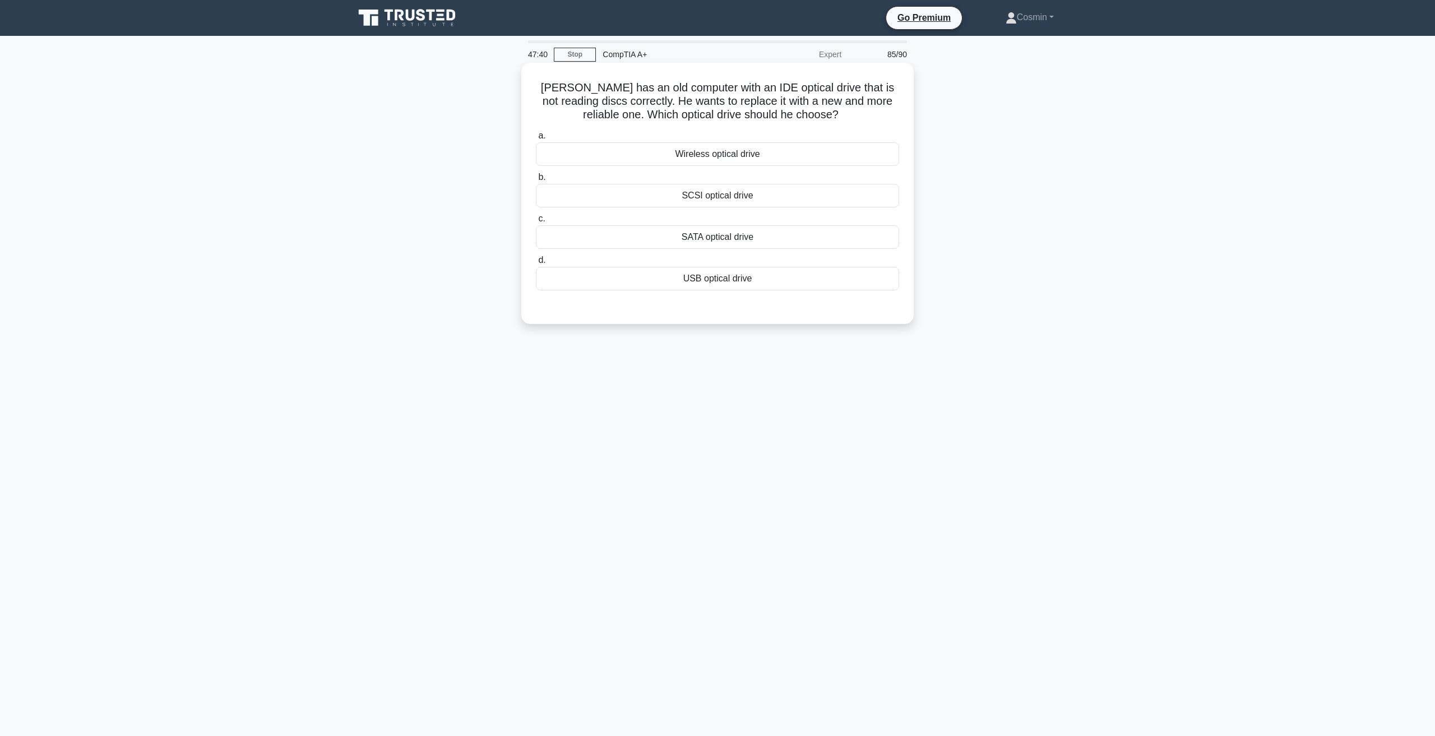
click at [697, 238] on div "SATA optical drive" at bounding box center [717, 237] width 363 height 24
click at [536, 222] on input "c. SATA optical drive" at bounding box center [536, 218] width 0 height 7
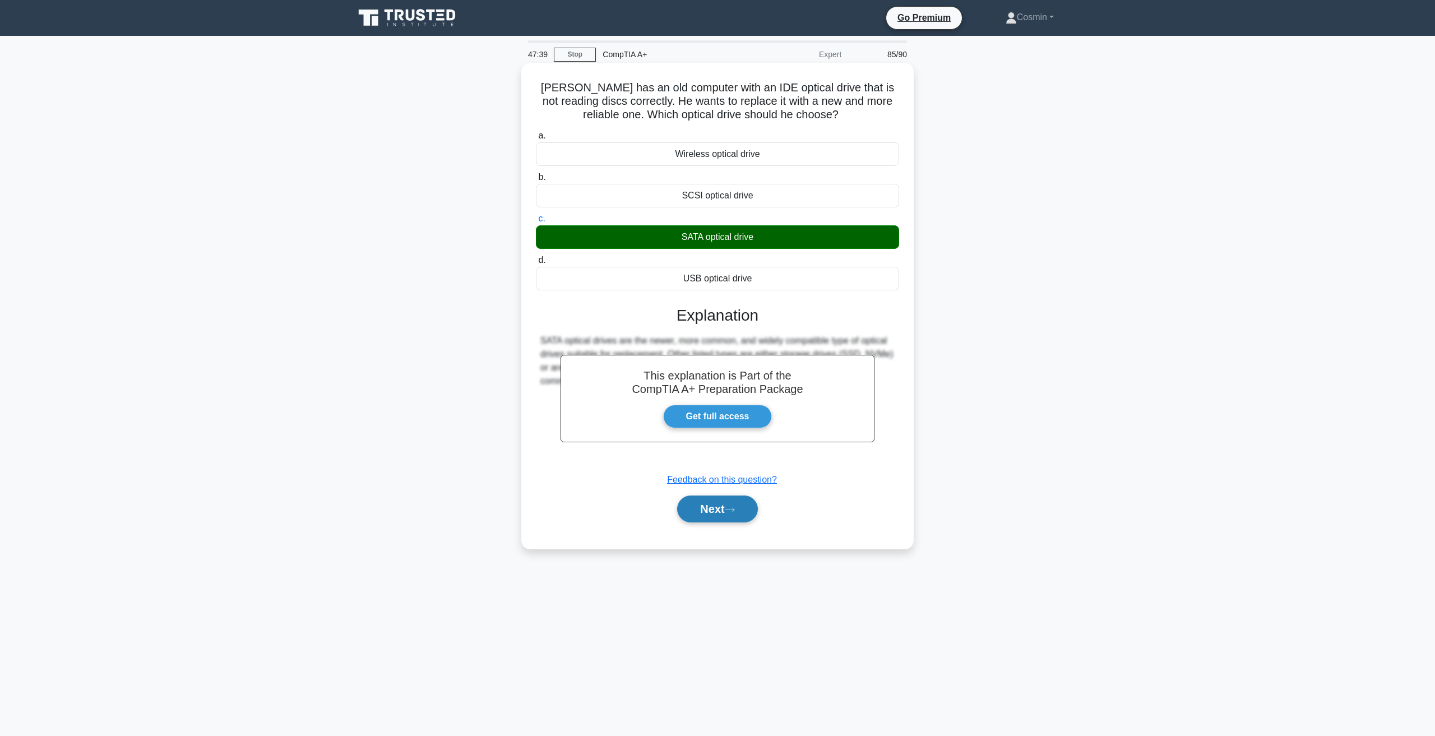
click at [723, 515] on button "Next" at bounding box center [717, 508] width 80 height 27
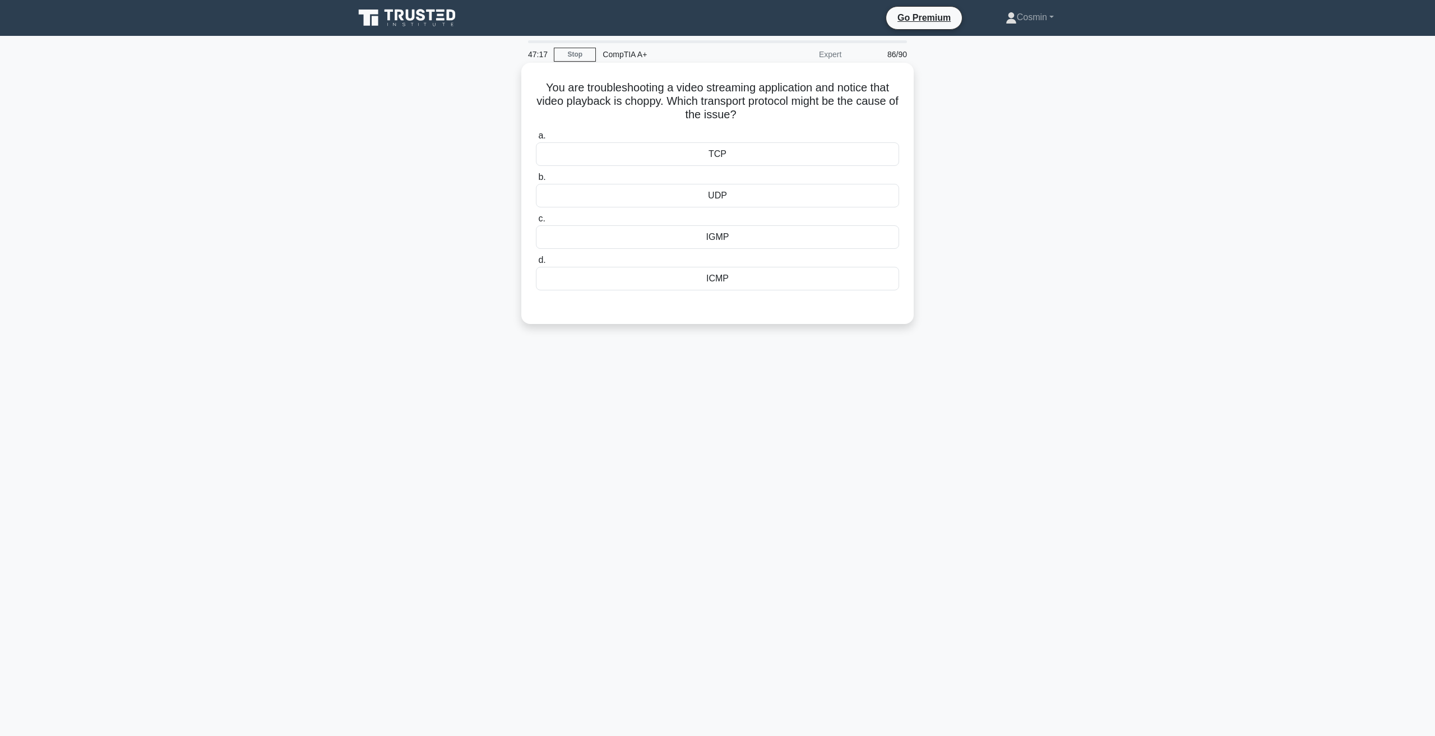
click at [727, 201] on div "UDP" at bounding box center [717, 196] width 363 height 24
click at [536, 181] on input "b. UDP" at bounding box center [536, 177] width 0 height 7
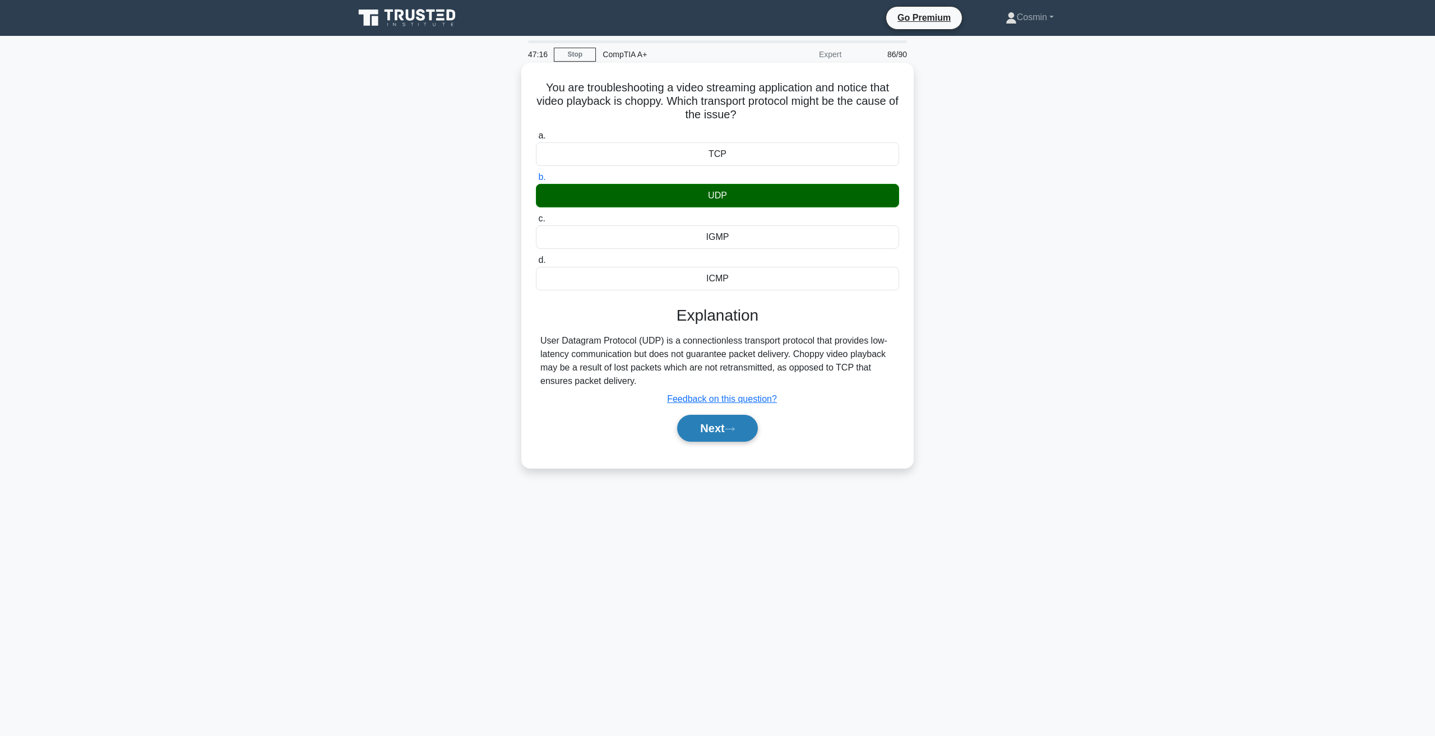
click at [735, 432] on icon at bounding box center [730, 429] width 10 height 6
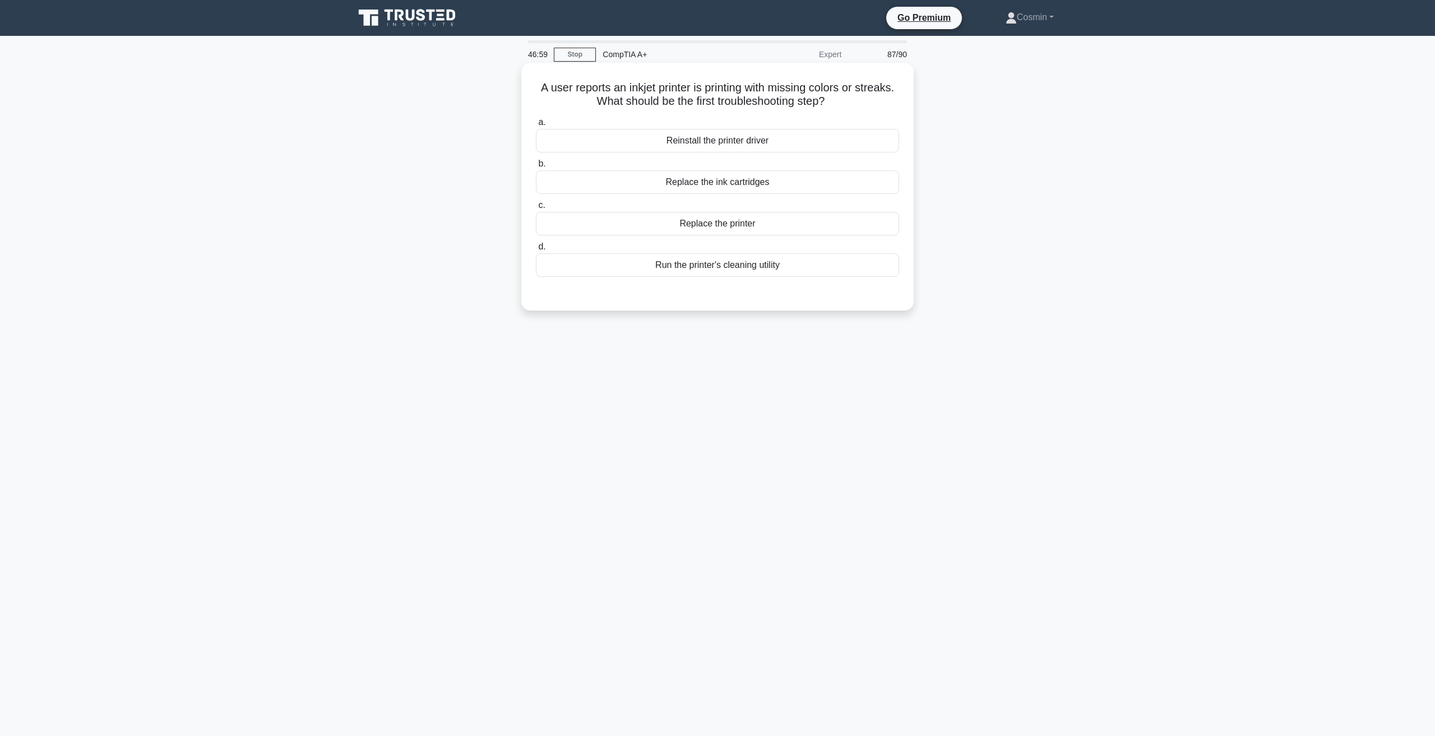
click at [693, 266] on div "Run the printer's cleaning utility" at bounding box center [717, 265] width 363 height 24
click at [536, 250] on input "d. Run the printer's cleaning utility" at bounding box center [536, 246] width 0 height 7
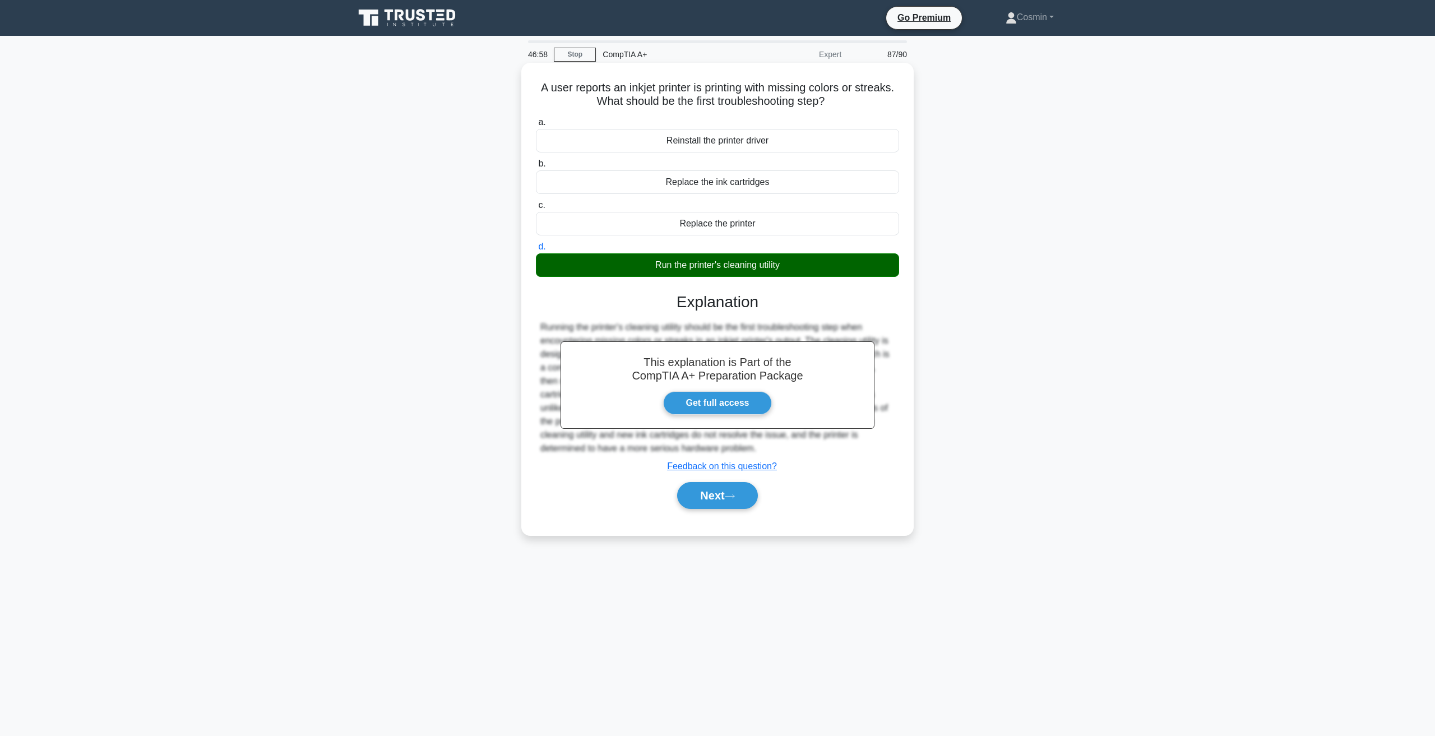
click at [712, 480] on div "Next" at bounding box center [717, 495] width 363 height 36
click at [726, 504] on button "Next" at bounding box center [717, 495] width 80 height 27
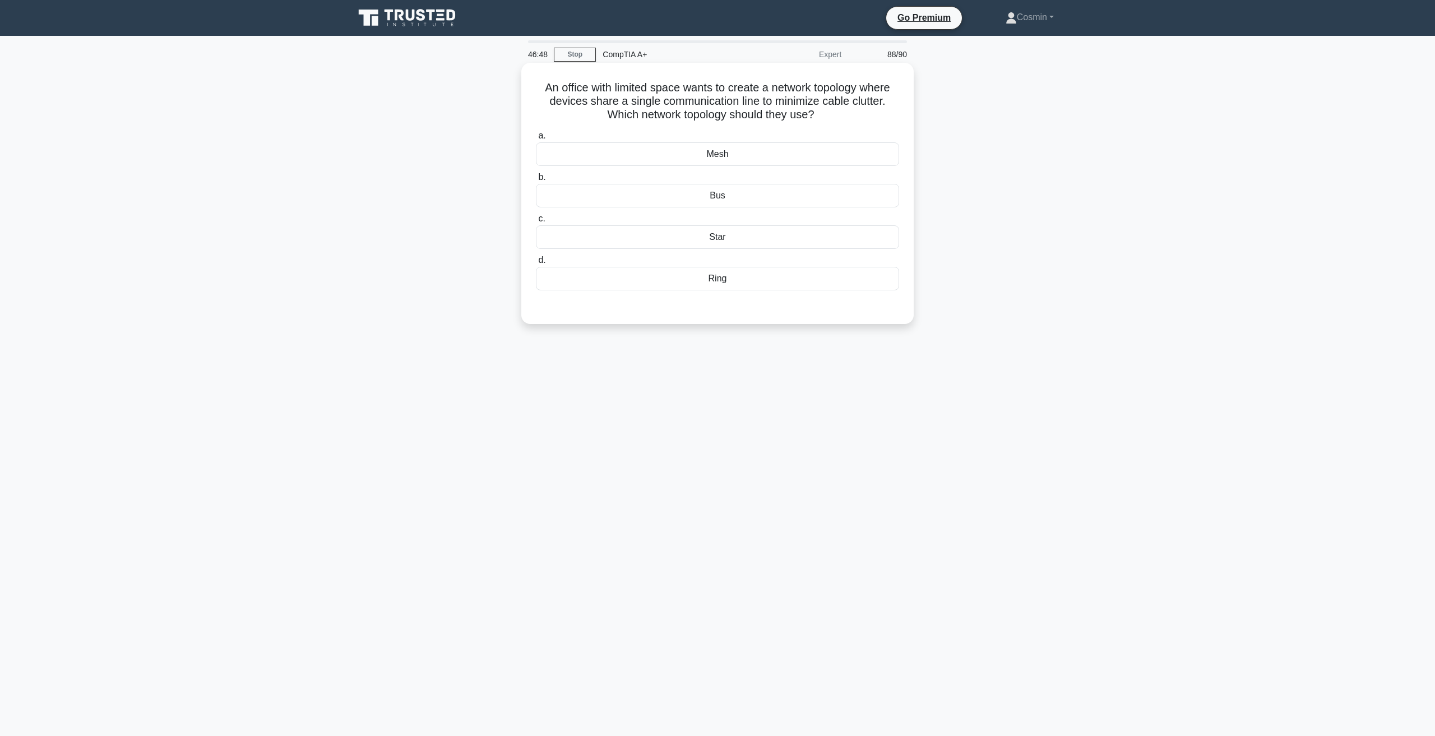
click at [712, 238] on div "Star" at bounding box center [717, 237] width 363 height 24
click at [536, 222] on input "c. Star" at bounding box center [536, 218] width 0 height 7
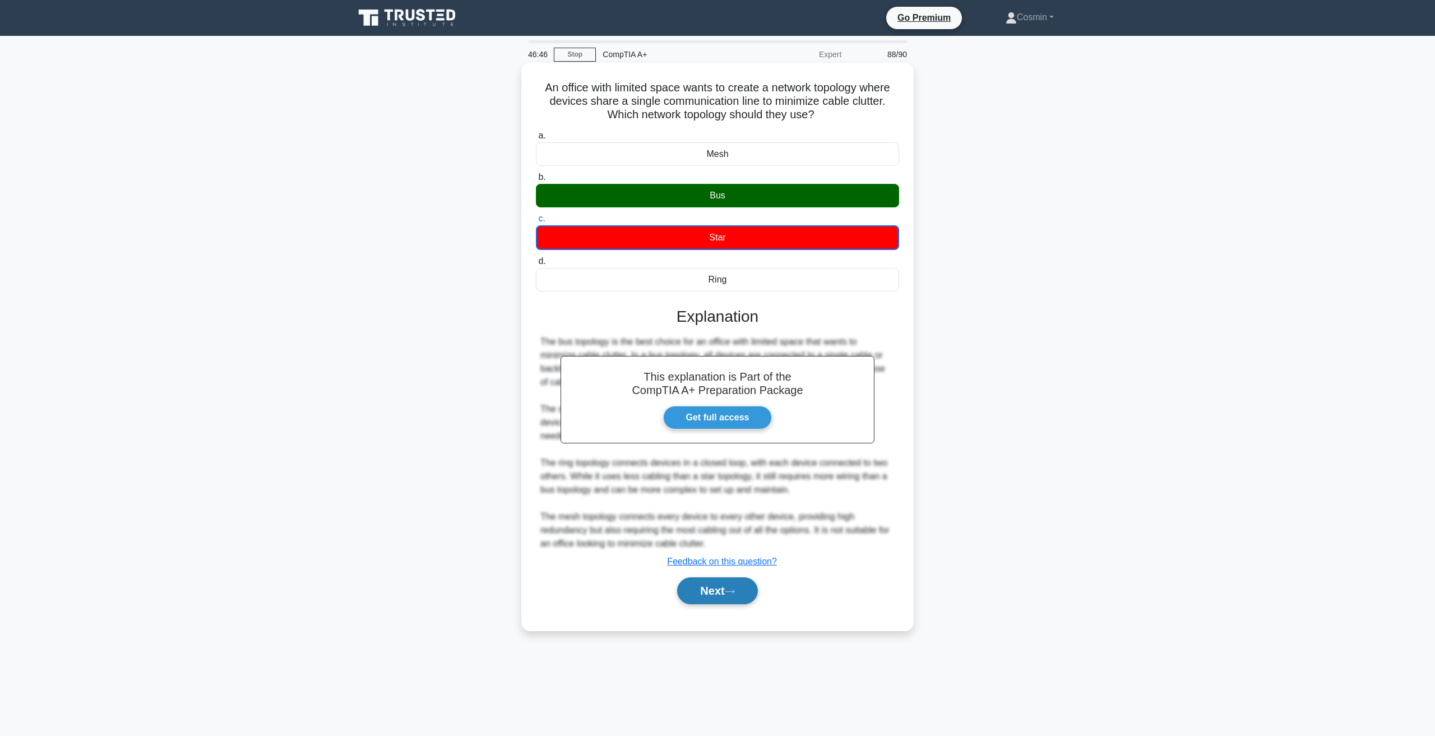
click at [719, 592] on button "Next" at bounding box center [717, 590] width 80 height 27
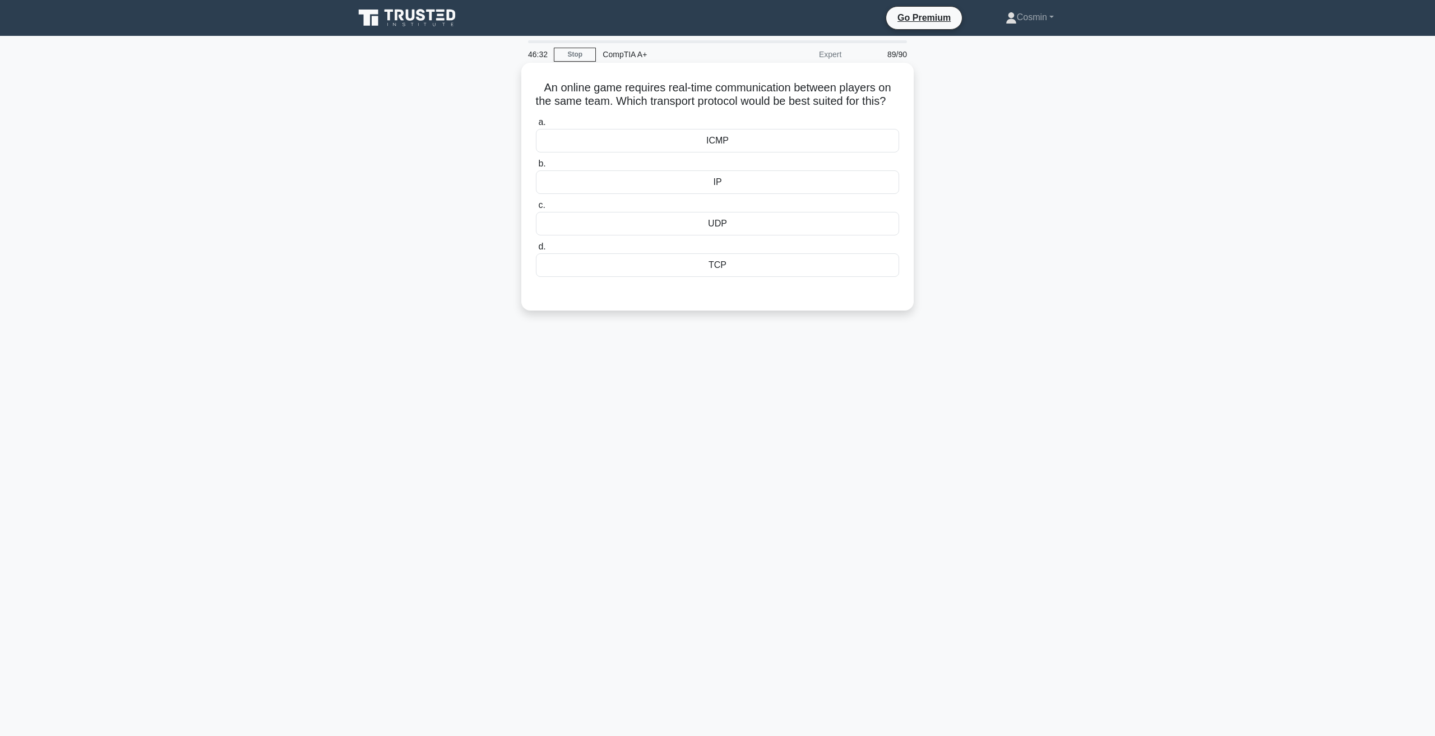
click at [703, 235] on div "UDP" at bounding box center [717, 224] width 363 height 24
click at [536, 209] on input "c. UDP" at bounding box center [536, 205] width 0 height 7
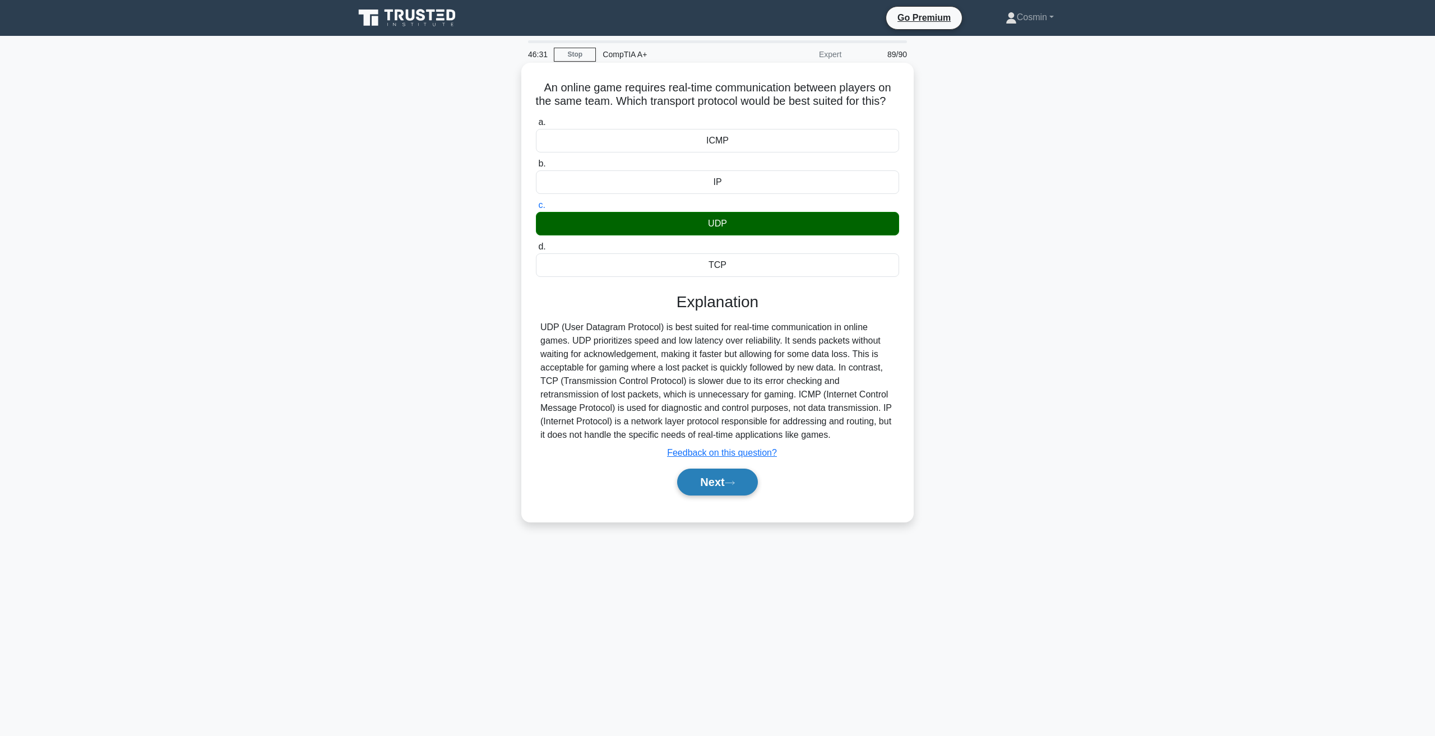
click at [730, 486] on icon at bounding box center [730, 483] width 10 height 6
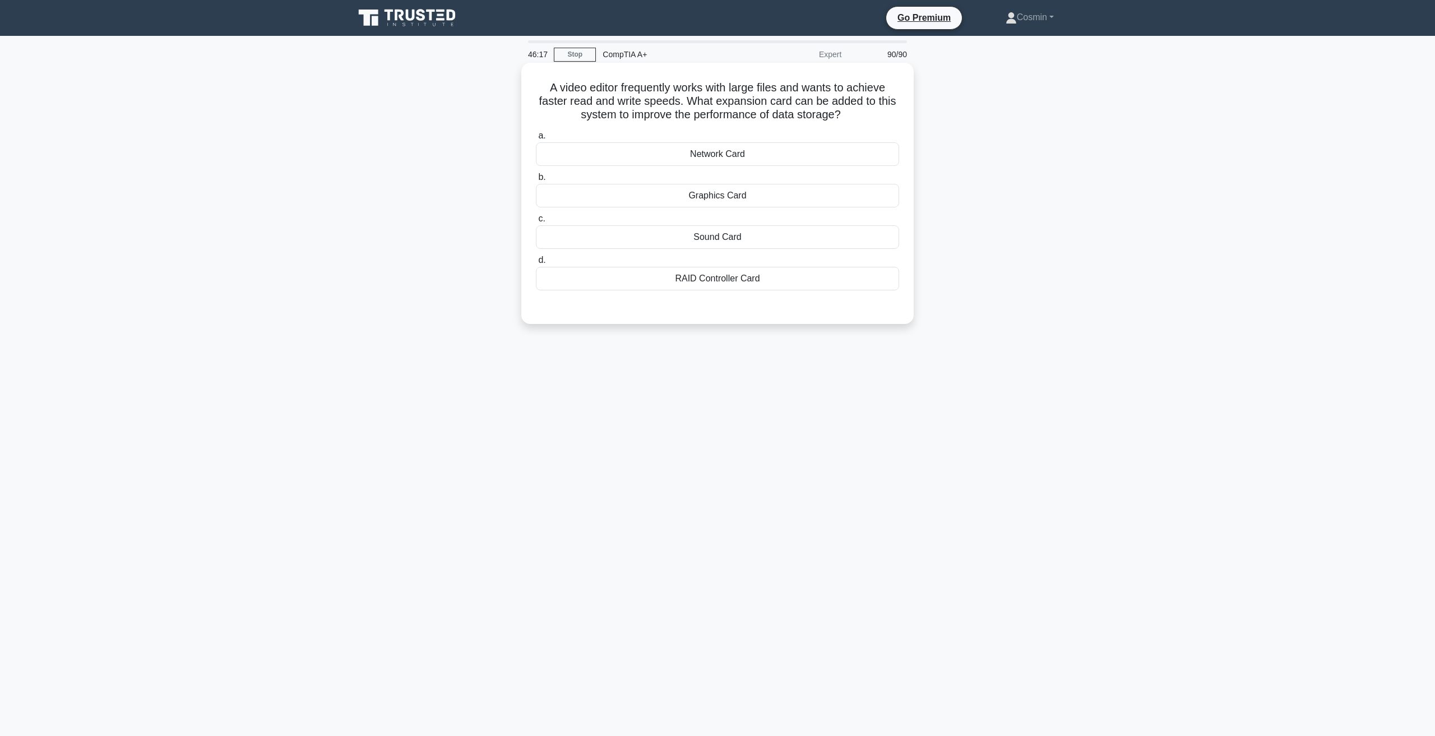
click at [694, 280] on div "RAID Controller Card" at bounding box center [717, 279] width 363 height 24
click at [536, 264] on input "d. RAID Controller Card" at bounding box center [536, 260] width 0 height 7
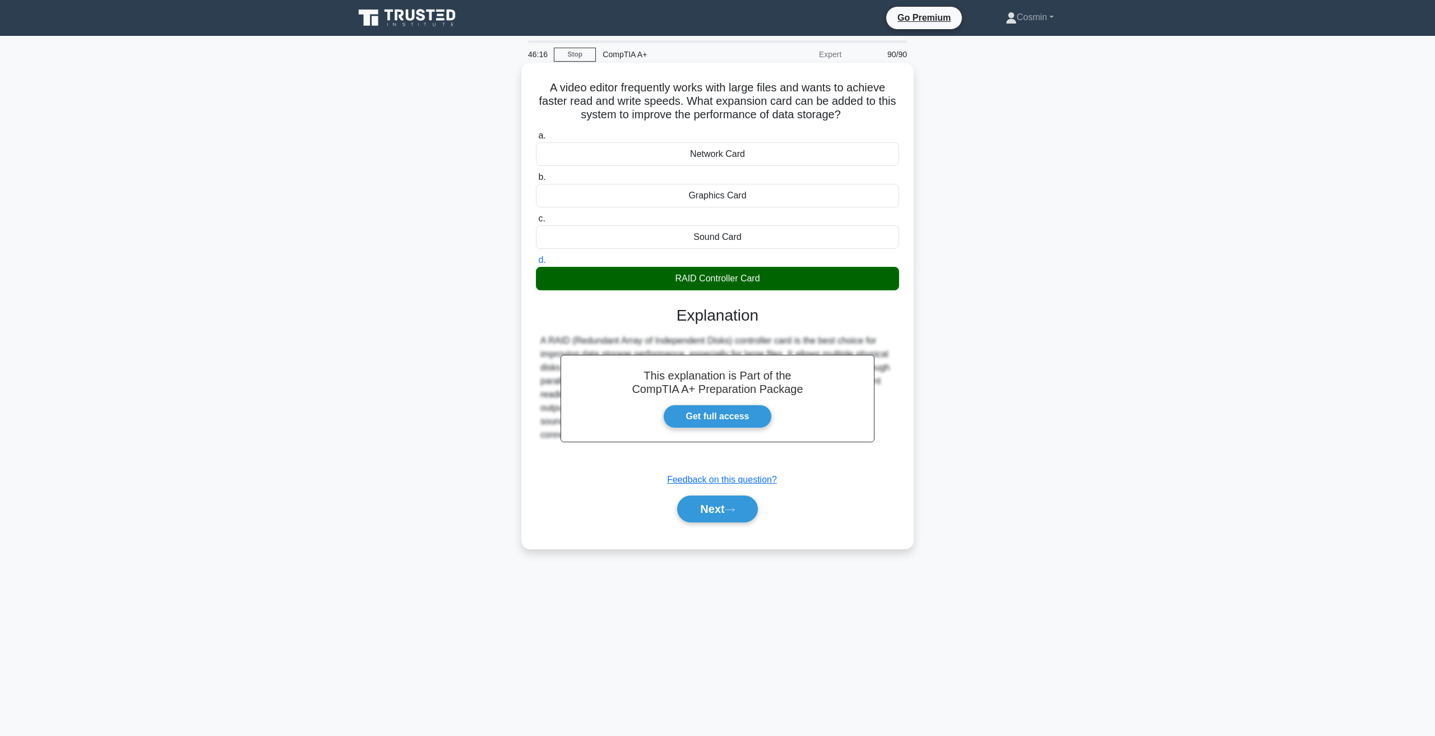
click at [697, 495] on div "Next" at bounding box center [717, 509] width 363 height 36
click at [702, 508] on button "Next" at bounding box center [717, 508] width 80 height 27
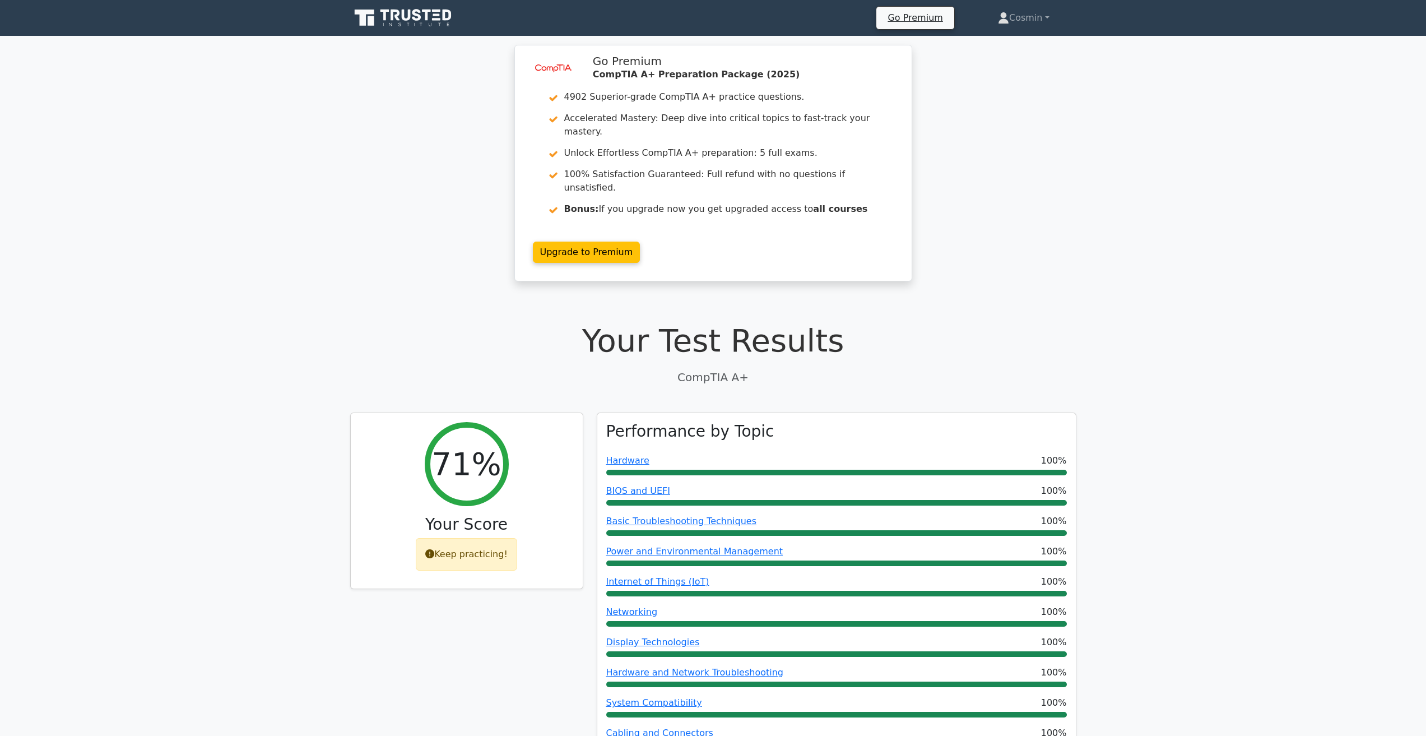
drag, startPoint x: 1120, startPoint y: 428, endPoint x: 1080, endPoint y: 173, distance: 258.1
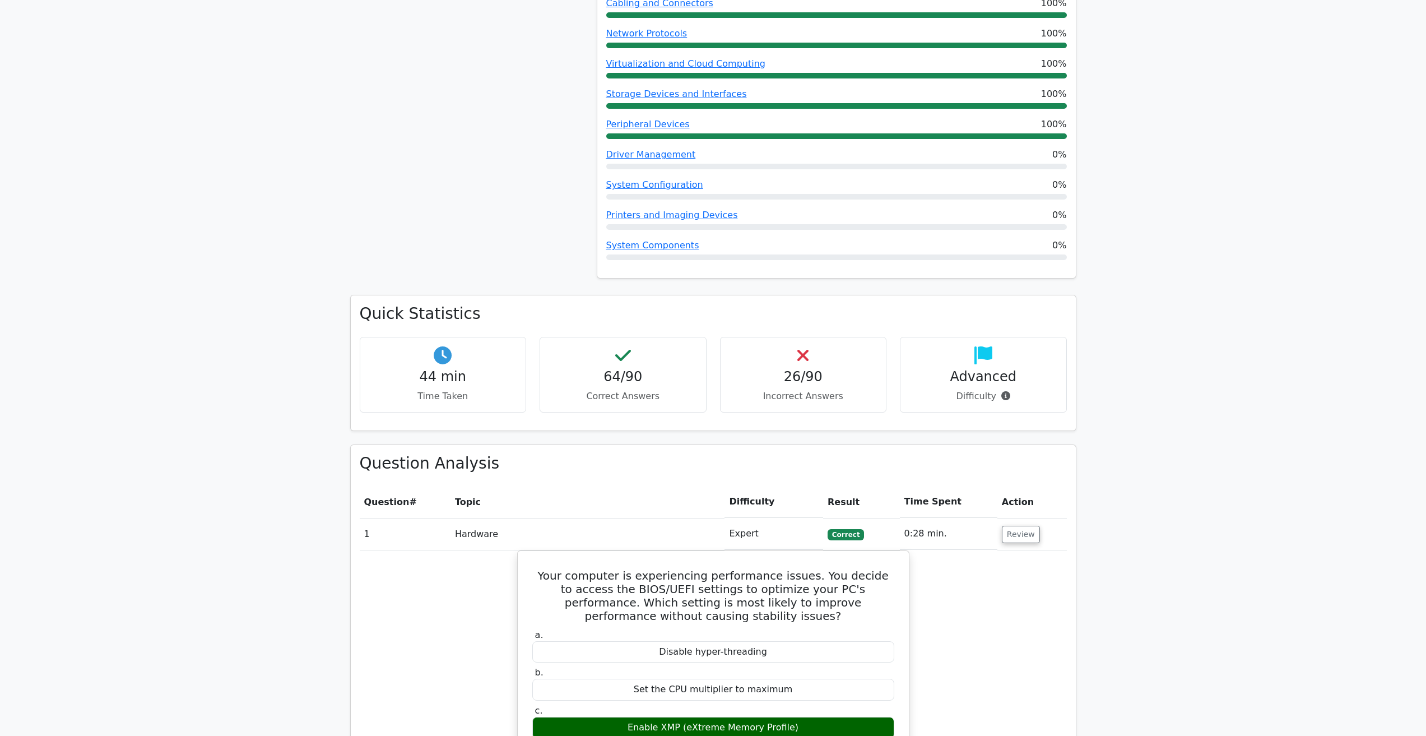
scroll to position [729, 0]
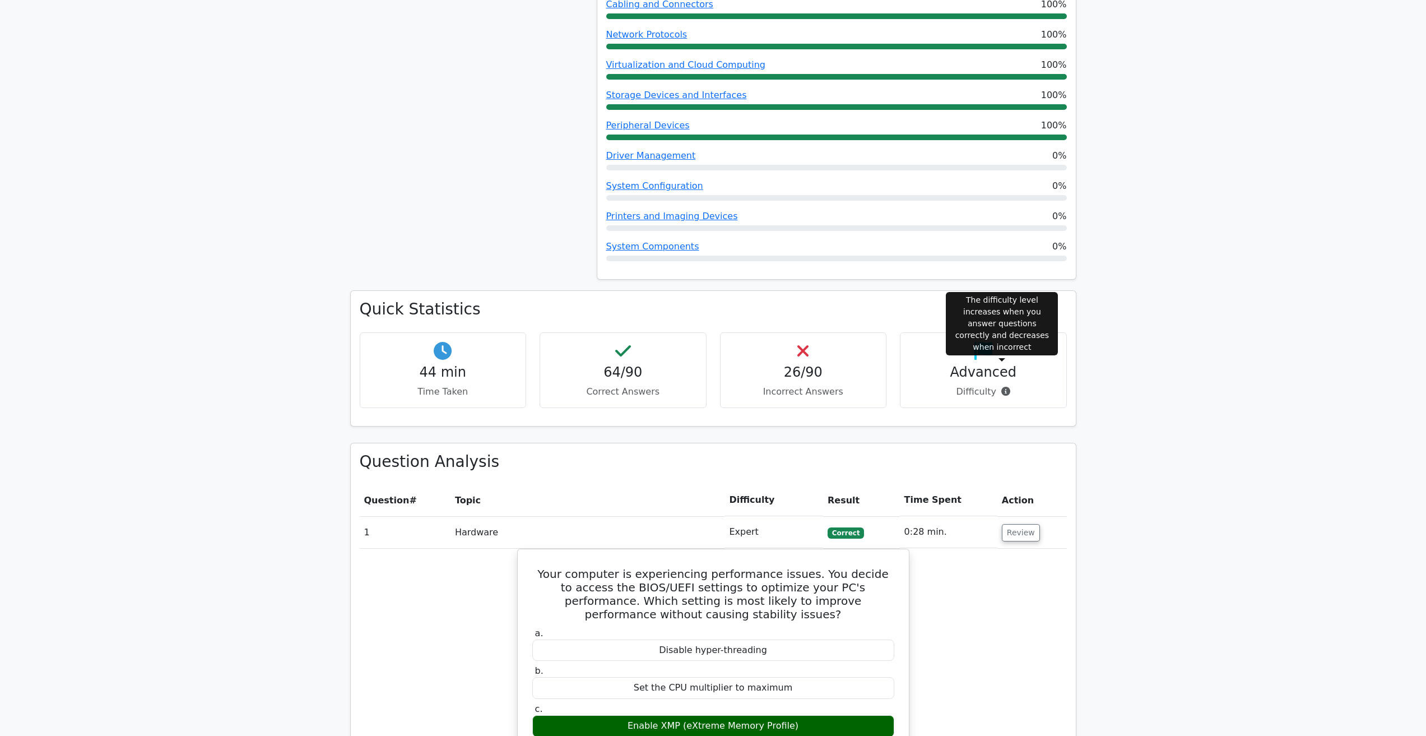
click at [1004, 387] on icon at bounding box center [1005, 391] width 9 height 9
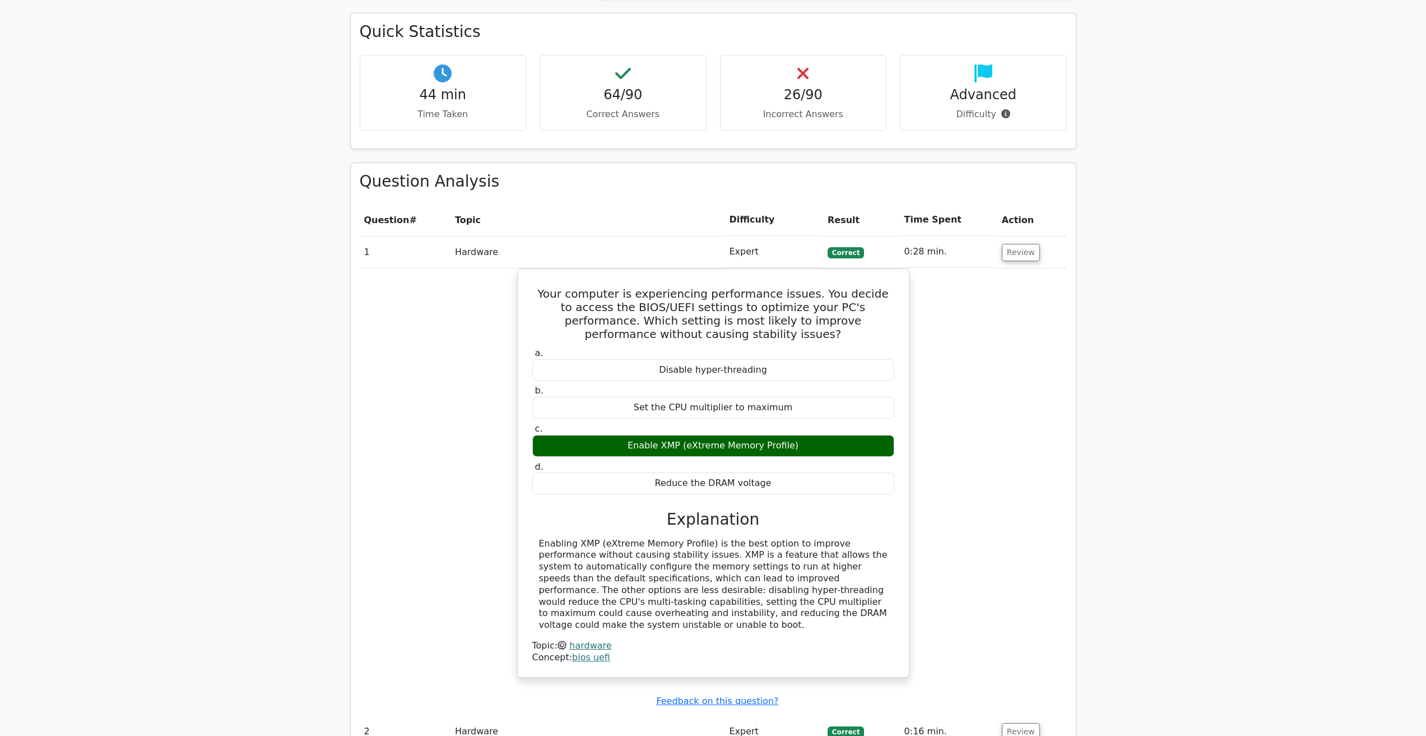
scroll to position [0, 0]
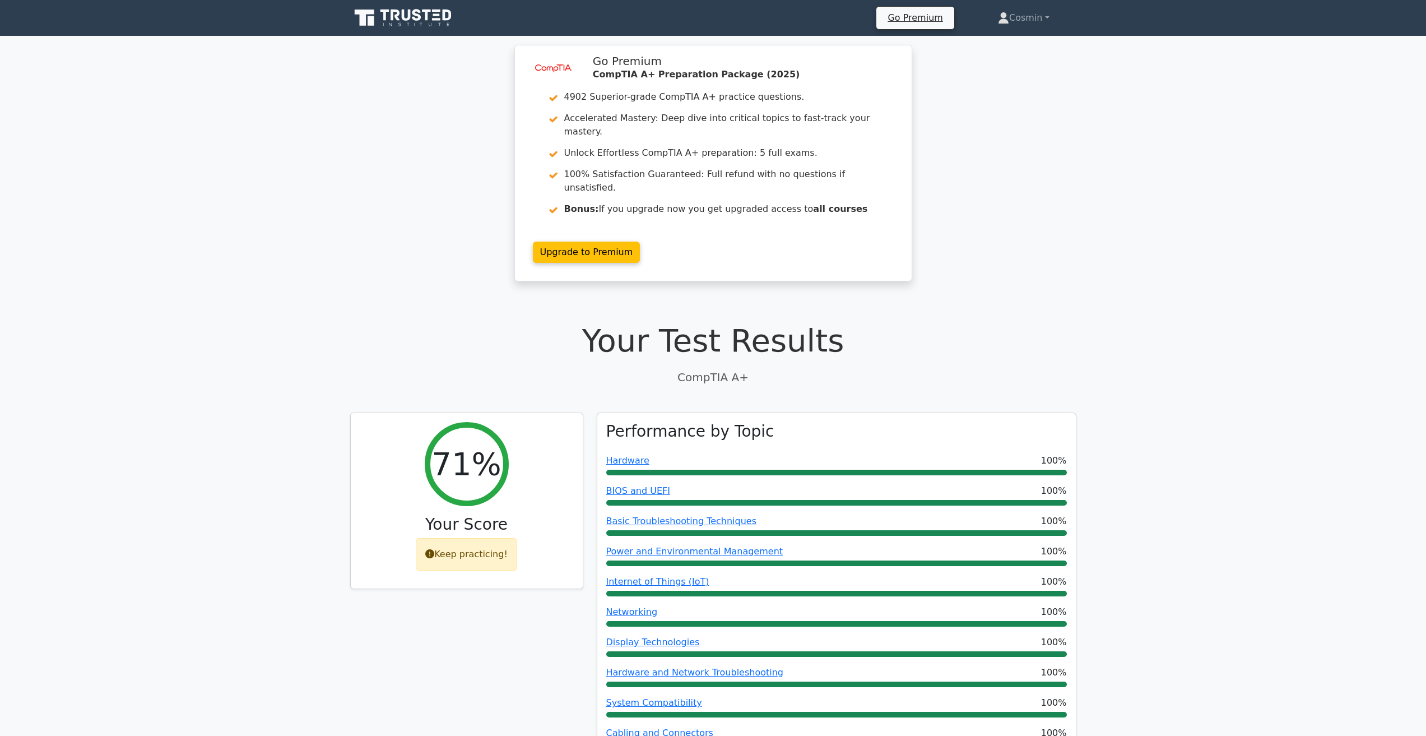
drag, startPoint x: 1098, startPoint y: 244, endPoint x: 1059, endPoint y: 49, distance: 198.5
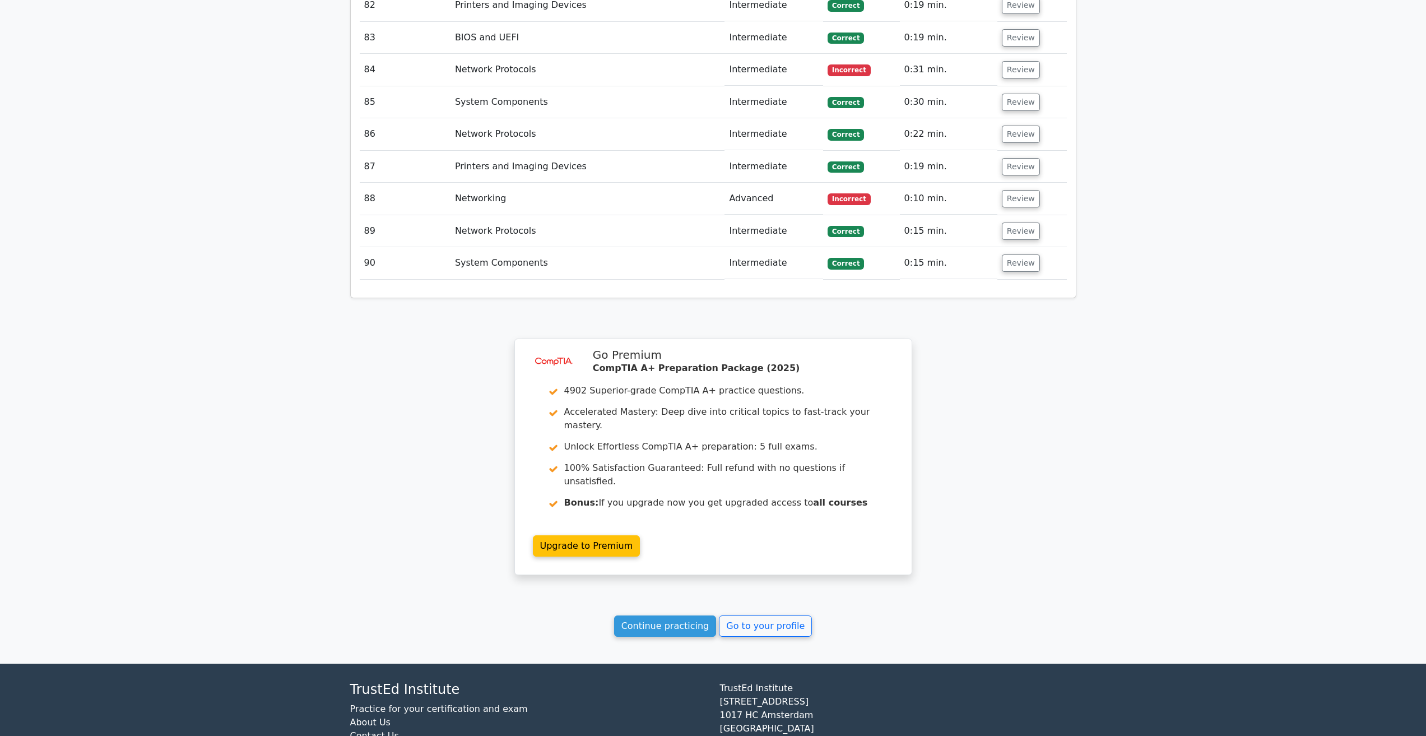
scroll to position [4316, 0]
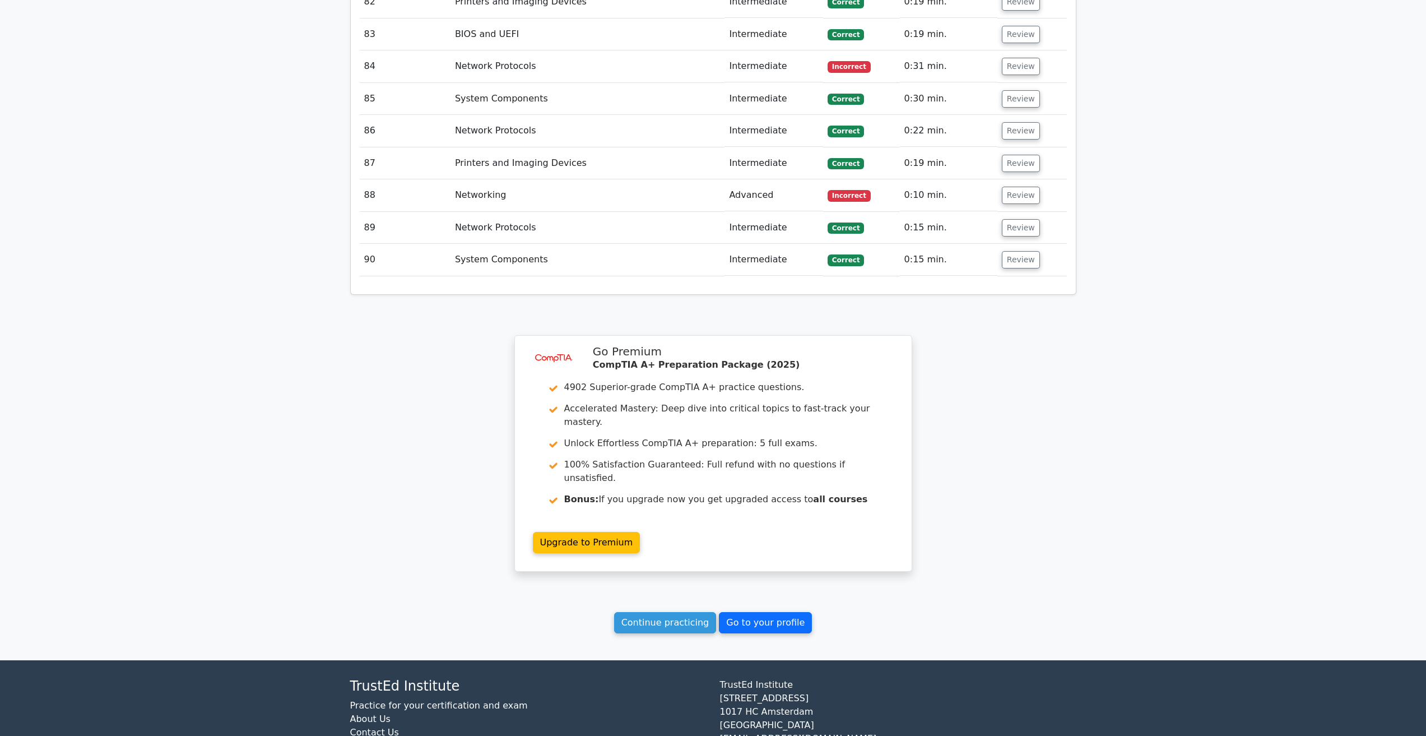
click at [743, 612] on link "Go to your profile" at bounding box center [765, 622] width 93 height 21
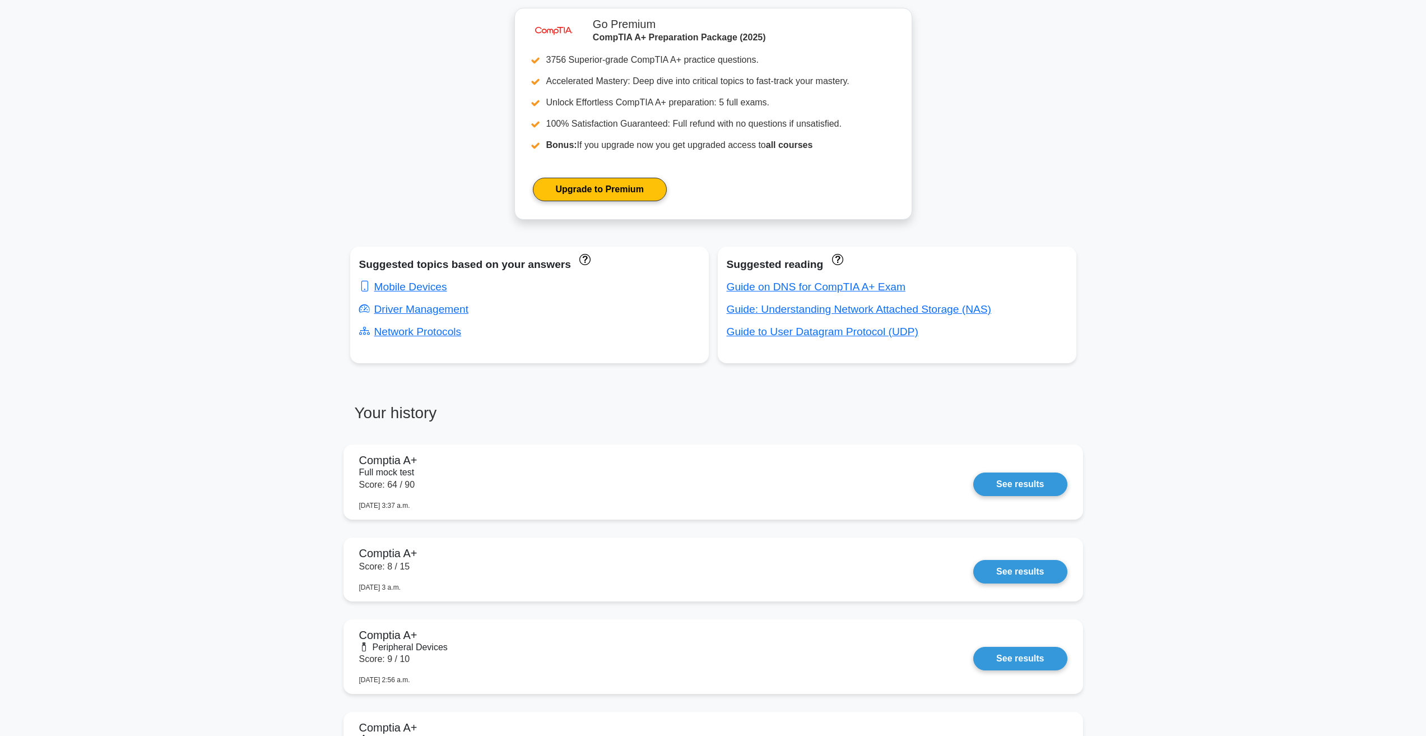
scroll to position [448, 0]
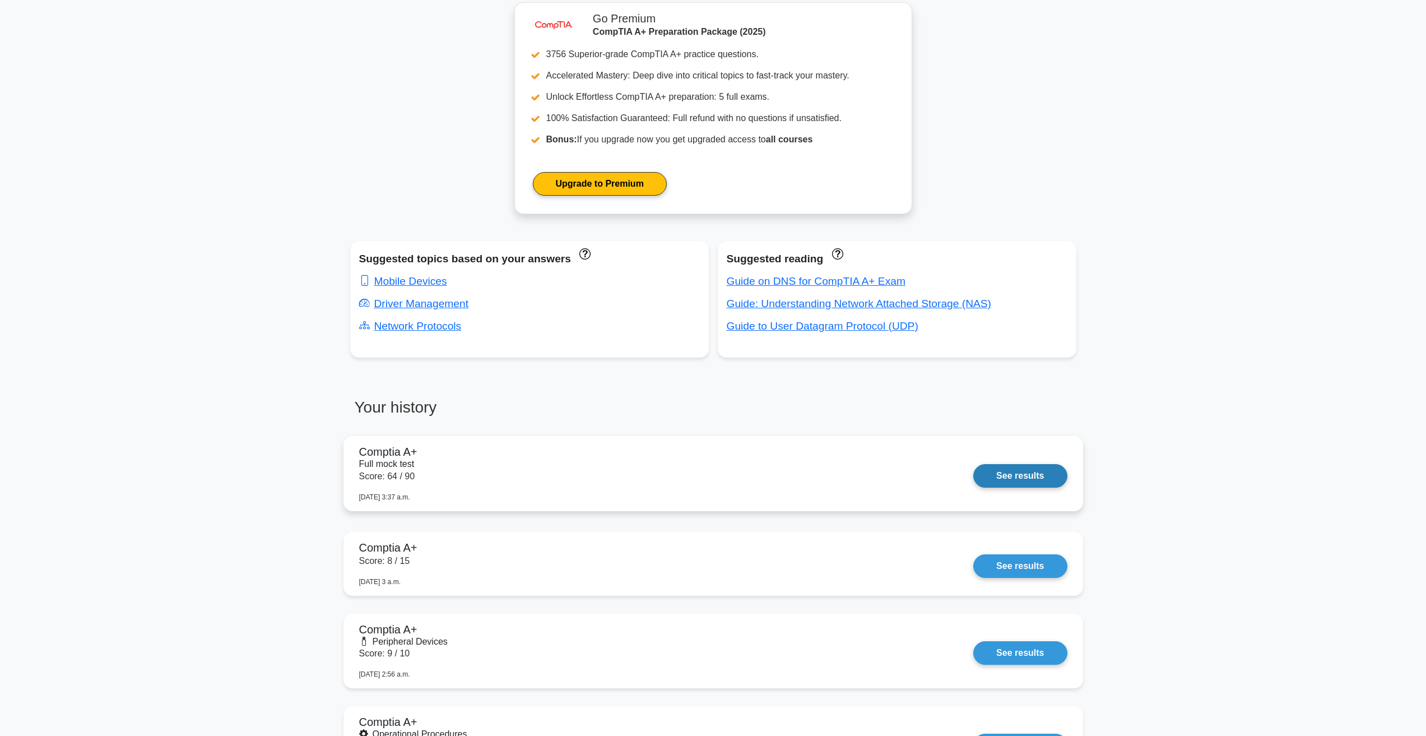
click at [1039, 474] on link "See results" at bounding box center [1020, 476] width 94 height 24
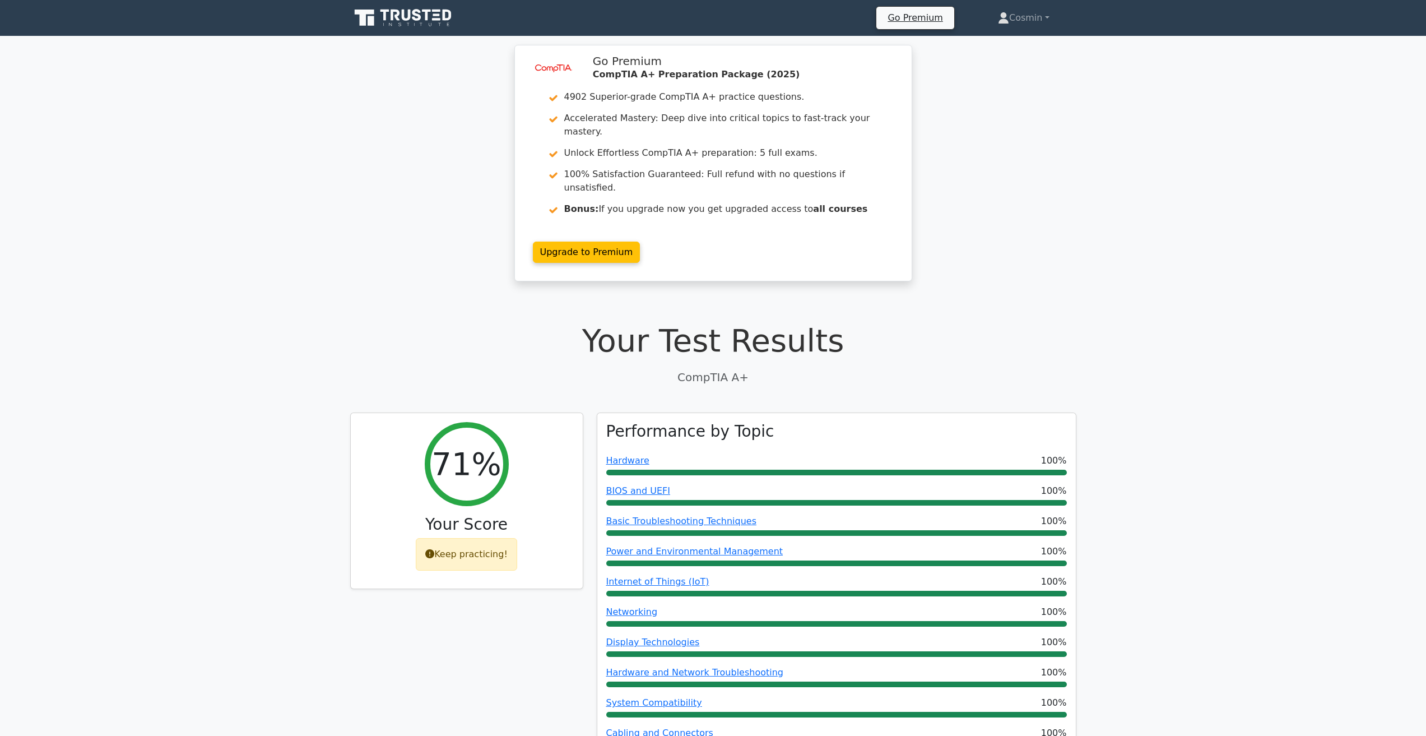
drag, startPoint x: 1134, startPoint y: 511, endPoint x: 1095, endPoint y: 210, distance: 302.9
click at [1004, 19] on icon at bounding box center [1003, 17] width 11 height 11
click at [1001, 37] on link "Profile" at bounding box center [1016, 44] width 89 height 18
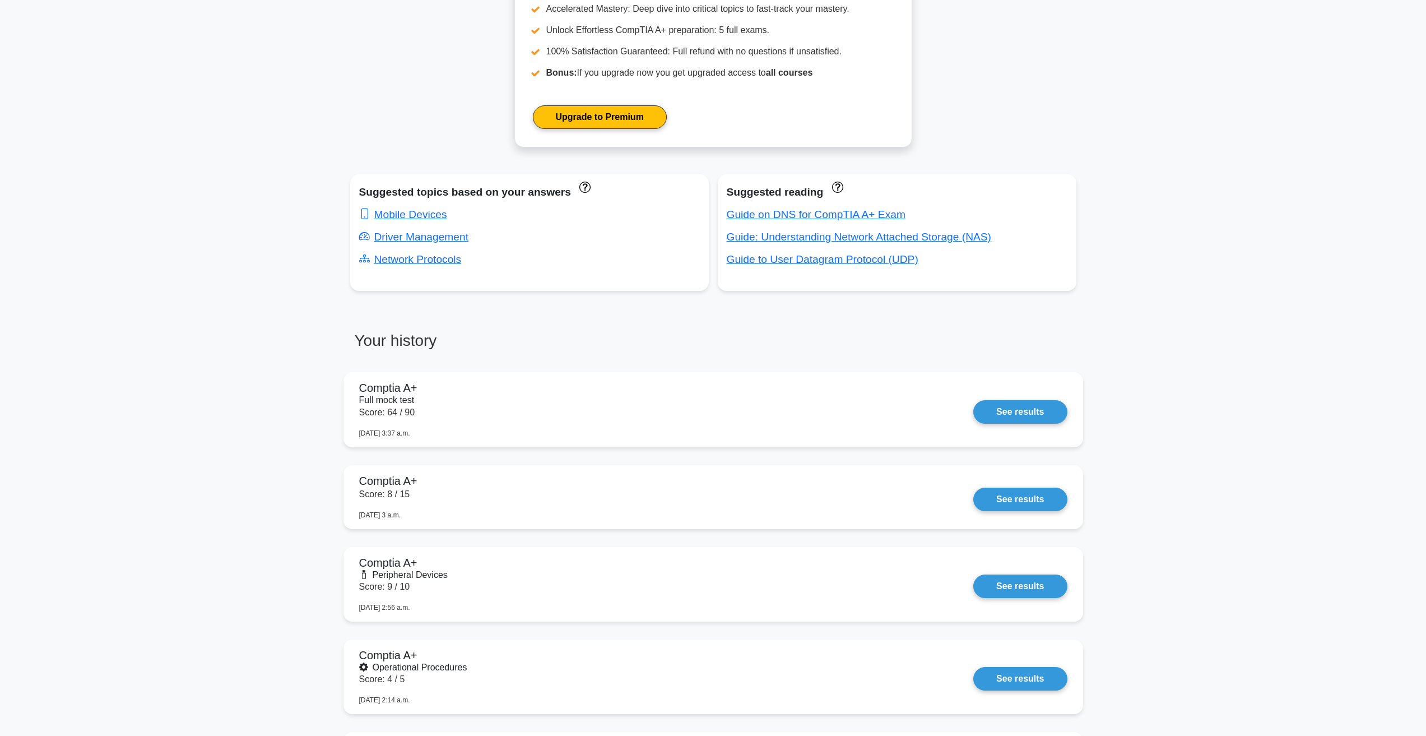
scroll to position [504, 0]
